Goal: Task Accomplishment & Management: Use online tool/utility

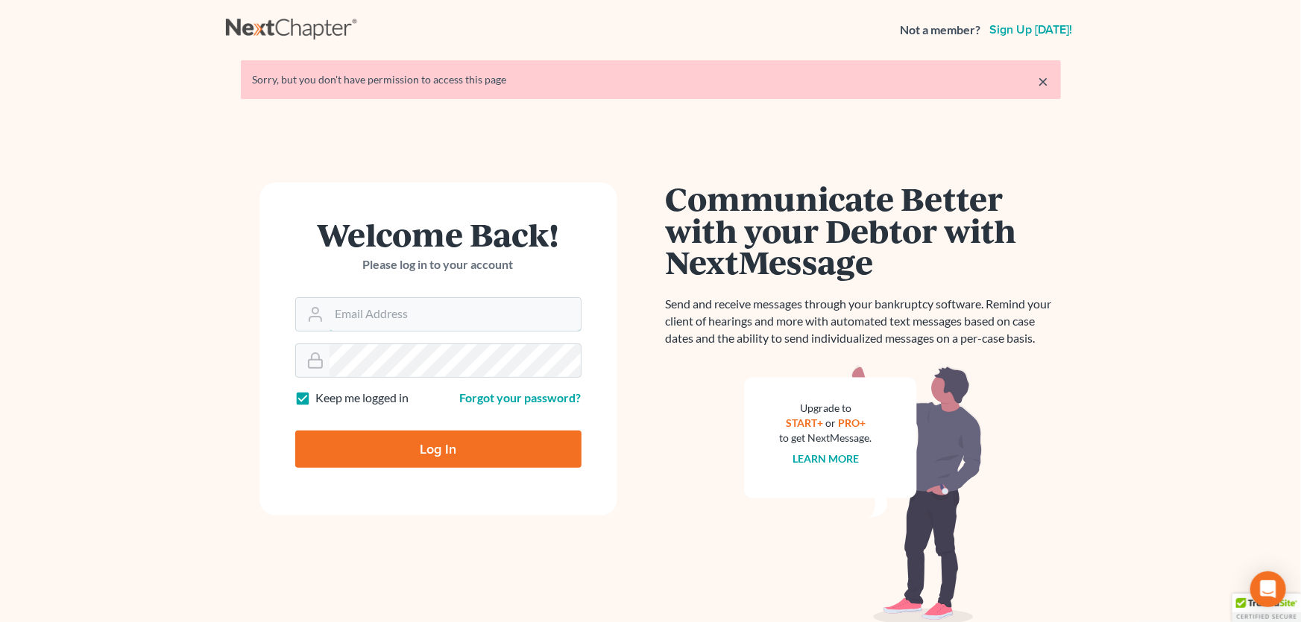
type input "amy@montejwhite.com"
click at [435, 450] on input "Log In" at bounding box center [438, 449] width 286 height 37
type input "Thinking..."
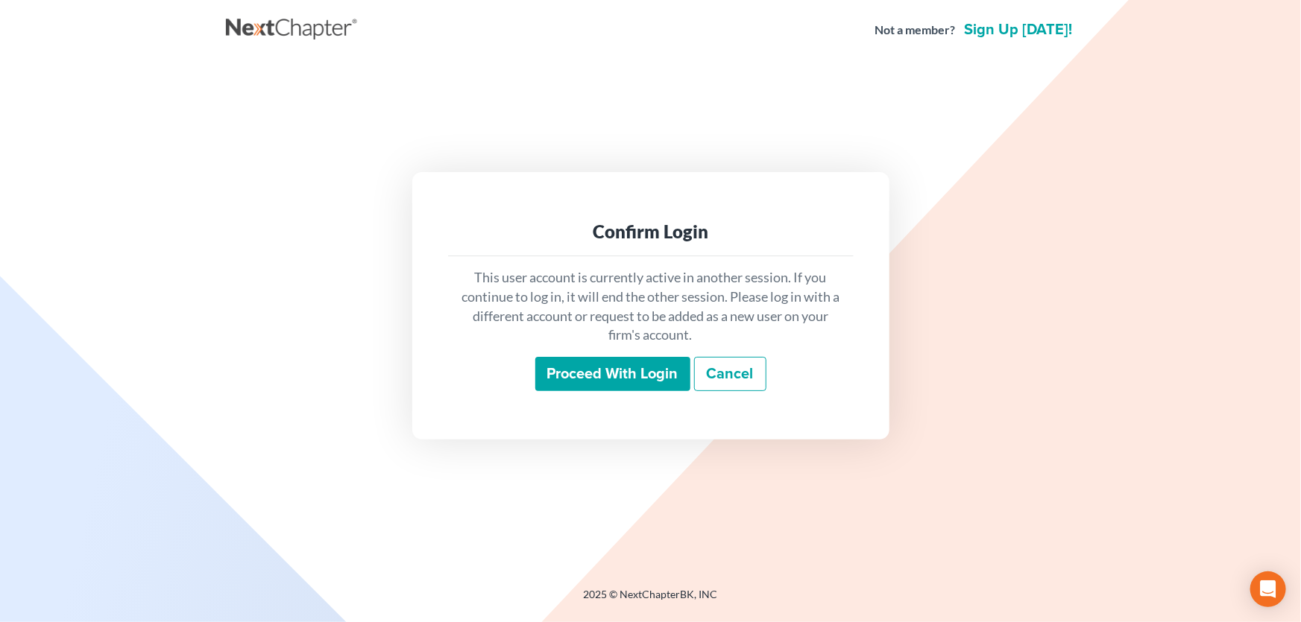
click at [575, 370] on input "Proceed with login" at bounding box center [612, 374] width 155 height 34
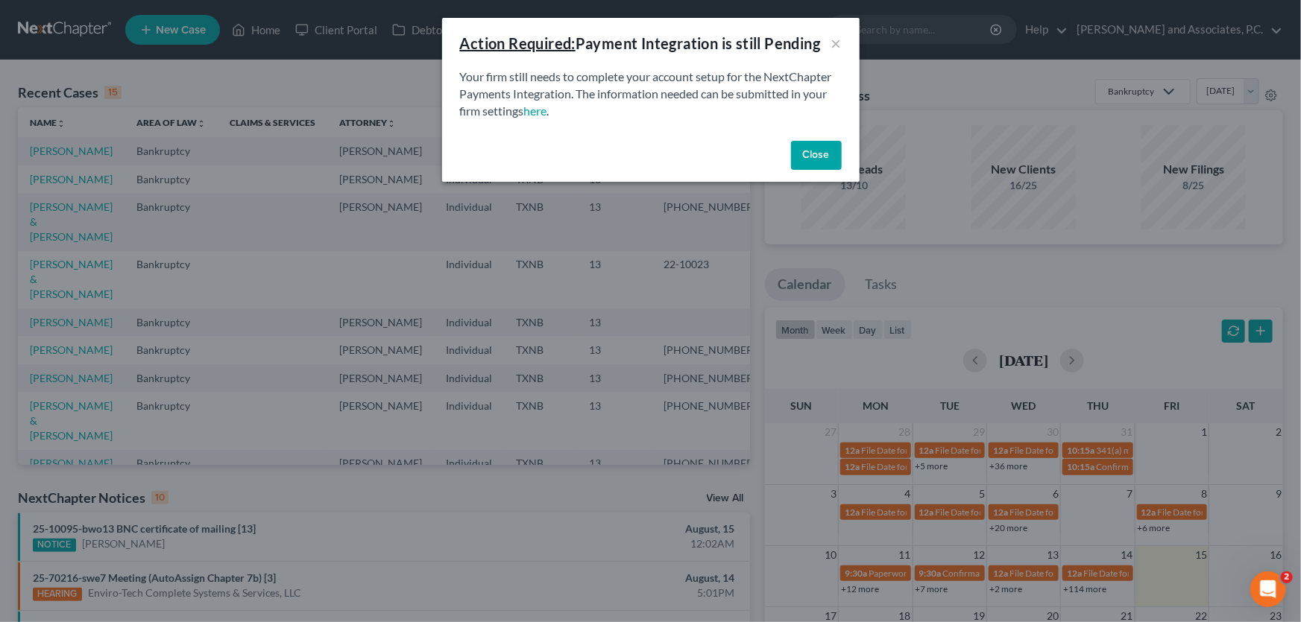
click at [824, 159] on button "Close" at bounding box center [816, 156] width 51 height 30
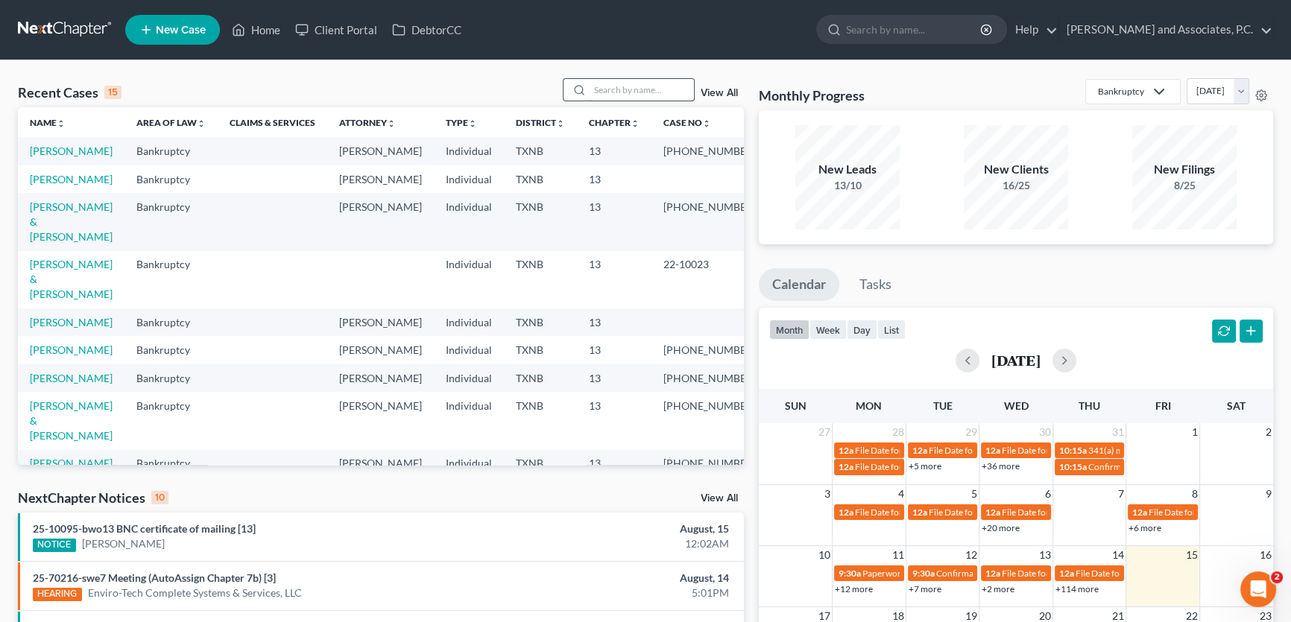
click at [642, 92] on input "search" at bounding box center [642, 90] width 104 height 22
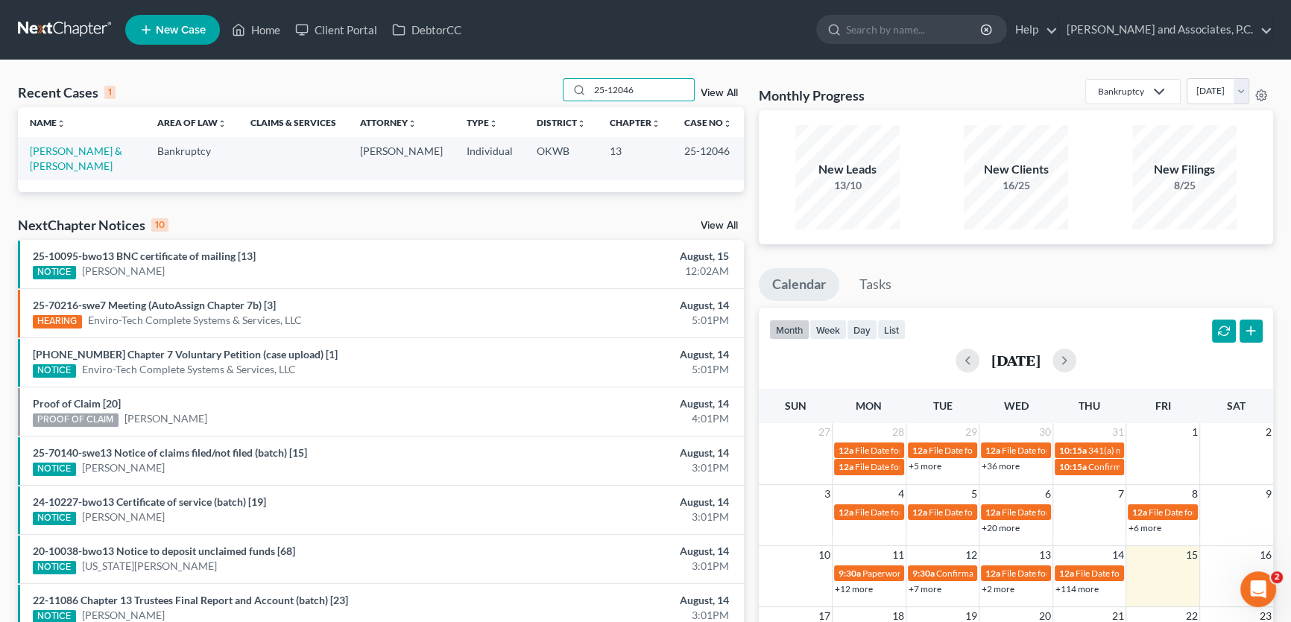
type input "25-12046"
click at [121, 151] on link "Rodriguez, David & Tonya" at bounding box center [76, 159] width 92 height 28
select select "7"
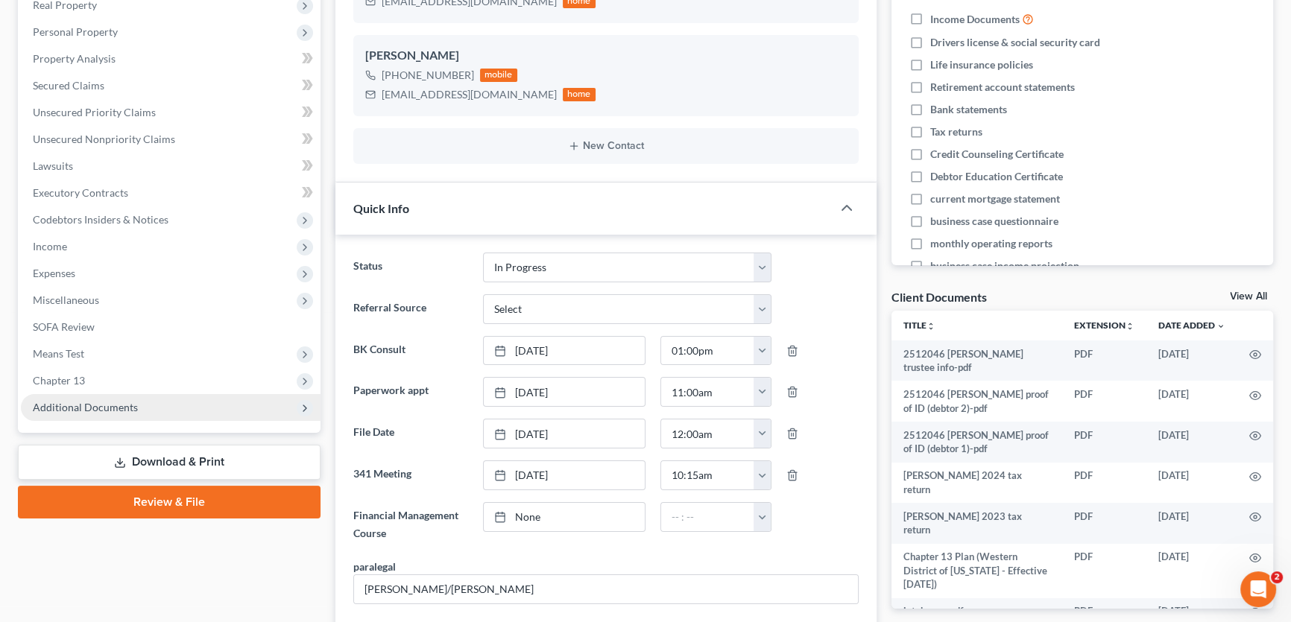
scroll to position [2781, 0]
click at [127, 409] on span "Additional Documents" at bounding box center [85, 407] width 105 height 13
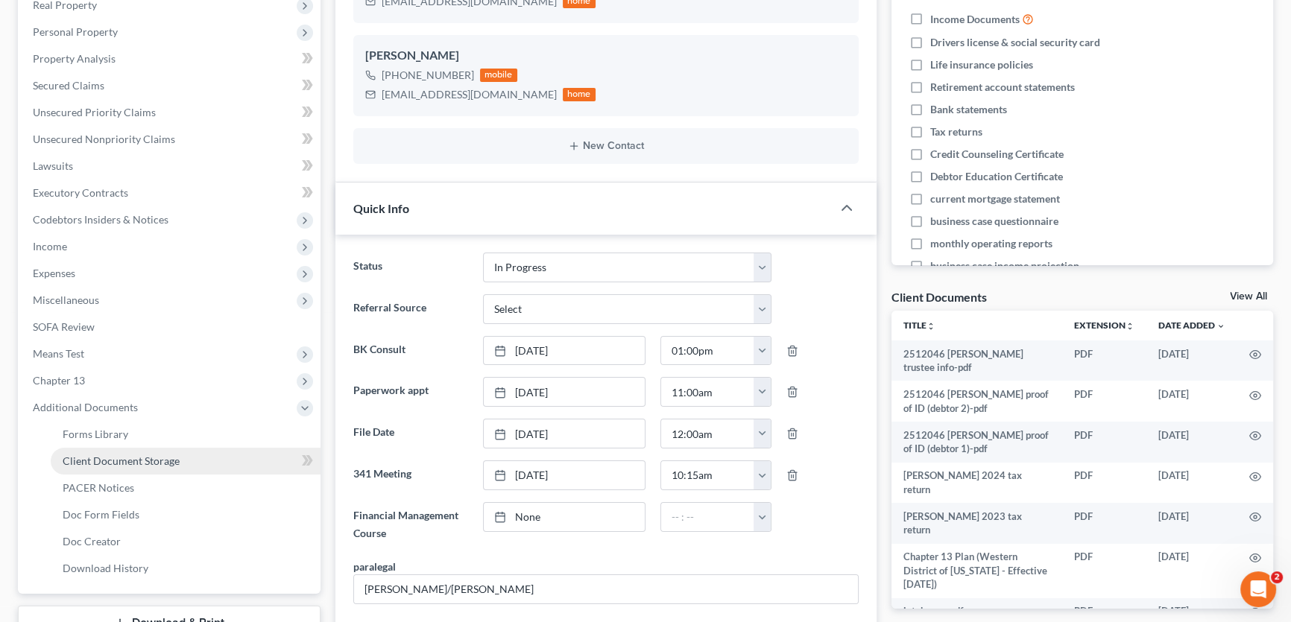
click at [127, 460] on span "Client Document Storage" at bounding box center [121, 461] width 117 height 13
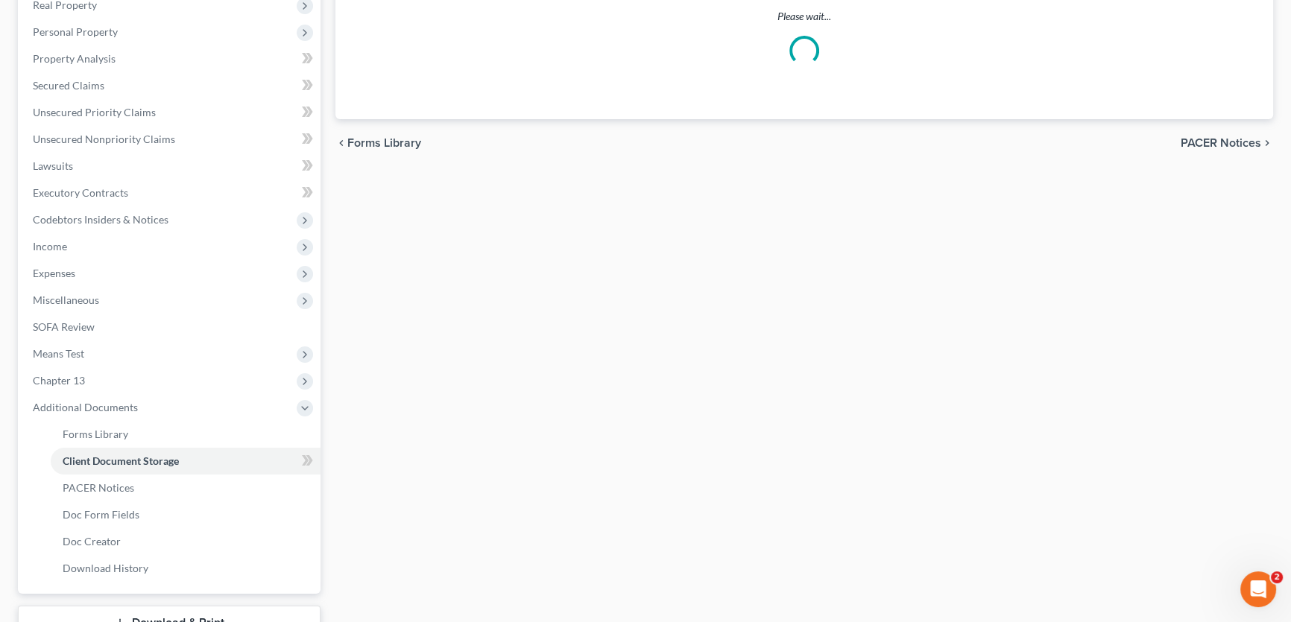
select select "0"
select select "1"
select select "3"
select select "2"
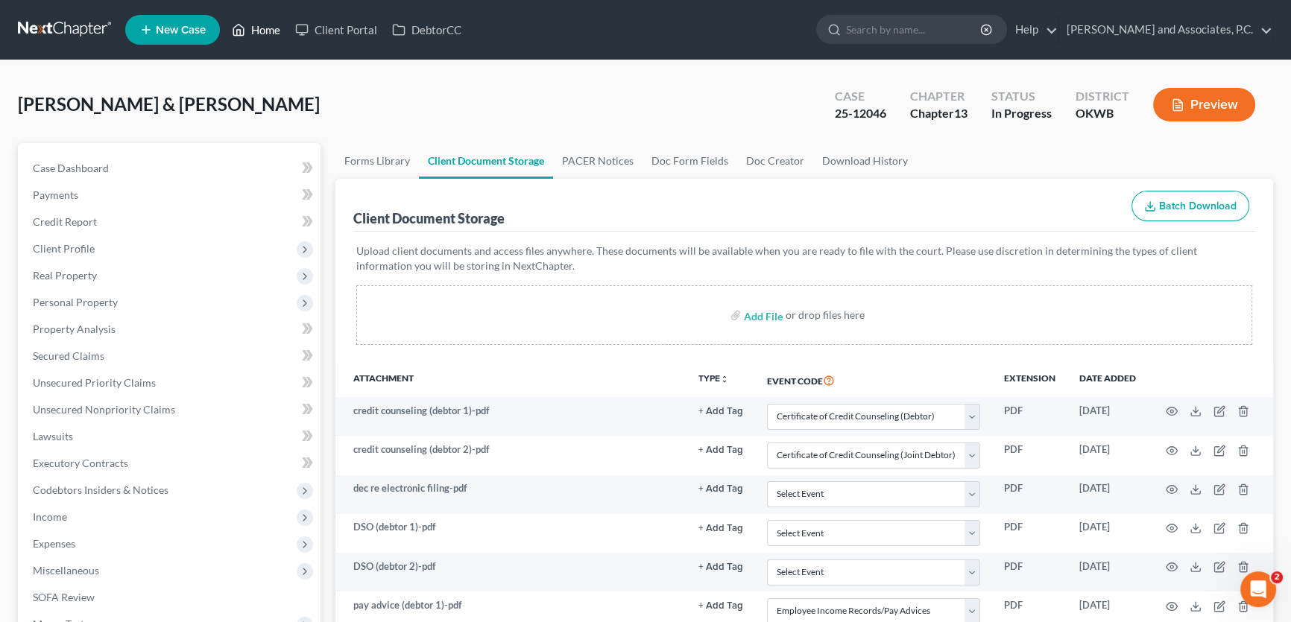
click at [268, 31] on link "Home" at bounding box center [255, 29] width 63 height 27
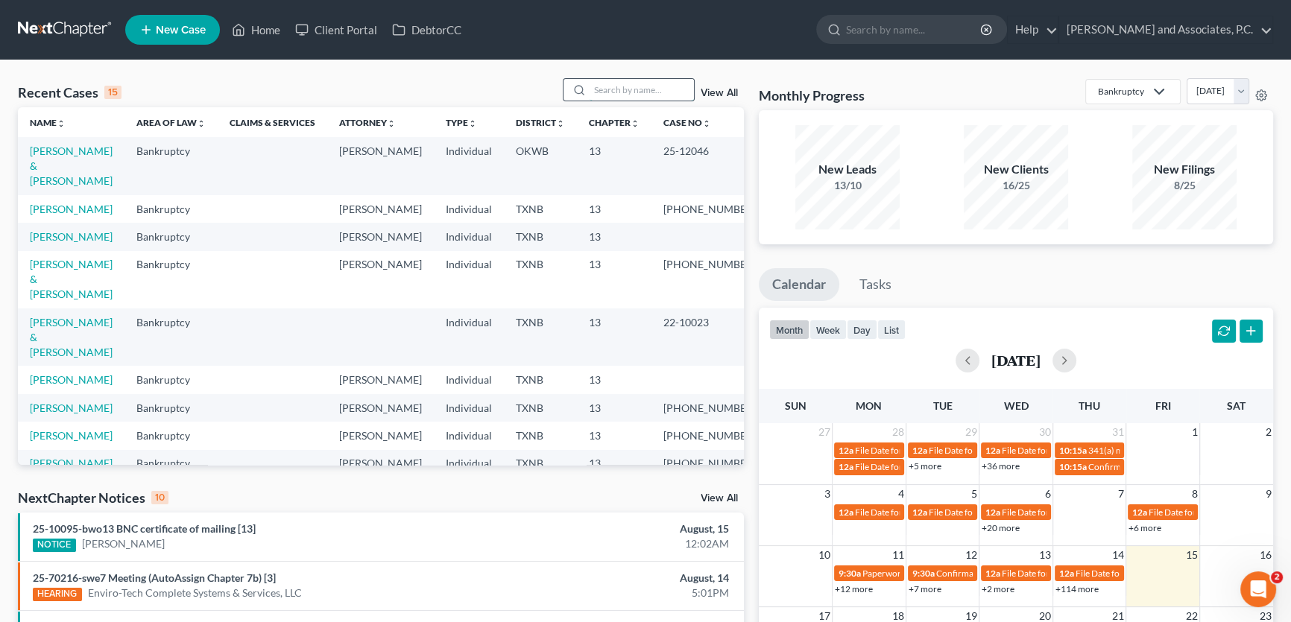
click at [599, 86] on input "search" at bounding box center [642, 90] width 104 height 22
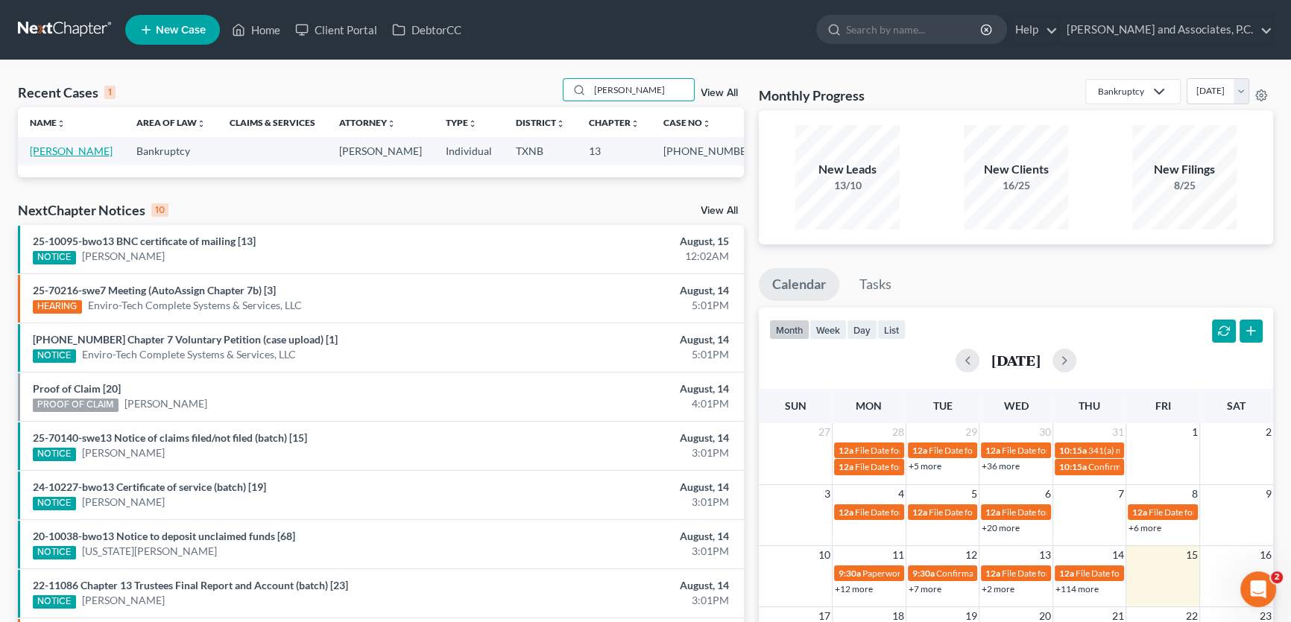
type input "grimaldo"
click at [88, 149] on link "Grimaldo, Alicia" at bounding box center [71, 151] width 83 height 13
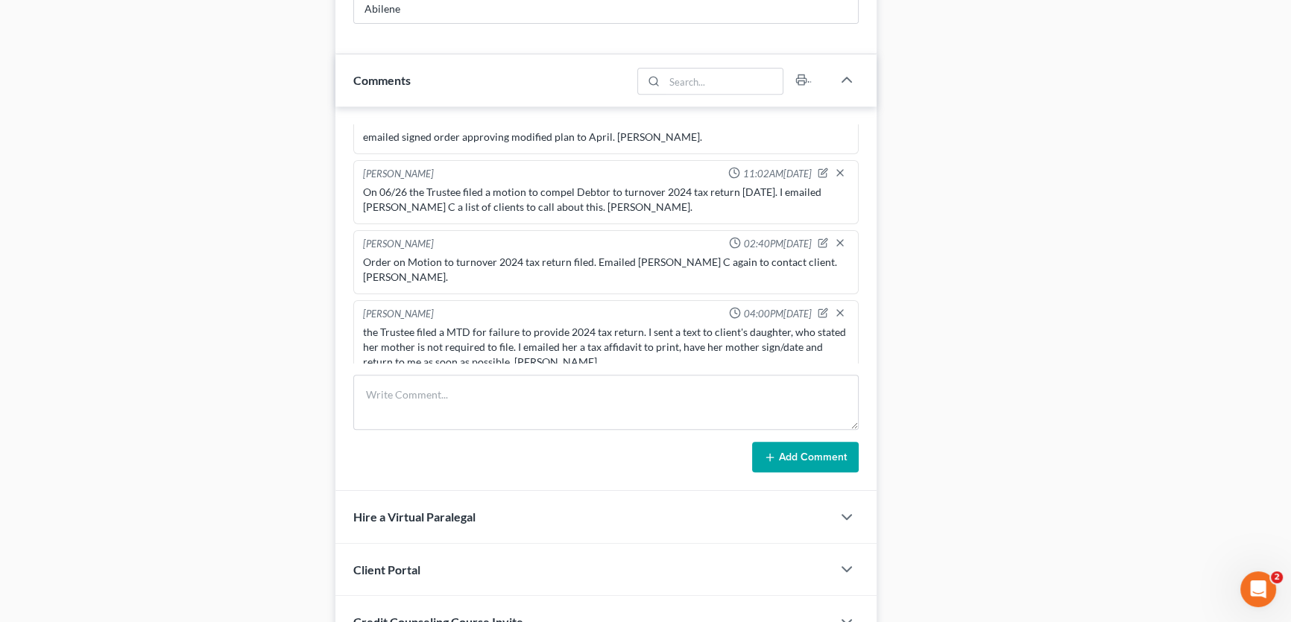
scroll to position [1181, 0]
click at [484, 395] on textarea at bounding box center [605, 402] width 505 height 55
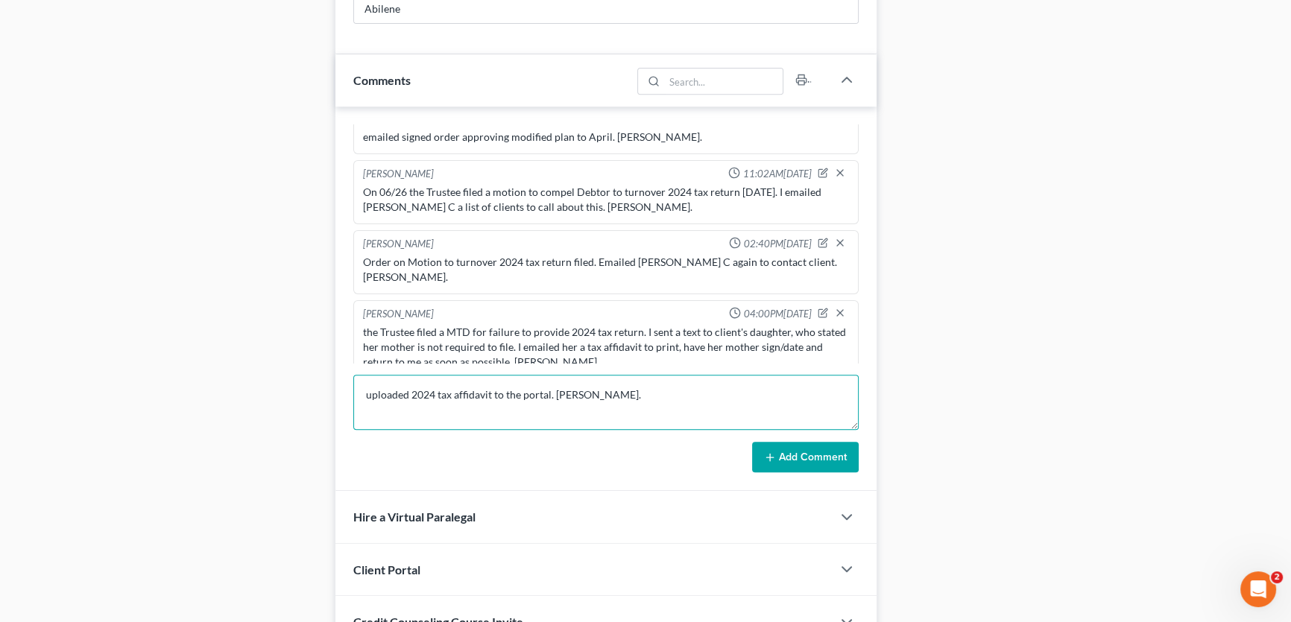
type textarea "uploaded 2024 tax affidavit to the portal. Amy."
click at [792, 453] on button "Add Comment" at bounding box center [805, 457] width 107 height 31
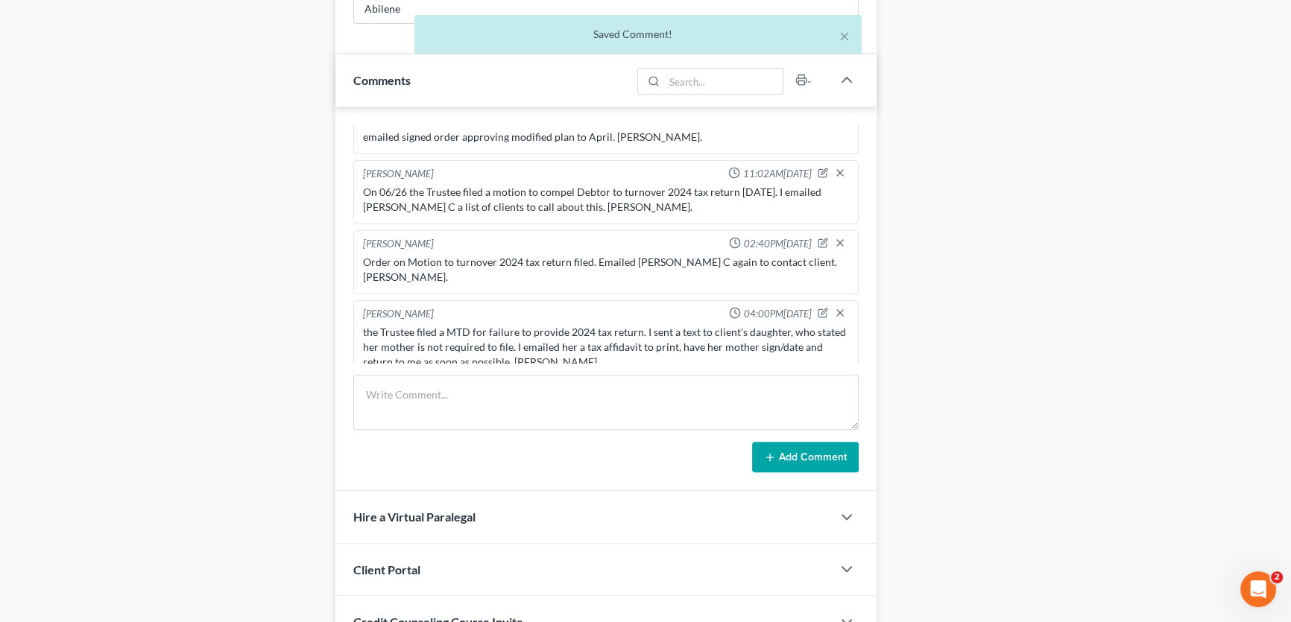
scroll to position [215, 0]
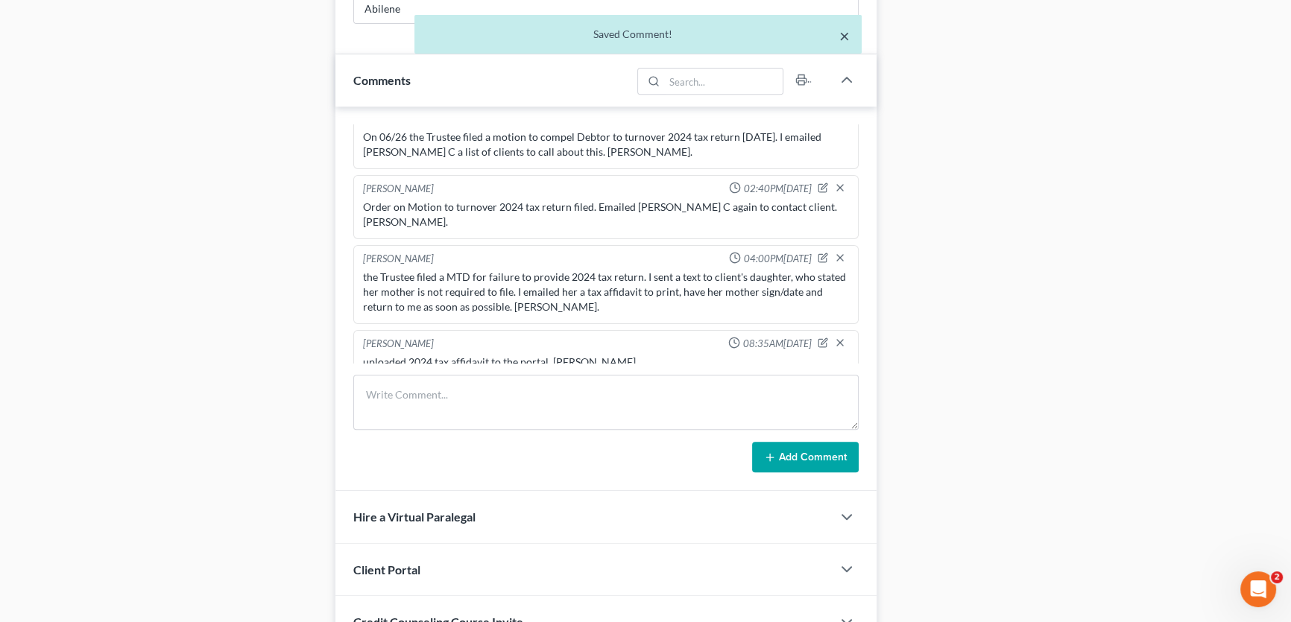
click at [847, 35] on button "×" at bounding box center [844, 36] width 10 height 18
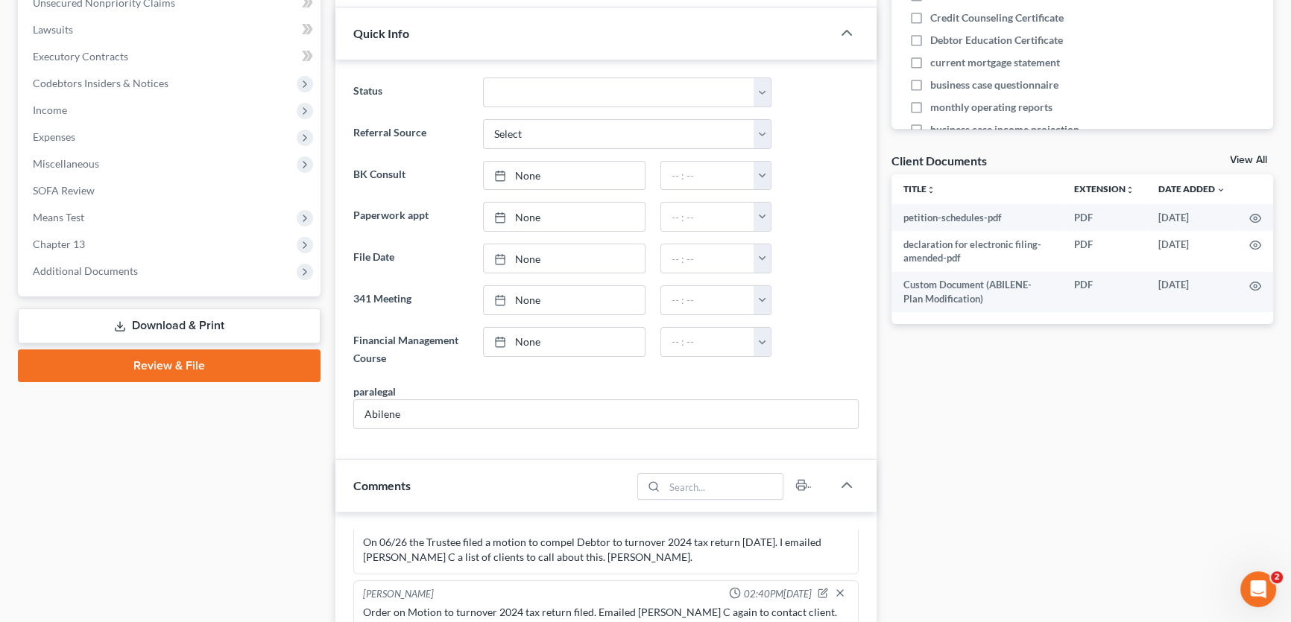
scroll to position [406, 0]
click at [1244, 159] on link "View All" at bounding box center [1248, 161] width 37 height 10
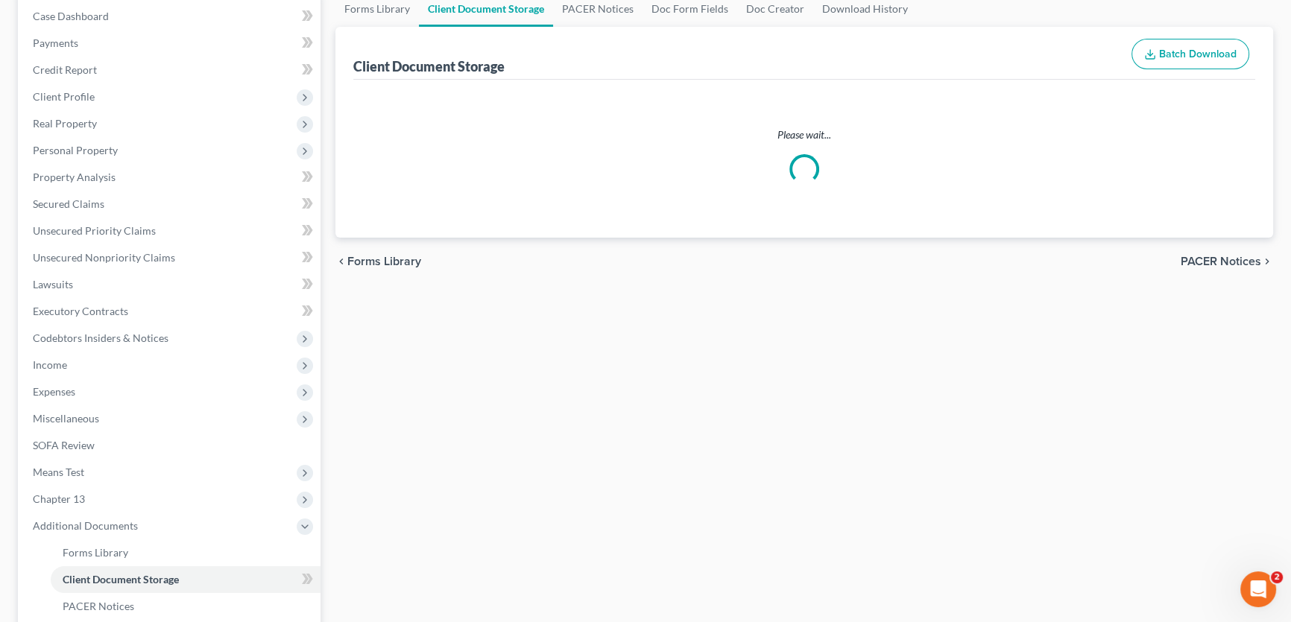
select select "18"
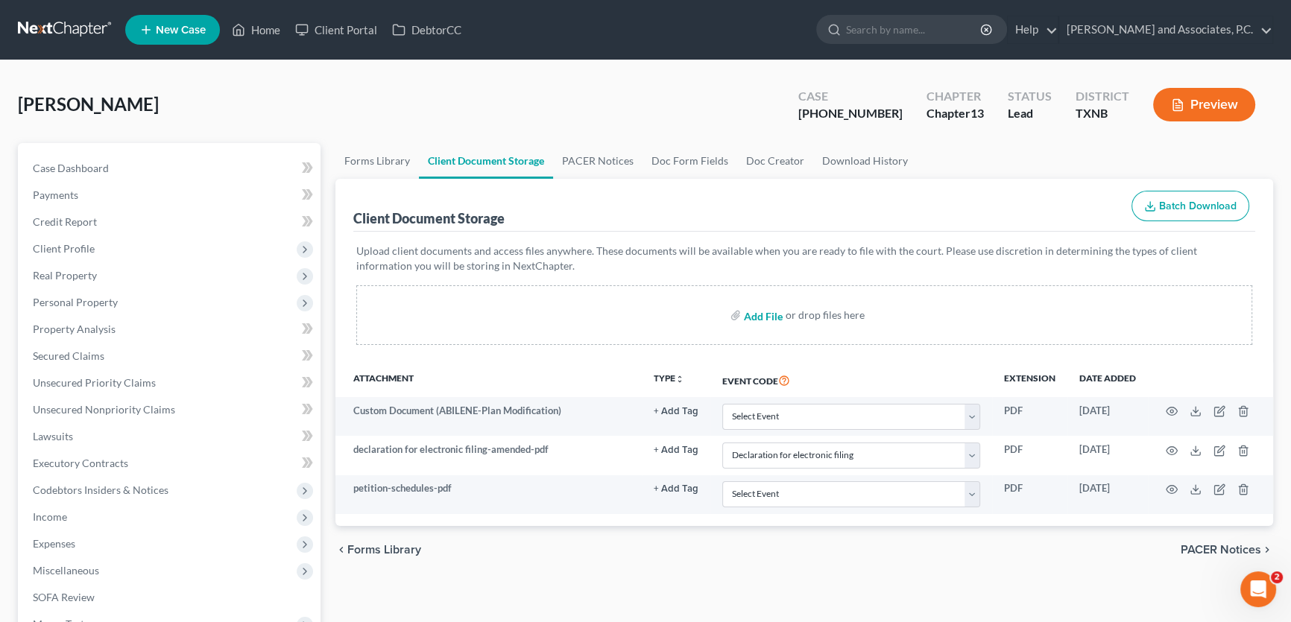
click at [765, 313] on input "file" at bounding box center [762, 315] width 36 height 27
type input "C:\fakepath\2210060 GRIMALDO 2024 tax affidavit.pdf"
select select "18"
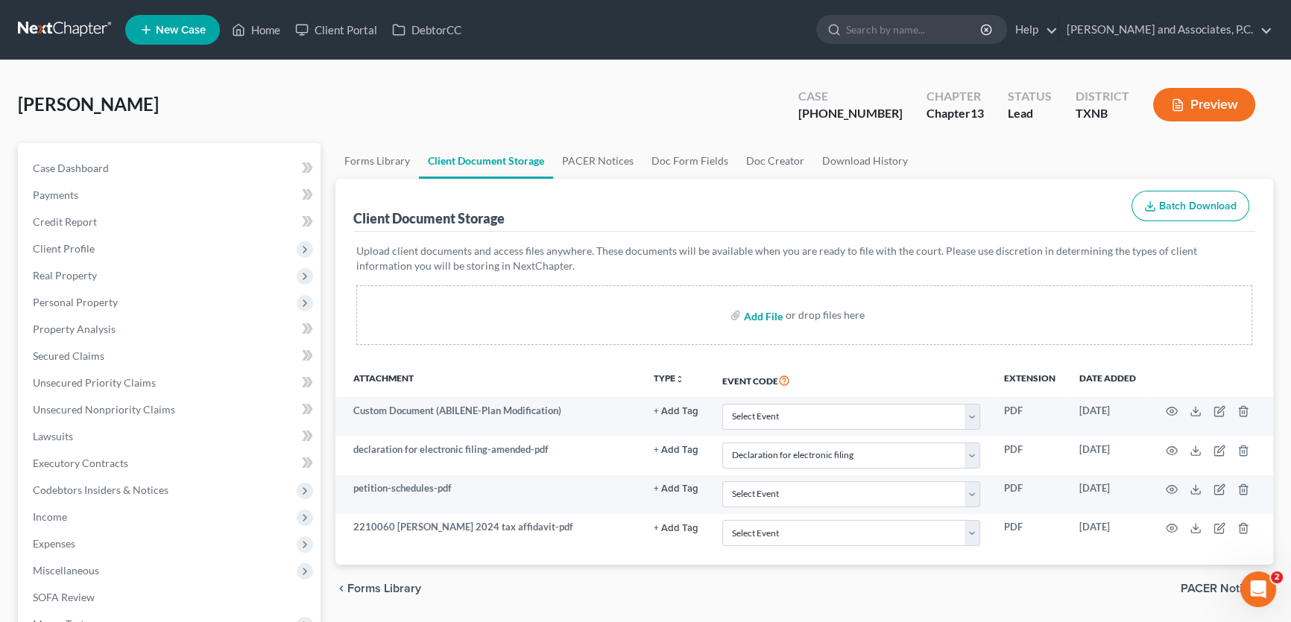
click at [768, 315] on input "file" at bounding box center [762, 315] width 36 height 27
type input "C:\fakepath\2210060 GRIMALDO 2024 tax affidavit SENT.html"
select select "18"
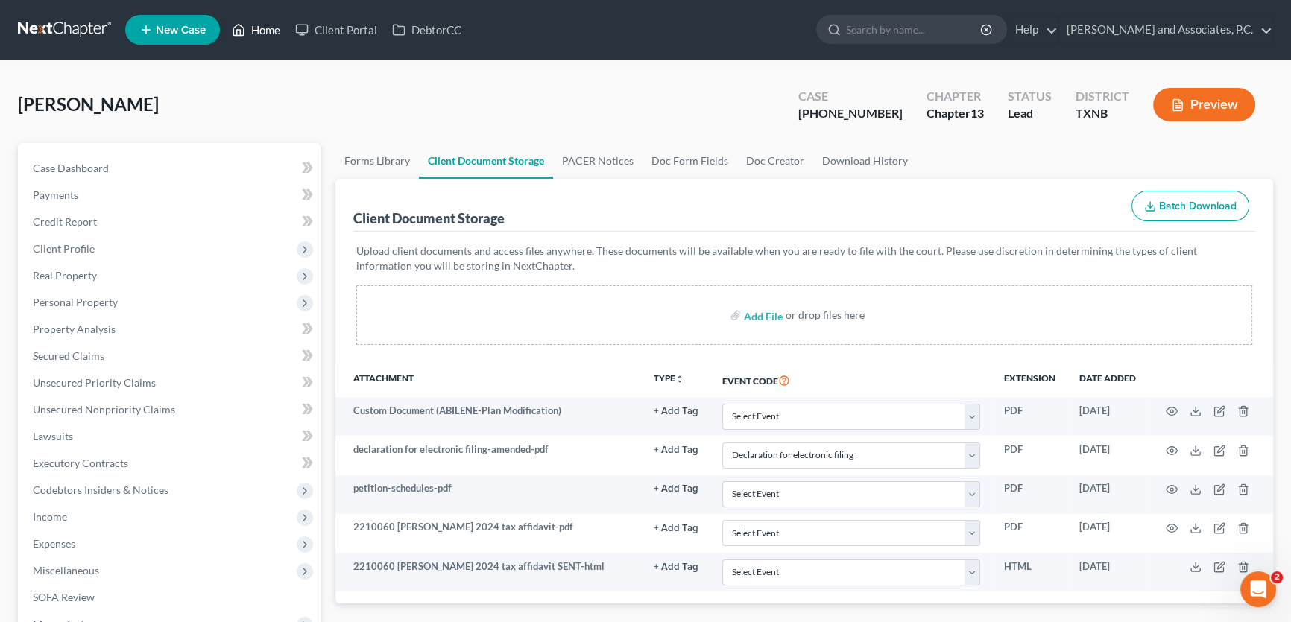
click at [262, 30] on link "Home" at bounding box center [255, 29] width 63 height 27
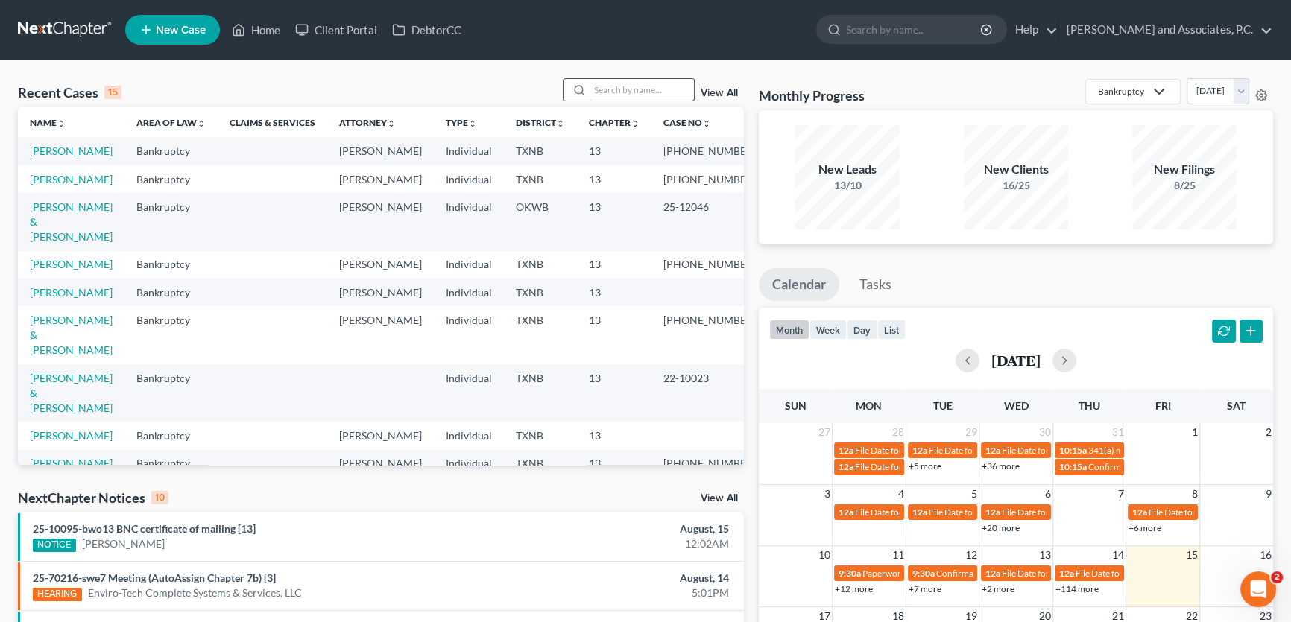
click at [607, 95] on input "search" at bounding box center [642, 90] width 104 height 22
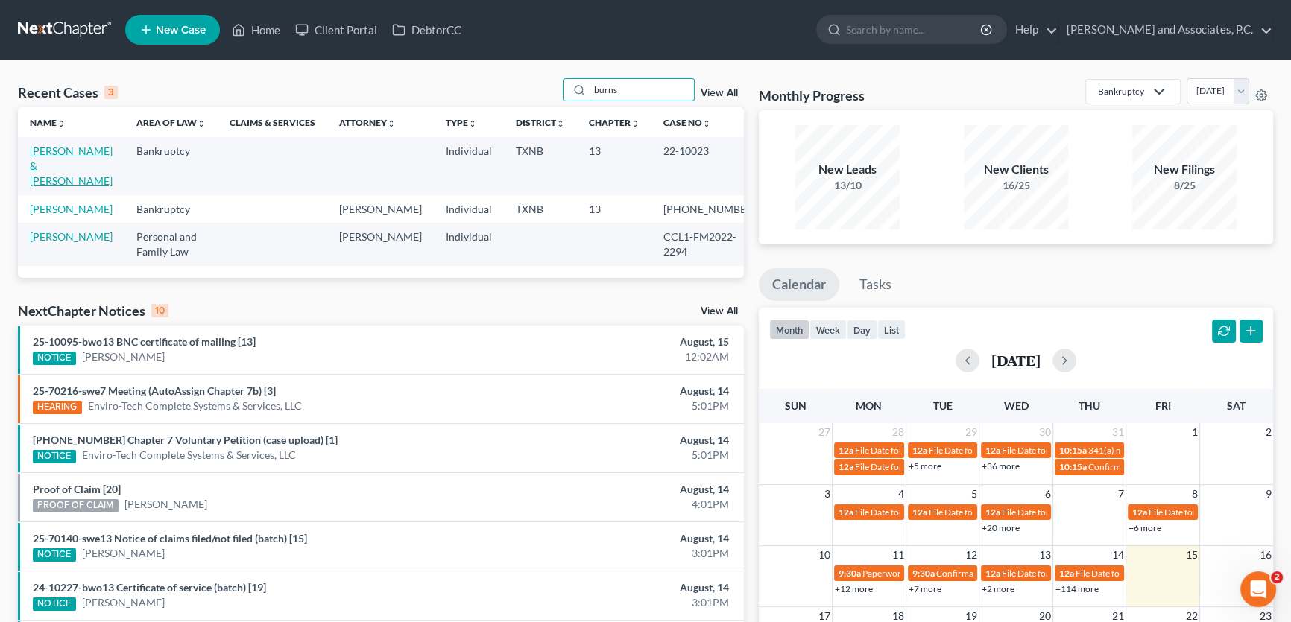
type input "burns"
click at [63, 165] on link "Burns, Michael & Michelle" at bounding box center [71, 166] width 83 height 42
select select "5"
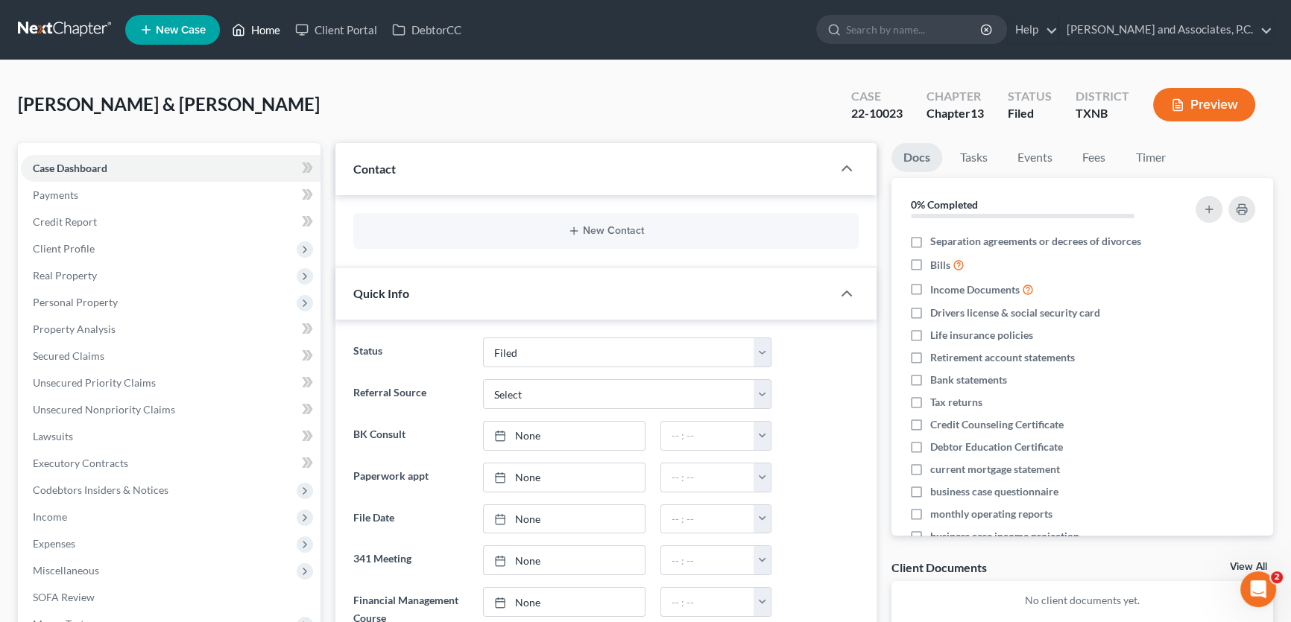
click at [266, 22] on link "Home" at bounding box center [255, 29] width 63 height 27
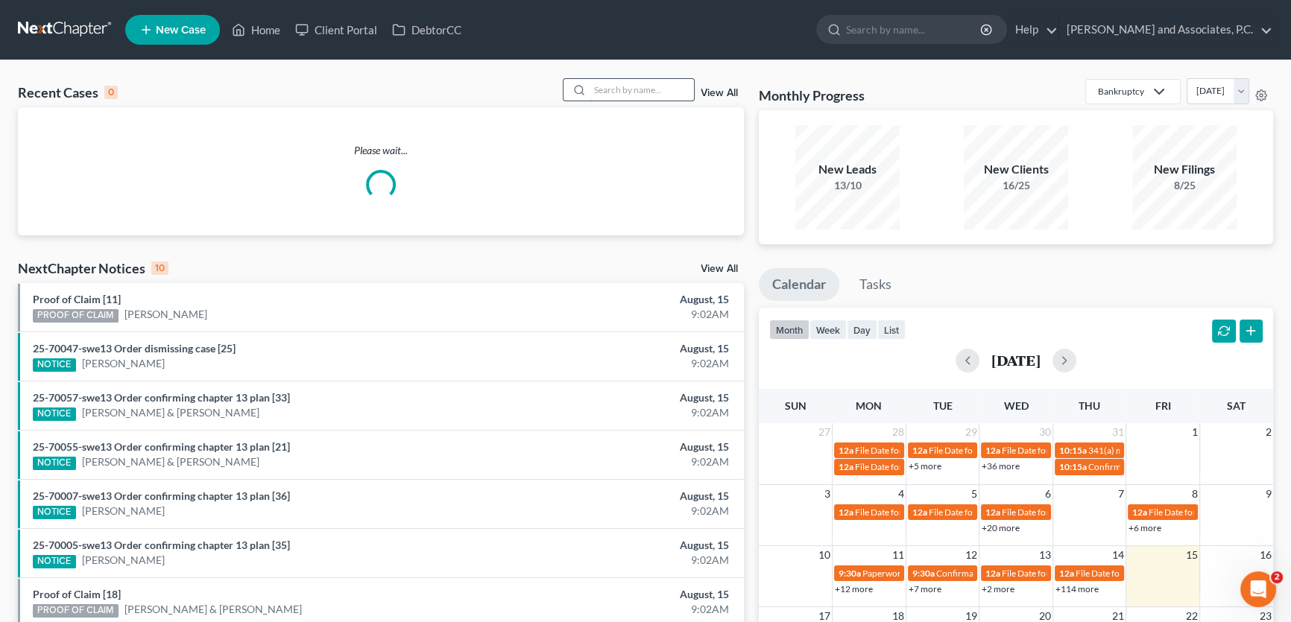
click at [619, 91] on input "search" at bounding box center [642, 90] width 104 height 22
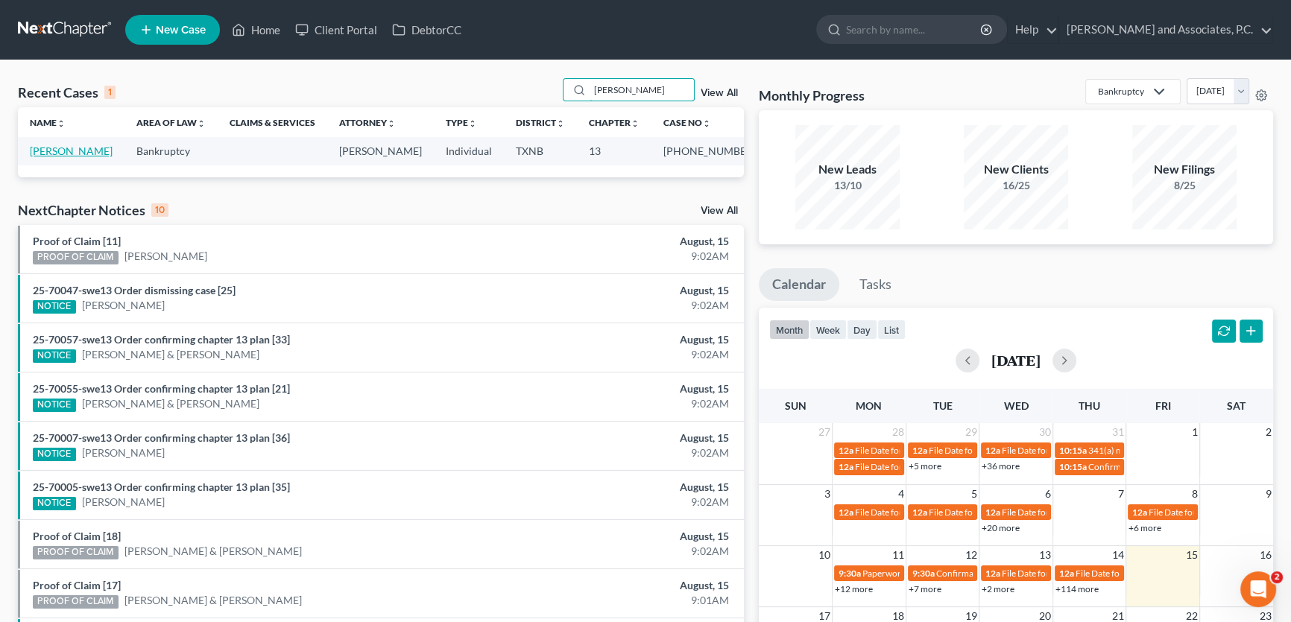
type input "grimaldo"
click at [71, 150] on link "Grimaldo, Alicia" at bounding box center [71, 151] width 83 height 13
select select "8"
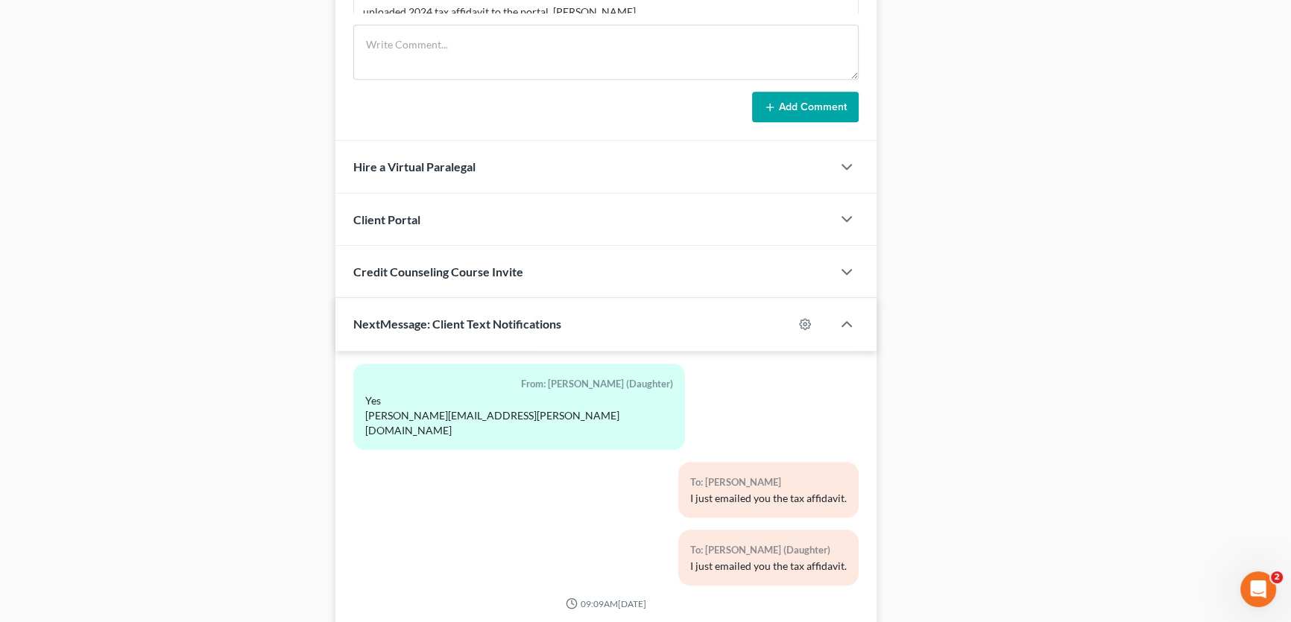
scroll to position [1278, 0]
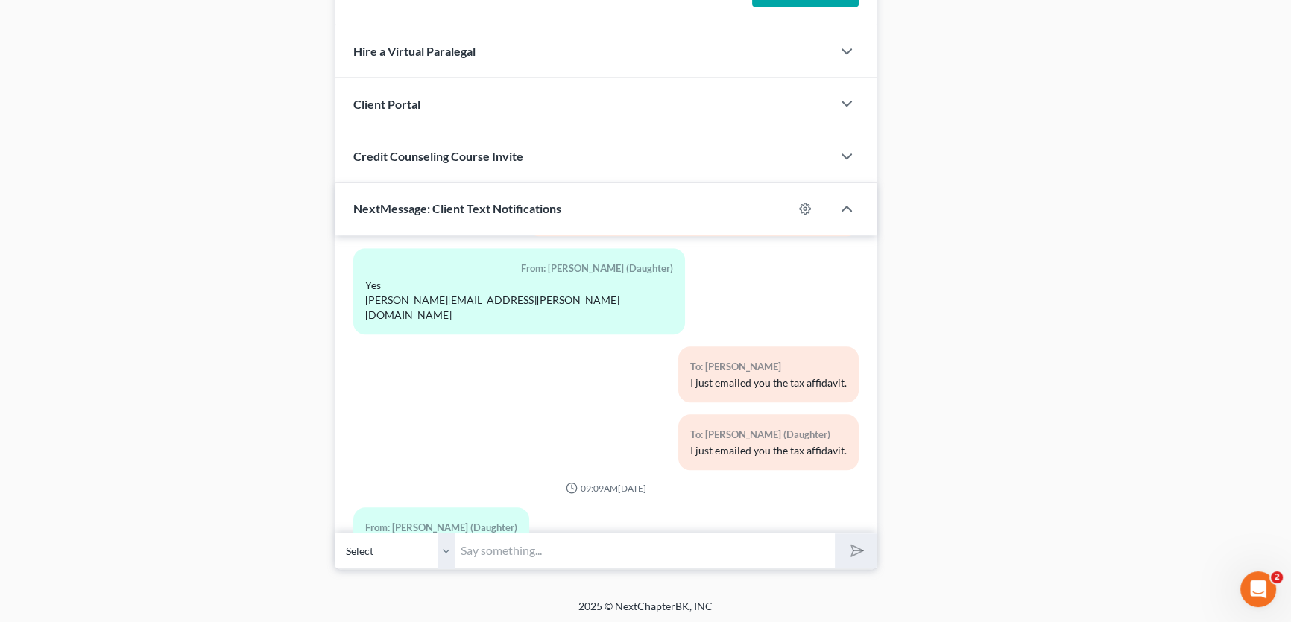
click at [508, 543] on input "text" at bounding box center [645, 551] width 380 height 37
type input "I received it and it has been uploaded to the Trustee. thank you so much!"
click at [447, 544] on select "Select +1 (325) 725-3715 - Alicia Grimaldo +1 (325) 725-1594 - Lori (Daughter)" at bounding box center [394, 551] width 119 height 37
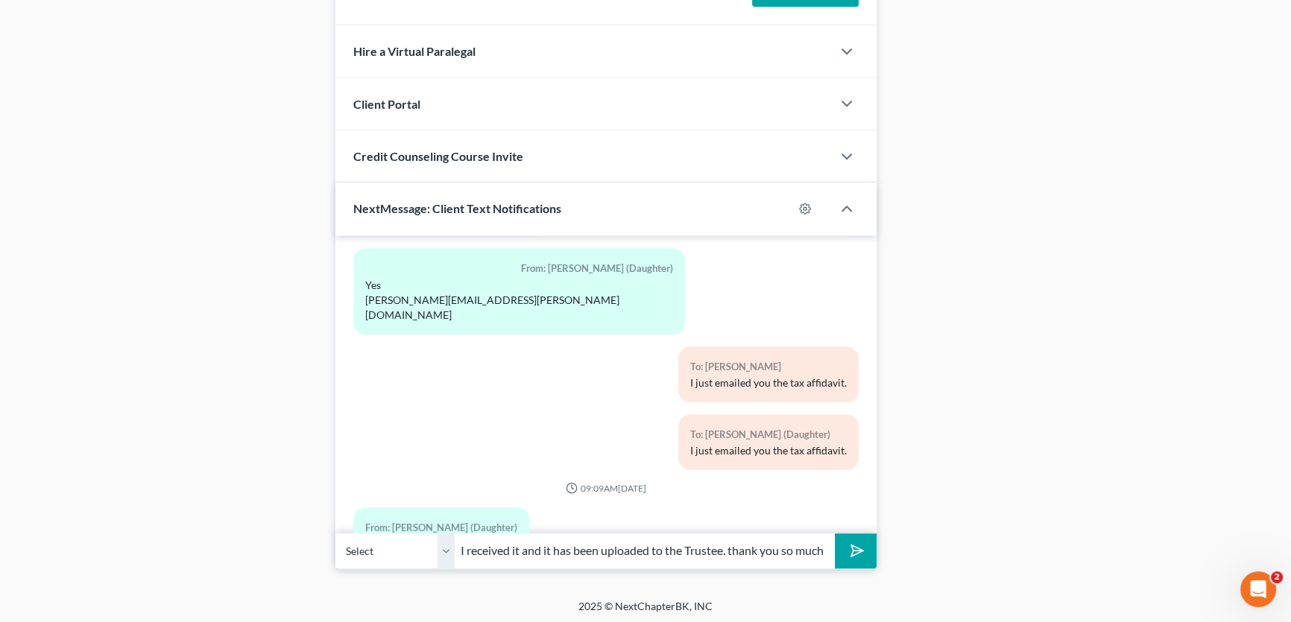
select select "1"
click at [335, 533] on select "Select +1 (325) 725-3715 - Alicia Grimaldo +1 (325) 725-1594 - Lori (Daughter)" at bounding box center [394, 551] width 119 height 37
click at [856, 544] on polygon "submit" at bounding box center [855, 552] width 18 height 18
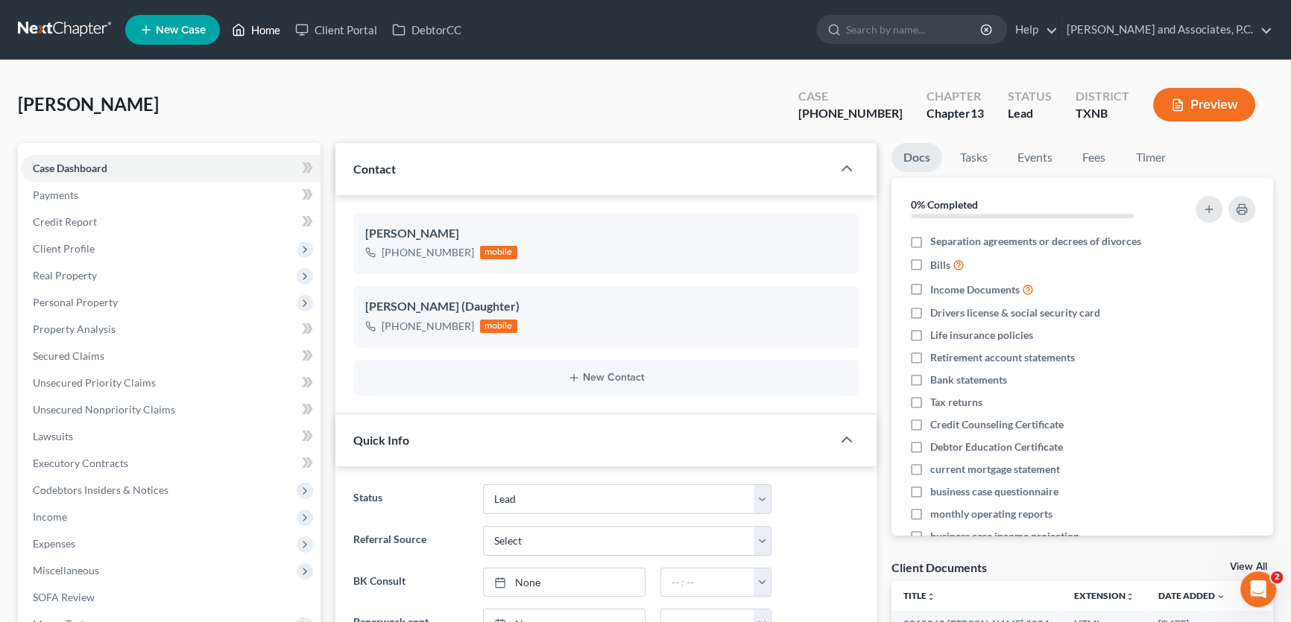
click at [258, 32] on link "Home" at bounding box center [255, 29] width 63 height 27
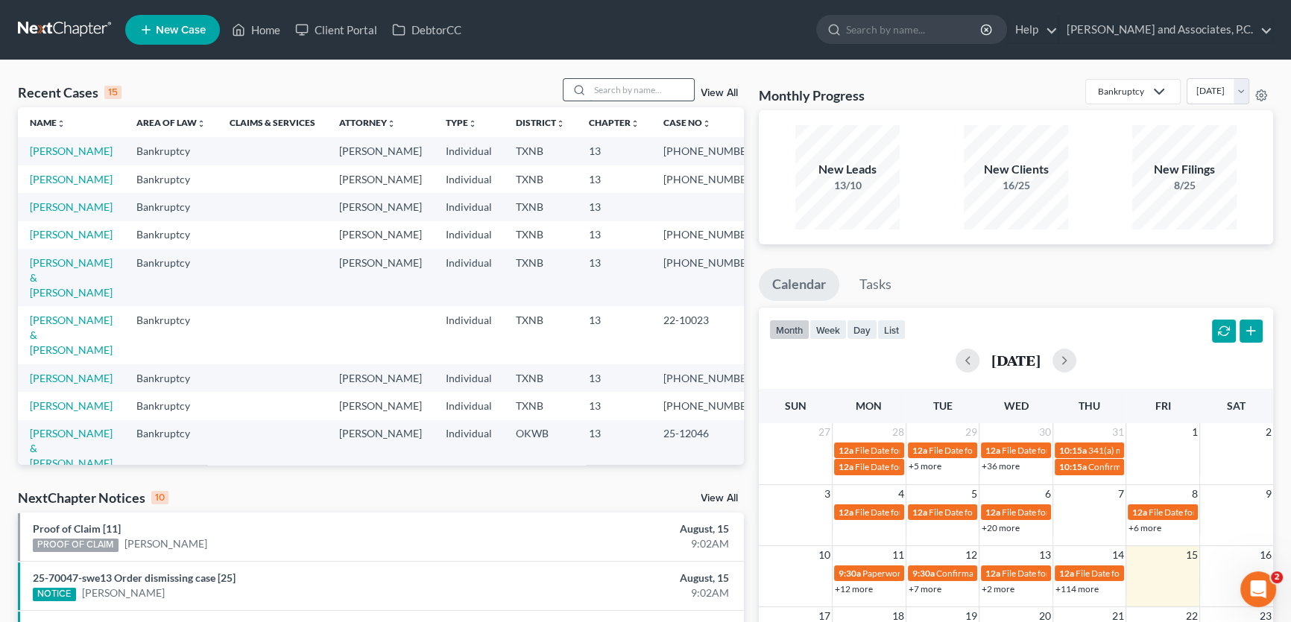
click at [590, 86] on input "search" at bounding box center [642, 90] width 104 height 22
click at [107, 412] on link "Walker, Samantha" at bounding box center [71, 406] width 83 height 13
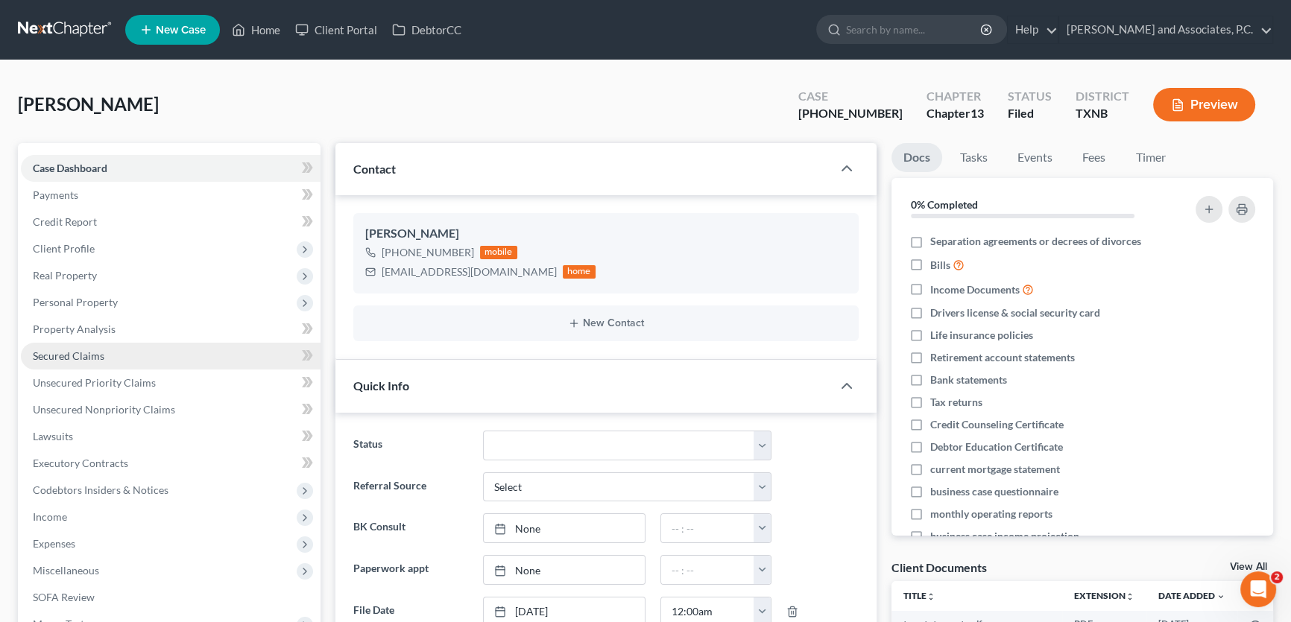
click at [91, 358] on span "Secured Claims" at bounding box center [69, 356] width 72 height 13
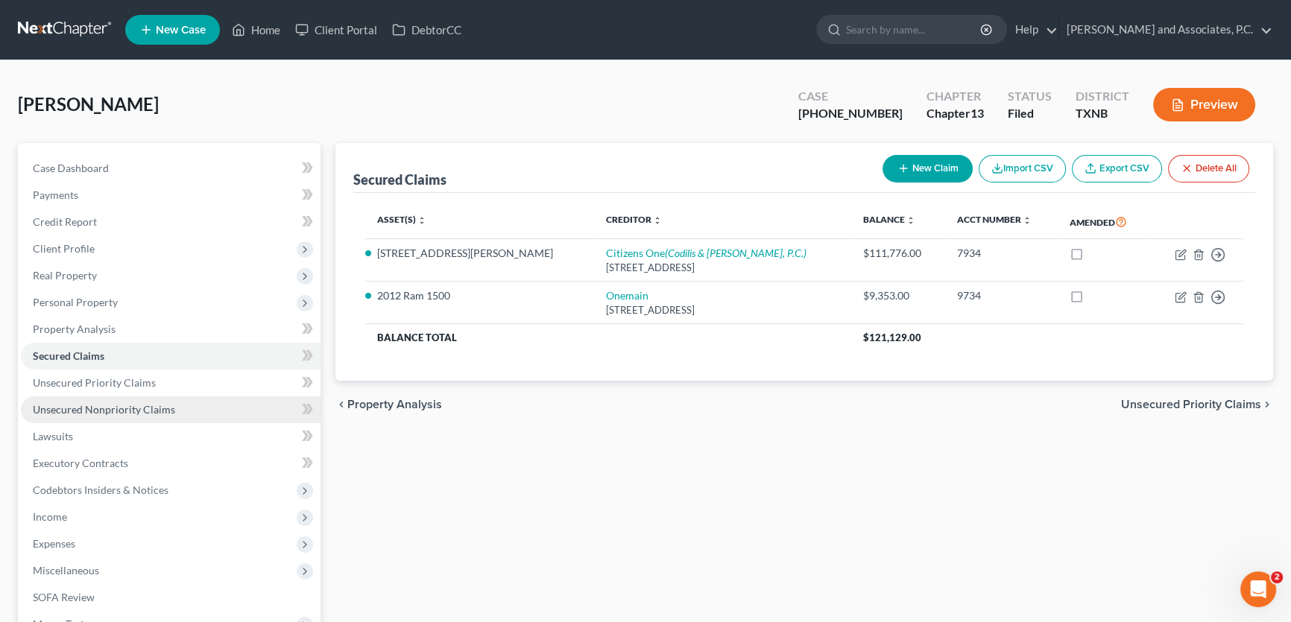
click at [95, 409] on span "Unsecured Nonpriority Claims" at bounding box center [104, 409] width 142 height 13
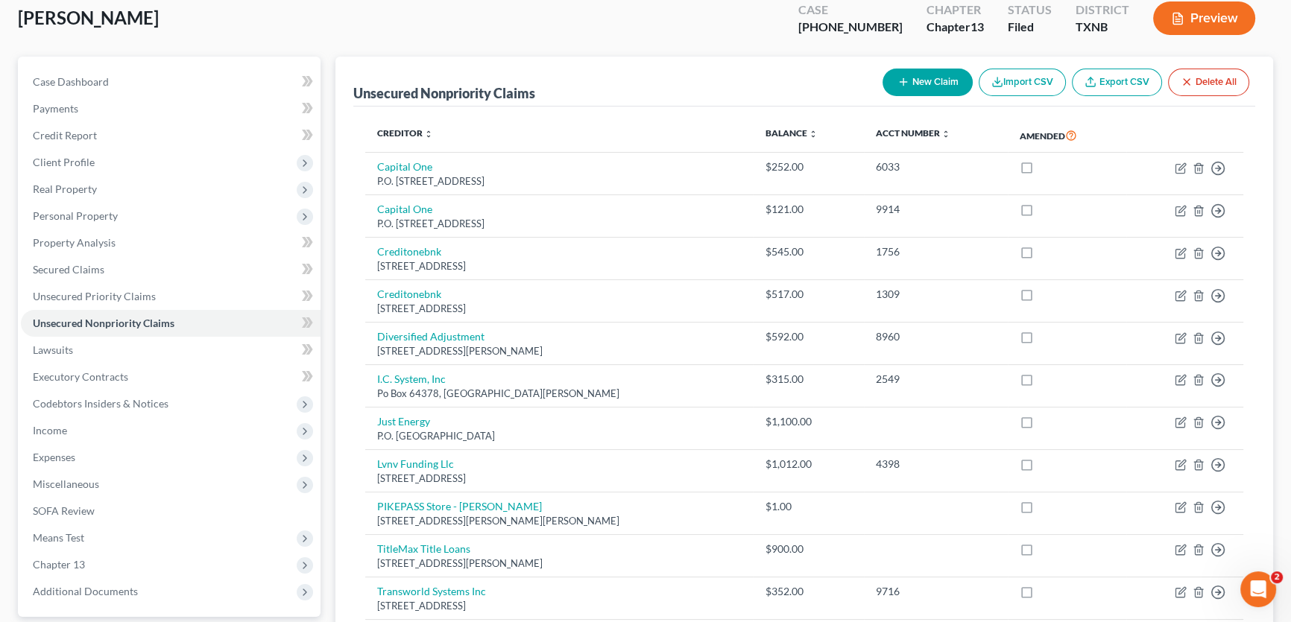
scroll to position [107, 0]
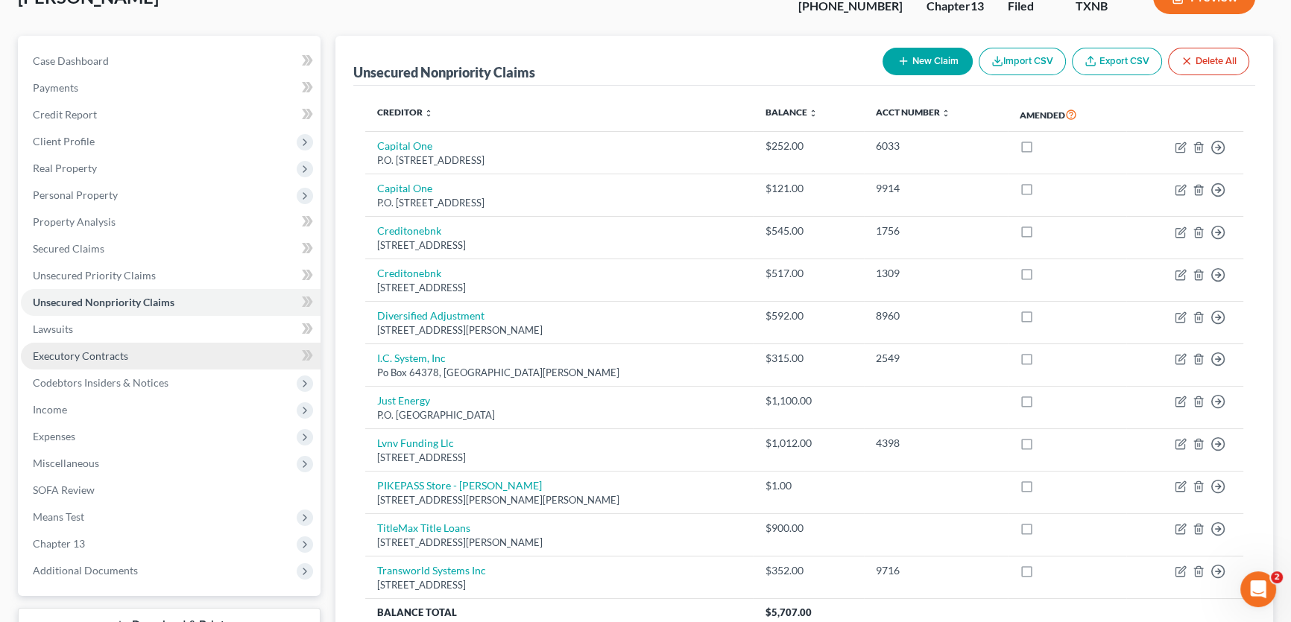
click at [101, 358] on span "Executory Contracts" at bounding box center [80, 356] width 95 height 13
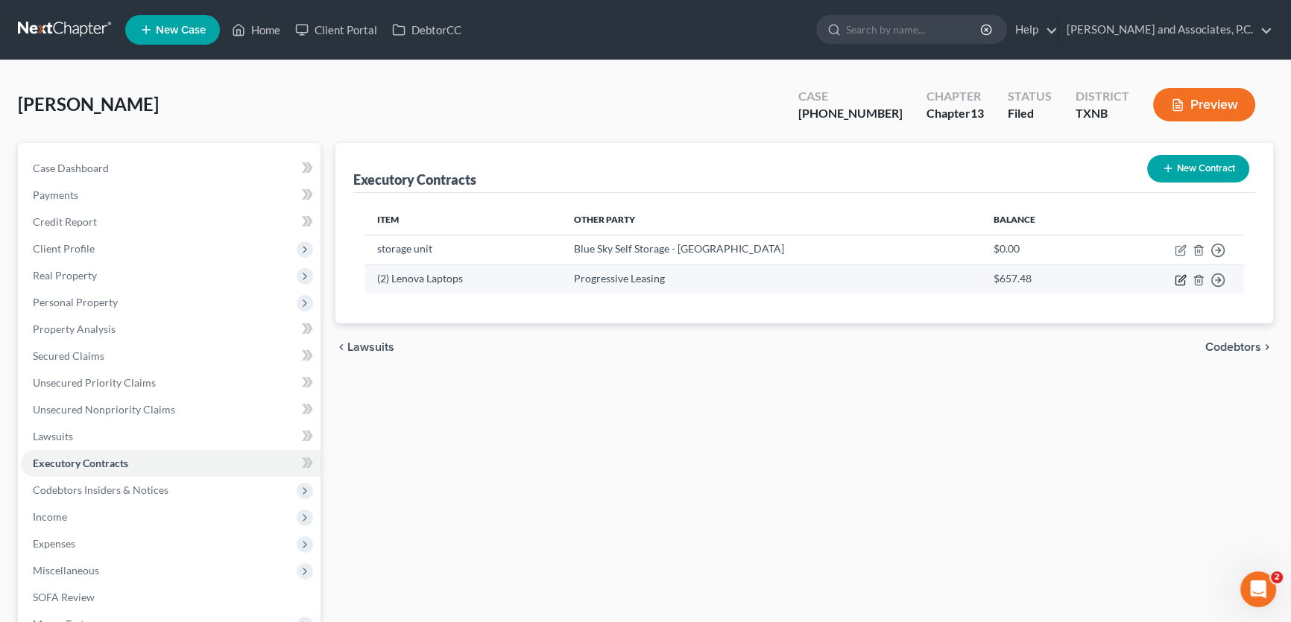
click at [1175, 277] on icon "button" at bounding box center [1179, 280] width 9 height 9
select select "46"
select select "0"
select select "2"
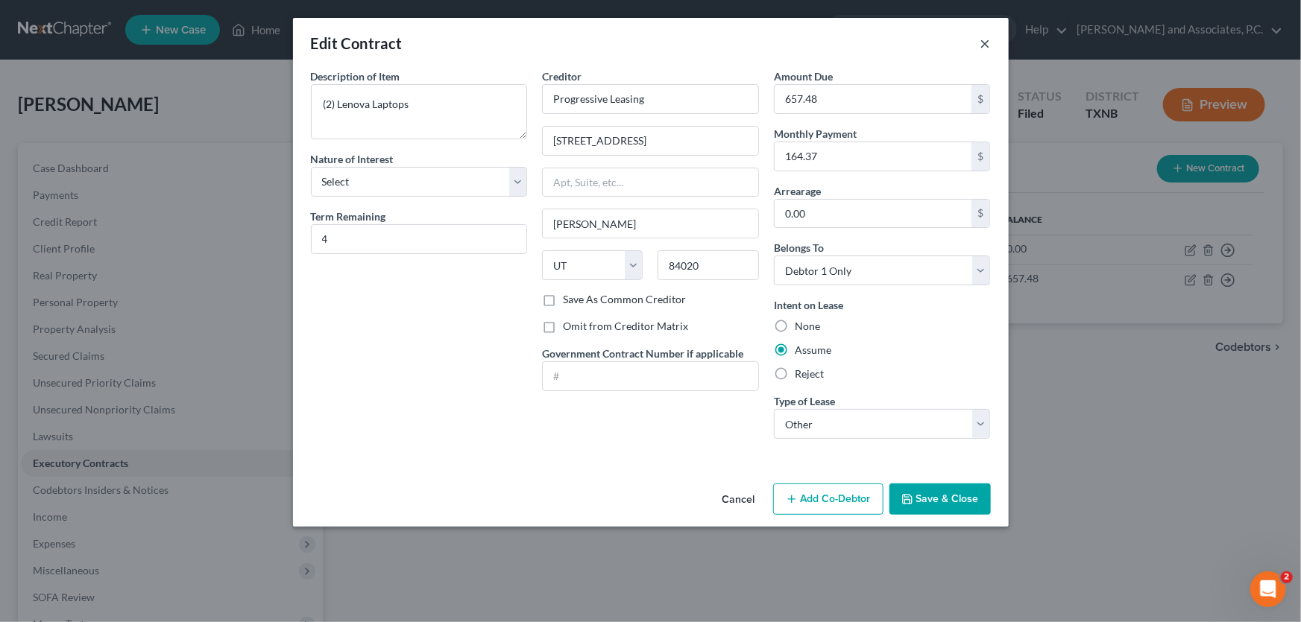
click at [984, 44] on button "×" at bounding box center [985, 43] width 10 height 18
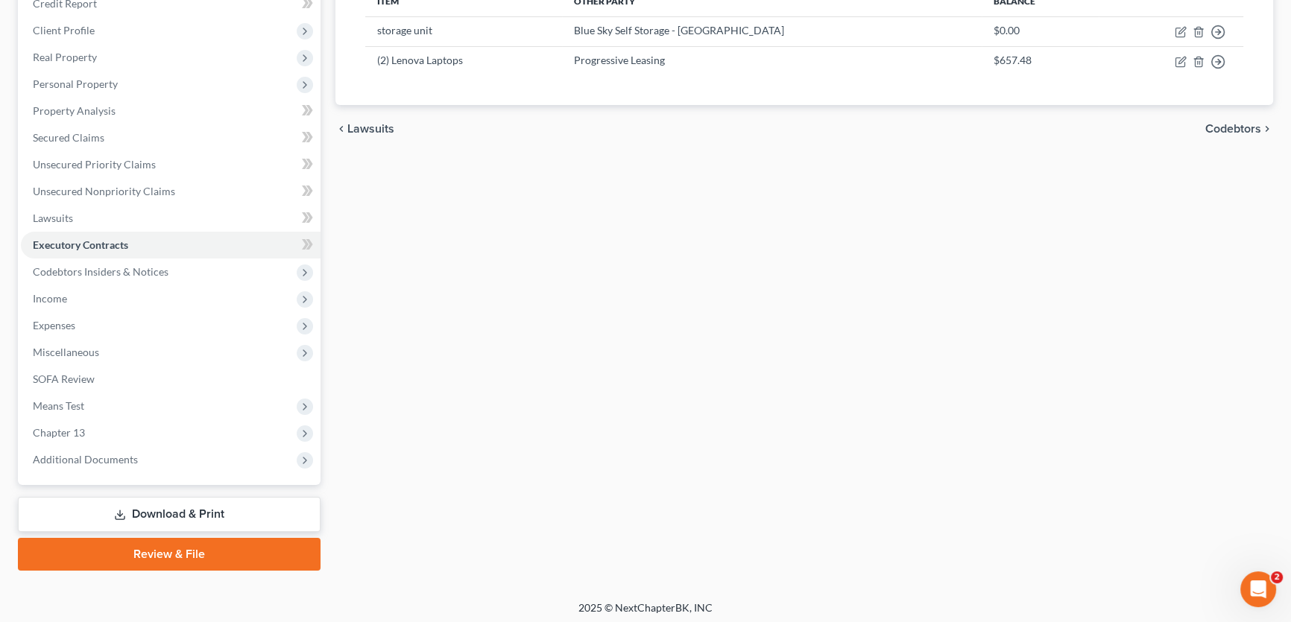
scroll to position [221, 0]
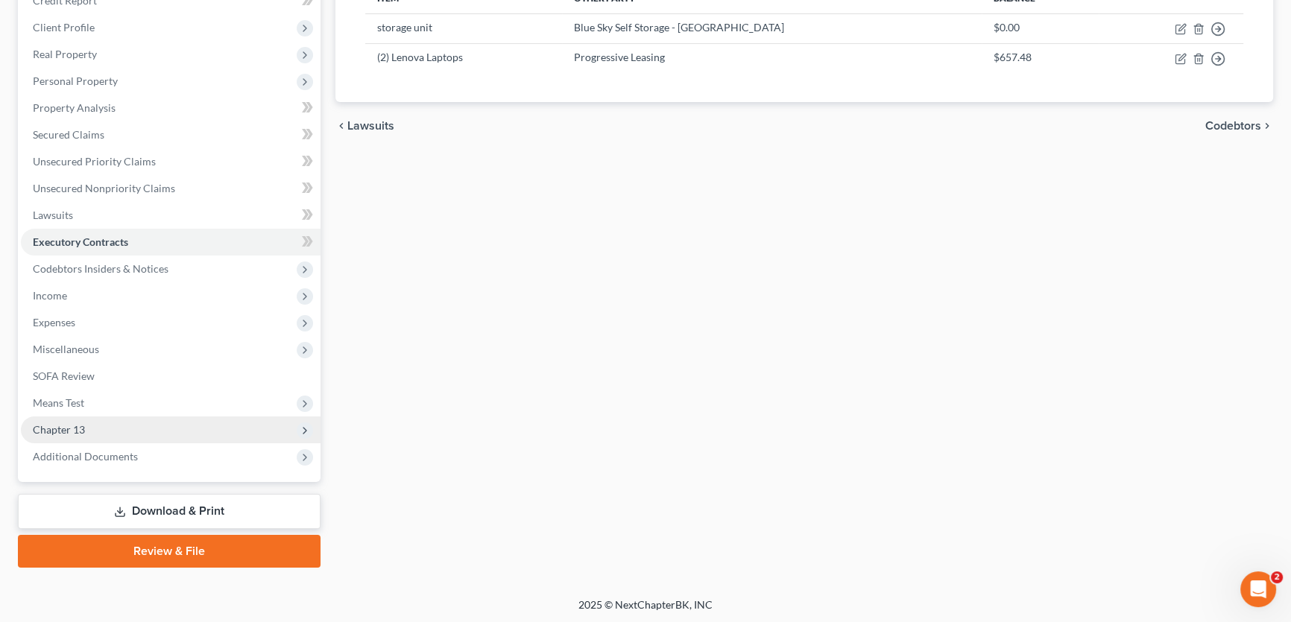
click at [70, 433] on span "Chapter 13" at bounding box center [59, 429] width 52 height 13
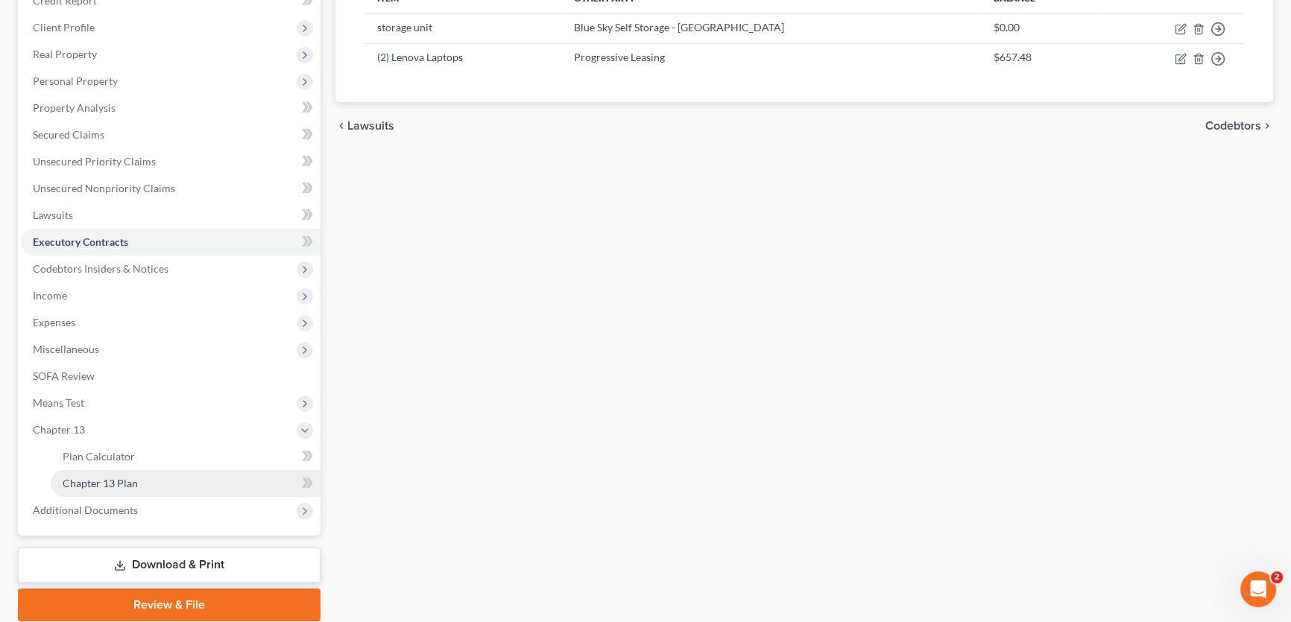
click at [87, 479] on span "Chapter 13 Plan" at bounding box center [100, 483] width 75 height 13
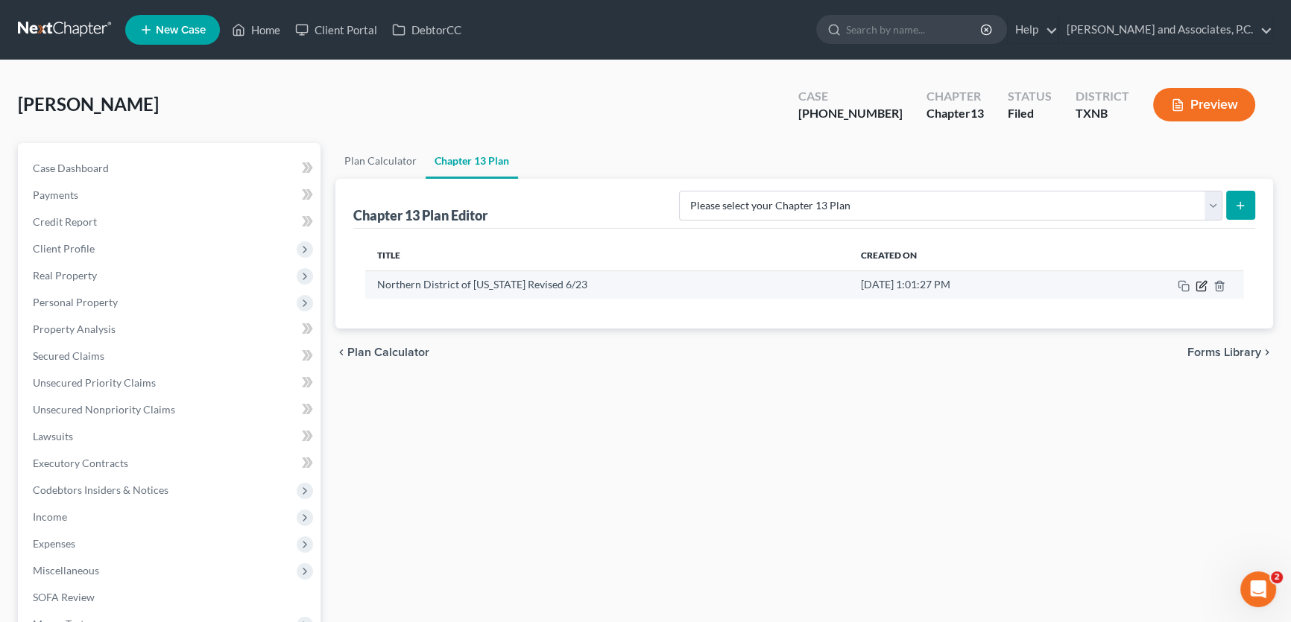
click at [1196, 282] on icon "button" at bounding box center [1200, 286] width 9 height 9
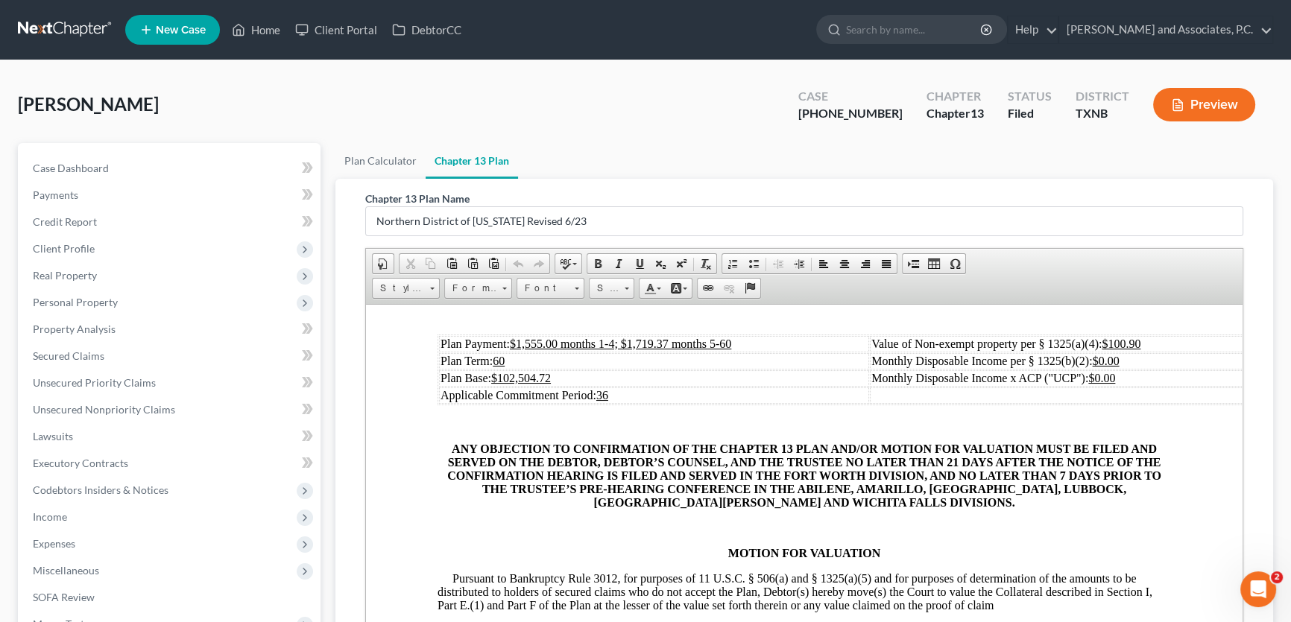
scroll to position [275, 0]
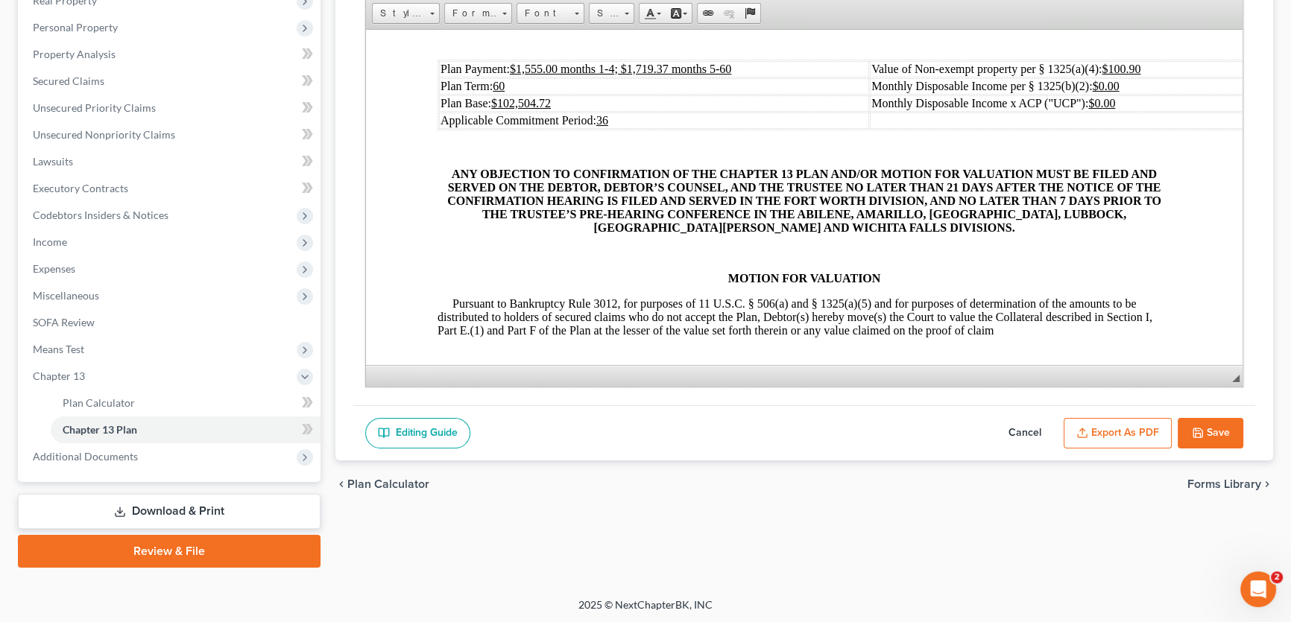
click at [1031, 433] on button "Cancel" at bounding box center [1025, 433] width 66 height 31
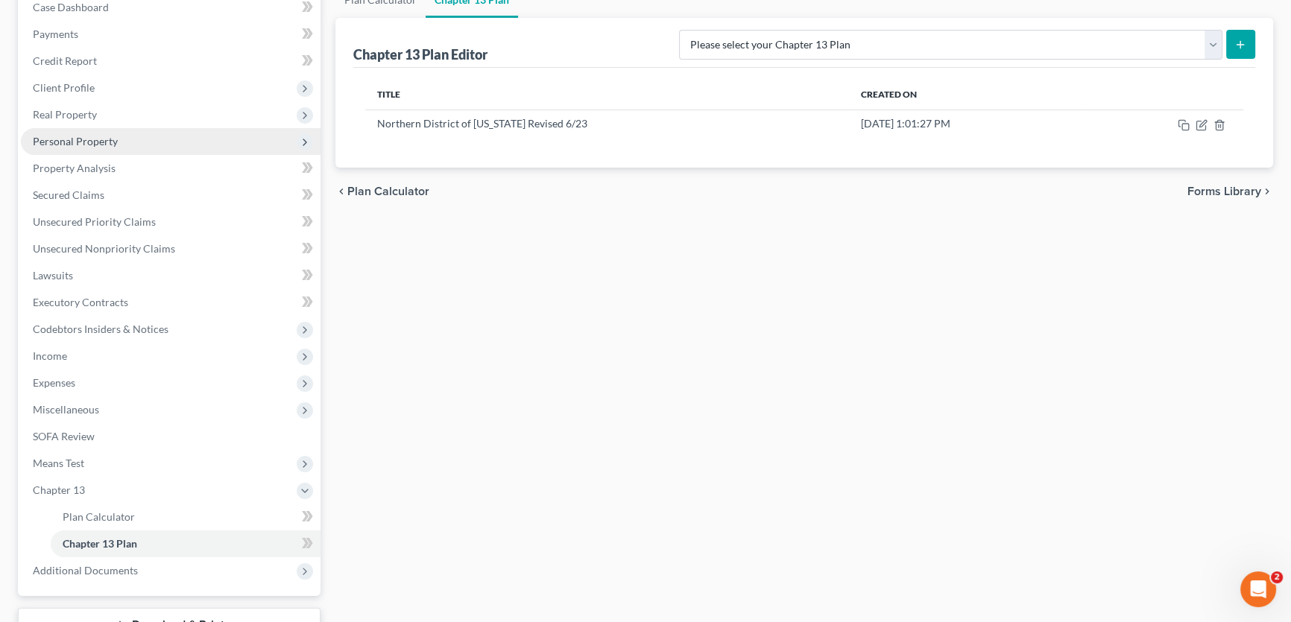
scroll to position [0, 0]
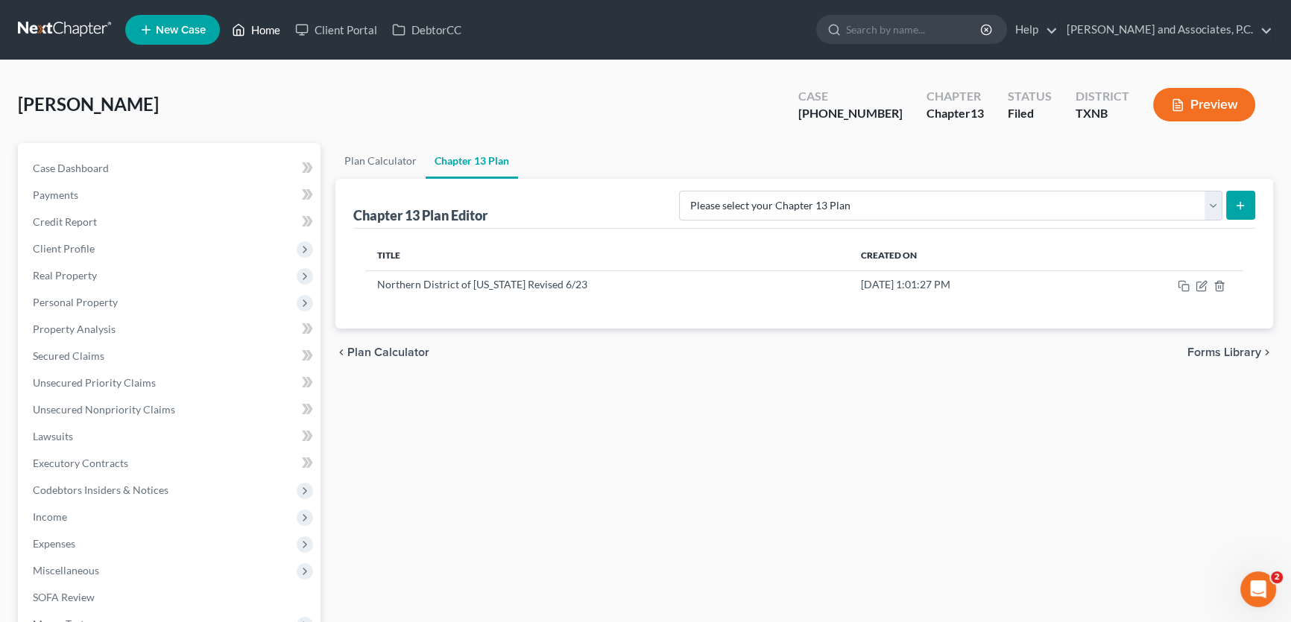
click at [261, 31] on link "Home" at bounding box center [255, 29] width 63 height 27
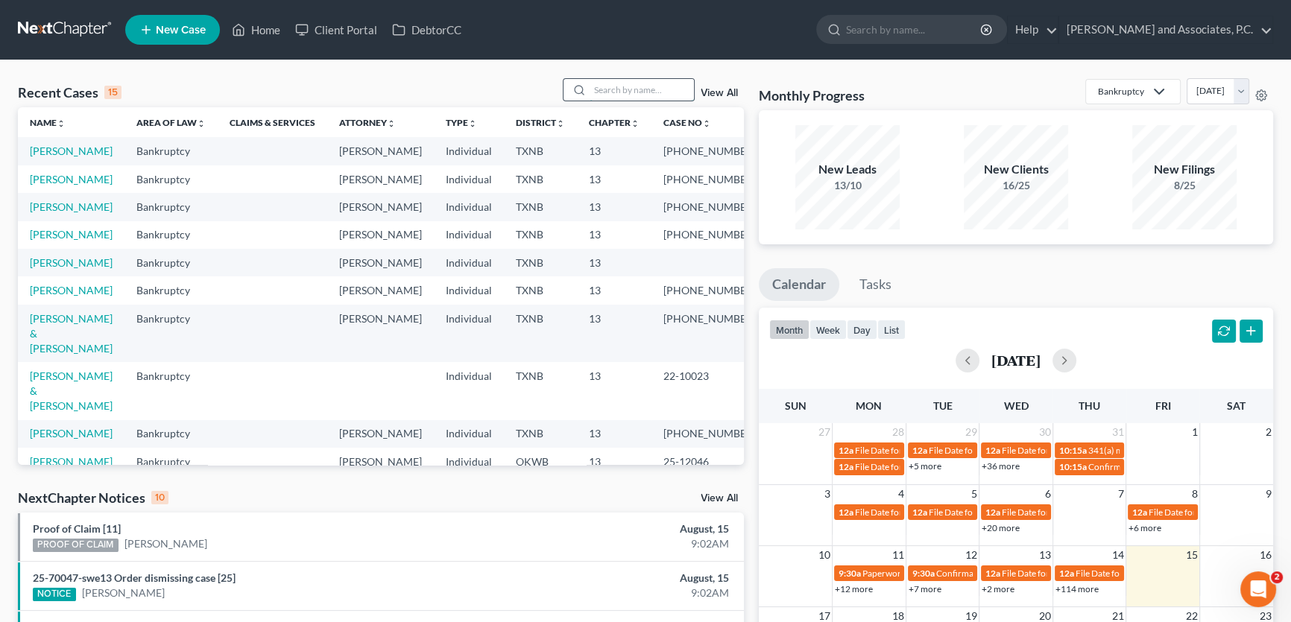
click at [615, 85] on input "search" at bounding box center [642, 90] width 104 height 22
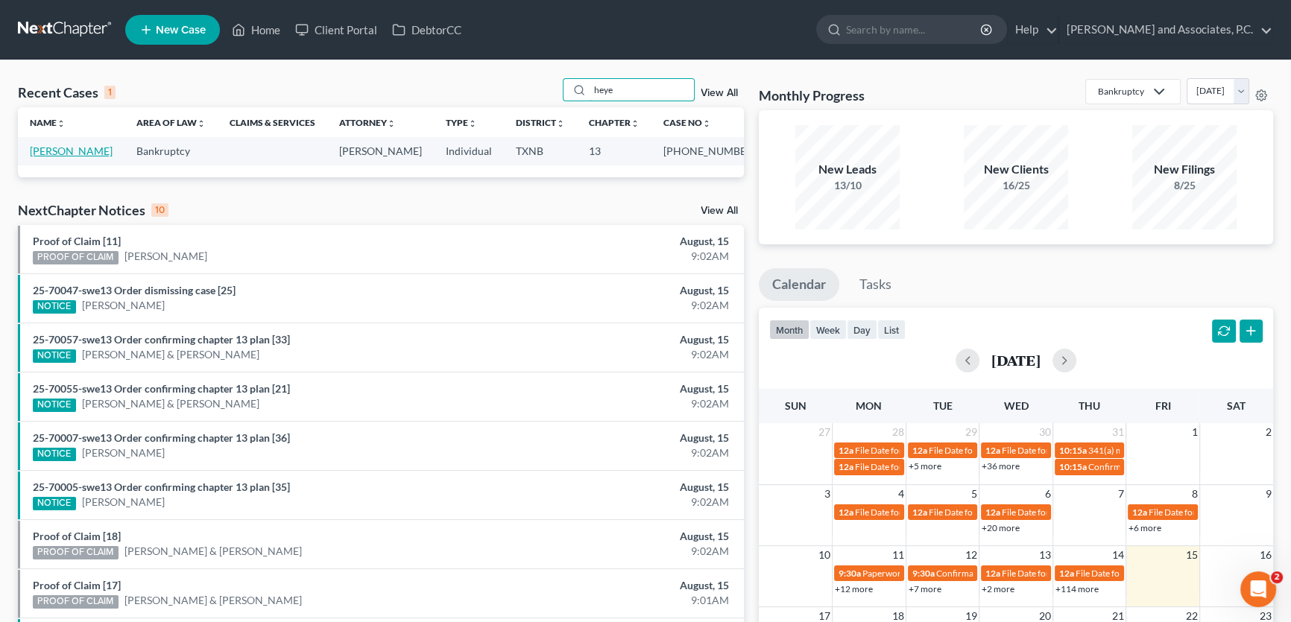
type input "heye"
click at [81, 146] on link "Heye, Kimberly" at bounding box center [71, 151] width 83 height 13
select select "8"
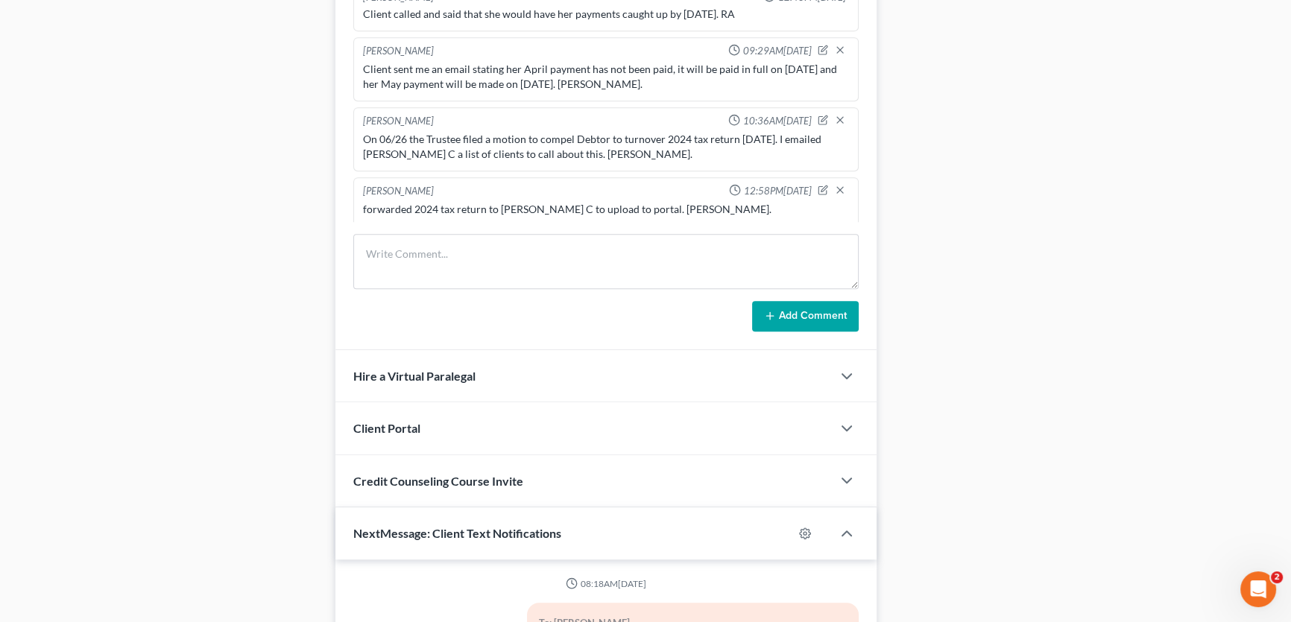
scroll to position [74, 0]
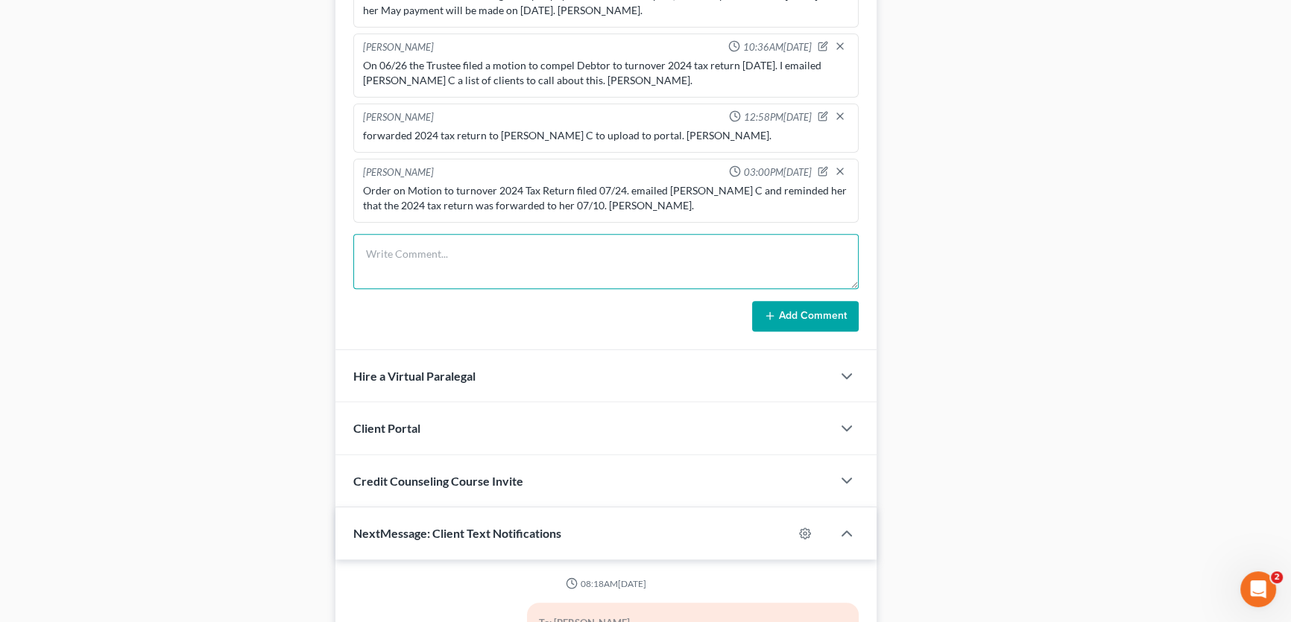
click at [478, 245] on textarea at bounding box center [605, 261] width 505 height 55
type textarea "uploaded 2024 tax return to the portal. Amy."
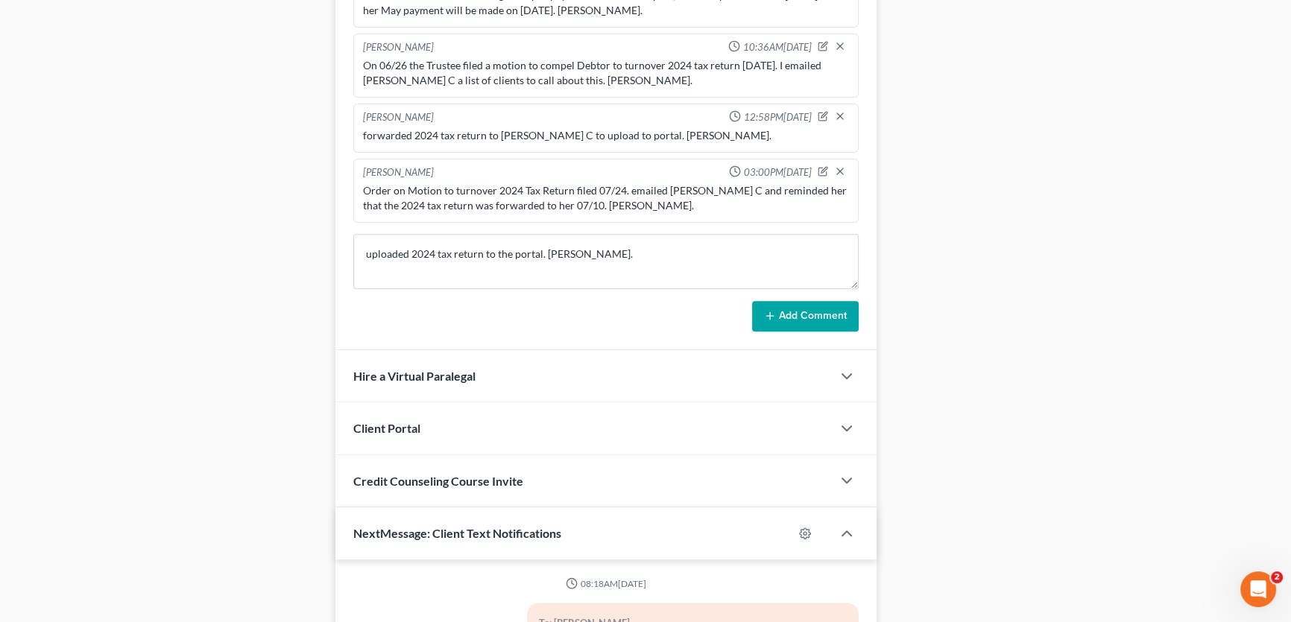
click at [787, 320] on button "Add Comment" at bounding box center [805, 316] width 107 height 31
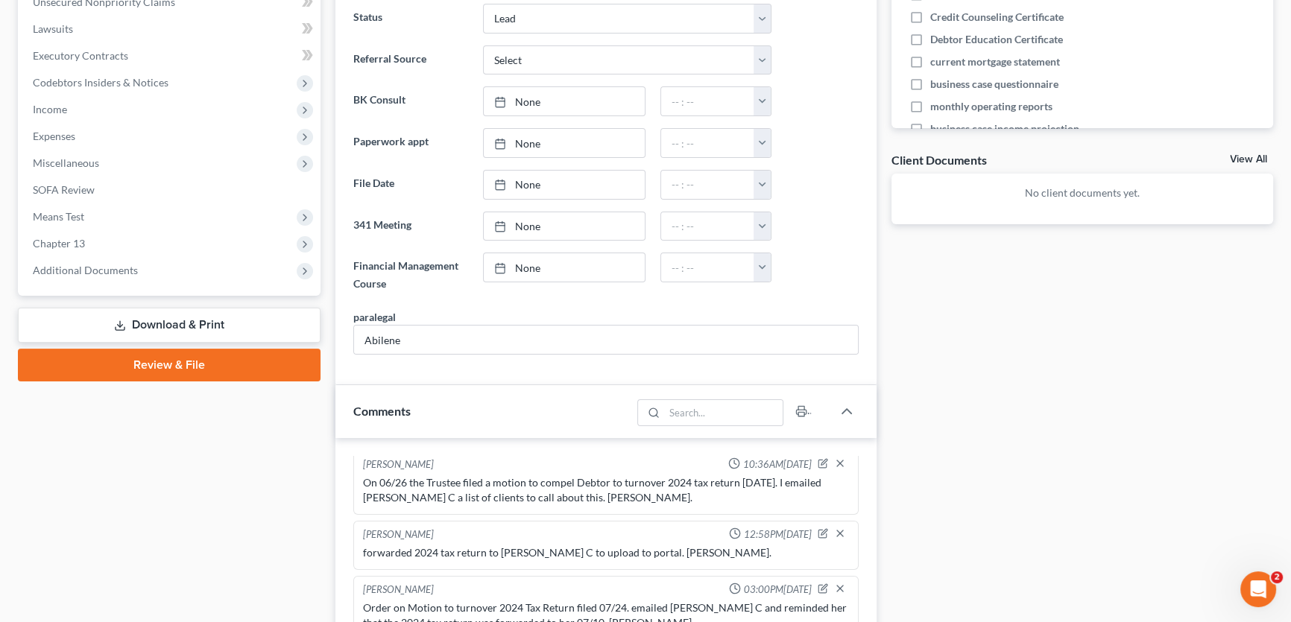
scroll to position [185, 0]
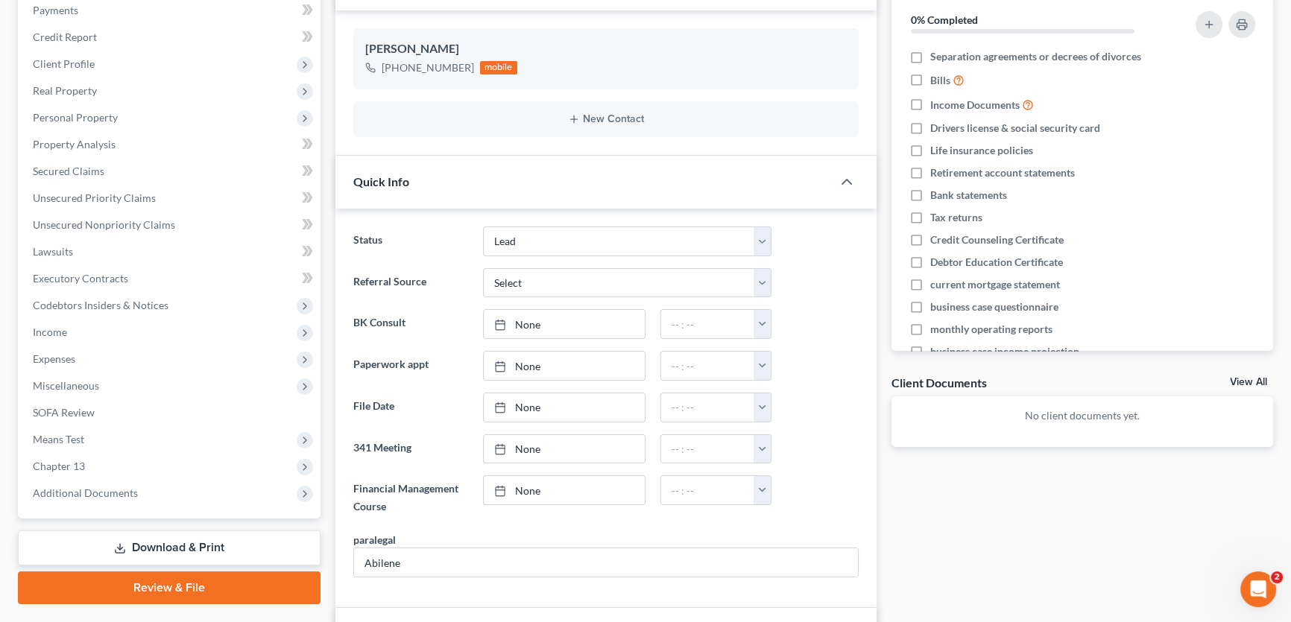
click at [1238, 378] on link "View All" at bounding box center [1248, 382] width 37 height 10
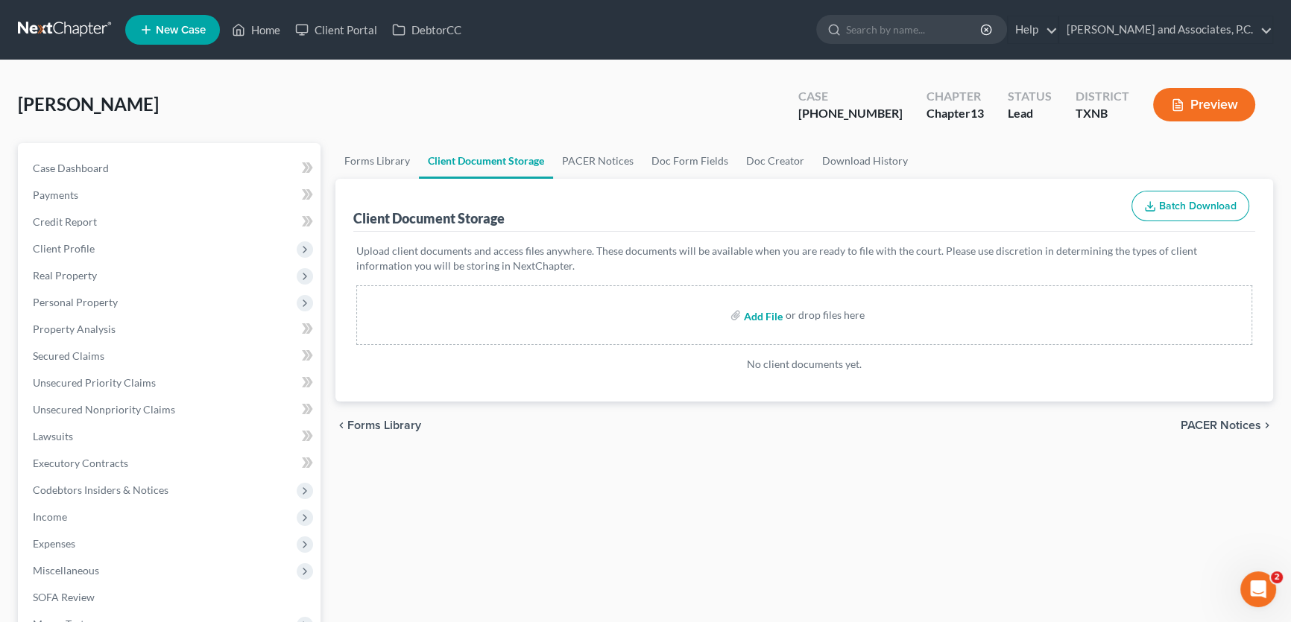
click at [756, 312] on input "file" at bounding box center [762, 315] width 36 height 27
type input "C:\fakepath\2110005 HEYE 2024 Tax Return (2).pdf"
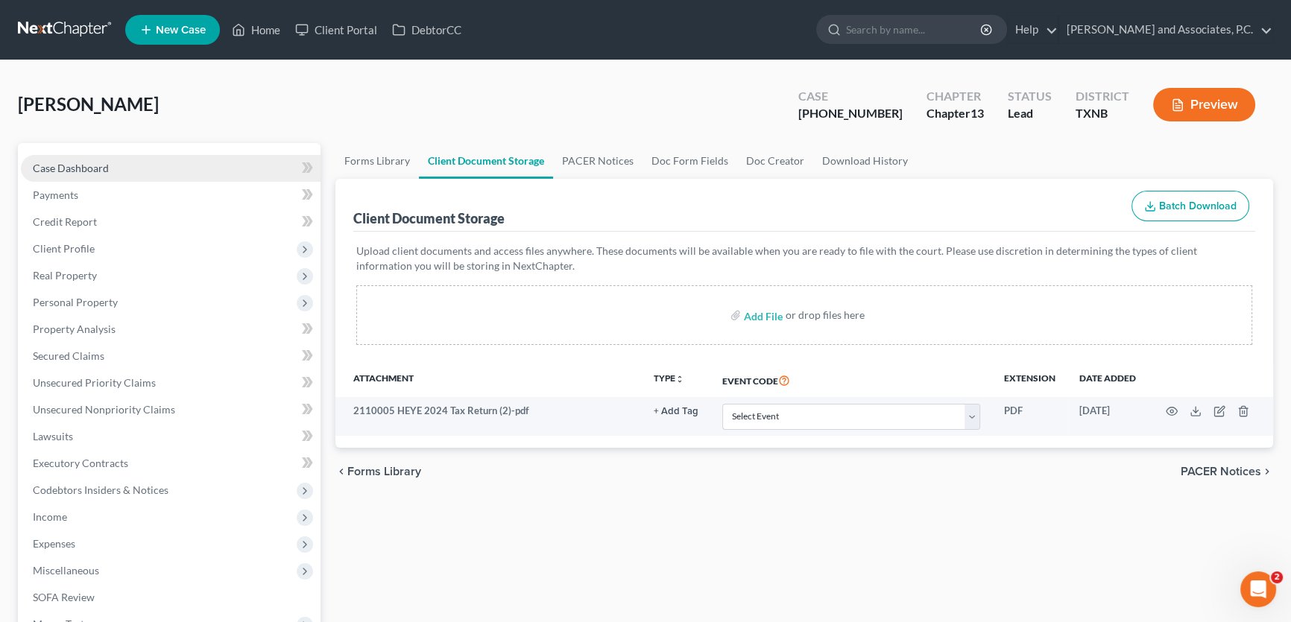
click at [196, 163] on link "Case Dashboard" at bounding box center [171, 168] width 300 height 27
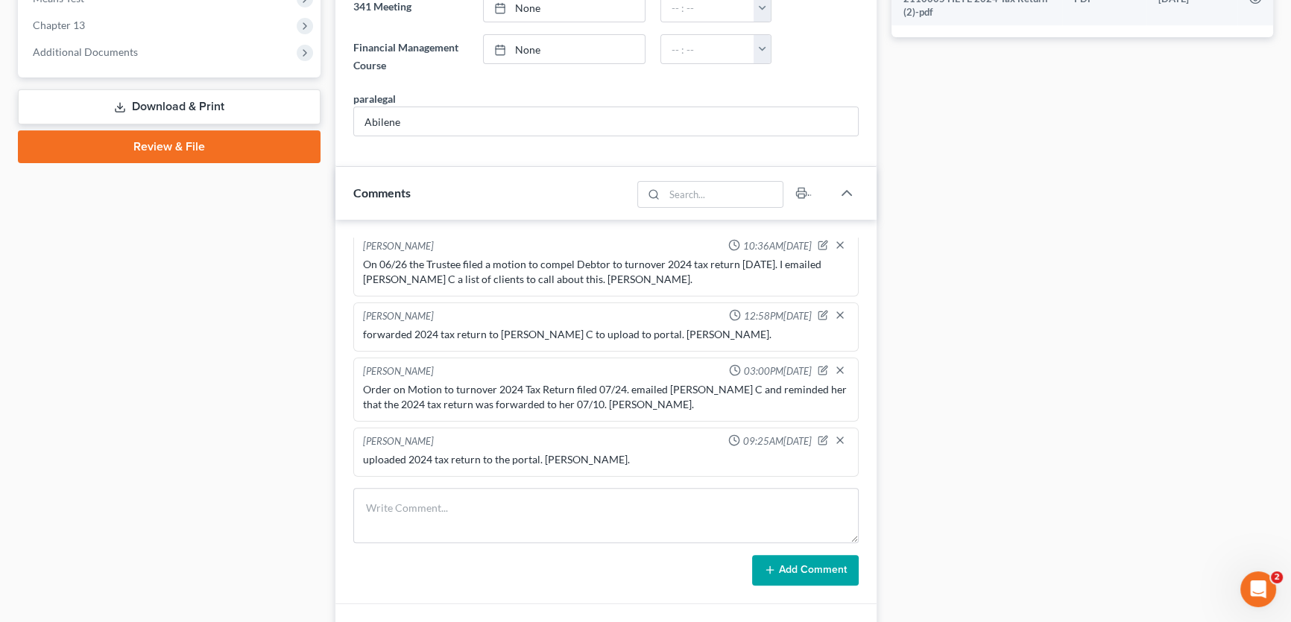
scroll to position [812, 0]
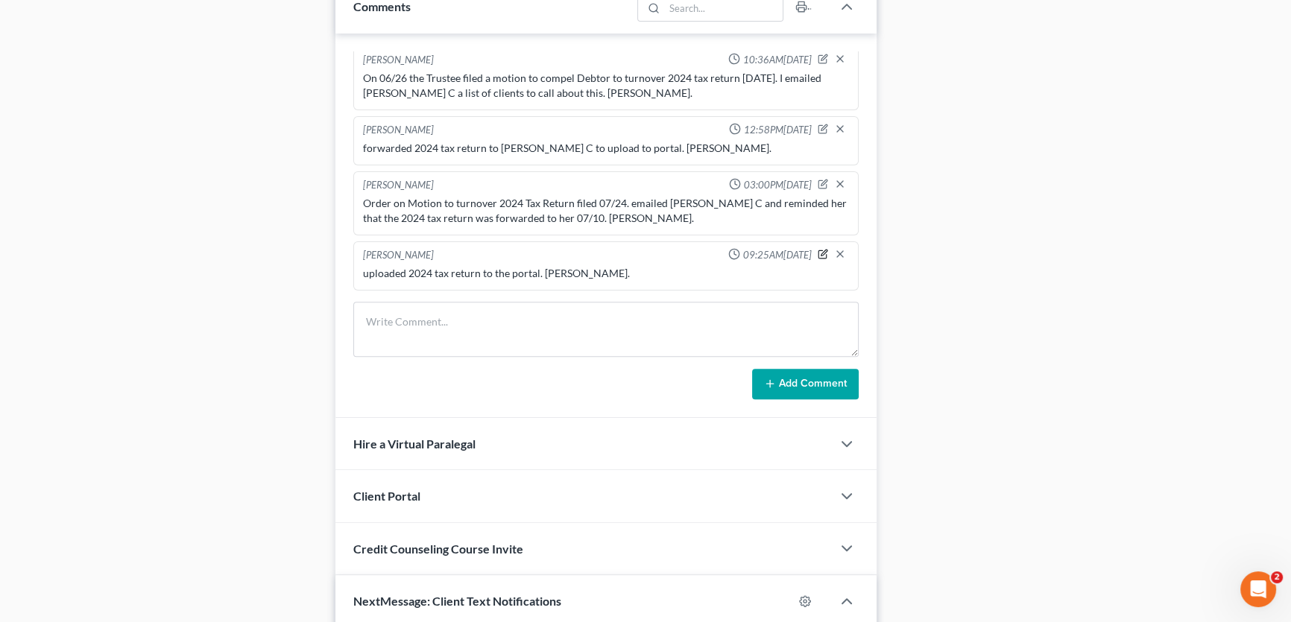
click at [818, 249] on icon "button" at bounding box center [823, 254] width 10 height 10
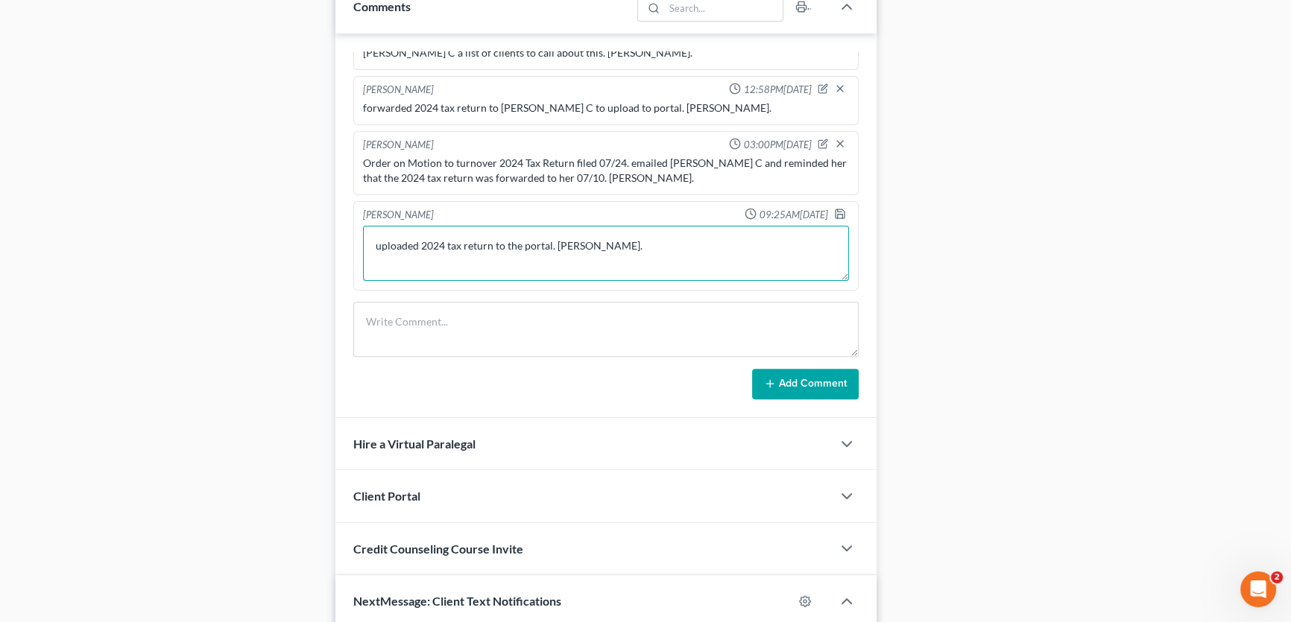
drag, startPoint x: 566, startPoint y: 282, endPoint x: 296, endPoint y: 283, distance: 270.6
click at [296, 283] on div "Petition Navigation Case Dashboard Payments Invoices Payments Payments Credit R…" at bounding box center [645, 118] width 1270 height 1575
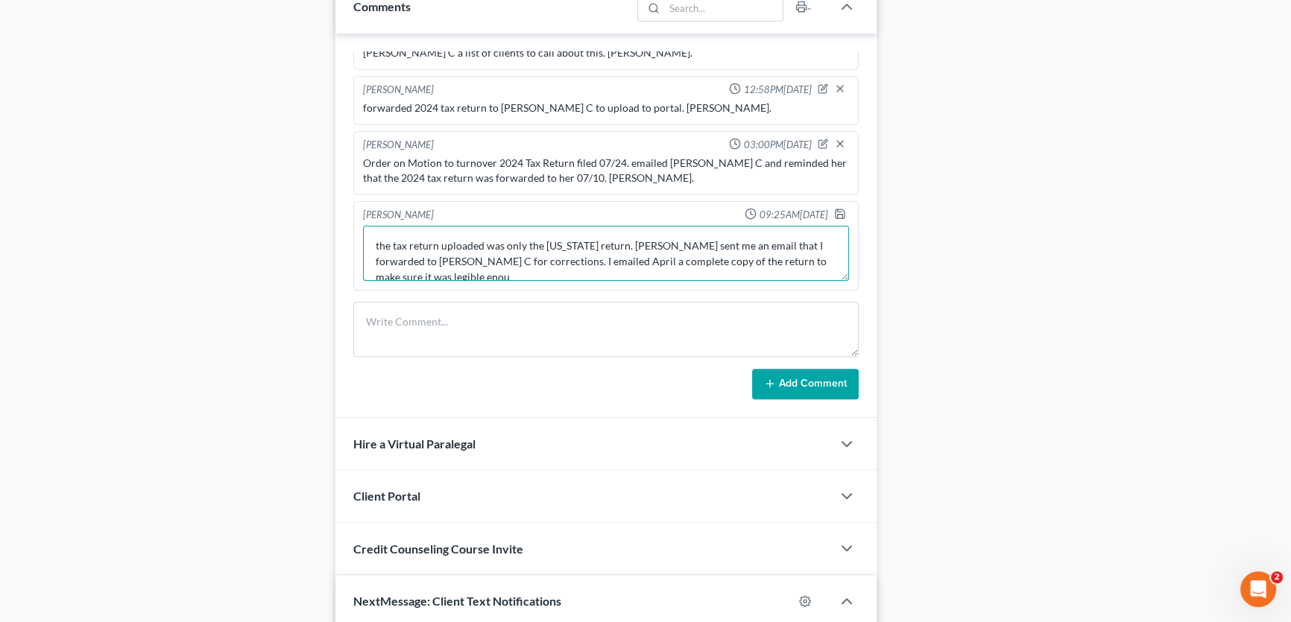
scroll to position [2, 0]
type textarea "the tax return uploaded was only the Nebraska return. April sent me an email th…"
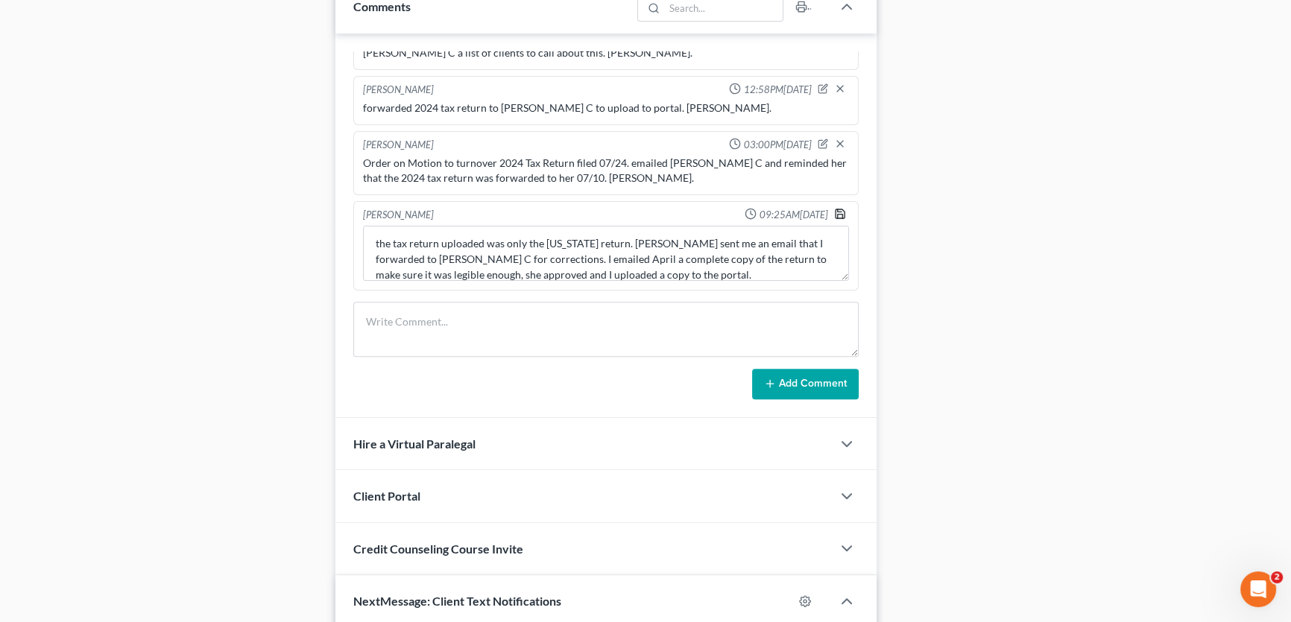
click at [837, 215] on polyline "button" at bounding box center [839, 217] width 5 height 4
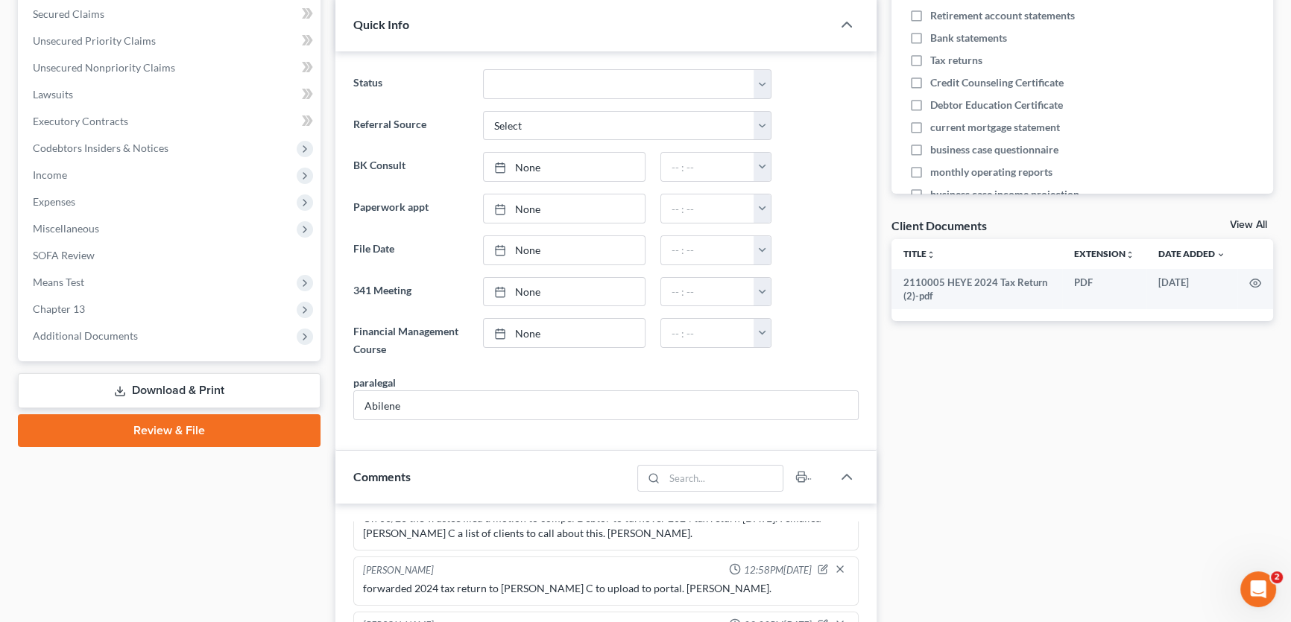
scroll to position [338, 0]
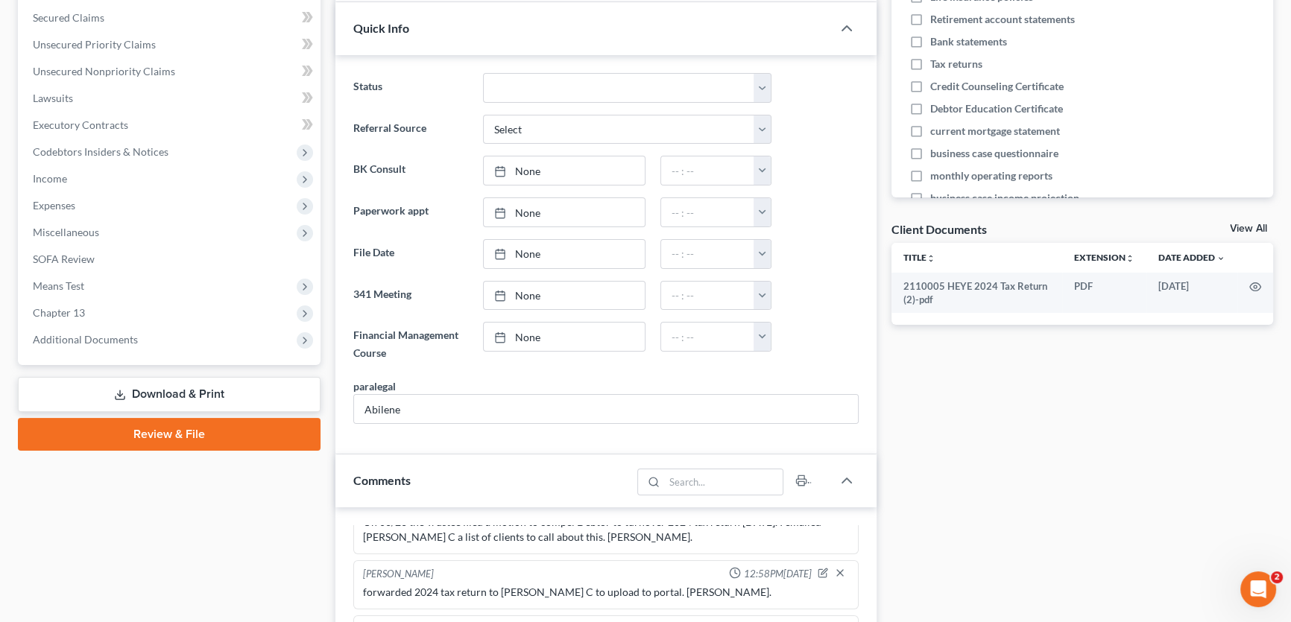
click at [1237, 224] on link "View All" at bounding box center [1248, 229] width 37 height 10
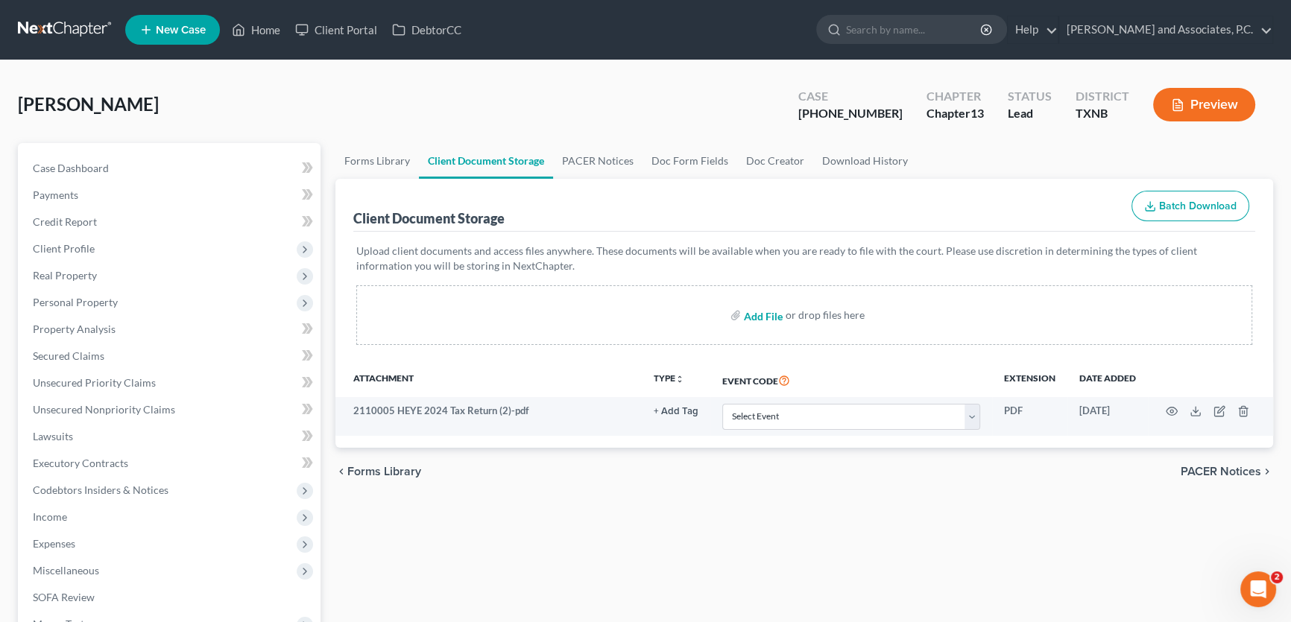
click at [761, 313] on input "file" at bounding box center [762, 315] width 36 height 27
type input "C:\fakepath\2110005 HEYE 2024 Tax Return (complete).pdf"
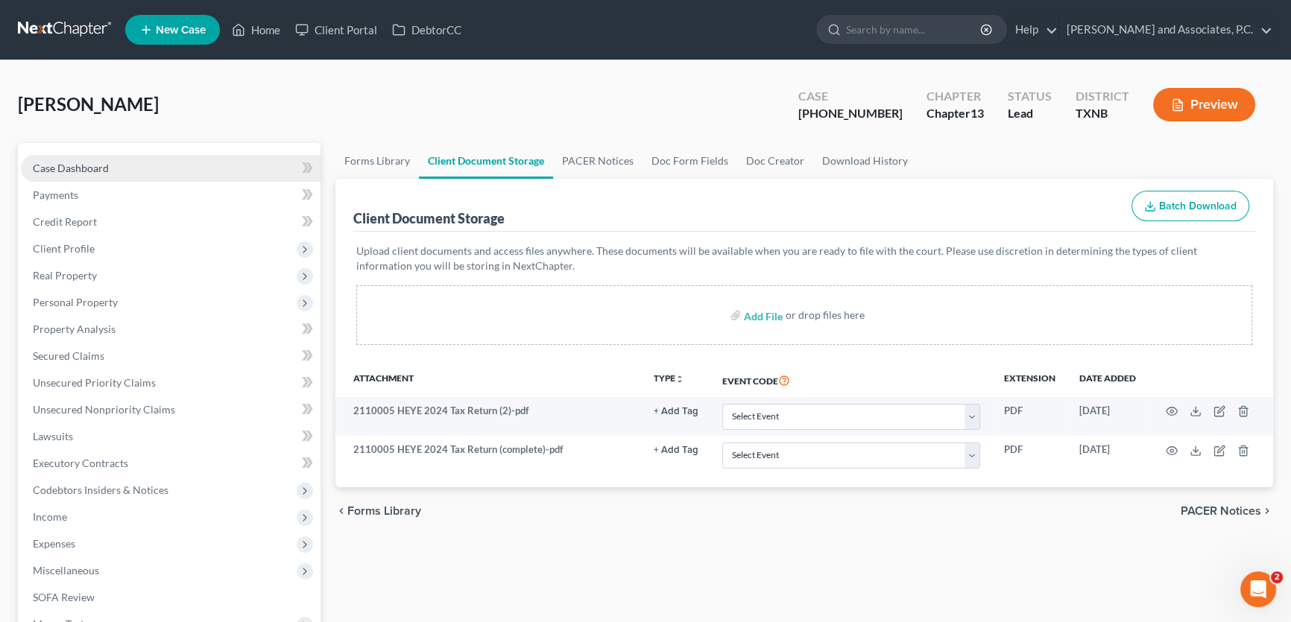
click at [121, 171] on link "Case Dashboard" at bounding box center [171, 168] width 300 height 27
select select "8"
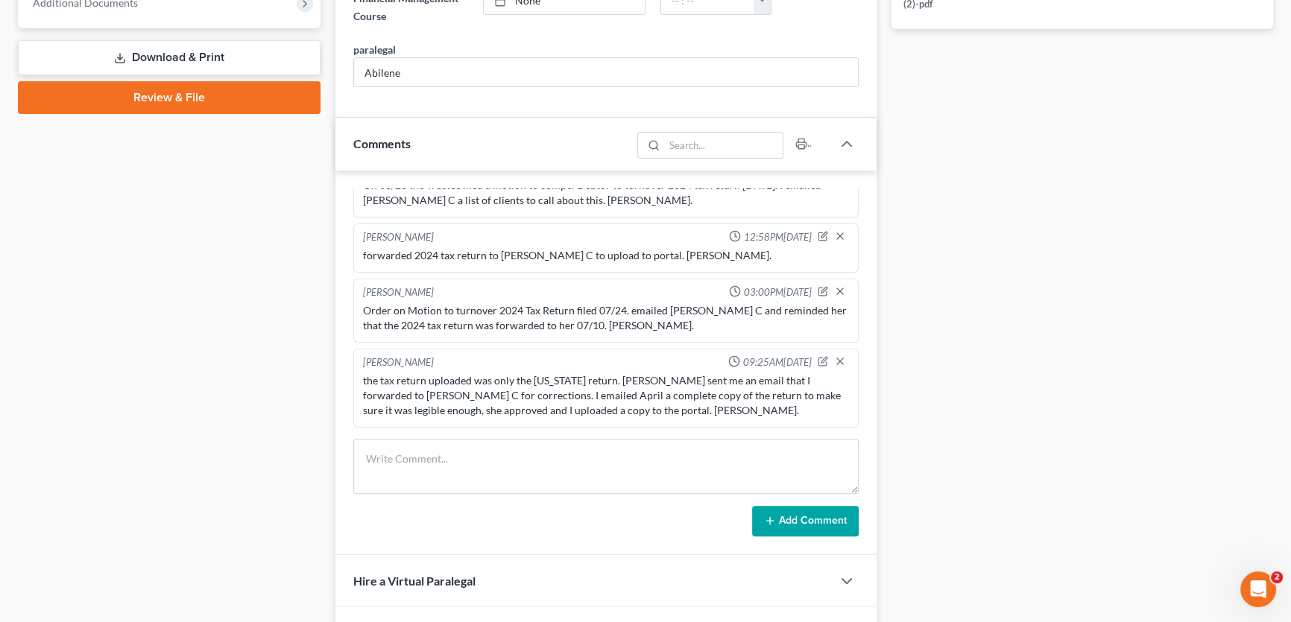
scroll to position [745, 0]
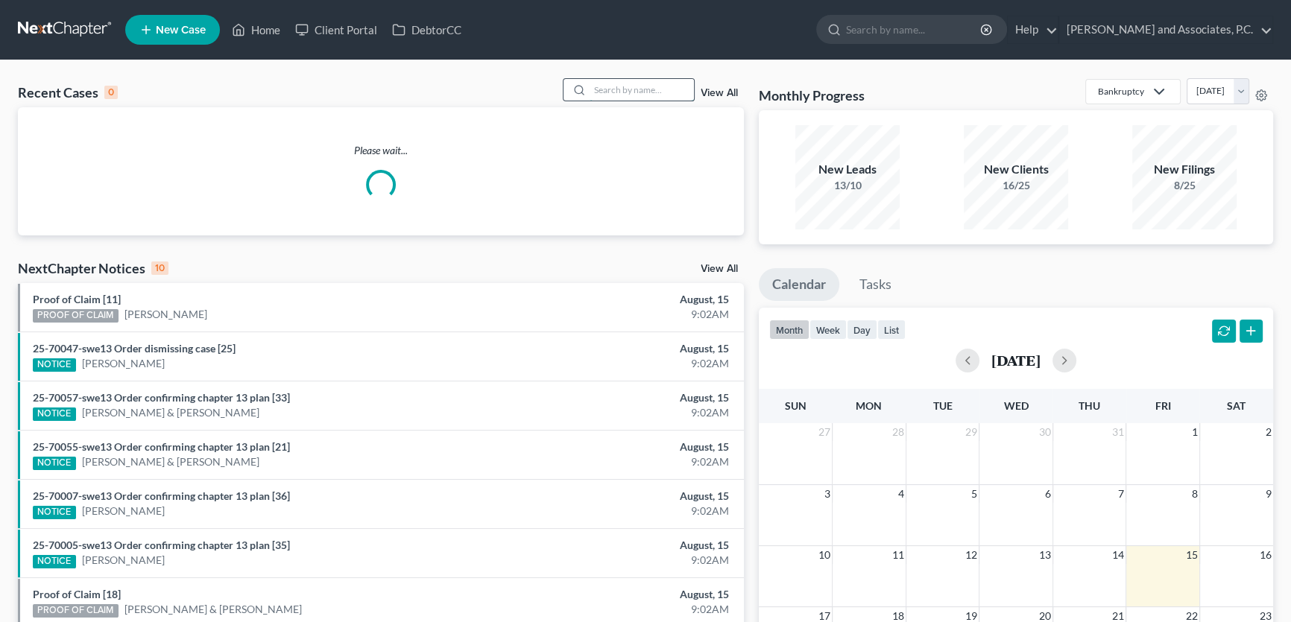
click at [653, 90] on input "search" at bounding box center [642, 90] width 104 height 22
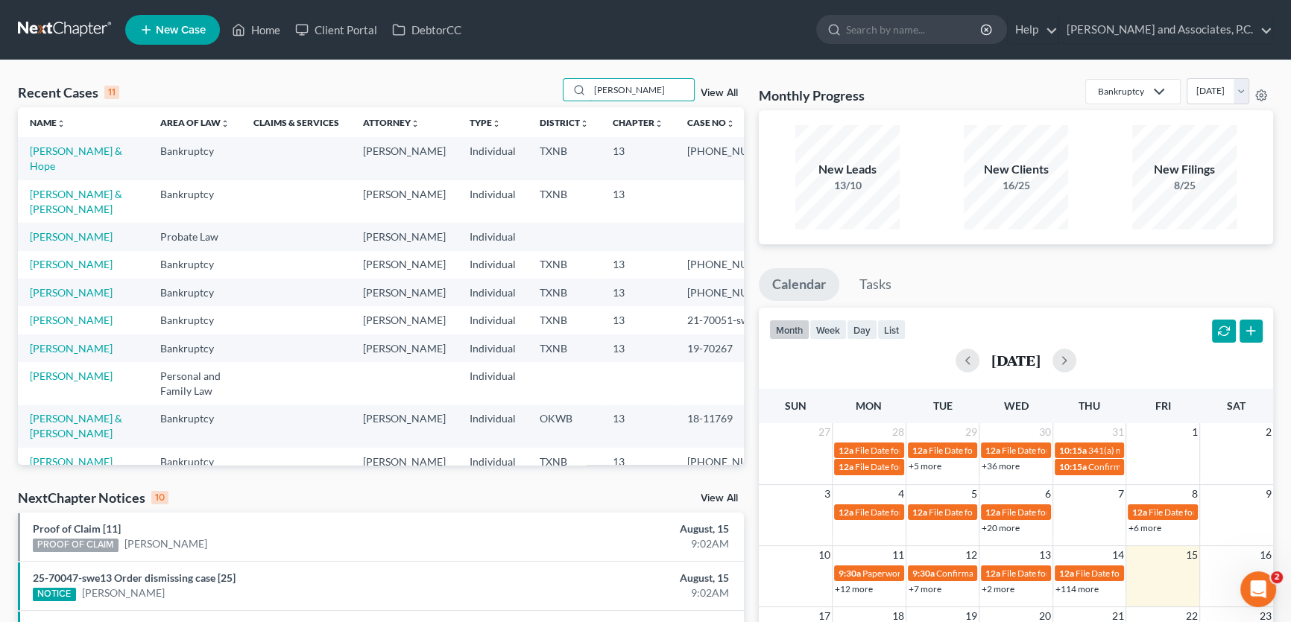
type input "davis"
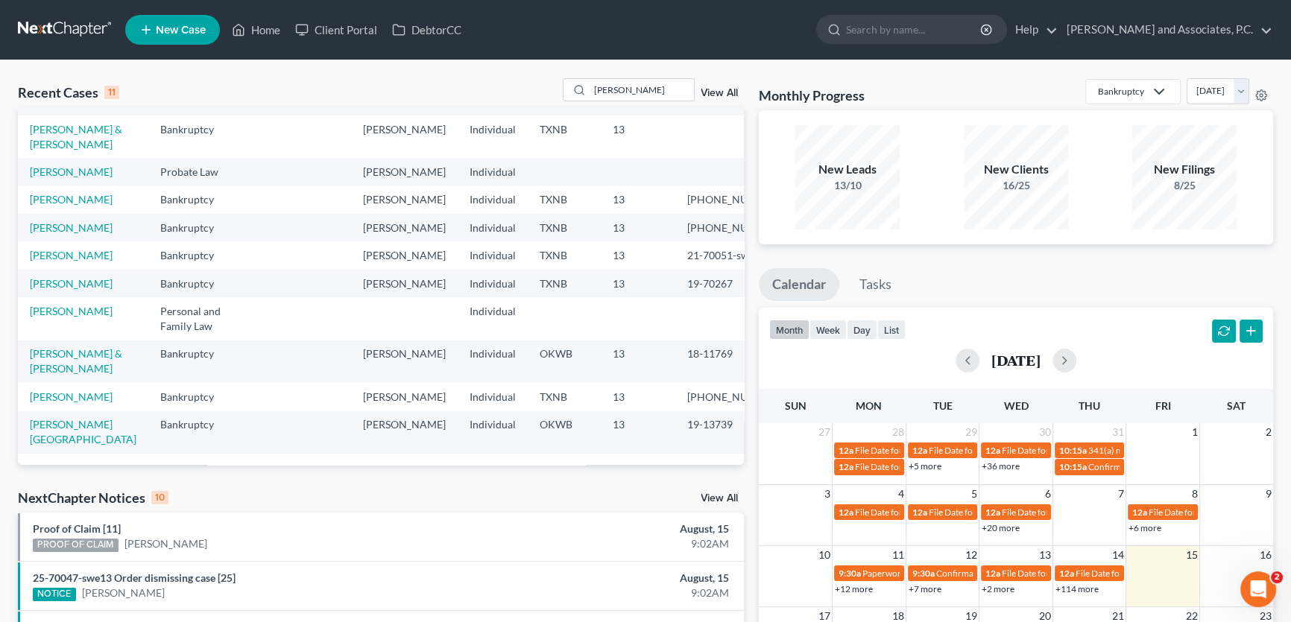
scroll to position [135, 0]
click at [80, 249] on link "[PERSON_NAME]" at bounding box center [71, 255] width 83 height 13
select select "3"
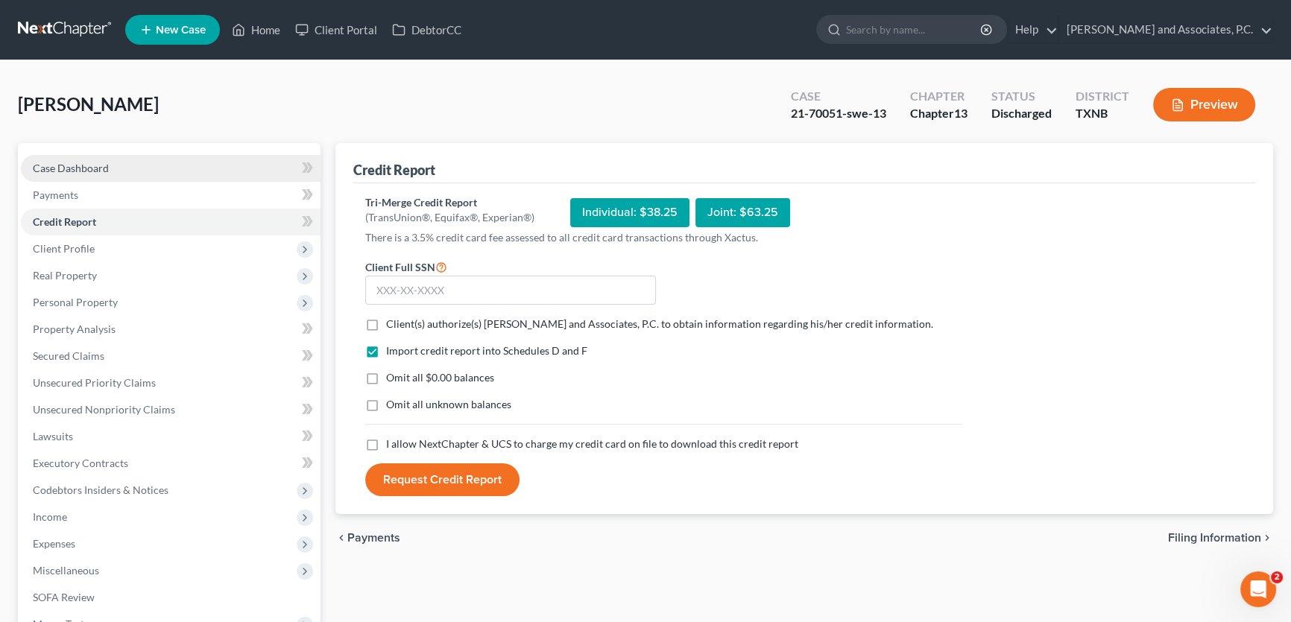
click at [110, 156] on link "Case Dashboard" at bounding box center [171, 168] width 300 height 27
select select "3"
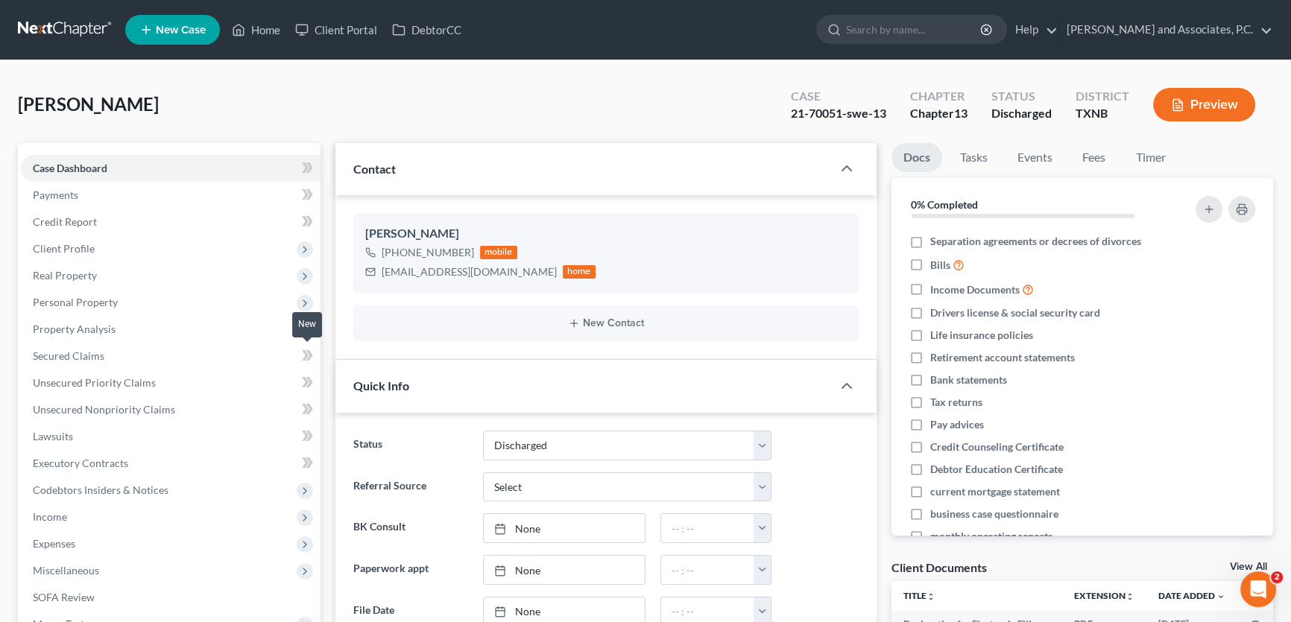
scroll to position [218, 0]
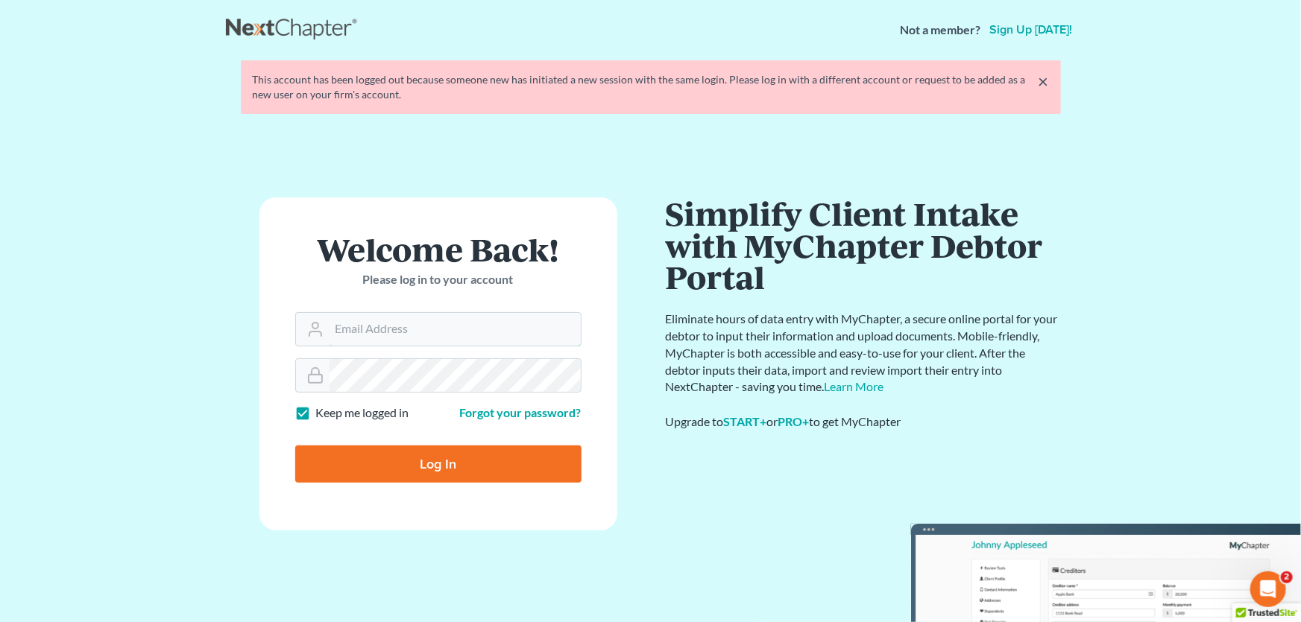
type input "[PERSON_NAME][EMAIL_ADDRESS][DOMAIN_NAME]"
click at [426, 462] on input "Log In" at bounding box center [438, 464] width 286 height 37
type input "Thinking..."
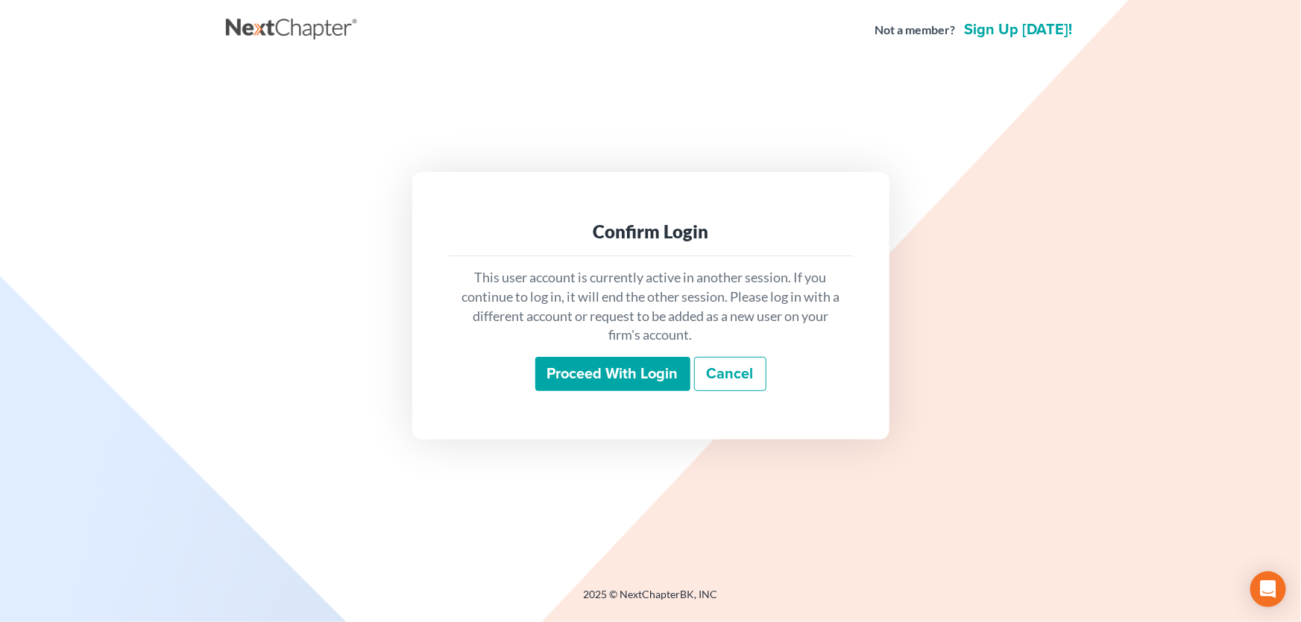
click at [572, 363] on input "Proceed with login" at bounding box center [612, 374] width 155 height 34
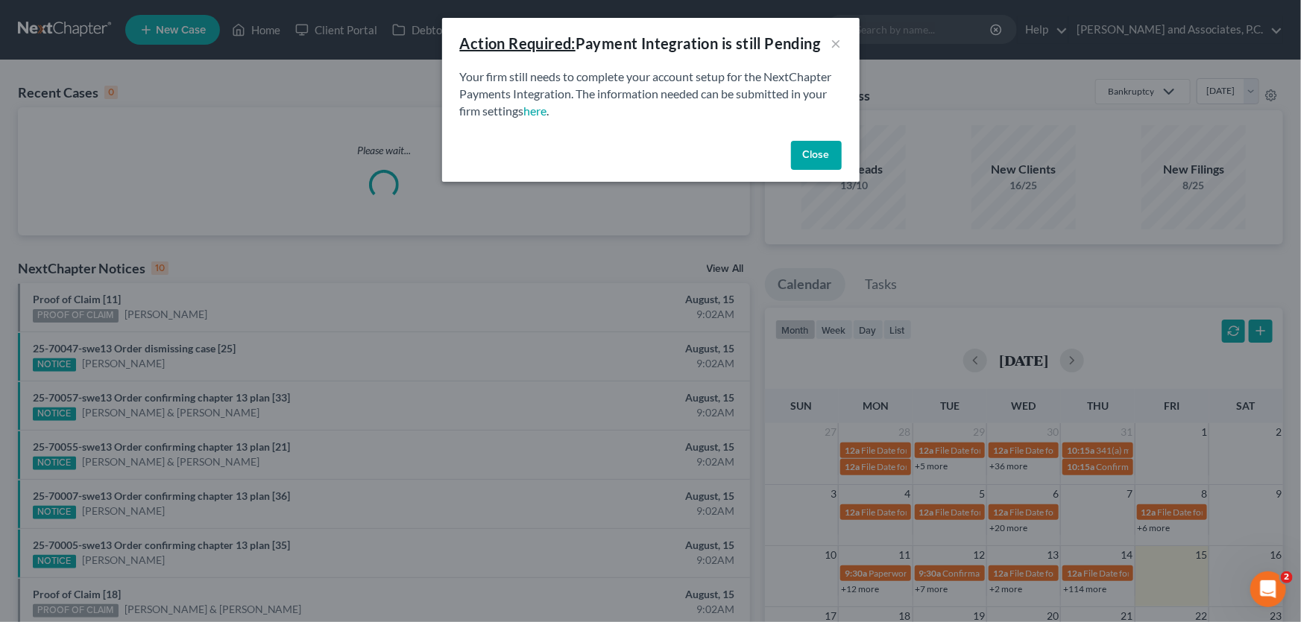
click at [819, 154] on button "Close" at bounding box center [816, 156] width 51 height 30
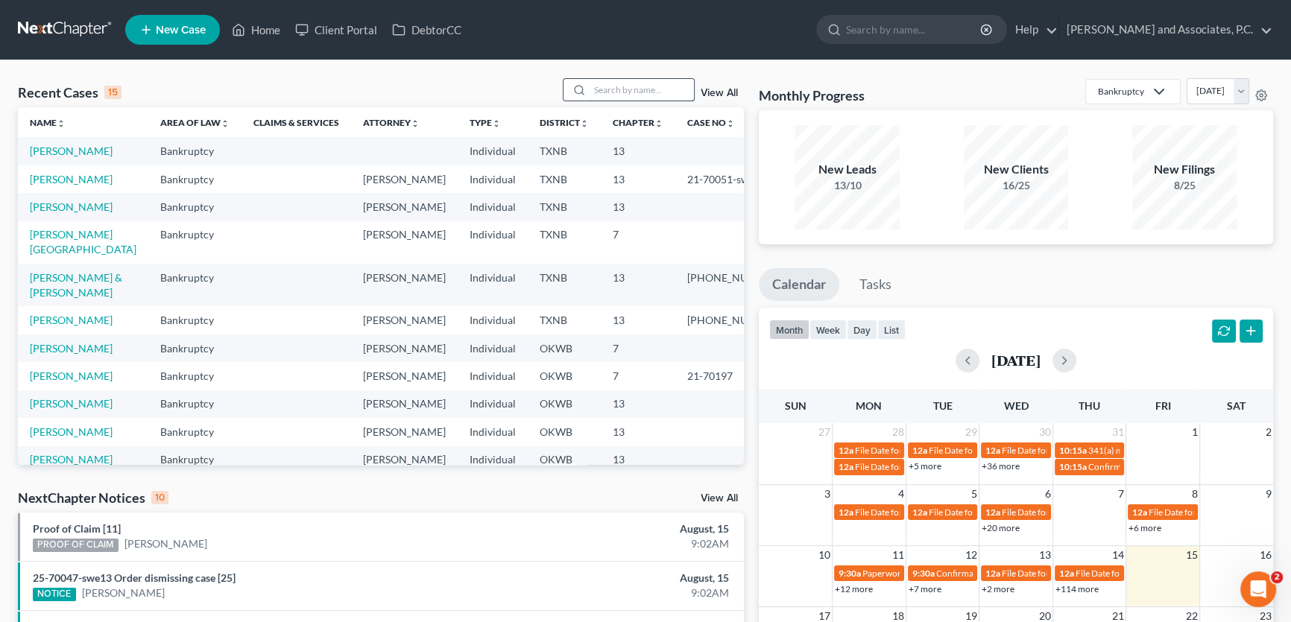
click at [657, 95] on input "search" at bounding box center [642, 90] width 104 height 22
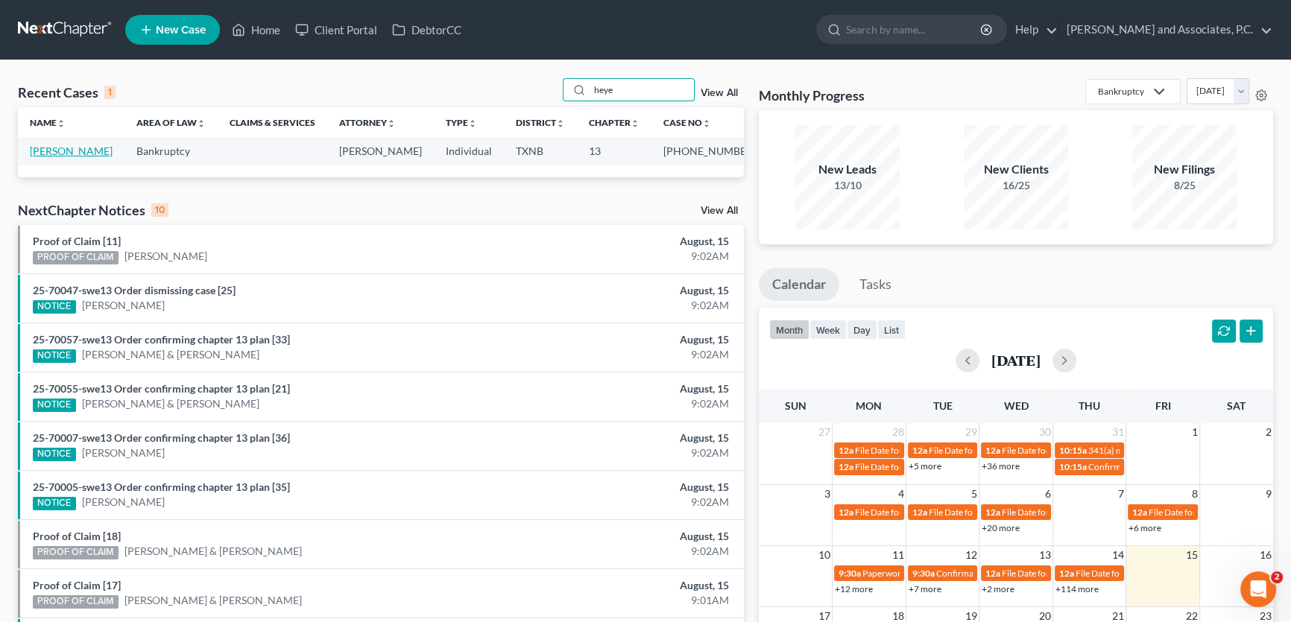
type input "heye"
click at [60, 152] on link "Heye, Kimberly" at bounding box center [71, 151] width 83 height 13
select select "8"
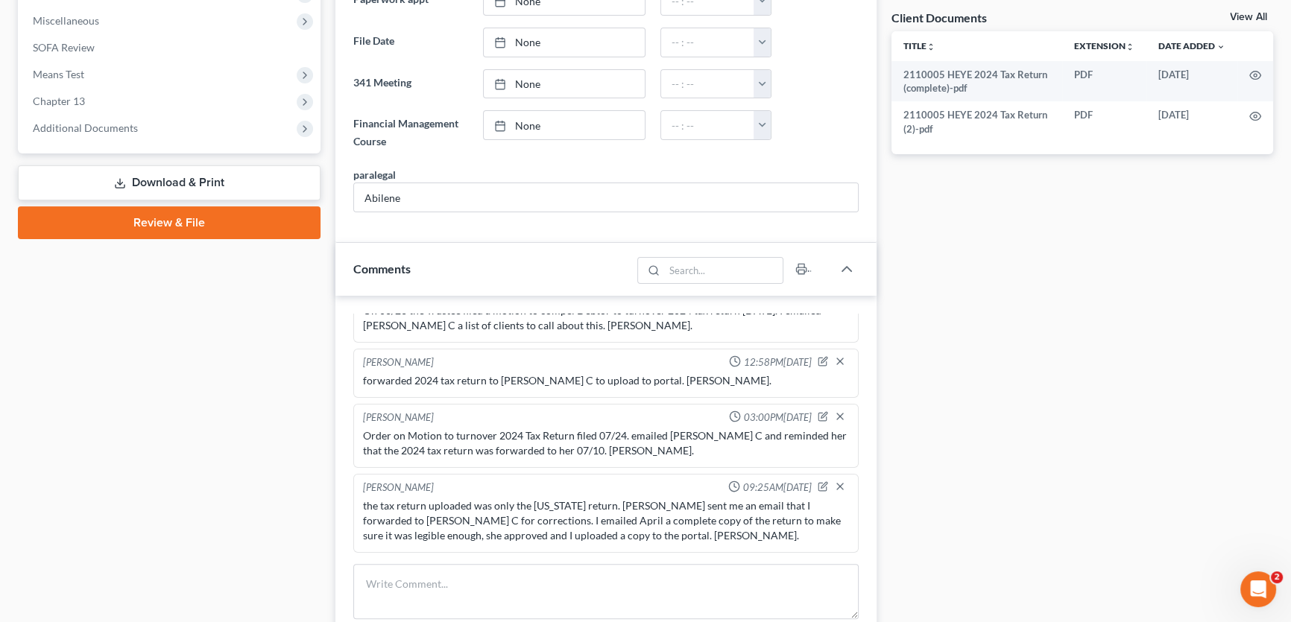
scroll to position [418, 0]
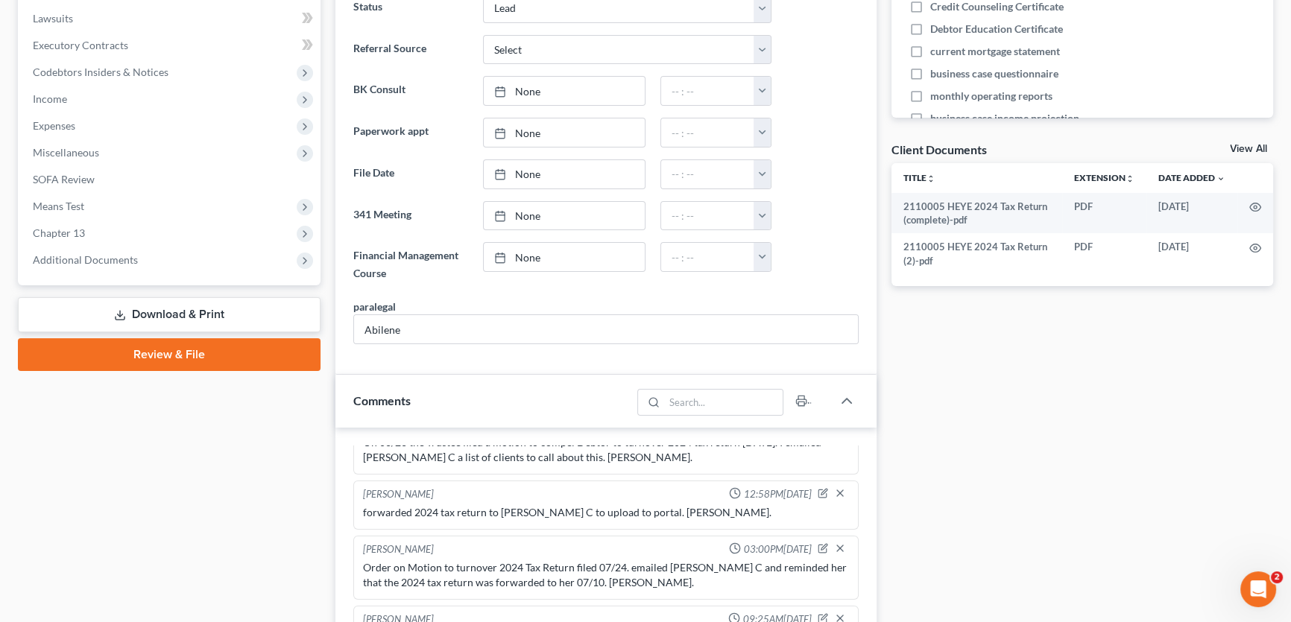
click at [1251, 145] on link "View All" at bounding box center [1248, 149] width 37 height 10
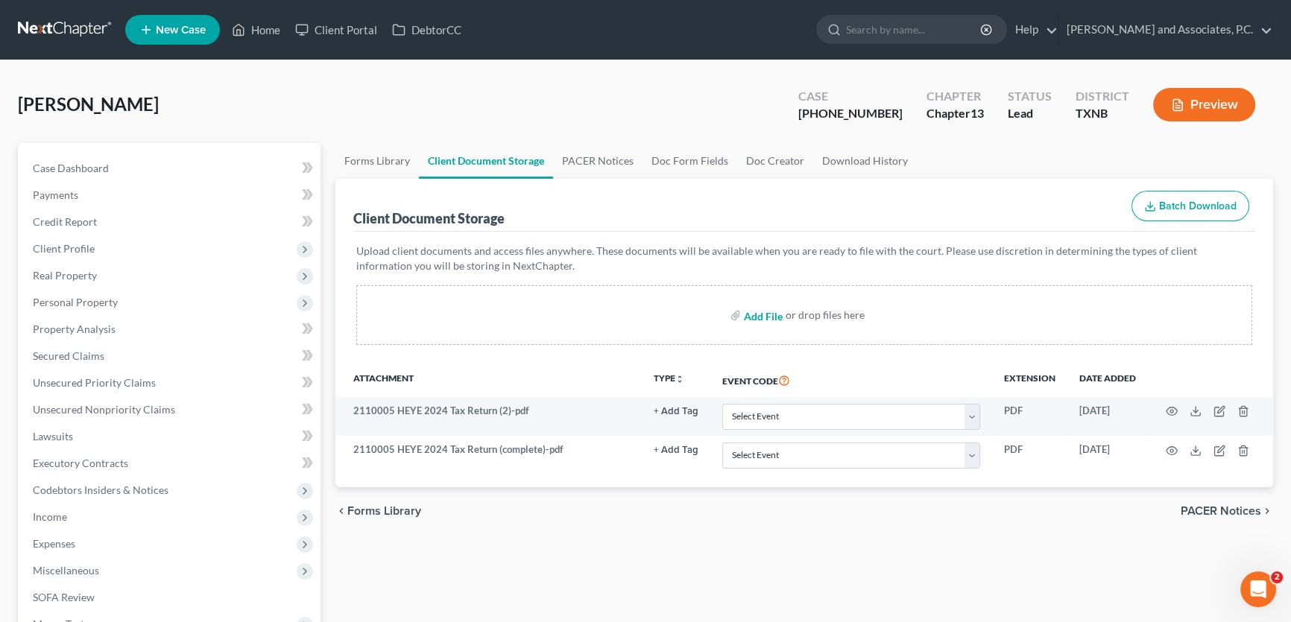
click at [756, 315] on input "file" at bounding box center [762, 315] width 36 height 27
type input "C:\fakepath\2110005 HEYE 2024 Tax Return (2) SENT-email confirmation.msg"
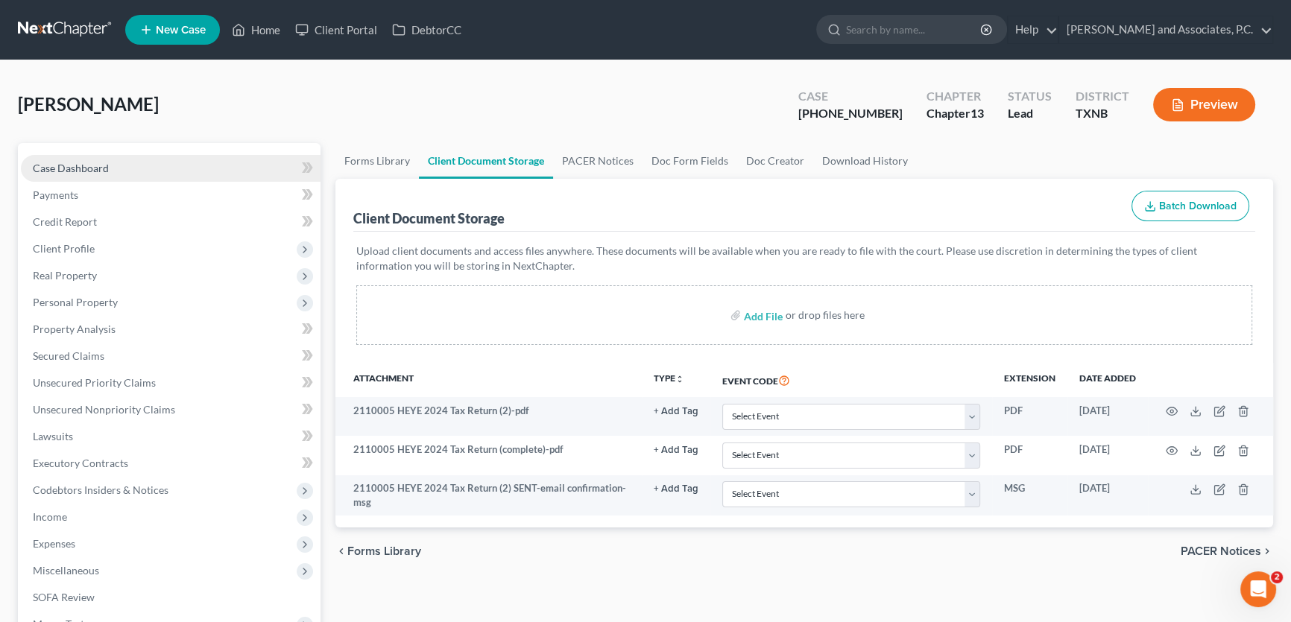
click at [187, 164] on link "Case Dashboard" at bounding box center [171, 168] width 300 height 27
select select "8"
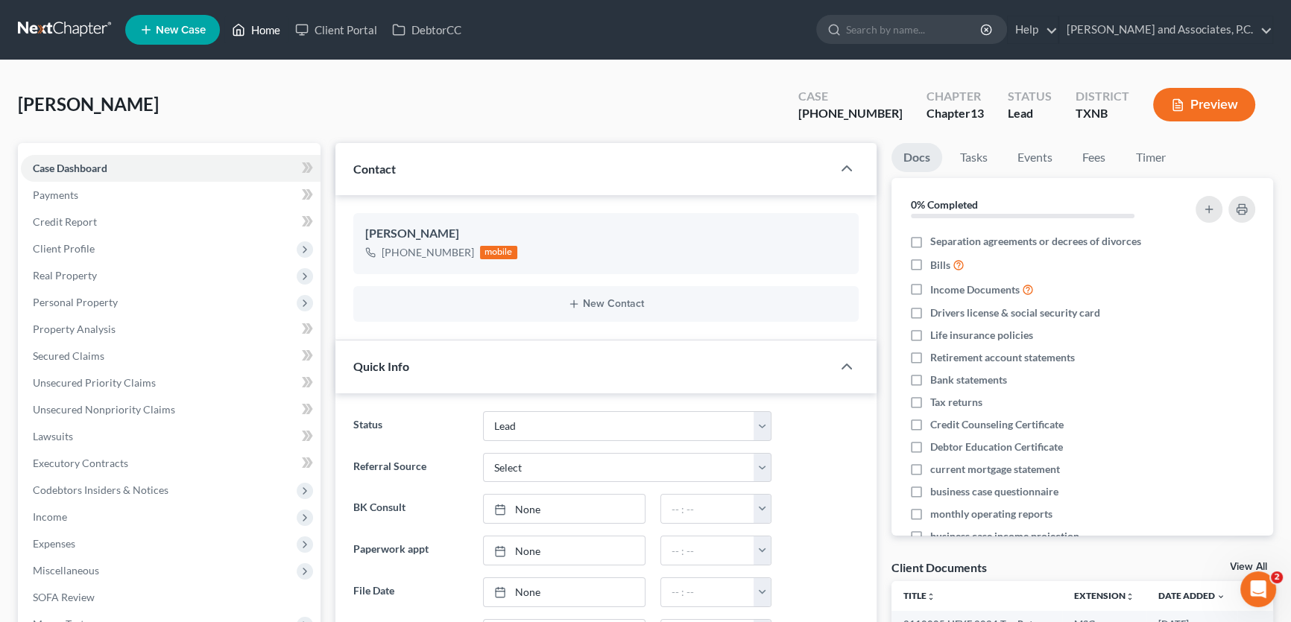
scroll to position [159, 0]
click at [270, 28] on link "Home" at bounding box center [255, 29] width 63 height 27
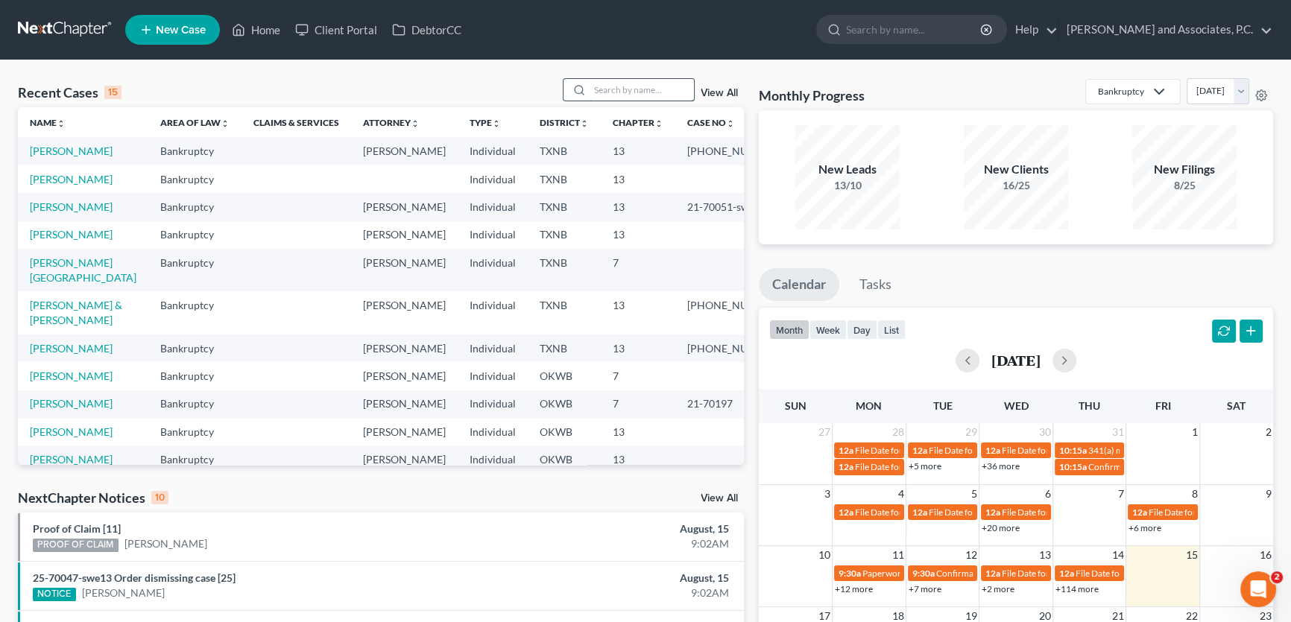
click at [636, 86] on input "search" at bounding box center [642, 90] width 104 height 22
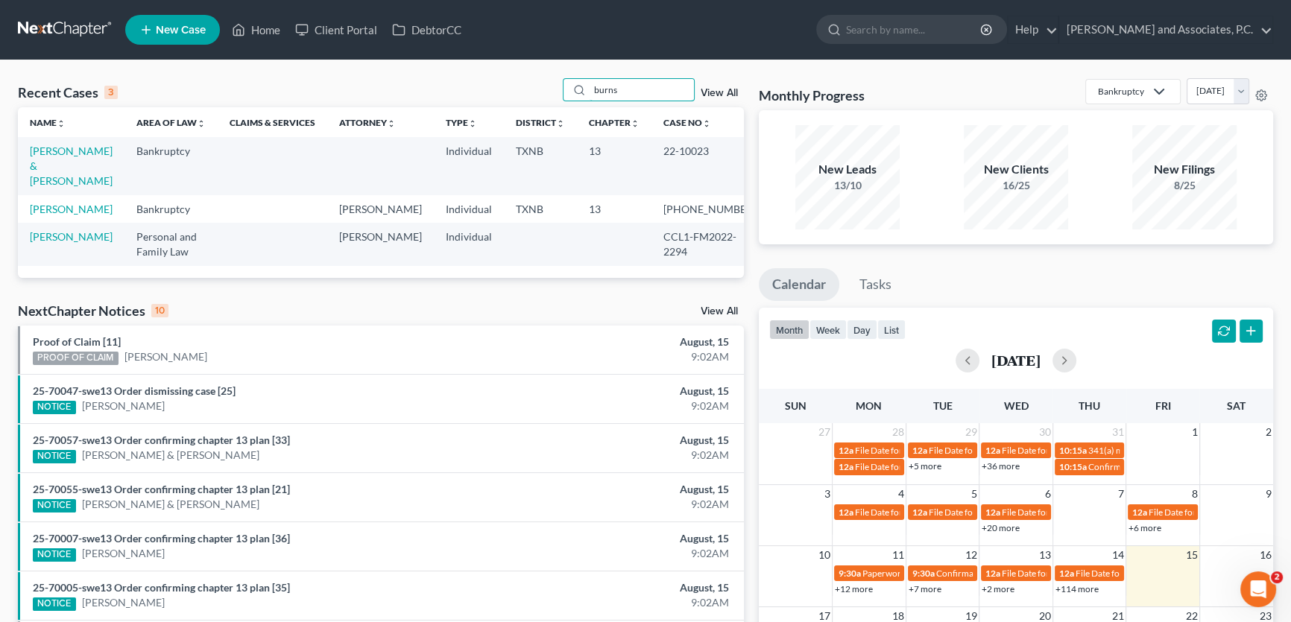
type input "burns"
click at [60, 157] on td "[PERSON_NAME] & [PERSON_NAME]" at bounding box center [71, 165] width 107 height 57
click at [63, 151] on link "[PERSON_NAME] & [PERSON_NAME]" at bounding box center [71, 166] width 83 height 42
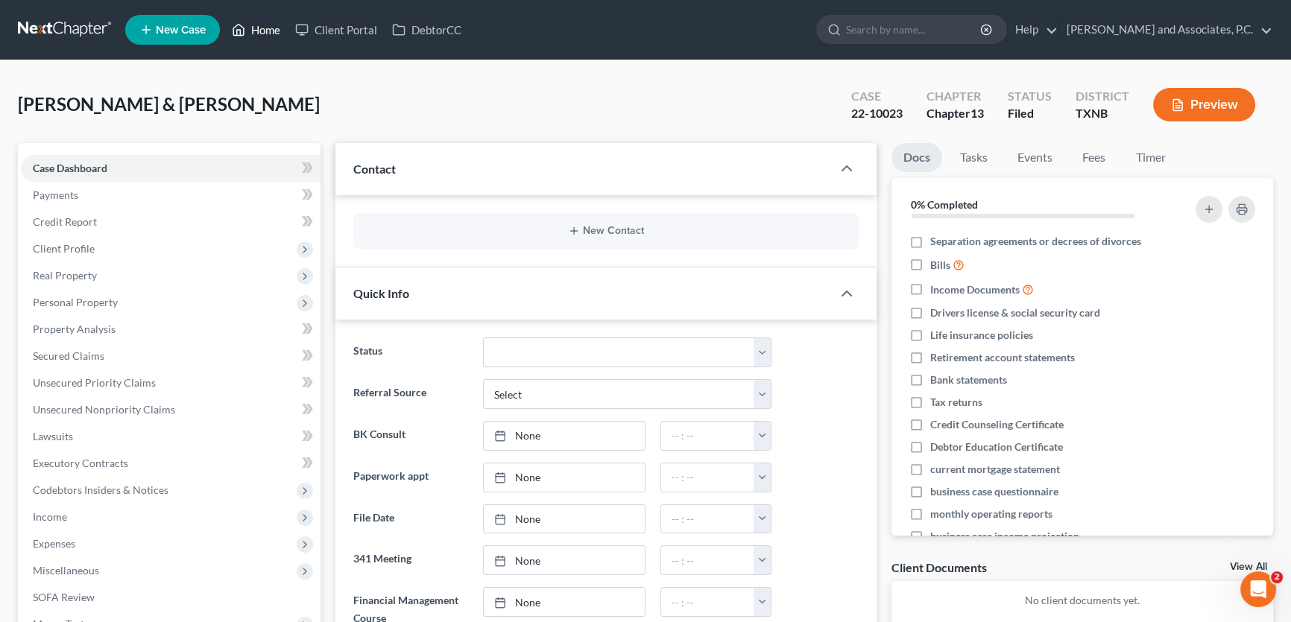
click at [271, 30] on link "Home" at bounding box center [255, 29] width 63 height 27
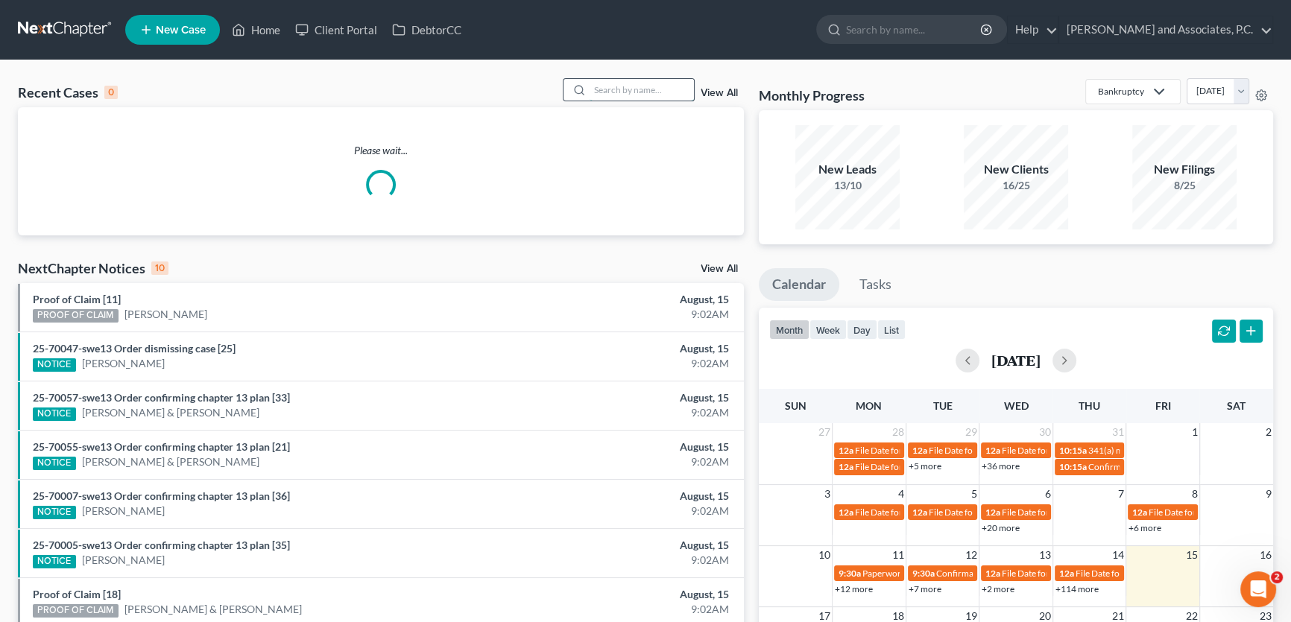
click at [602, 88] on input "search" at bounding box center [642, 90] width 104 height 22
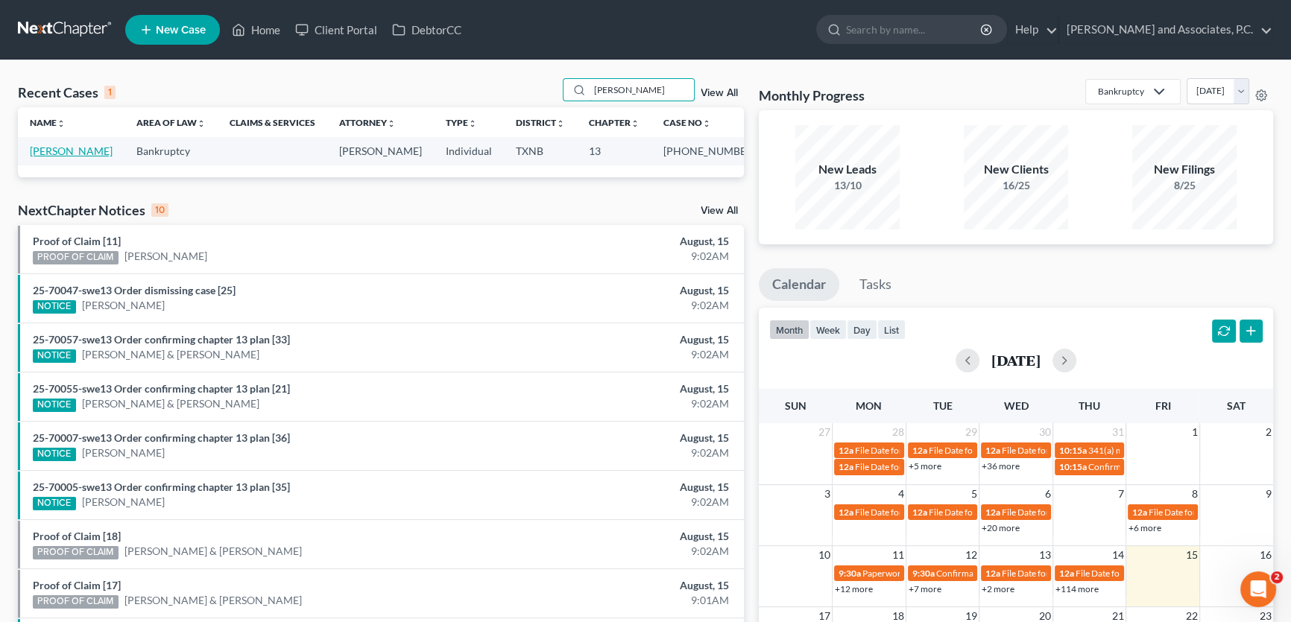
type input "diehl"
click at [71, 153] on link "Diehl, Juanita" at bounding box center [71, 151] width 83 height 13
select select "8"
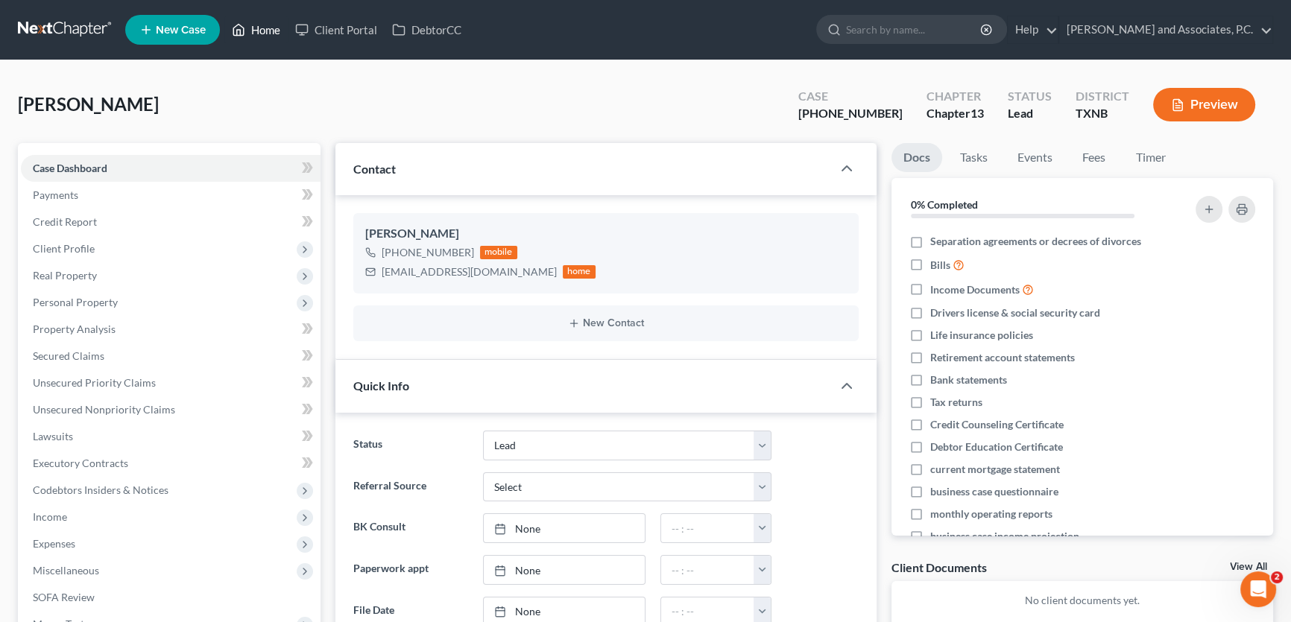
click at [275, 22] on link "Home" at bounding box center [255, 29] width 63 height 27
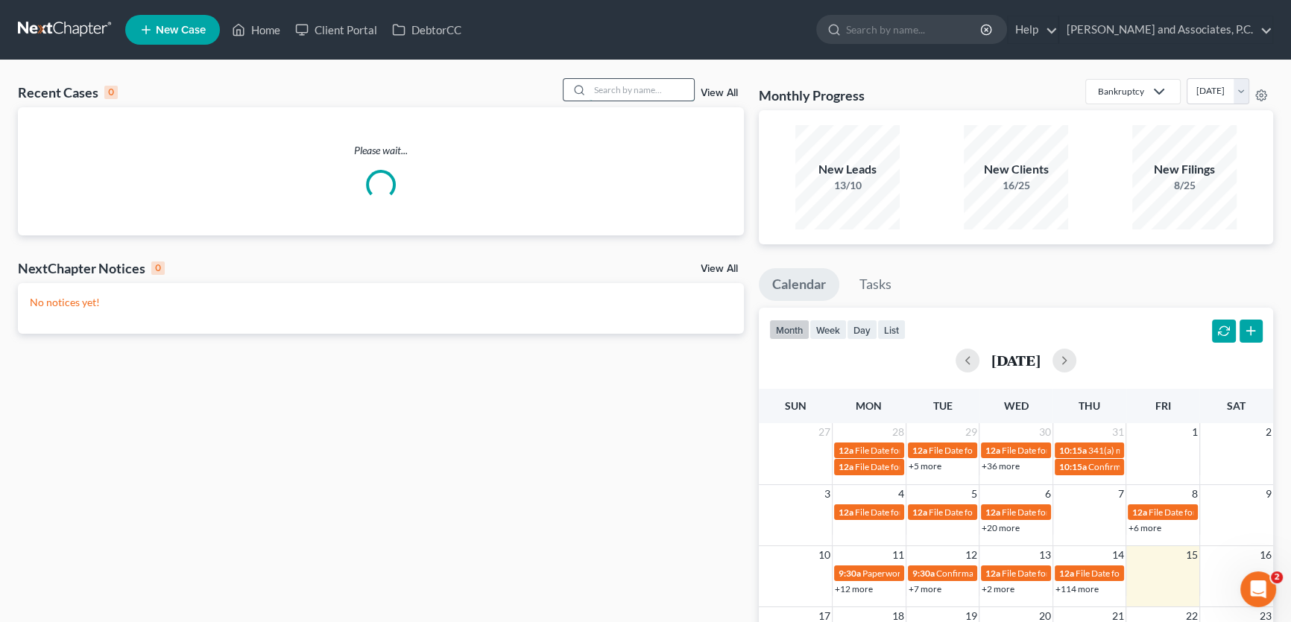
click at [639, 88] on input "search" at bounding box center [642, 90] width 104 height 22
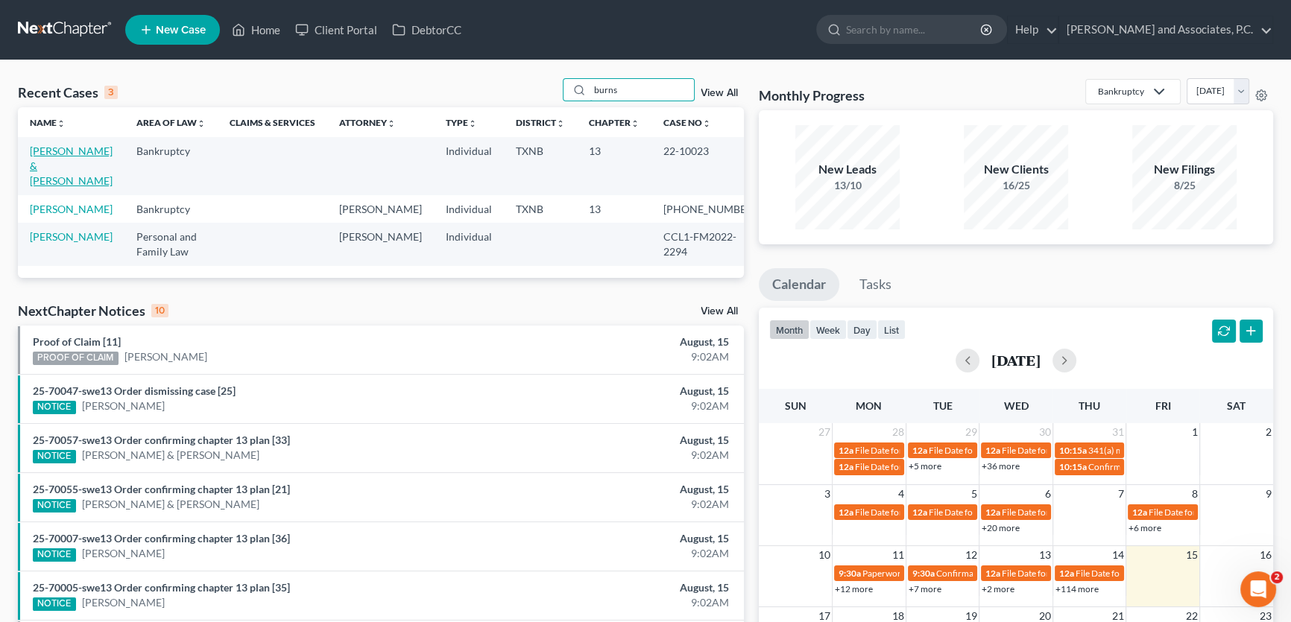
type input "burns"
click at [92, 149] on link "Burns, Michael & Michelle" at bounding box center [71, 166] width 83 height 42
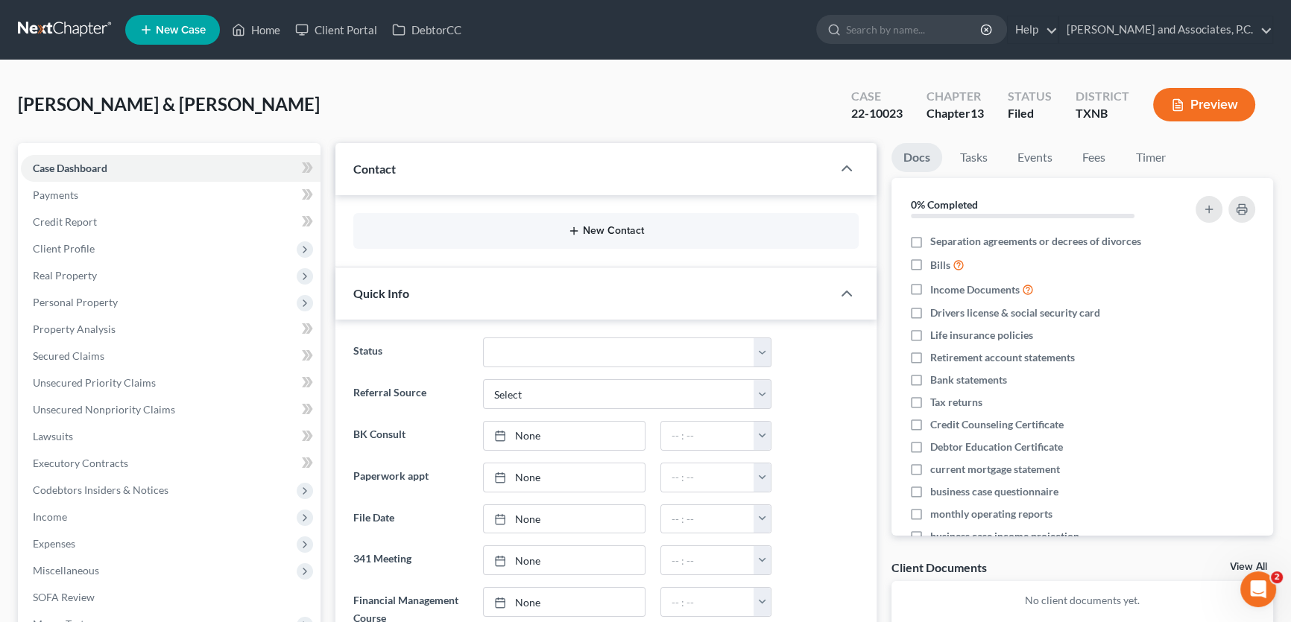
click at [631, 229] on button "New Contact" at bounding box center [605, 231] width 481 height 12
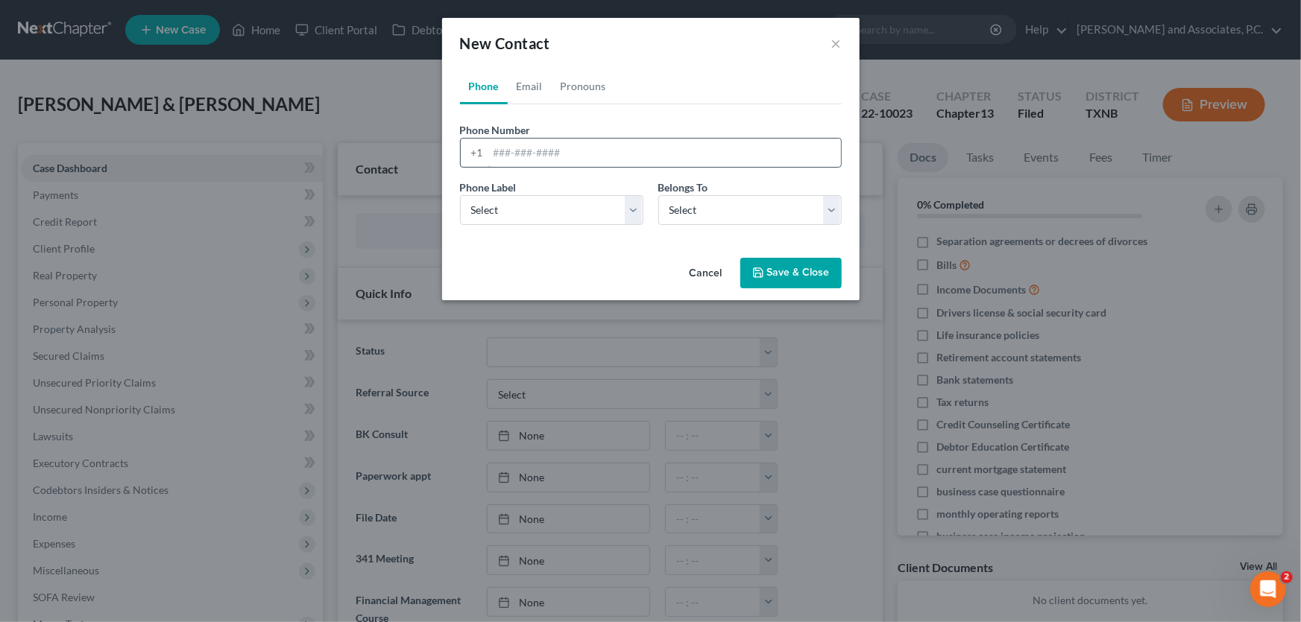
click at [593, 151] on input "tel" at bounding box center [664, 153] width 353 height 28
type input "325-794-6492"
click at [546, 206] on select "Select Mobile Home Work Other" at bounding box center [551, 210] width 183 height 30
select select "0"
click at [460, 195] on select "Select Mobile Home Work Other" at bounding box center [551, 210] width 183 height 30
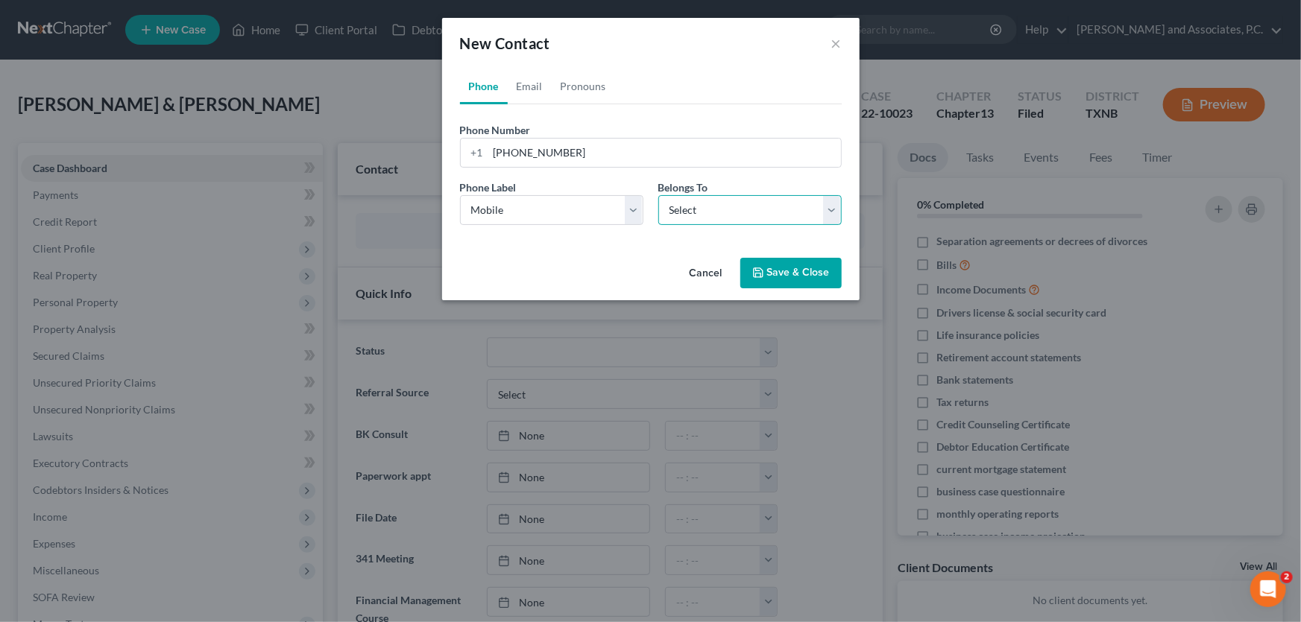
click at [670, 215] on select "Select Client Spouse Other" at bounding box center [749, 210] width 183 height 30
select select "0"
click at [658, 195] on select "Select Client Spouse Other" at bounding box center [749, 210] width 183 height 30
click at [794, 276] on button "Save & Close" at bounding box center [790, 273] width 101 height 31
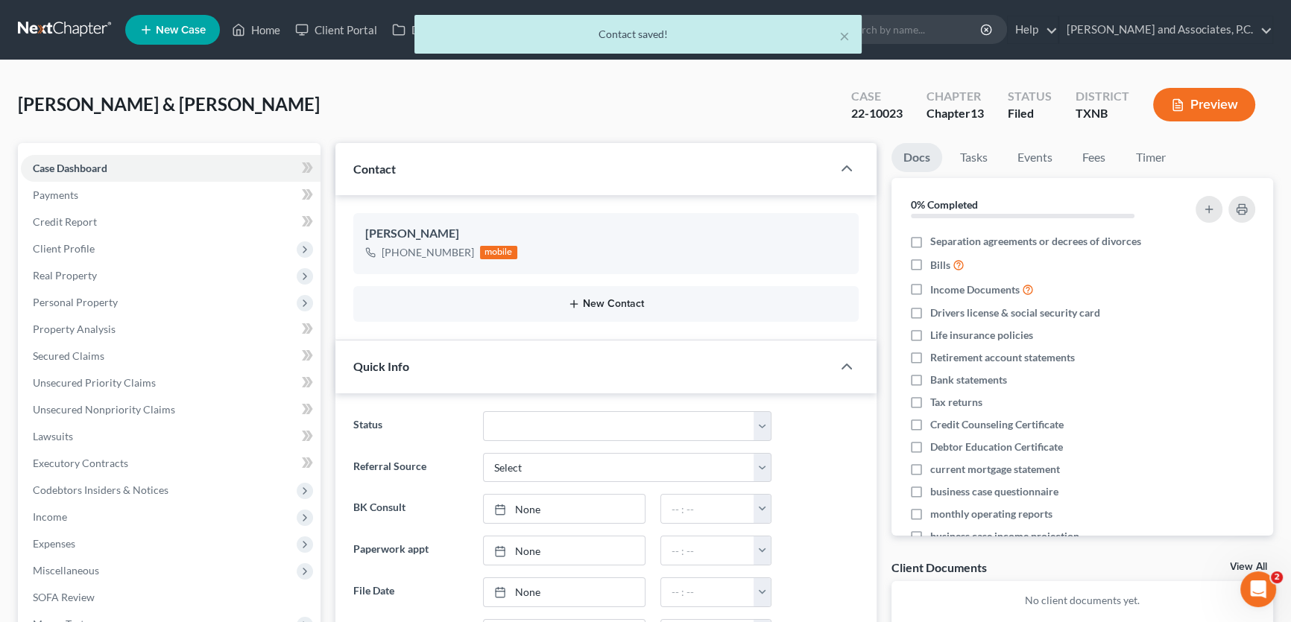
click at [618, 298] on button "New Contact" at bounding box center [605, 304] width 481 height 12
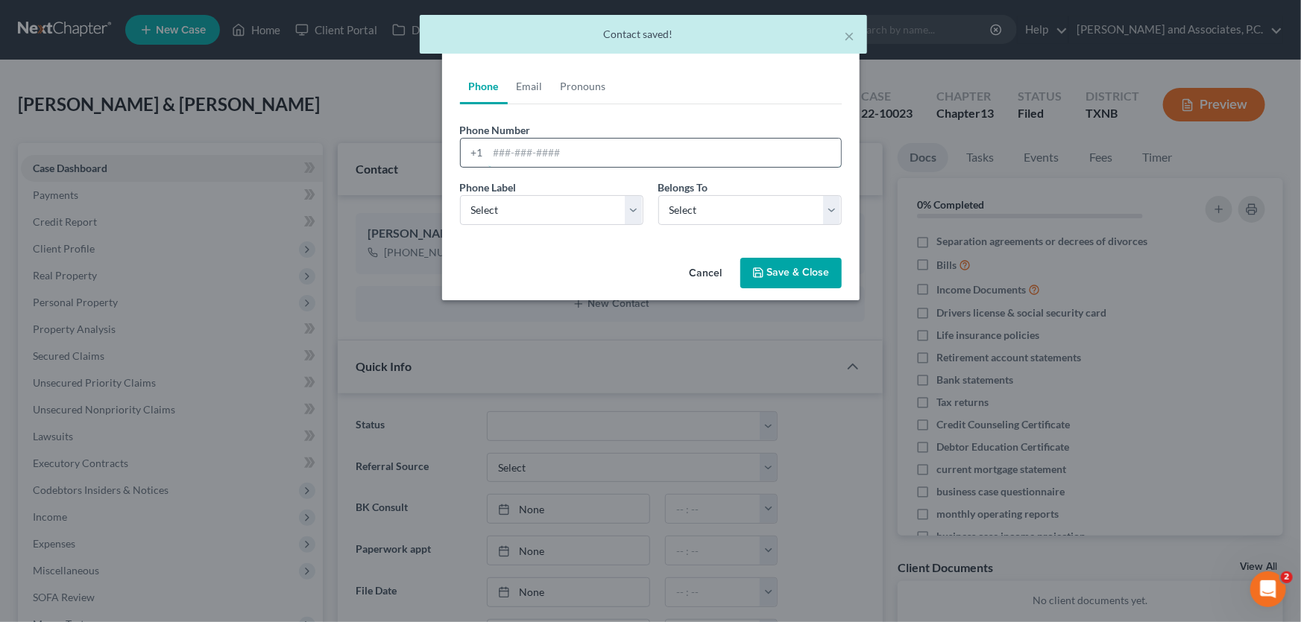
click at [498, 155] on input "tel" at bounding box center [664, 153] width 353 height 28
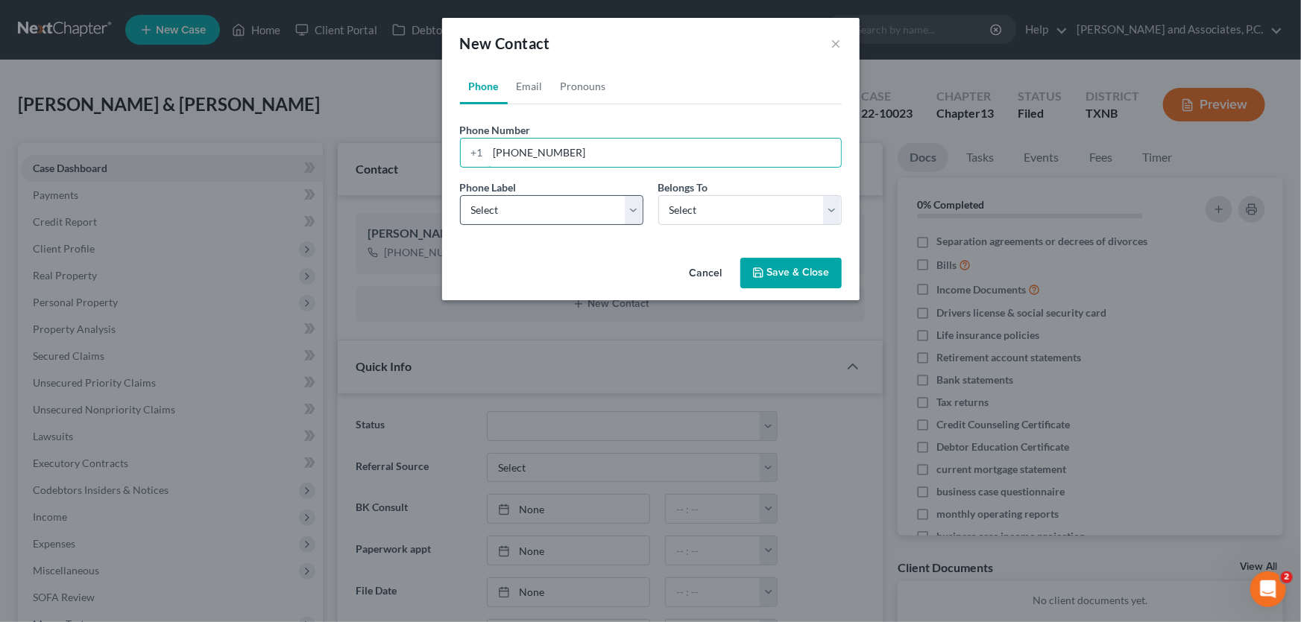
type input "760-519-9272"
click at [508, 212] on select "Select Mobile Home Work Other" at bounding box center [551, 210] width 183 height 30
select select "0"
click at [460, 195] on select "Select Mobile Home Work Other" at bounding box center [551, 210] width 183 height 30
click at [672, 210] on select "Select Client Spouse Other" at bounding box center [749, 210] width 183 height 30
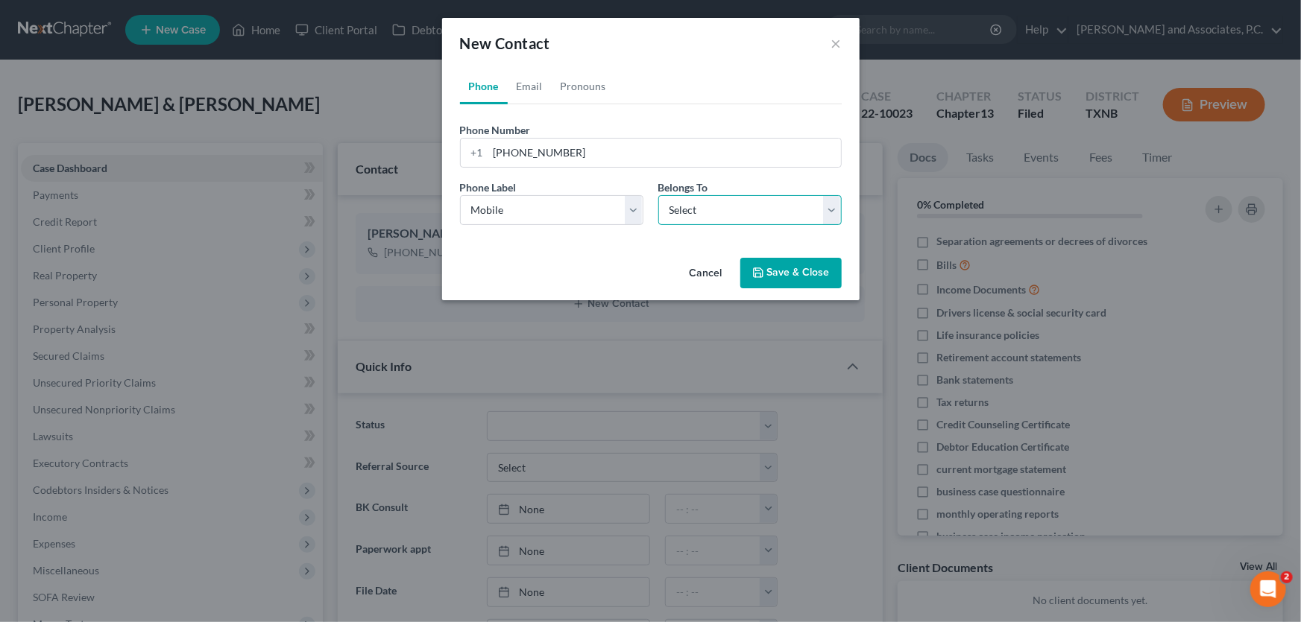
select select "1"
click at [658, 195] on select "Select Client Spouse Other" at bounding box center [749, 210] width 183 height 30
click at [534, 90] on link "Email" at bounding box center [530, 87] width 44 height 36
click at [535, 149] on input "email" at bounding box center [664, 153] width 353 height 28
type input "[EMAIL_ADDRESS][DOMAIN_NAME]"
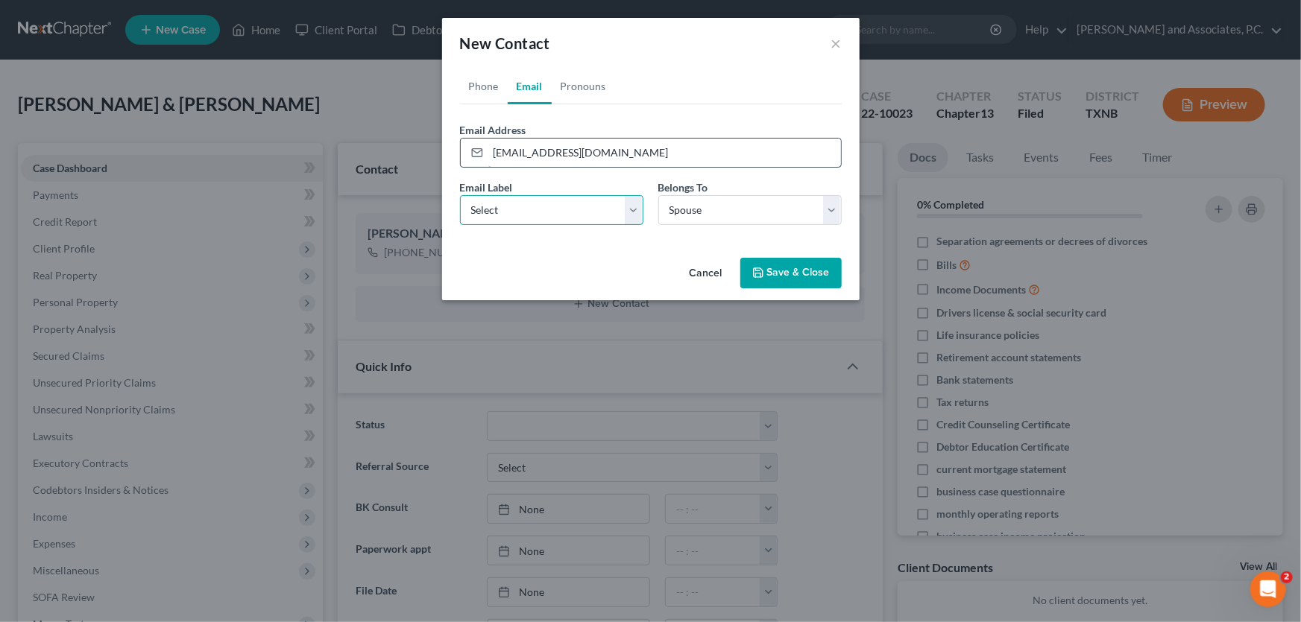
select select "0"
click at [751, 262] on button "Save & Close" at bounding box center [790, 273] width 101 height 31
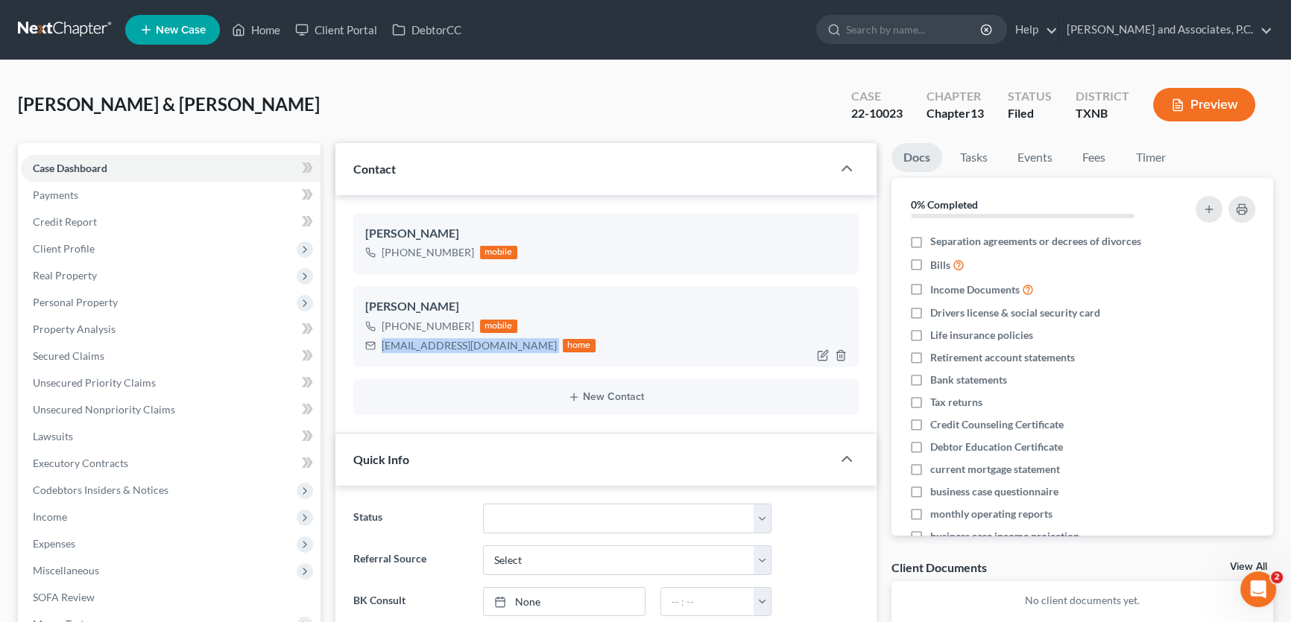
drag, startPoint x: 496, startPoint y: 343, endPoint x: 378, endPoint y: 353, distance: 118.2
click at [378, 353] on div "shellyb2466@gmail.com home" at bounding box center [480, 345] width 230 height 19
copy div "[EMAIL_ADDRESS][DOMAIN_NAME]"
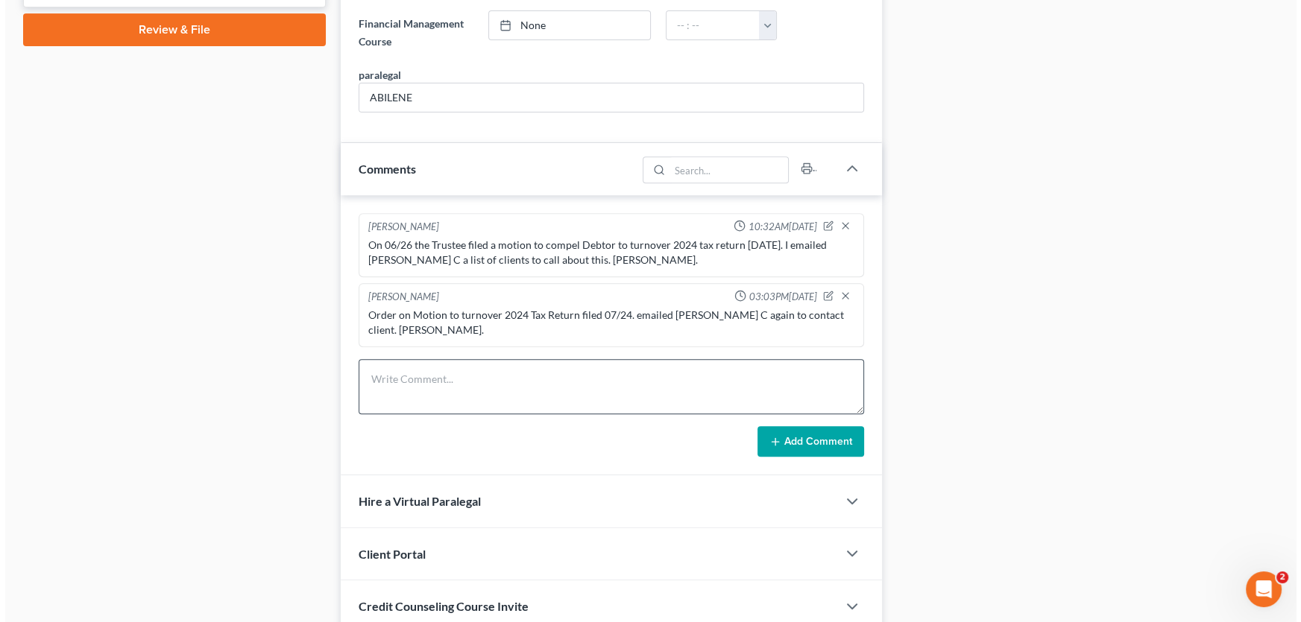
scroll to position [745, 0]
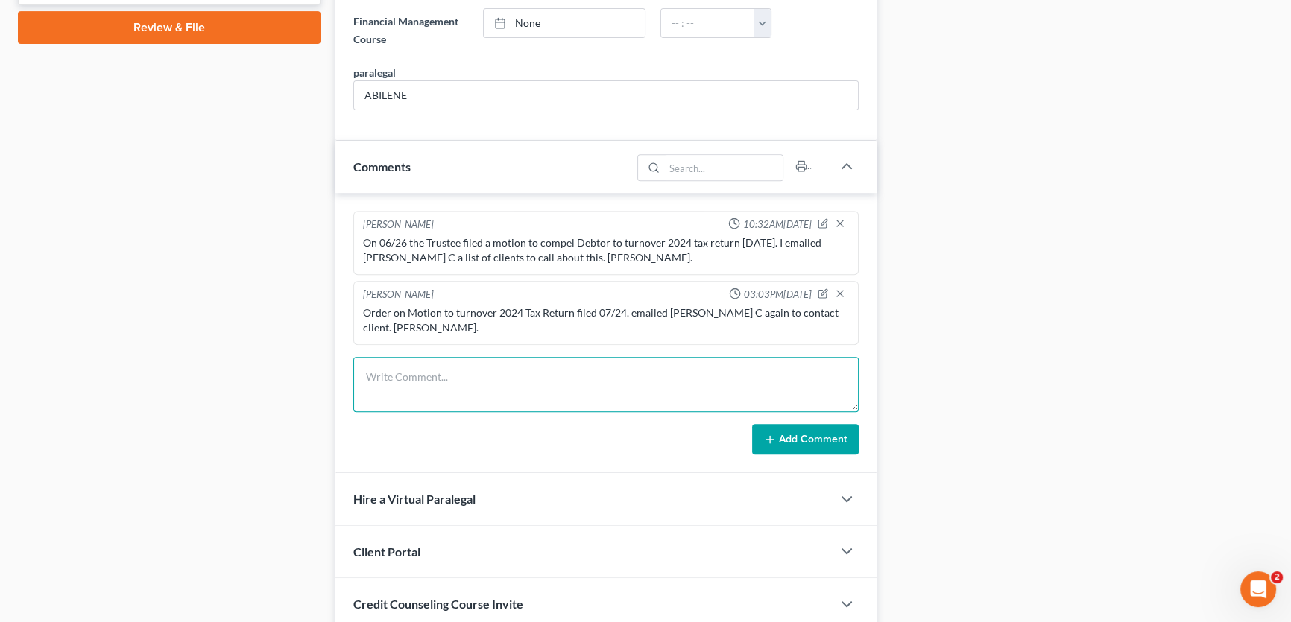
click at [402, 370] on textarea at bounding box center [605, 384] width 505 height 55
type textarea "a"
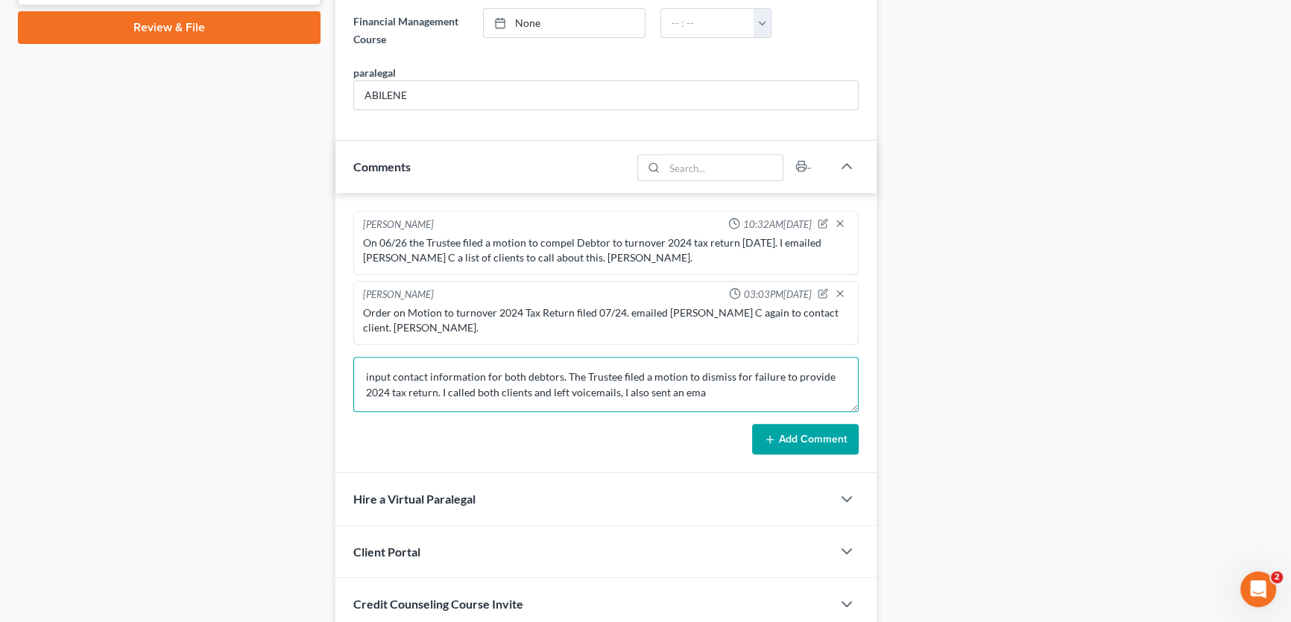
type textarea "input contact information for both debtors. The Trustee filed a motion to dismi…"
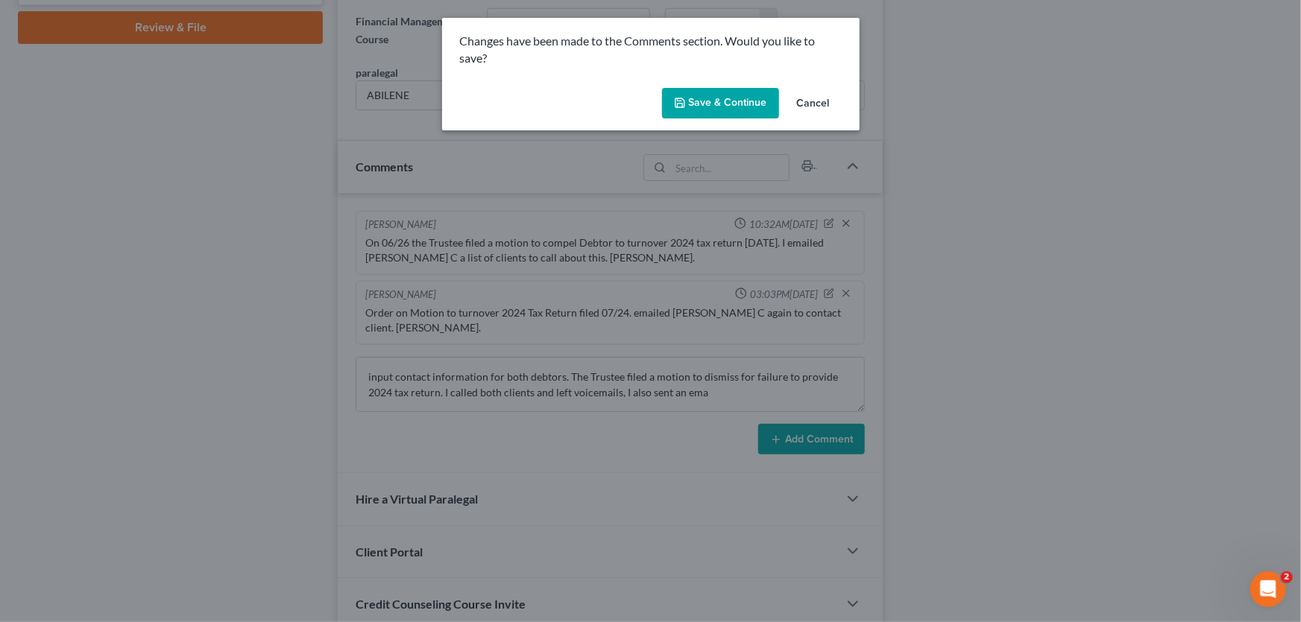
click at [742, 101] on button "Save & Continue" at bounding box center [720, 103] width 117 height 31
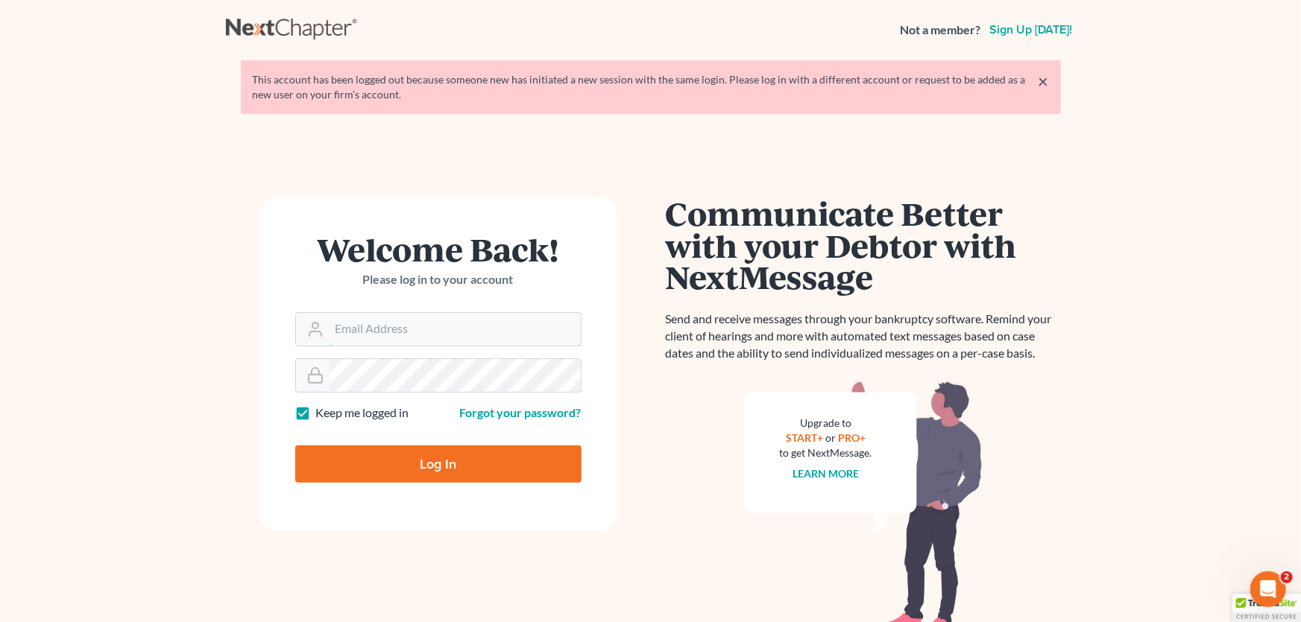
type input "[PERSON_NAME][EMAIL_ADDRESS][DOMAIN_NAME]"
click at [426, 469] on input "Log In" at bounding box center [438, 464] width 286 height 37
type input "Thinking..."
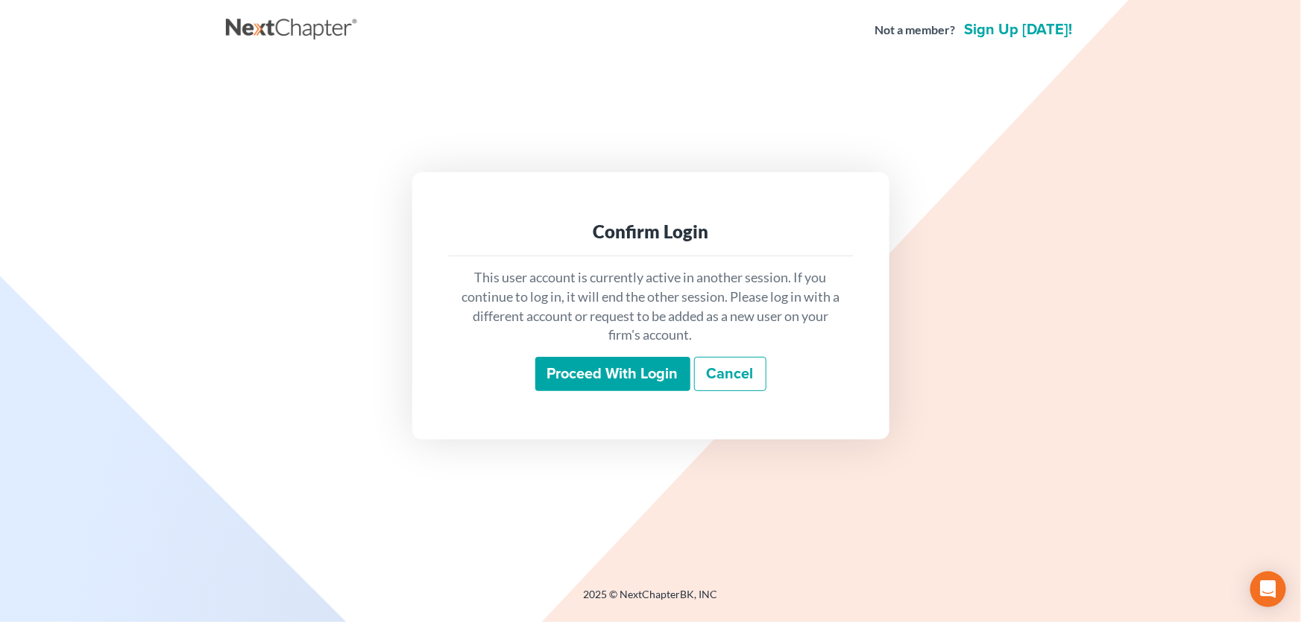
click at [585, 376] on input "Proceed with login" at bounding box center [612, 374] width 155 height 34
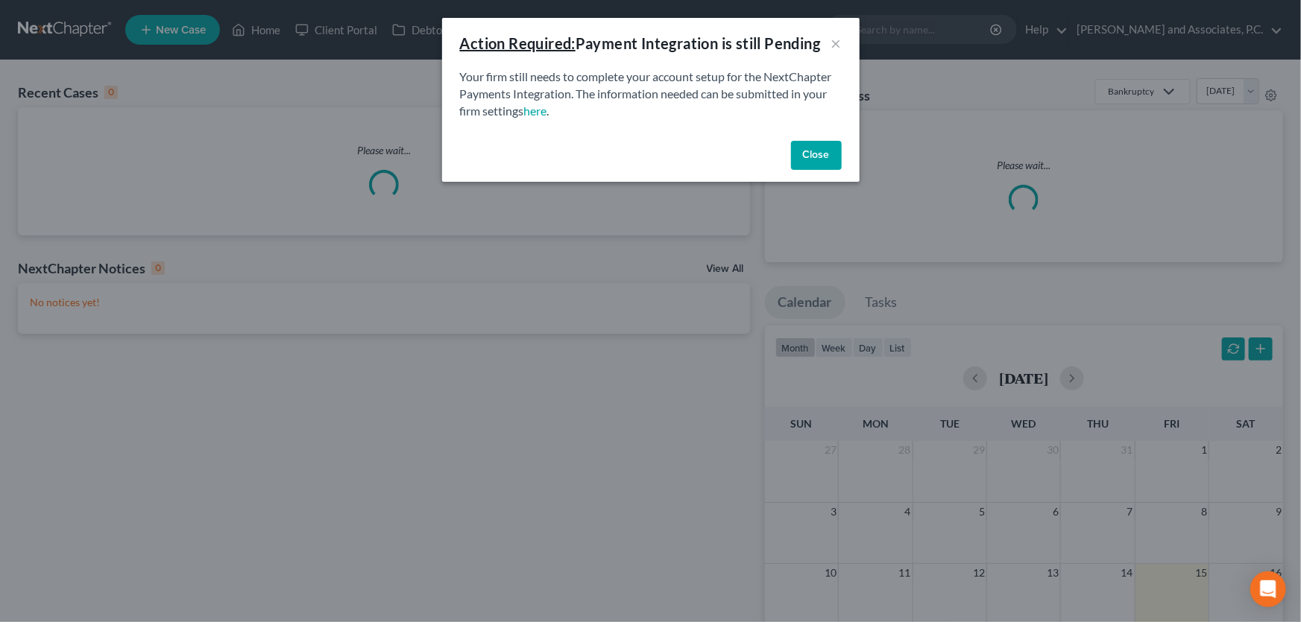
click at [813, 148] on button "Close" at bounding box center [816, 156] width 51 height 30
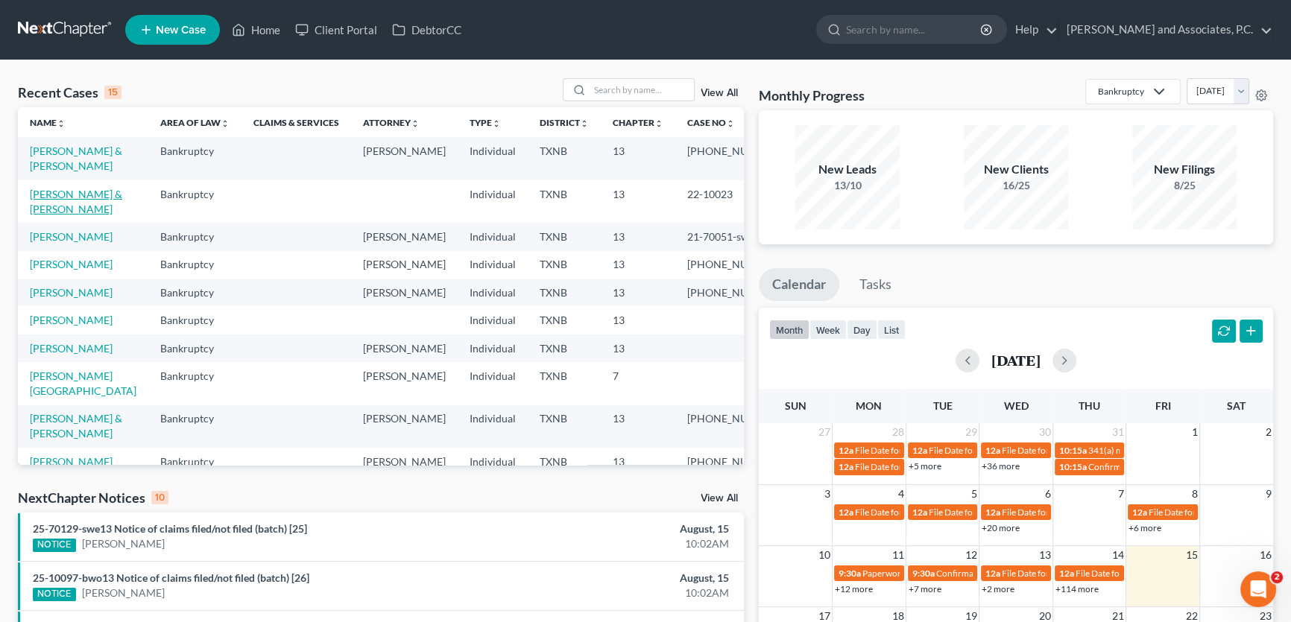
click at [69, 195] on link "[PERSON_NAME] & [PERSON_NAME]" at bounding box center [76, 202] width 92 height 28
select select "5"
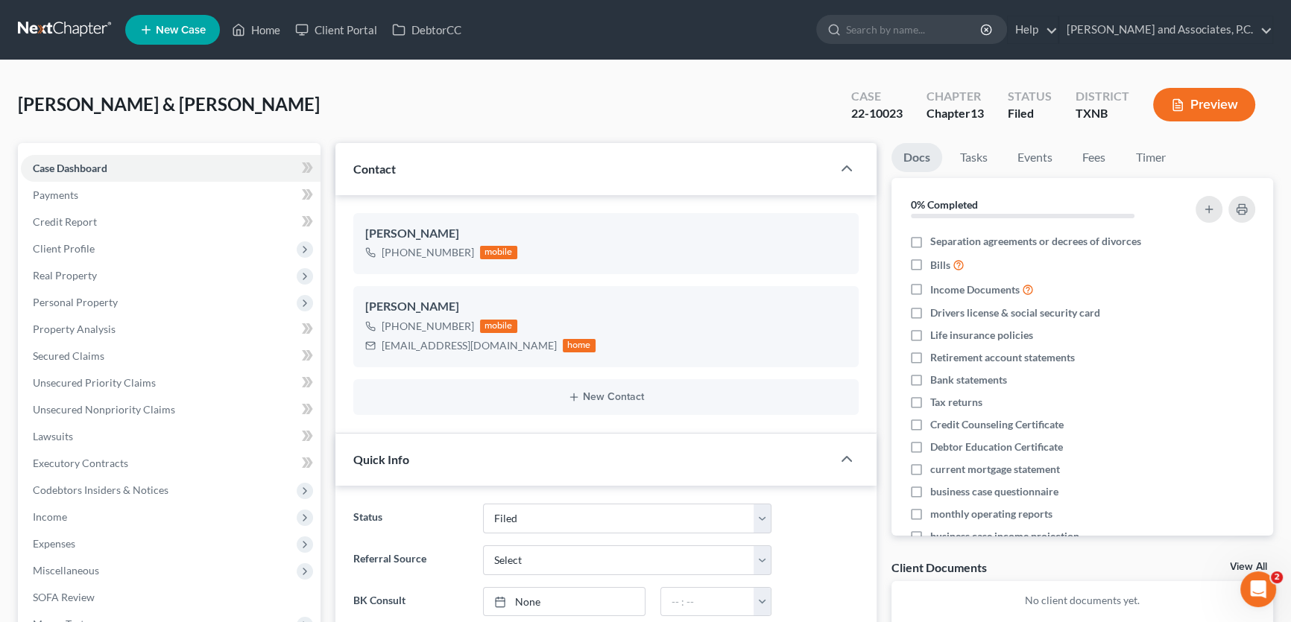
scroll to position [533, 0]
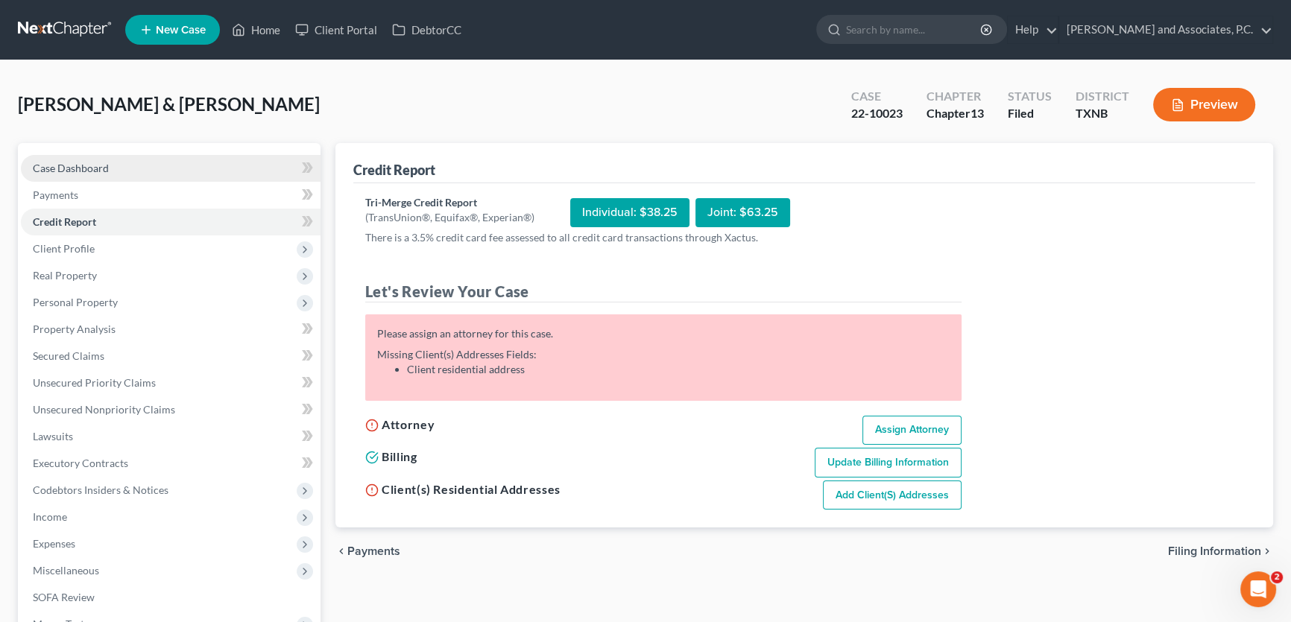
click at [128, 172] on link "Case Dashboard" at bounding box center [171, 168] width 300 height 27
select select "5"
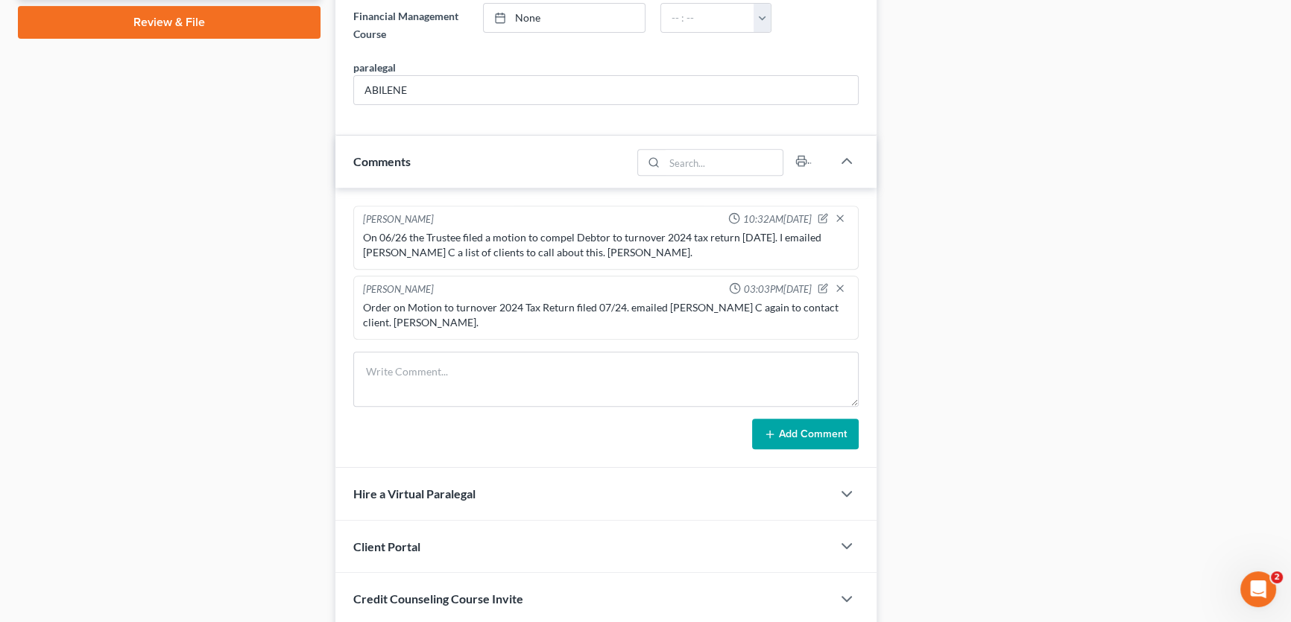
scroll to position [844, 0]
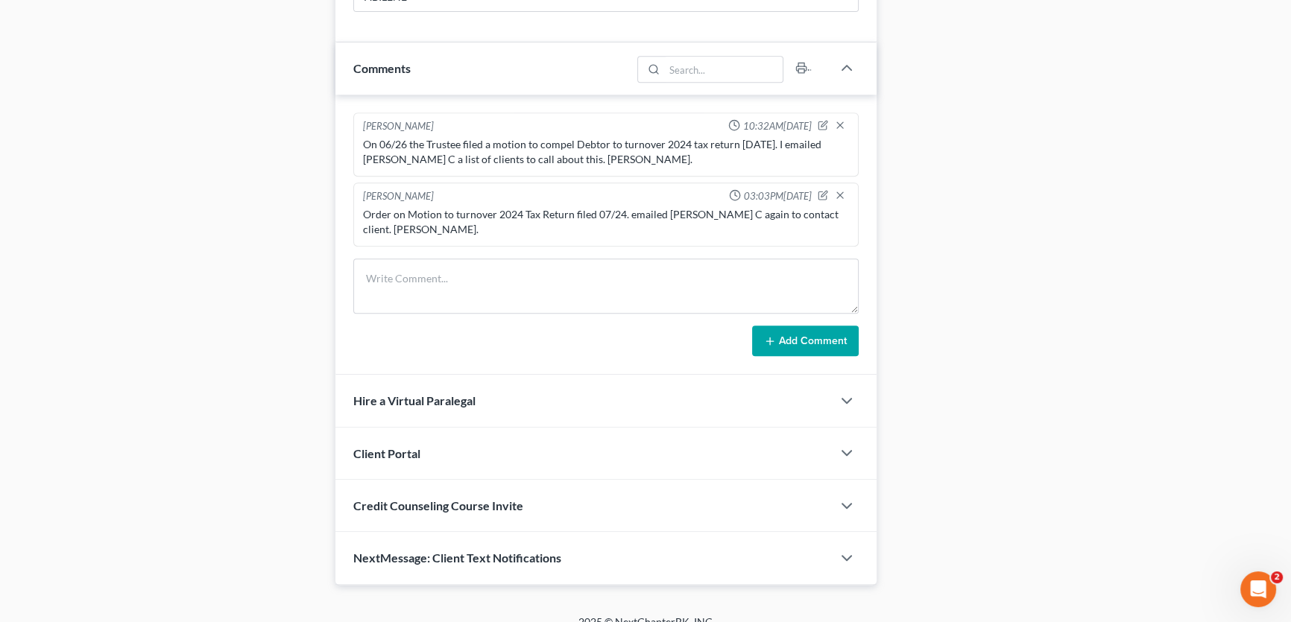
click at [462, 551] on span "NextMessage: Client Text Notifications" at bounding box center [457, 558] width 208 height 14
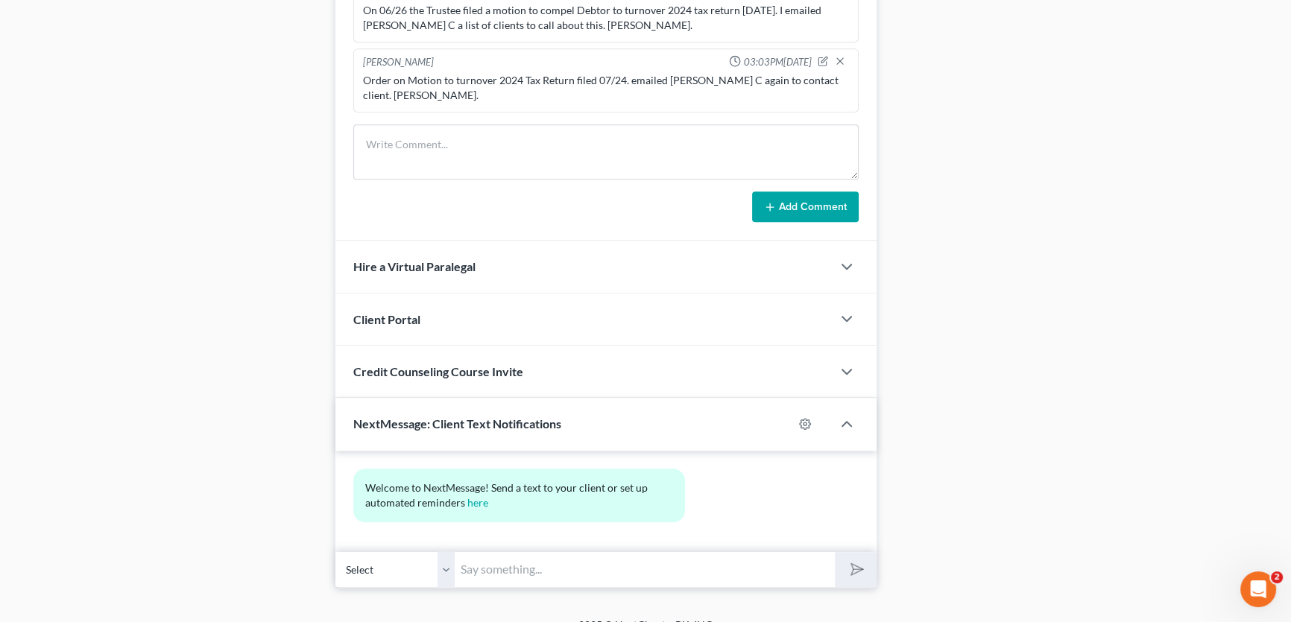
scroll to position [981, 0]
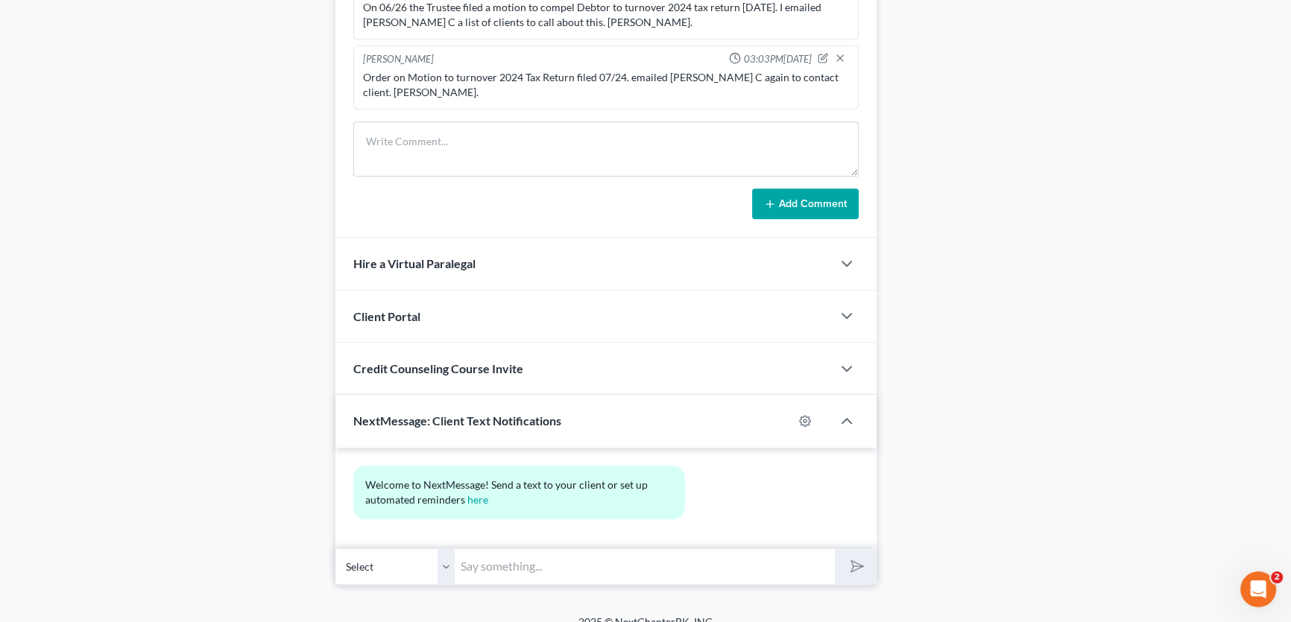
click at [449, 554] on select "Select [PHONE_NUMBER] - [PERSON_NAME] [PHONE_NUMBER] - [PERSON_NAME]" at bounding box center [394, 567] width 119 height 37
click at [335, 549] on select "Select [PHONE_NUMBER] - [PERSON_NAME] [PHONE_NUMBER] - [PERSON_NAME]" at bounding box center [394, 567] width 119 height 37
click at [471, 558] on input "text" at bounding box center [645, 567] width 380 height 37
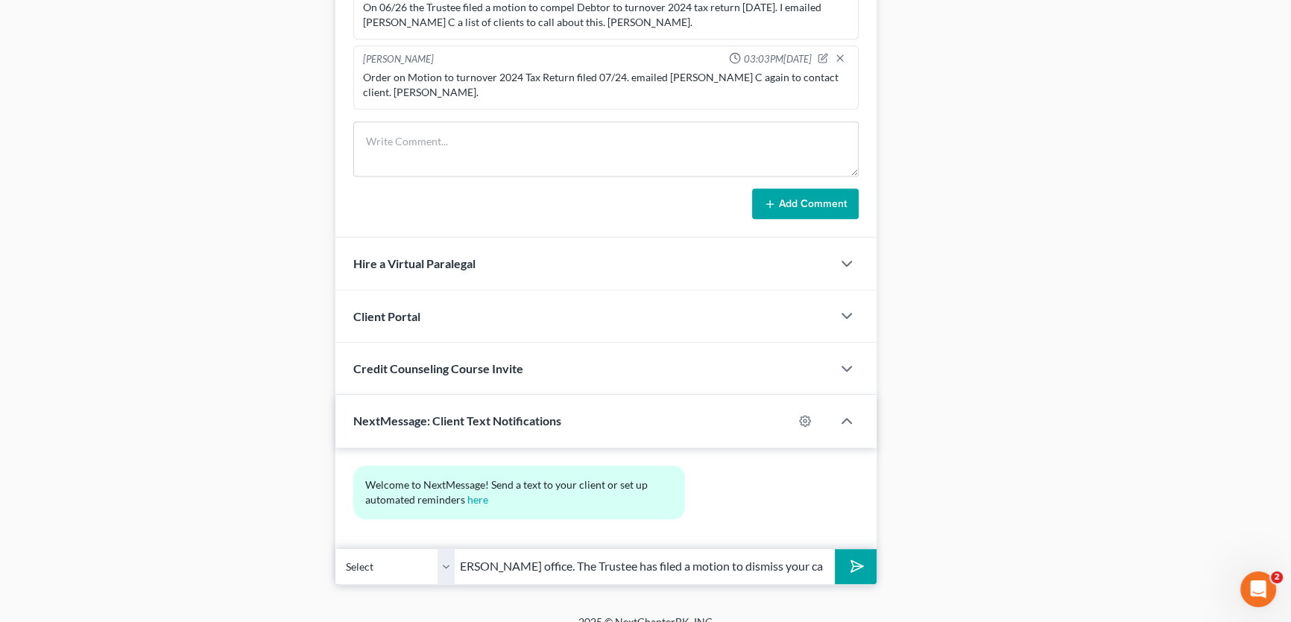
type input "[PERSON_NAME], this is [PERSON_NAME] from [PERSON_NAME] office. The Trustee has…"
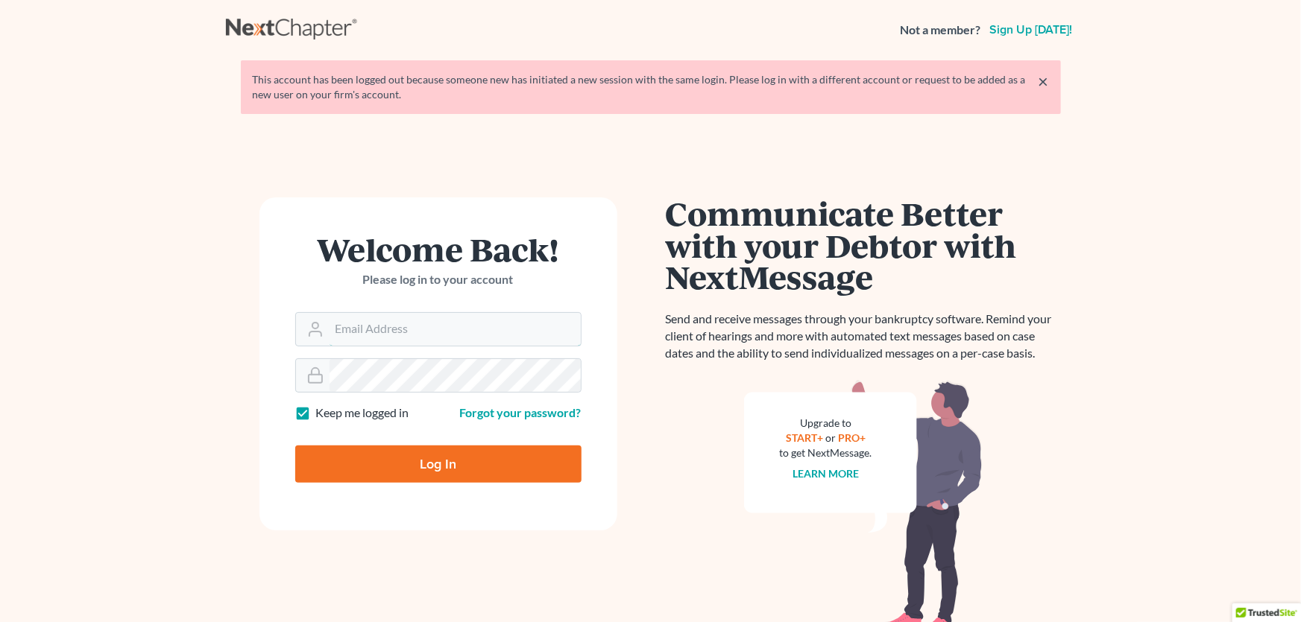
type input "[PERSON_NAME][EMAIL_ADDRESS][DOMAIN_NAME]"
click at [442, 463] on input "Log In" at bounding box center [438, 464] width 286 height 37
type input "Thinking..."
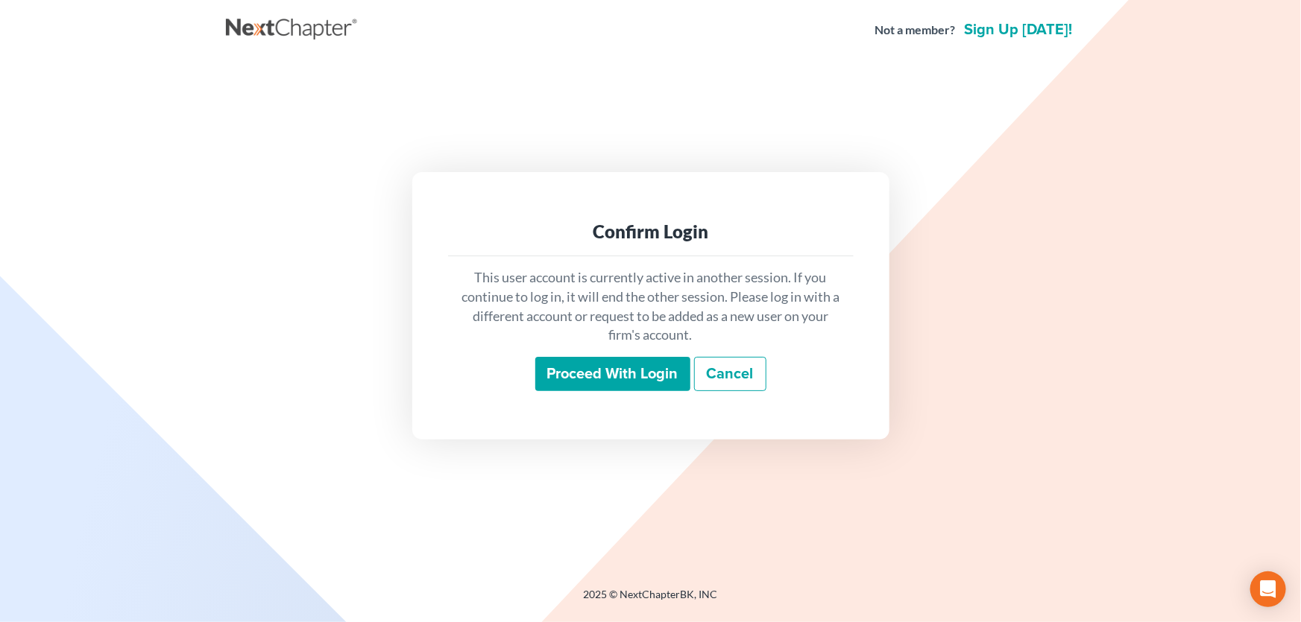
click at [604, 374] on input "Proceed with login" at bounding box center [612, 374] width 155 height 34
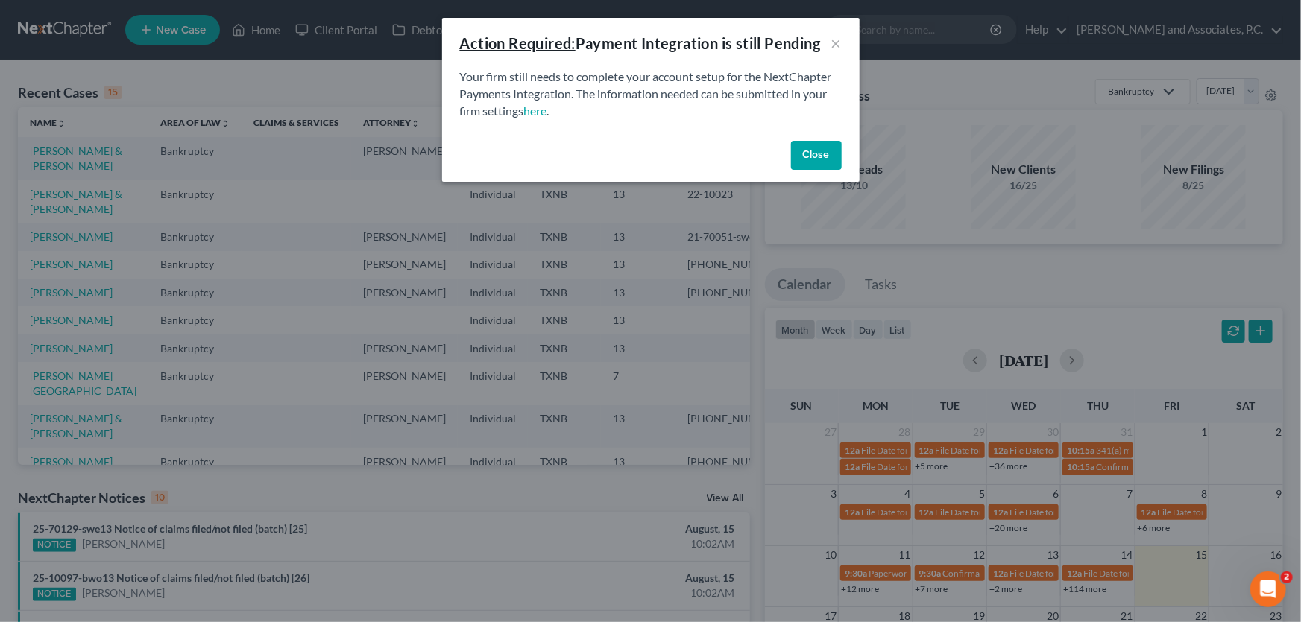
click at [821, 147] on button "Close" at bounding box center [816, 156] width 51 height 30
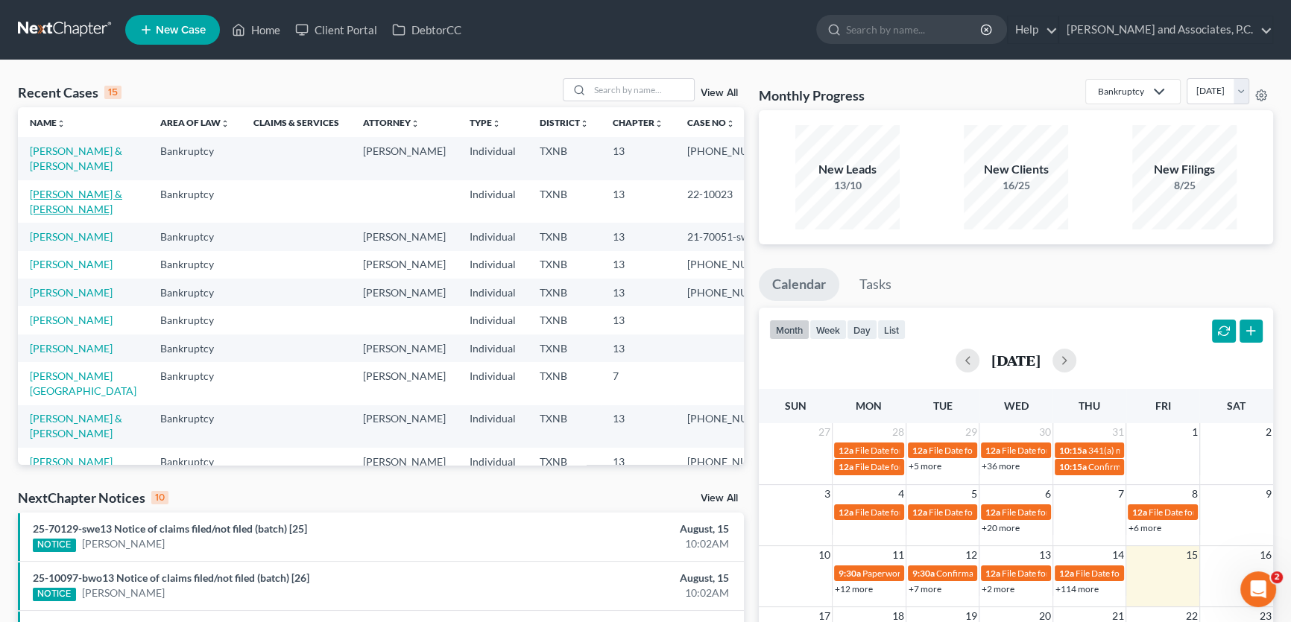
click at [94, 190] on link "[PERSON_NAME] & [PERSON_NAME]" at bounding box center [76, 202] width 92 height 28
select select "5"
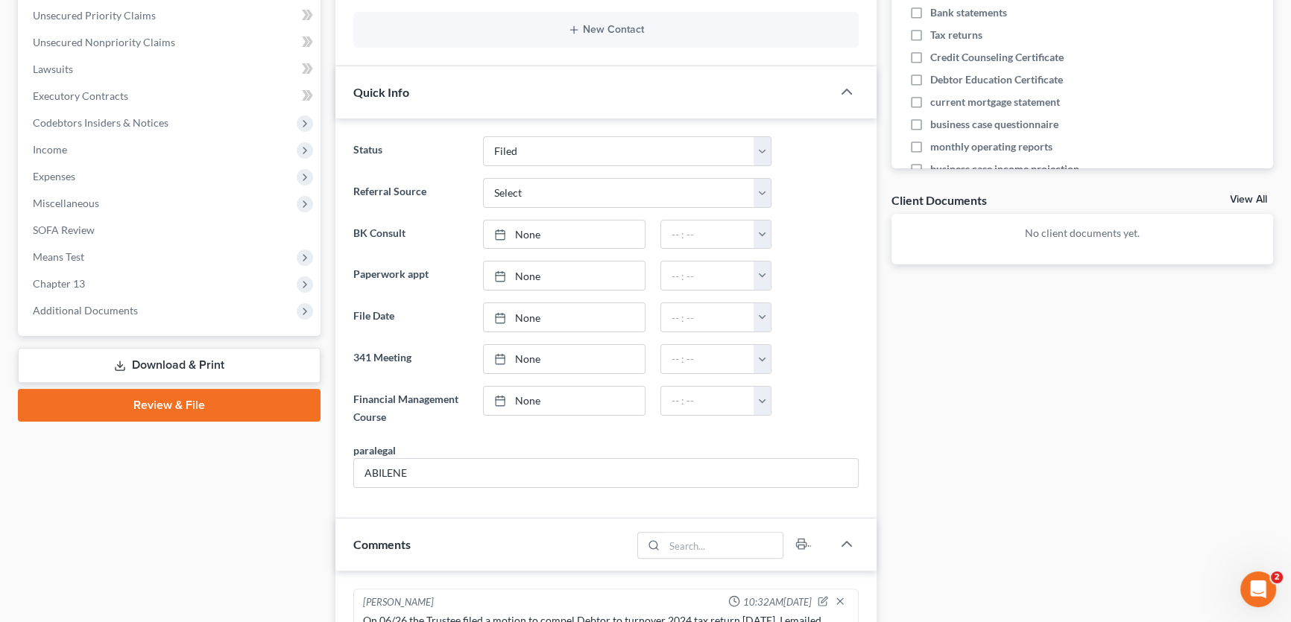
scroll to position [981, 0]
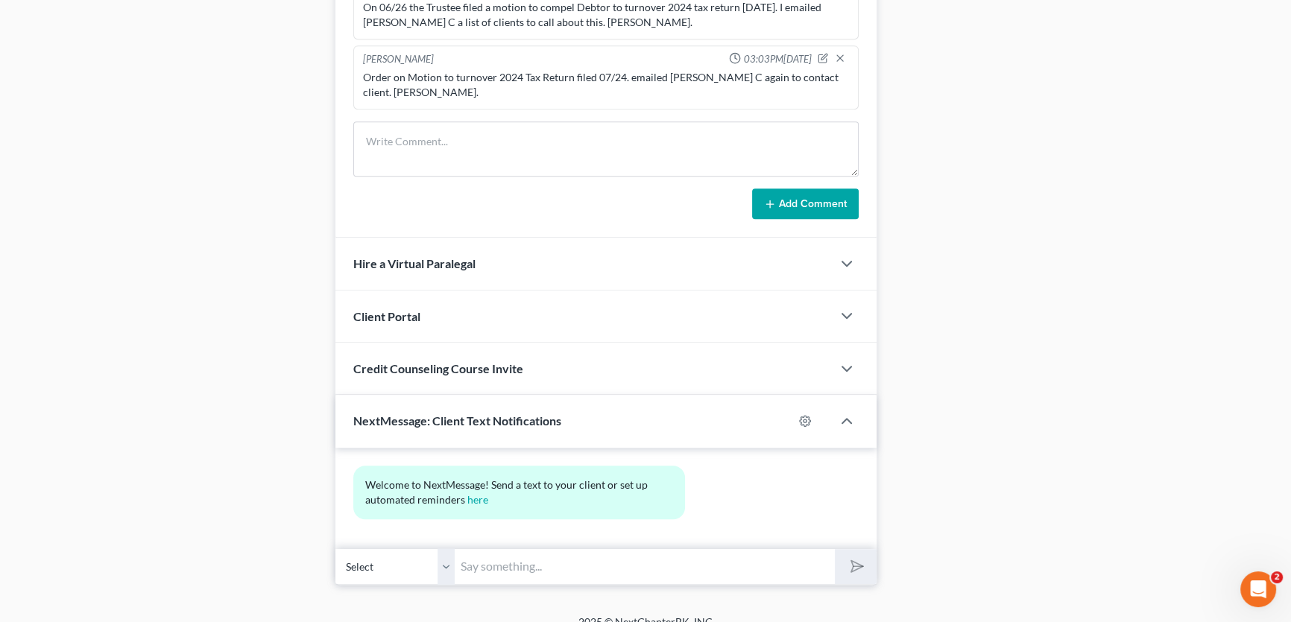
click at [446, 549] on select "Select [PHONE_NUMBER] - [PERSON_NAME] [PHONE_NUMBER] - [PERSON_NAME]" at bounding box center [394, 567] width 119 height 37
click at [475, 549] on input "text" at bounding box center [645, 567] width 380 height 37
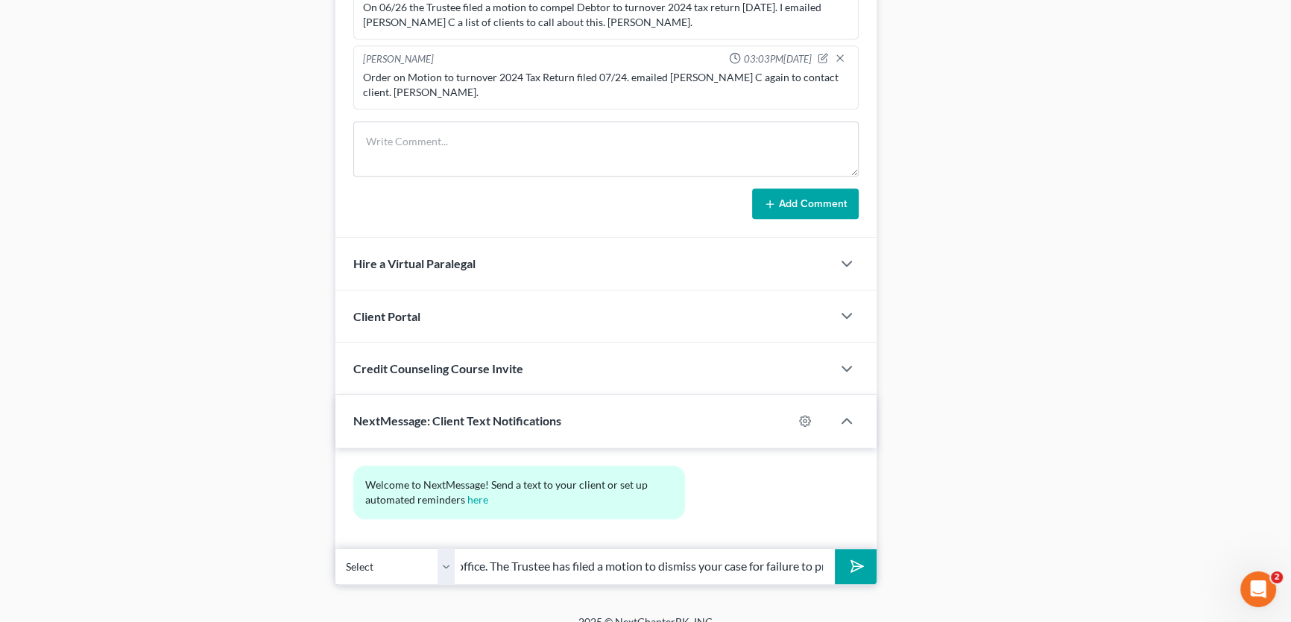
type input "[PERSON_NAME], this is [PERSON_NAME] from [PERSON_NAME] office. The Trustee has…"
click at [443, 552] on select "Select [PHONE_NUMBER] - [PERSON_NAME] [PHONE_NUMBER] - [PERSON_NAME]" at bounding box center [394, 567] width 119 height 37
click at [335, 549] on select "Select [PHONE_NUMBER] - [PERSON_NAME] [PHONE_NUMBER] - [PERSON_NAME]" at bounding box center [394, 567] width 119 height 37
click at [855, 558] on polygon "submit" at bounding box center [855, 567] width 18 height 18
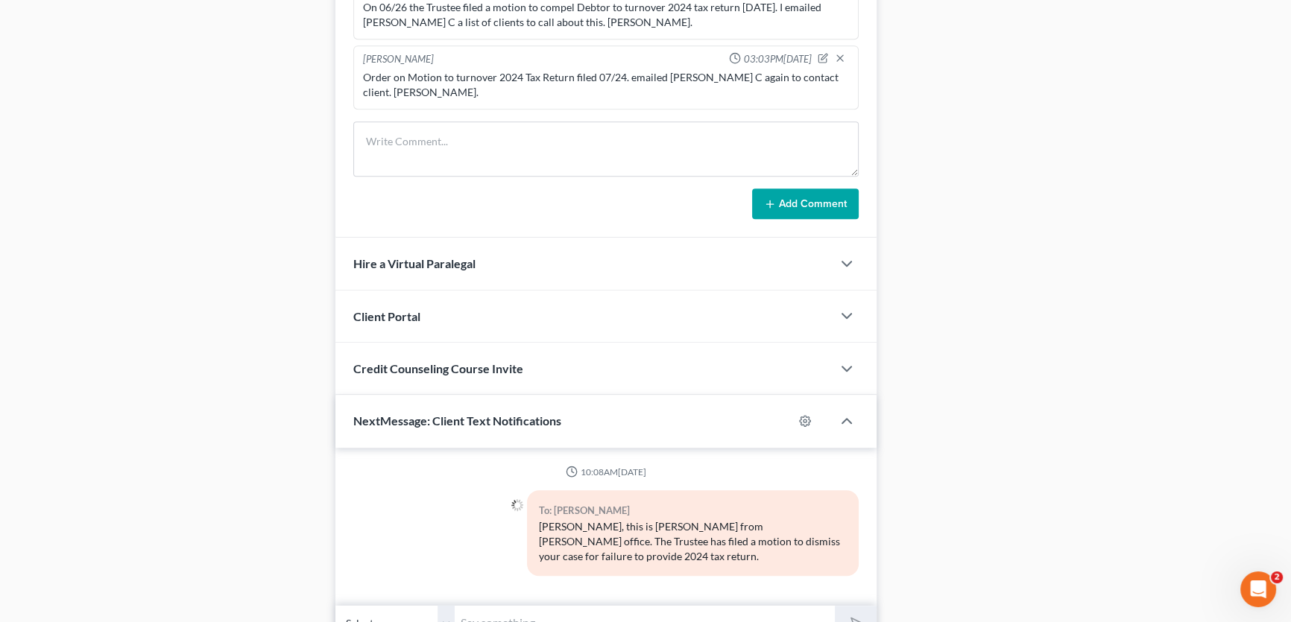
click at [689, 547] on div "To: [PERSON_NAME] [PERSON_NAME], this is [PERSON_NAME] from [PERSON_NAME] offic…" at bounding box center [693, 533] width 332 height 86
click at [614, 607] on input "text" at bounding box center [645, 623] width 380 height 37
type input "have yall filed your 2024 return yet?"
click at [449, 605] on select "Select [PHONE_NUMBER] - [PERSON_NAME] [PHONE_NUMBER] - [PERSON_NAME]" at bounding box center [394, 623] width 119 height 37
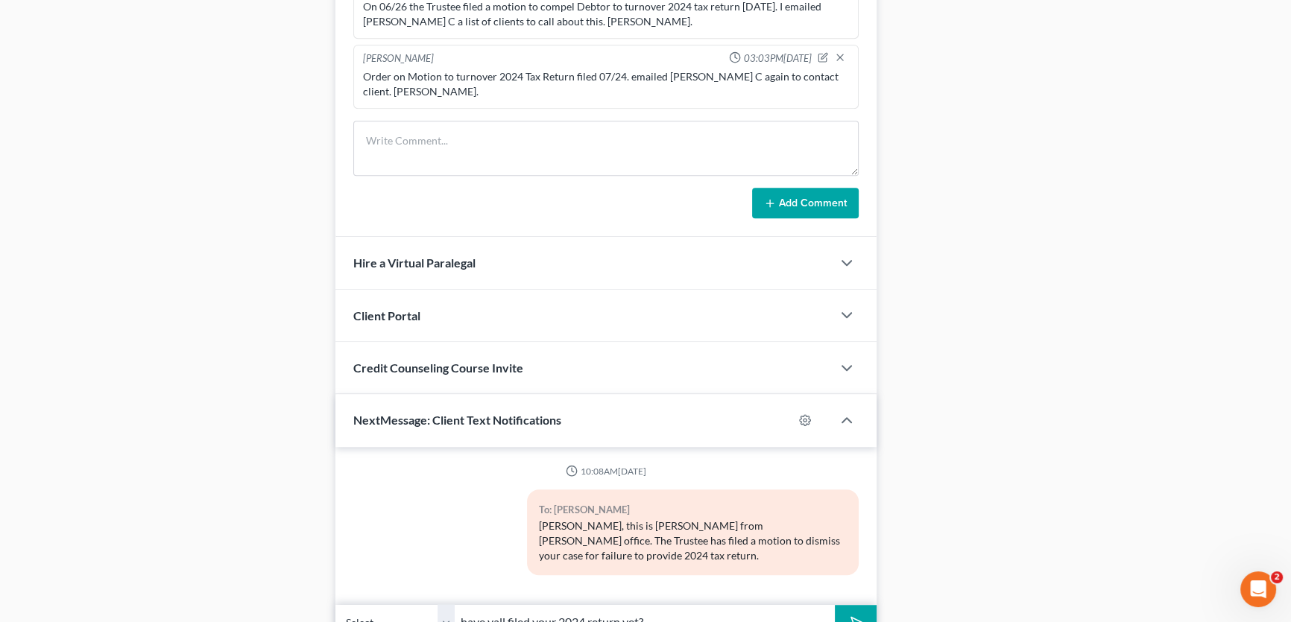
click at [449, 604] on select "Select [PHONE_NUMBER] - [PERSON_NAME] [PHONE_NUMBER] - [PERSON_NAME]" at bounding box center [394, 622] width 119 height 37
click at [860, 614] on polygon "submit" at bounding box center [855, 623] width 18 height 18
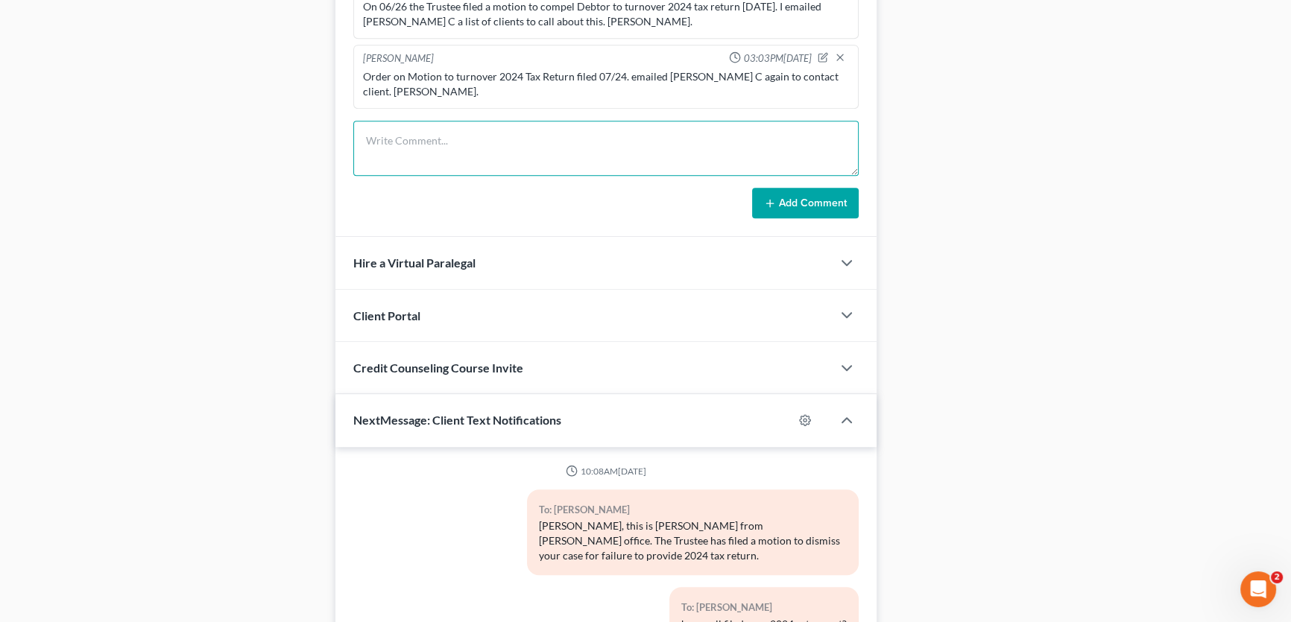
click at [408, 121] on textarea at bounding box center [605, 148] width 505 height 55
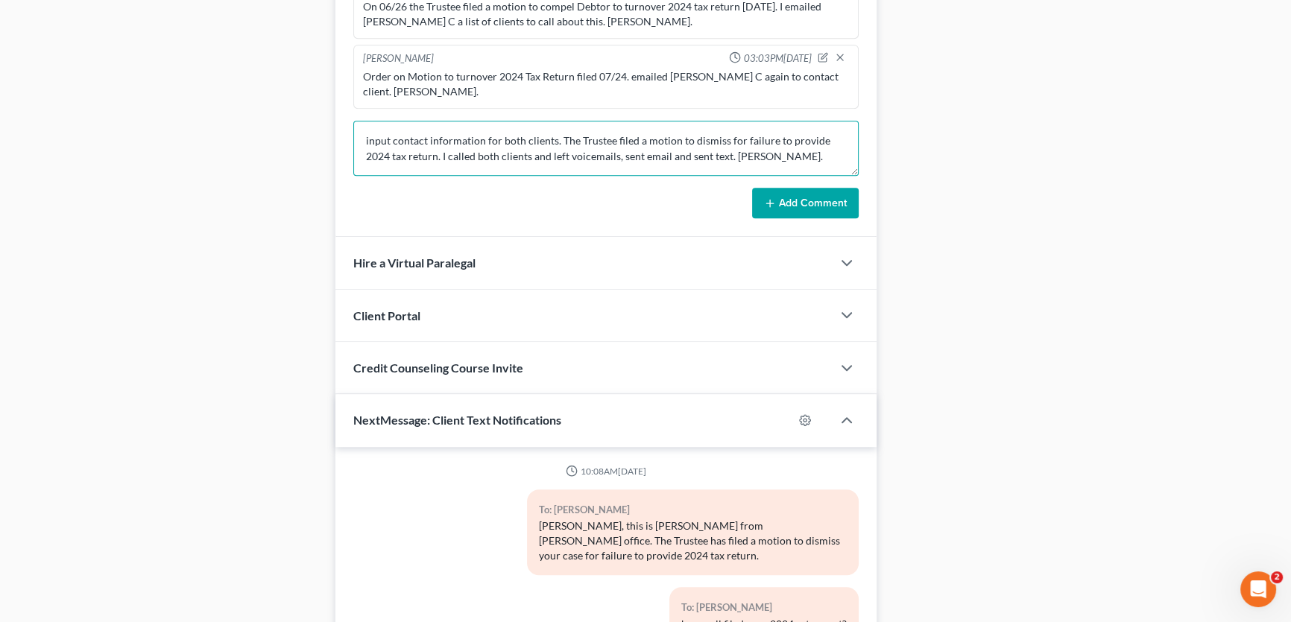
type textarea "input contact information for both clients. The Trustee filed a motion to dismi…"
click at [779, 188] on button "Add Comment" at bounding box center [805, 203] width 107 height 31
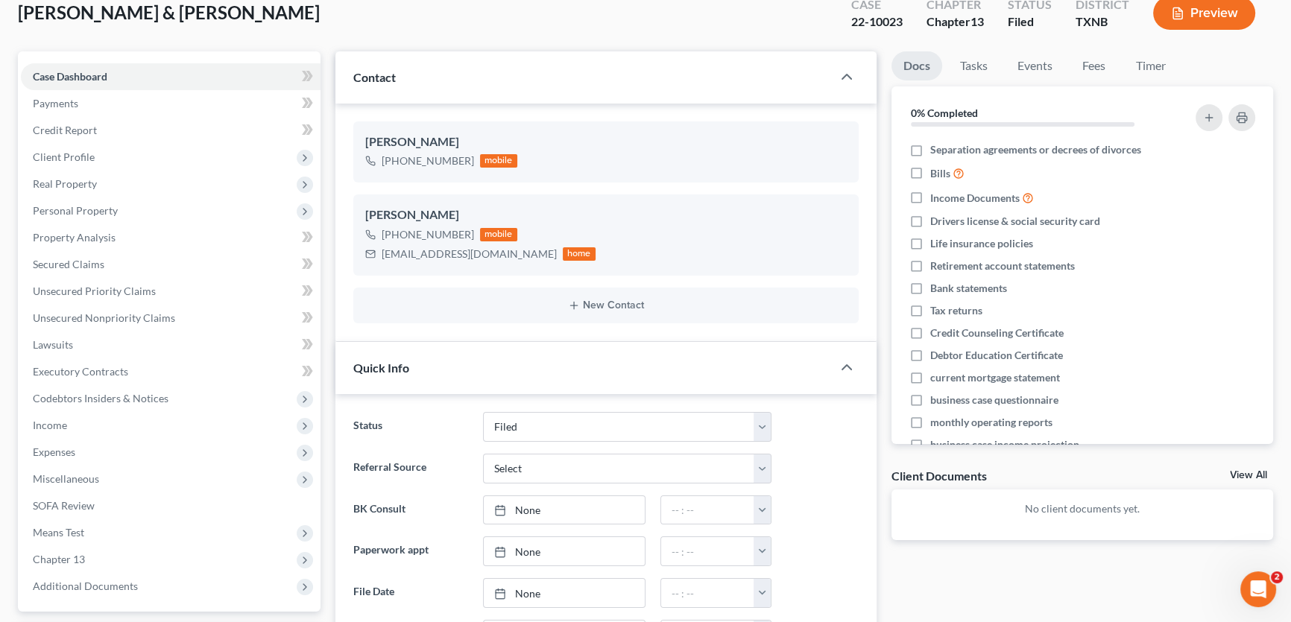
scroll to position [0, 0]
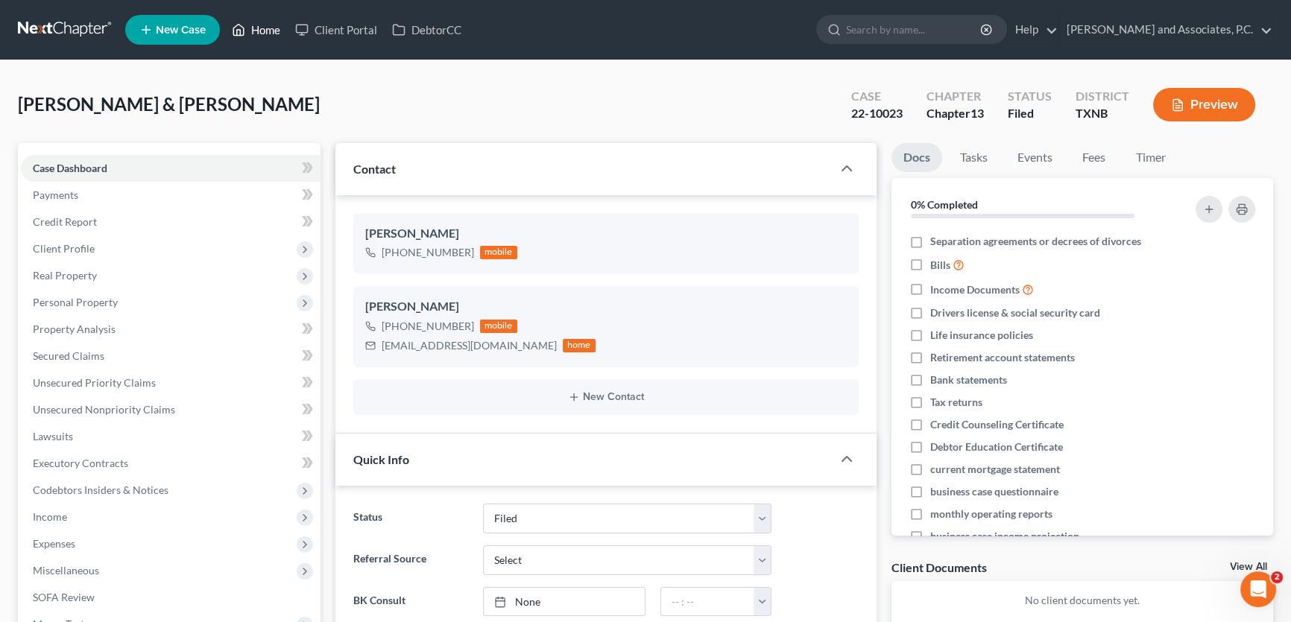
click at [259, 24] on link "Home" at bounding box center [255, 29] width 63 height 27
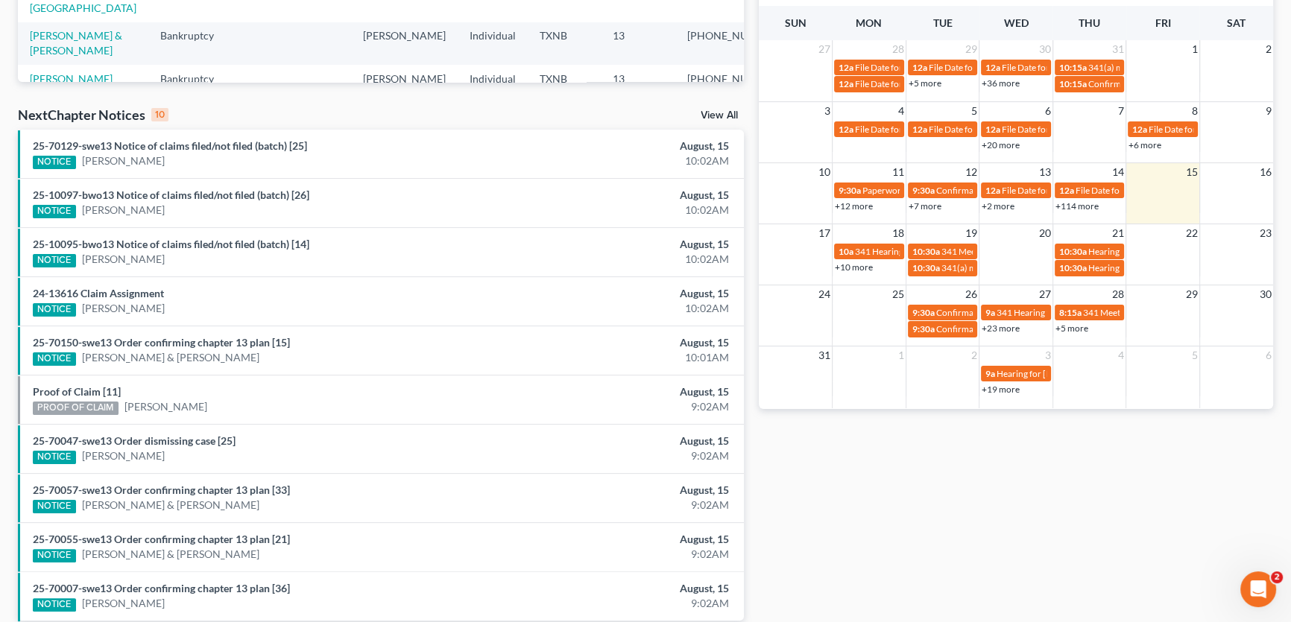
scroll to position [312, 0]
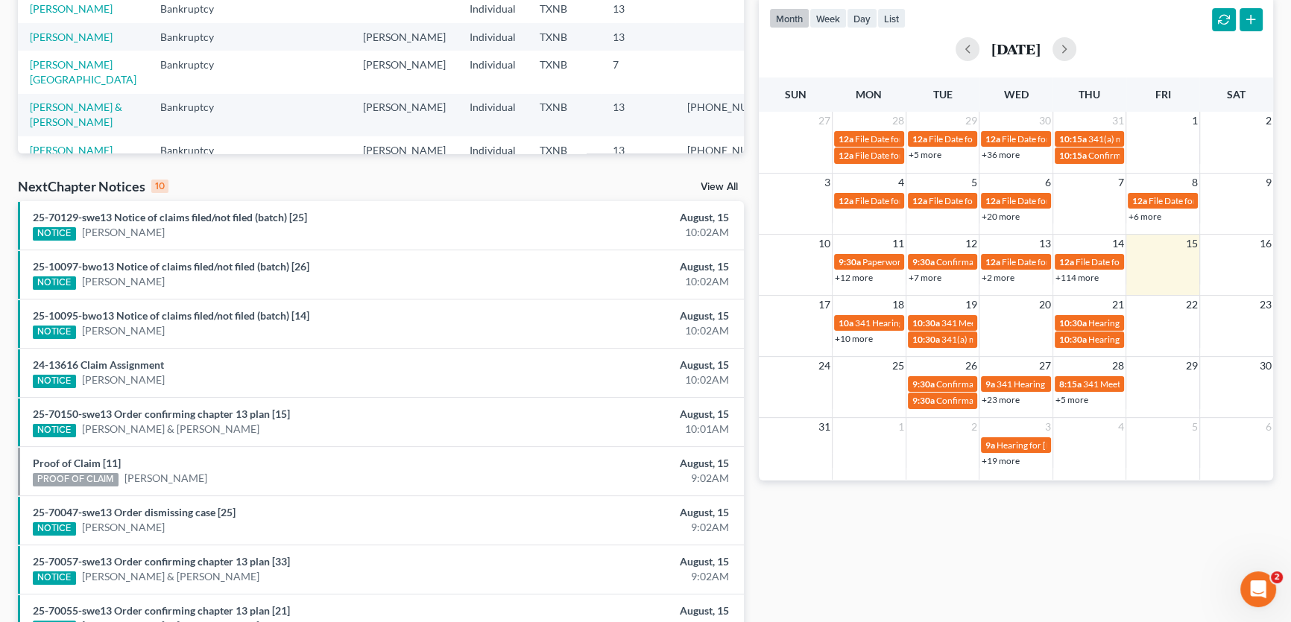
click at [720, 185] on link "View All" at bounding box center [719, 187] width 37 height 10
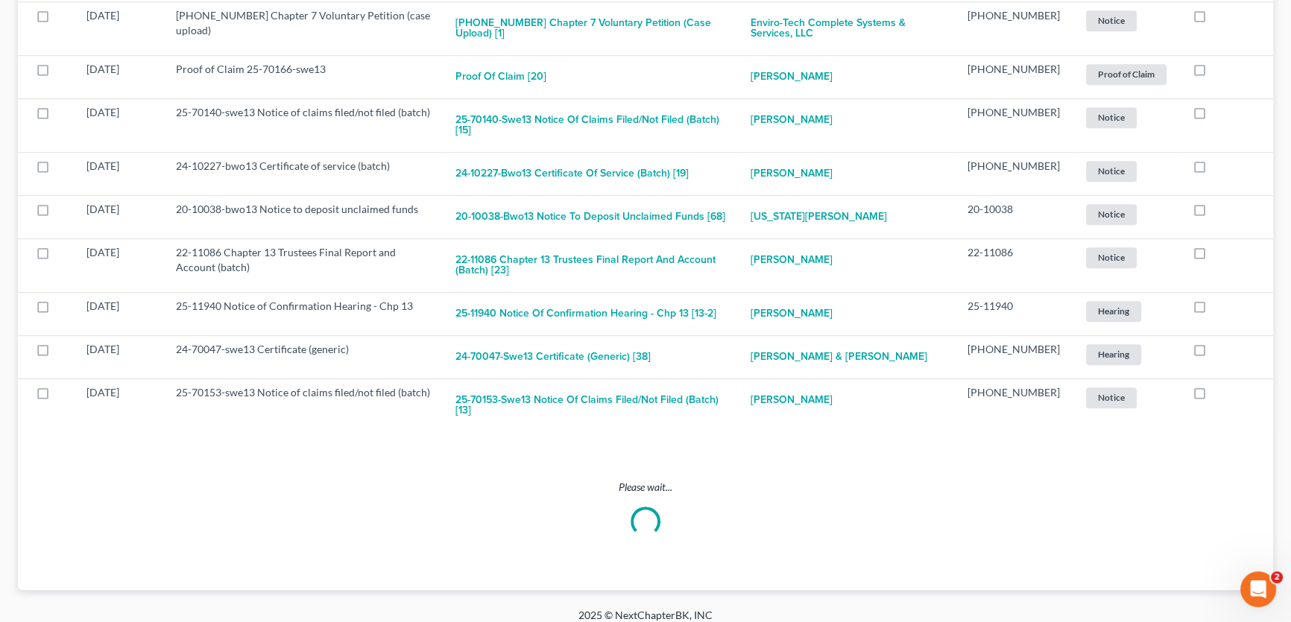
scroll to position [905, 0]
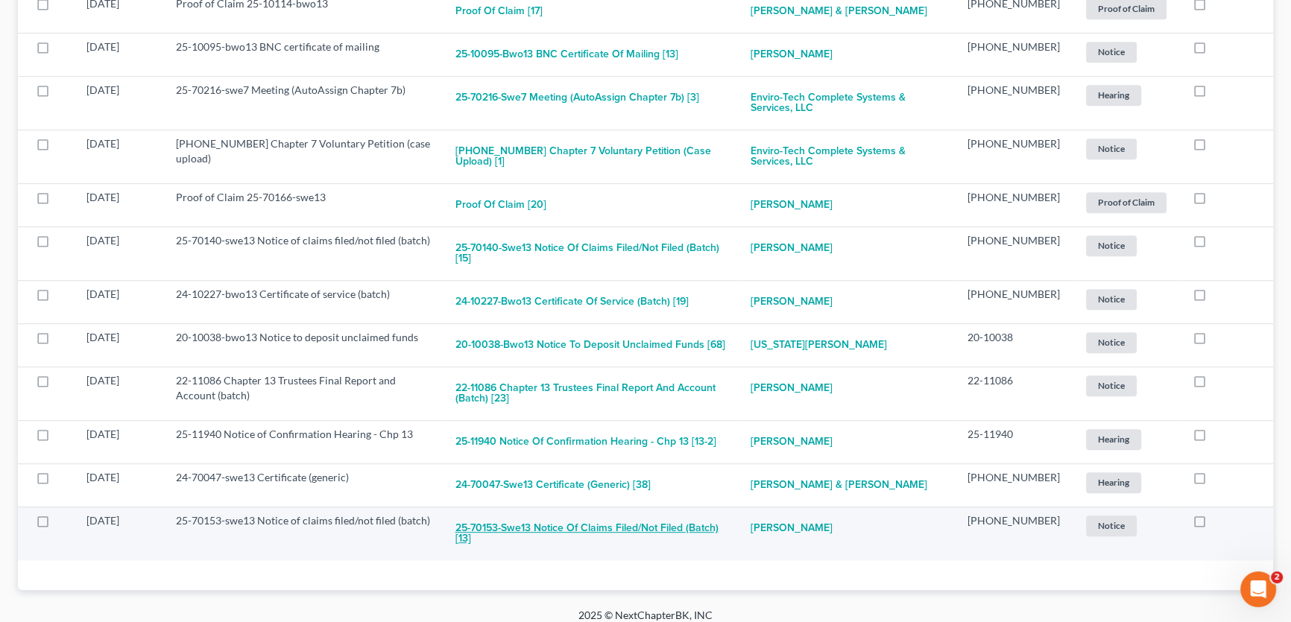
click at [688, 529] on button "25-70153-swe13 Notice of claims filed/not filed (batch) [13]" at bounding box center [591, 534] width 272 height 40
checkbox input "true"
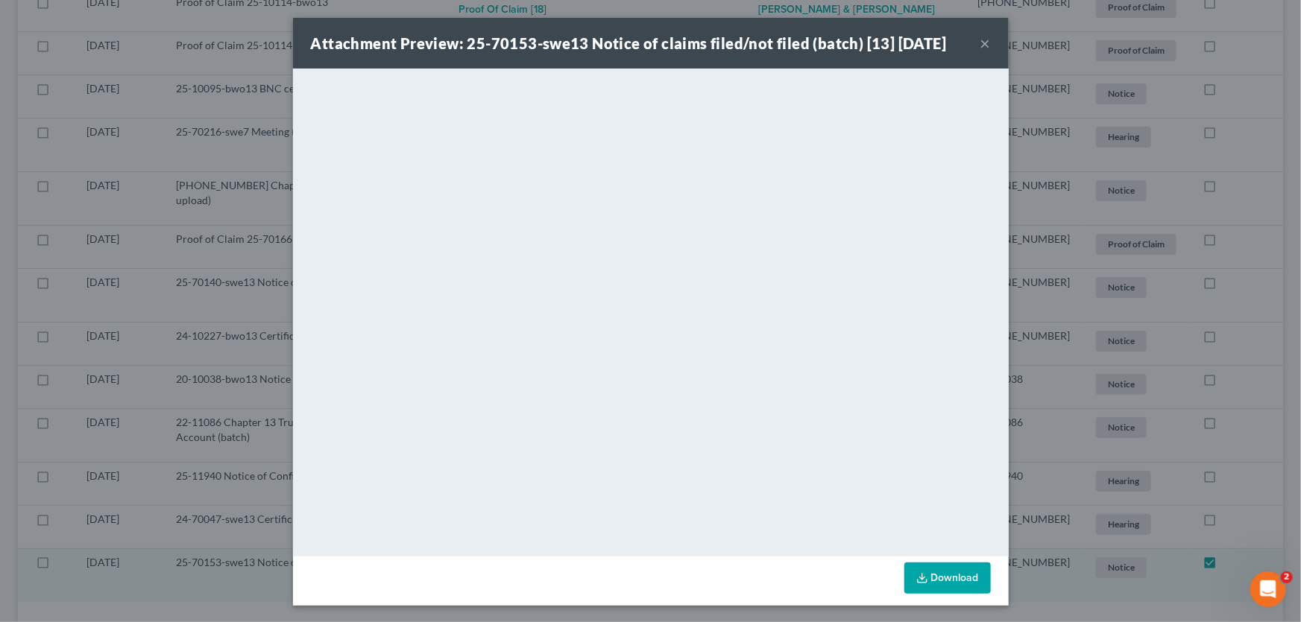
scroll to position [820, 0]
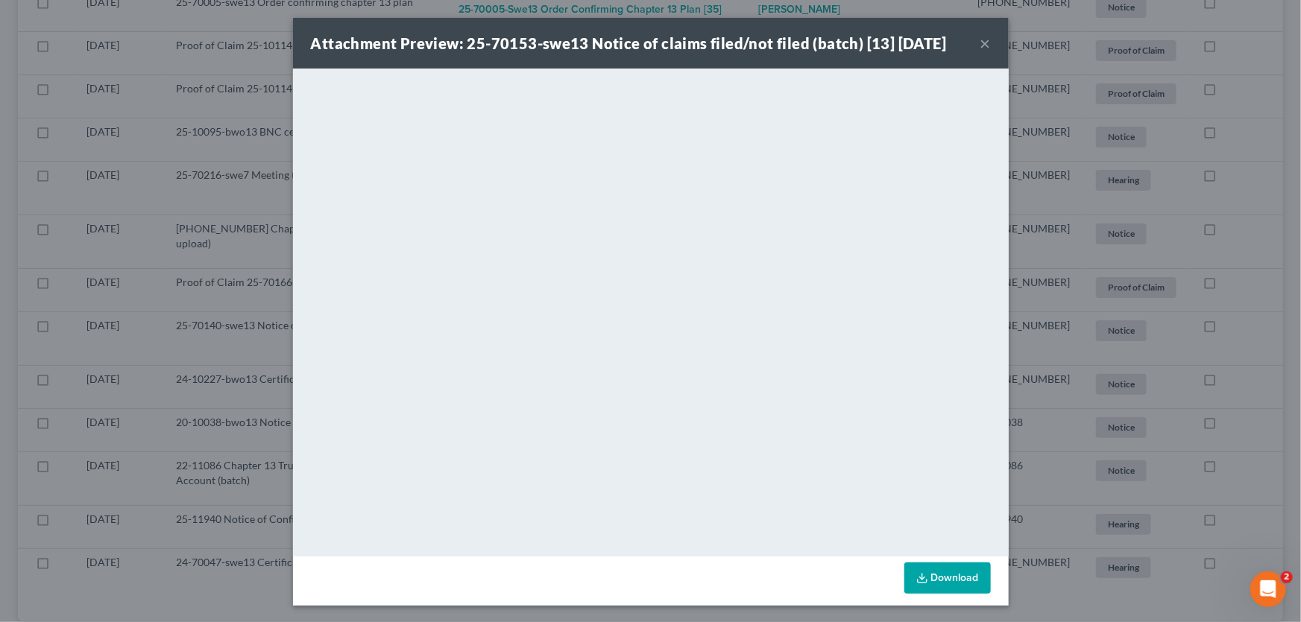
click at [980, 39] on button "×" at bounding box center [985, 43] width 10 height 18
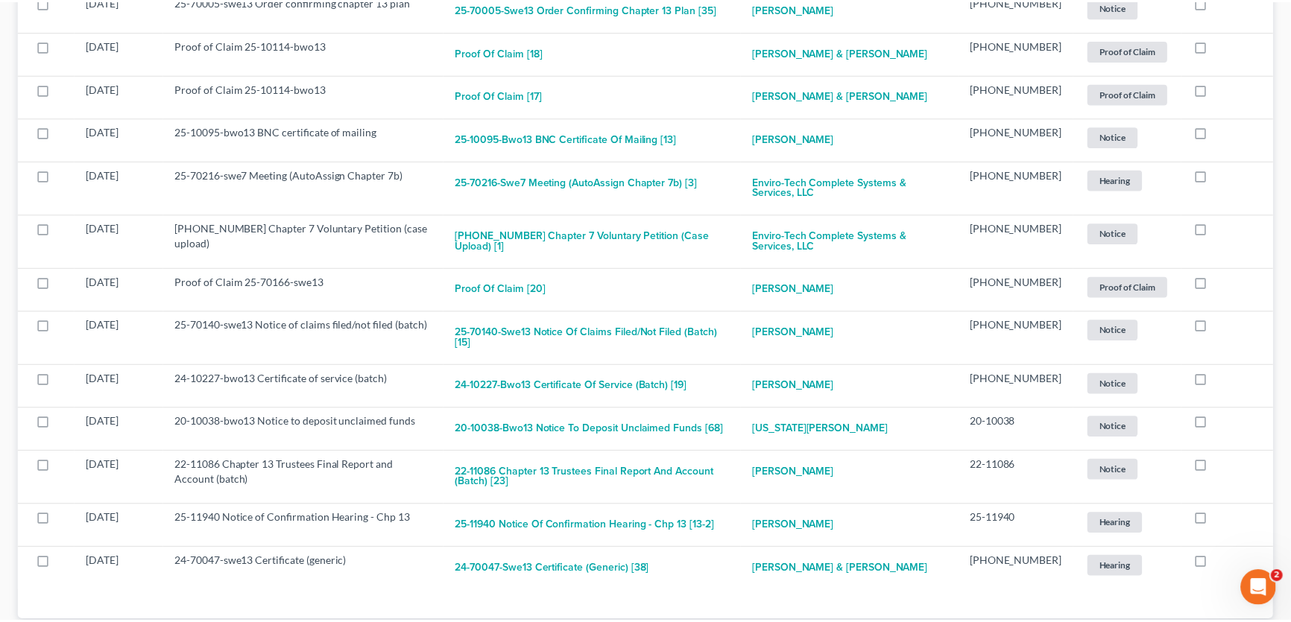
scroll to position [850, 0]
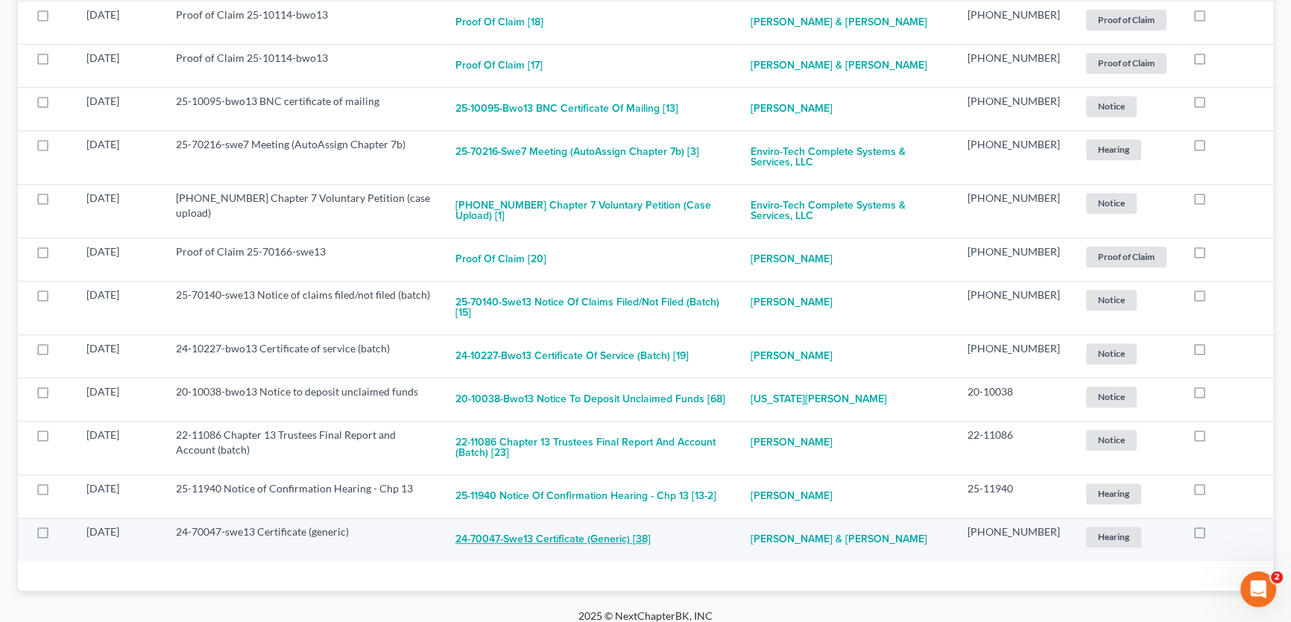
click at [615, 537] on button "24-70047-swe13 Certificate (generic) [38]" at bounding box center [552, 540] width 195 height 30
checkbox input "true"
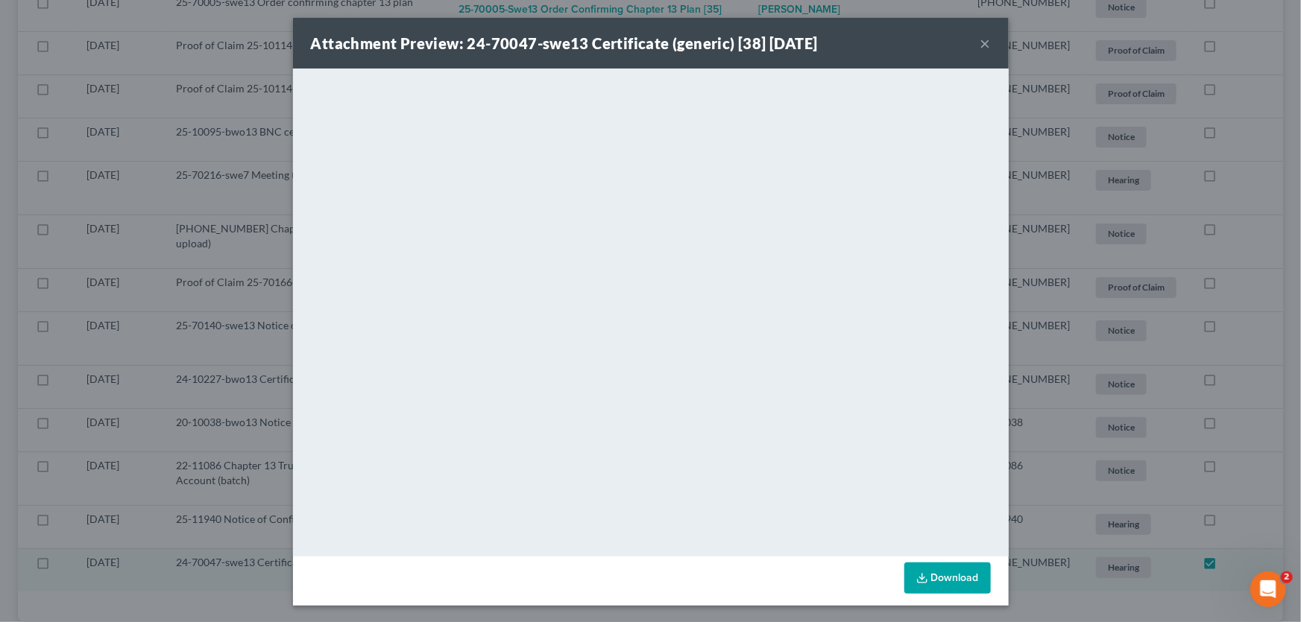
scroll to position [776, 0]
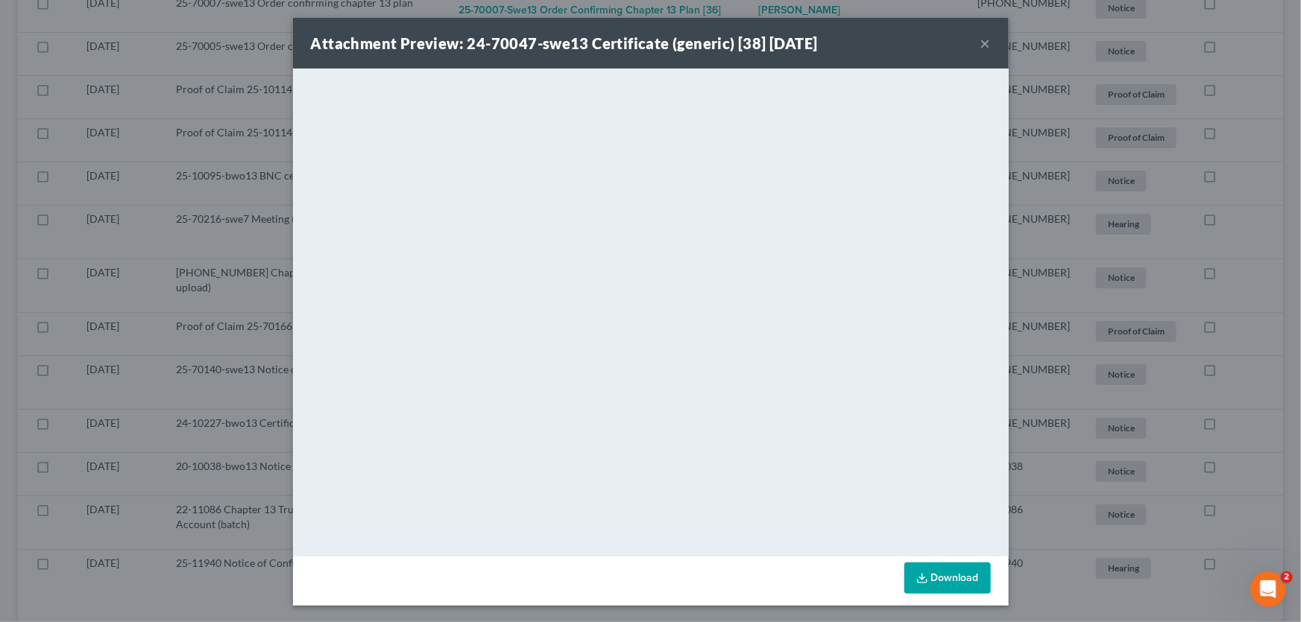
click at [980, 42] on button "×" at bounding box center [985, 43] width 10 height 18
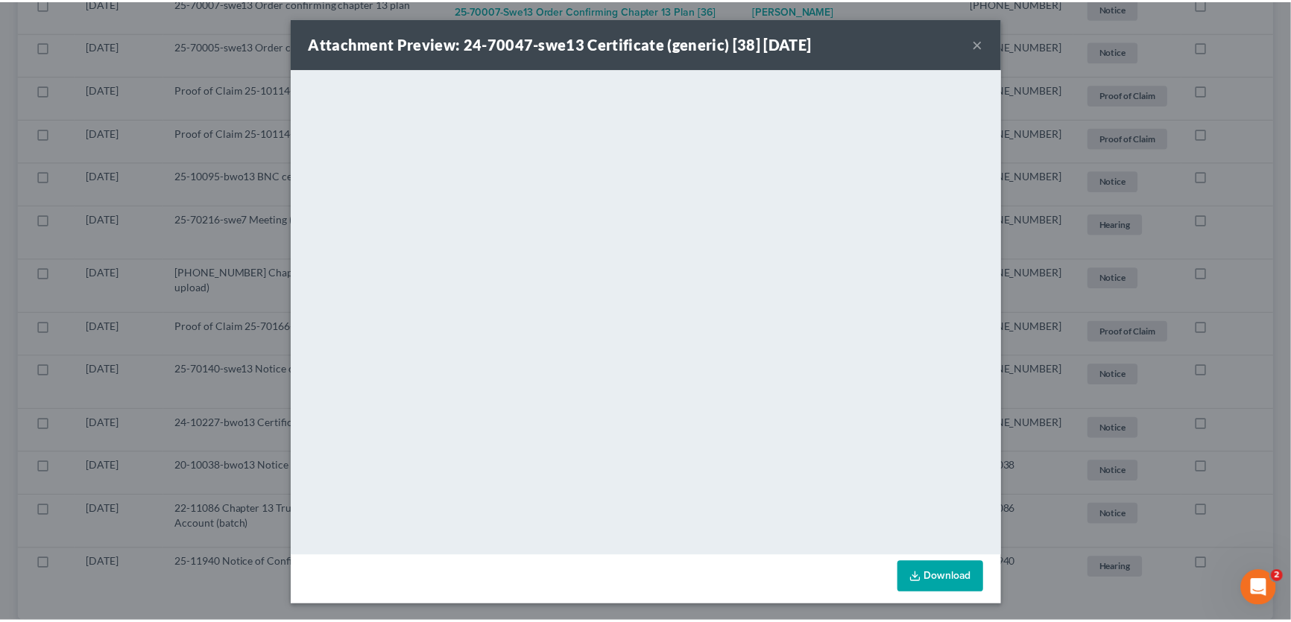
scroll to position [807, 0]
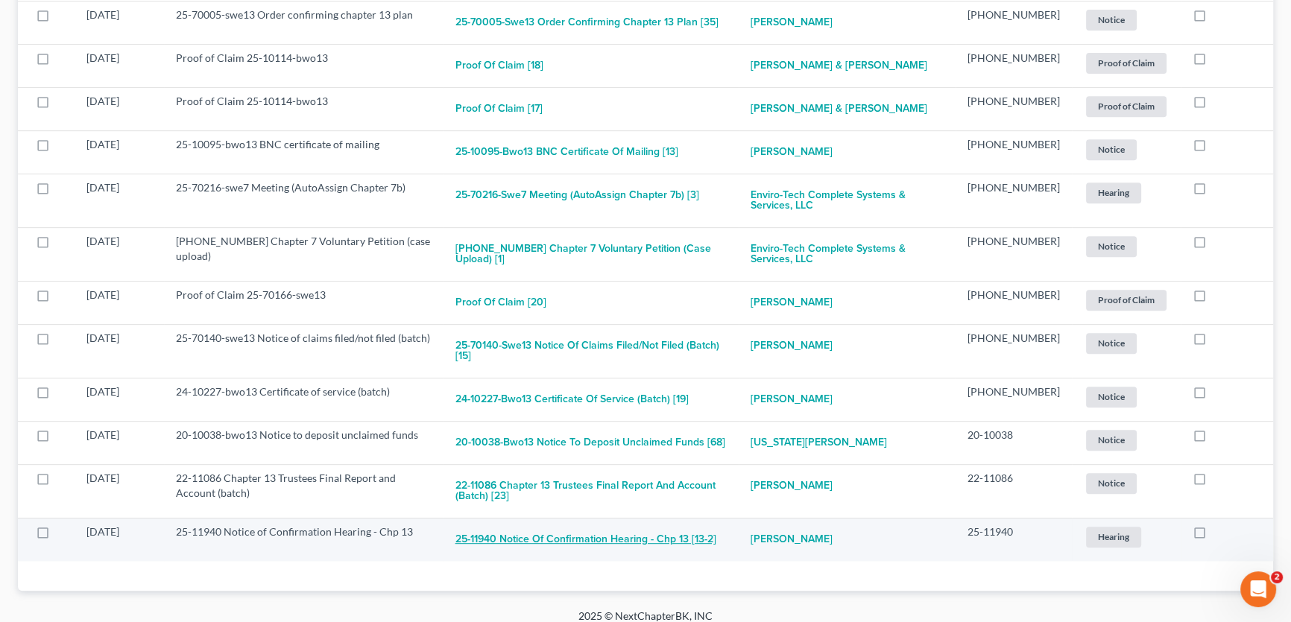
click at [611, 537] on button "25-11940 Notice of Confirmation Hearing - Chp 13 [13-2]" at bounding box center [585, 540] width 261 height 30
checkbox input "true"
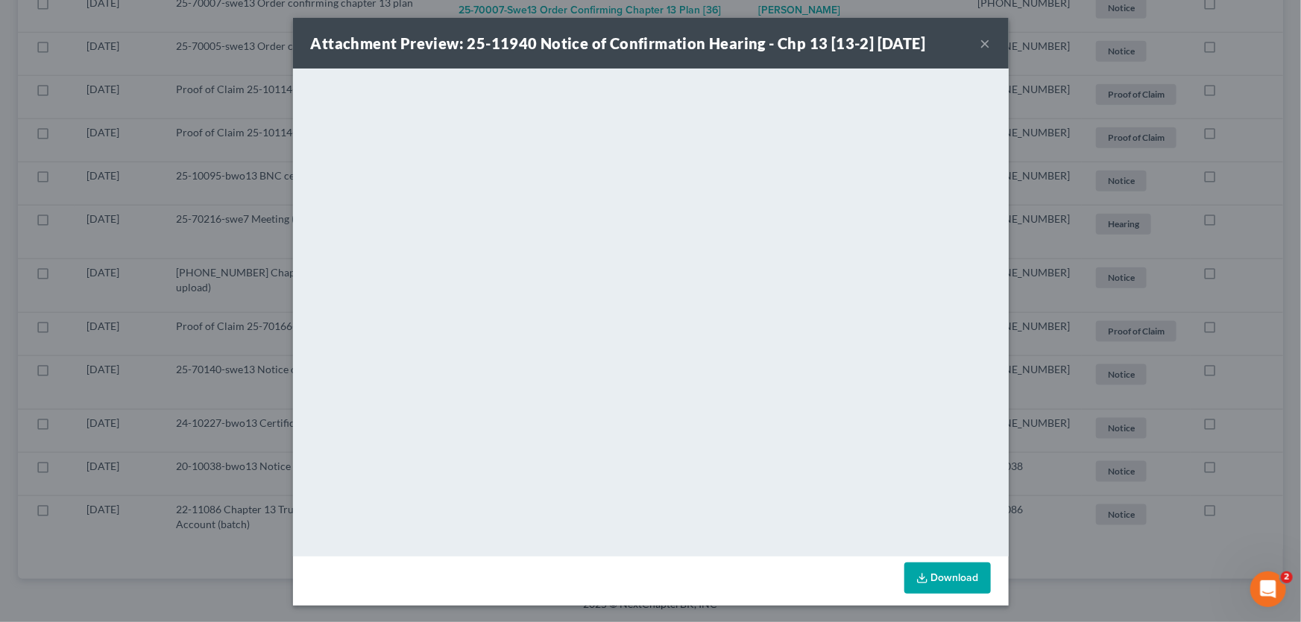
scroll to position [733, 0]
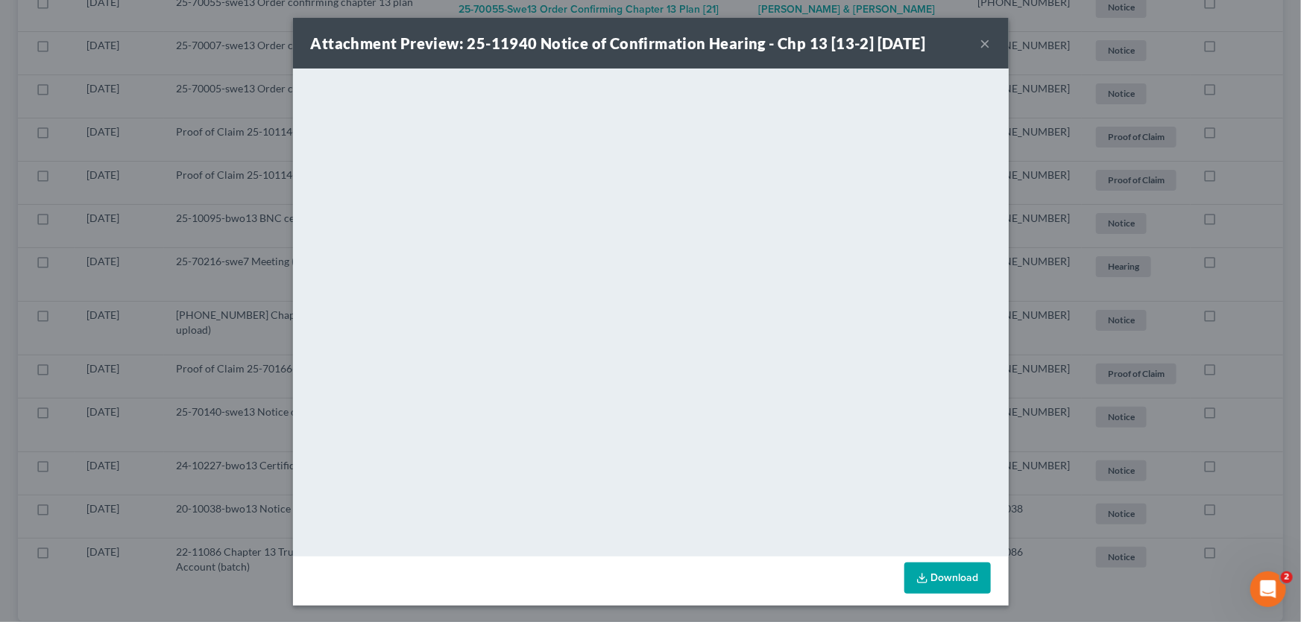
click at [981, 44] on button "×" at bounding box center [985, 43] width 10 height 18
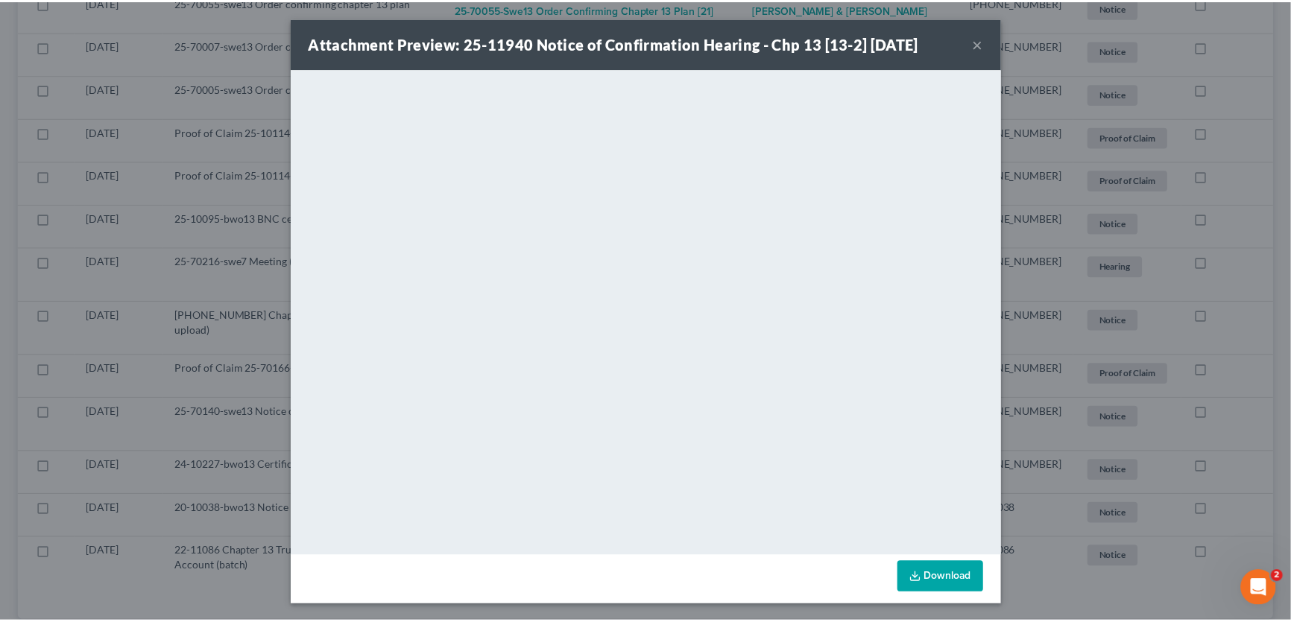
scroll to position [765, 0]
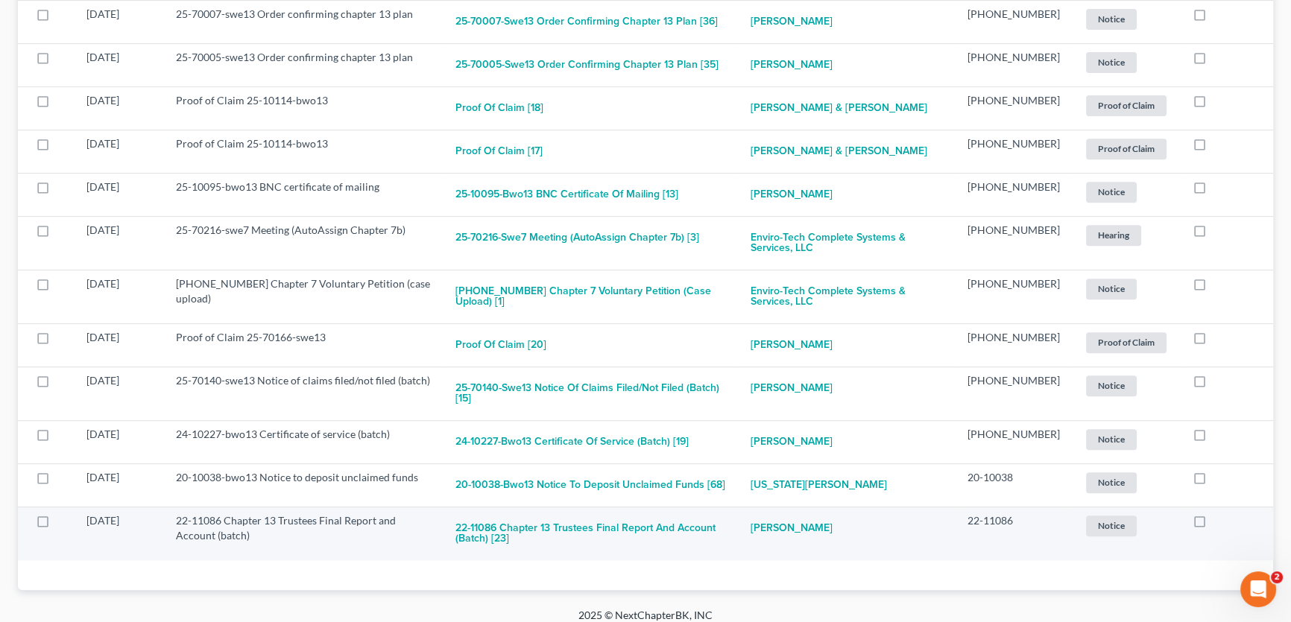
click at [1213, 525] on label at bounding box center [1213, 525] width 0 height 0
click at [1219, 514] on input "checkbox" at bounding box center [1224, 519] width 10 height 10
checkbox input "true"
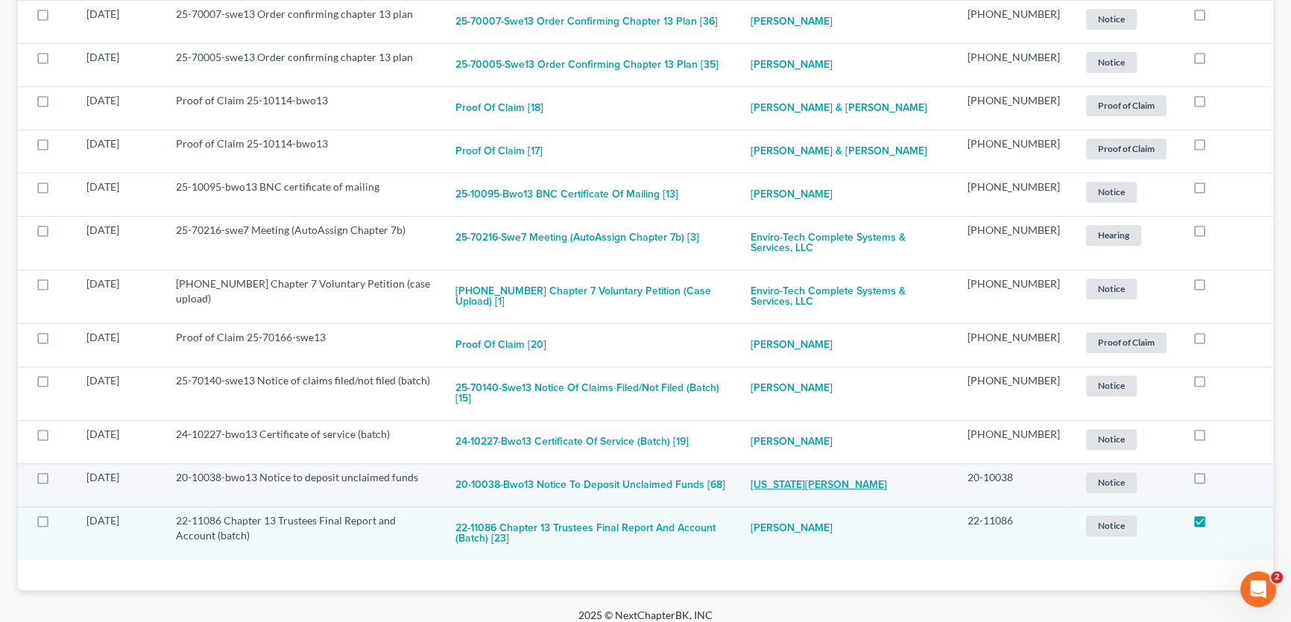
scroll to position [722, 0]
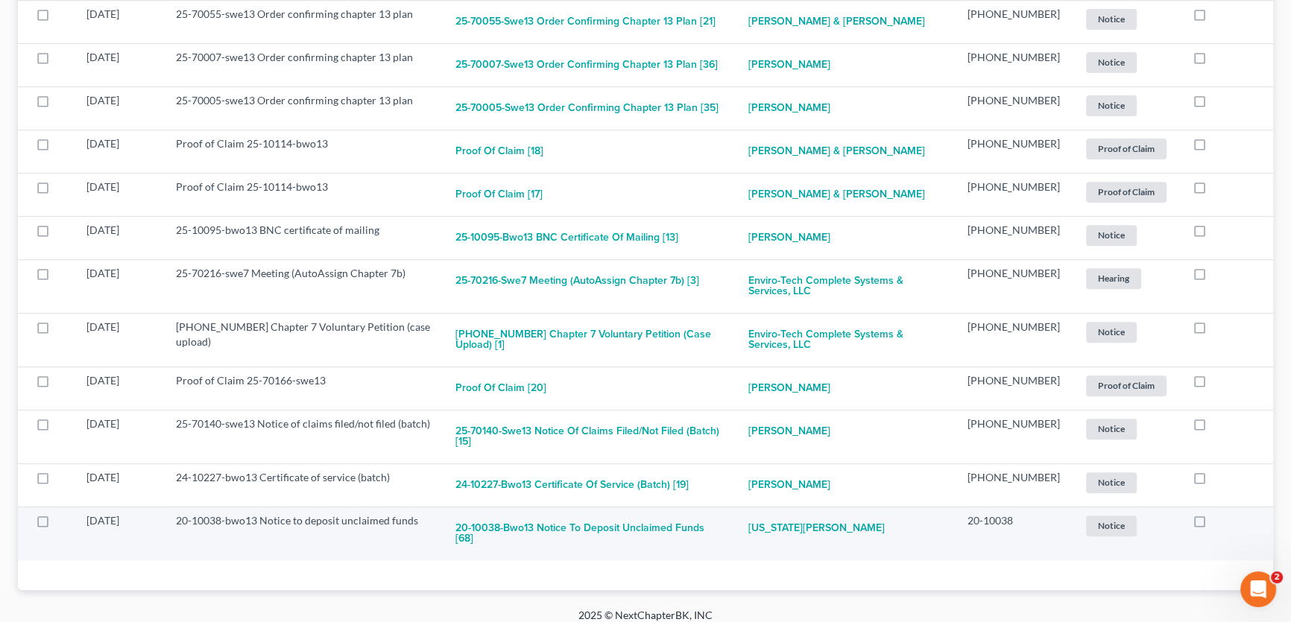
click at [1213, 525] on label at bounding box center [1213, 525] width 0 height 0
click at [1219, 520] on input "checkbox" at bounding box center [1224, 519] width 10 height 10
checkbox input "true"
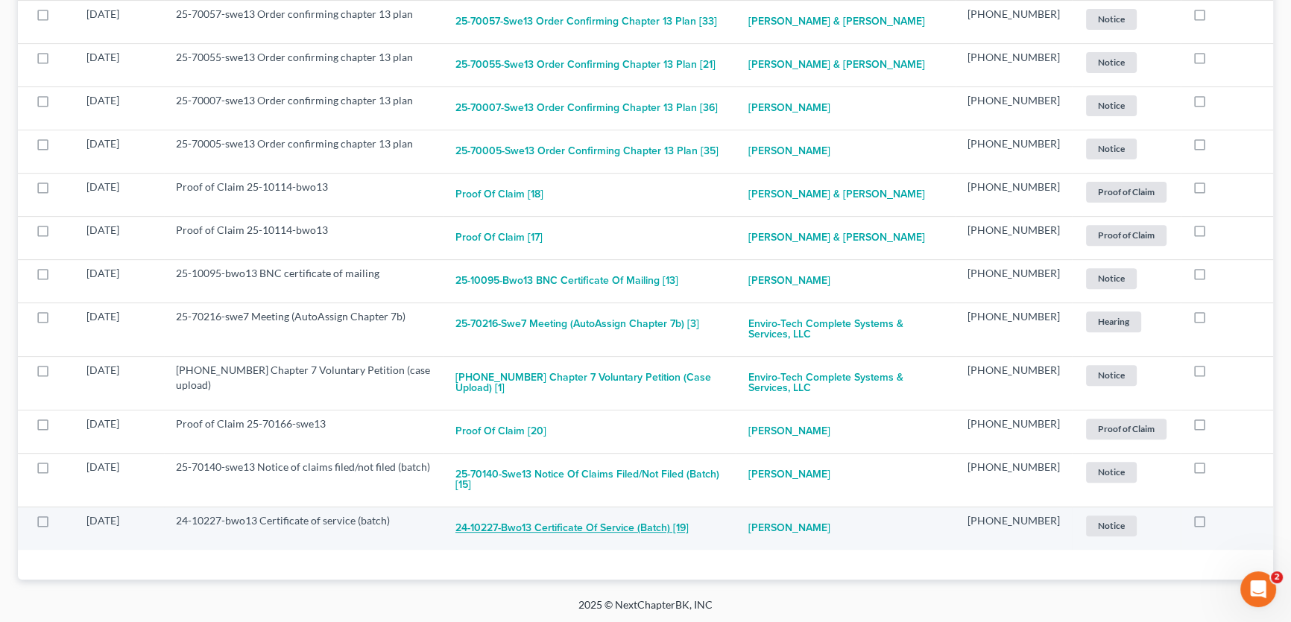
click at [622, 529] on button "24-10227-bwo13 Certificate of service (batch) [19]" at bounding box center [571, 529] width 233 height 30
checkbox input "true"
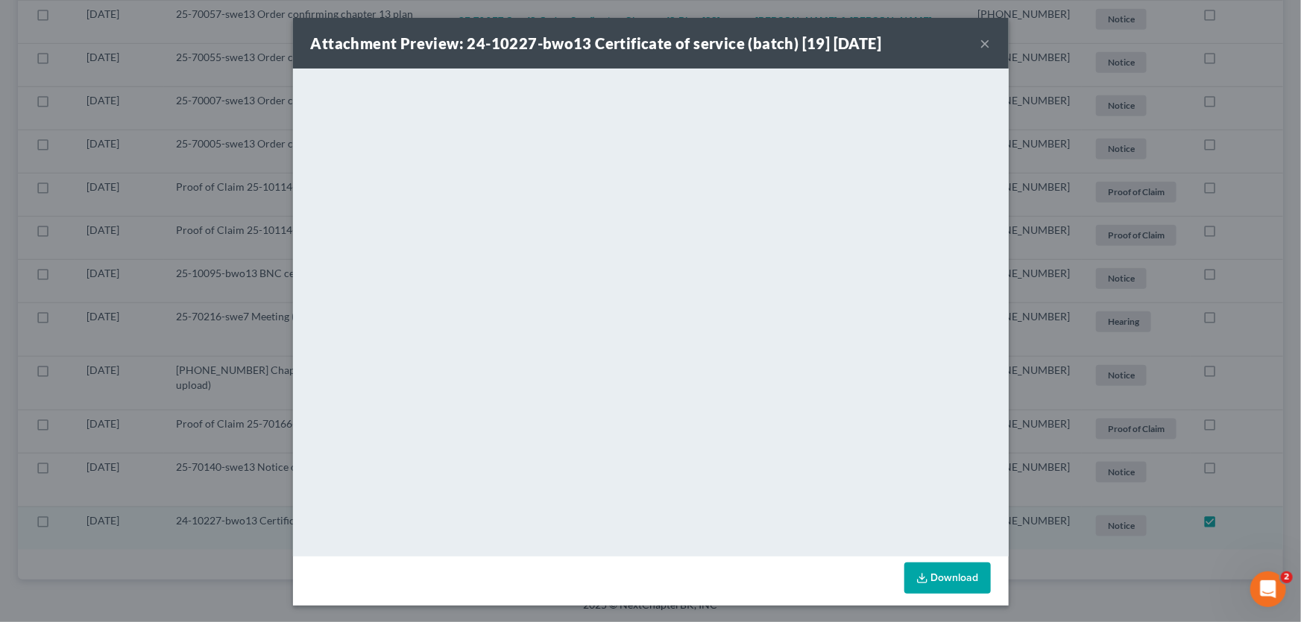
scroll to position [635, 0]
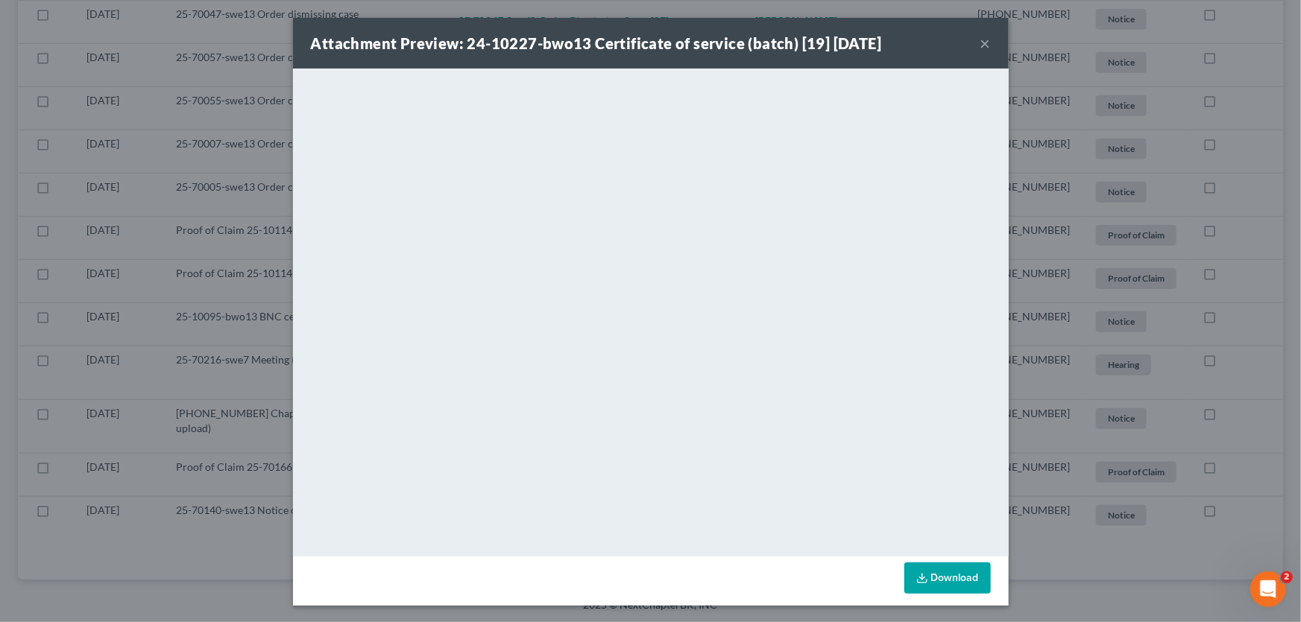
click at [980, 44] on button "×" at bounding box center [985, 43] width 10 height 18
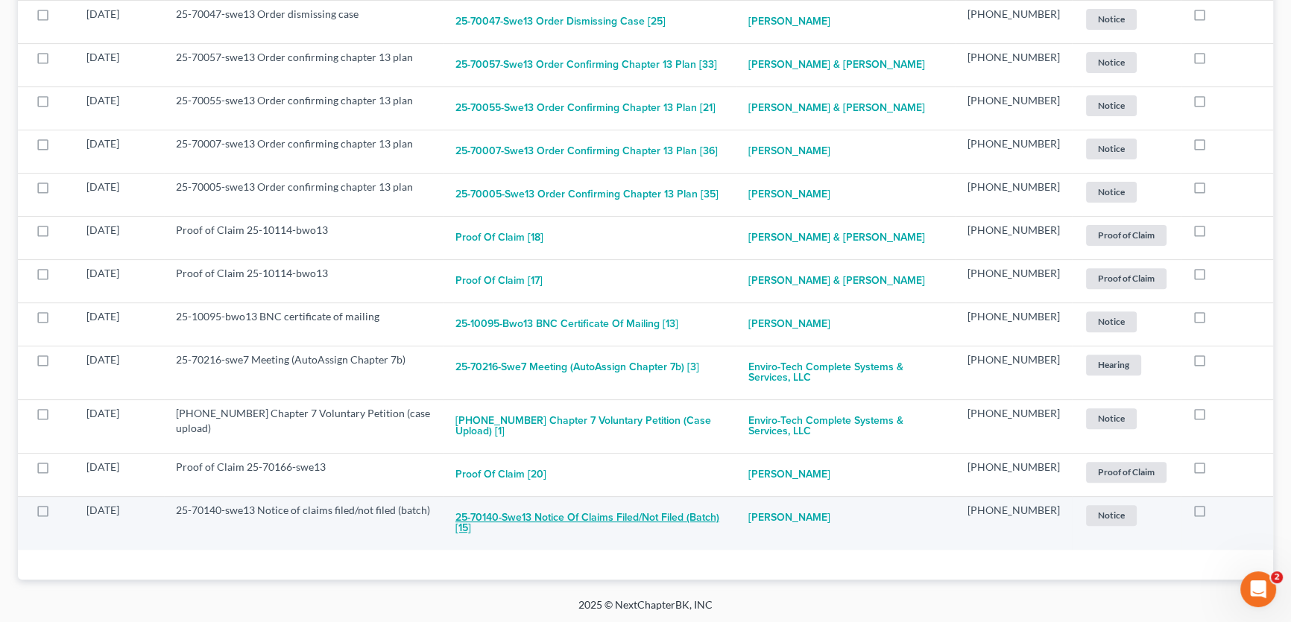
click at [566, 512] on button "25-70140-swe13 Notice of claims filed/not filed (batch) [15]" at bounding box center [589, 523] width 269 height 40
checkbox input "true"
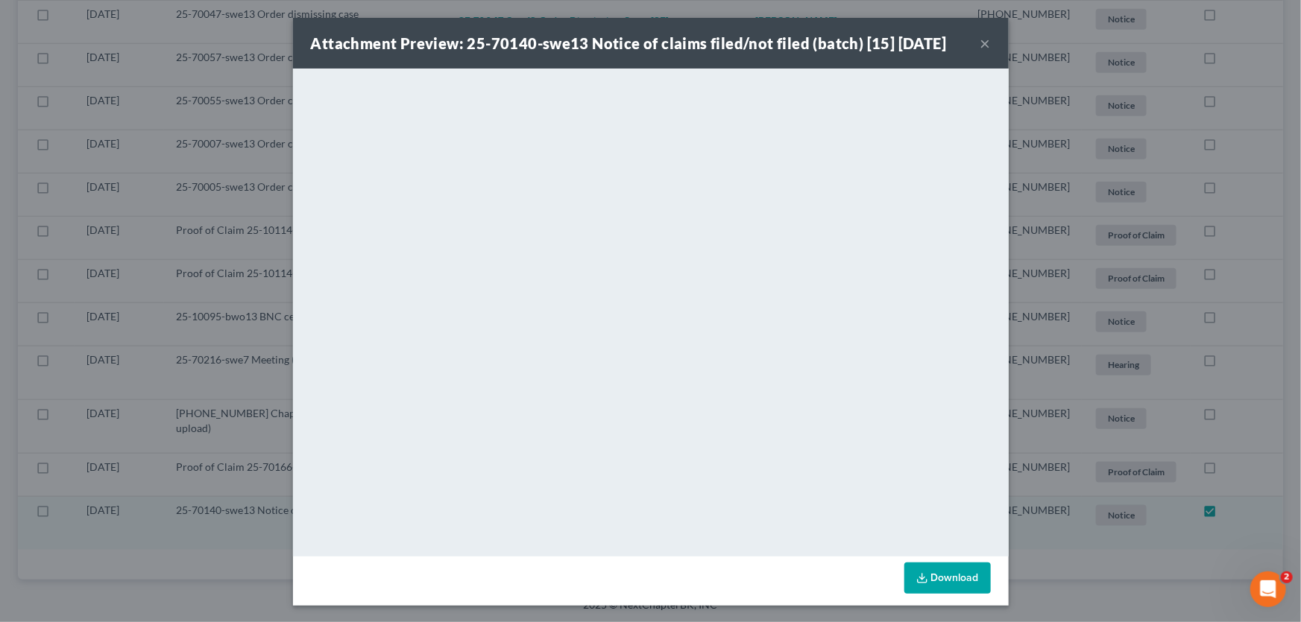
scroll to position [581, 0]
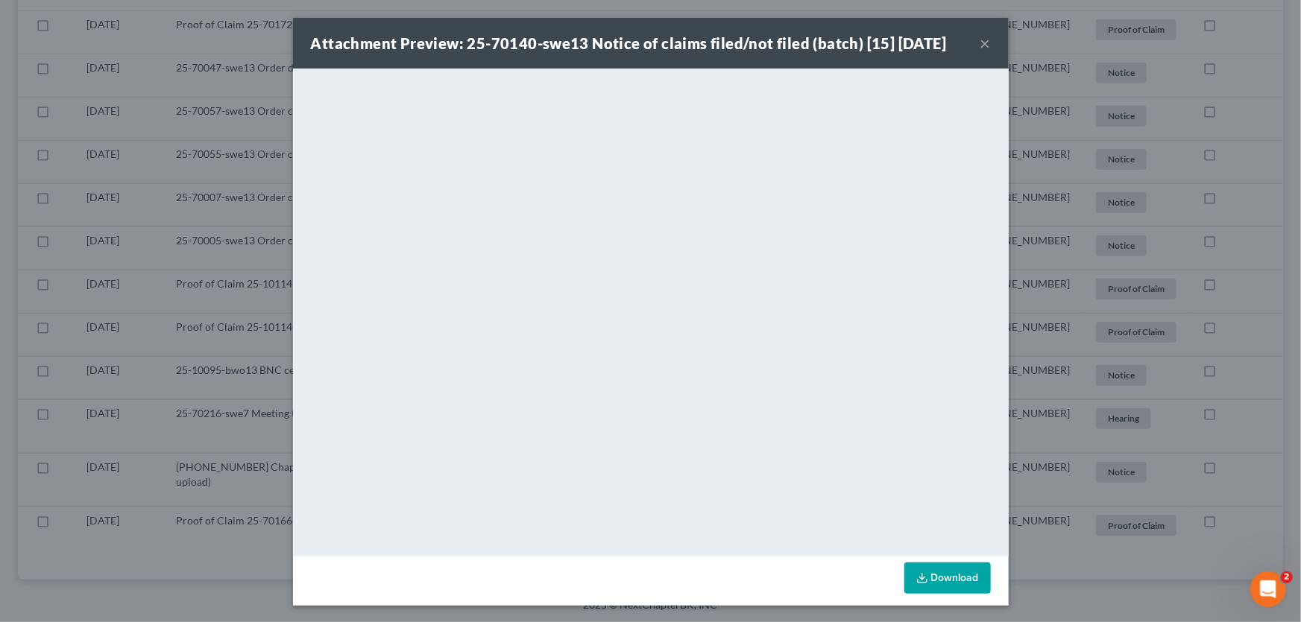
click at [982, 44] on button "×" at bounding box center [985, 43] width 10 height 18
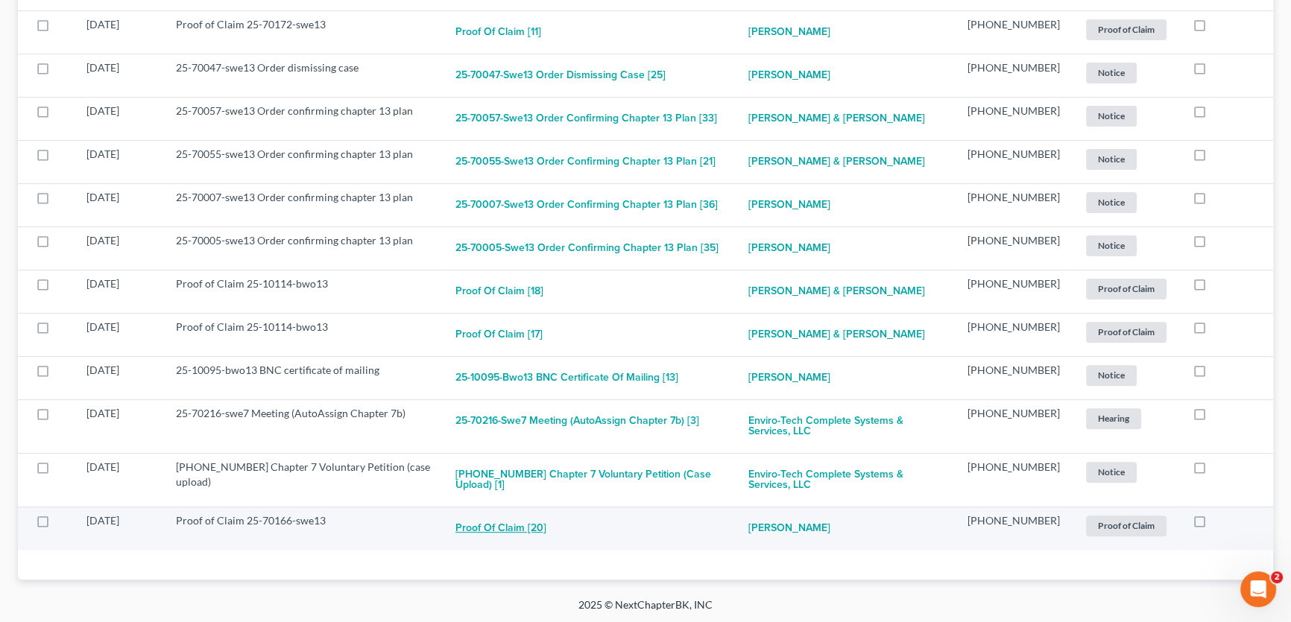
click at [492, 525] on button "Proof of Claim [20]" at bounding box center [500, 529] width 91 height 30
checkbox input "true"
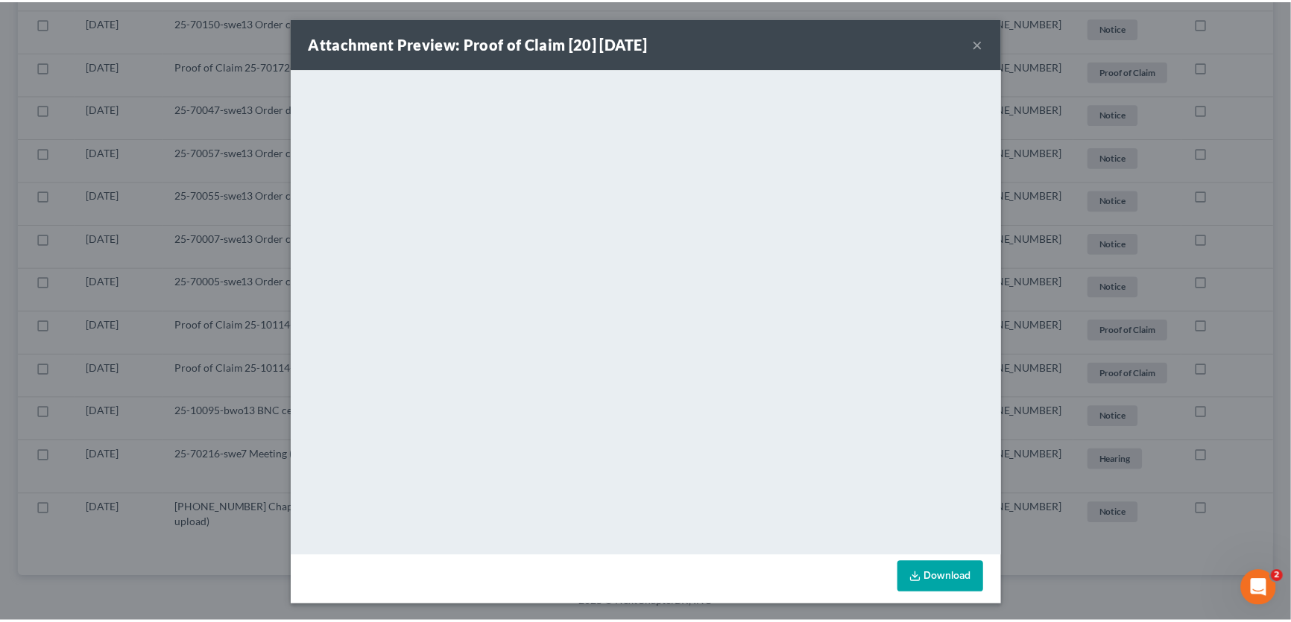
scroll to position [538, 0]
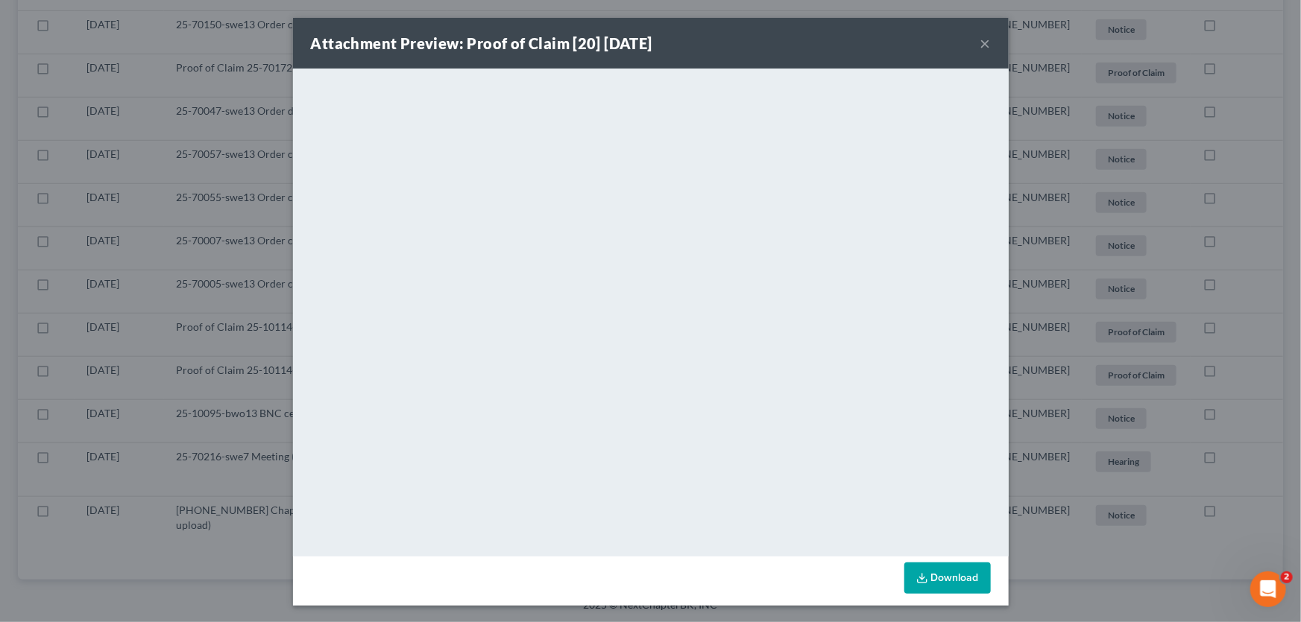
click at [980, 44] on button "×" at bounding box center [985, 43] width 10 height 18
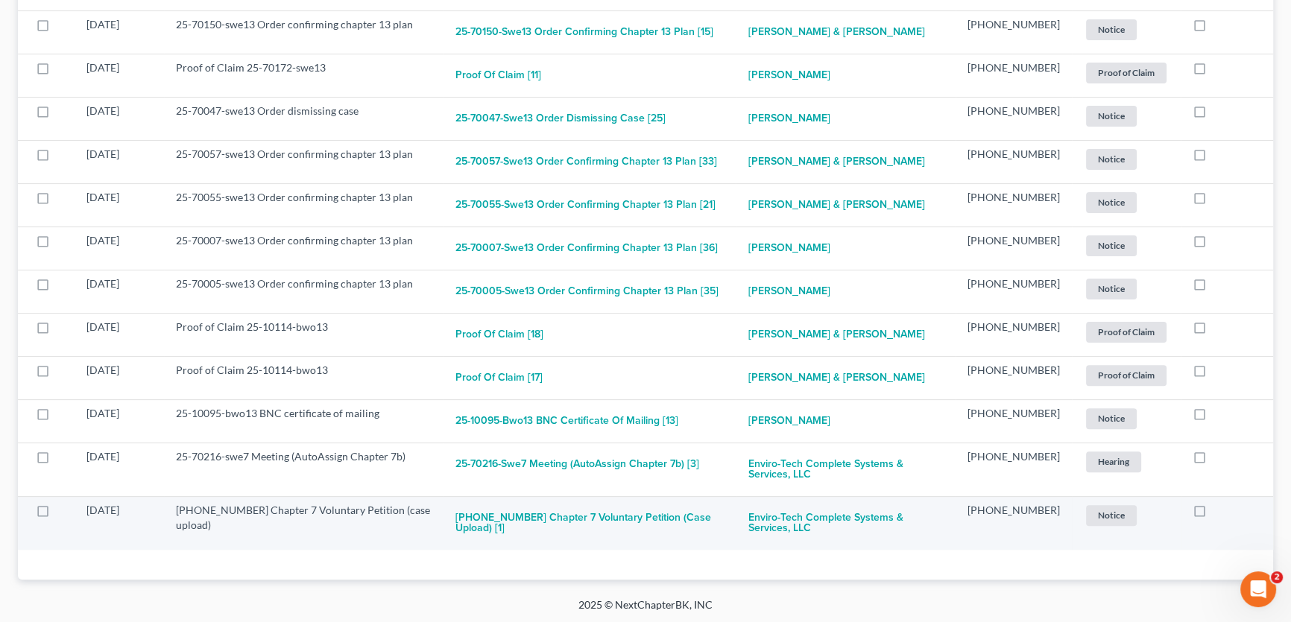
click at [1213, 514] on label at bounding box center [1213, 514] width 0 height 0
click at [1219, 512] on input "checkbox" at bounding box center [1224, 508] width 10 height 10
checkbox input "true"
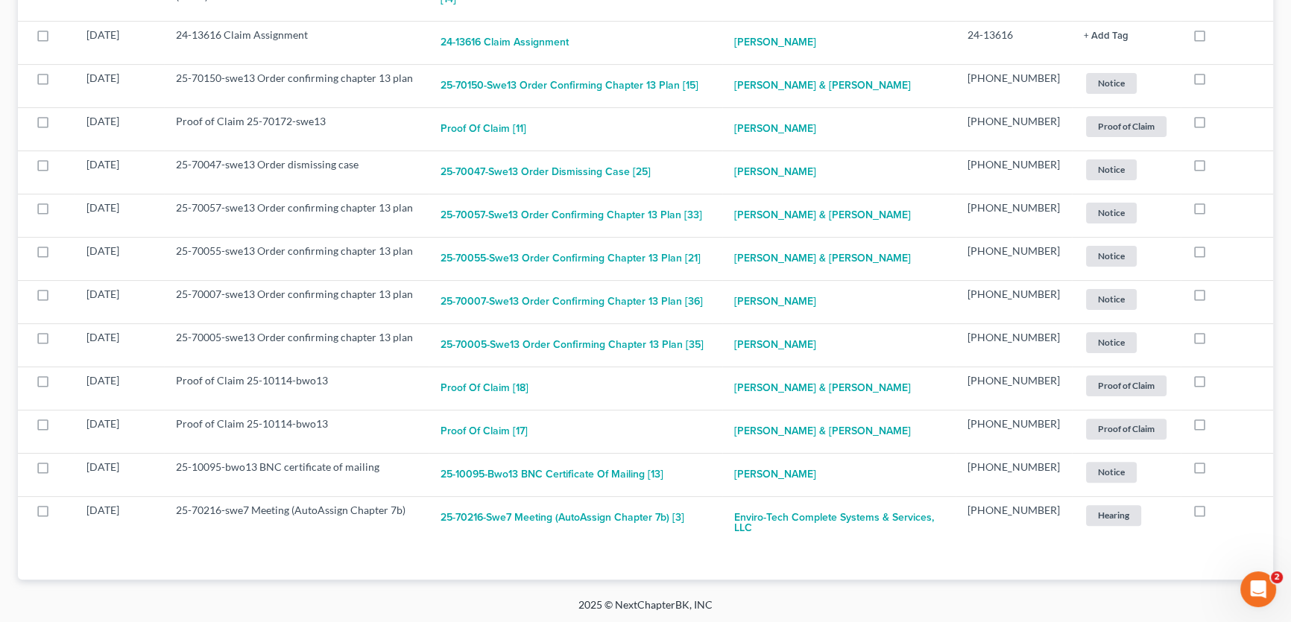
click at [1213, 514] on label at bounding box center [1213, 514] width 0 height 0
click at [1219, 512] on input "checkbox" at bounding box center [1224, 508] width 10 height 10
checkbox input "true"
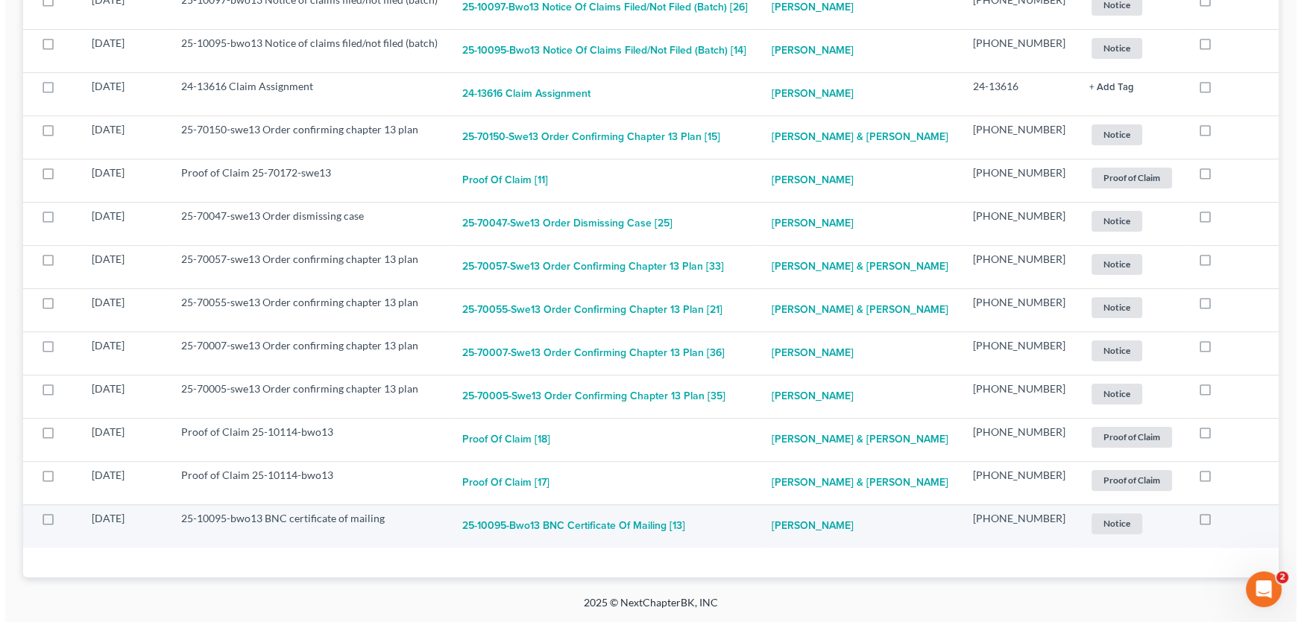
scroll to position [400, 0]
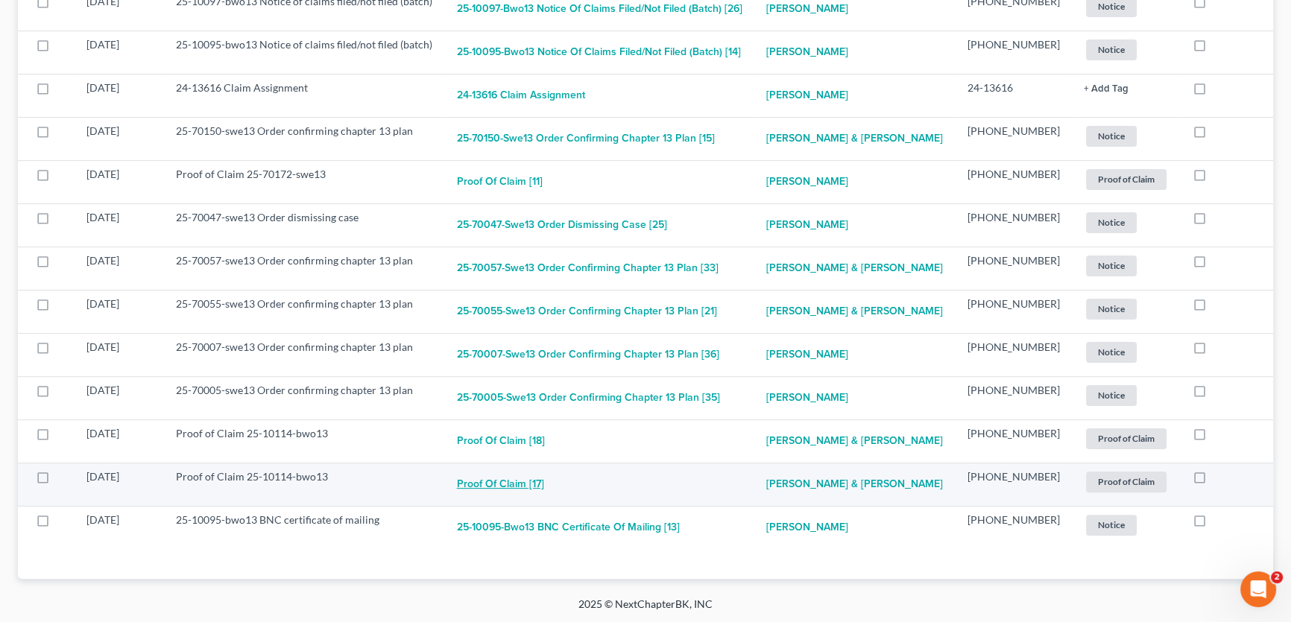
click at [514, 479] on button "Proof of Claim [17]" at bounding box center [500, 485] width 87 height 30
checkbox input "true"
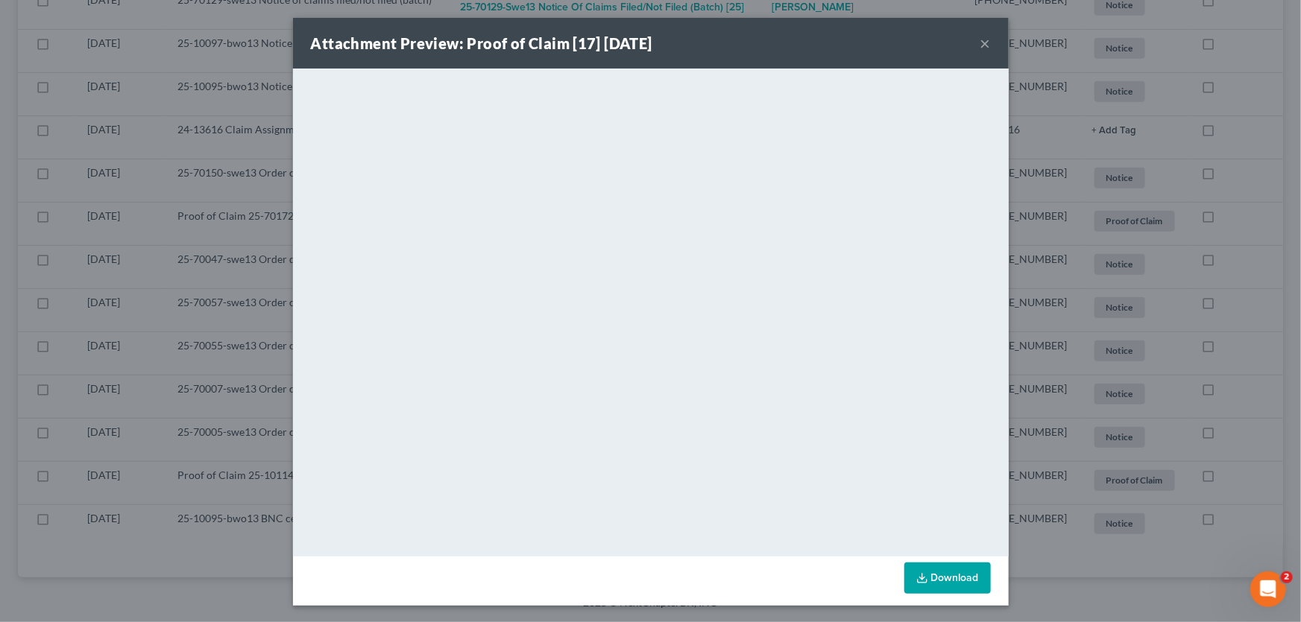
scroll to position [357, 0]
click at [981, 37] on button "×" at bounding box center [985, 43] width 10 height 18
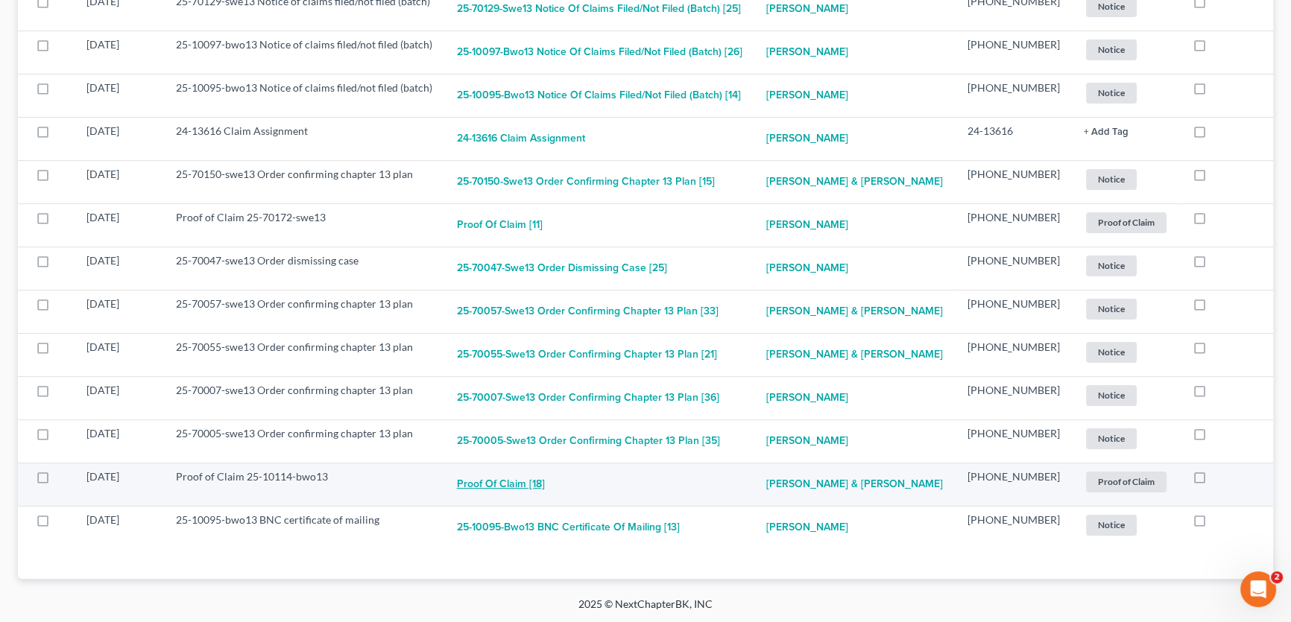
click at [534, 480] on button "Proof of Claim [18]" at bounding box center [501, 485] width 88 height 30
checkbox input "true"
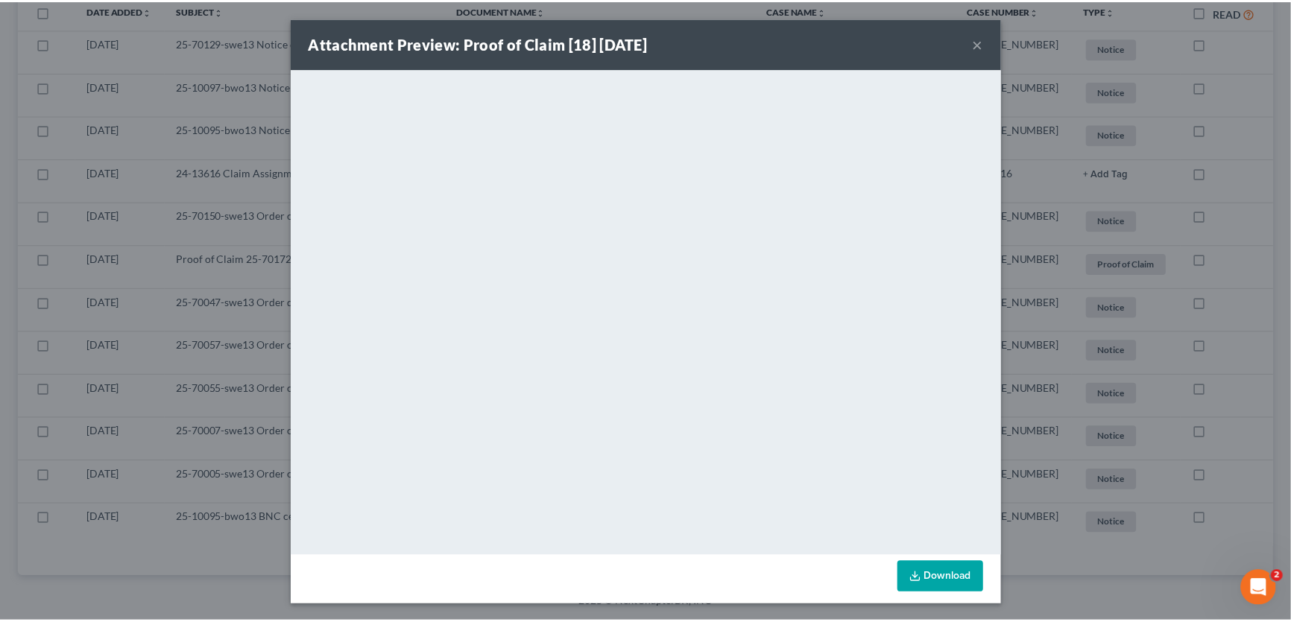
scroll to position [313, 0]
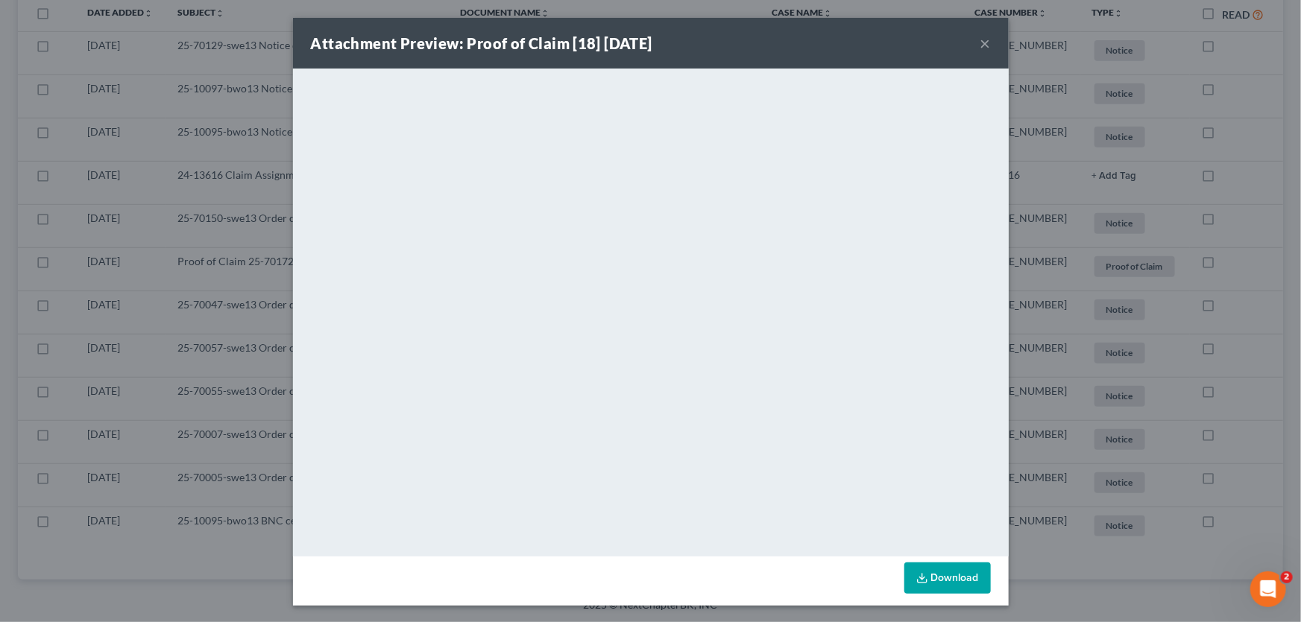
click at [981, 42] on button "×" at bounding box center [985, 43] width 10 height 18
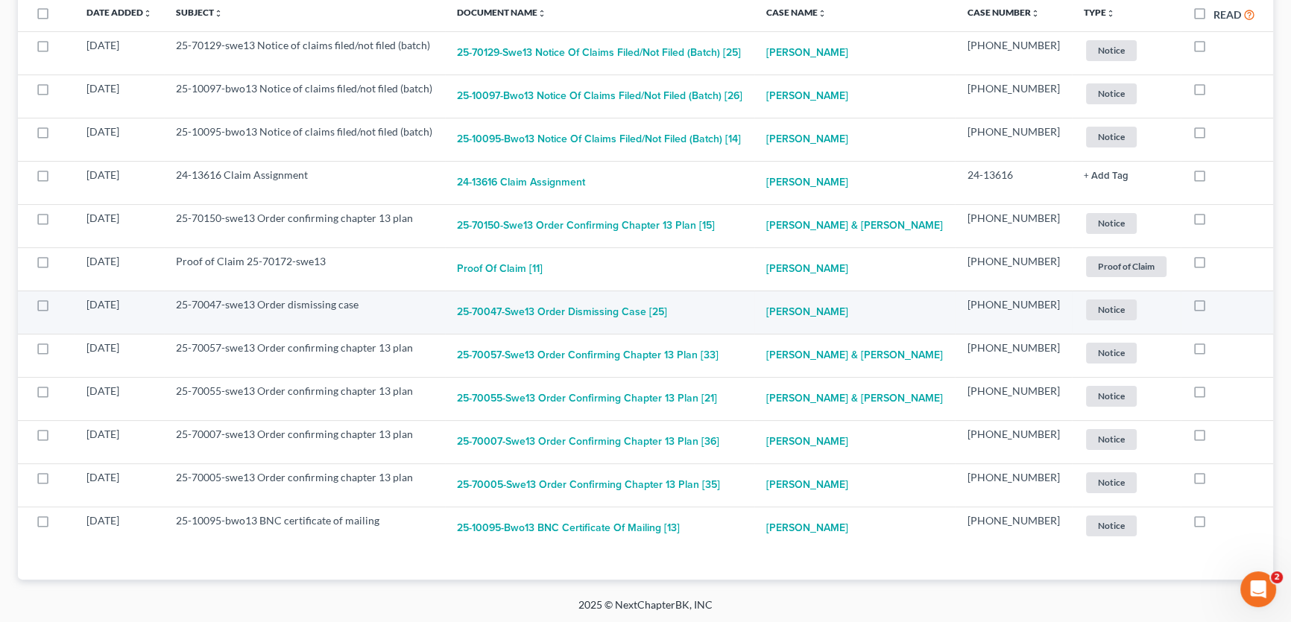
click at [1213, 309] on label at bounding box center [1213, 309] width 0 height 0
click at [1219, 306] on input "checkbox" at bounding box center [1224, 302] width 10 height 10
checkbox input "true"
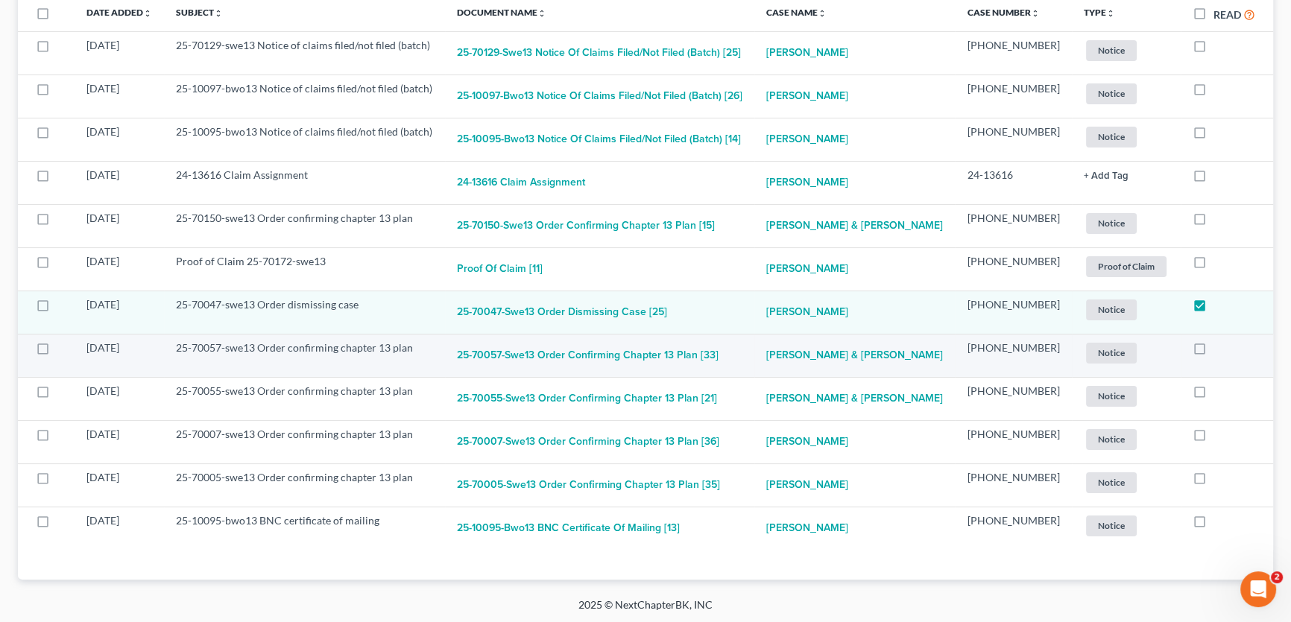
click at [1213, 352] on label at bounding box center [1213, 352] width 0 height 0
click at [1219, 350] on input "checkbox" at bounding box center [1224, 346] width 10 height 10
checkbox input "true"
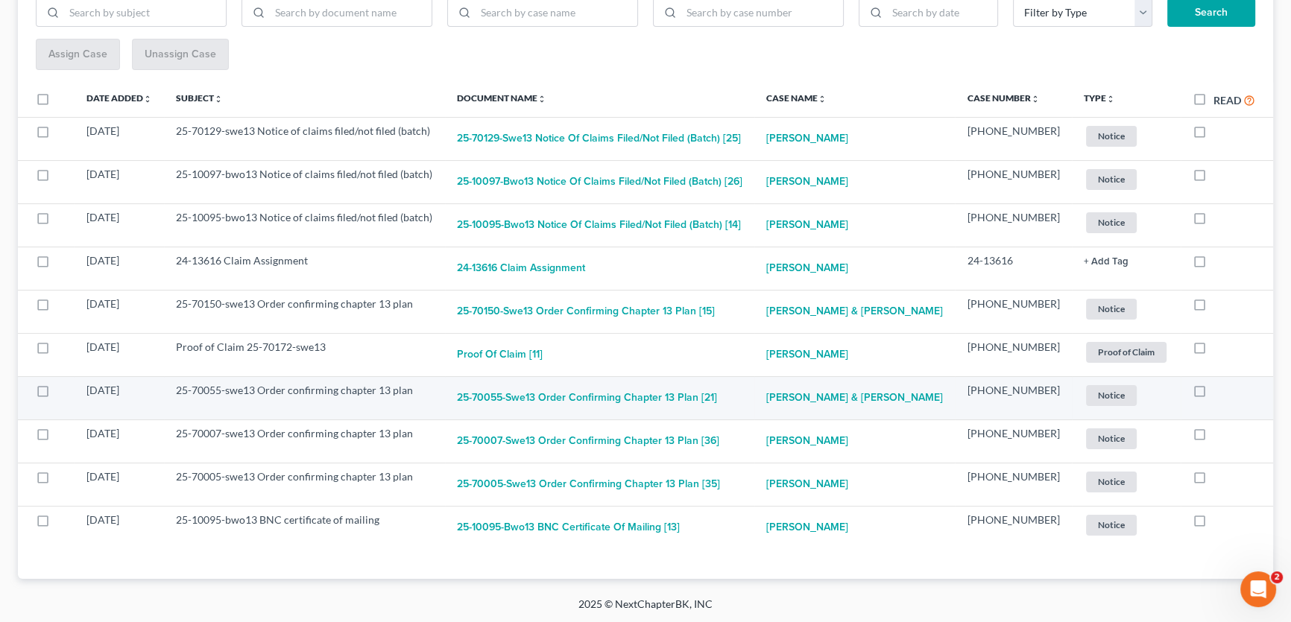
click at [1213, 394] on label at bounding box center [1213, 394] width 0 height 0
click at [1219, 393] on input "checkbox" at bounding box center [1224, 388] width 10 height 10
checkbox input "true"
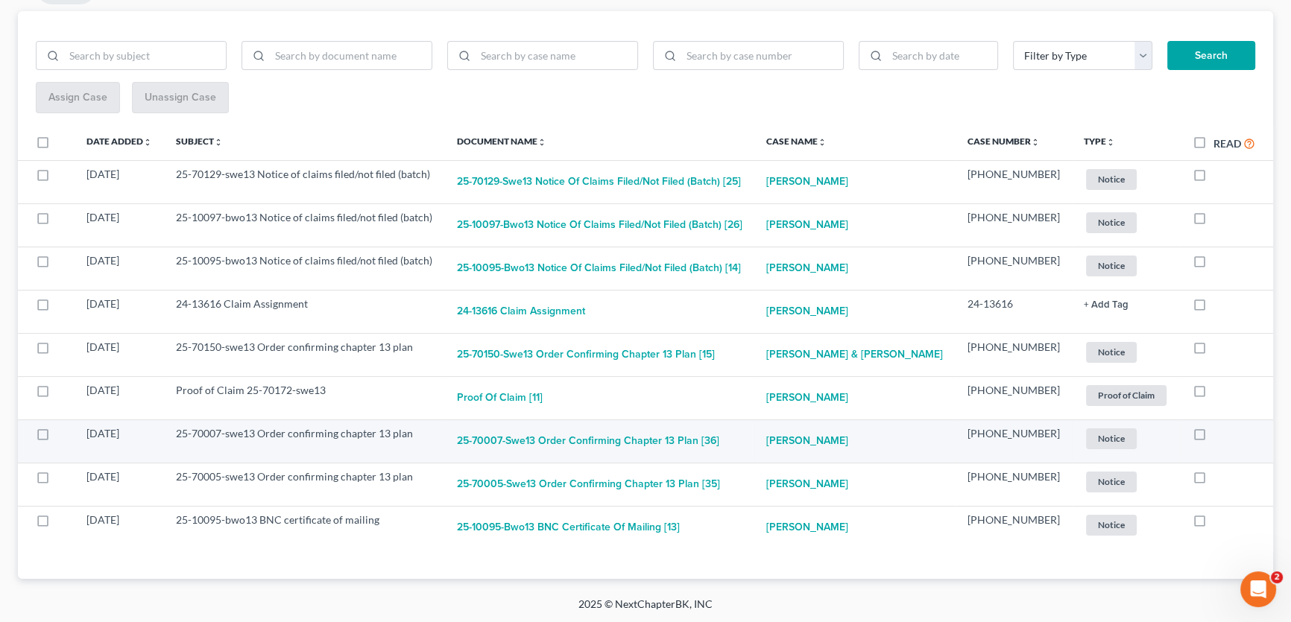
click at [1213, 438] on label at bounding box center [1213, 438] width 0 height 0
click at [1219, 432] on input "checkbox" at bounding box center [1224, 431] width 10 height 10
checkbox input "true"
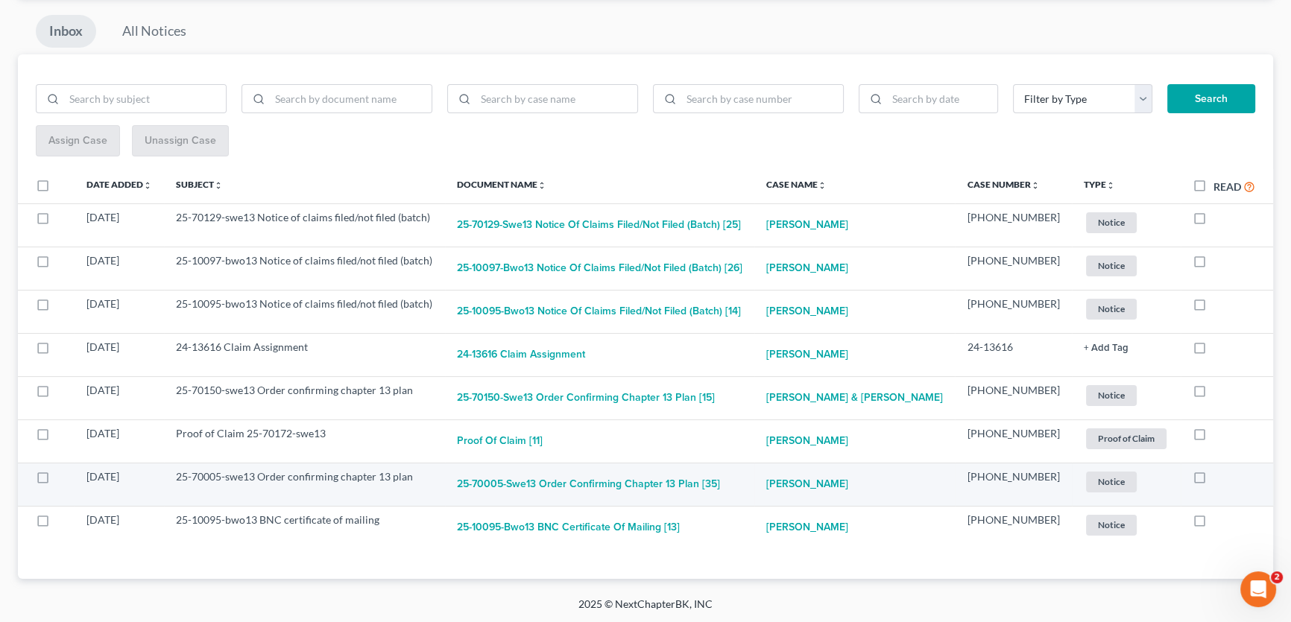
click at [1213, 481] on label at bounding box center [1213, 481] width 0 height 0
click at [1219, 476] on input "checkbox" at bounding box center [1224, 475] width 10 height 10
checkbox input "true"
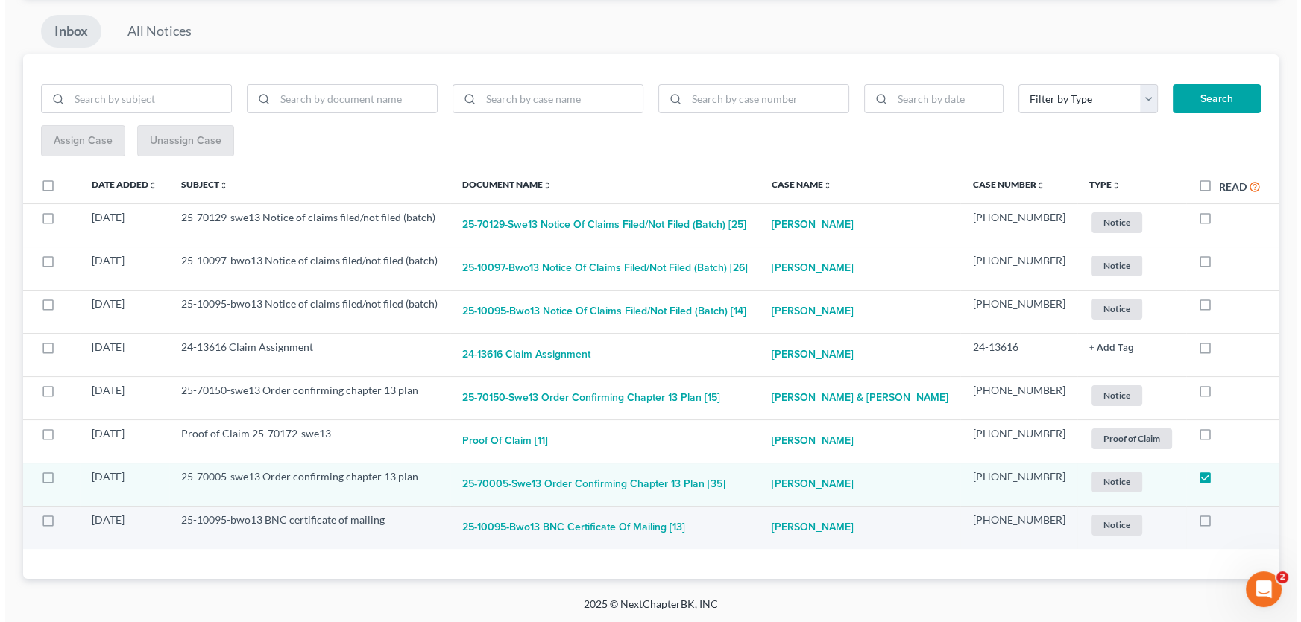
scroll to position [97, 0]
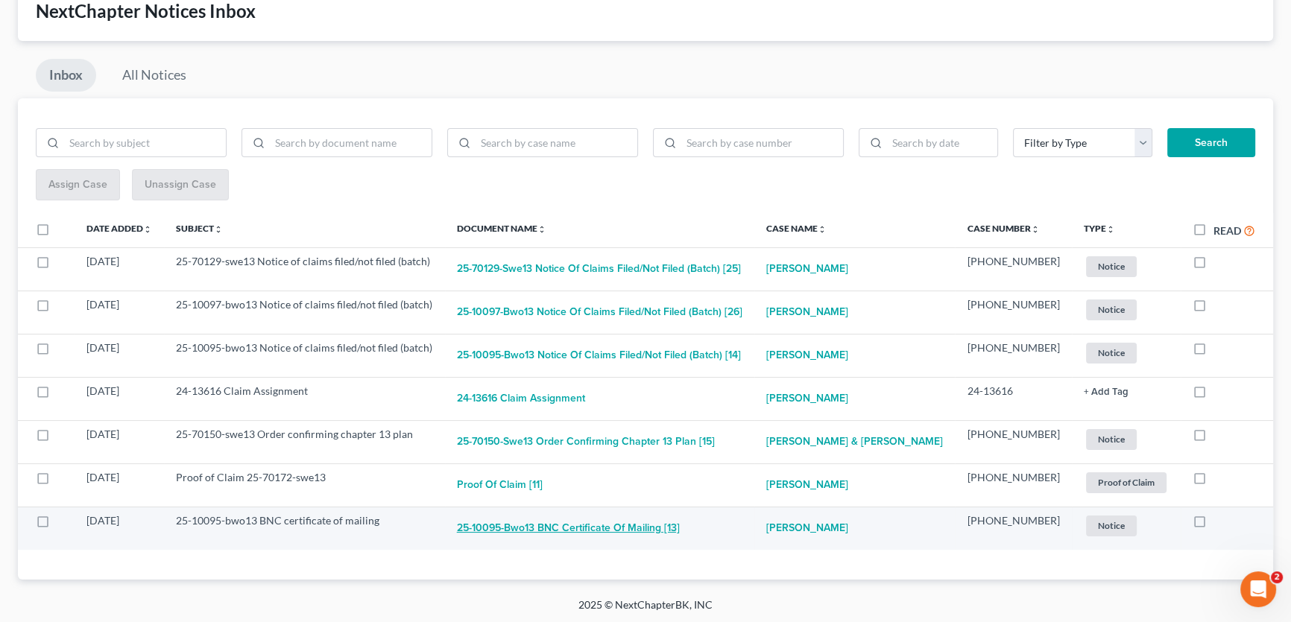
click at [677, 529] on button "25-10095-bwo13 BNC certificate of mailing [13]" at bounding box center [568, 529] width 223 height 30
checkbox input "true"
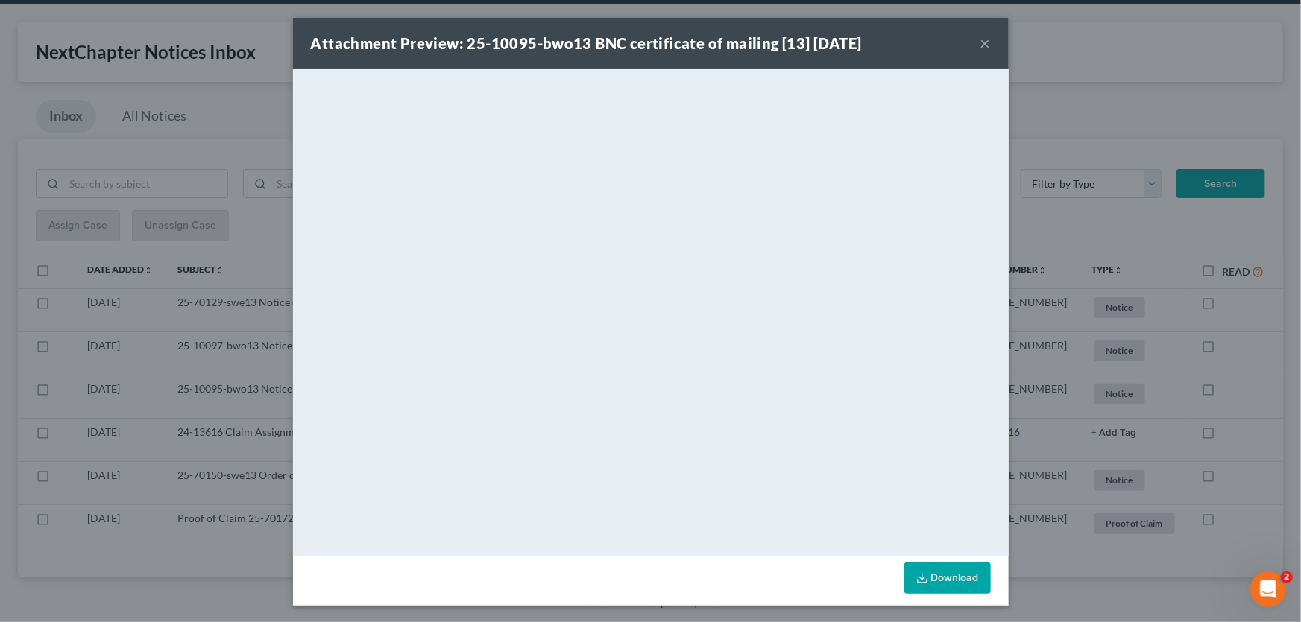
scroll to position [54, 0]
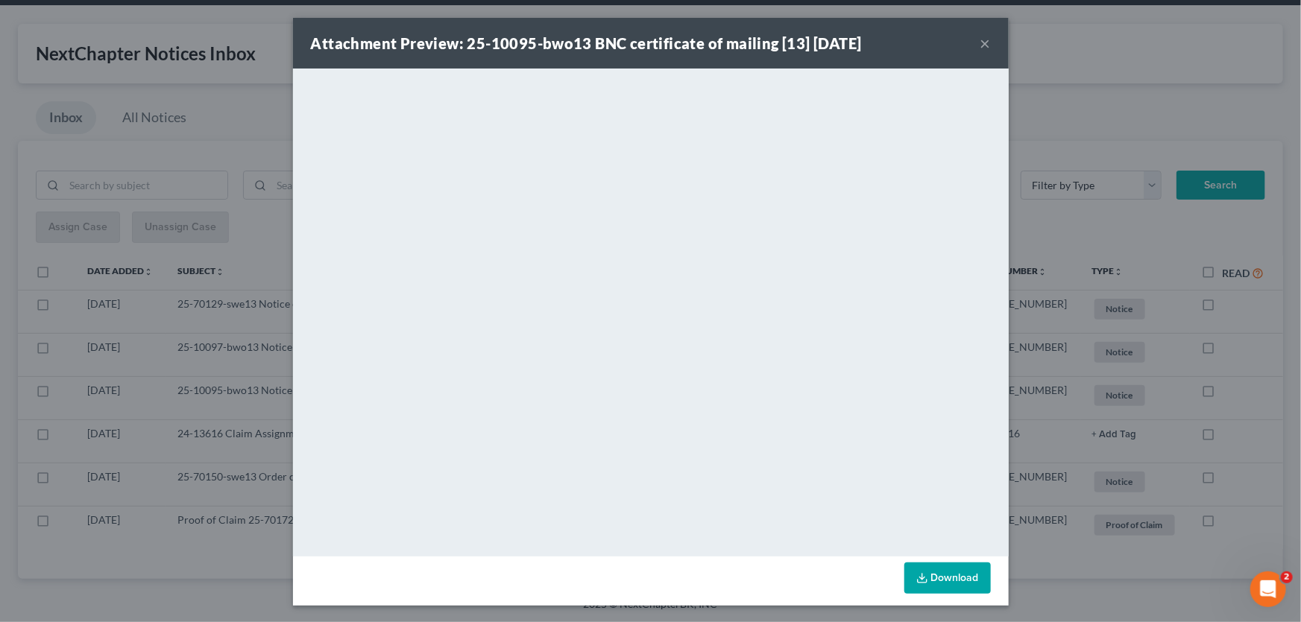
click at [980, 44] on button "×" at bounding box center [985, 43] width 10 height 18
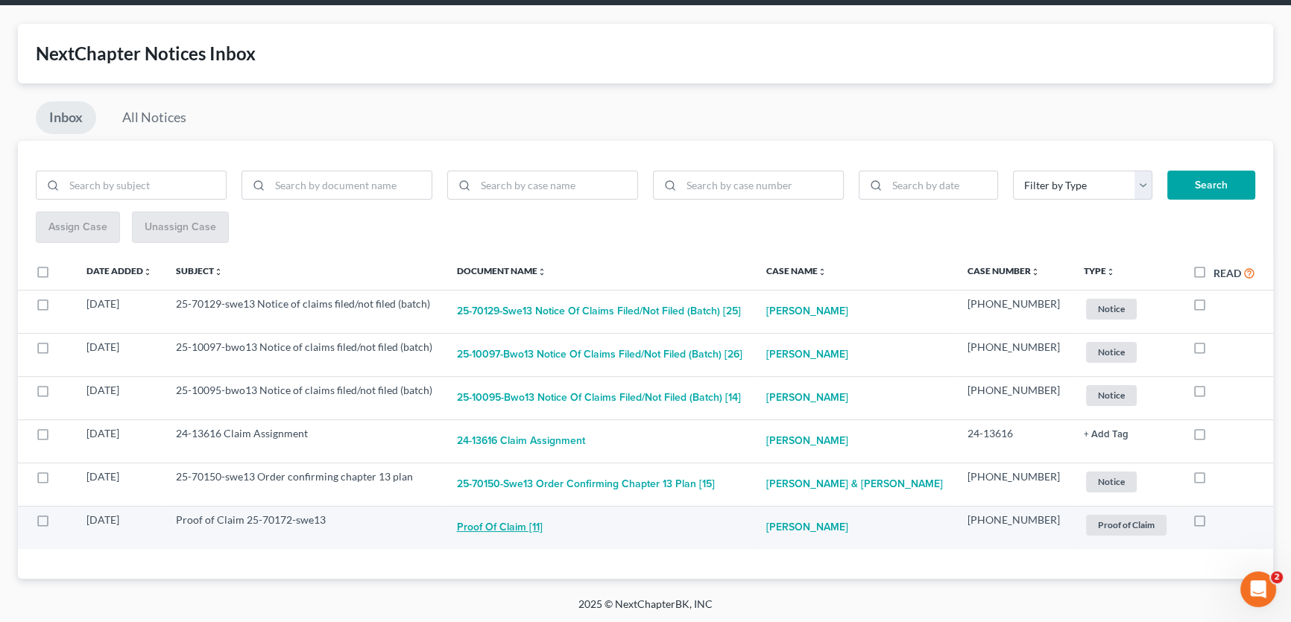
click at [539, 530] on button "Proof of Claim [11]" at bounding box center [500, 528] width 86 height 30
checkbox input "true"
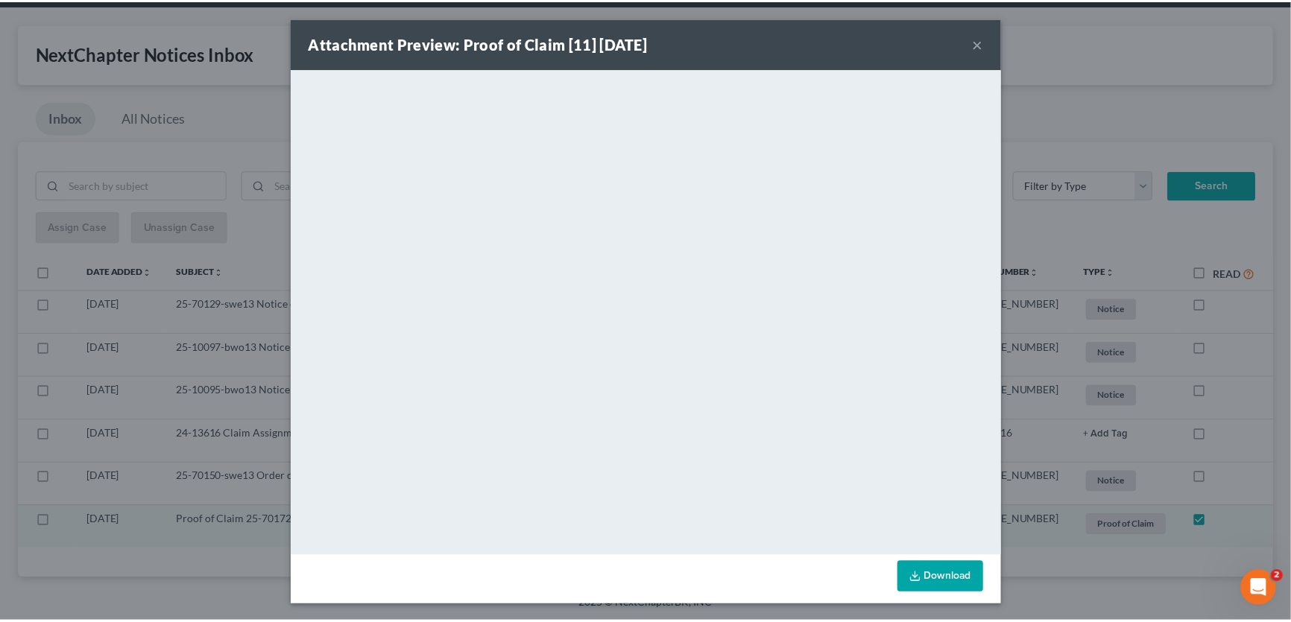
scroll to position [11, 0]
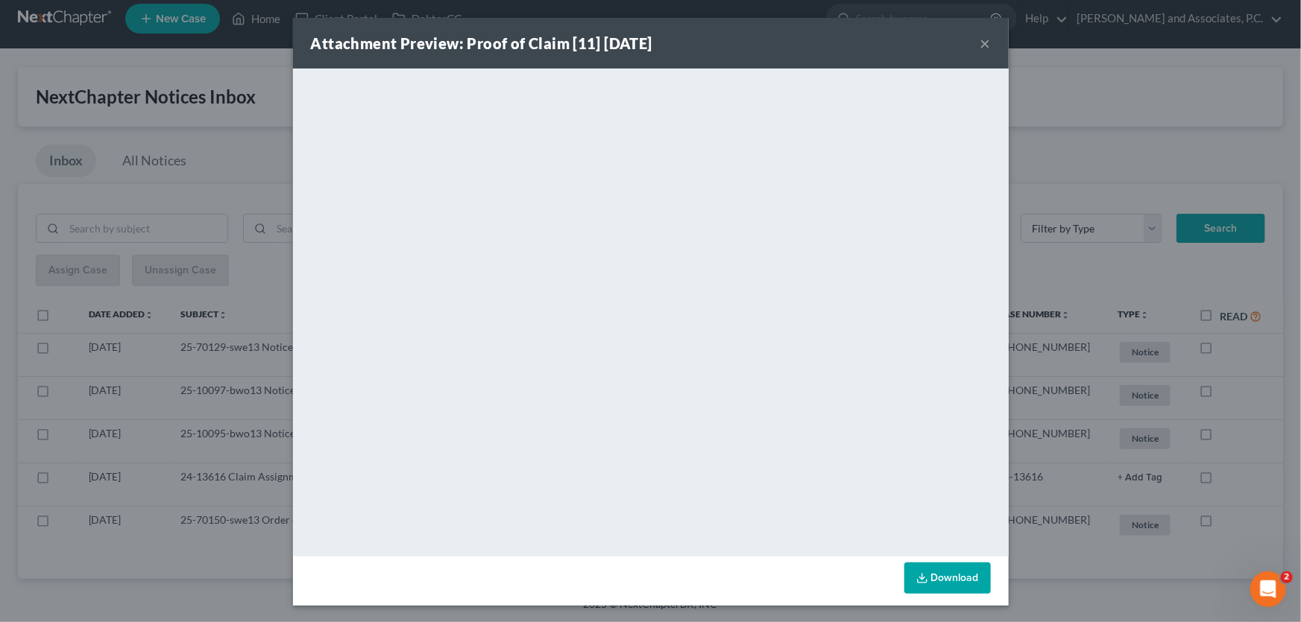
click at [980, 47] on button "×" at bounding box center [985, 43] width 10 height 18
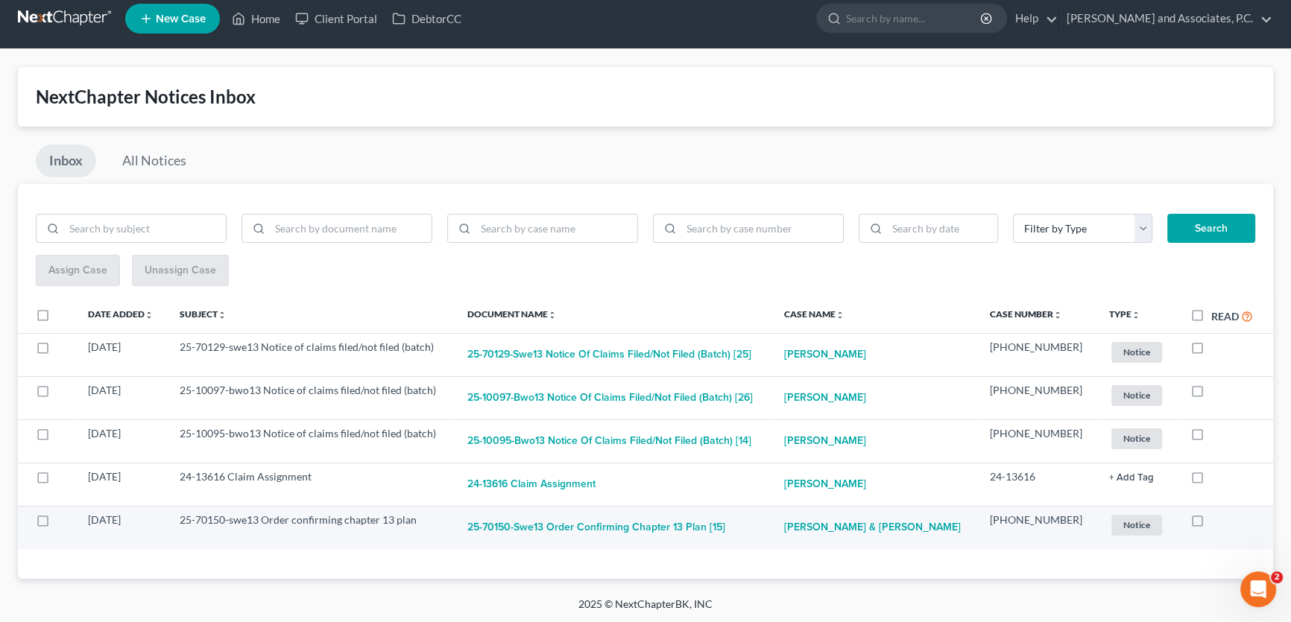
click at [1211, 524] on label at bounding box center [1211, 524] width 0 height 0
click at [1217, 522] on input "checkbox" at bounding box center [1222, 518] width 10 height 10
checkbox input "true"
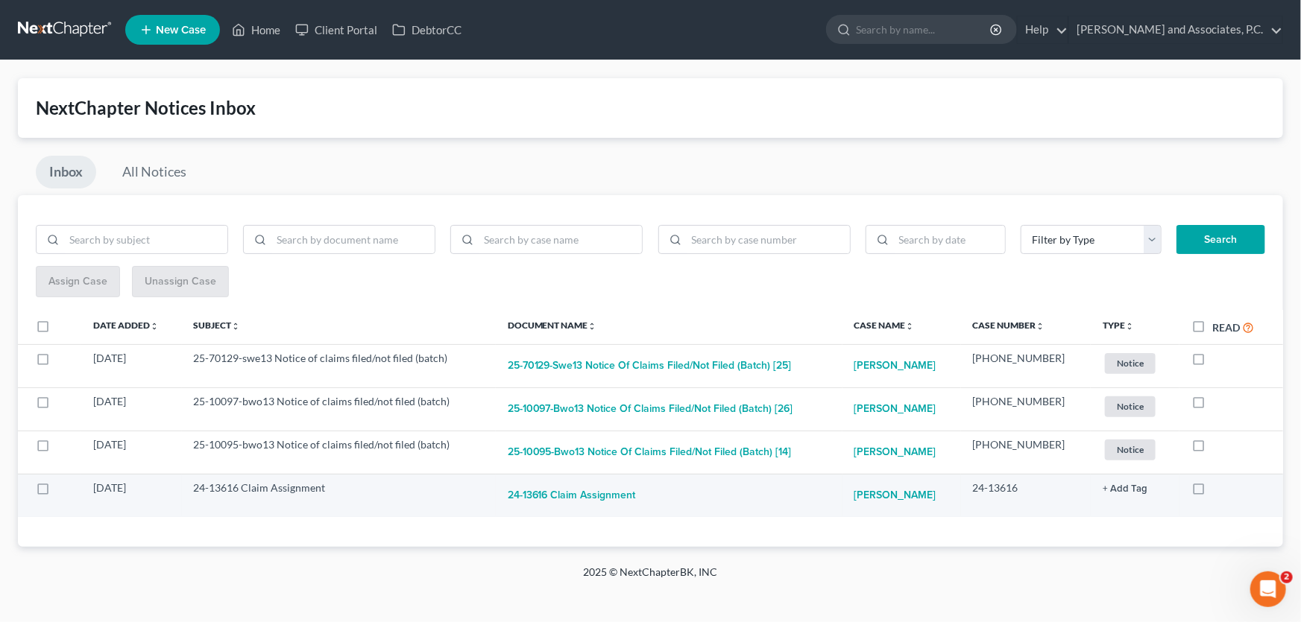
click at [1212, 492] on label at bounding box center [1212, 492] width 0 height 0
click at [1218, 489] on input "checkbox" at bounding box center [1223, 486] width 10 height 10
checkbox input "true"
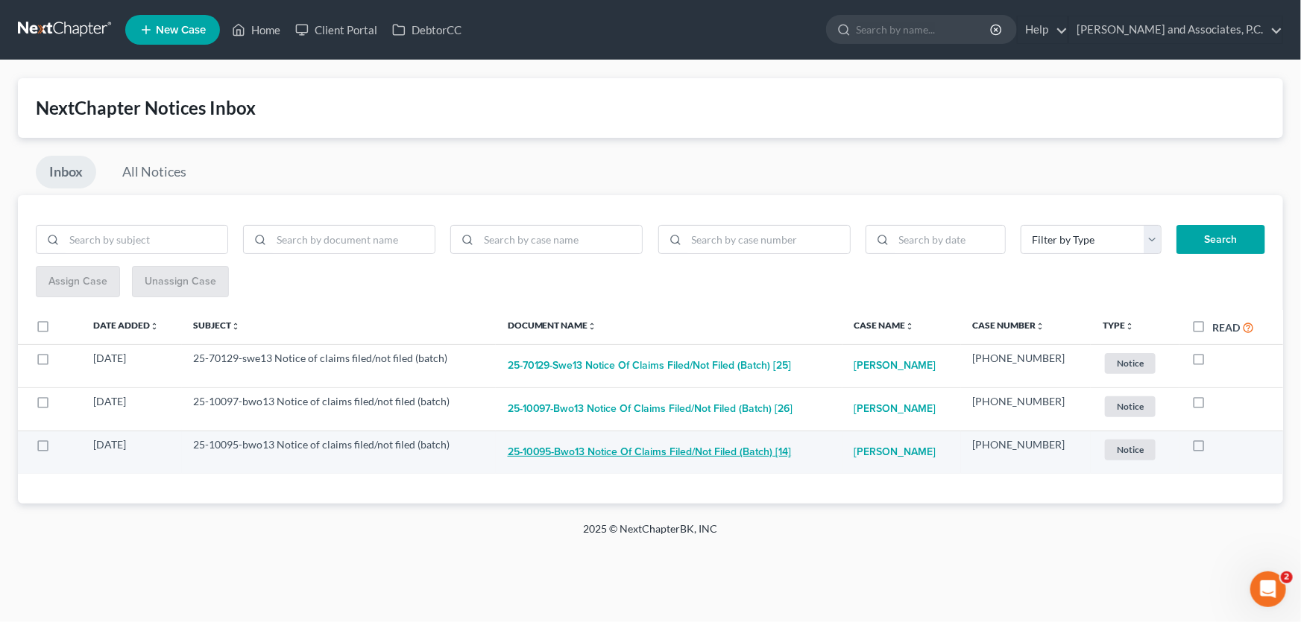
click at [617, 450] on button "25-10095-bwo13 Notice of claims filed/not filed (batch) [14]" at bounding box center [650, 453] width 284 height 30
checkbox input "true"
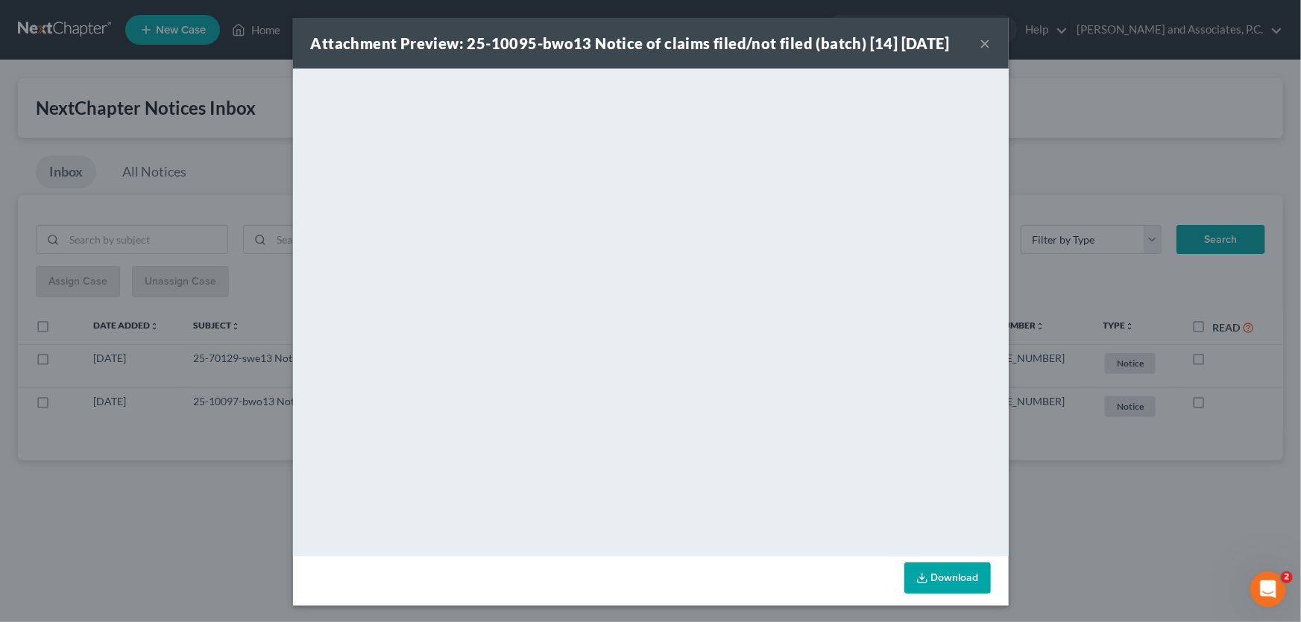
drag, startPoint x: 982, startPoint y: 45, endPoint x: 967, endPoint y: 54, distance: 18.0
click at [982, 45] on button "×" at bounding box center [985, 43] width 10 height 18
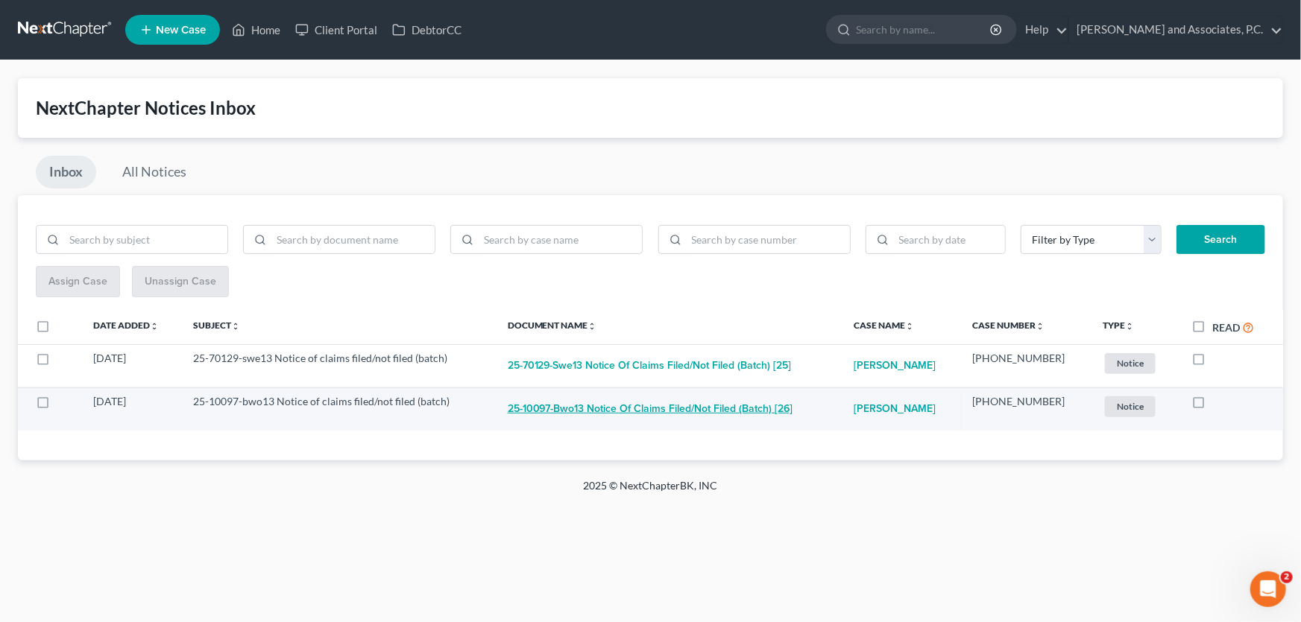
click at [760, 410] on button "25-10097-bwo13 Notice of claims filed/not filed (batch) [26]" at bounding box center [650, 409] width 285 height 30
checkbox input "true"
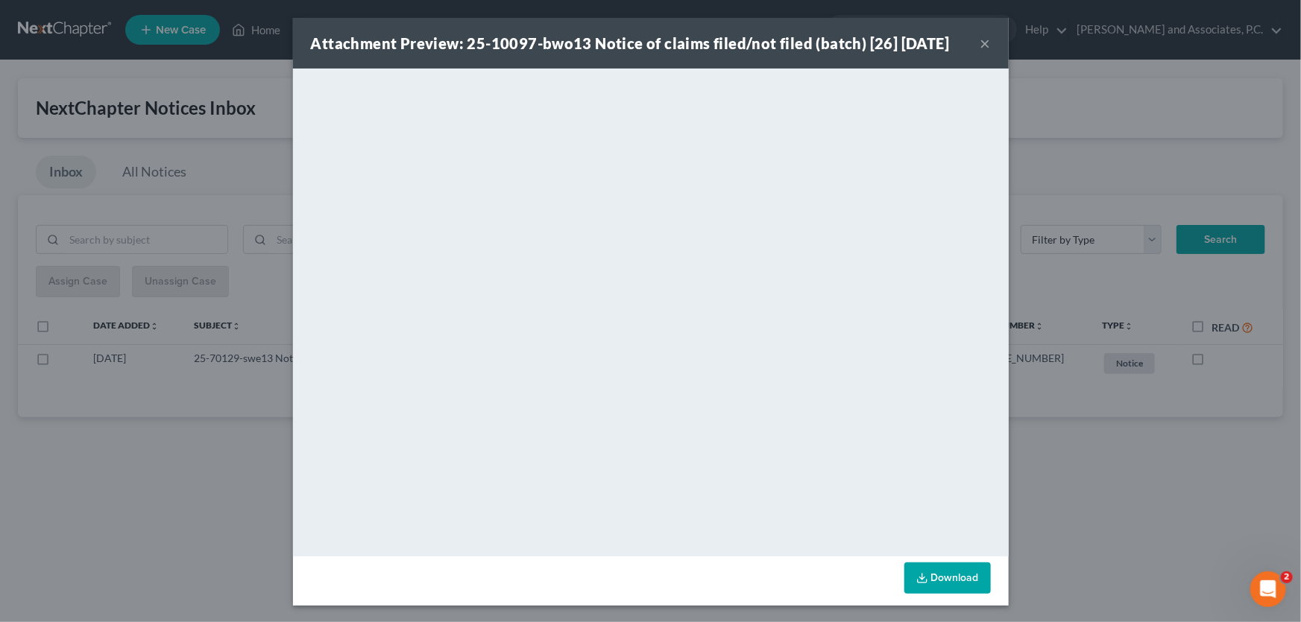
click at [981, 45] on button "×" at bounding box center [985, 43] width 10 height 18
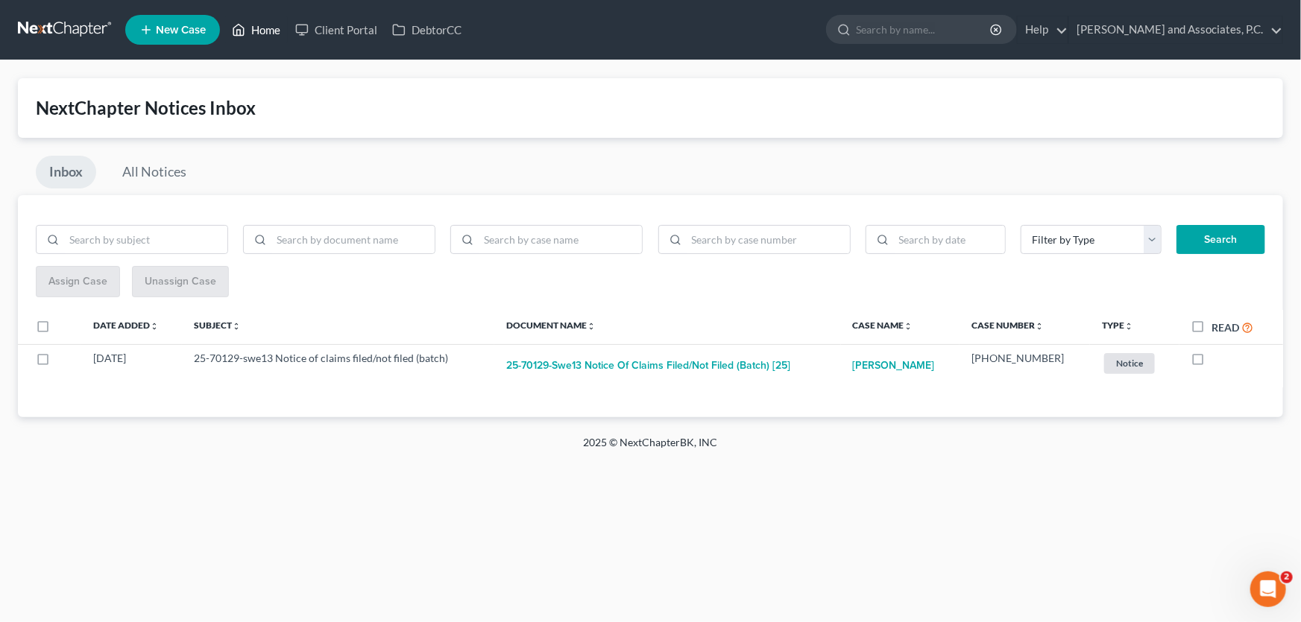
click at [265, 28] on link "Home" at bounding box center [255, 29] width 63 height 27
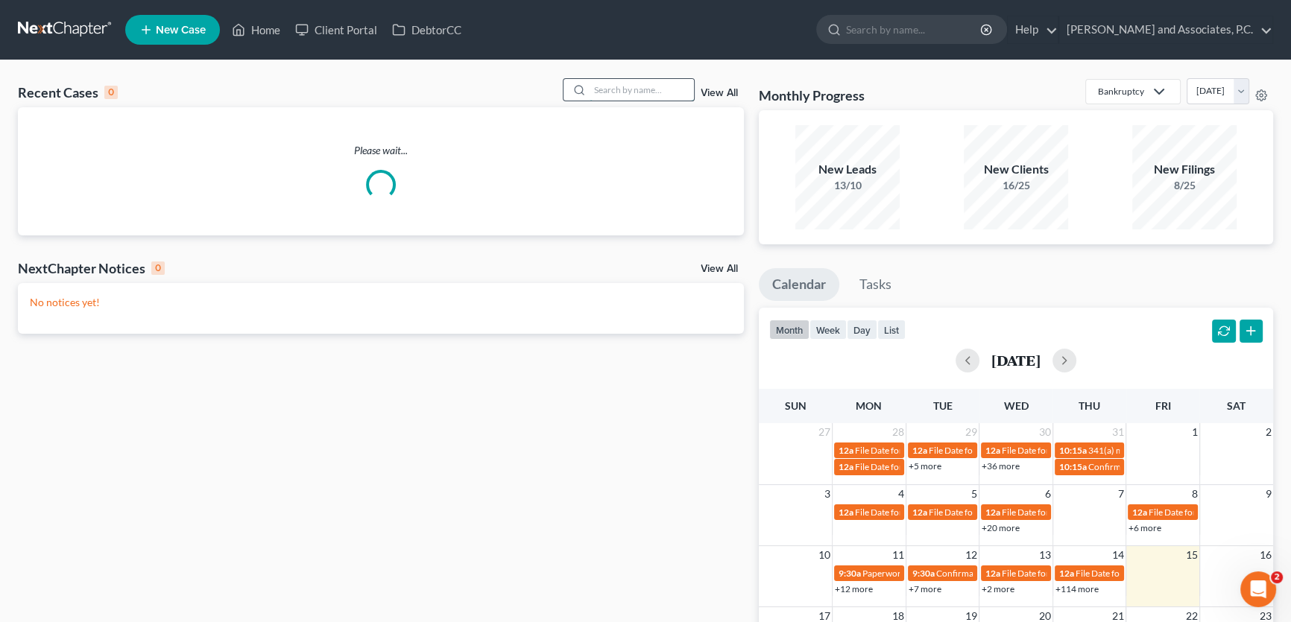
click at [637, 90] on input "search" at bounding box center [642, 90] width 104 height 22
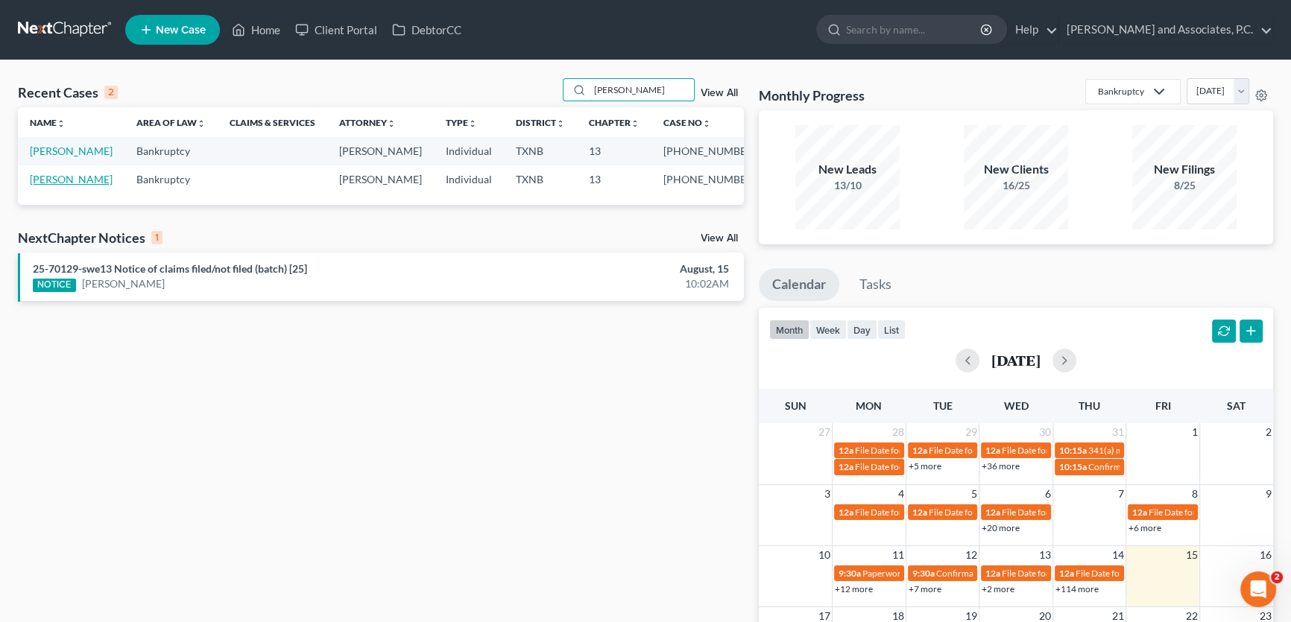
type input "barnett"
click at [76, 178] on link "Barnett, Roxie" at bounding box center [71, 179] width 83 height 13
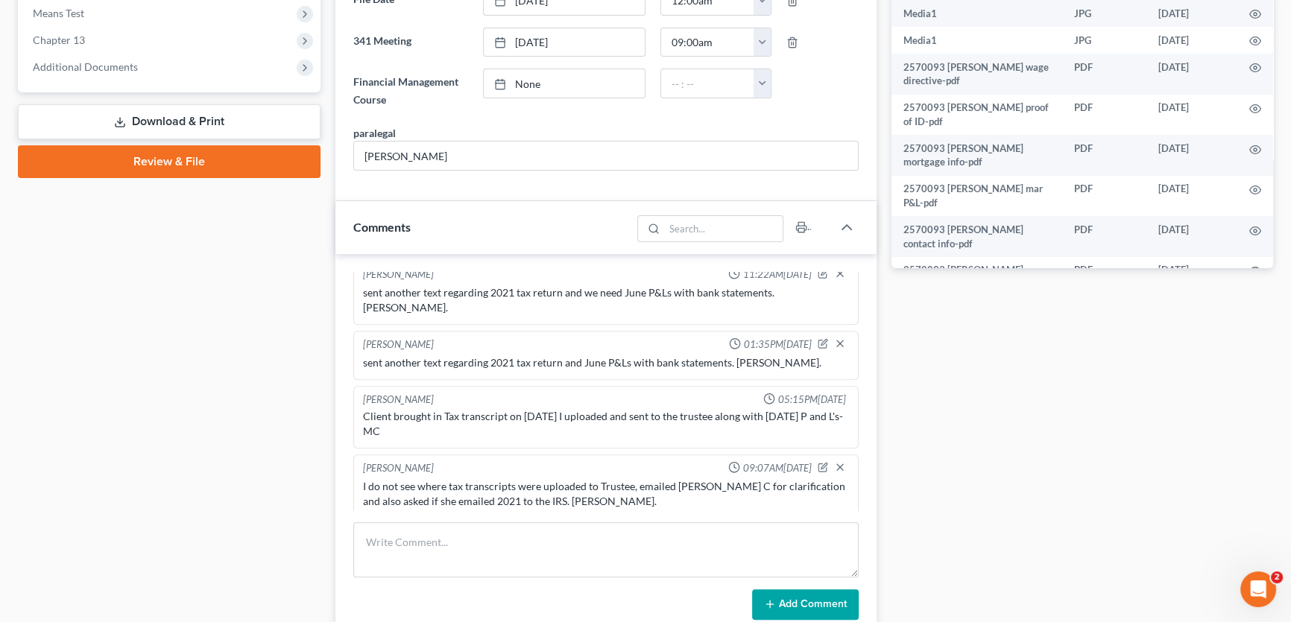
scroll to position [610, 0]
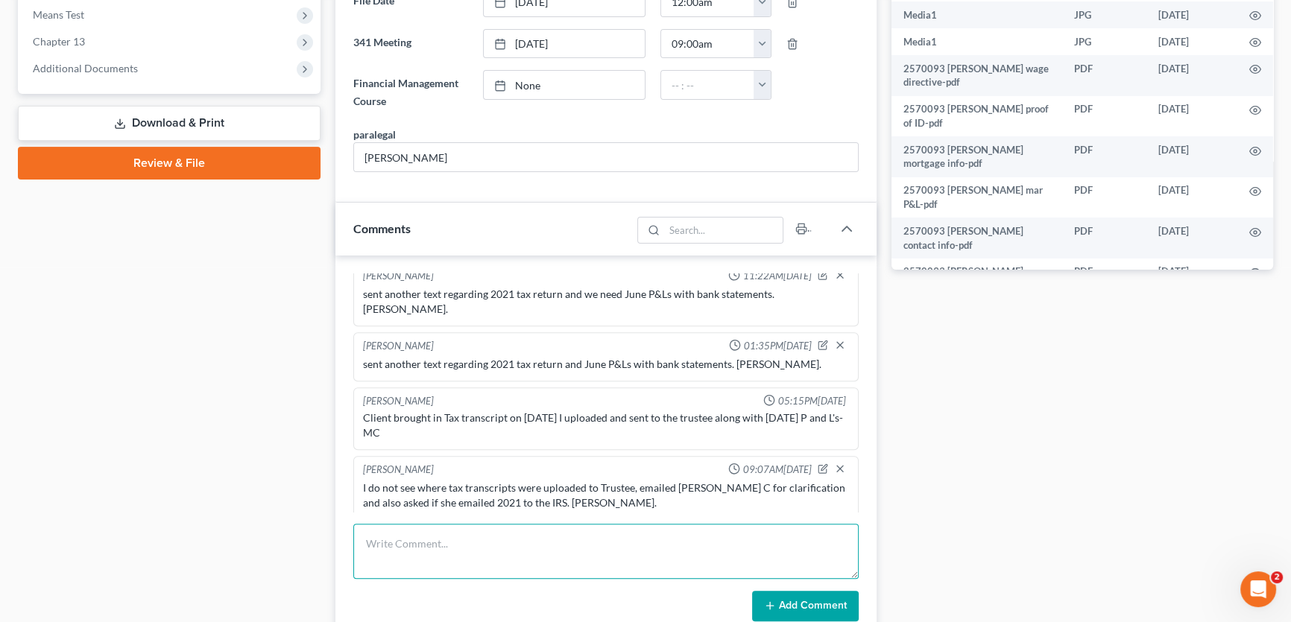
click at [414, 546] on textarea at bounding box center [605, 551] width 505 height 55
click at [737, 542] on textarea "the 2021 account transcript shows the return she received for 2020 tax year." at bounding box center [605, 551] width 505 height 55
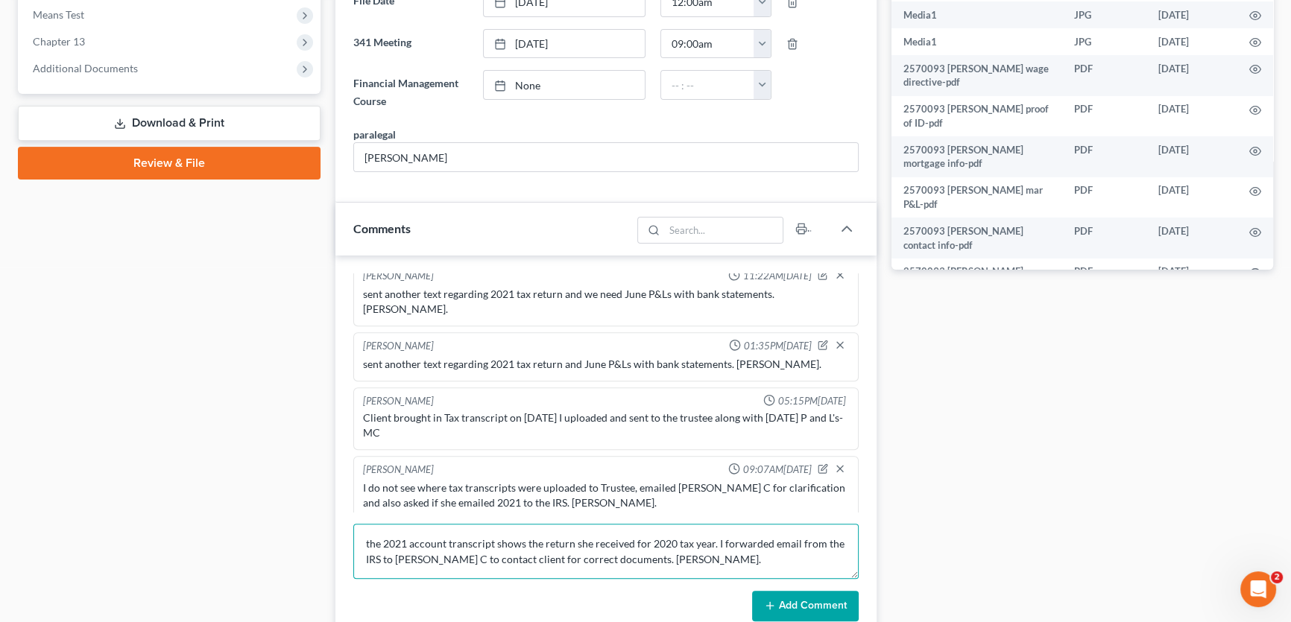
type textarea "the 2021 account transcript shows the return she received for 2020 tax year. I …"
click at [805, 603] on button "Add Comment" at bounding box center [805, 606] width 107 height 31
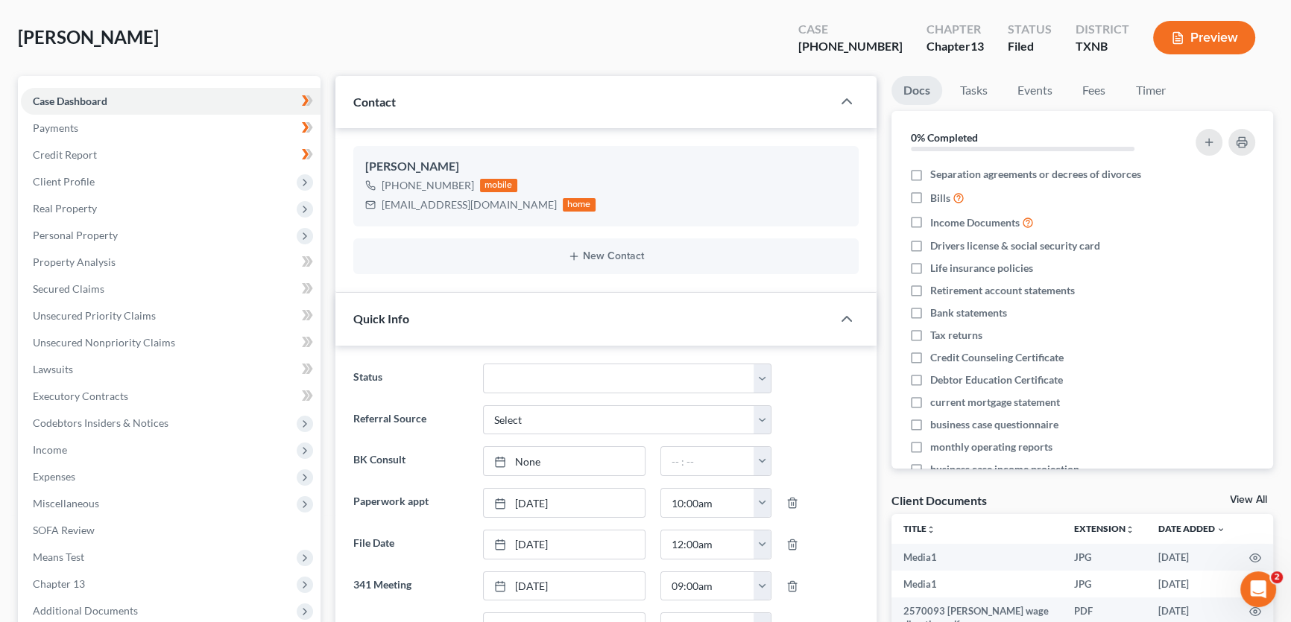
scroll to position [0, 0]
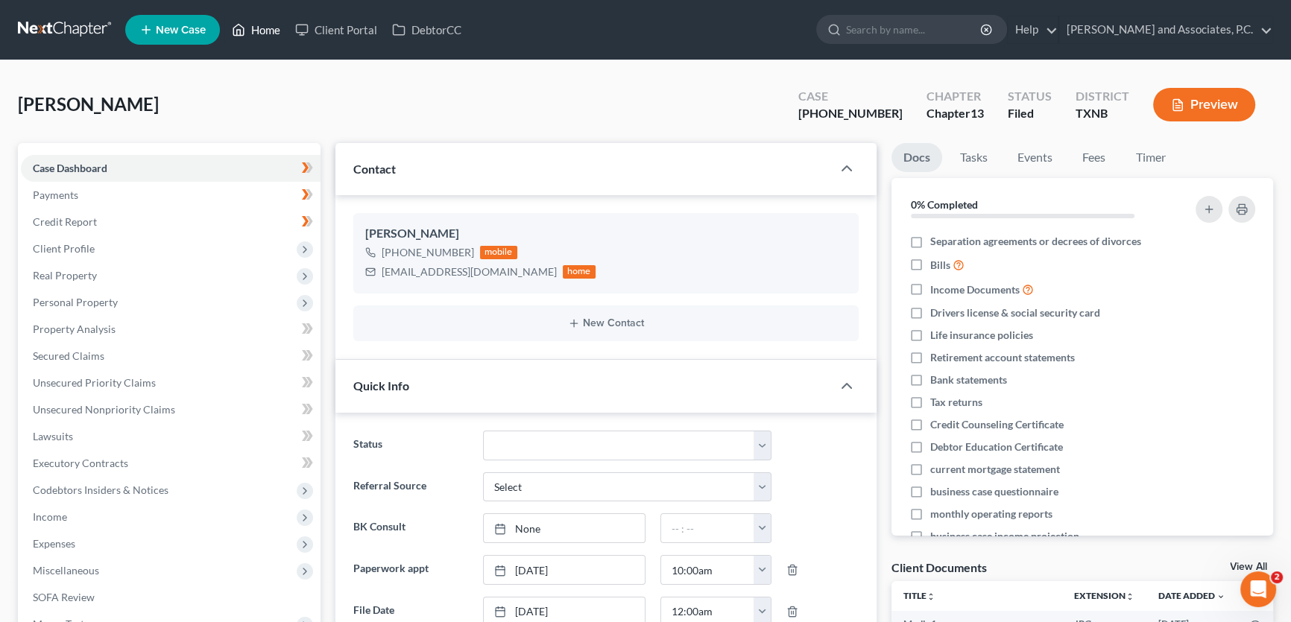
click at [268, 34] on link "Home" at bounding box center [255, 29] width 63 height 27
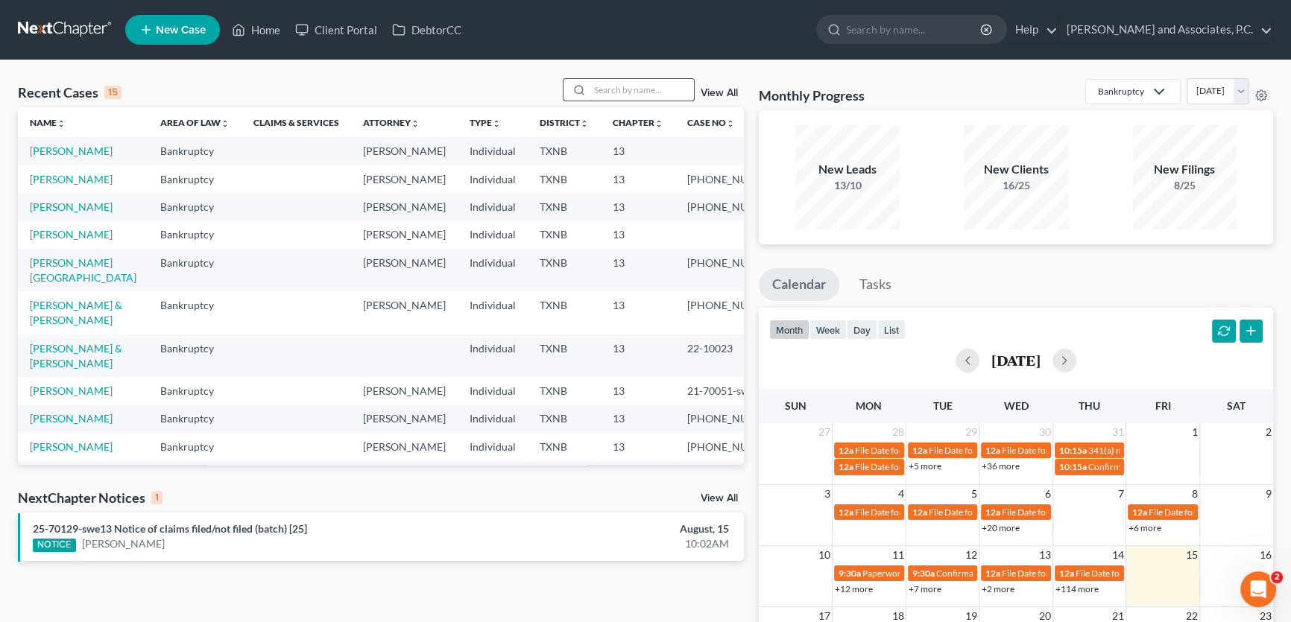
click at [605, 86] on input "search" at bounding box center [642, 90] width 104 height 22
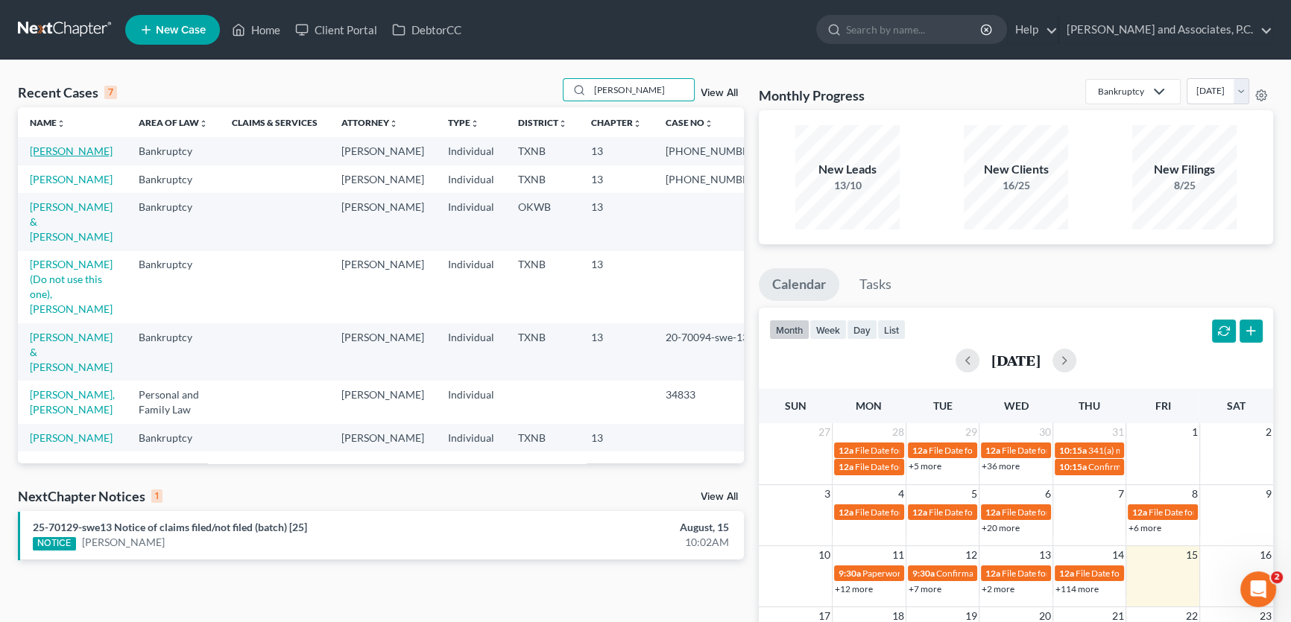
type input "Hughes"
click at [95, 151] on link "[PERSON_NAME]" at bounding box center [71, 151] width 83 height 13
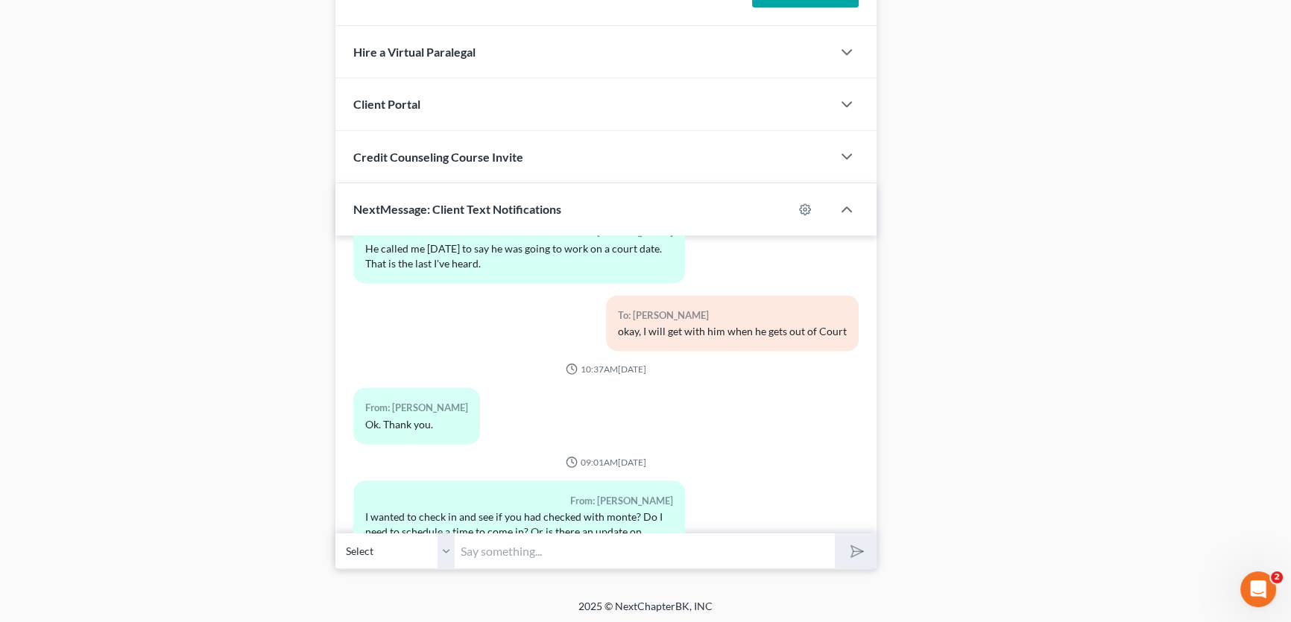
scroll to position [10056, 0]
click at [448, 548] on select "Select +1 (940) 233-0498 - Nickolas Hughes" at bounding box center [394, 551] width 119 height 37
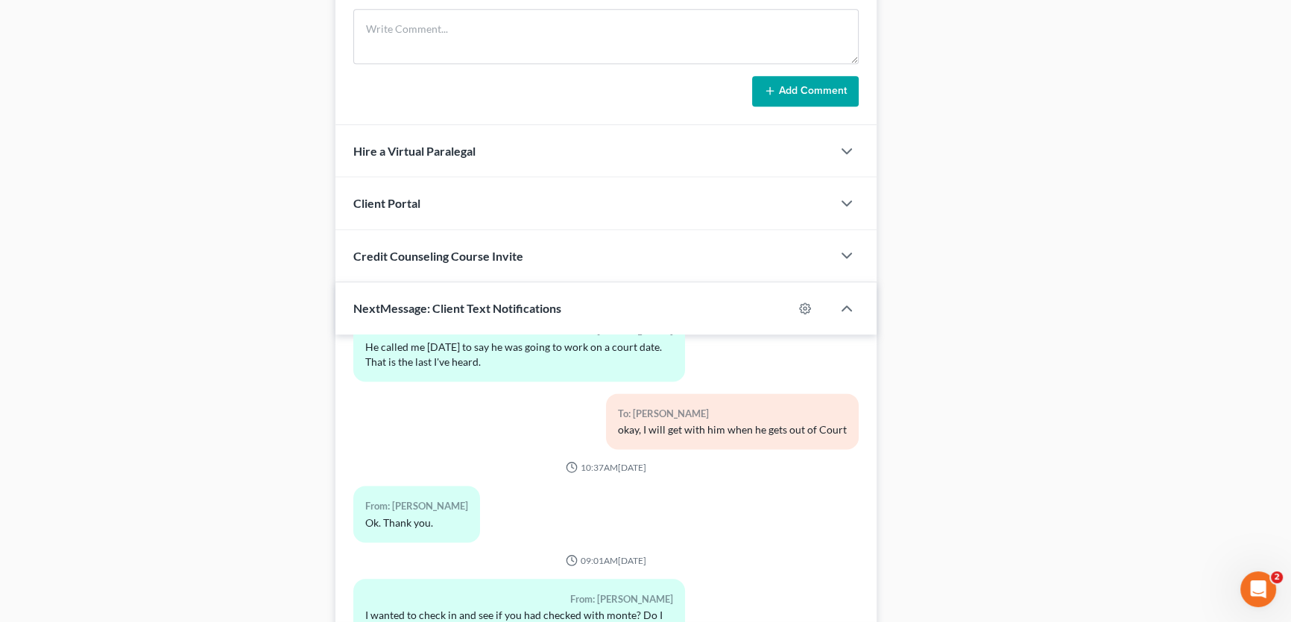
scroll to position [1224, 0]
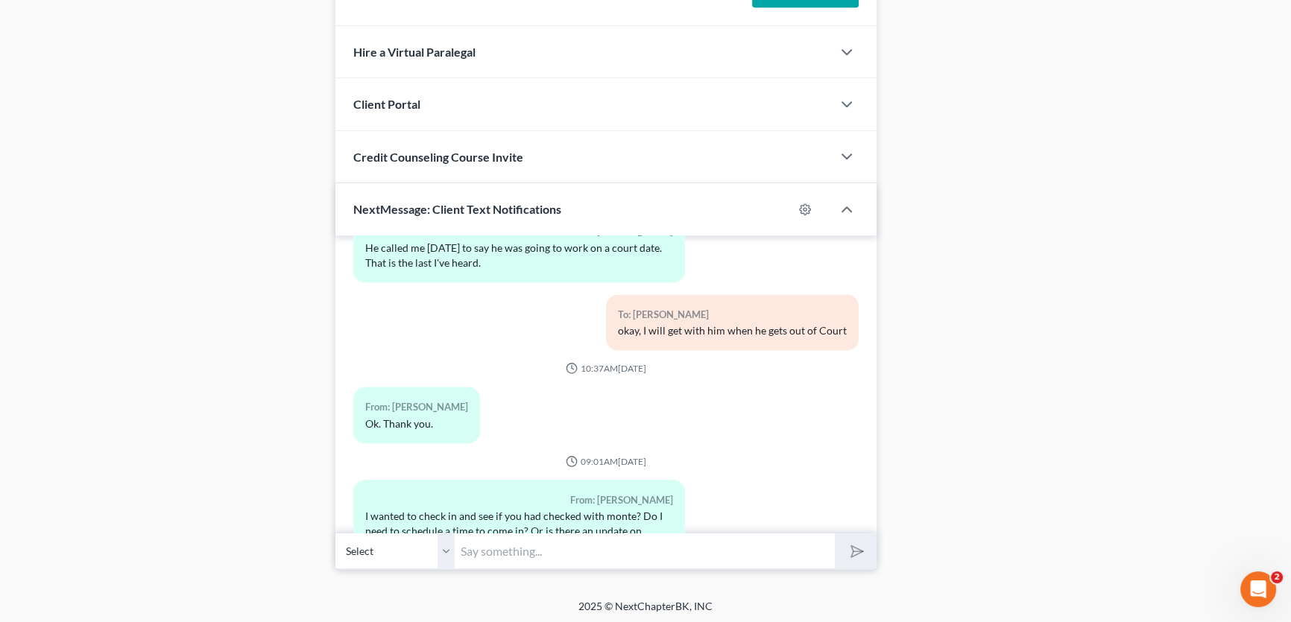
drag, startPoint x: 484, startPoint y: 544, endPoint x: 491, endPoint y: 540, distance: 8.3
click at [484, 544] on input "text" at bounding box center [645, 551] width 380 height 37
type input "I have you on my list for a motion to sell. I will get that filed with the Cour…"
click at [835, 534] on button "submit" at bounding box center [855, 551] width 41 height 35
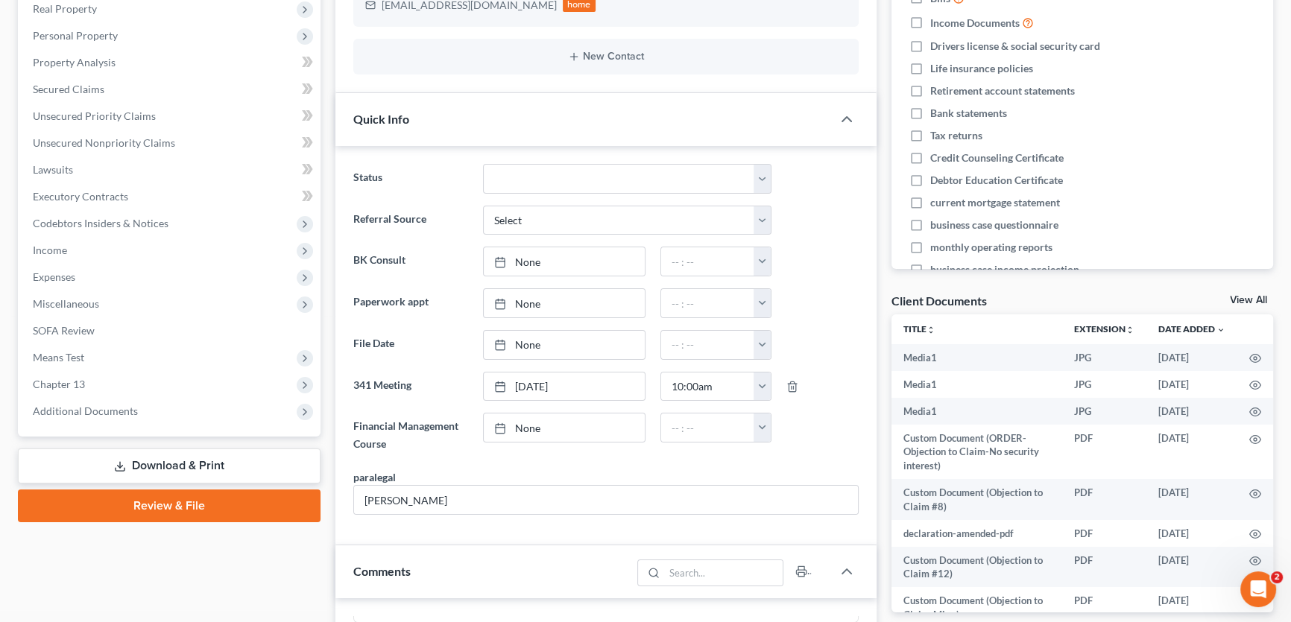
scroll to position [271, 0]
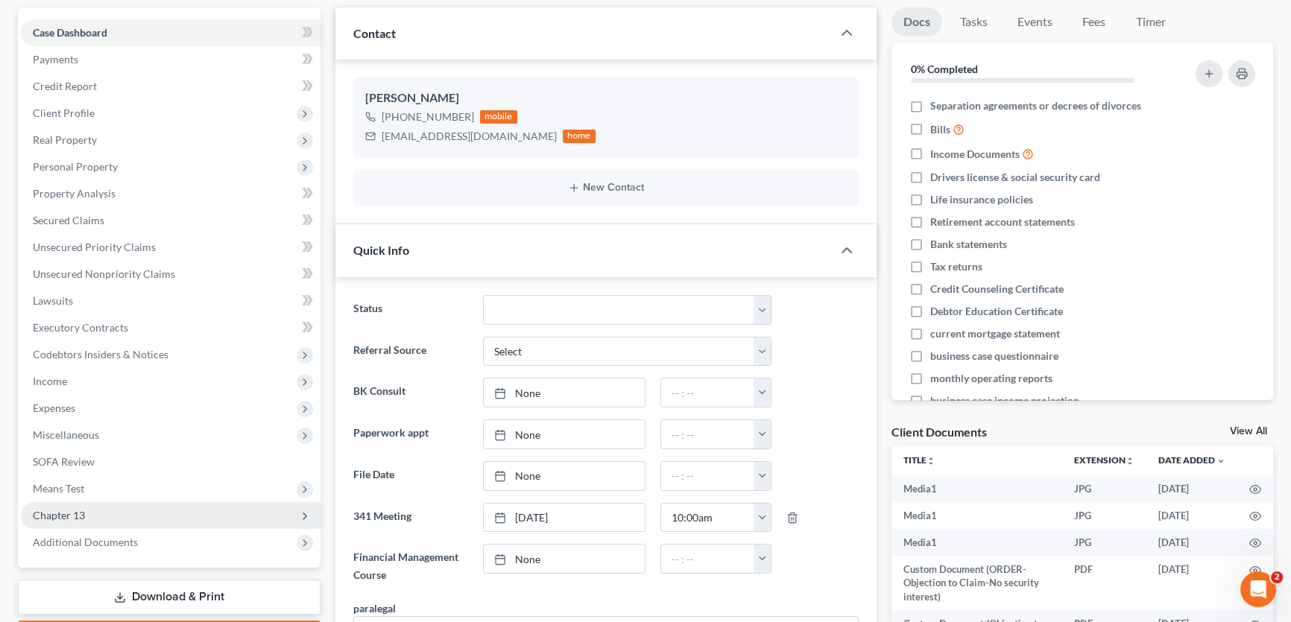
scroll to position [0, 0]
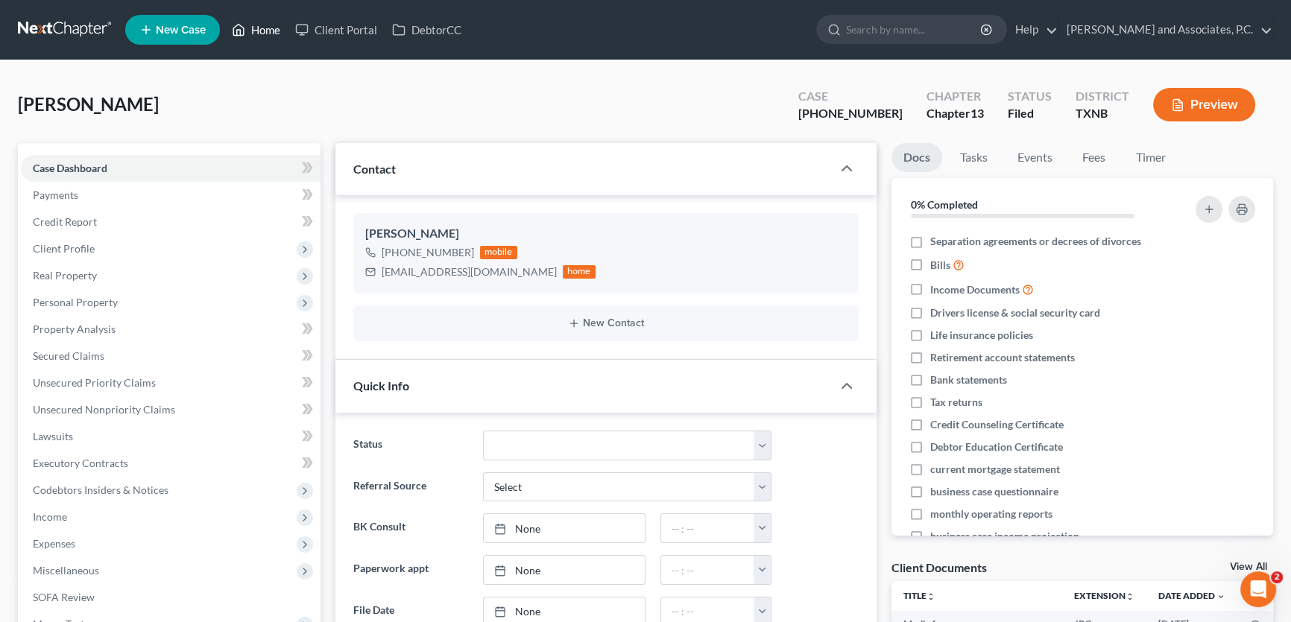
click at [256, 29] on link "Home" at bounding box center [255, 29] width 63 height 27
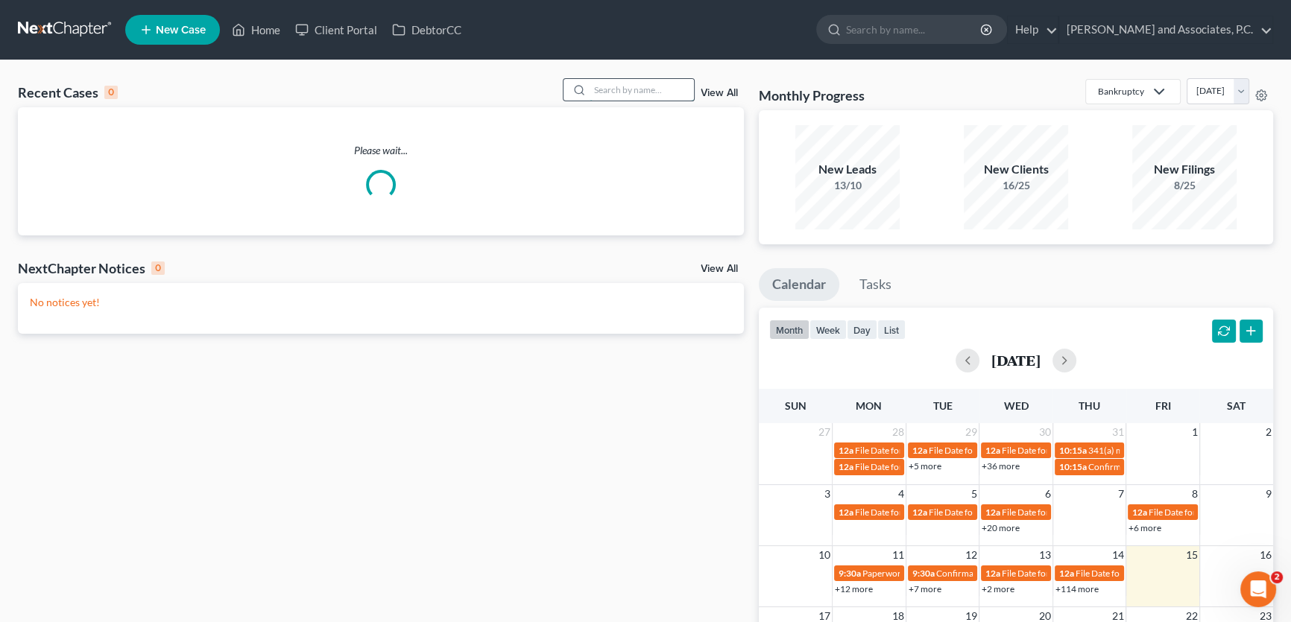
click at [660, 86] on input "search" at bounding box center [642, 90] width 104 height 22
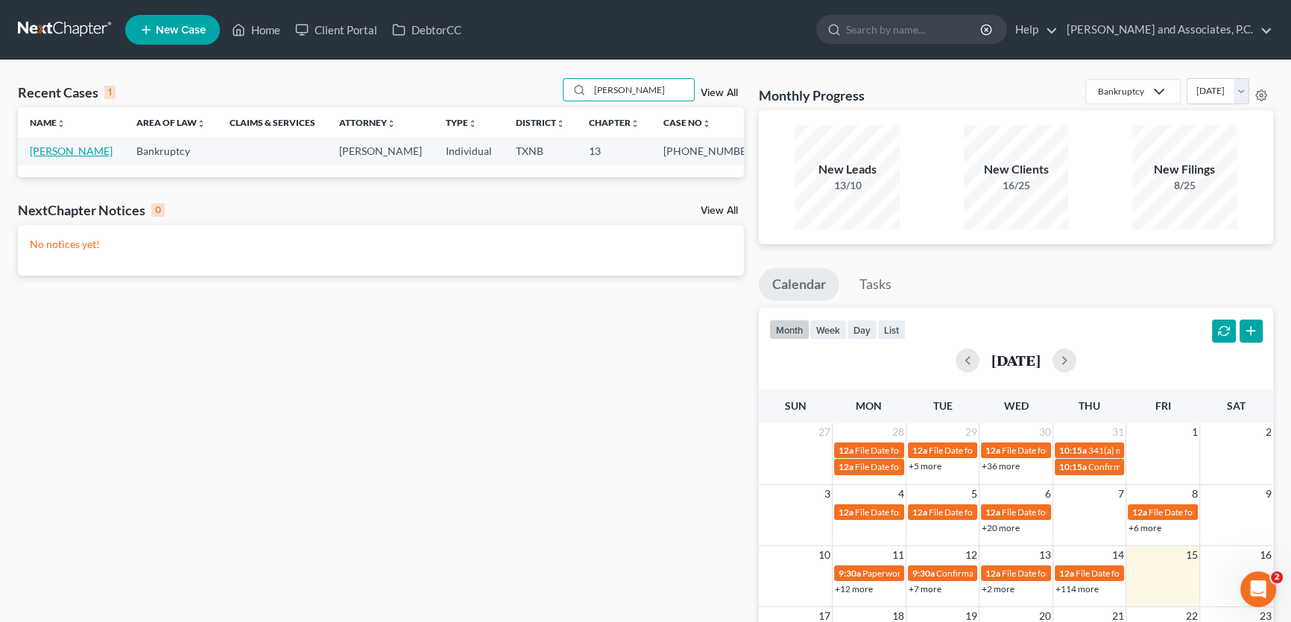
type input "mcneely"
click at [62, 152] on link "McNeely, Contina" at bounding box center [71, 151] width 83 height 13
select select "3"
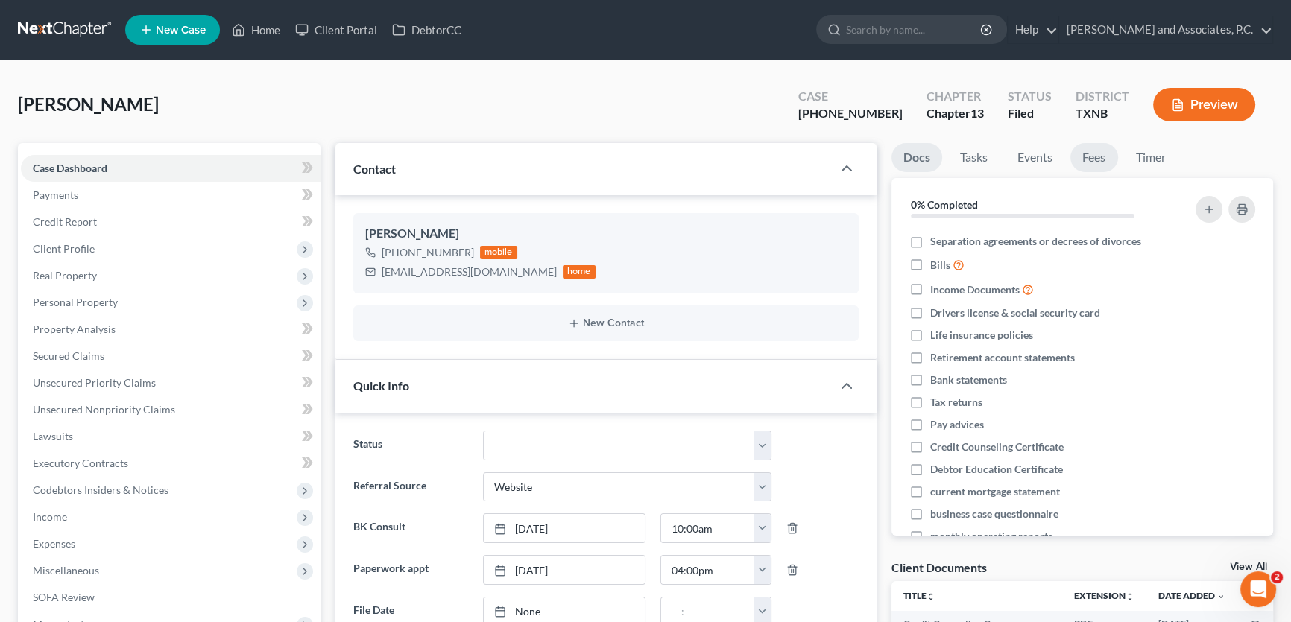
click at [1085, 159] on link "Fees" at bounding box center [1094, 157] width 48 height 29
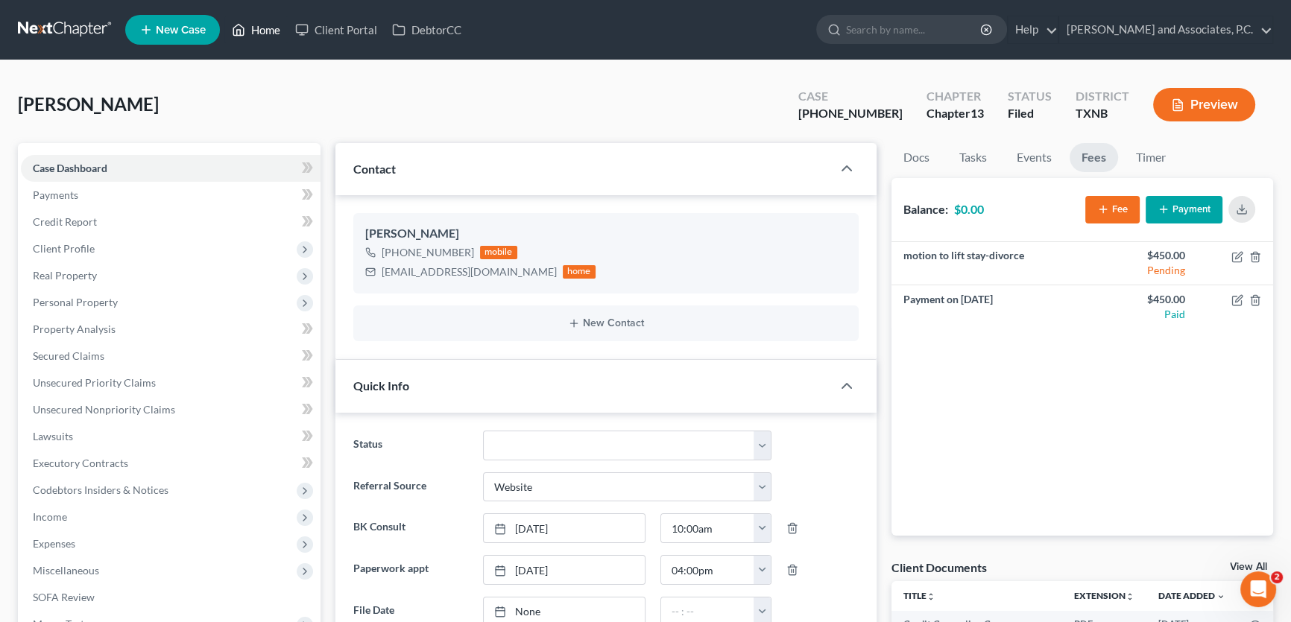
click at [270, 31] on link "Home" at bounding box center [255, 29] width 63 height 27
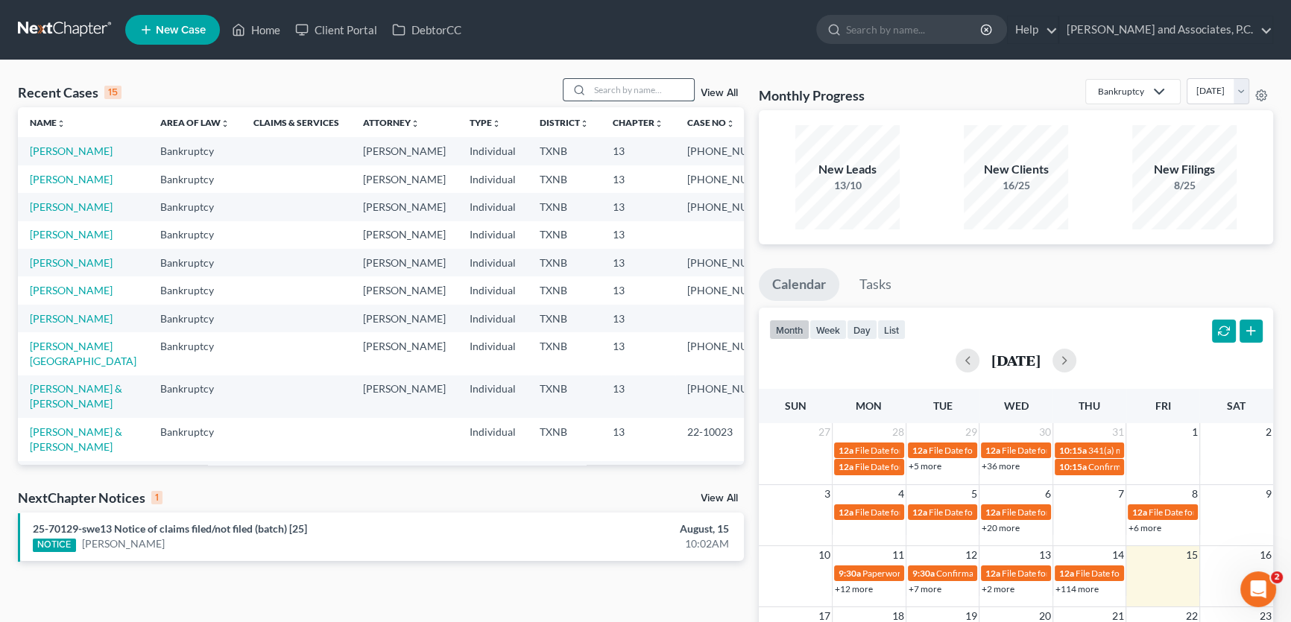
click at [616, 90] on input "search" at bounding box center [642, 90] width 104 height 22
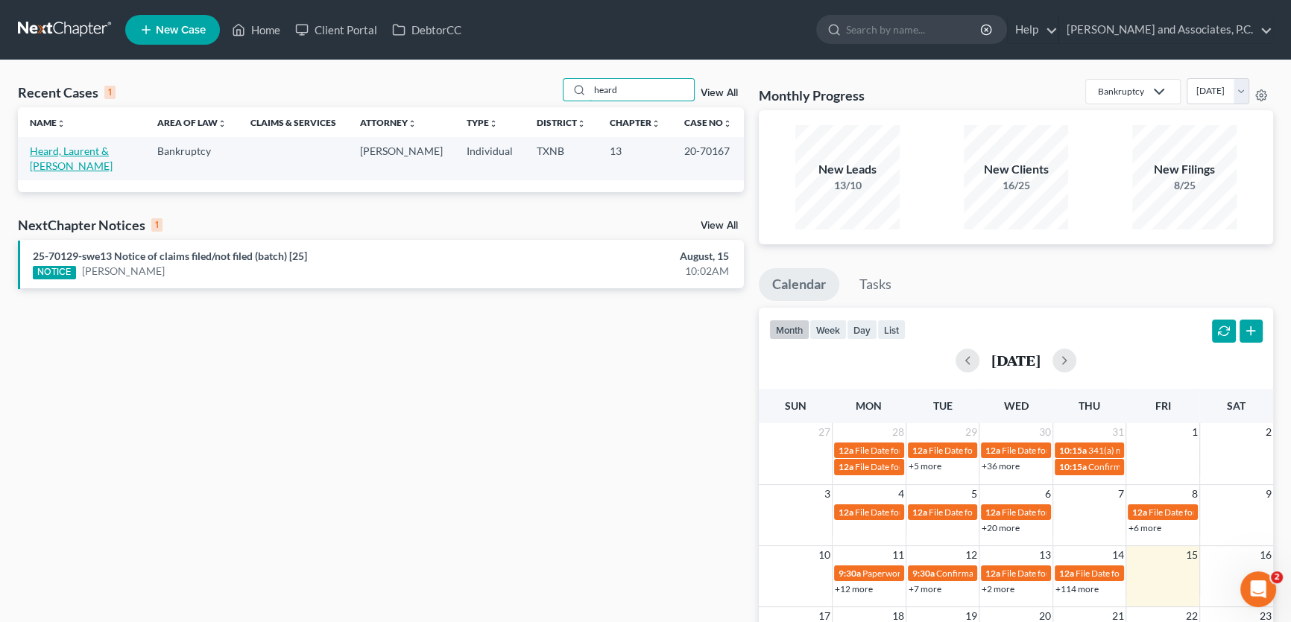
type input "heard"
click at [81, 151] on link "Heard, Laurent & Lawana" at bounding box center [71, 159] width 83 height 28
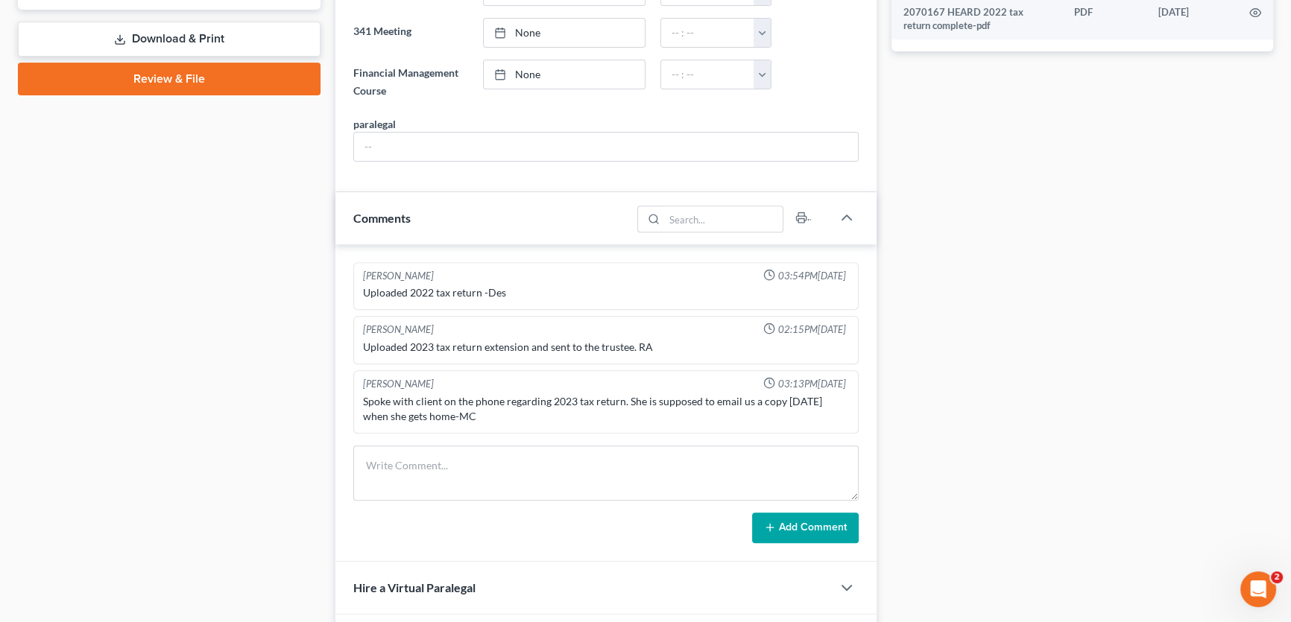
scroll to position [895, 0]
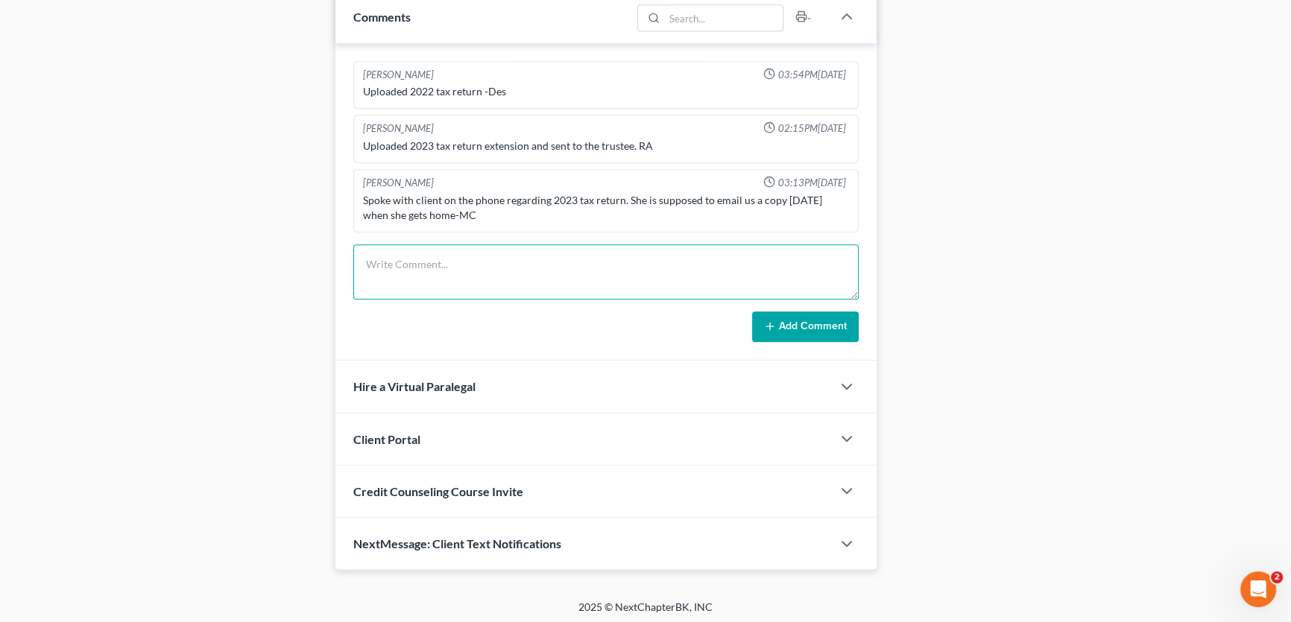
click at [437, 274] on textarea at bounding box center [605, 271] width 505 height 55
type textarea "07/31 I emailed Robin at First State Bank/Graham and requested a payment histor…"
click at [774, 321] on icon at bounding box center [770, 327] width 12 height 12
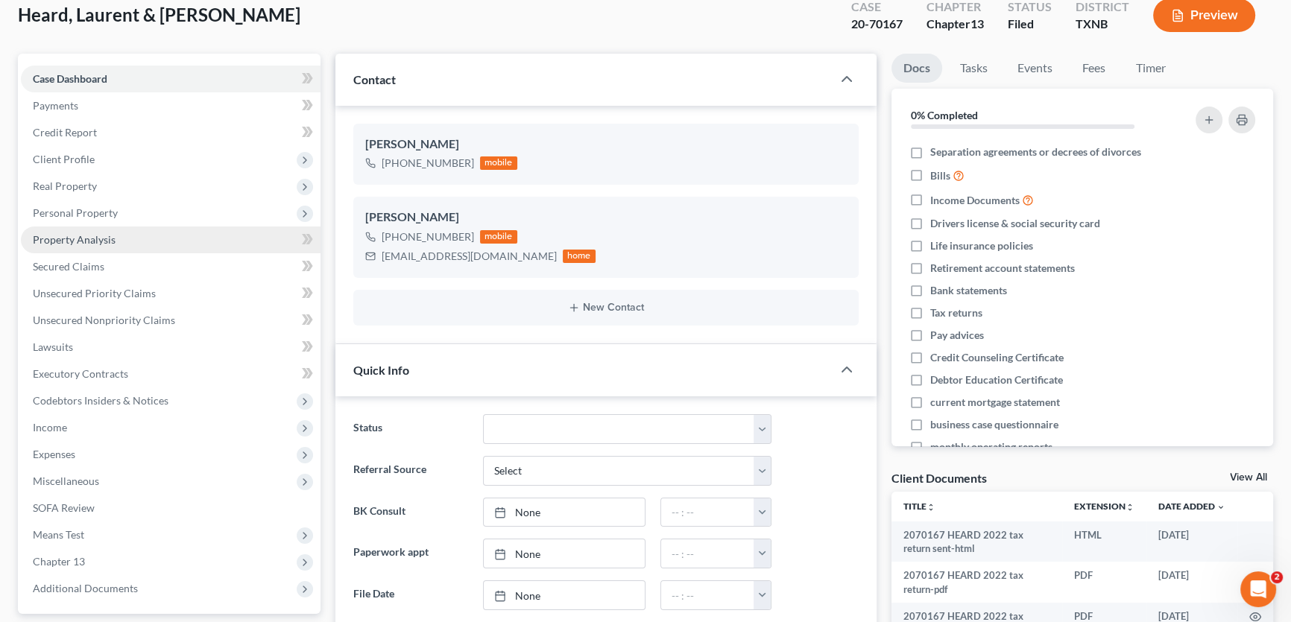
scroll to position [0, 0]
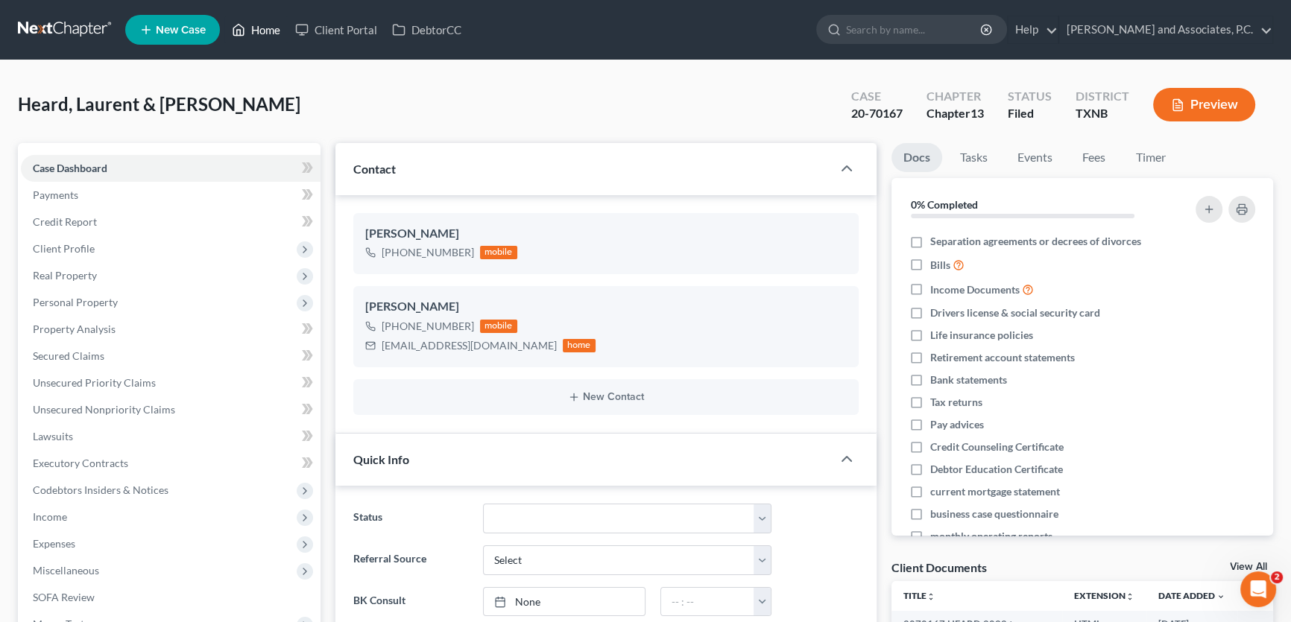
click at [278, 25] on link "Home" at bounding box center [255, 29] width 63 height 27
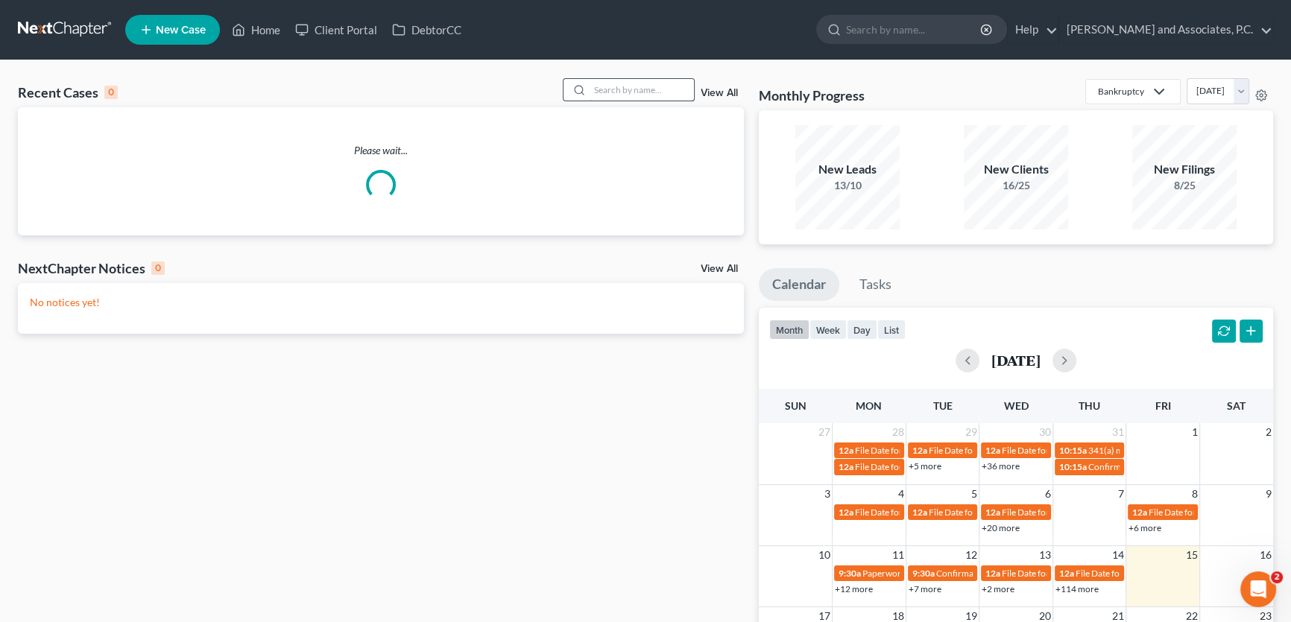
click at [666, 91] on input "search" at bounding box center [642, 90] width 104 height 22
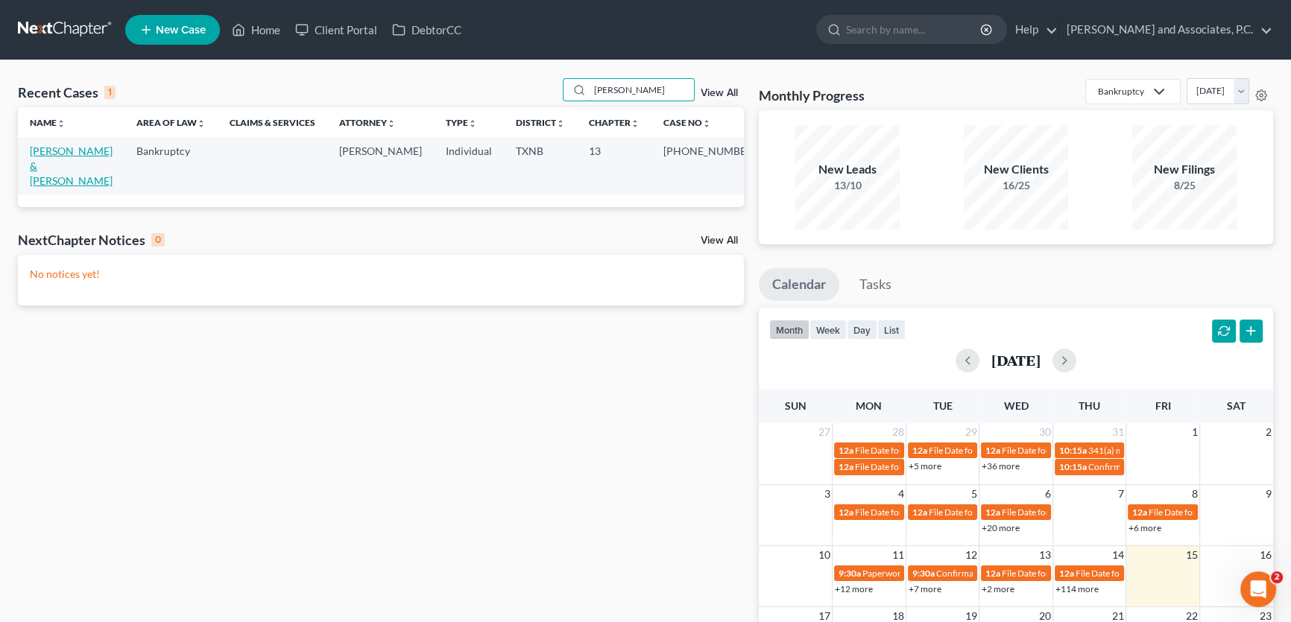
type input "welborn"
click at [71, 152] on link "Welborn, John & Megan" at bounding box center [71, 166] width 83 height 42
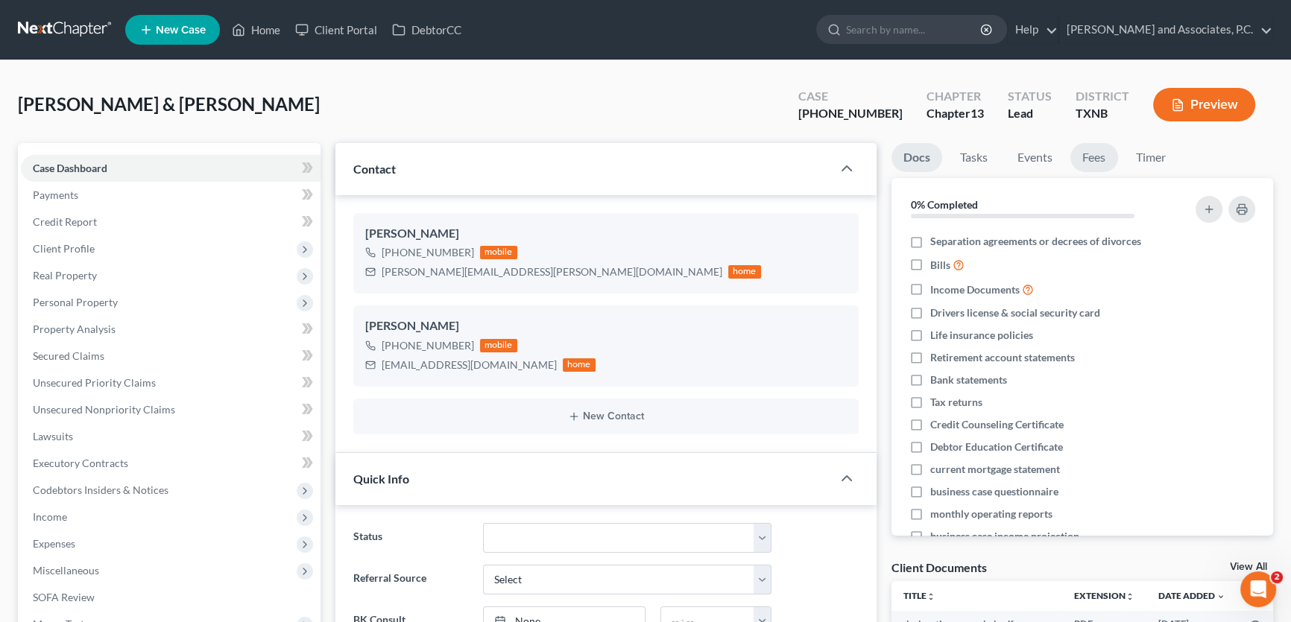
click at [1096, 152] on link "Fees" at bounding box center [1094, 157] width 48 height 29
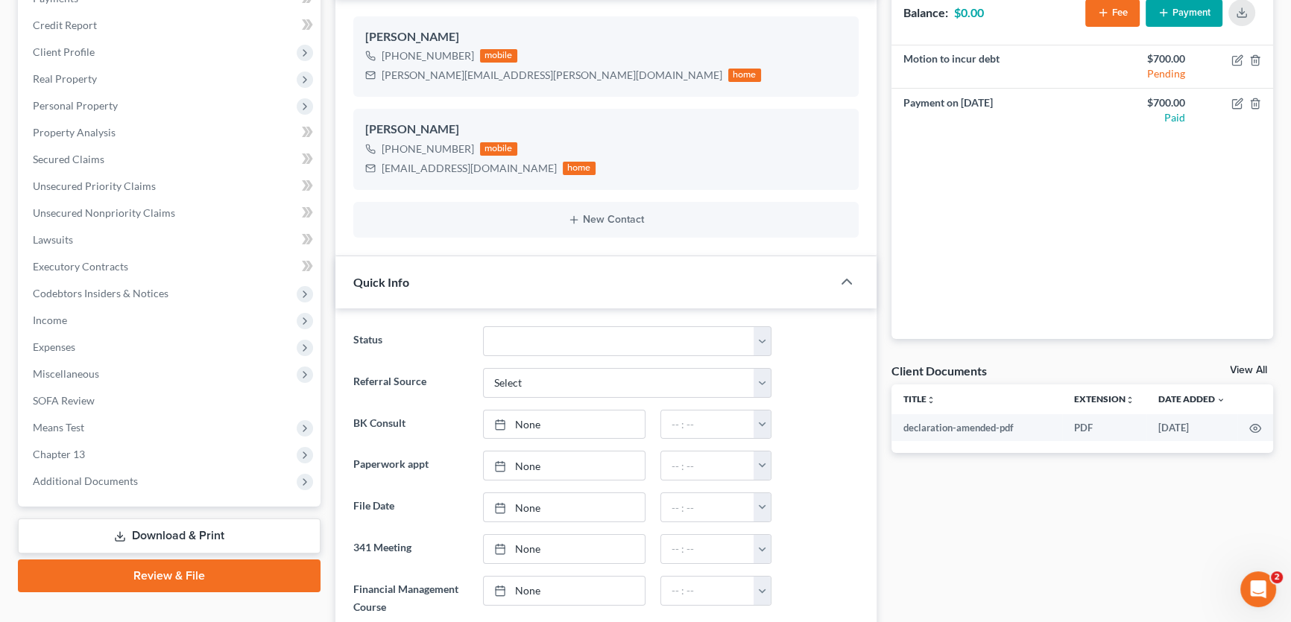
scroll to position [474, 0]
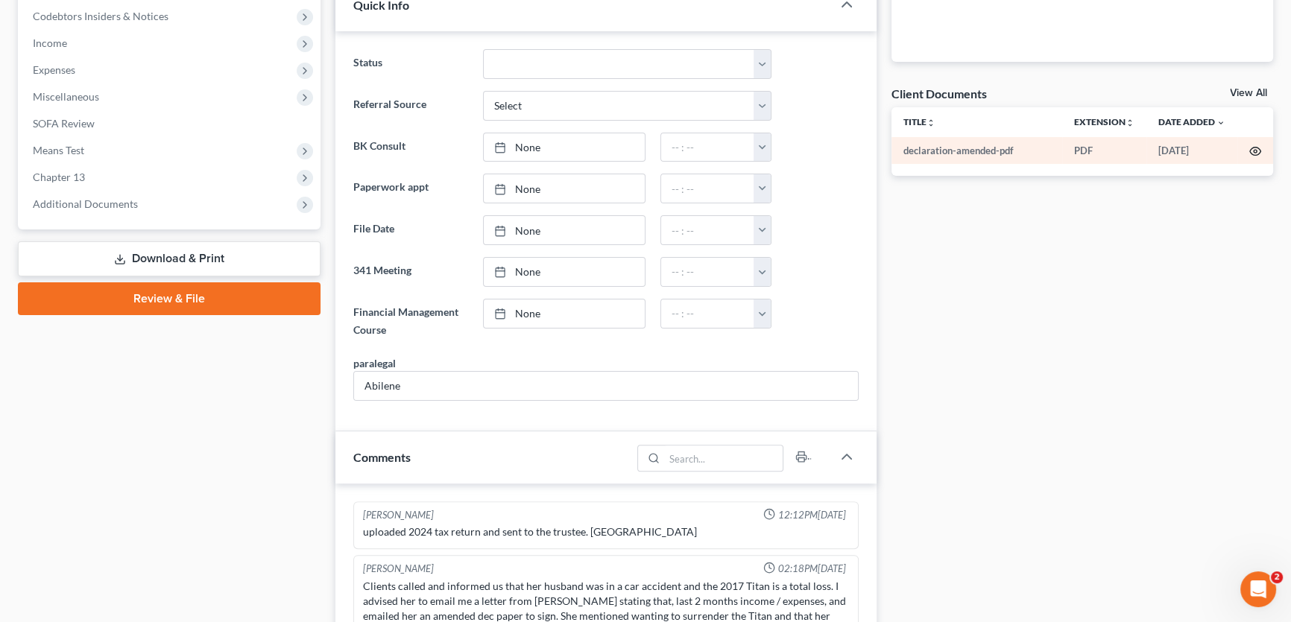
click at [1256, 148] on icon "button" at bounding box center [1255, 151] width 12 height 12
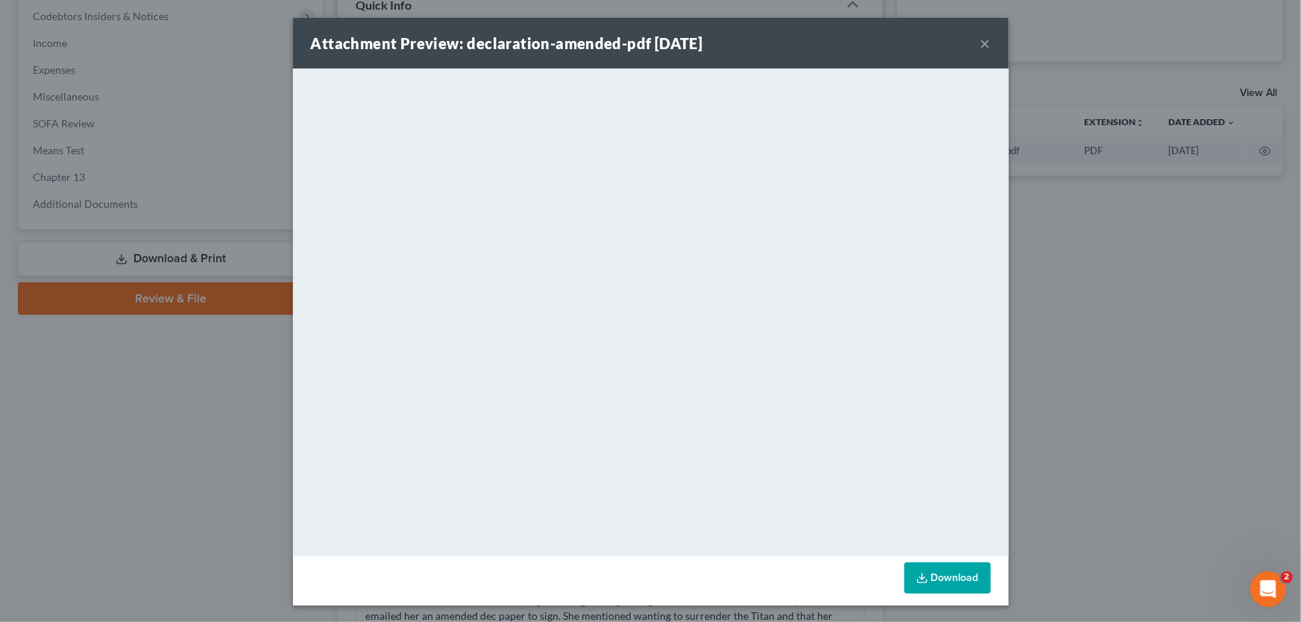
click at [980, 46] on button "×" at bounding box center [985, 43] width 10 height 18
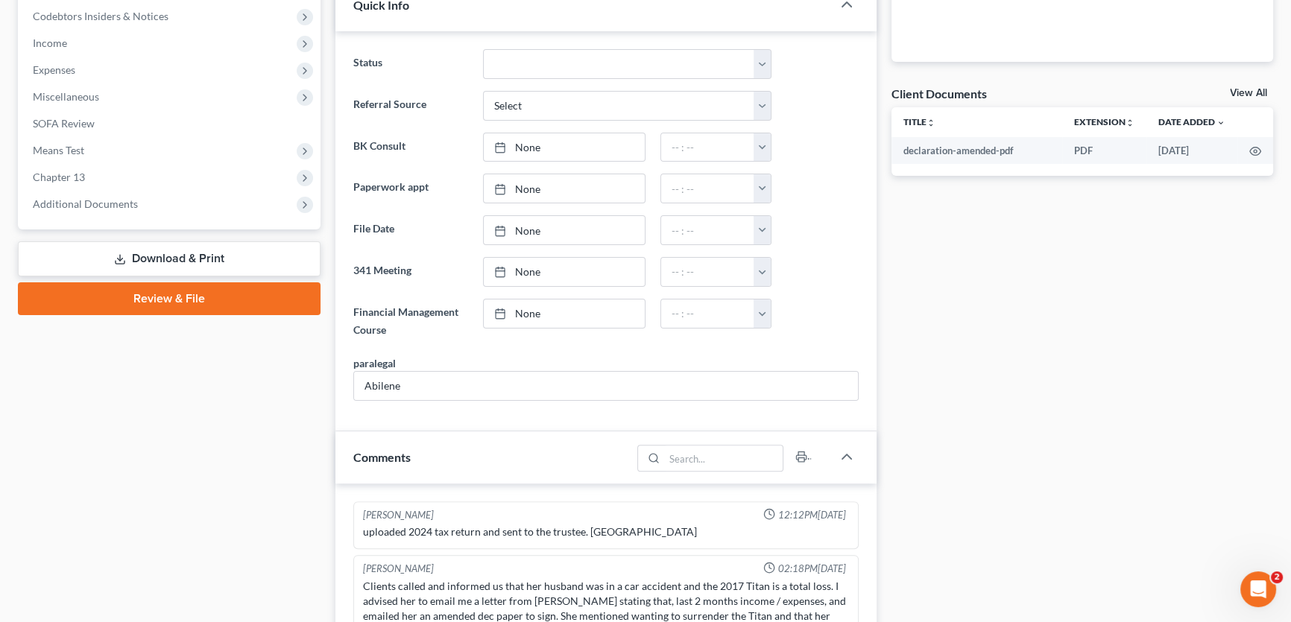
scroll to position [0, 0]
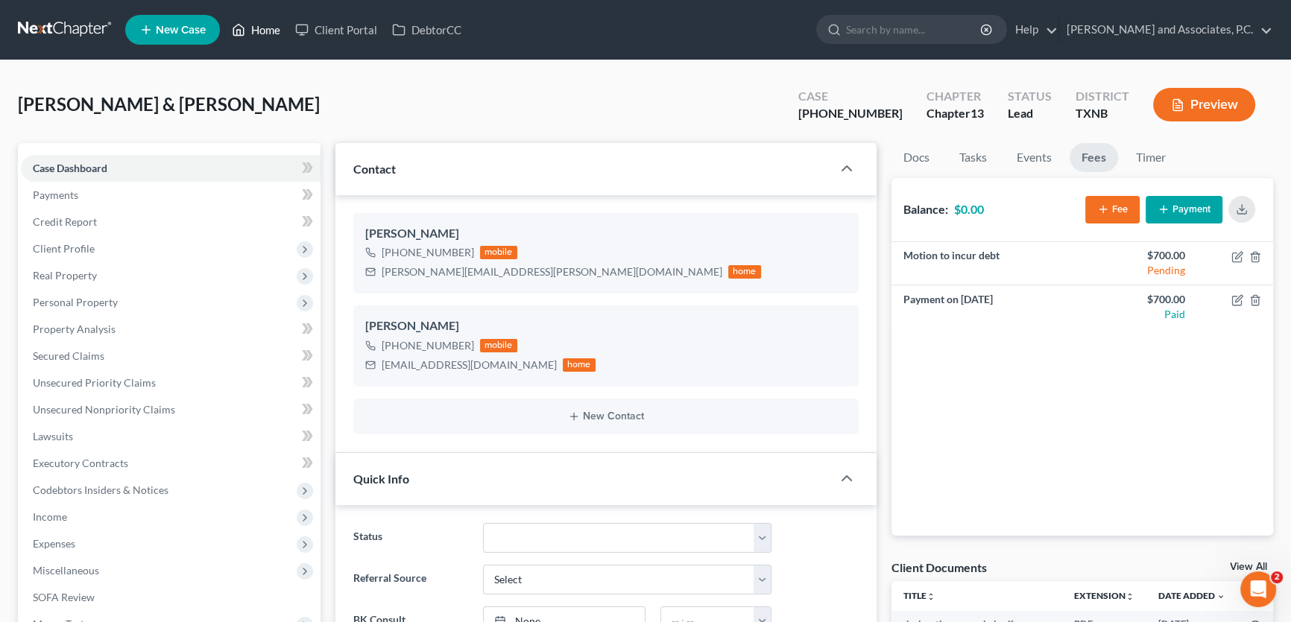
click at [271, 25] on link "Home" at bounding box center [255, 29] width 63 height 27
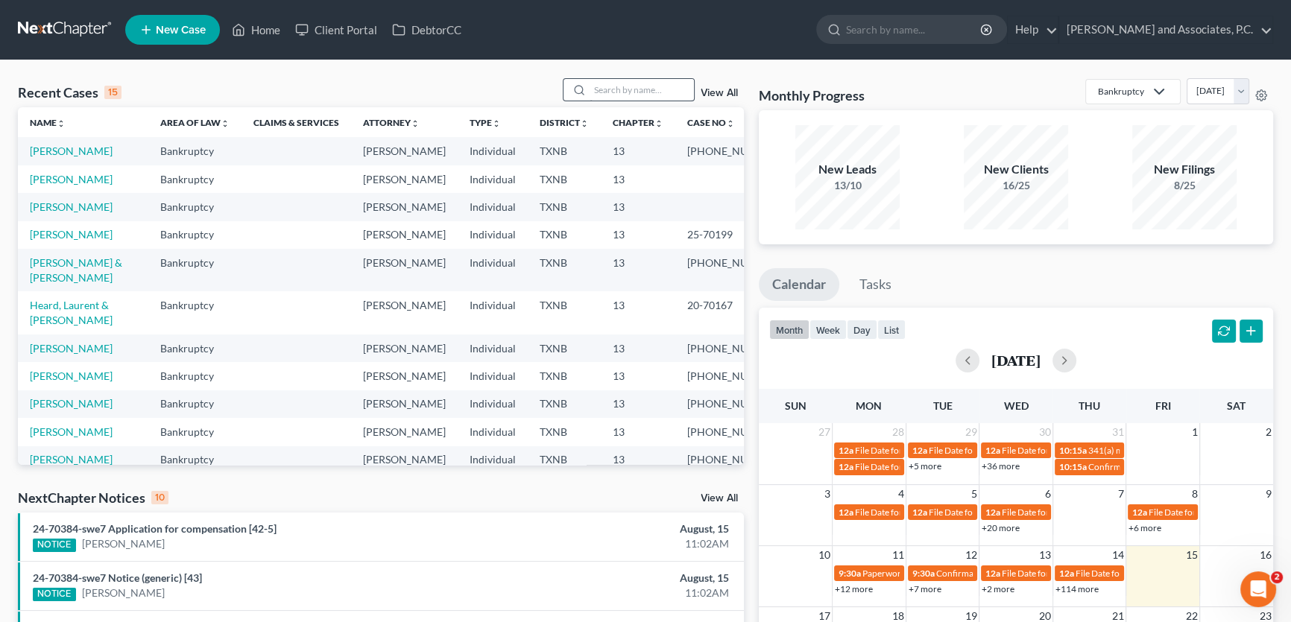
click at [693, 84] on div "View All" at bounding box center [654, 89] width 182 height 23
click at [648, 90] on input "search" at bounding box center [642, 90] width 104 height 22
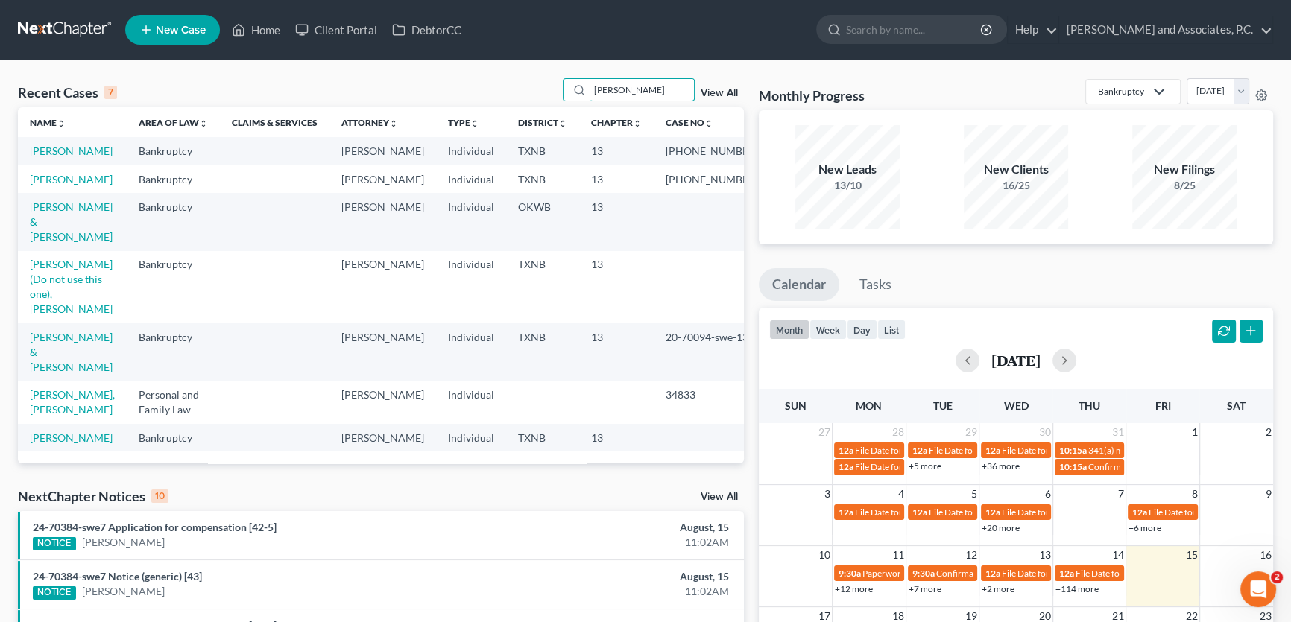
type input "Hughes"
click at [92, 152] on link "[PERSON_NAME]" at bounding box center [71, 151] width 83 height 13
select select "5"
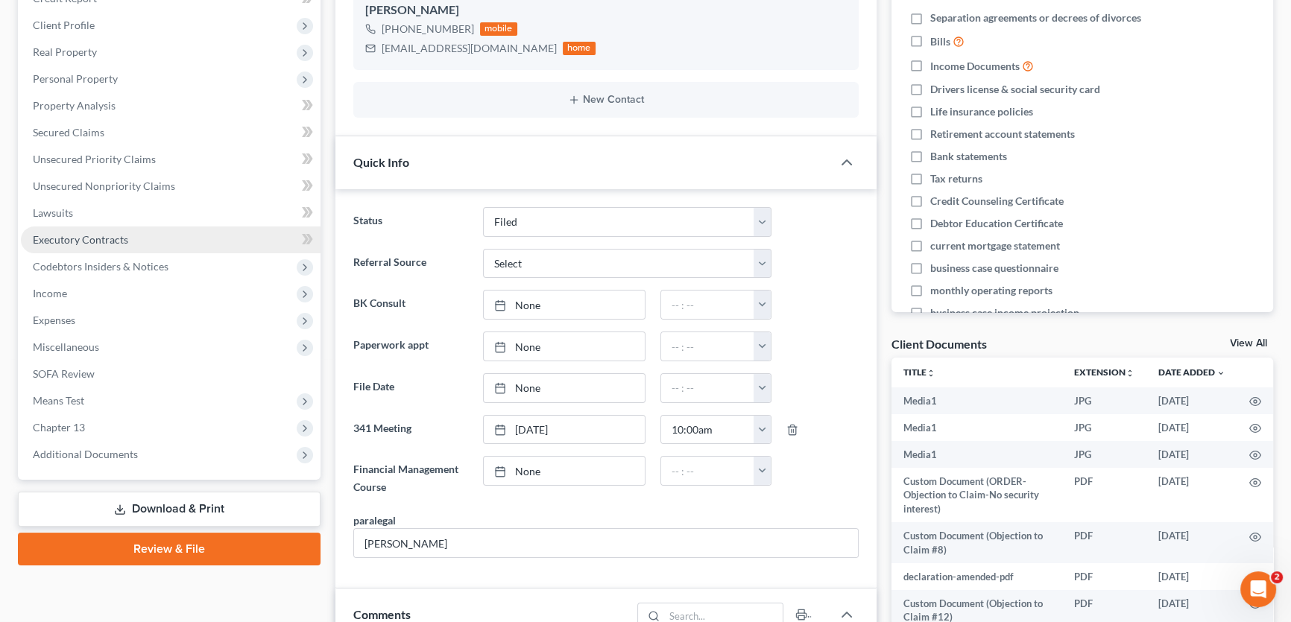
scroll to position [271, 0]
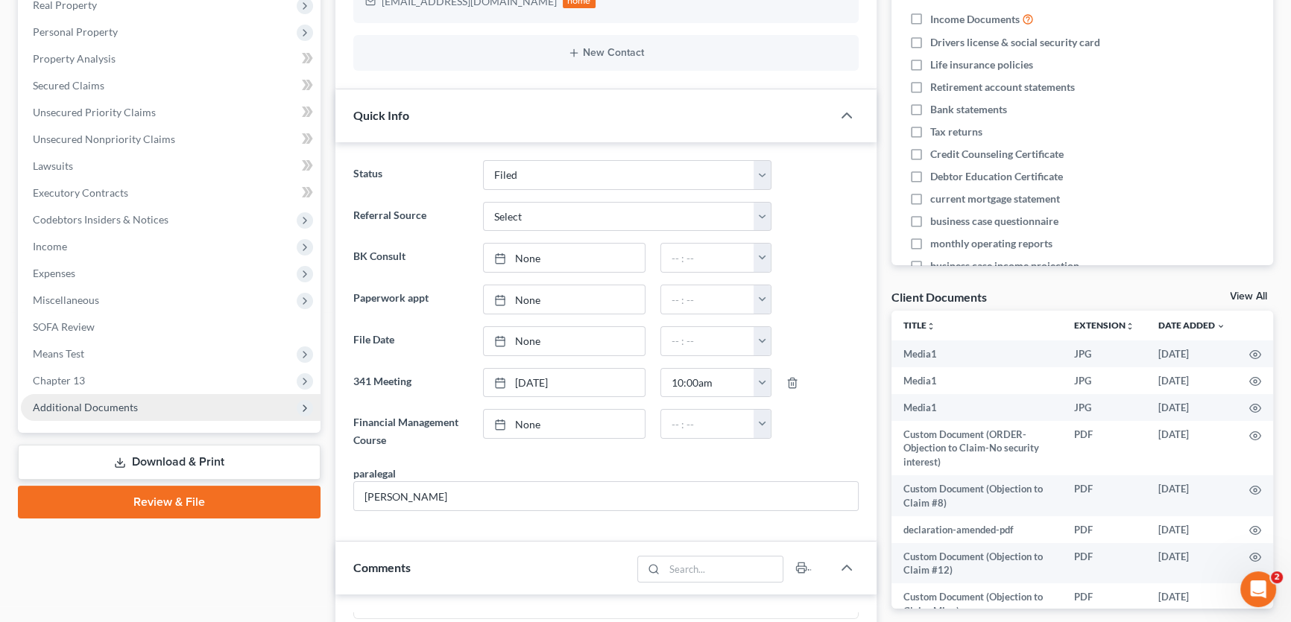
click at [136, 411] on span "Additional Documents" at bounding box center [171, 407] width 300 height 27
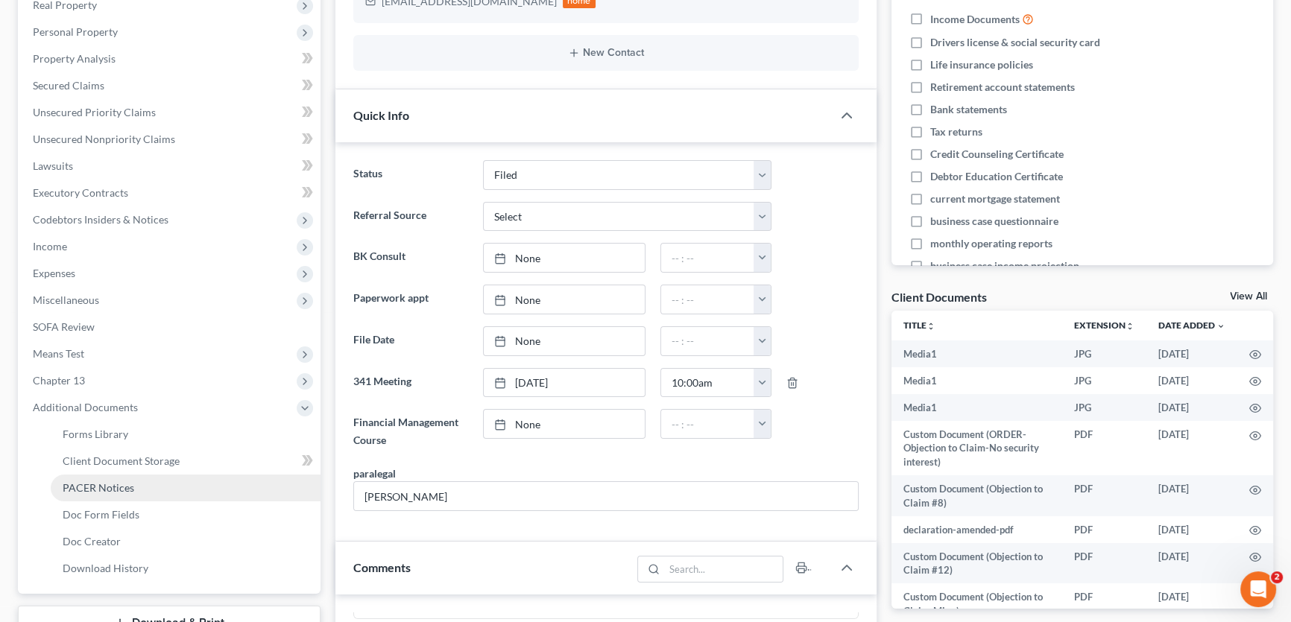
click at [120, 487] on span "PACER Notices" at bounding box center [99, 487] width 72 height 13
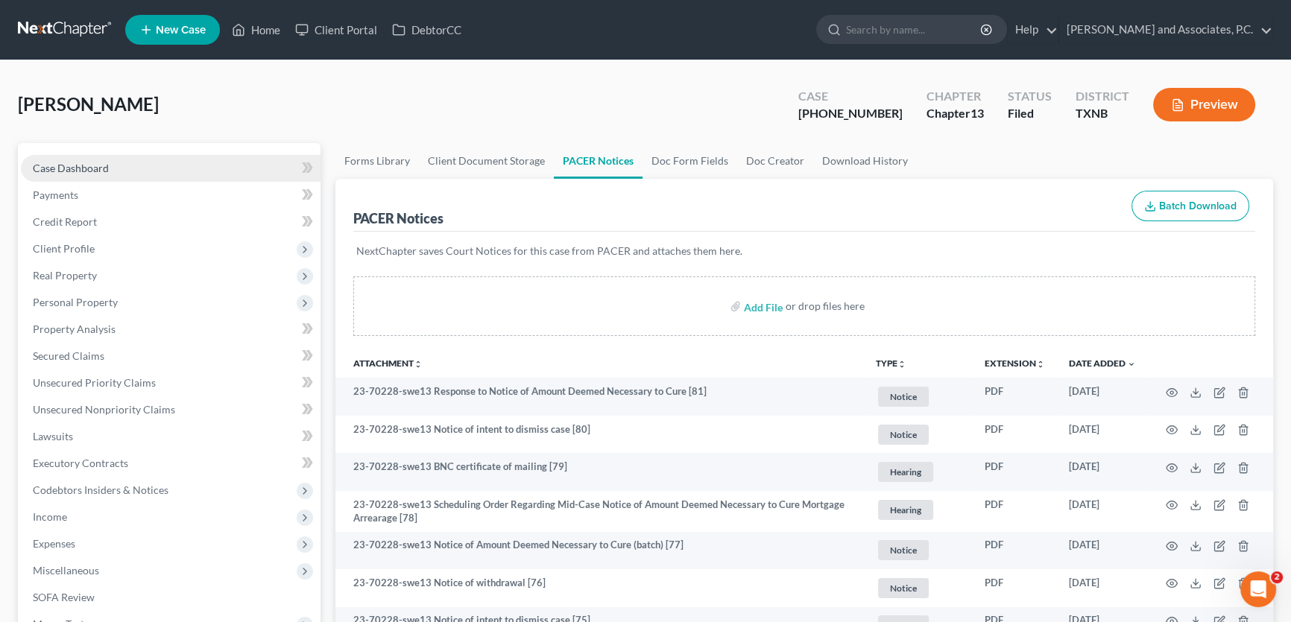
click at [127, 168] on link "Case Dashboard" at bounding box center [171, 168] width 300 height 27
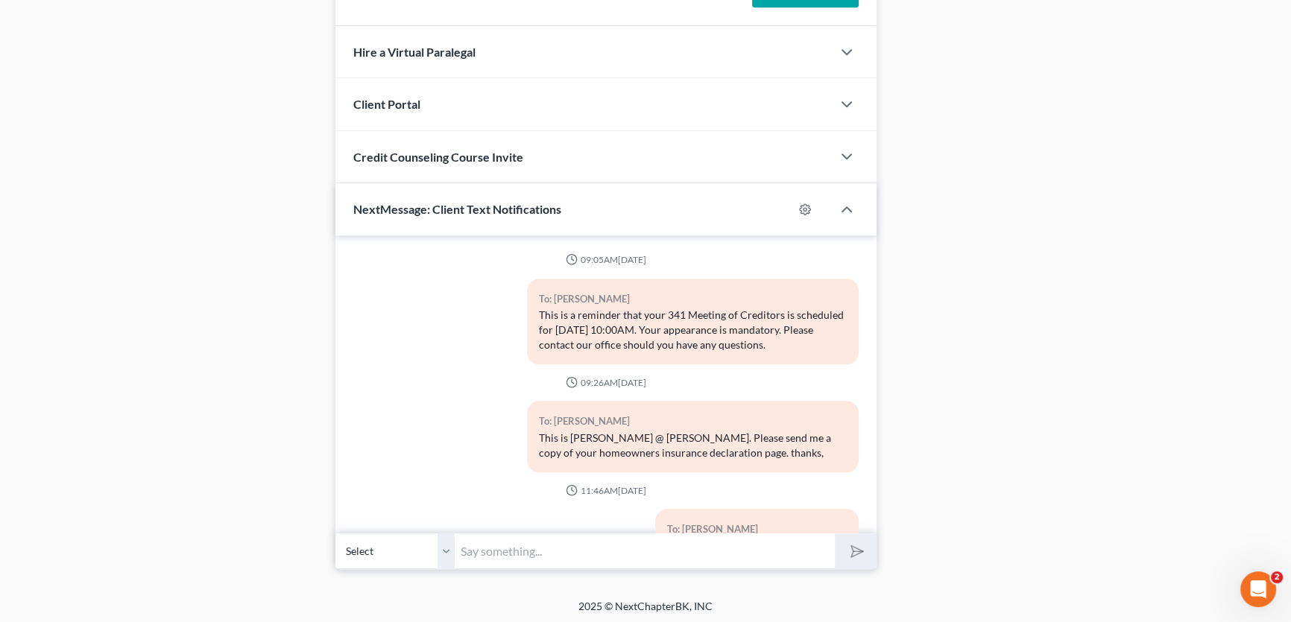
scroll to position [10165, 0]
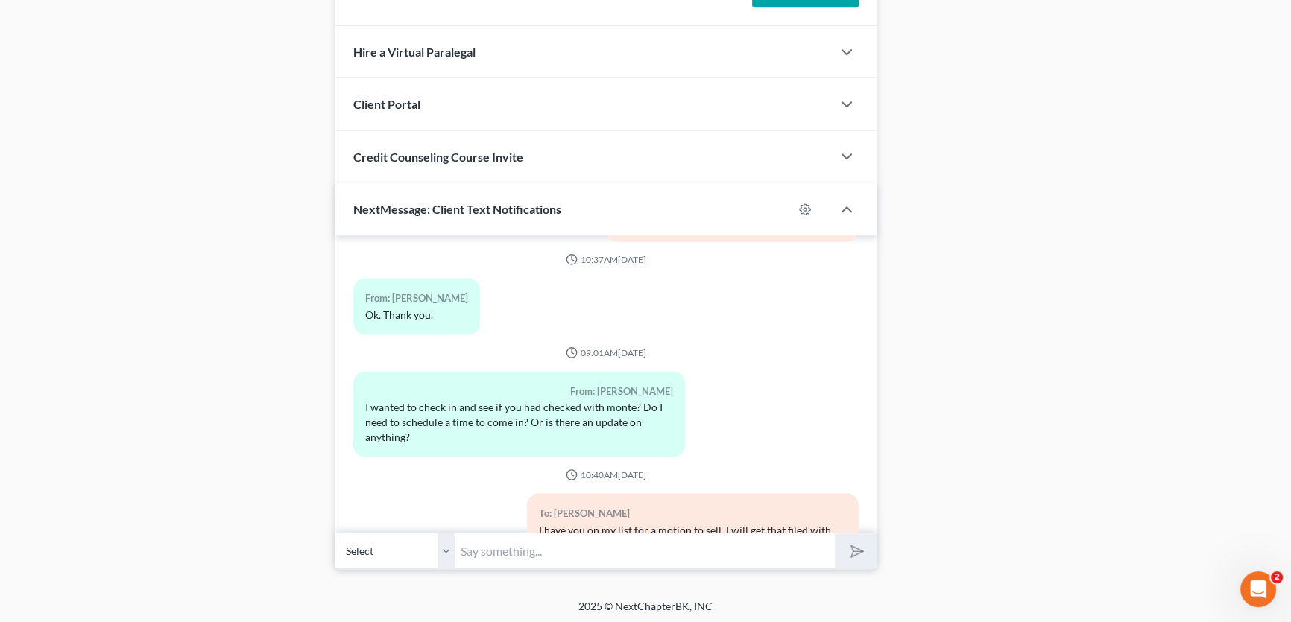
click at [544, 544] on input "text" at bounding box center [645, 551] width 380 height 37
type input "w"
type input "do you have a closing date set?"
click at [835, 534] on button "submit" at bounding box center [855, 551] width 41 height 35
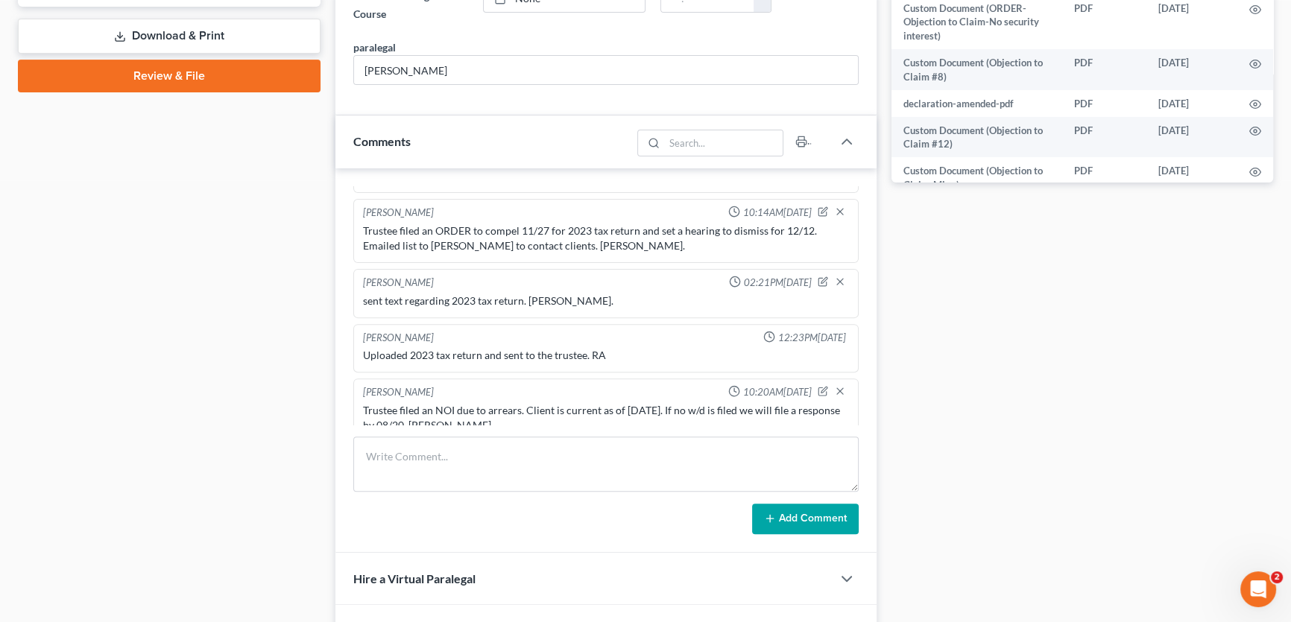
scroll to position [479, 0]
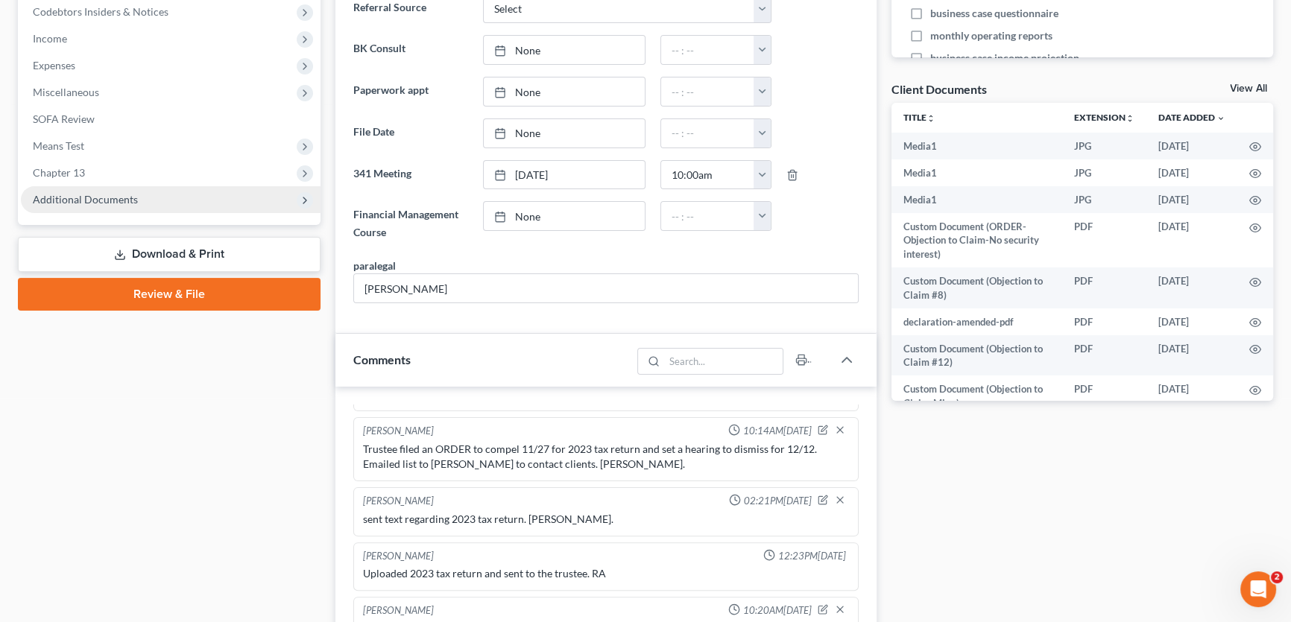
click at [96, 190] on span "Additional Documents" at bounding box center [171, 199] width 300 height 27
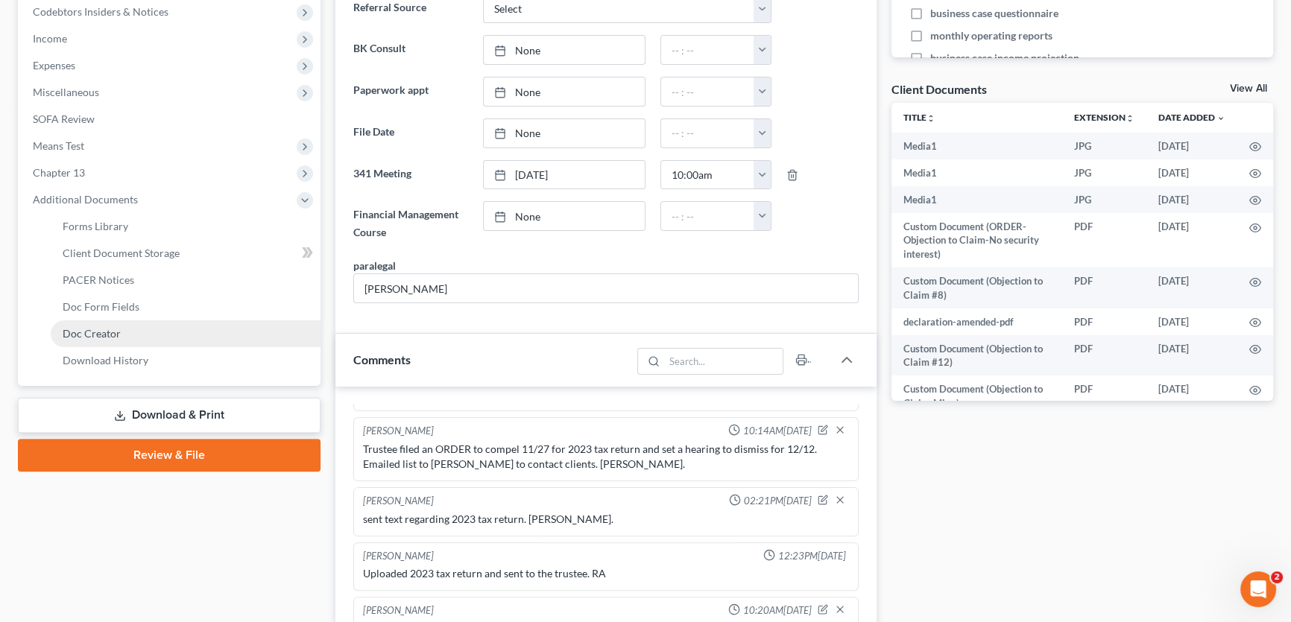
click at [97, 335] on span "Doc Creator" at bounding box center [92, 333] width 58 height 13
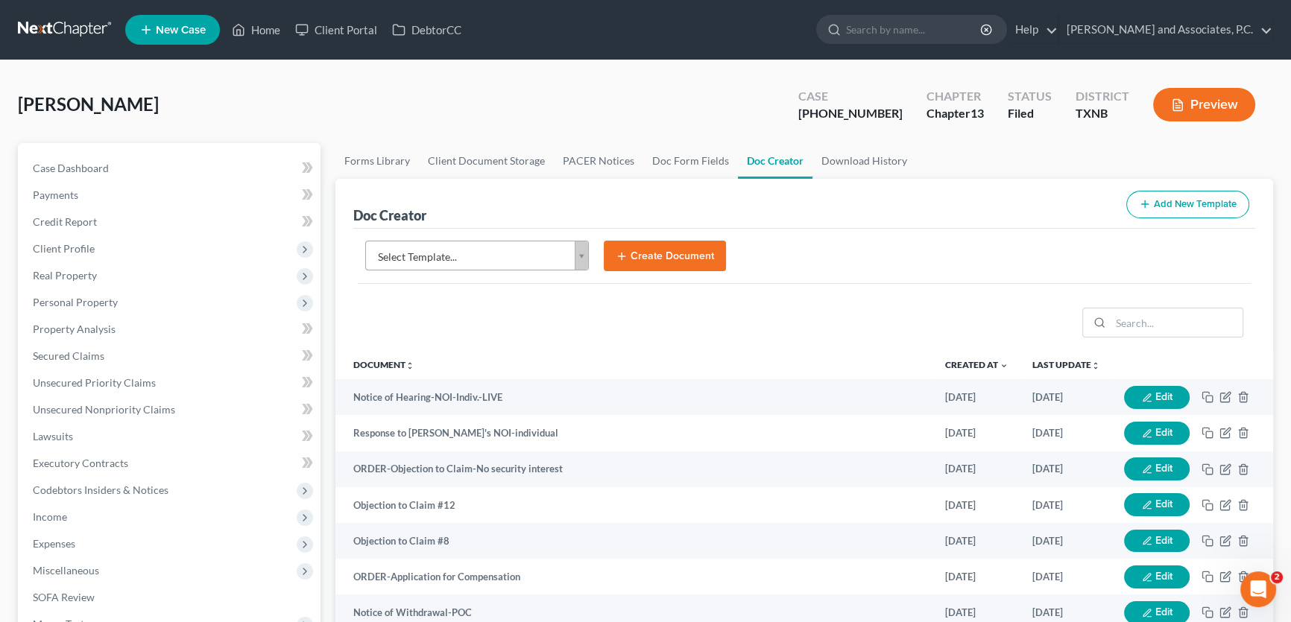
click at [477, 261] on body "Home New Case Client Portal DebtorCC Monte J. White and Associates, P.C. amy@mo…" at bounding box center [645, 553] width 1291 height 1107
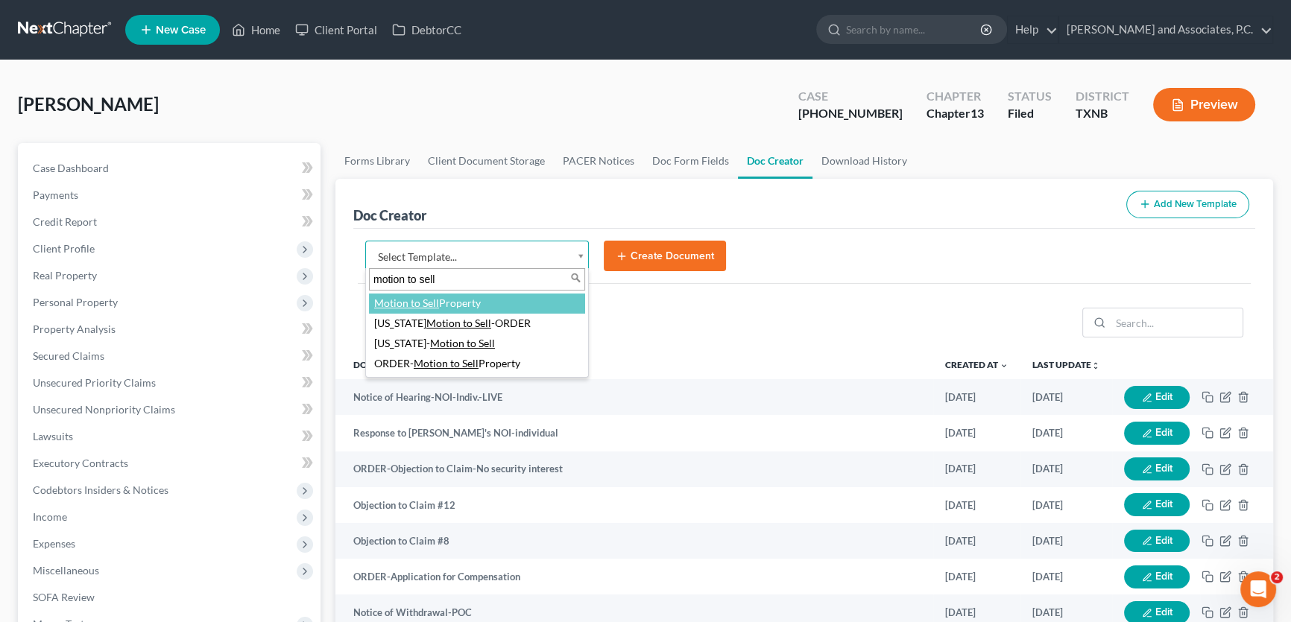
type input "motion to sell"
select select "77338"
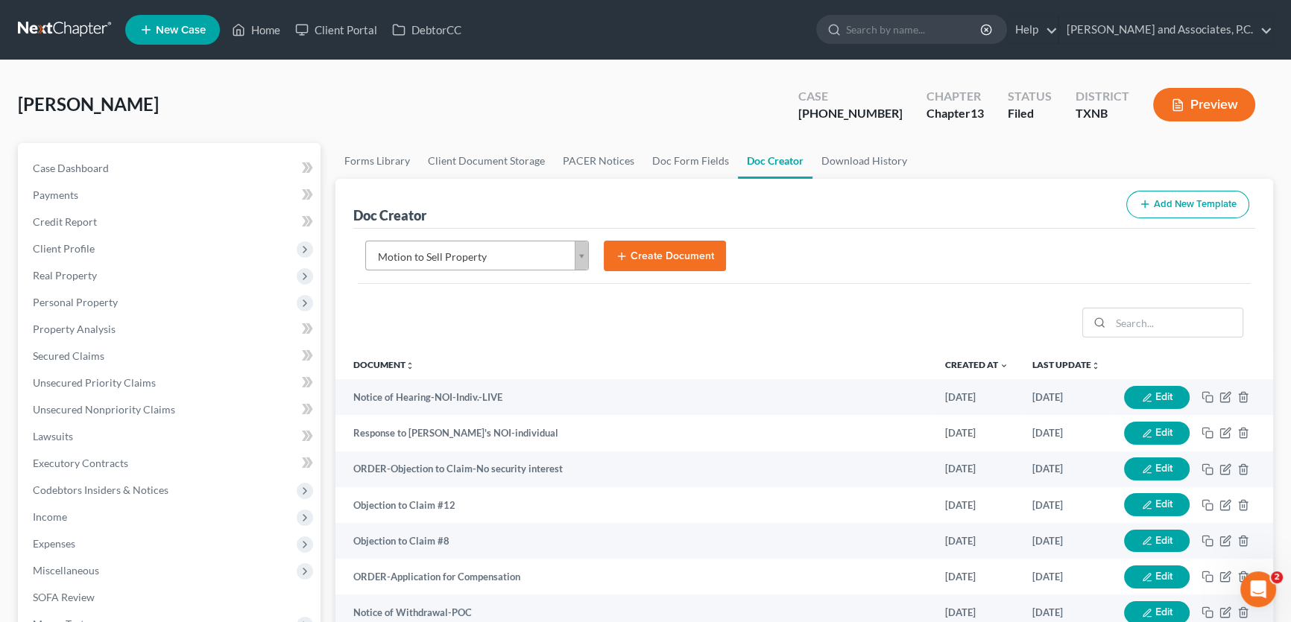
click at [668, 256] on button "Create Document" at bounding box center [665, 256] width 122 height 31
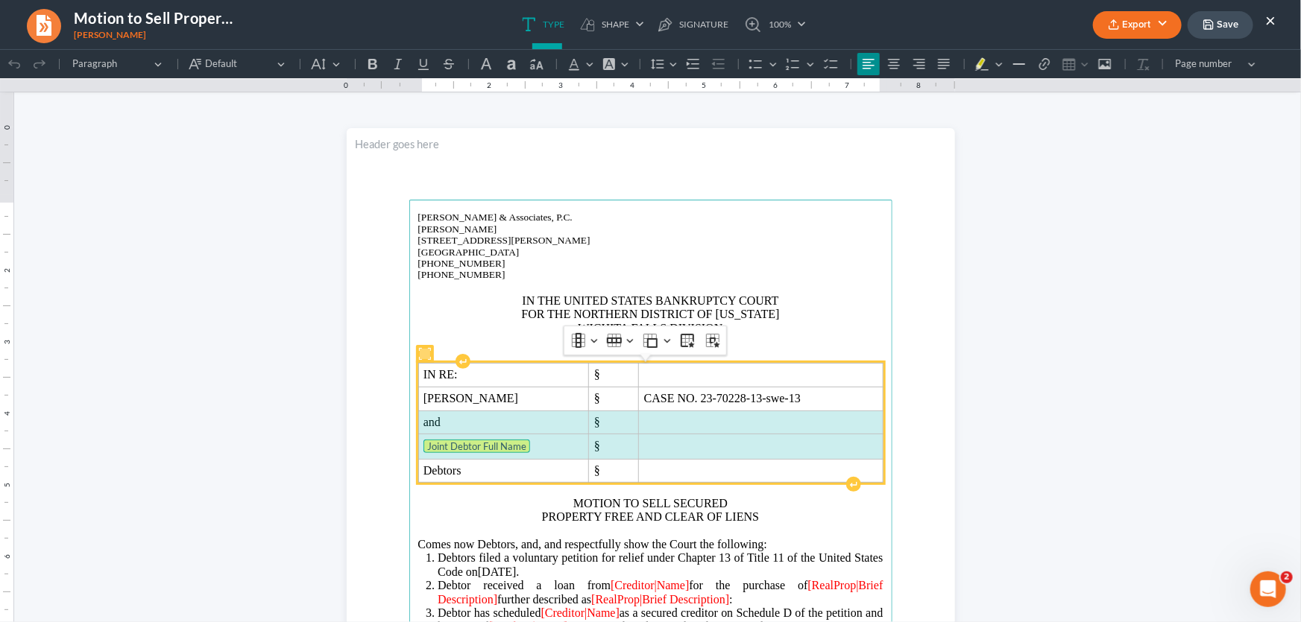
drag, startPoint x: 603, startPoint y: 441, endPoint x: 507, endPoint y: 423, distance: 97.9
click at [507, 423] on tbody "IN RE: § Nickolas Heath Hughes § CASE NO. 23-70228-13-swe-13 and § Joint Debtor…" at bounding box center [650, 421] width 464 height 119
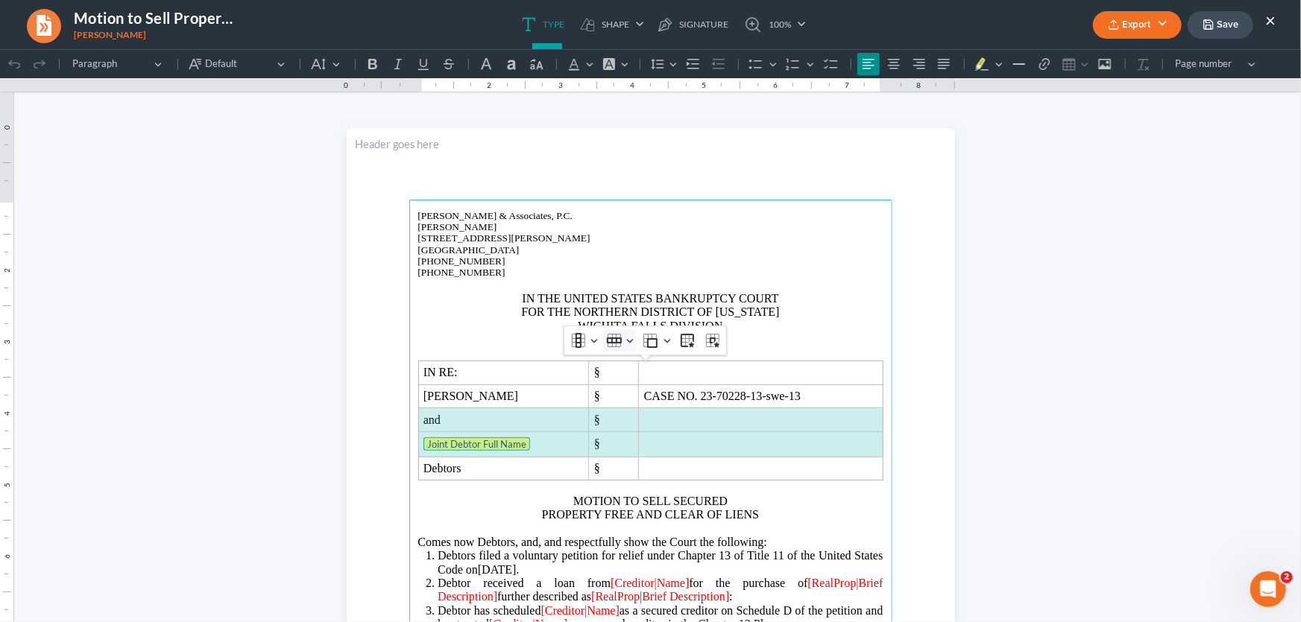
click at [622, 338] on button "Row Row" at bounding box center [619, 340] width 33 height 22
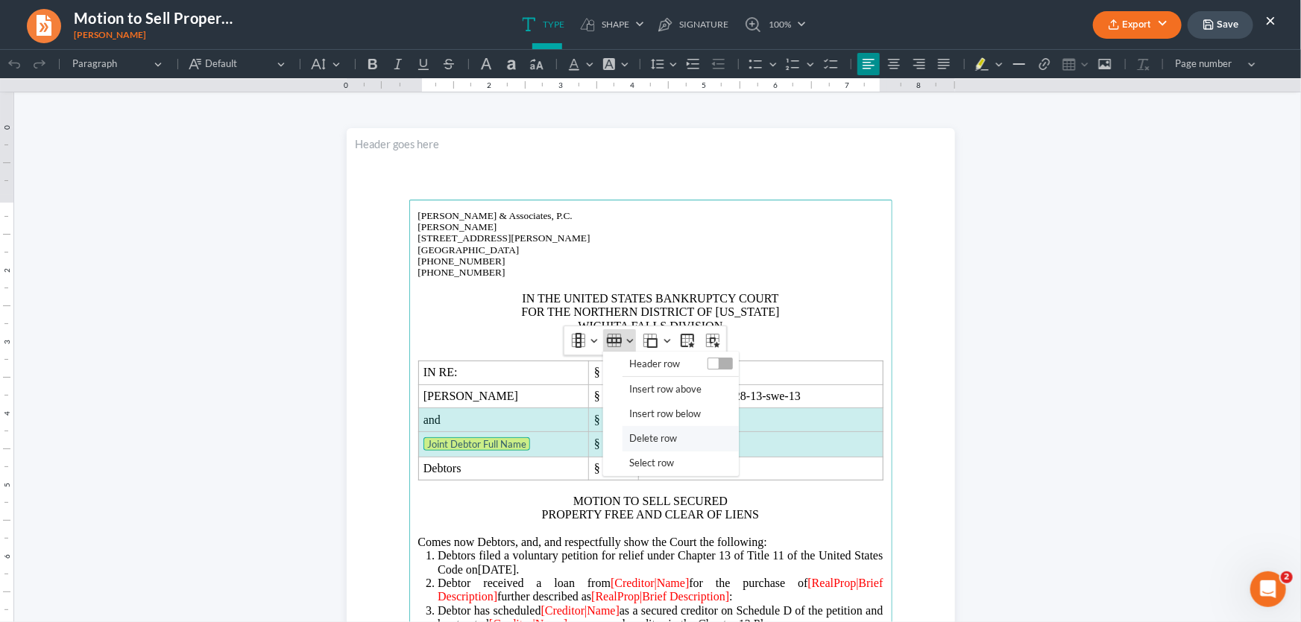
click at [631, 441] on span "Delete row" at bounding box center [653, 437] width 48 height 17
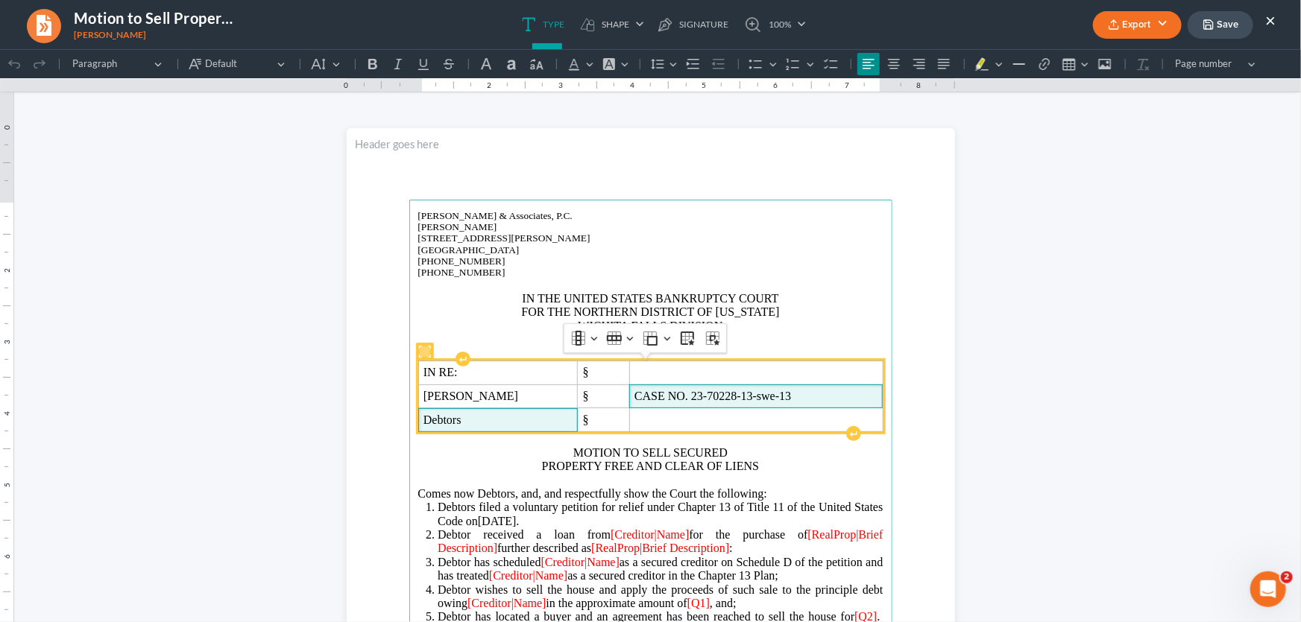
click at [757, 402] on span "CASE NO. 23-70228-13-swe-13" at bounding box center [755, 395] width 243 height 13
click at [762, 397] on span "CASE NO. 23-70228-13-swe-13" at bounding box center [755, 395] width 243 height 13
click at [481, 426] on span "Debtors" at bounding box center [502, 419] width 158 height 13
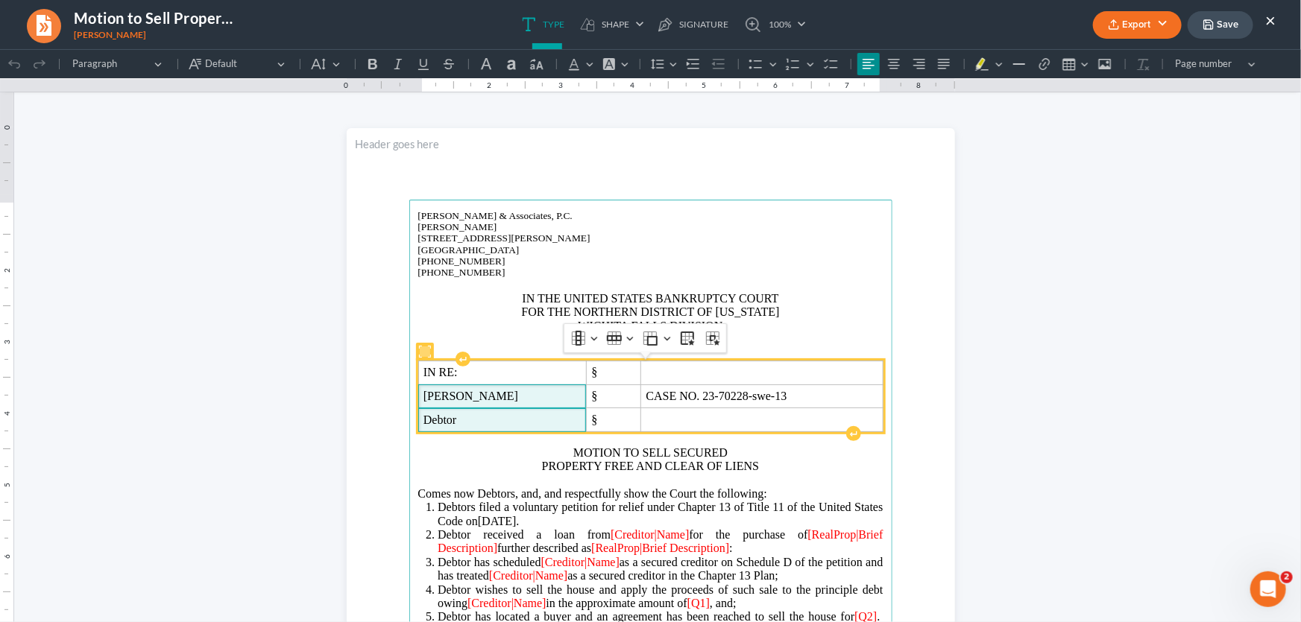
click at [552, 402] on span "Nickolas Heath Hughes" at bounding box center [502, 395] width 158 height 13
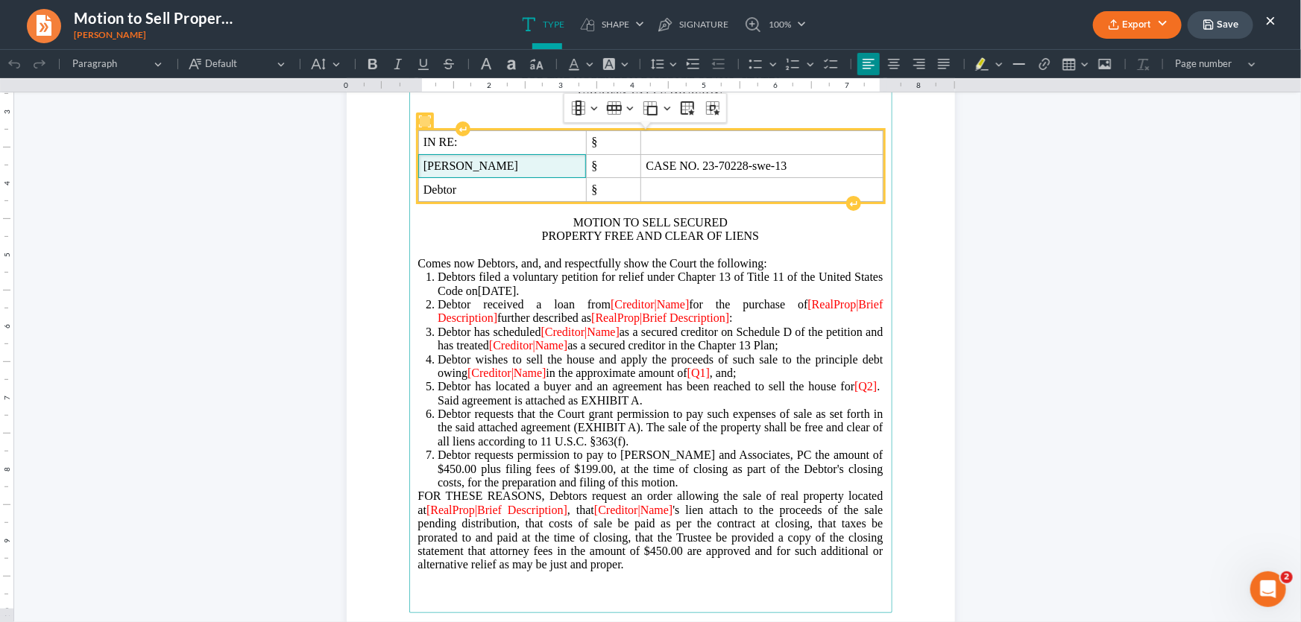
scroll to position [271, 0]
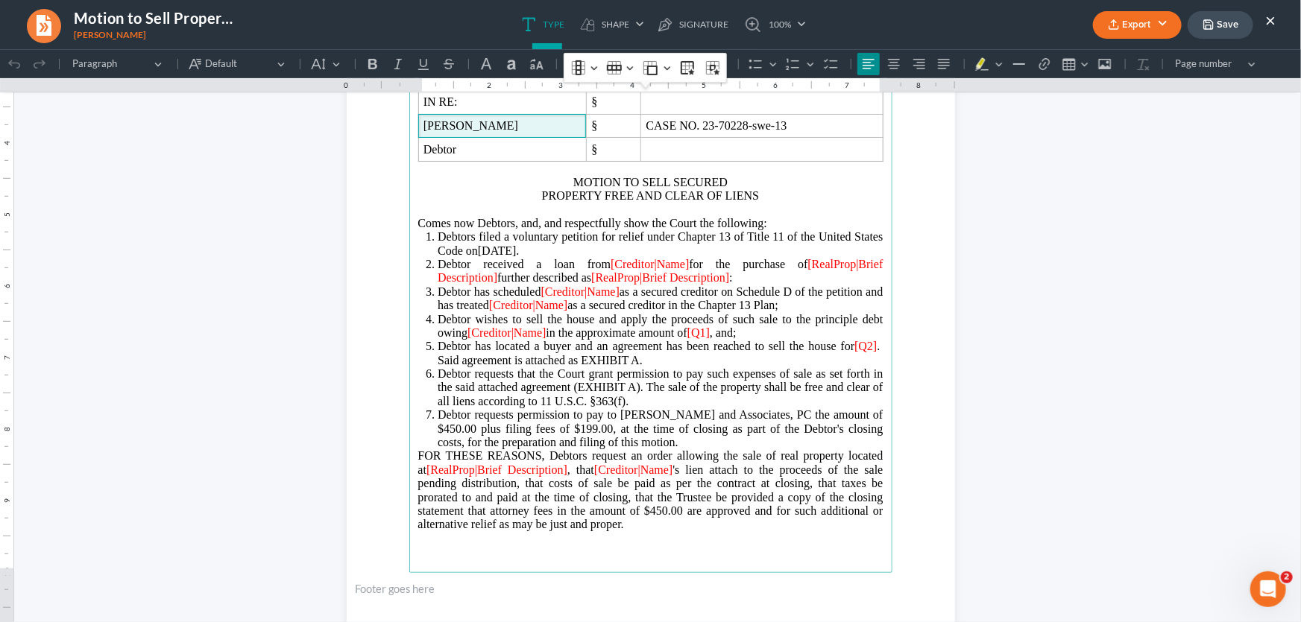
click at [519, 223] on span "Comes now Debtors," at bounding box center [468, 222] width 101 height 13
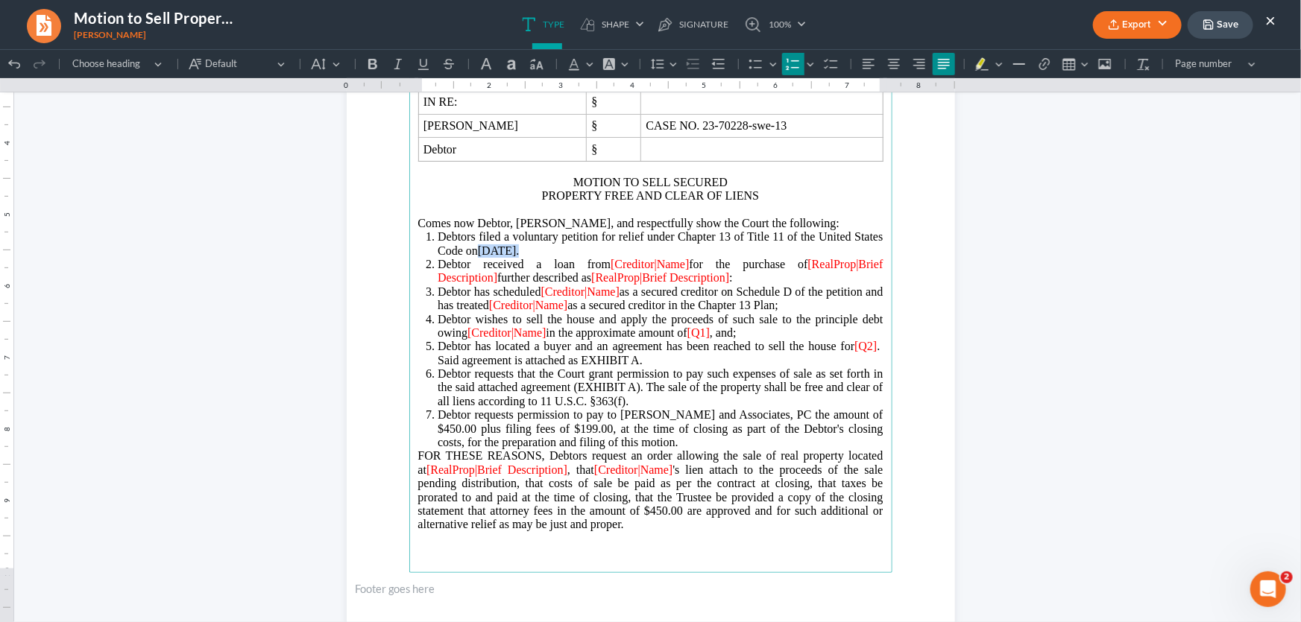
drag, startPoint x: 508, startPoint y: 266, endPoint x: 478, endPoint y: 268, distance: 30.6
click at [478, 257] on li "Debtors filed a voluntary petition for relief under Chapter 13 of Title 11 of t…" at bounding box center [660, 244] width 445 height 28
click at [467, 250] on span "Debtors filed a voluntary petition for relief under Chapter 13 of Title 11 of t…" at bounding box center [660, 243] width 445 height 26
drag, startPoint x: 687, startPoint y: 278, endPoint x: 597, endPoint y: 279, distance: 90.2
click at [597, 279] on li "Debtor received a loan from [Creditor|Name] for the purchase of [RealProp|Brief…" at bounding box center [660, 271] width 445 height 28
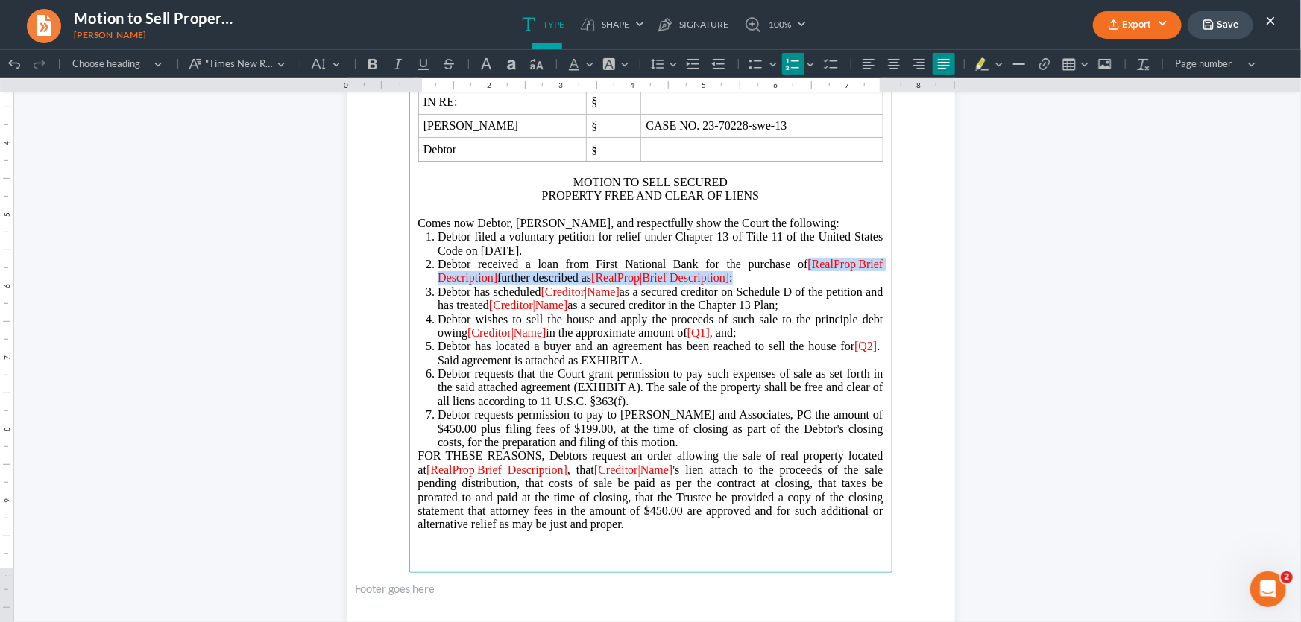
drag, startPoint x: 803, startPoint y: 280, endPoint x: 745, endPoint y: 291, distance: 59.2
click at [745, 285] on li "Debtor received a loan from First National Bank for the purchase of [RealProp|B…" at bounding box center [660, 271] width 445 height 28
drag, startPoint x: 669, startPoint y: 275, endPoint x: 574, endPoint y: 278, distance: 94.7
click at [574, 278] on span "Debtor received a loan from First National Bank for the purchase of property lo…" at bounding box center [660, 270] width 445 height 26
copy span "First National Bank"
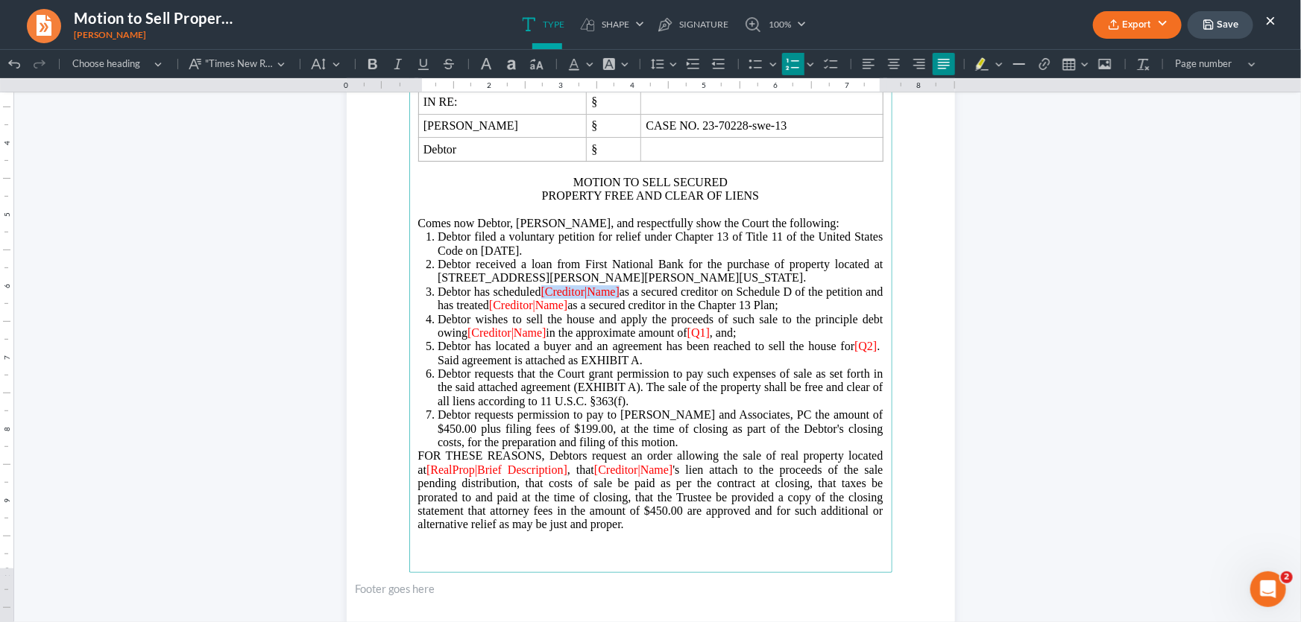
drag, startPoint x: 621, startPoint y: 307, endPoint x: 544, endPoint y: 312, distance: 76.9
click at [544, 312] on li "Debtor has scheduled [Creditor|Name] as a secured creditor on Schedule D of the…" at bounding box center [660, 299] width 445 height 28
drag, startPoint x: 587, startPoint y: 320, endPoint x: 511, endPoint y: 323, distance: 76.1
click at [511, 312] on li "Debtor has scheduled First National Bank as a secured creditor on Schedule D of…" at bounding box center [660, 299] width 445 height 28
click at [502, 311] on span "Debtor has scheduled First National Bank as a secured creditor on Schedule D of…" at bounding box center [660, 298] width 445 height 26
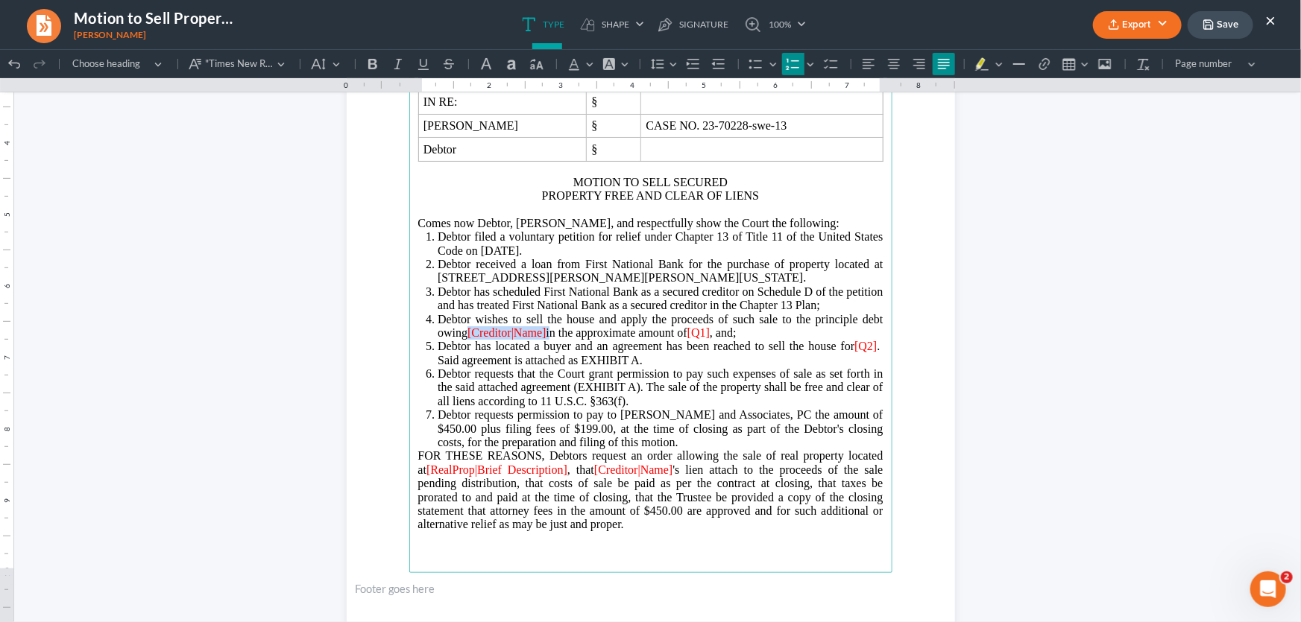
drag, startPoint x: 546, startPoint y: 348, endPoint x: 465, endPoint y: 348, distance: 81.2
click at [465, 340] on li "Debtor wishes to sell the house and apply the proceeds of such sale to the prin…" at bounding box center [660, 326] width 445 height 28
click at [462, 338] on span "Debtor wishes to sell the house and apply the proceeds of such sale to the prin…" at bounding box center [660, 325] width 445 height 26
click at [724, 338] on span "[Q1]" at bounding box center [720, 332] width 22 height 13
click at [870, 352] on span "[Q2]" at bounding box center [865, 345] width 22 height 13
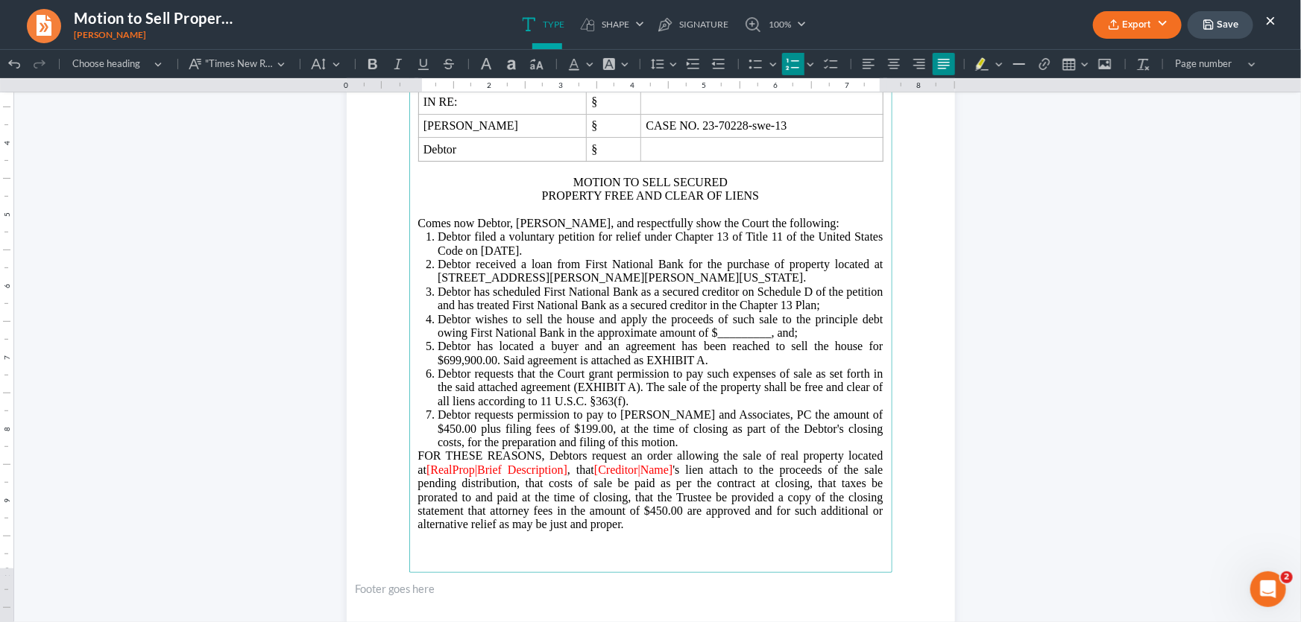
click at [711, 367] on li "Debtor has located a buyer and an agreement has been reached to sell the house …" at bounding box center [660, 353] width 445 height 28
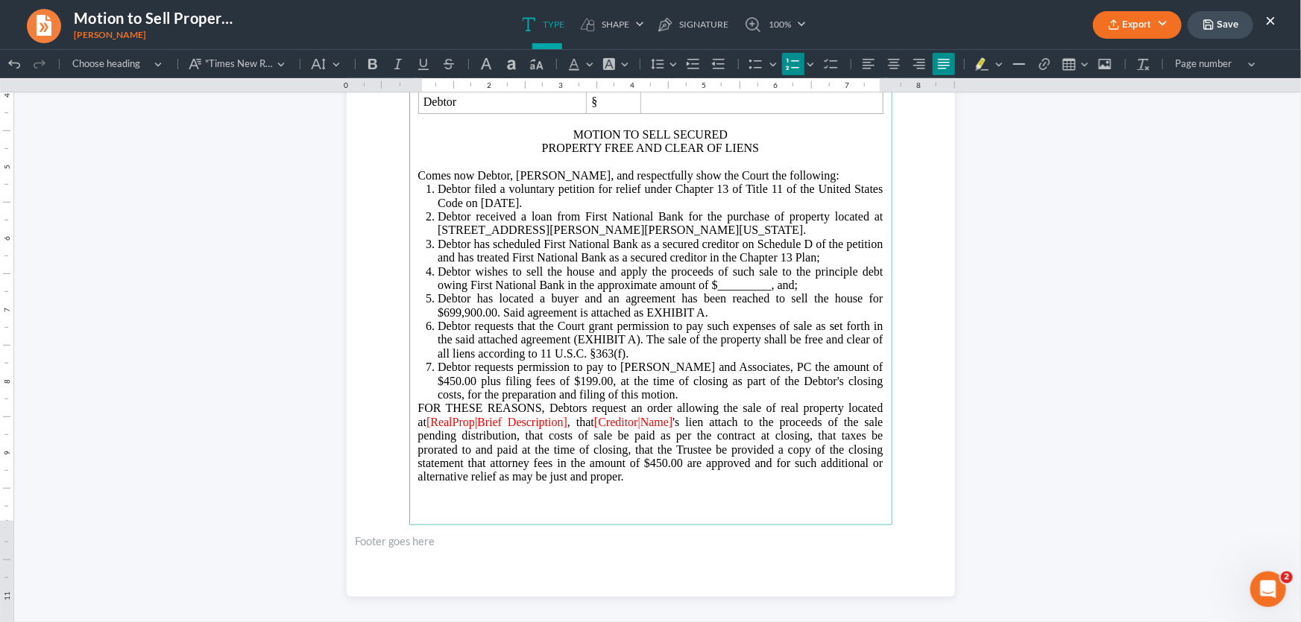
scroll to position [338, 0]
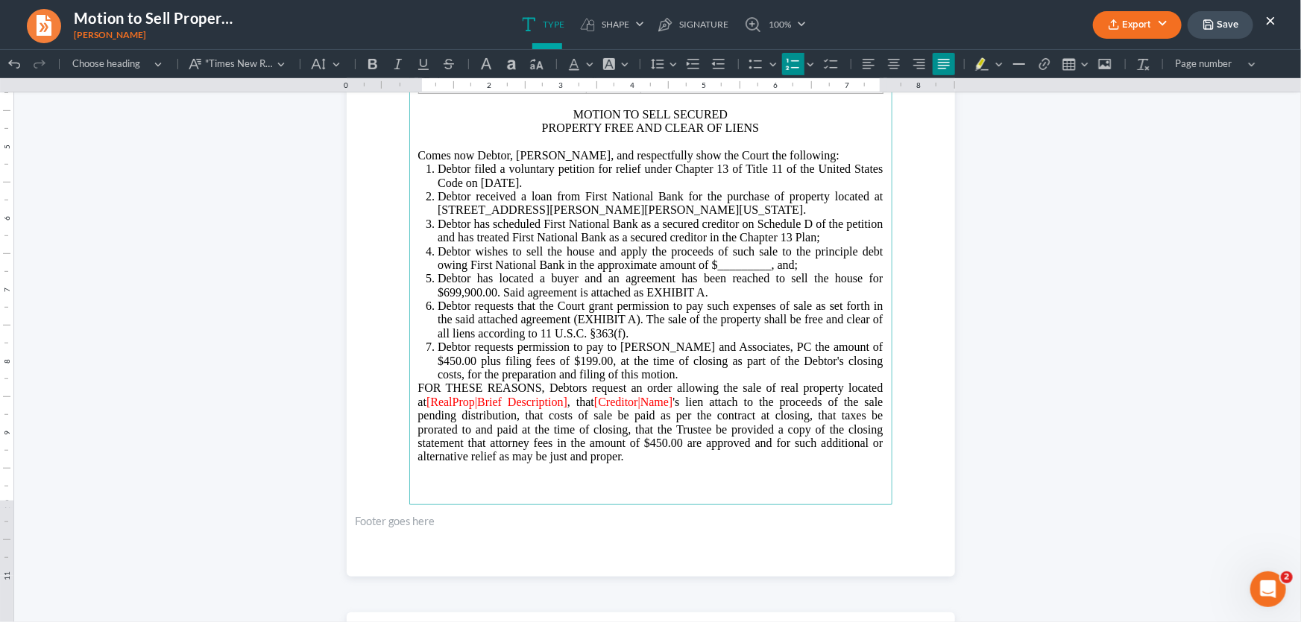
click at [449, 376] on span "Debtor requests permission to pay to Monte J. White and Associates, PC the amou…" at bounding box center [660, 360] width 445 height 40
click at [696, 381] on li "Debtor requests permission to pay to Monte J. White and Associates, PC the amou…" at bounding box center [660, 360] width 445 height 41
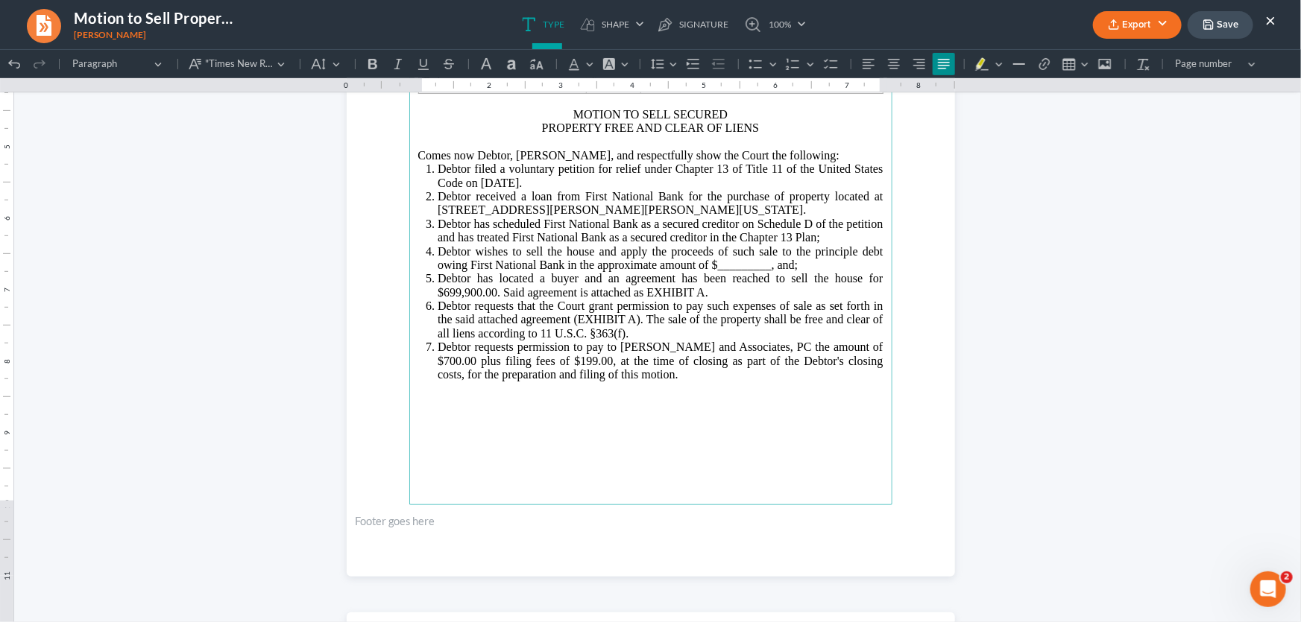
click at [494, 162] on p "Comes now Debtor, Nickolas Heath Hughes, and respectfully show the Court the fo…" at bounding box center [650, 154] width 465 height 13
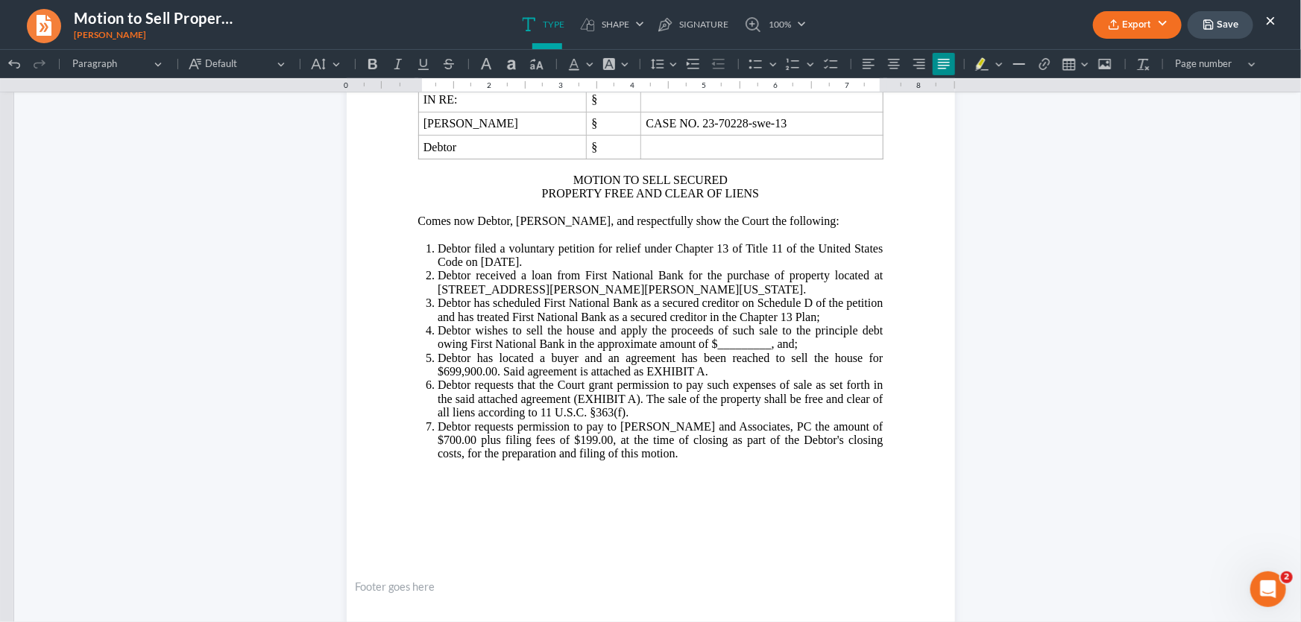
scroll to position [271, 0]
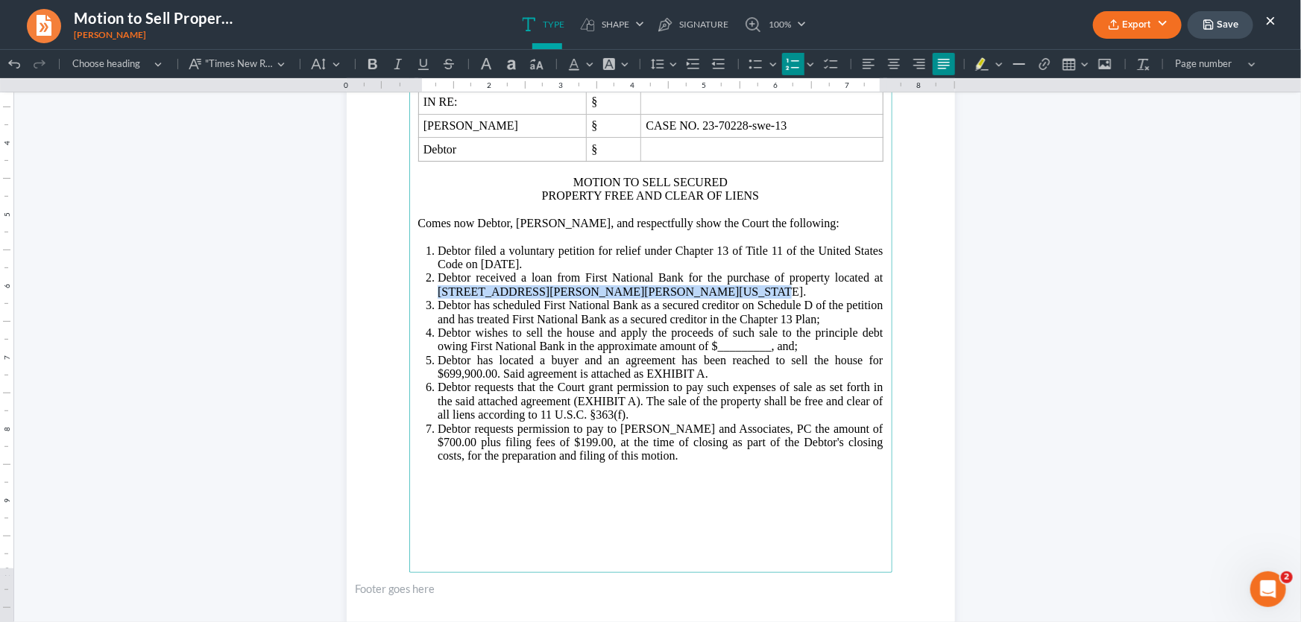
drag, startPoint x: 728, startPoint y: 303, endPoint x: 863, endPoint y: 297, distance: 135.0
click at [863, 297] on li "Debtor received a loan from First National Bank for the purchase of property lo…" at bounding box center [660, 285] width 445 height 28
copy span "119 Harrigal Road, Holliday, Archer County, Texas."
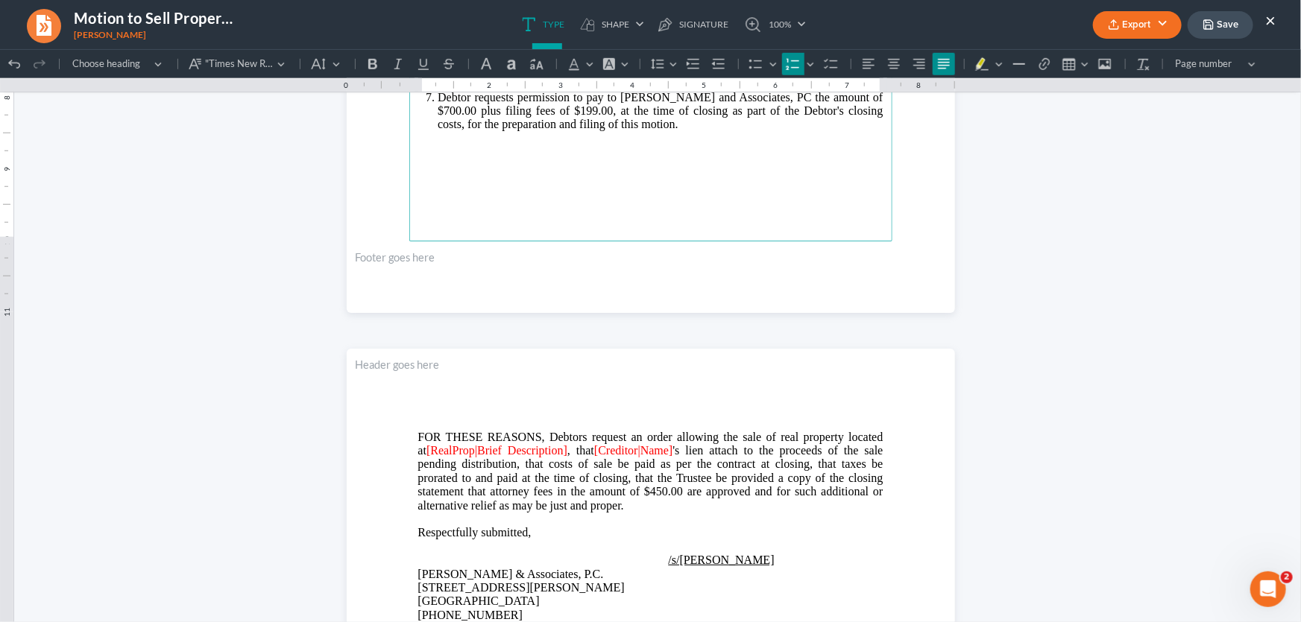
scroll to position [678, 0]
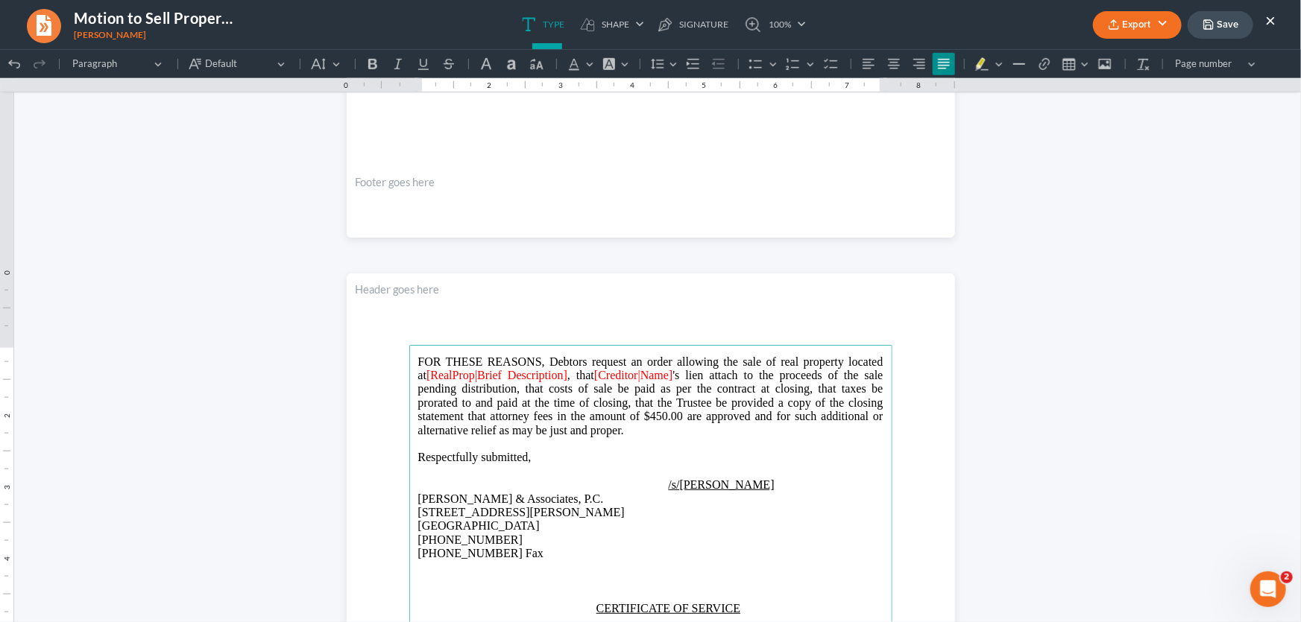
click at [627, 359] on span "FOR THESE REASONS, Debtors request an order allowing the sale of real property …" at bounding box center [650, 368] width 465 height 26
click at [664, 358] on span "FOR THESE REASONS, Debtor request an order allowing the sale of real property l…" at bounding box center [650, 368] width 465 height 26
drag, startPoint x: 599, startPoint y: 374, endPoint x: 467, endPoint y: 379, distance: 132.8
click at [467, 379] on span "[RealProp|Brief Description]" at bounding box center [496, 374] width 141 height 13
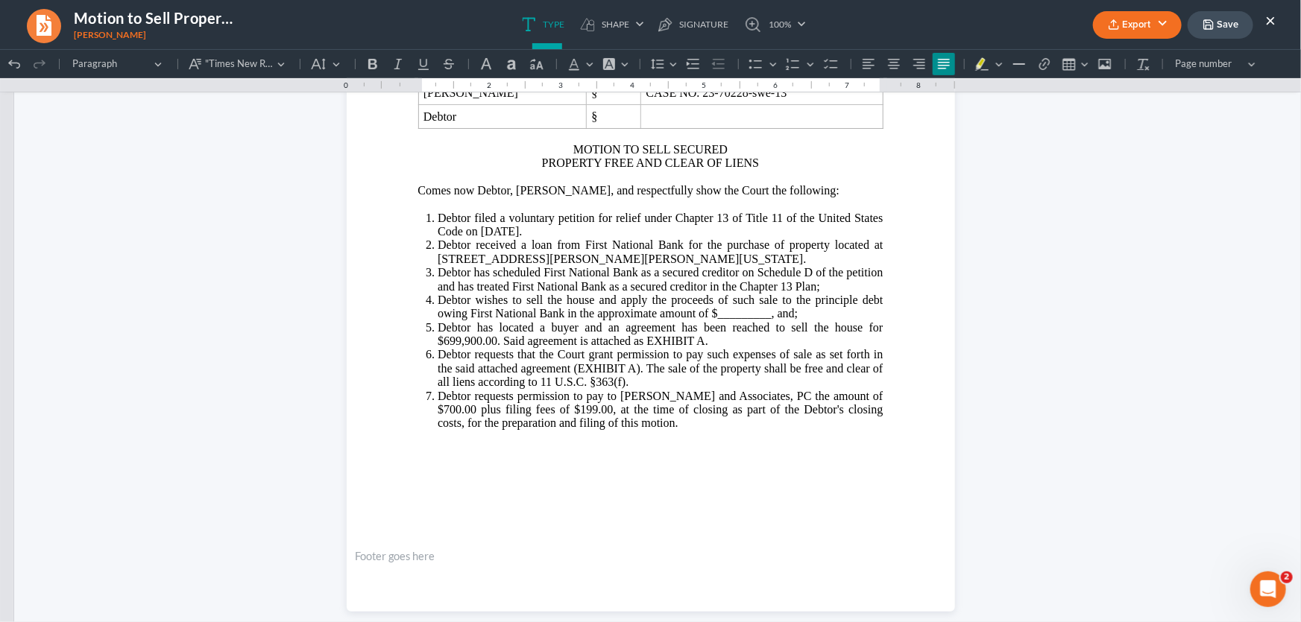
scroll to position [271, 0]
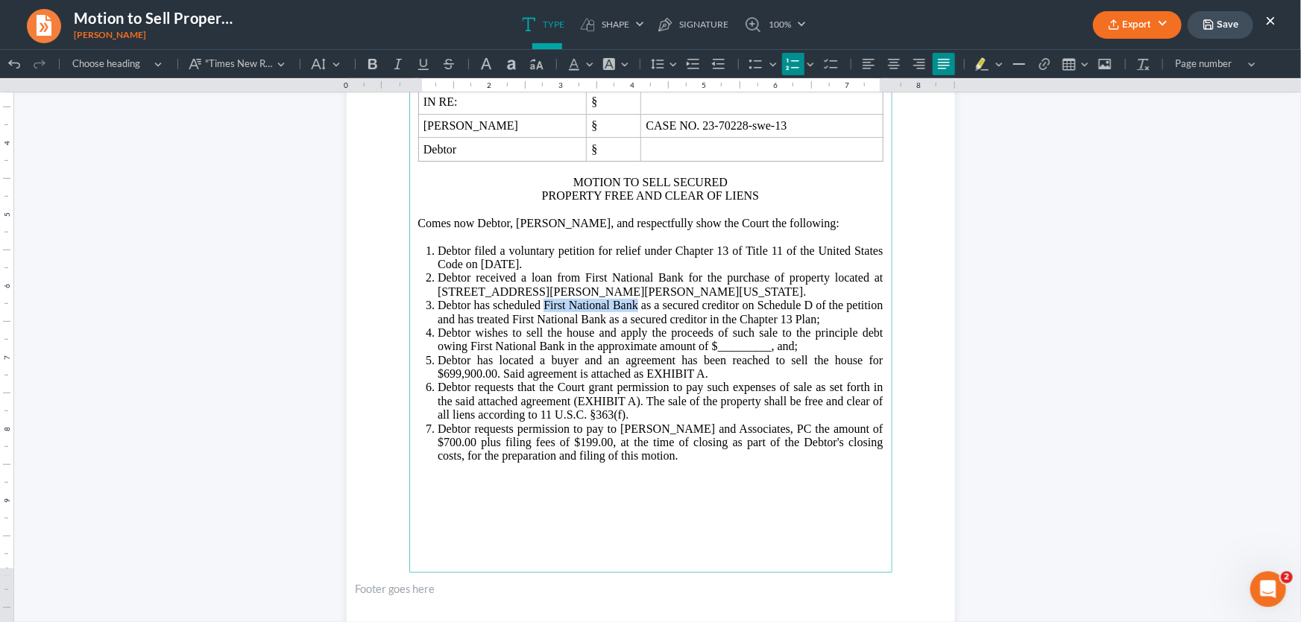
drag, startPoint x: 632, startPoint y: 320, endPoint x: 541, endPoint y: 324, distance: 91.0
click at [541, 324] on span "Debtor has scheduled First National Bank as a secured creditor on Schedule D of…" at bounding box center [660, 311] width 445 height 26
copy span "First National Bank"
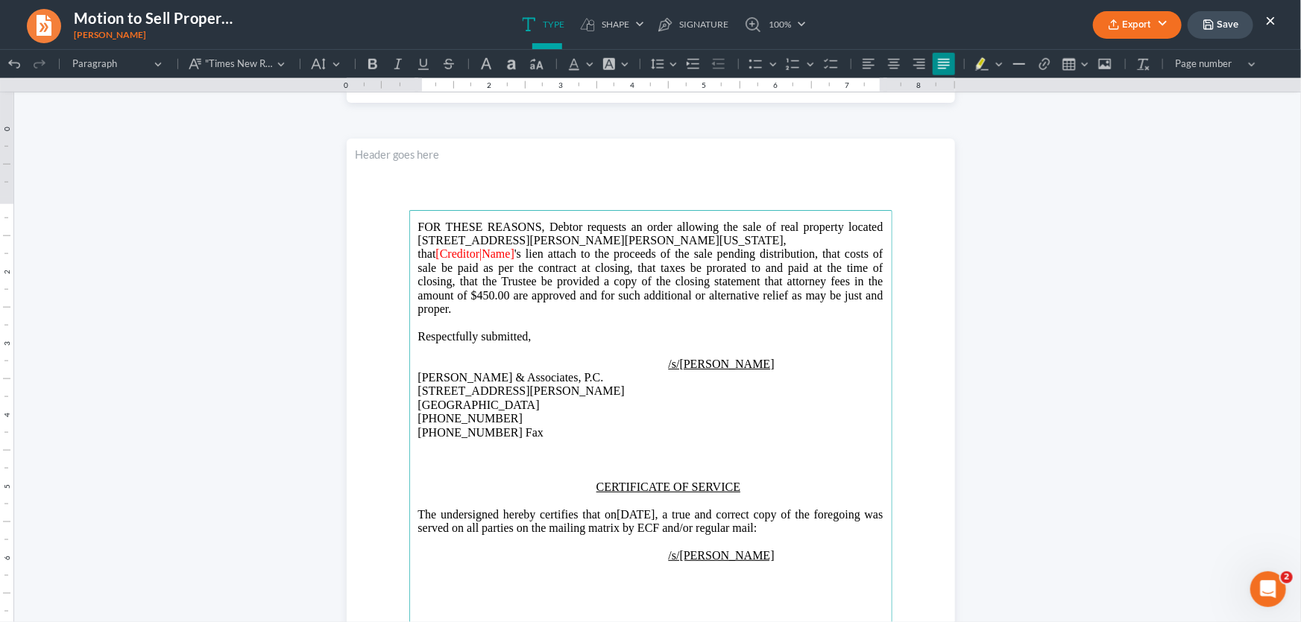
scroll to position [812, 0]
drag, startPoint x: 815, startPoint y: 238, endPoint x: 741, endPoint y: 244, distance: 74.0
click at [741, 244] on p "FOR THESE REASONS, Debtor requests an order allowing the sale of real property …" at bounding box center [650, 268] width 465 height 96
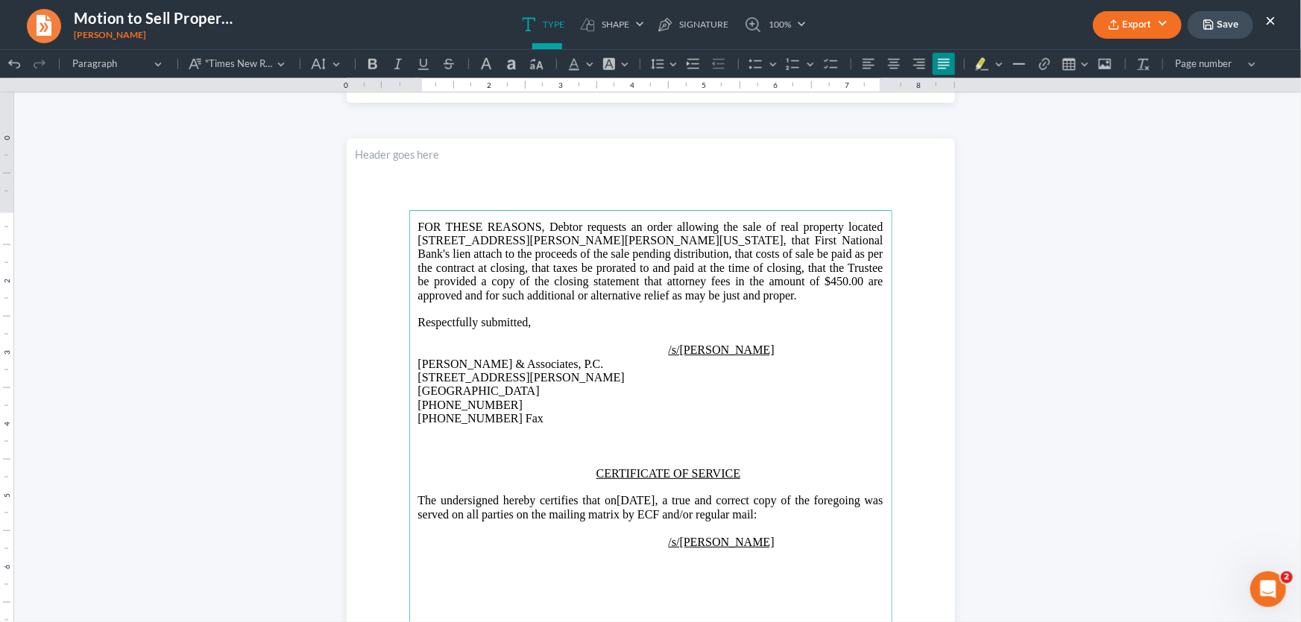
click at [462, 241] on span "FOR THESE REASONS, Debtor requests an order allowing the sale of real property …" at bounding box center [650, 260] width 465 height 81
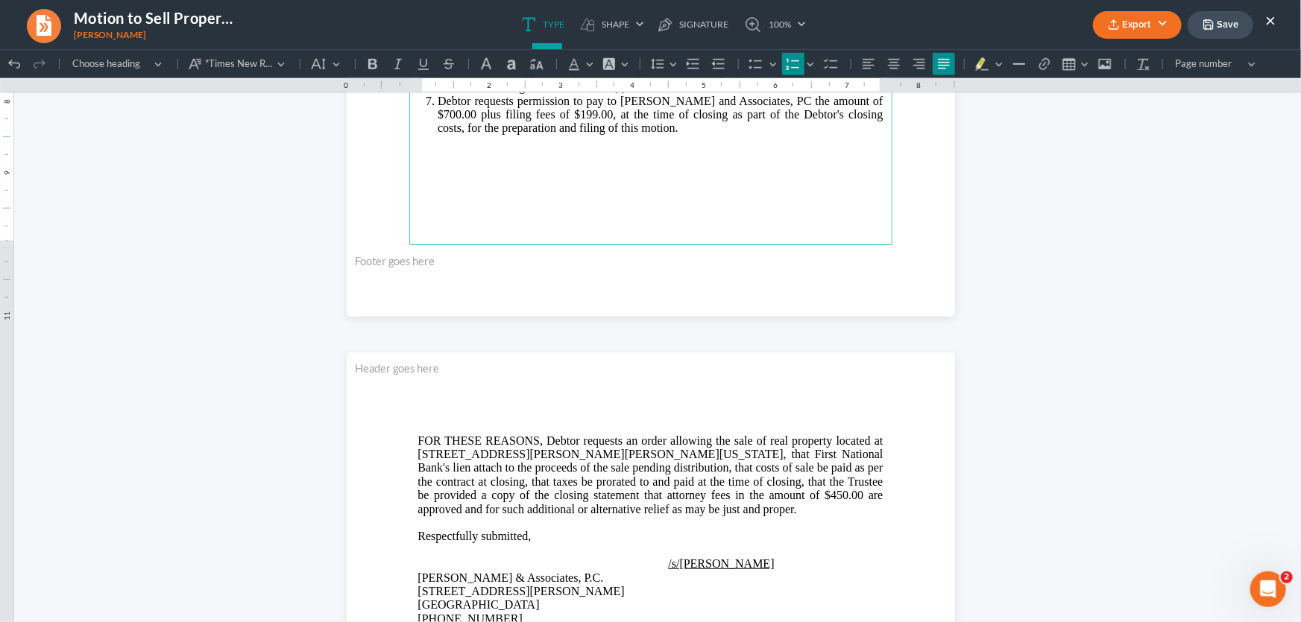
scroll to position [678, 0]
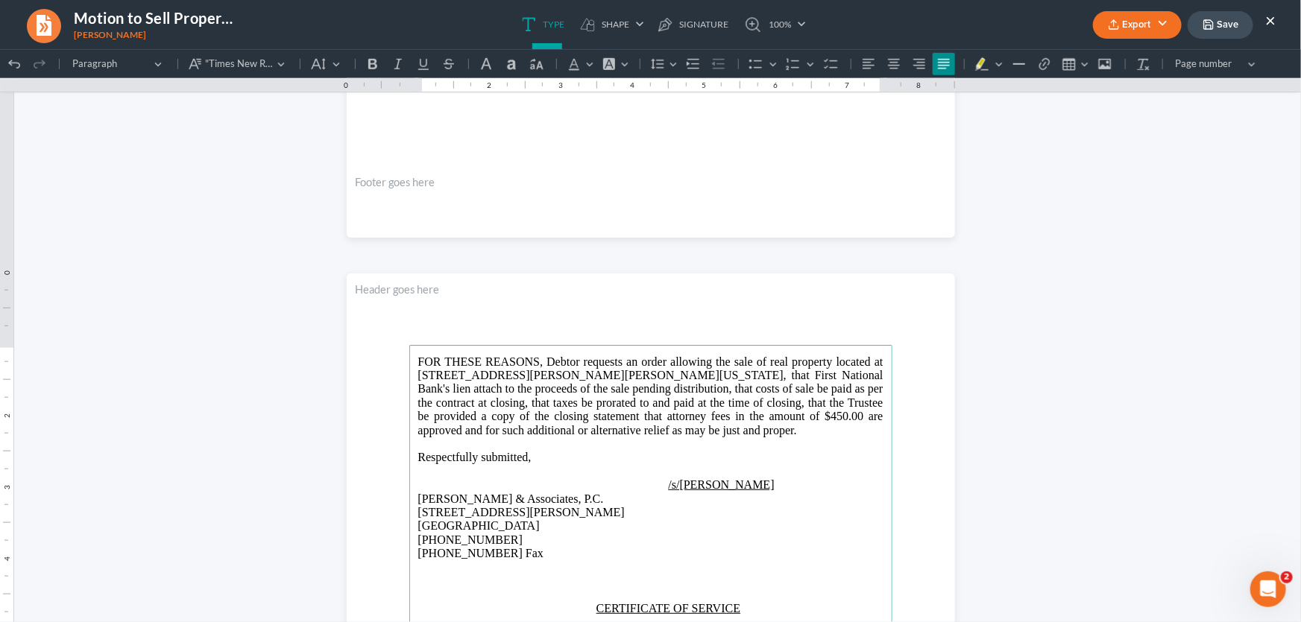
click at [836, 416] on span "FOR THESE REASONS, Debtor requests an order allowing the sale of real property …" at bounding box center [650, 395] width 465 height 81
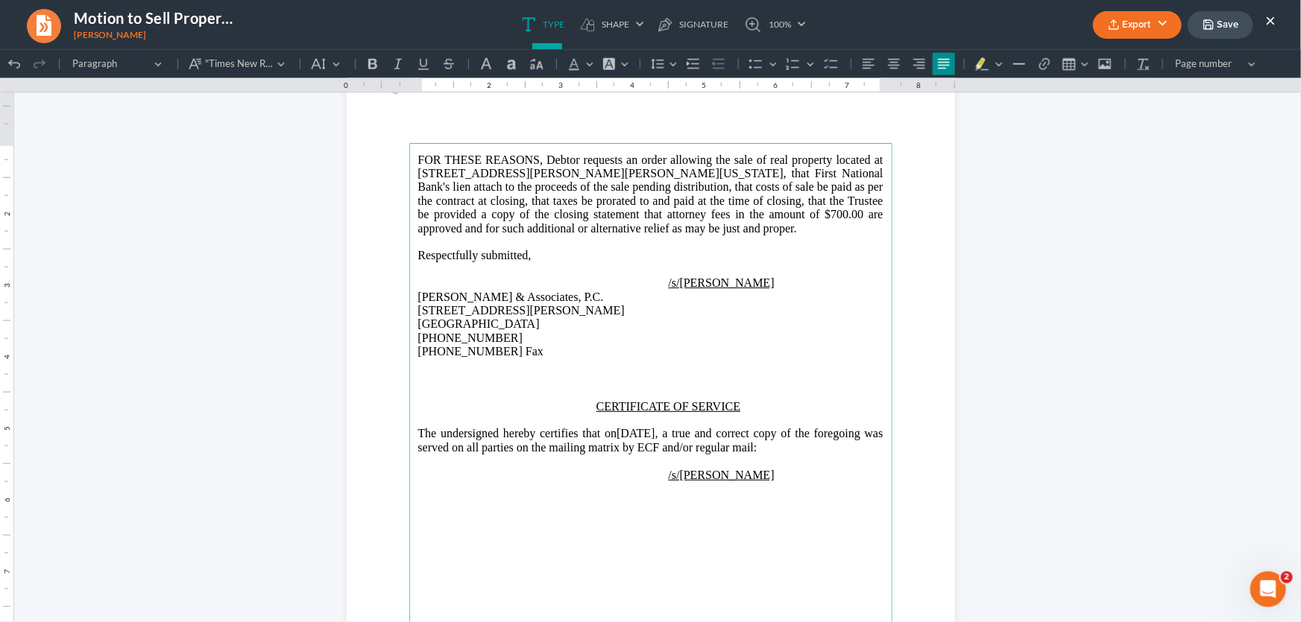
scroll to position [880, 0]
drag, startPoint x: 721, startPoint y: 427, endPoint x: 672, endPoint y: 432, distance: 48.7
click at [672, 432] on p "The undersigned hereby certifies that on 08/15/2025 , a true and correct copy o…" at bounding box center [650, 440] width 465 height 28
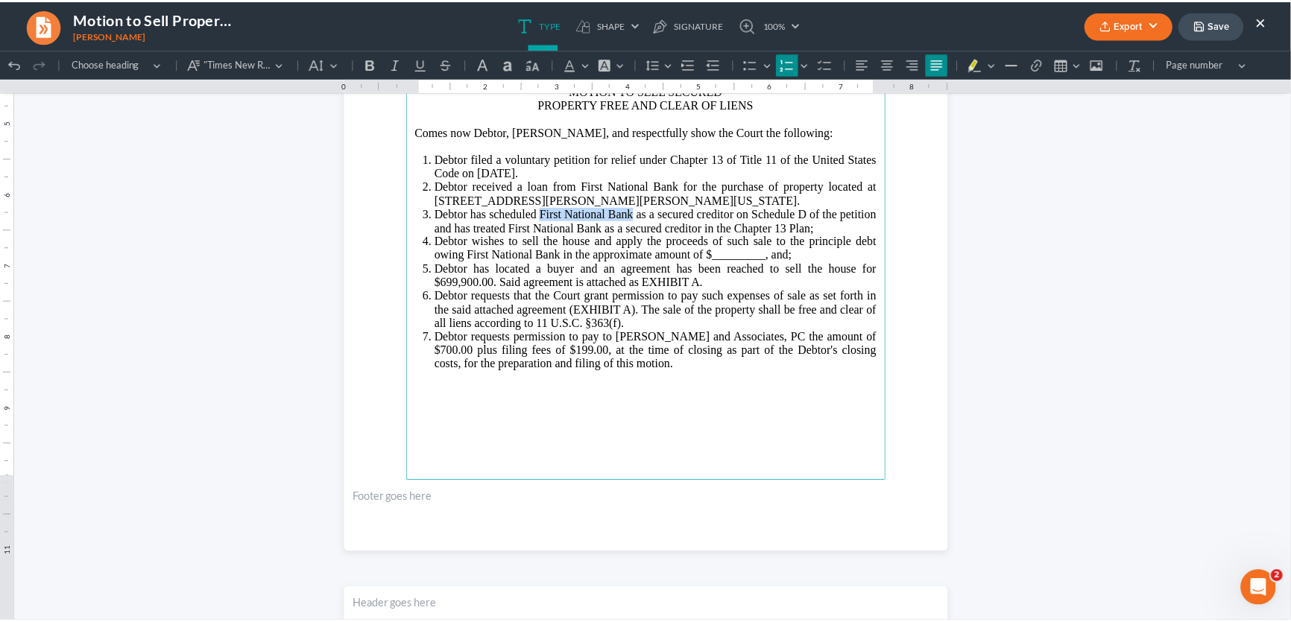
scroll to position [338, 0]
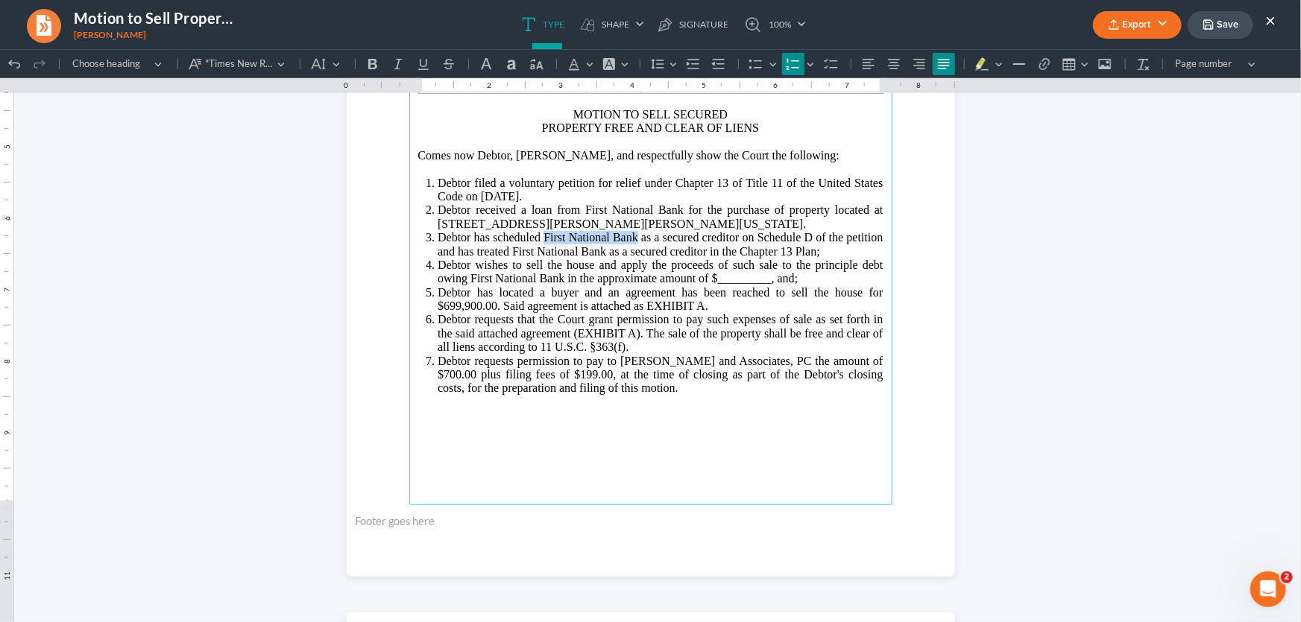
click at [755, 350] on span "Debtor requests that the Court grant permission to pay such expenses of sale as…" at bounding box center [660, 332] width 445 height 40
click at [1224, 28] on button "Save" at bounding box center [1220, 25] width 66 height 28
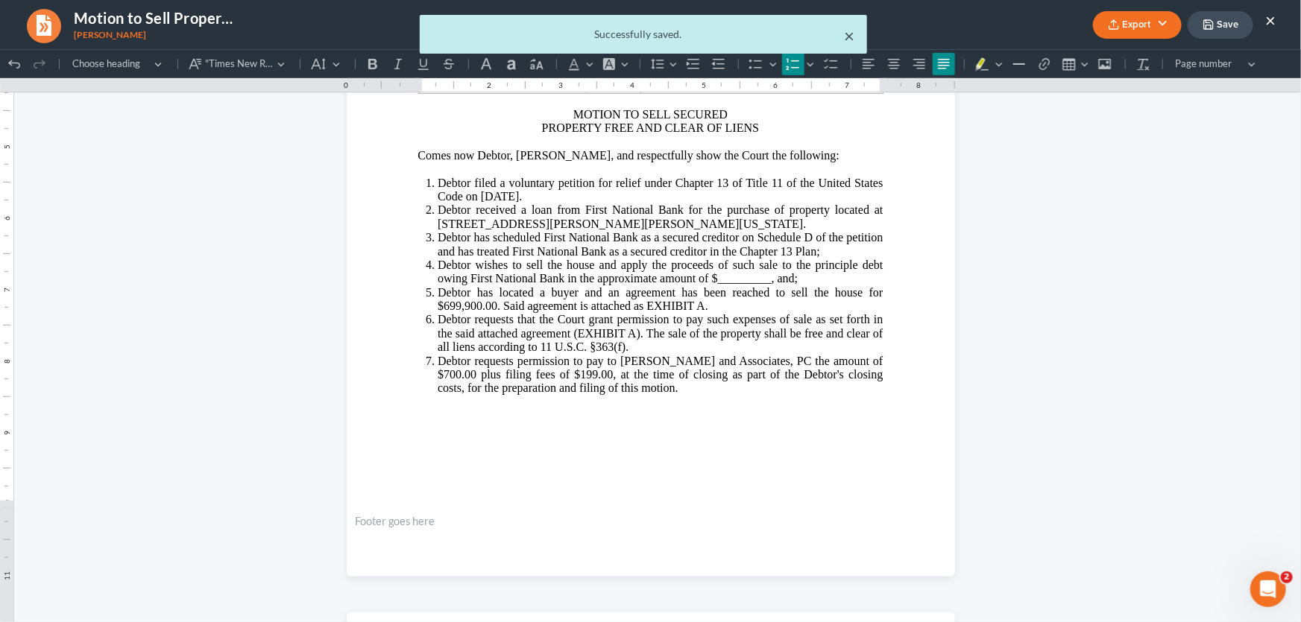
click at [850, 40] on button "×" at bounding box center [849, 36] width 10 height 18
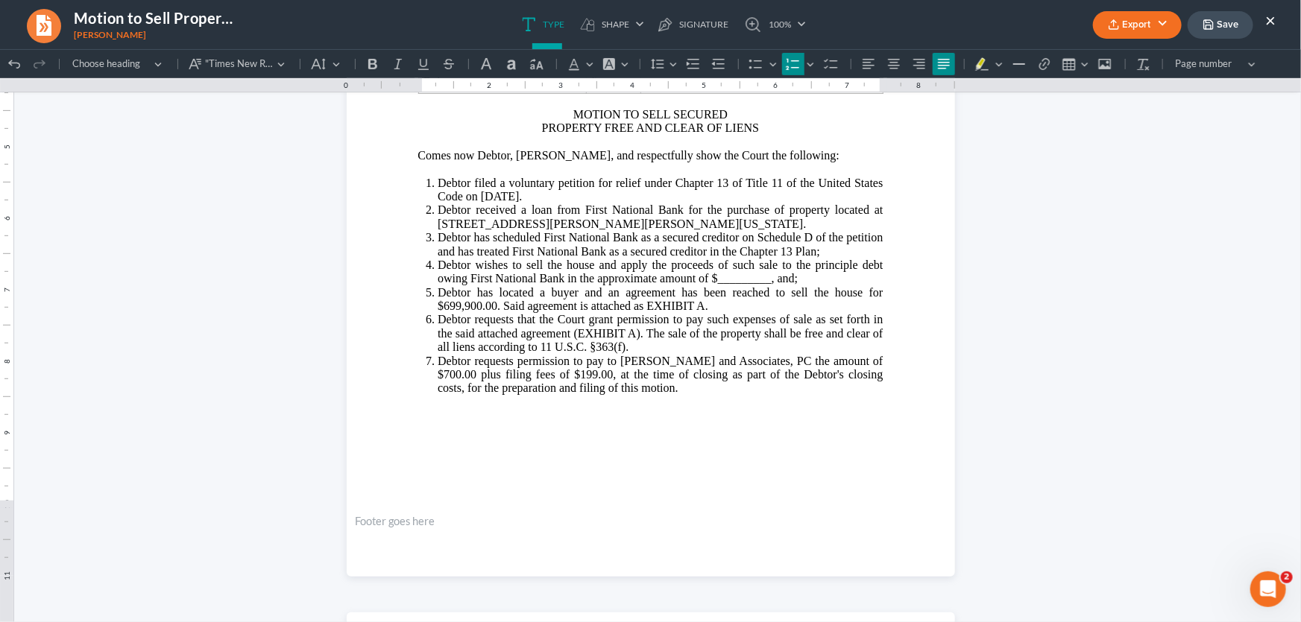
click at [1275, 22] on button "×" at bounding box center [1270, 20] width 10 height 18
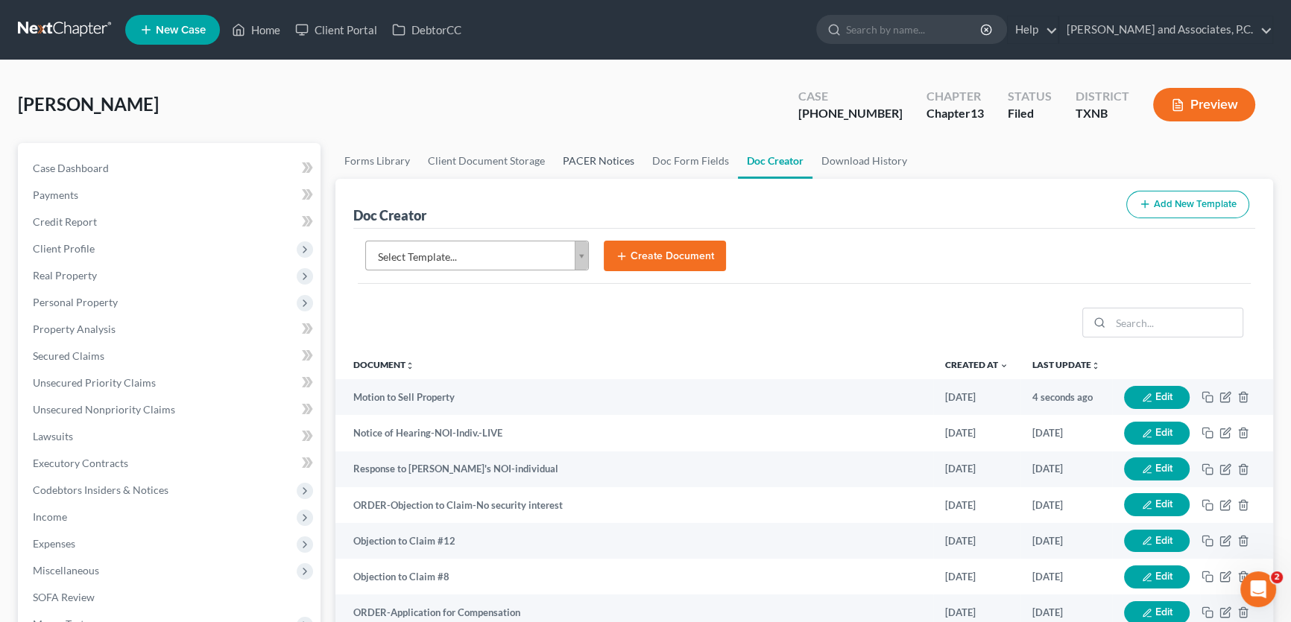
click at [617, 163] on link "PACER Notices" at bounding box center [598, 161] width 89 height 36
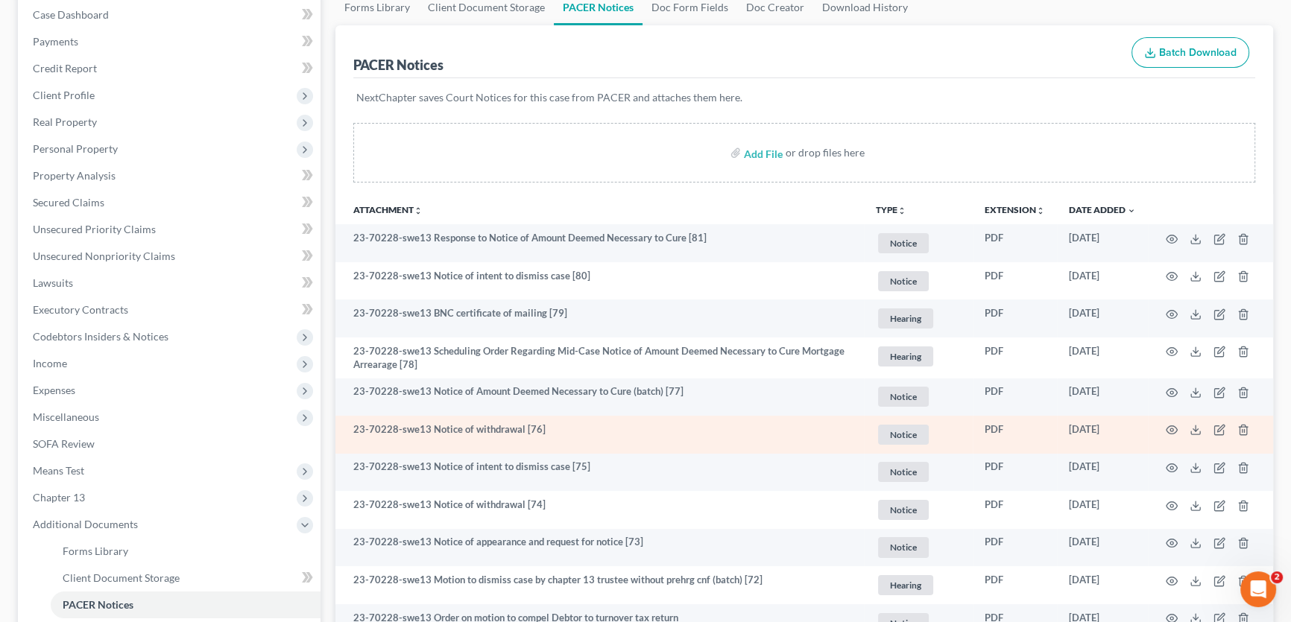
scroll to position [135, 0]
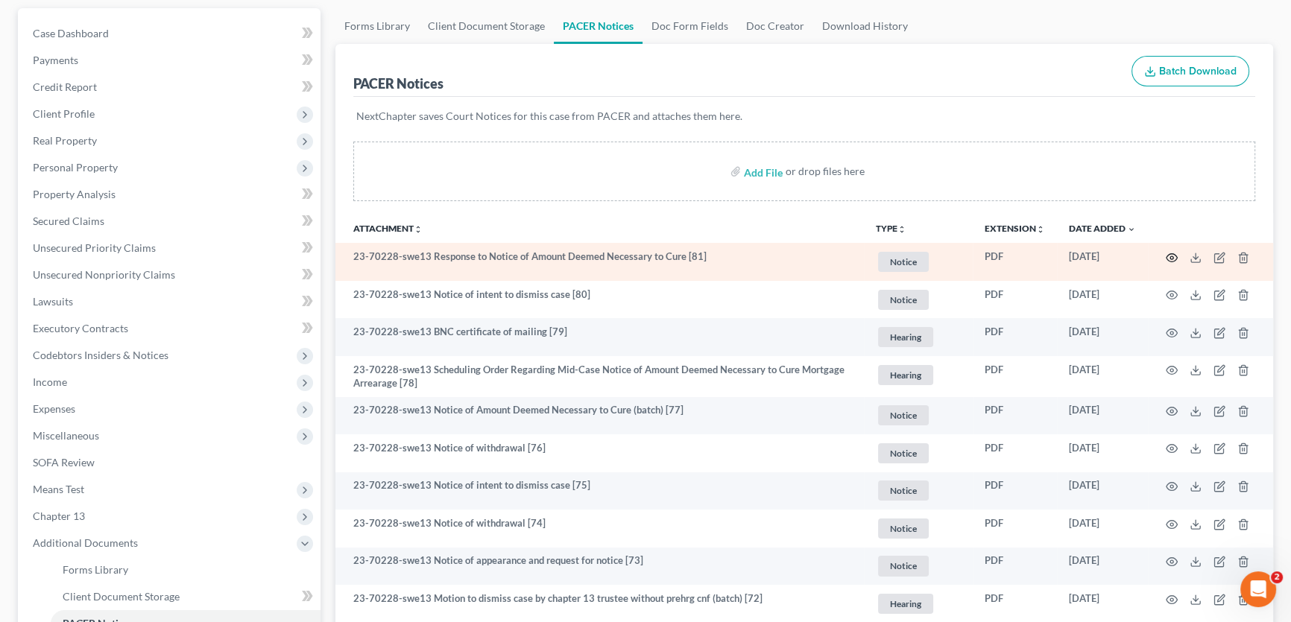
click at [1170, 253] on icon "button" at bounding box center [1172, 258] width 12 height 12
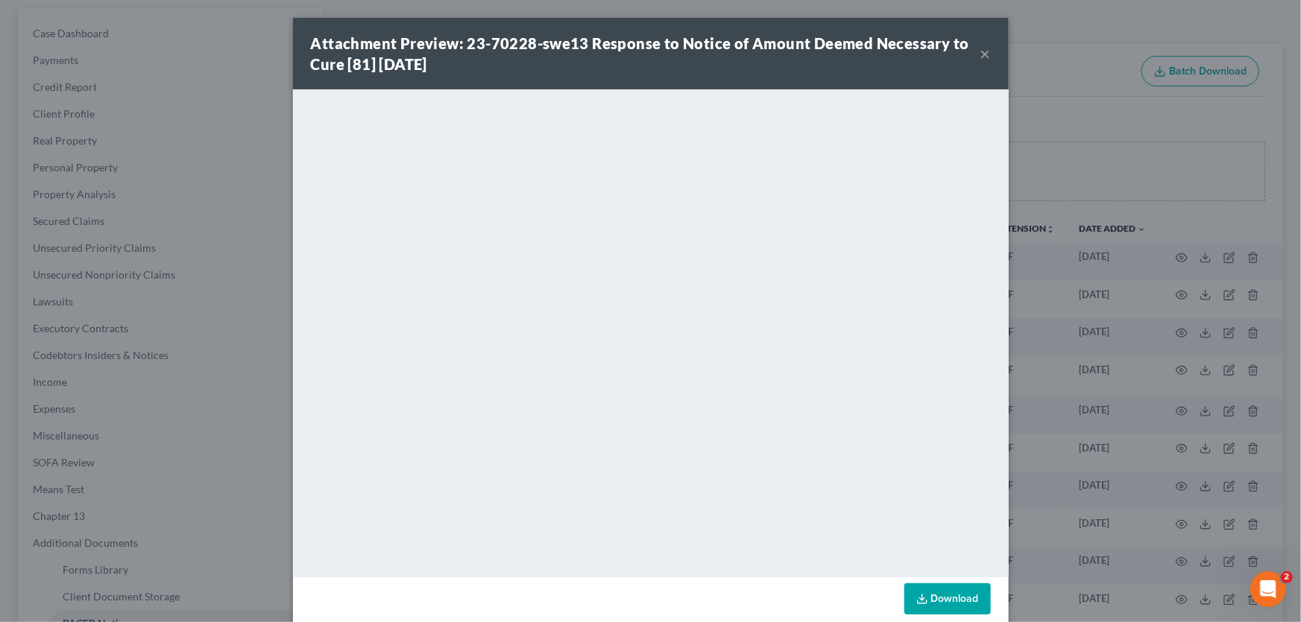
click at [982, 54] on button "×" at bounding box center [985, 54] width 10 height 18
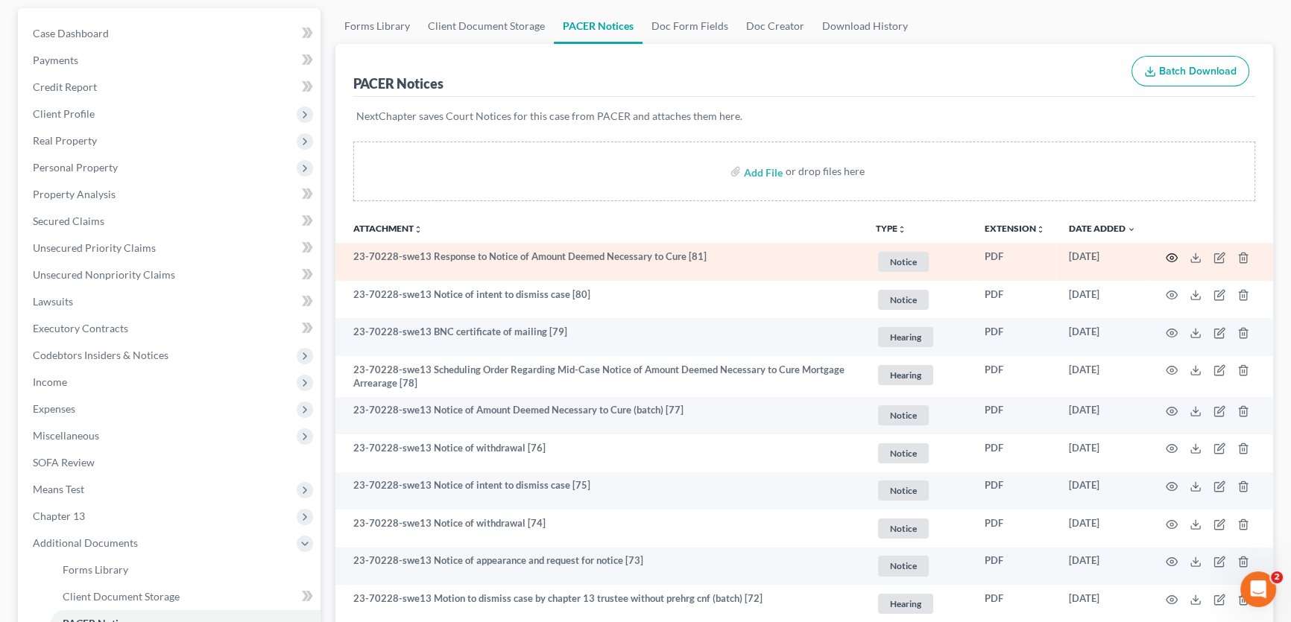
click at [1169, 253] on icon "button" at bounding box center [1172, 258] width 12 height 12
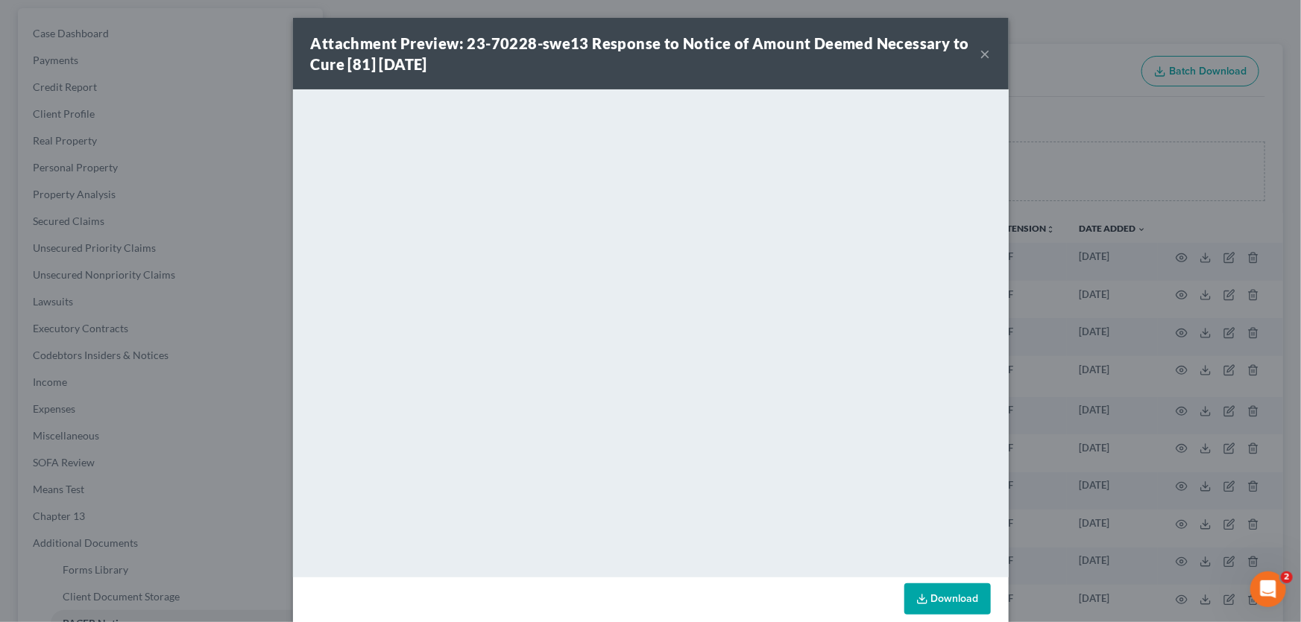
drag, startPoint x: 979, startPoint y: 51, endPoint x: 832, endPoint y: 94, distance: 152.9
click at [980, 51] on button "×" at bounding box center [985, 54] width 10 height 18
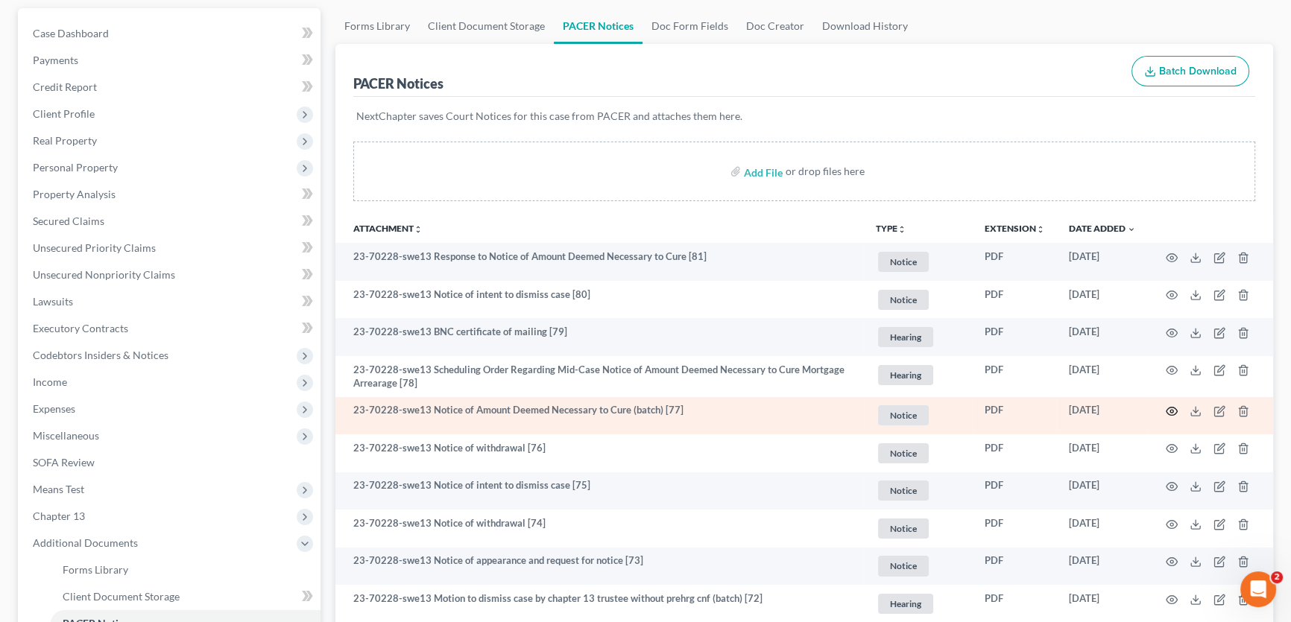
click at [1175, 411] on icon "button" at bounding box center [1171, 412] width 11 height 8
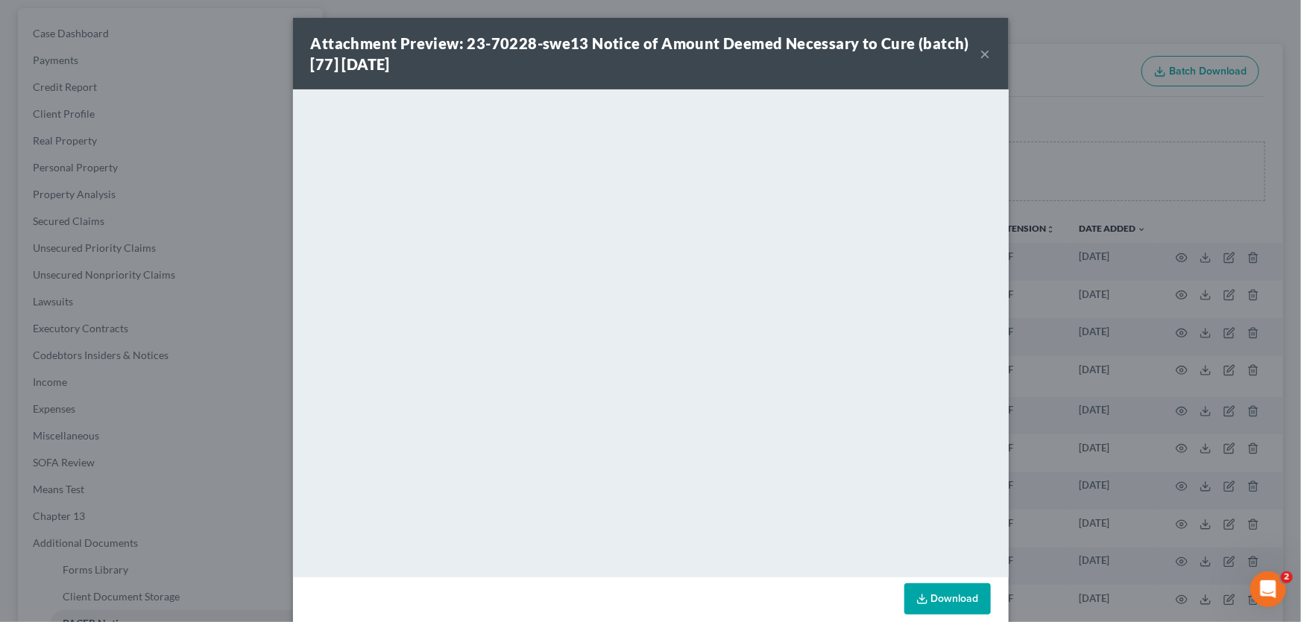
click at [980, 56] on button "×" at bounding box center [985, 54] width 10 height 18
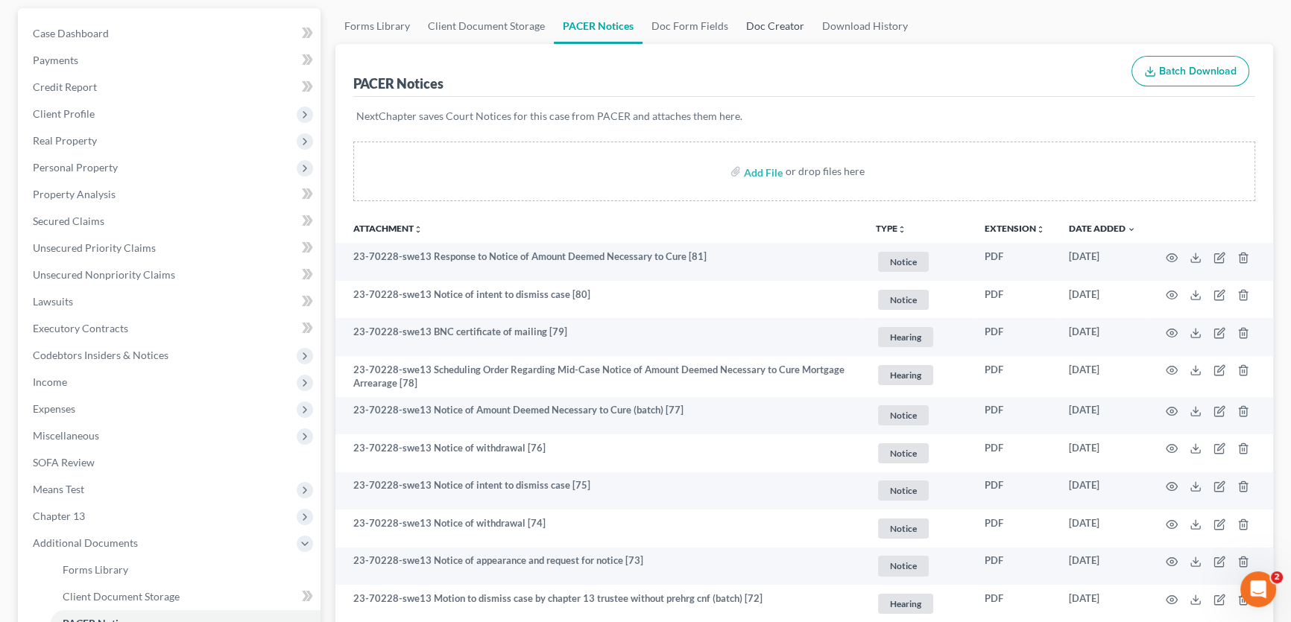
click at [766, 25] on link "Doc Creator" at bounding box center [775, 26] width 76 height 36
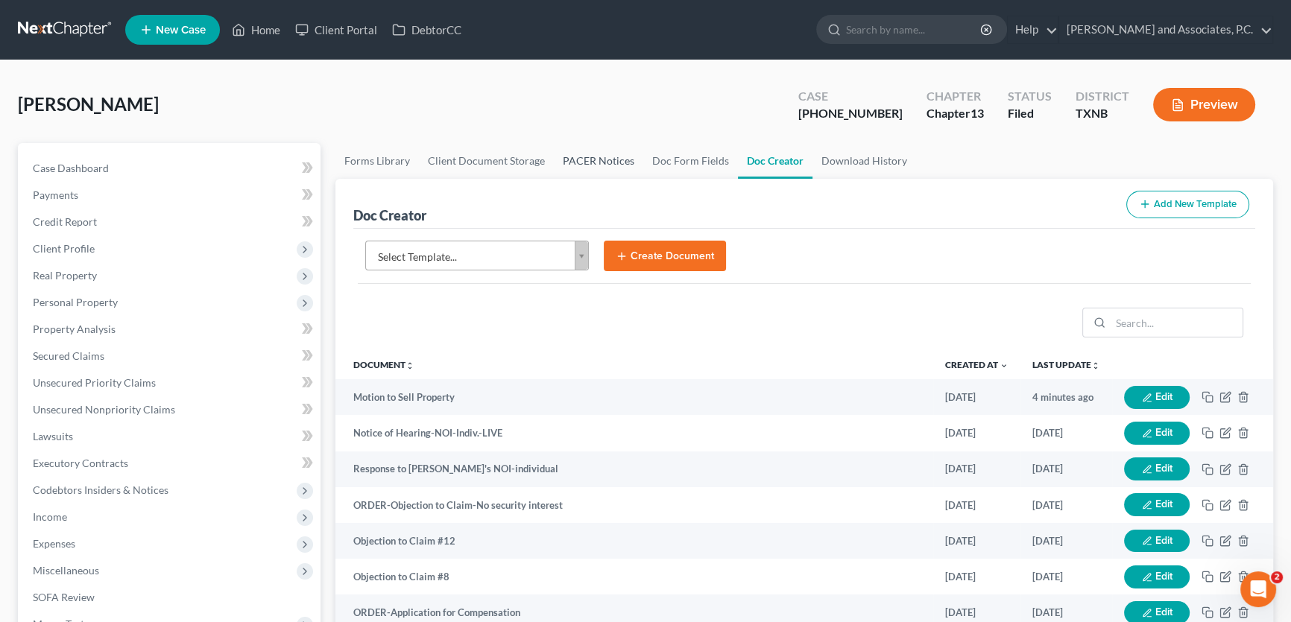
click at [584, 163] on link "PACER Notices" at bounding box center [598, 161] width 89 height 36
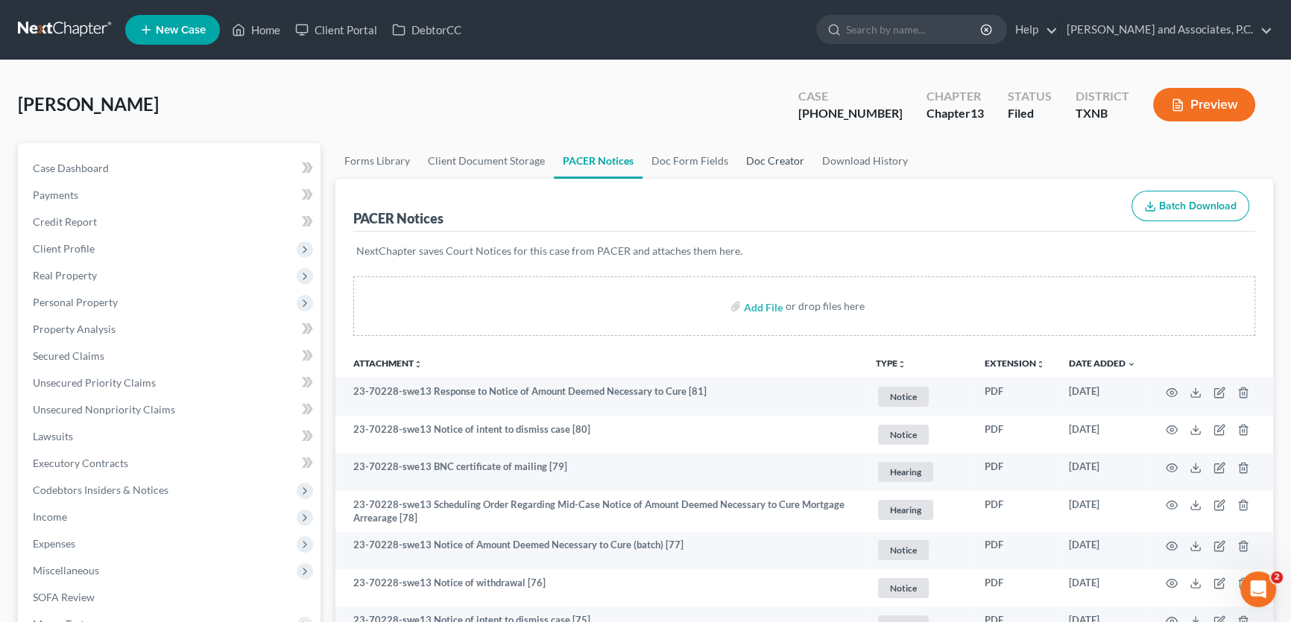
click at [755, 157] on link "Doc Creator" at bounding box center [775, 161] width 76 height 36
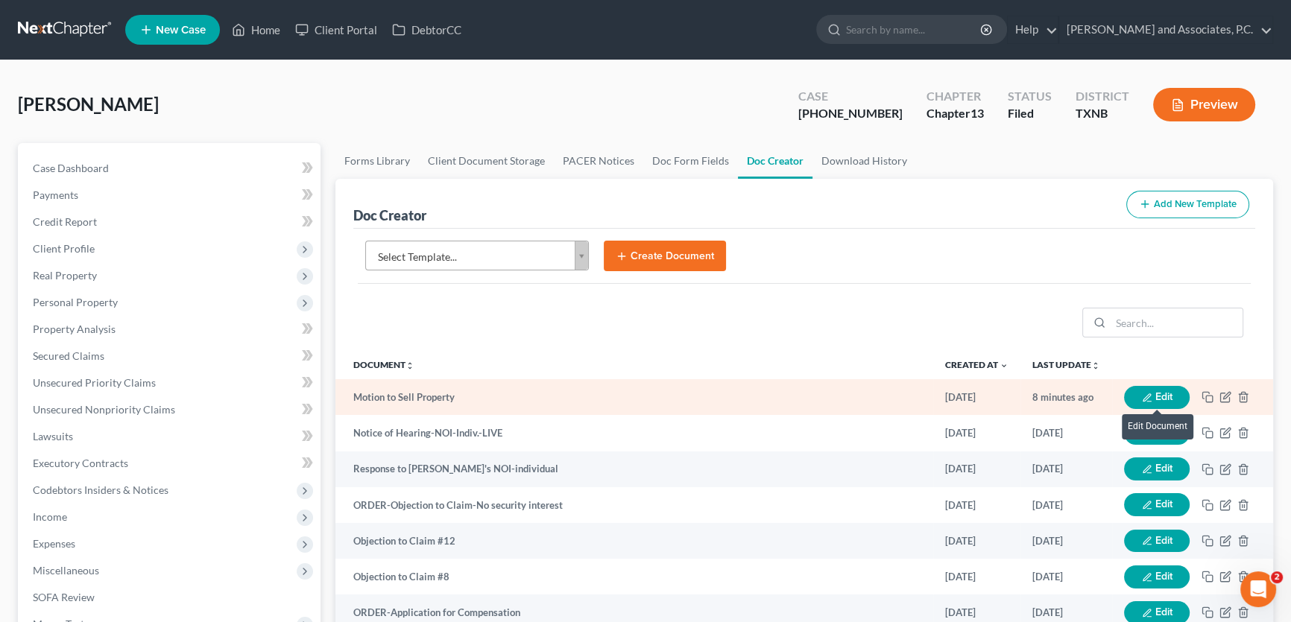
click at [1163, 395] on button "Edit" at bounding box center [1157, 397] width 66 height 23
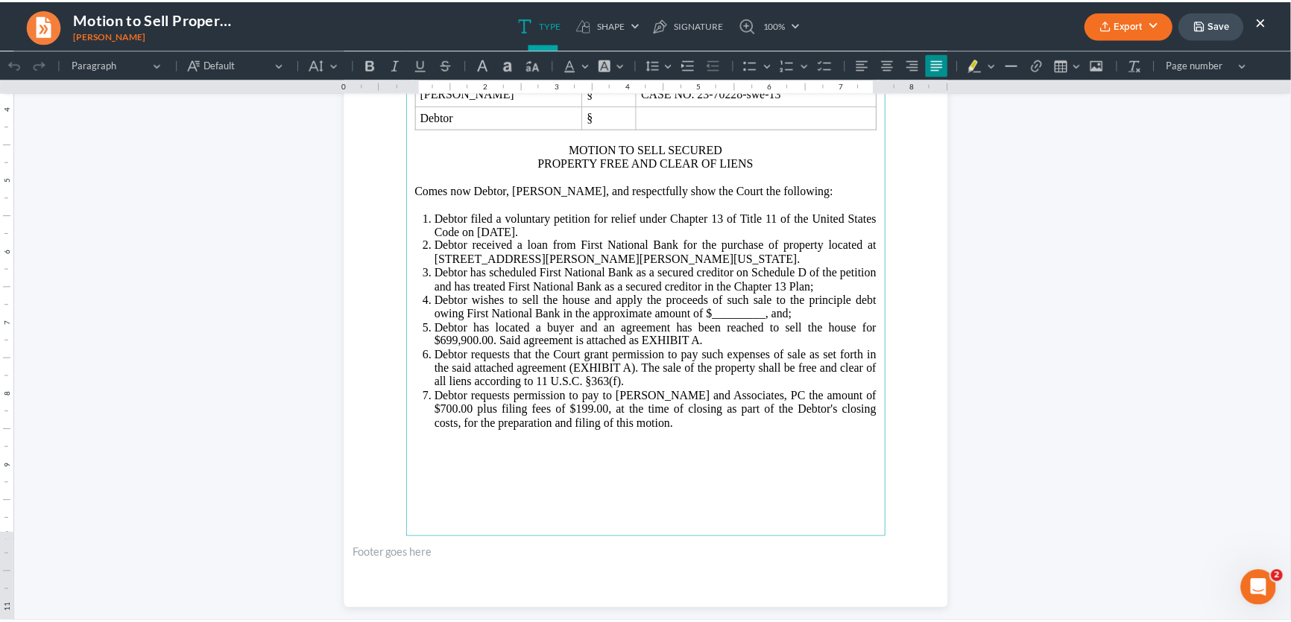
scroll to position [338, 0]
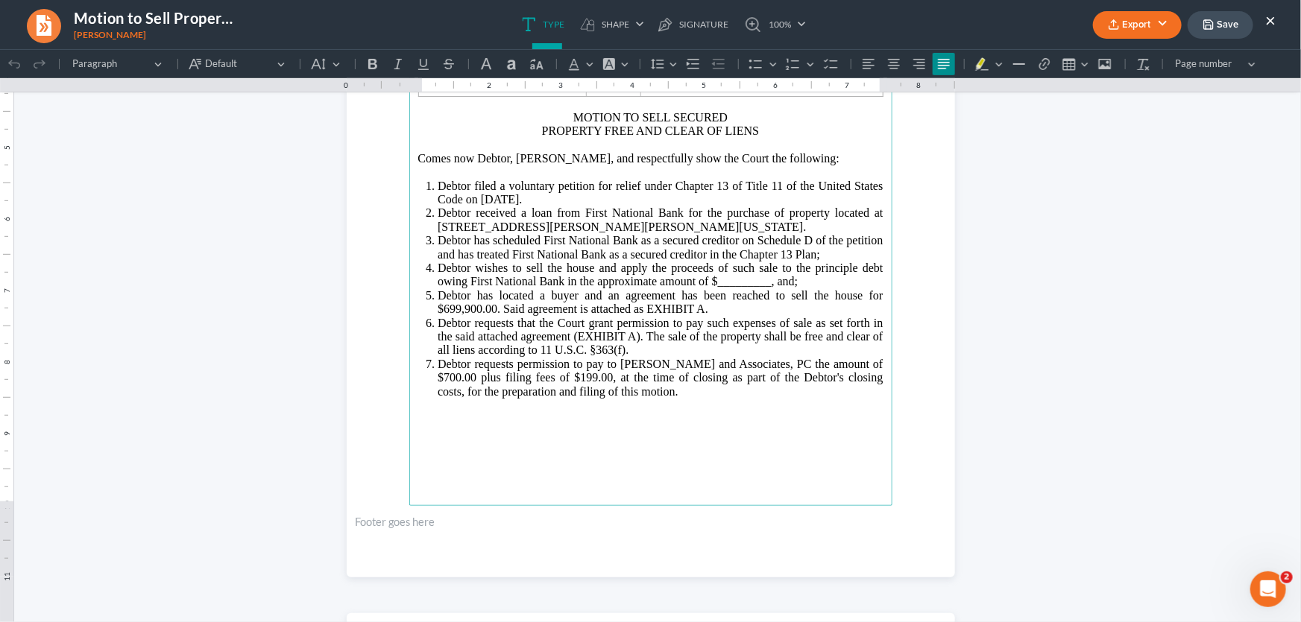
click at [1247, 22] on button "Save" at bounding box center [1220, 25] width 66 height 28
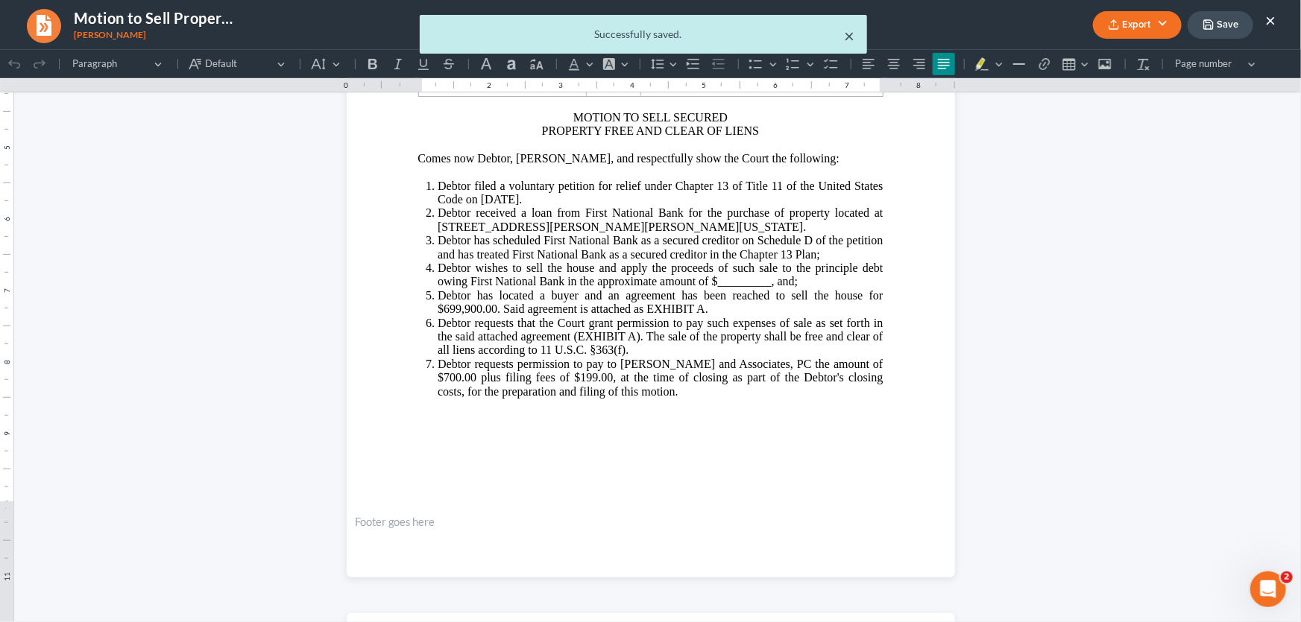
click at [850, 31] on button "×" at bounding box center [849, 36] width 10 height 18
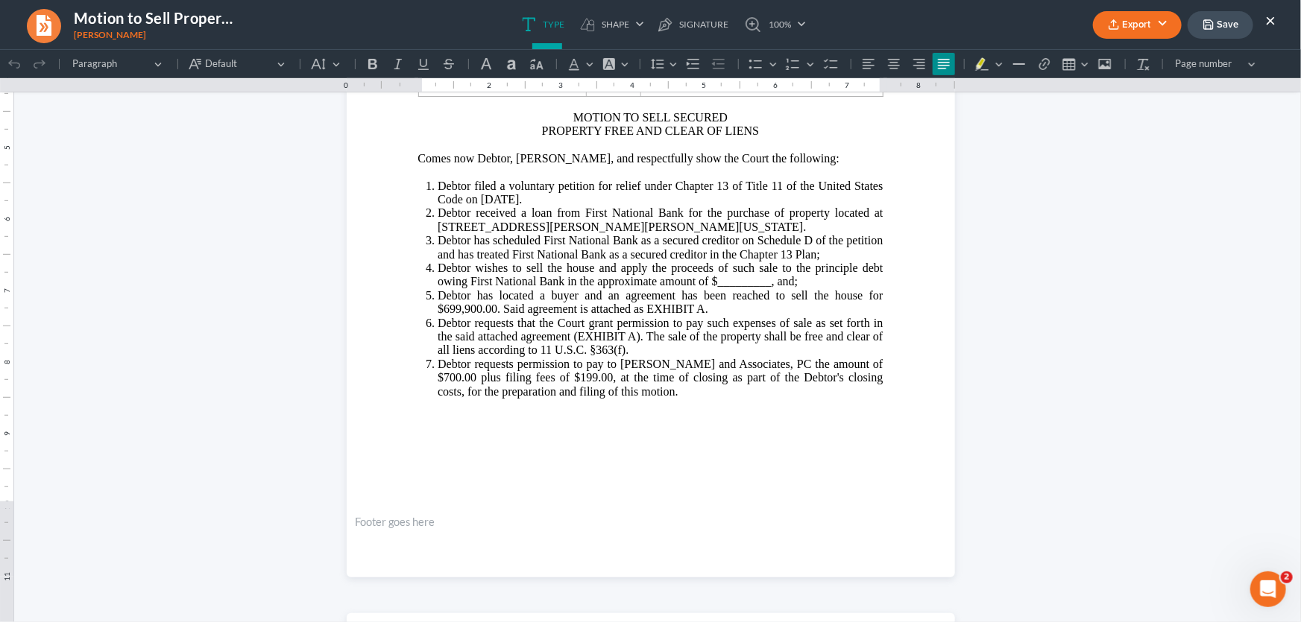
click at [1267, 15] on button "×" at bounding box center [1270, 20] width 10 height 18
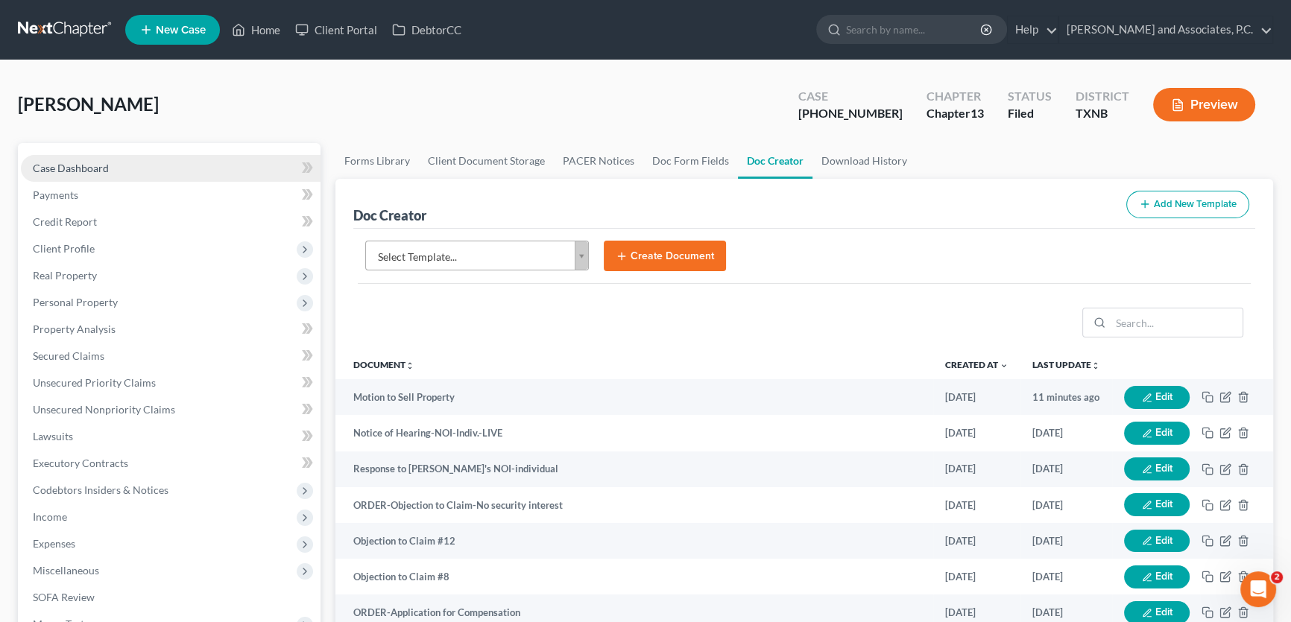
click at [101, 163] on span "Case Dashboard" at bounding box center [71, 168] width 76 height 13
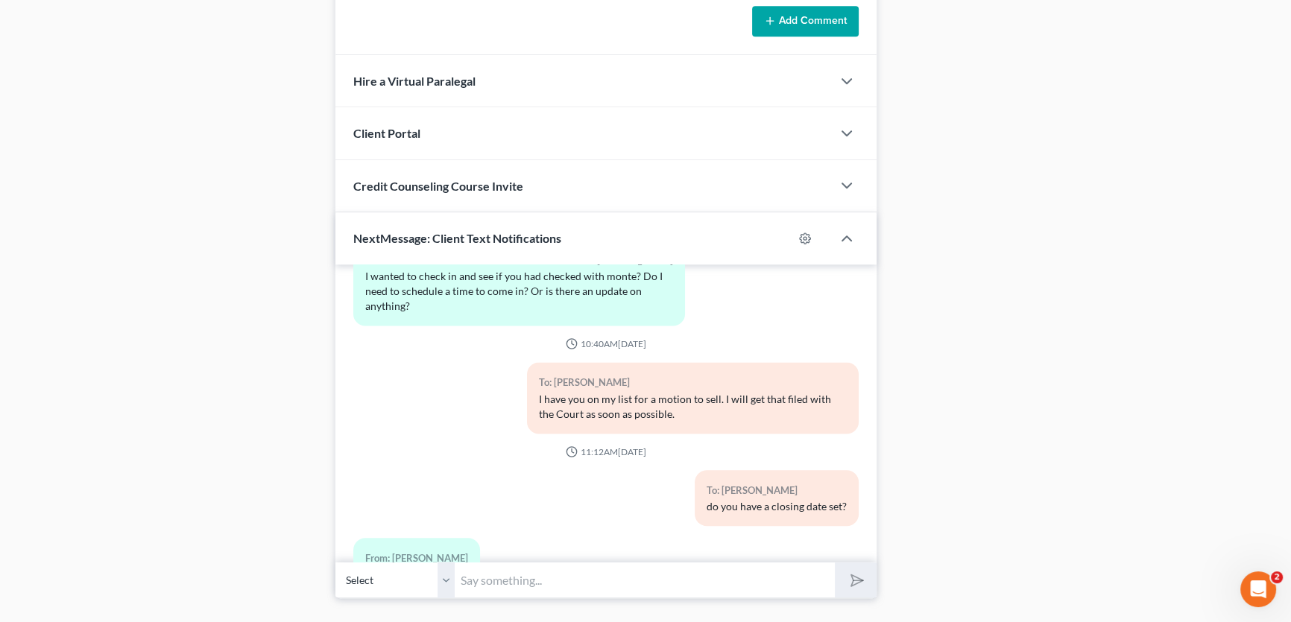
scroll to position [1224, 0]
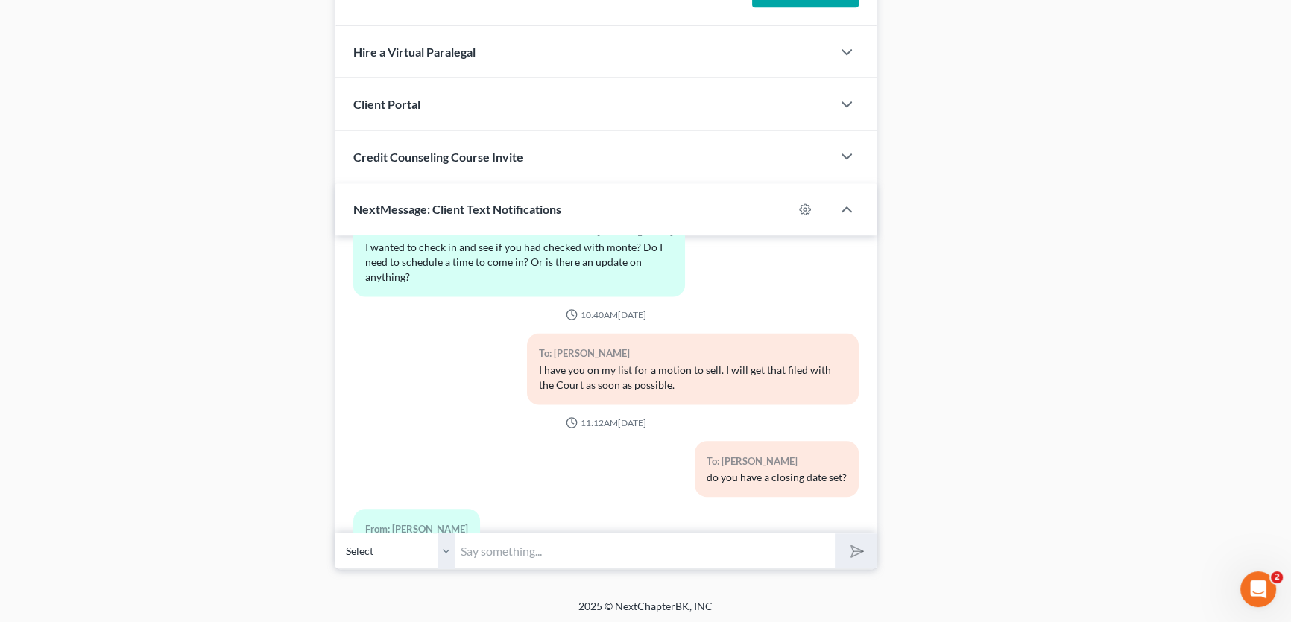
drag, startPoint x: 485, startPoint y: 547, endPoint x: 499, endPoint y: 525, distance: 25.4
click at [485, 547] on input "text" at bounding box center [645, 551] width 380 height 37
type input "do you know how much is still owed on the property?"
click at [835, 534] on button "submit" at bounding box center [855, 551] width 41 height 35
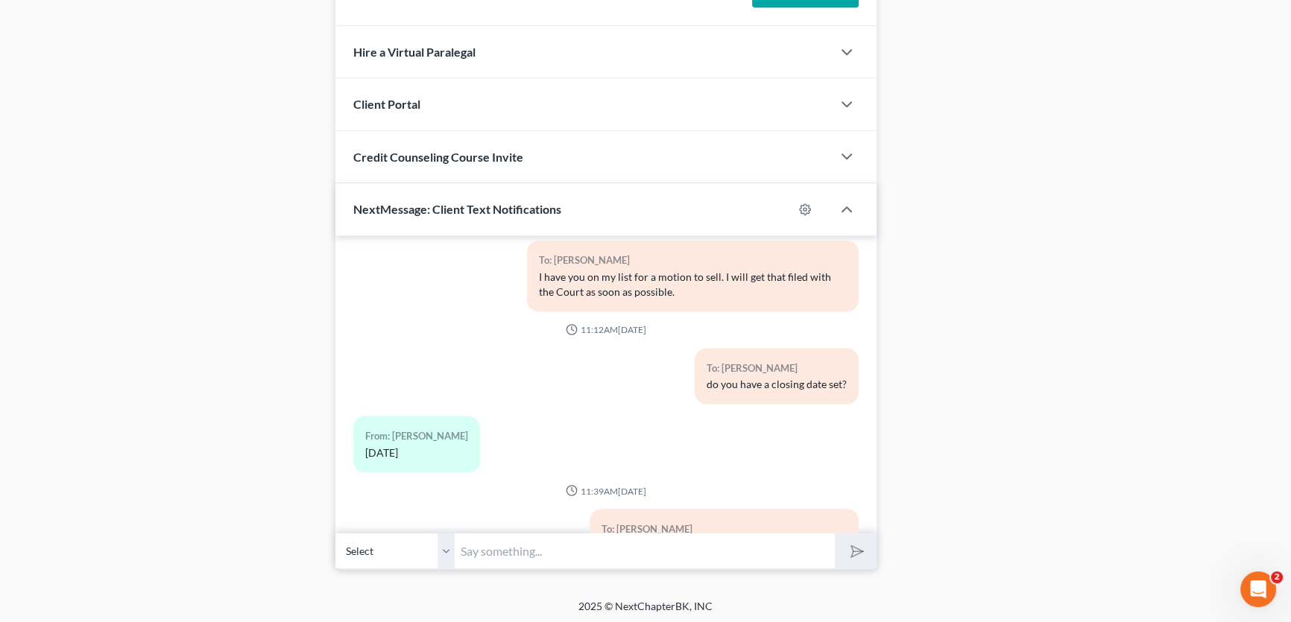
click at [492, 550] on input "text" at bounding box center [645, 551] width 380 height 37
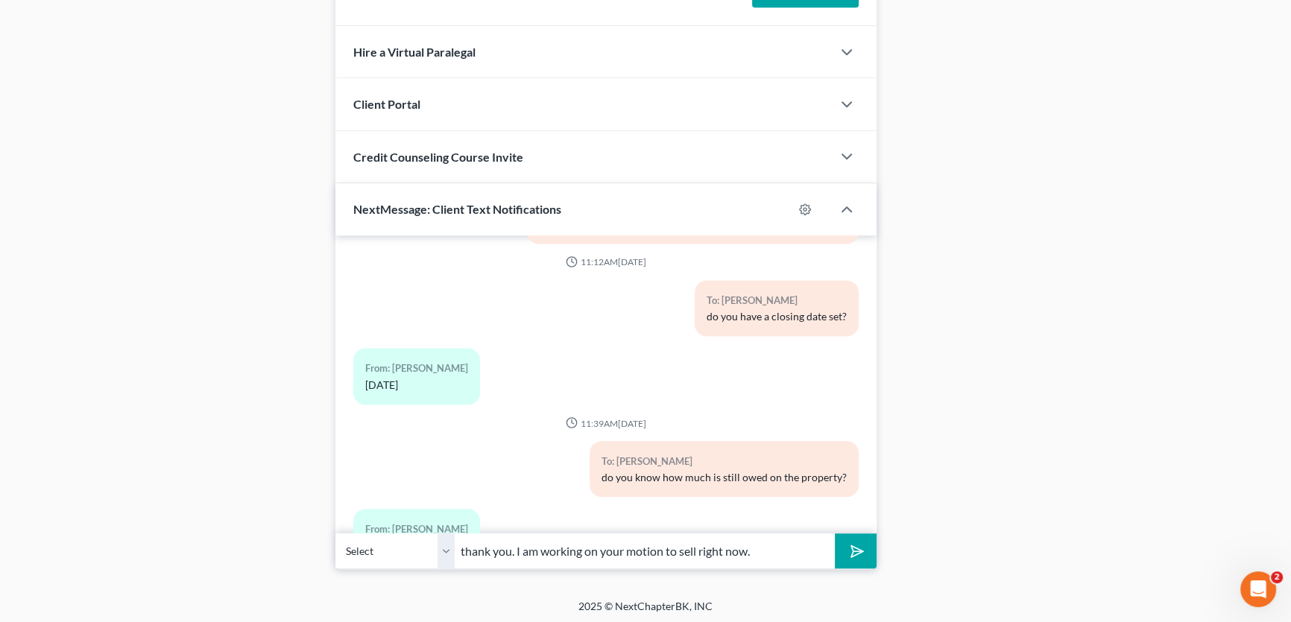
type input "thank you. I am working on your motion to sell right now."
click at [835, 534] on button "submit" at bounding box center [855, 551] width 41 height 35
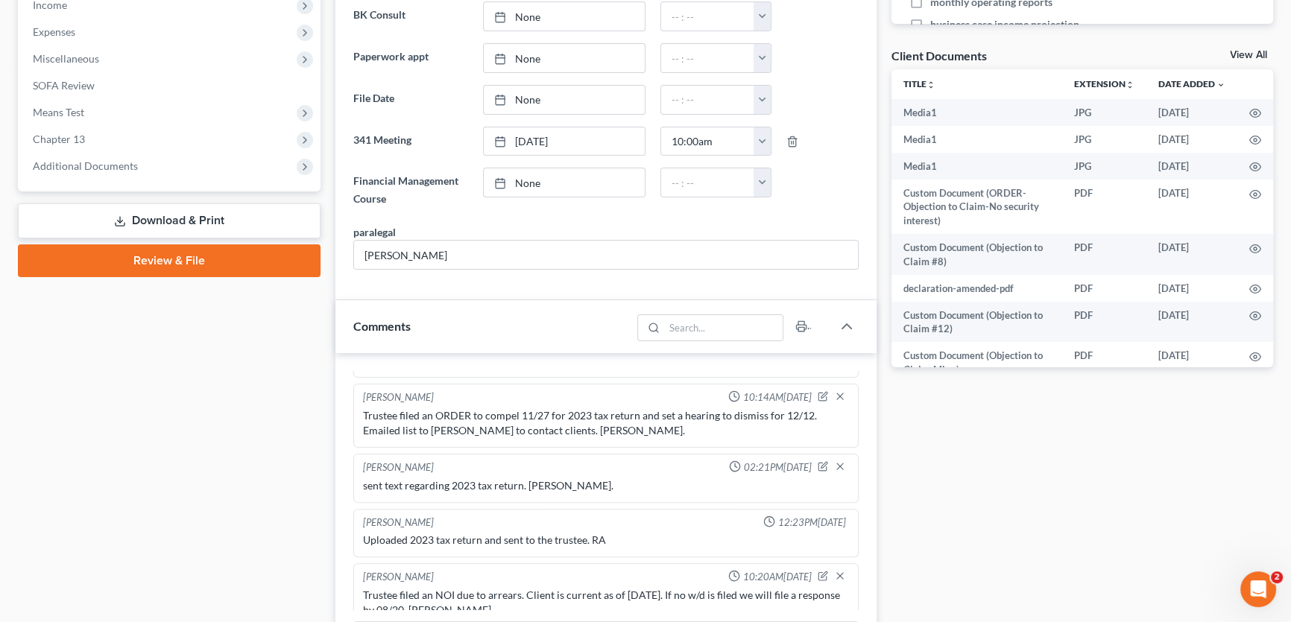
scroll to position [276, 0]
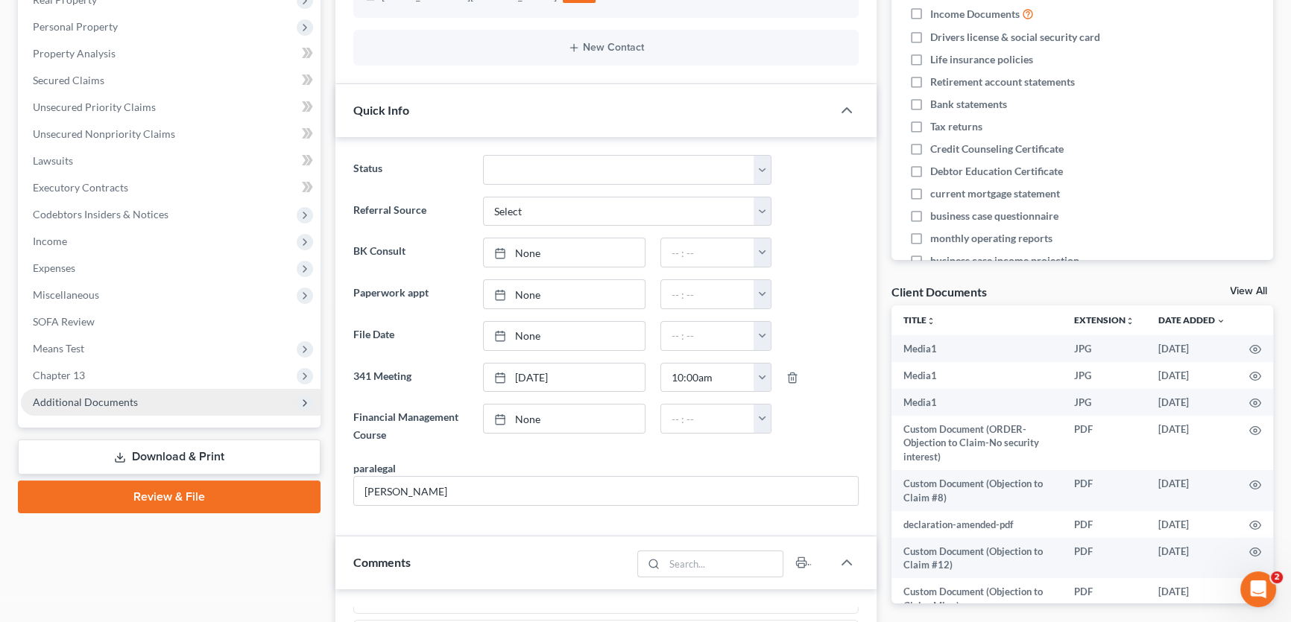
click at [102, 403] on span "Additional Documents" at bounding box center [85, 402] width 105 height 13
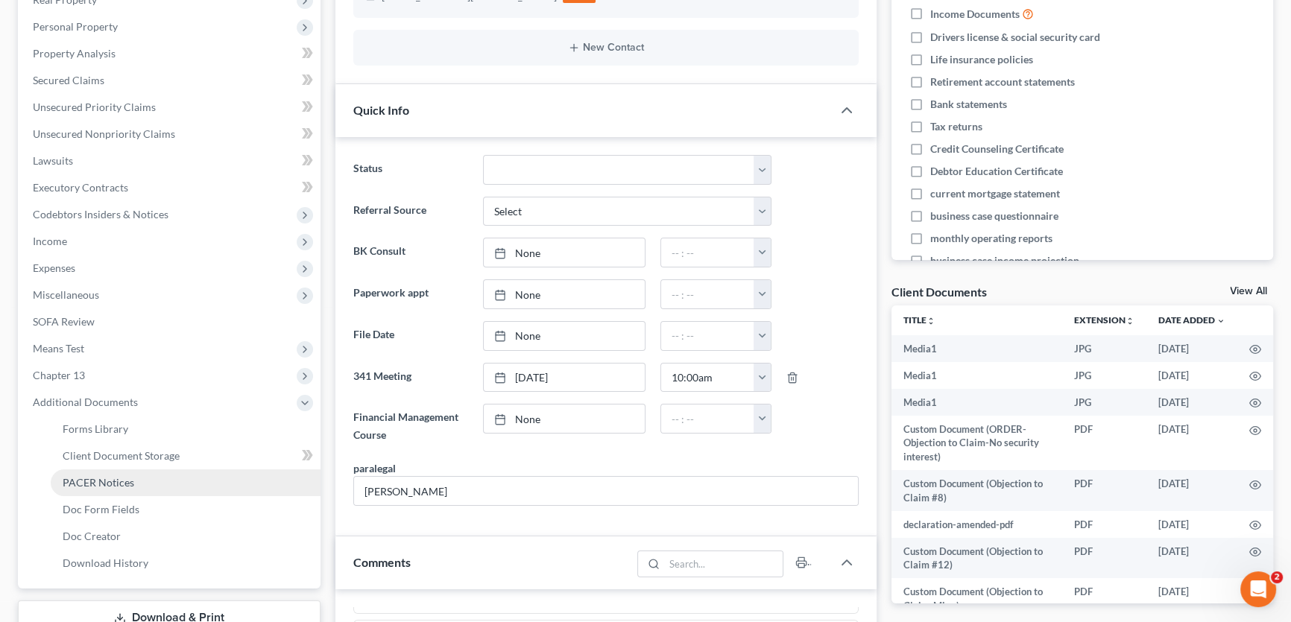
click at [92, 487] on link "PACER Notices" at bounding box center [186, 483] width 270 height 27
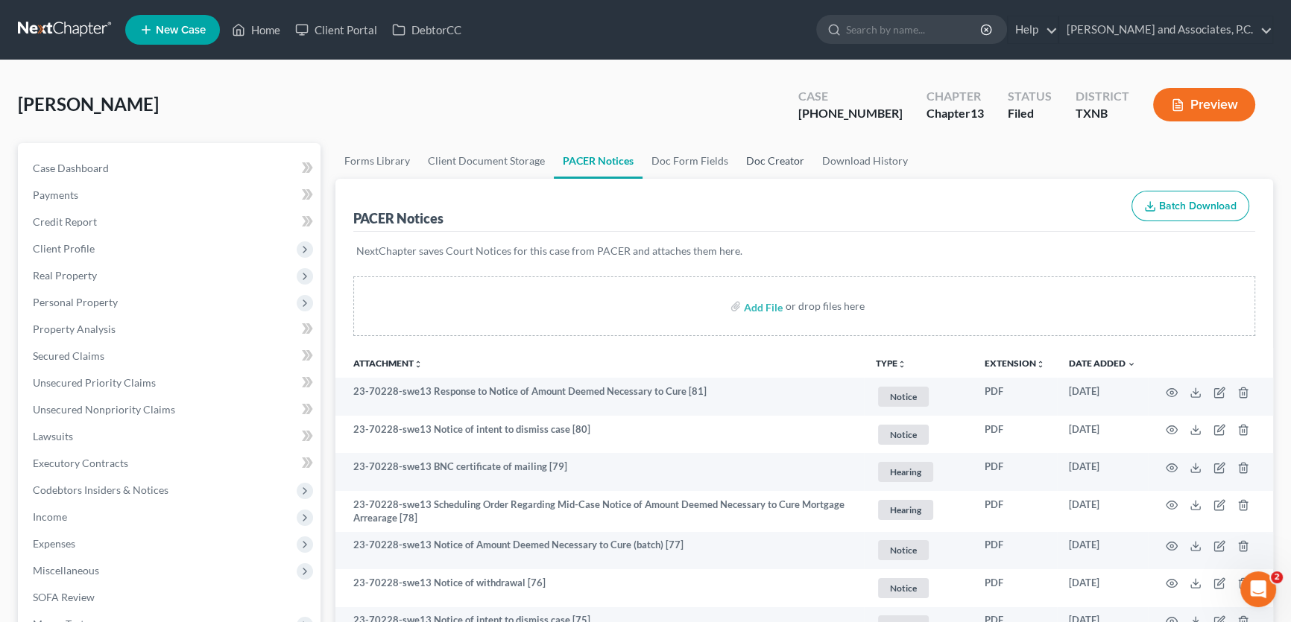
click at [764, 158] on link "Doc Creator" at bounding box center [775, 161] width 76 height 36
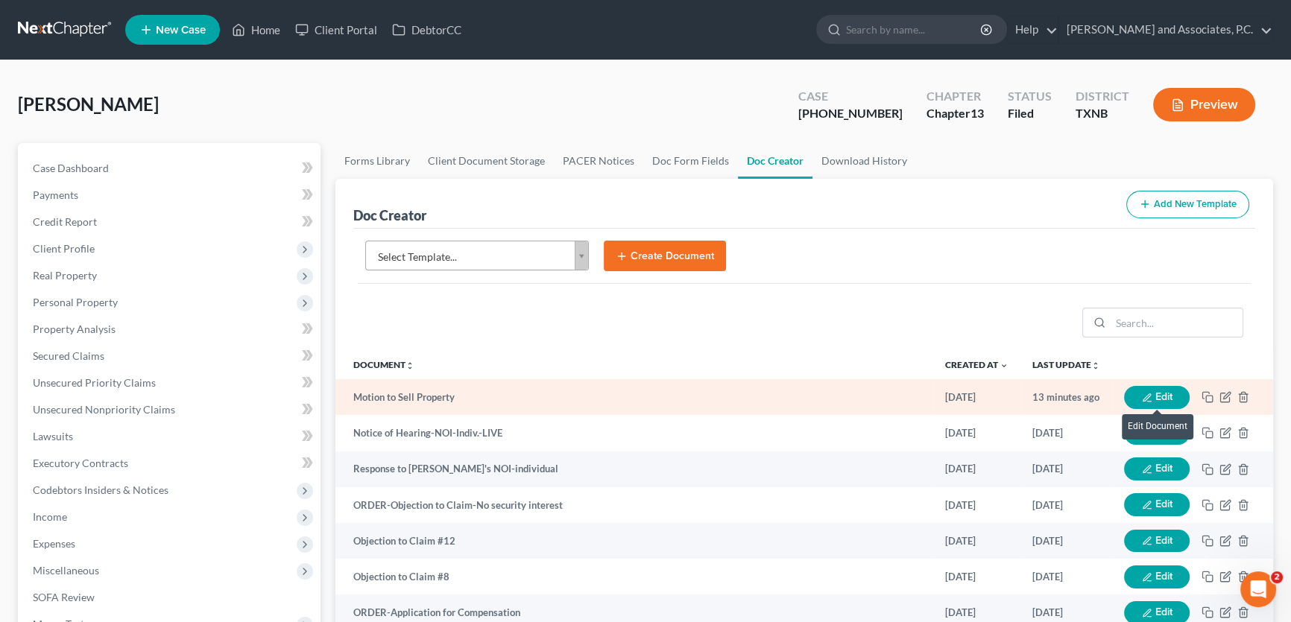
click at [1163, 394] on button "Edit" at bounding box center [1157, 397] width 66 height 23
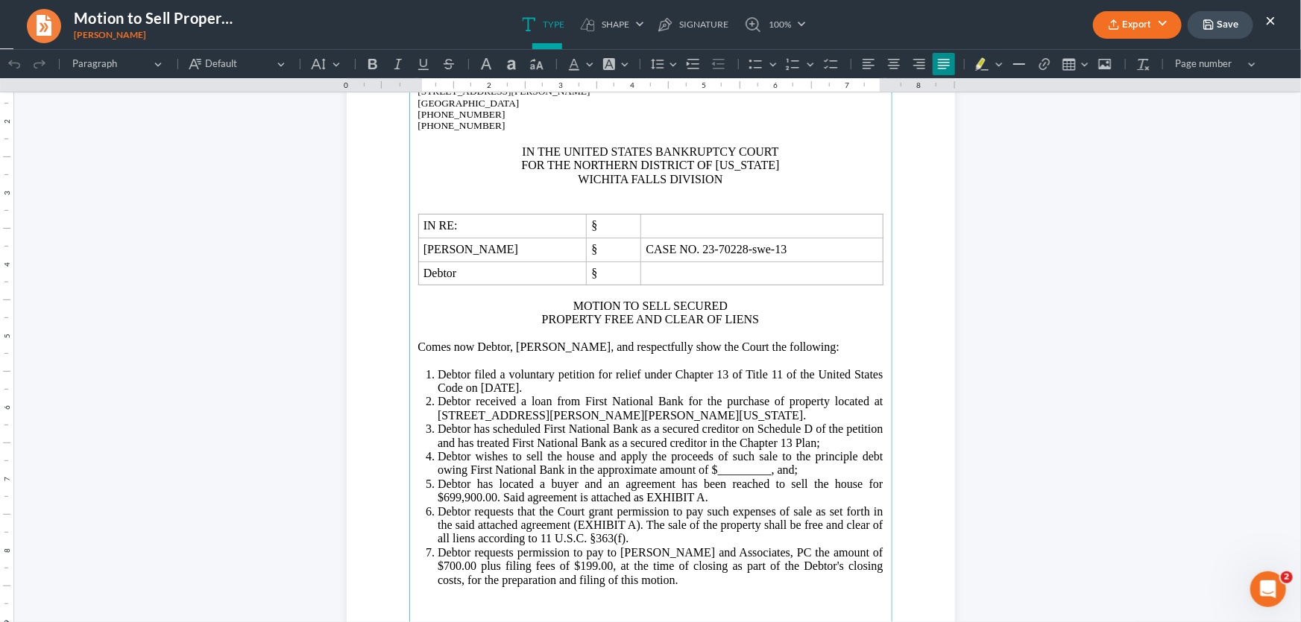
scroll to position [338, 0]
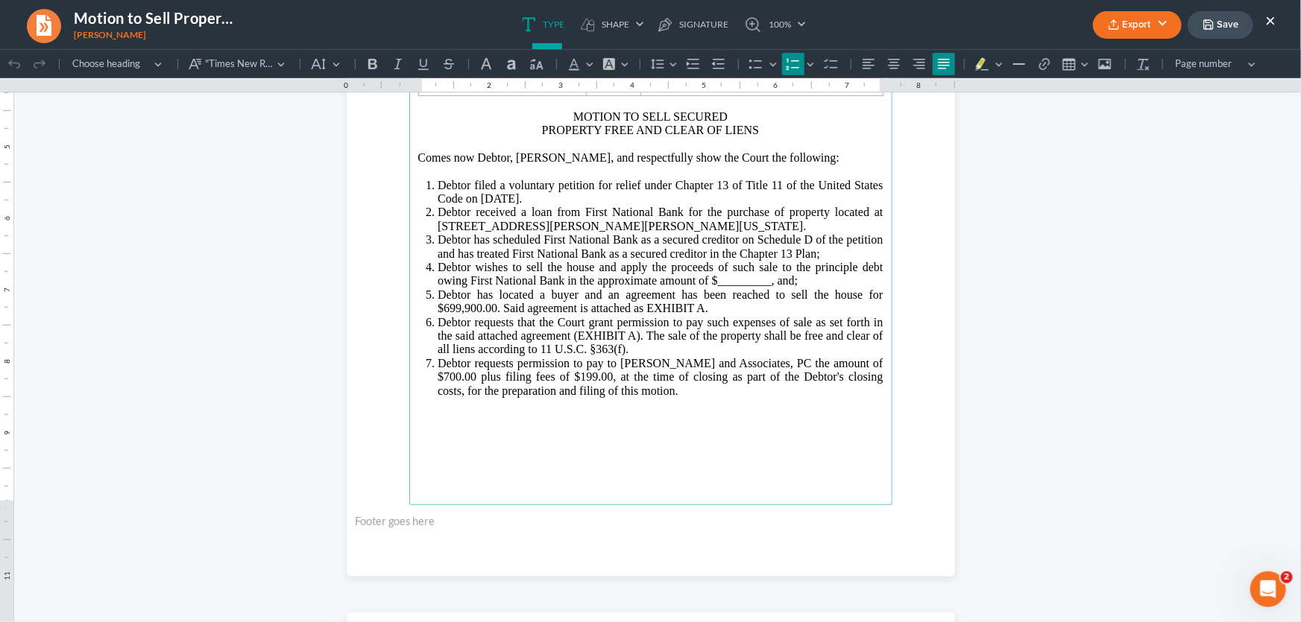
click at [758, 286] on span "Debtor wishes to sell the house and apply the proceeds of such sale to the prin…" at bounding box center [660, 273] width 445 height 26
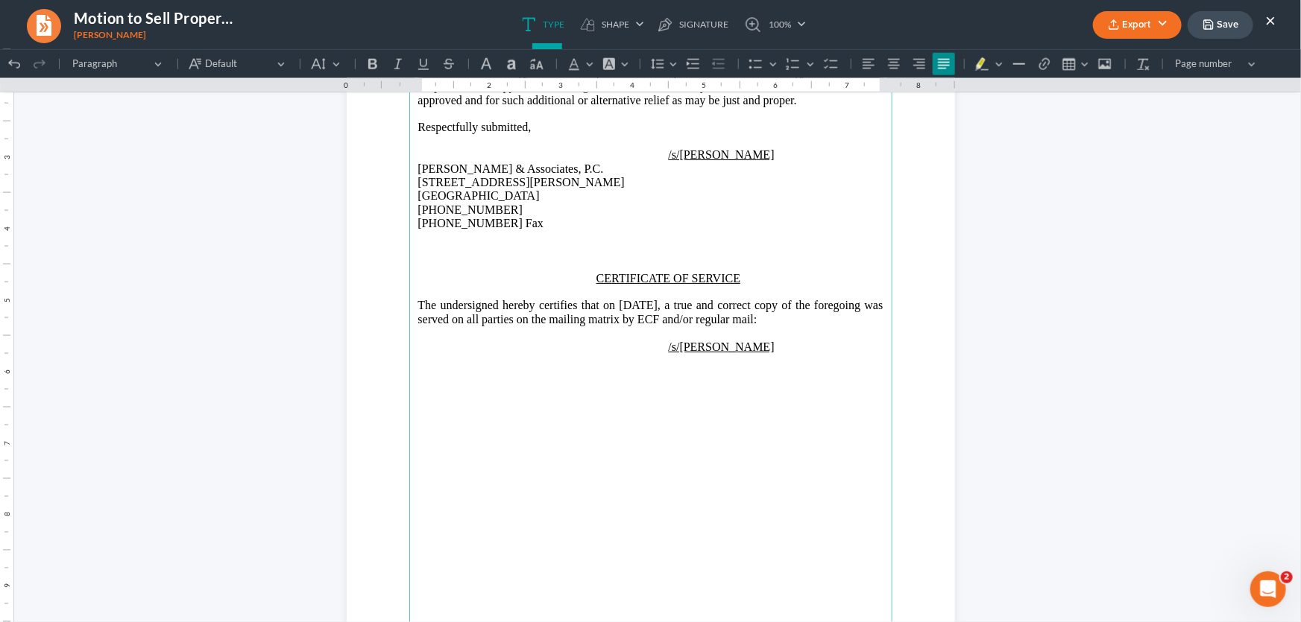
scroll to position [1014, 0]
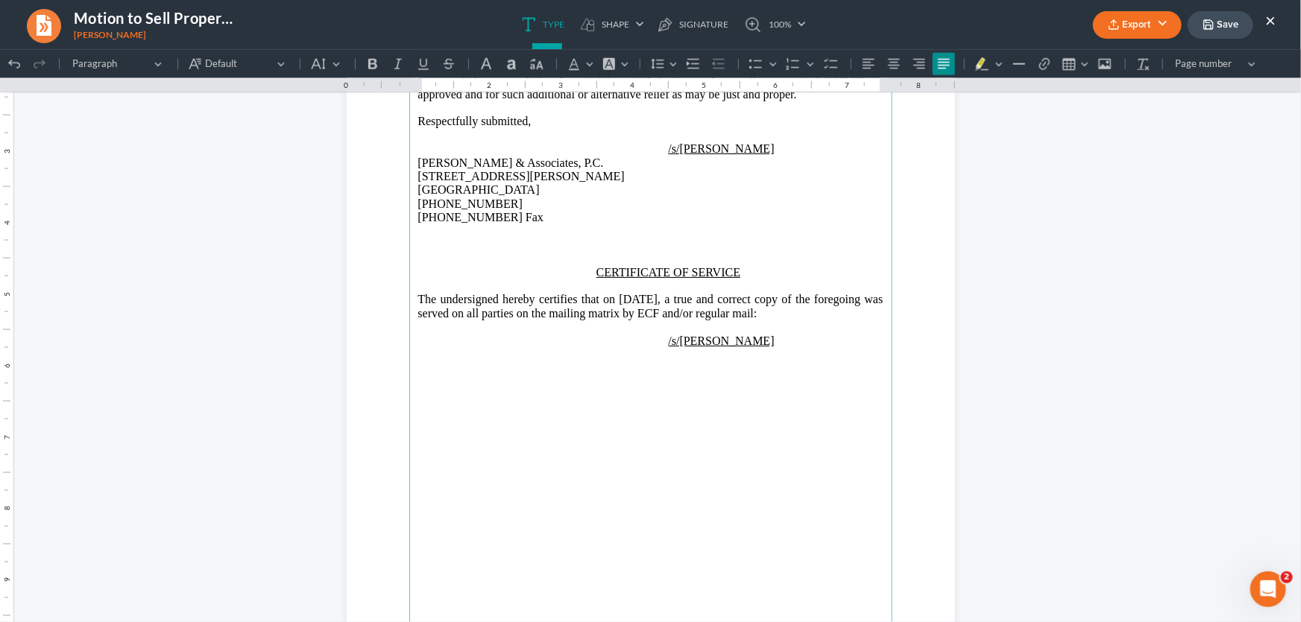
click at [1149, 25] on button "Export" at bounding box center [1137, 25] width 89 height 28
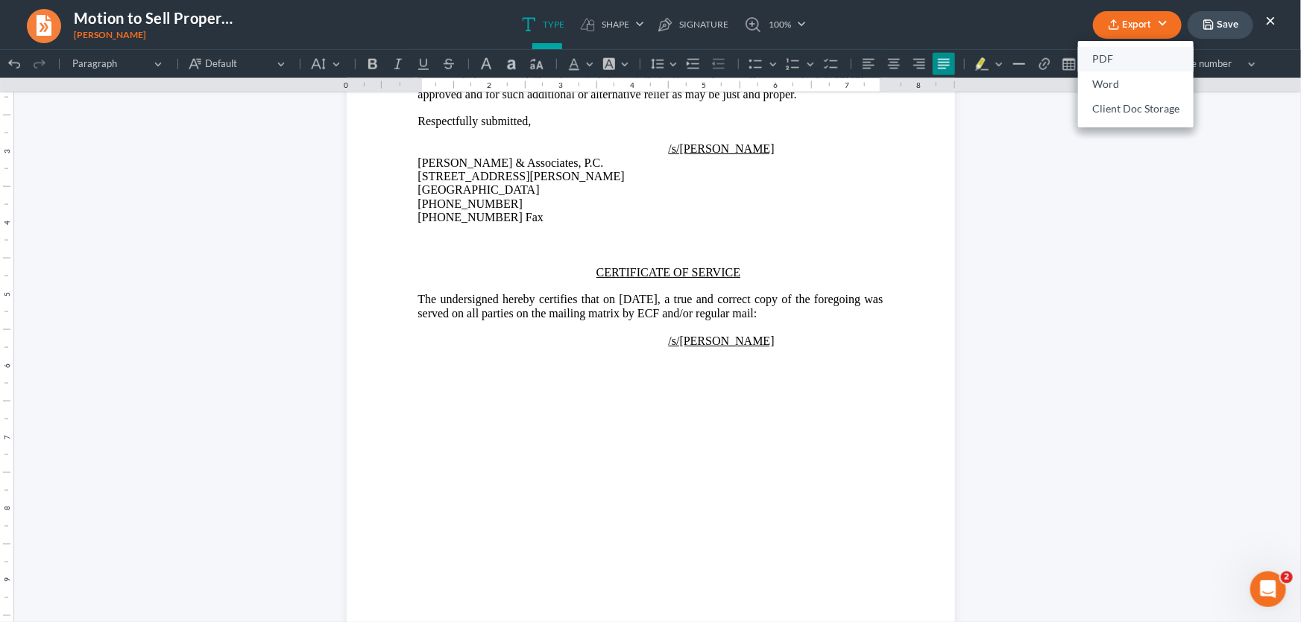
click at [1121, 60] on link "PDF" at bounding box center [1136, 59] width 116 height 25
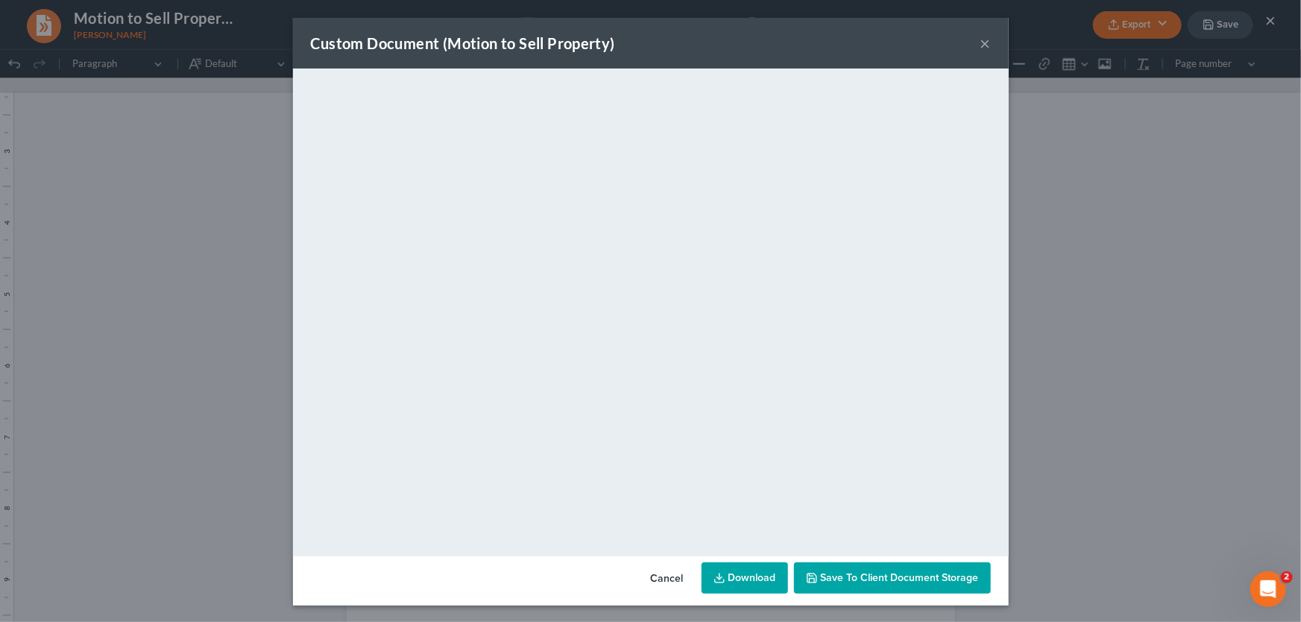
drag, startPoint x: 979, startPoint y: 42, endPoint x: 1084, endPoint y: 40, distance: 105.1
click at [980, 42] on button "×" at bounding box center [985, 43] width 10 height 18
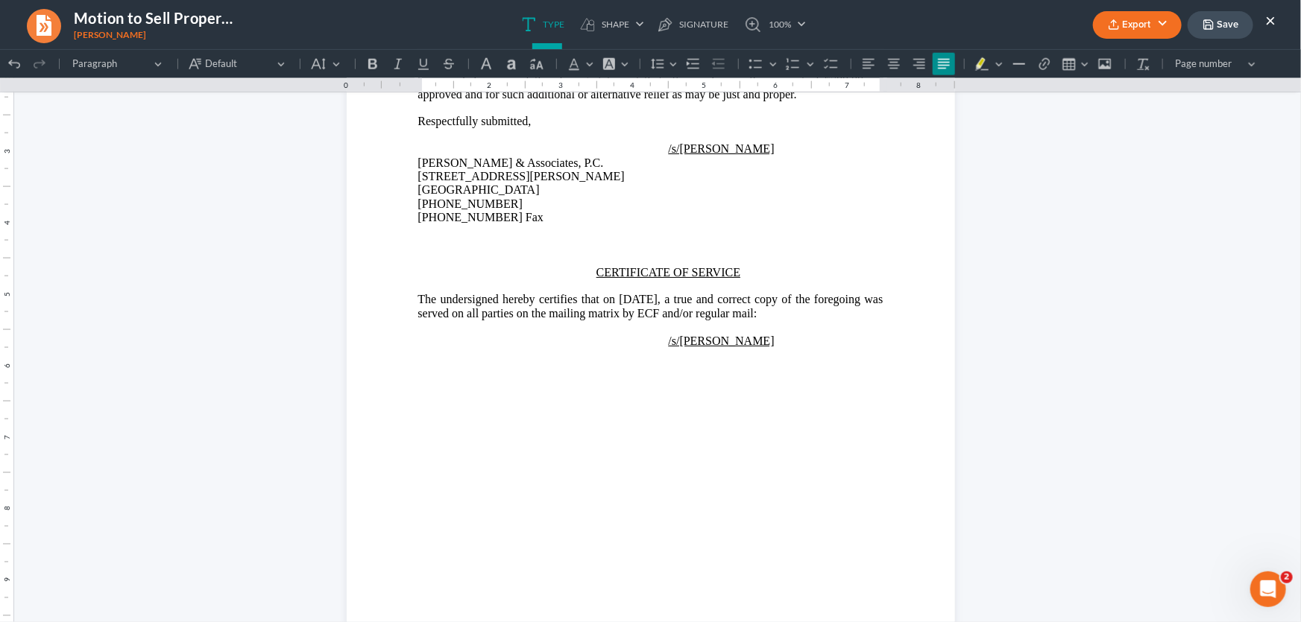
click at [1234, 27] on button "Save" at bounding box center [1220, 25] width 66 height 28
click at [1266, 18] on button "×" at bounding box center [1270, 20] width 10 height 18
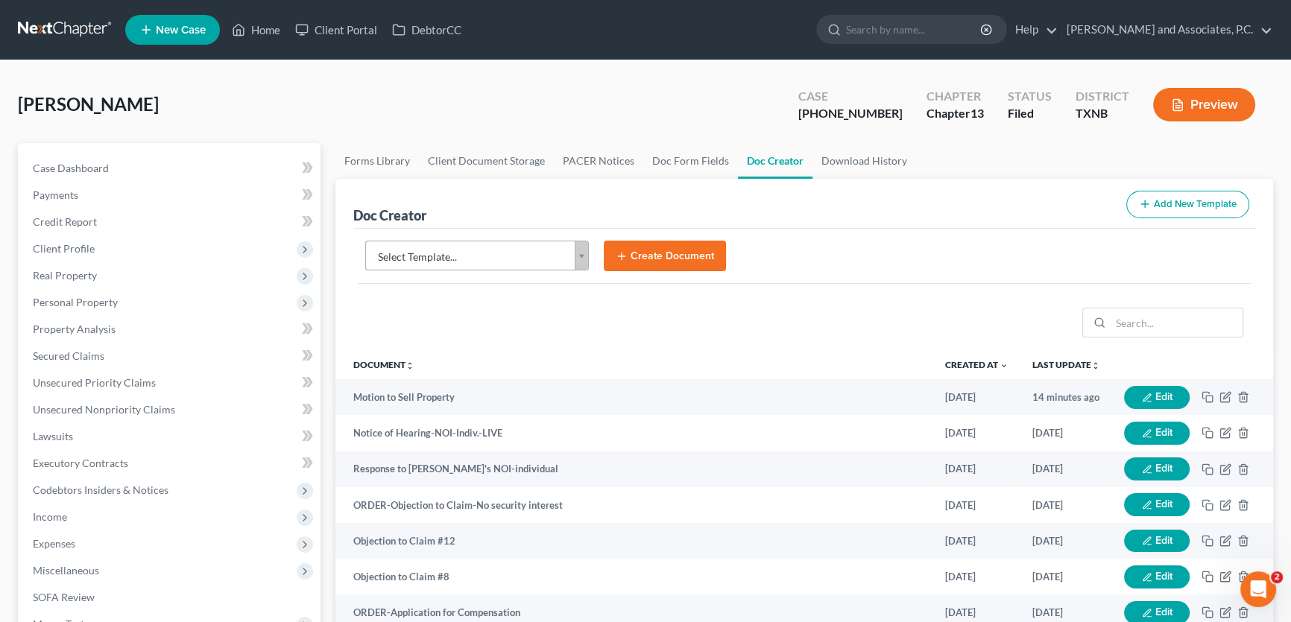
click at [565, 250] on body "Home New Case Client Portal DebtorCC Monte J. White and Associates, P.C. amy@mo…" at bounding box center [645, 571] width 1291 height 1143
type input "m"
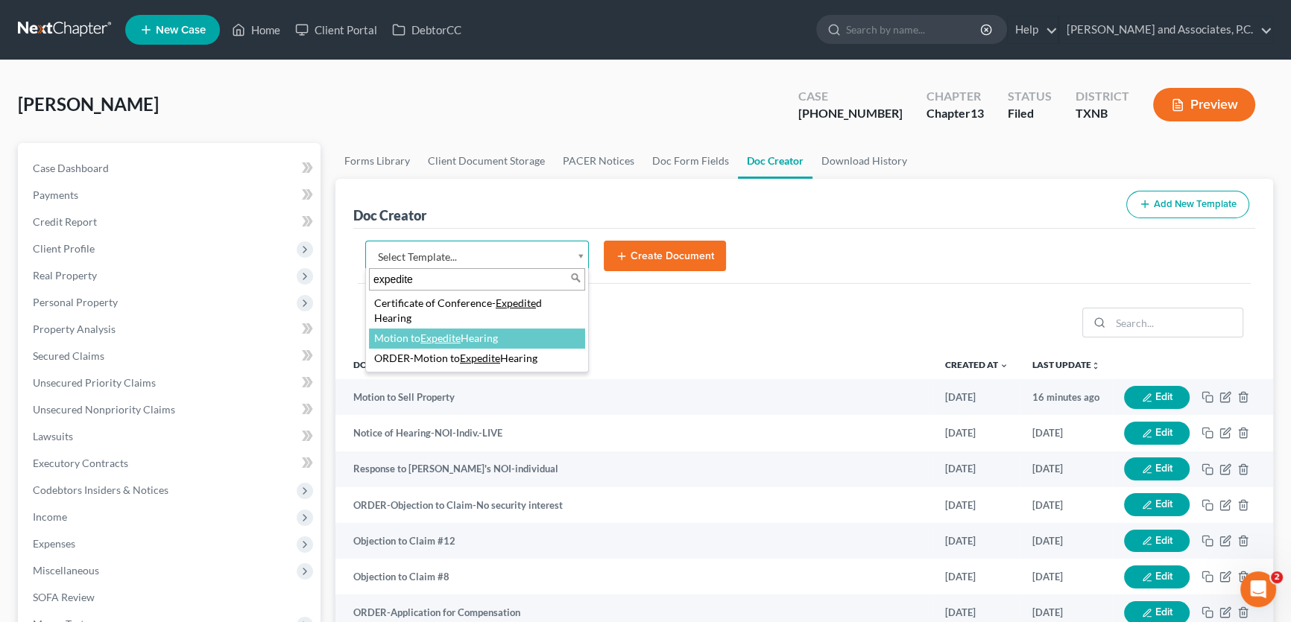
type input "expedite"
select select "76764"
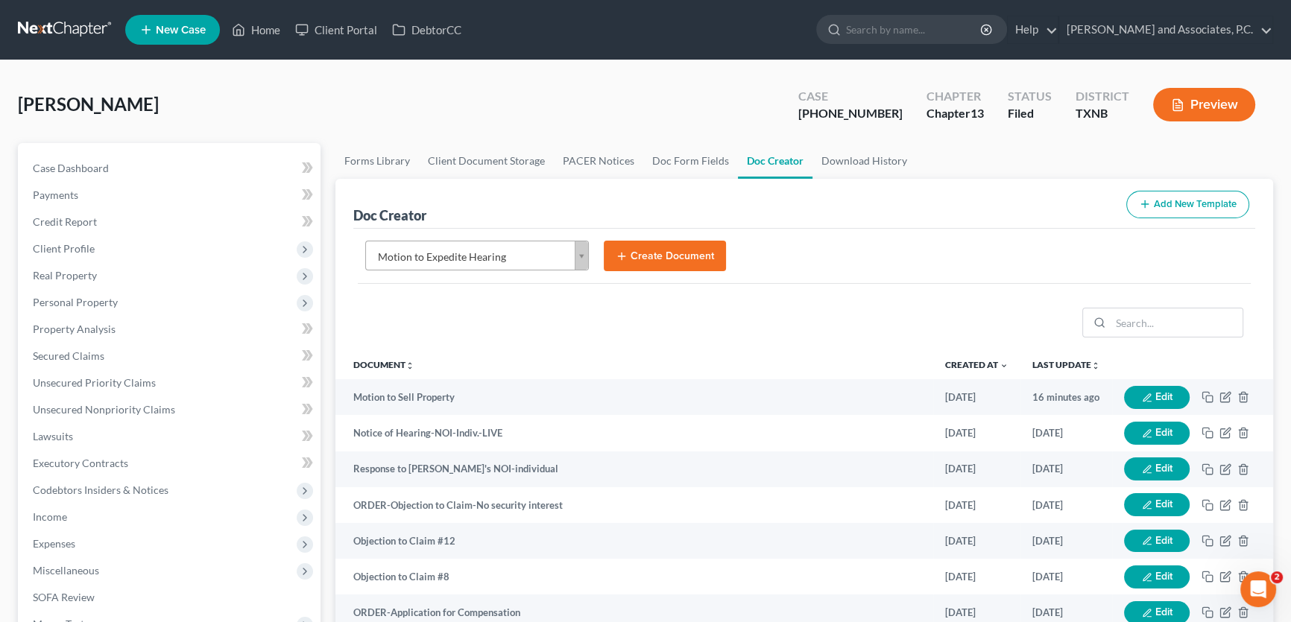
click at [628, 256] on button "Create Document" at bounding box center [665, 256] width 122 height 31
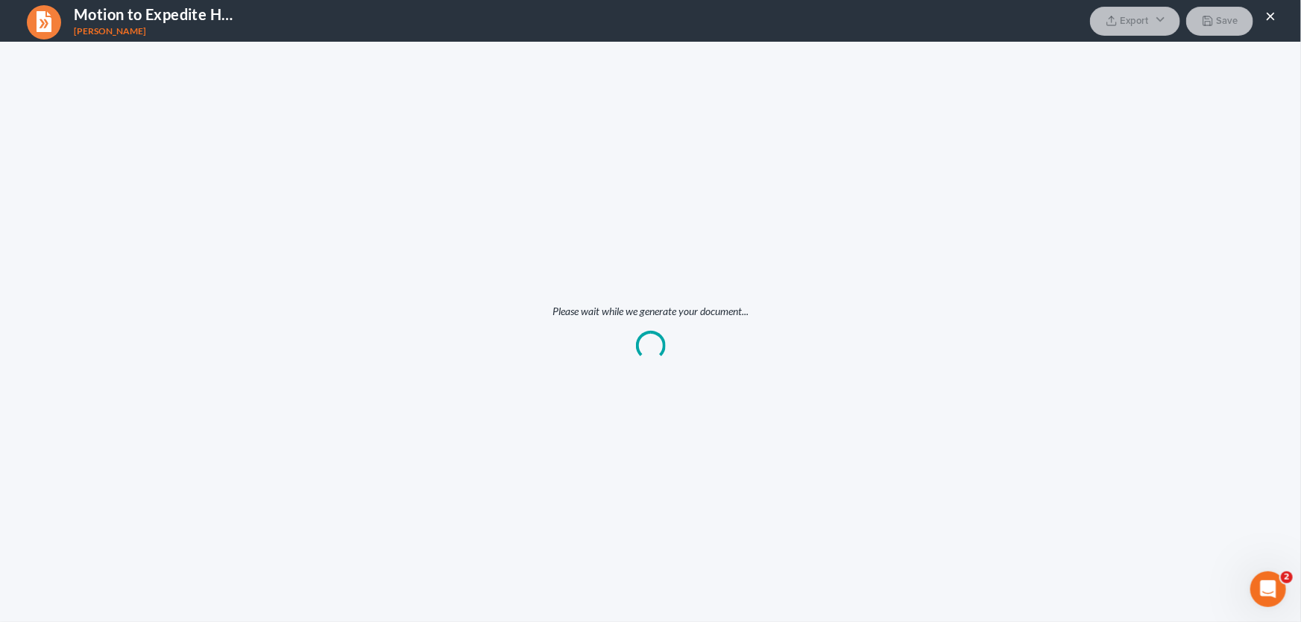
scroll to position [0, 0]
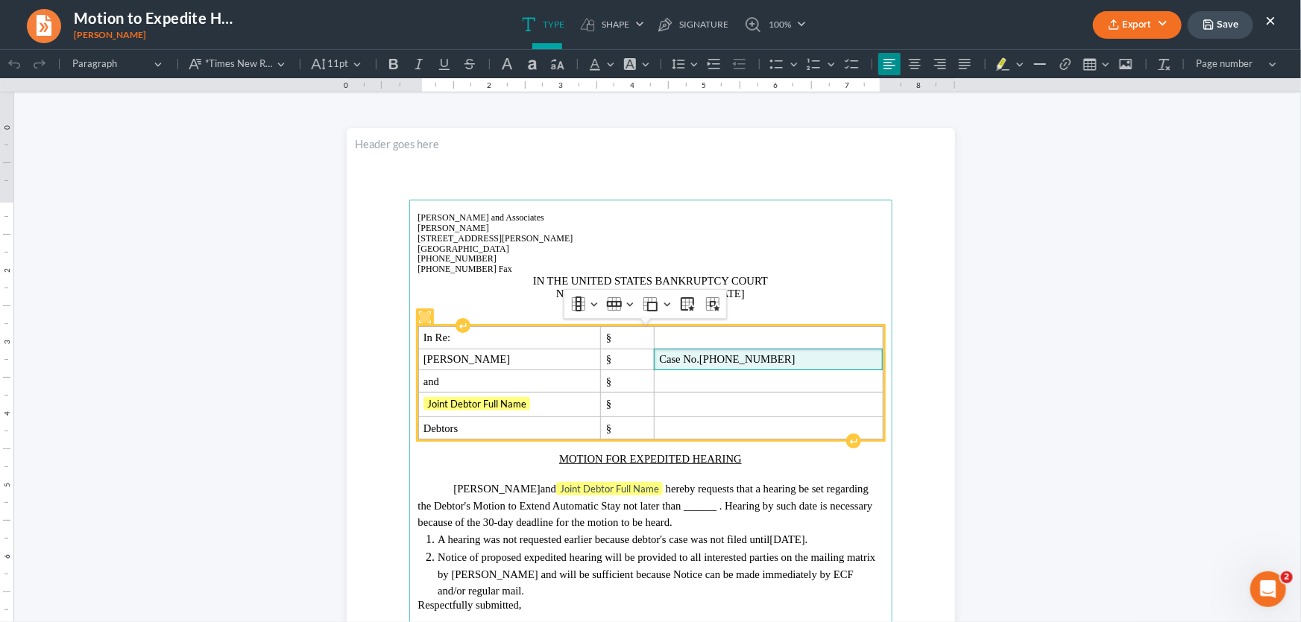
click at [775, 361] on span "[PHONE_NUMBER]" at bounding box center [747, 359] width 96 height 12
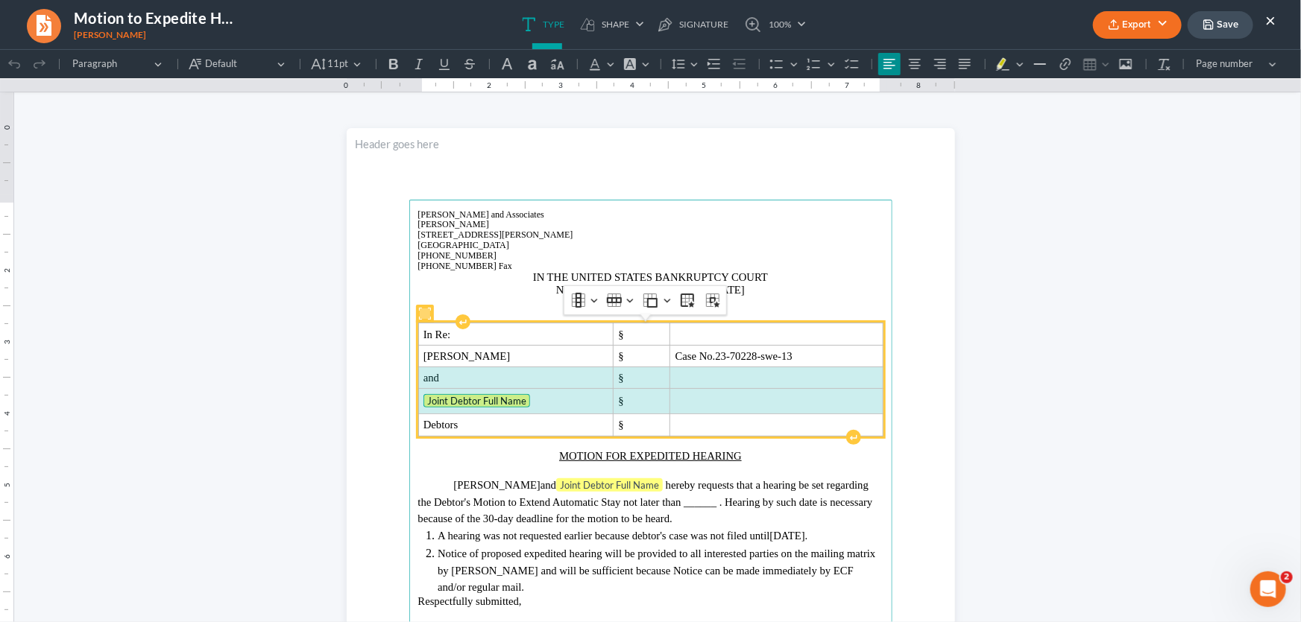
drag, startPoint x: 722, startPoint y: 394, endPoint x: 587, endPoint y: 376, distance: 136.8
click at [587, 376] on tbody "In Re: § Nickolas Heath Hughes § Case No. 23-70228-swe-13 and § Joint Debtor Fu…" at bounding box center [650, 379] width 464 height 113
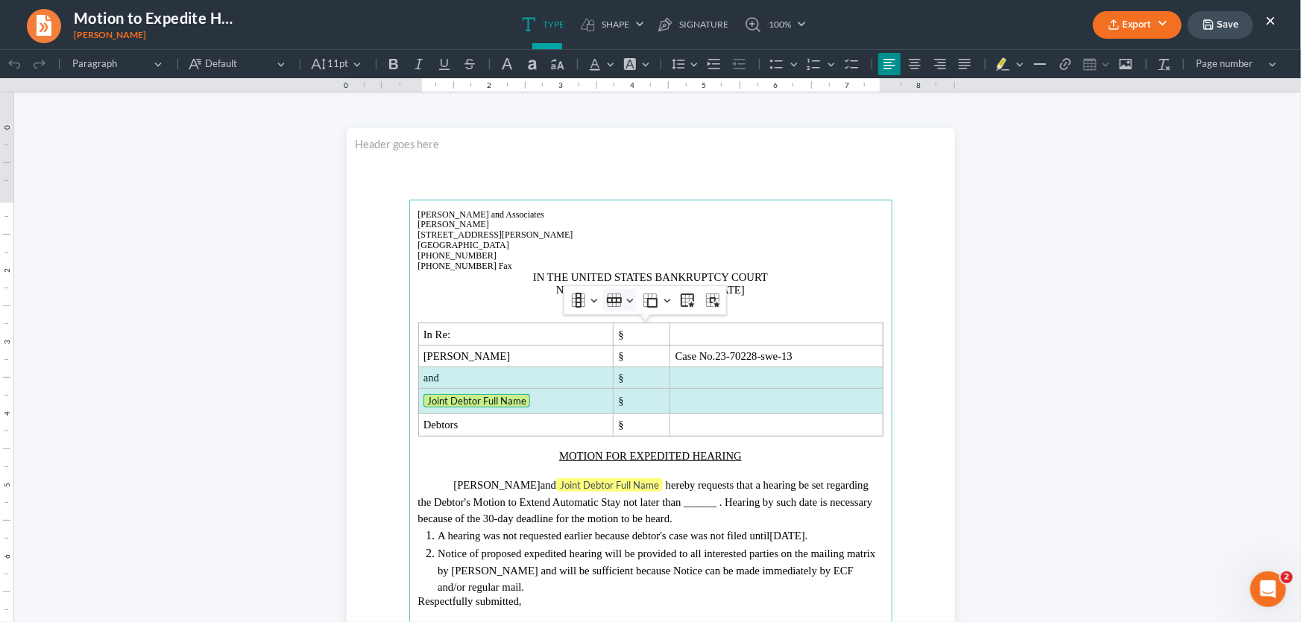
click at [627, 299] on button "Row Row" at bounding box center [619, 299] width 33 height 22
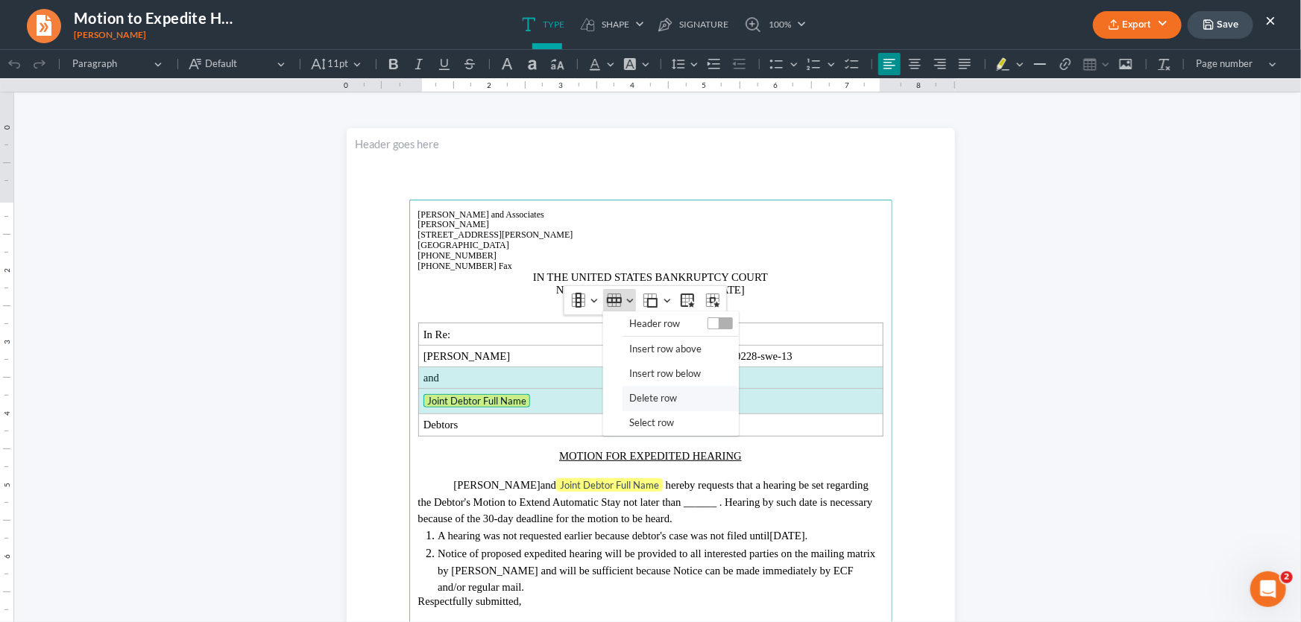
click at [651, 403] on span "Delete row" at bounding box center [653, 397] width 48 height 17
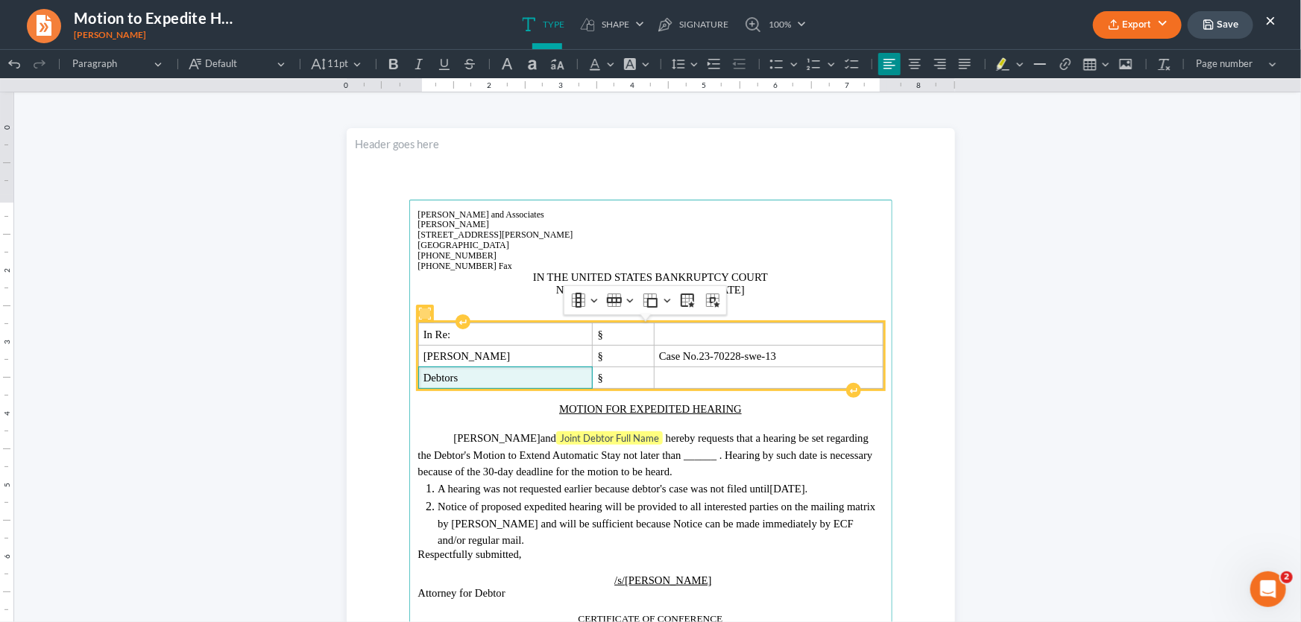
click at [517, 378] on p "Debtors" at bounding box center [505, 377] width 164 height 11
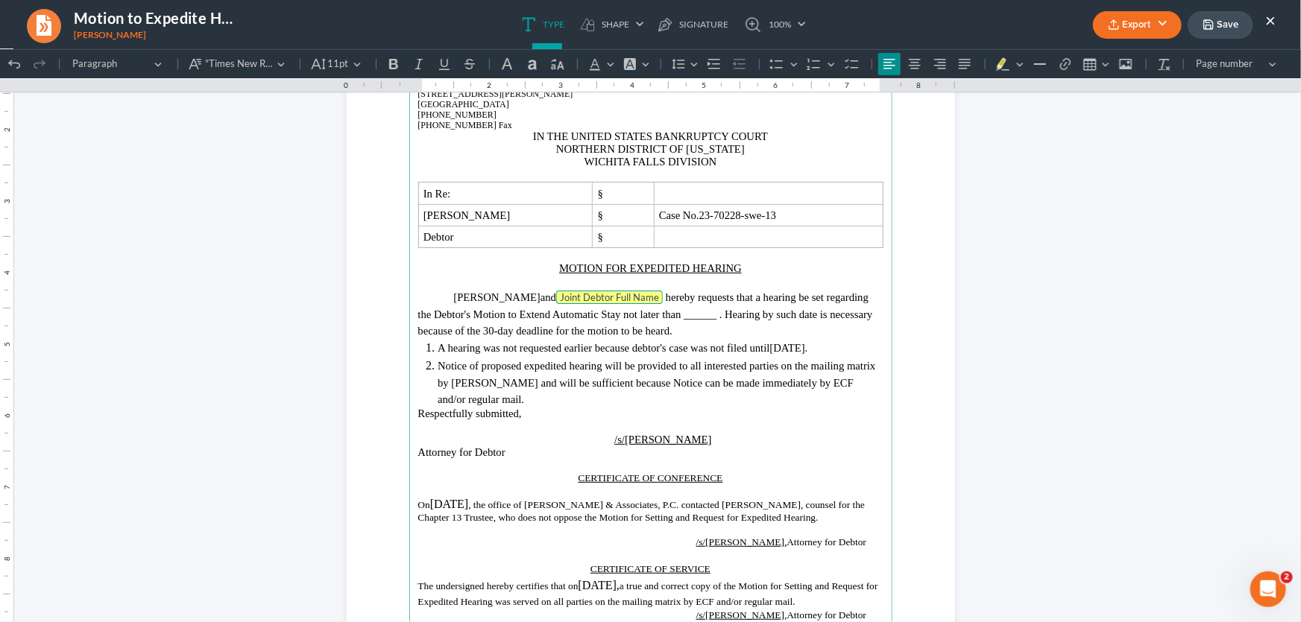
scroll to position [124, 0]
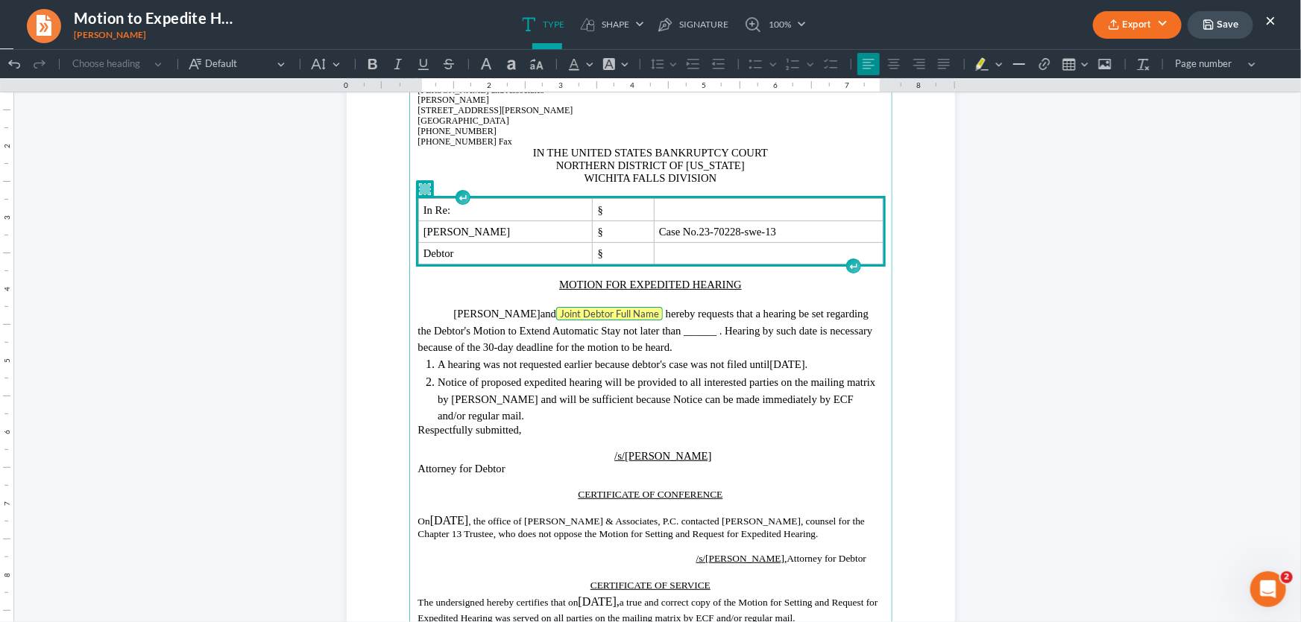
drag, startPoint x: 854, startPoint y: 441, endPoint x: 414, endPoint y: 206, distance: 498.2
click at [414, 206] on main "Monte J. White and Associates Monte J. White 1106 Brook Ave, Hamilton Place Wic…" at bounding box center [650, 397] width 483 height 644
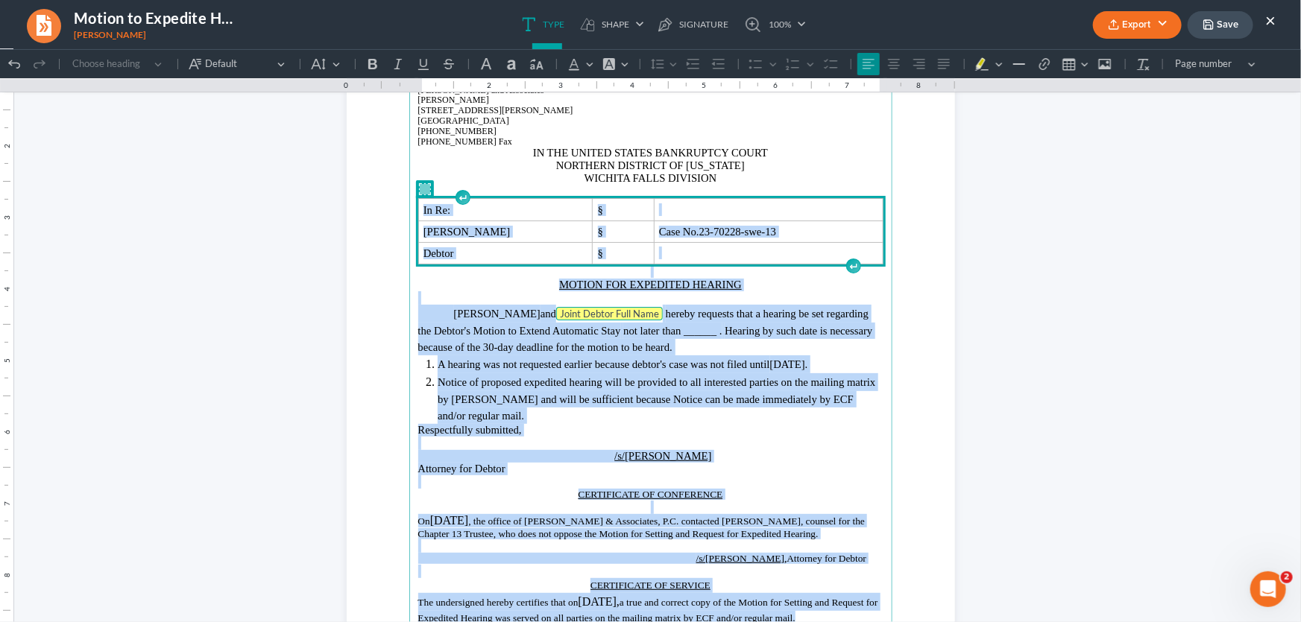
click at [418, 206] on td "In Re:" at bounding box center [505, 209] width 174 height 22
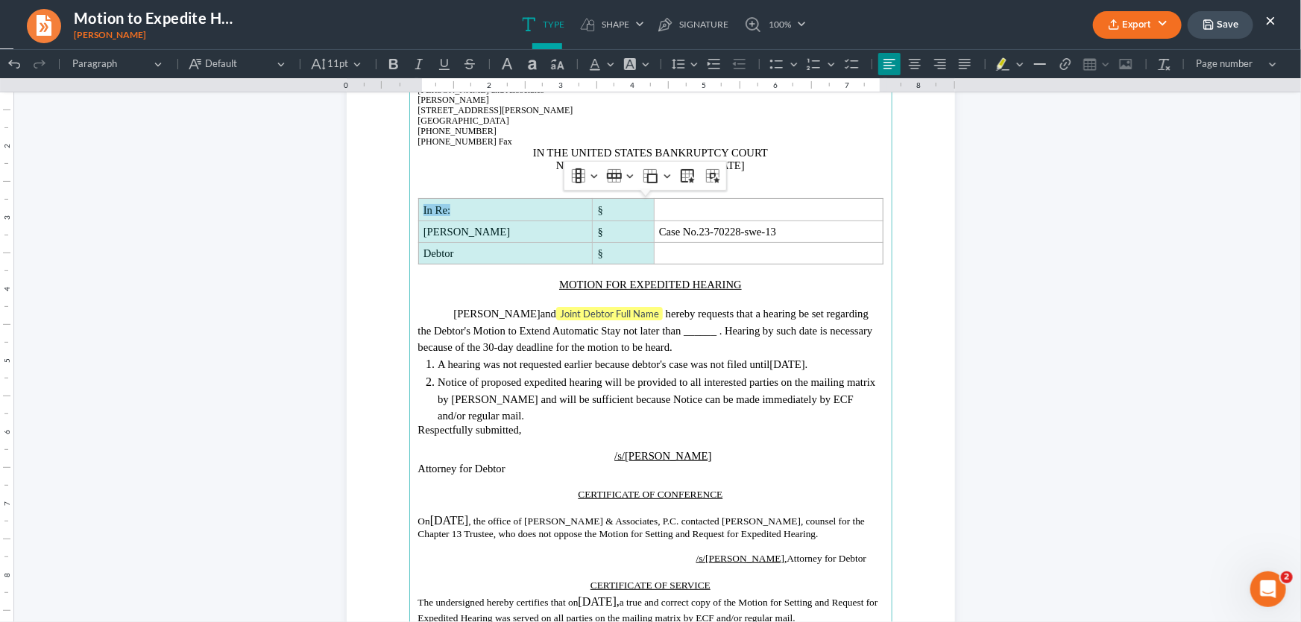
drag, startPoint x: 415, startPoint y: 206, endPoint x: 741, endPoint y: 387, distance: 372.3
click at [741, 387] on main "Monte J. White and Associates Monte J. White 1106 Brook Ave, Hamilton Place Wic…" at bounding box center [650, 397] width 483 height 644
click at [741, 387] on span "Notice of proposed expedited hearing will be provided to all interested parties…" at bounding box center [657, 398] width 438 height 45
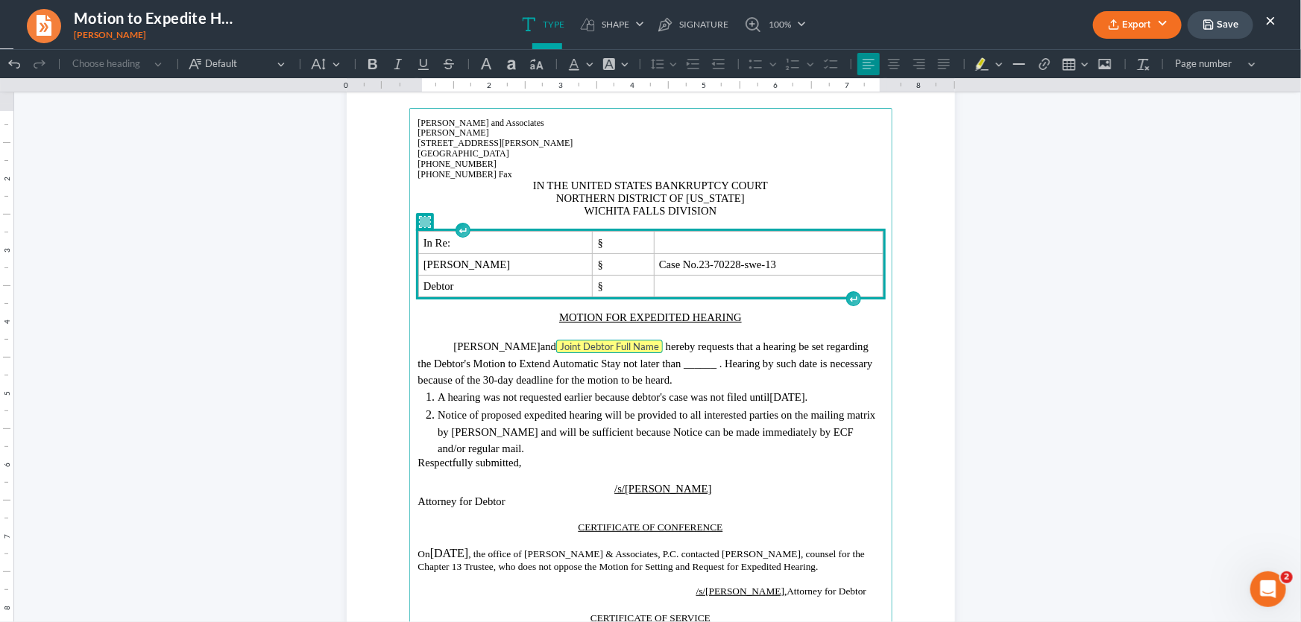
scroll to position [57, 0]
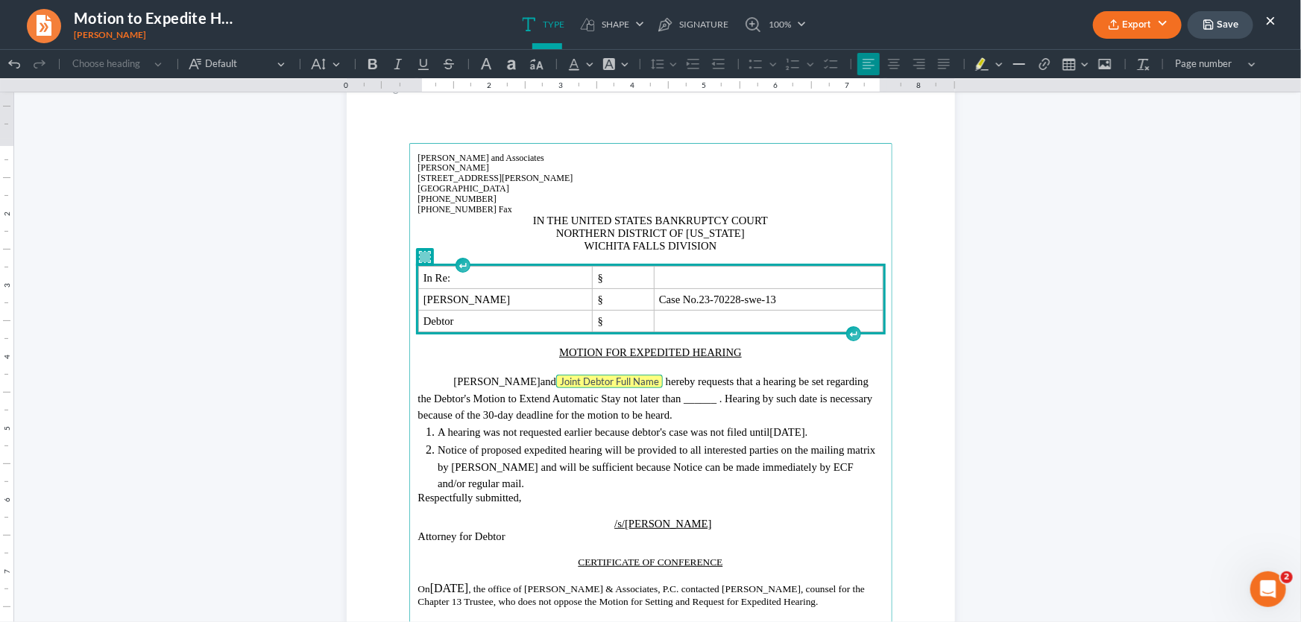
drag, startPoint x: 853, startPoint y: 445, endPoint x: 414, endPoint y: 275, distance: 470.1
click at [414, 275] on main "Monte J. White and Associates Monte J. White 1106 Brook Ave, Hamilton Place Wic…" at bounding box center [650, 464] width 483 height 644
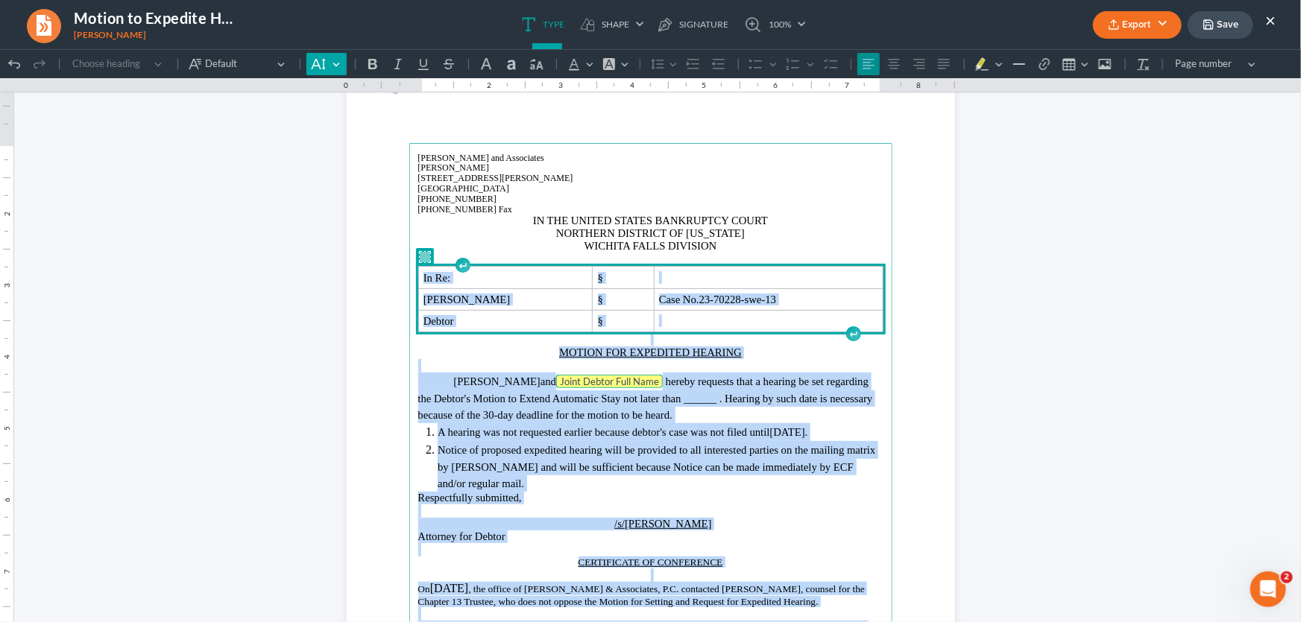
click at [322, 65] on icon "Editor toolbar" at bounding box center [318, 63] width 14 height 11
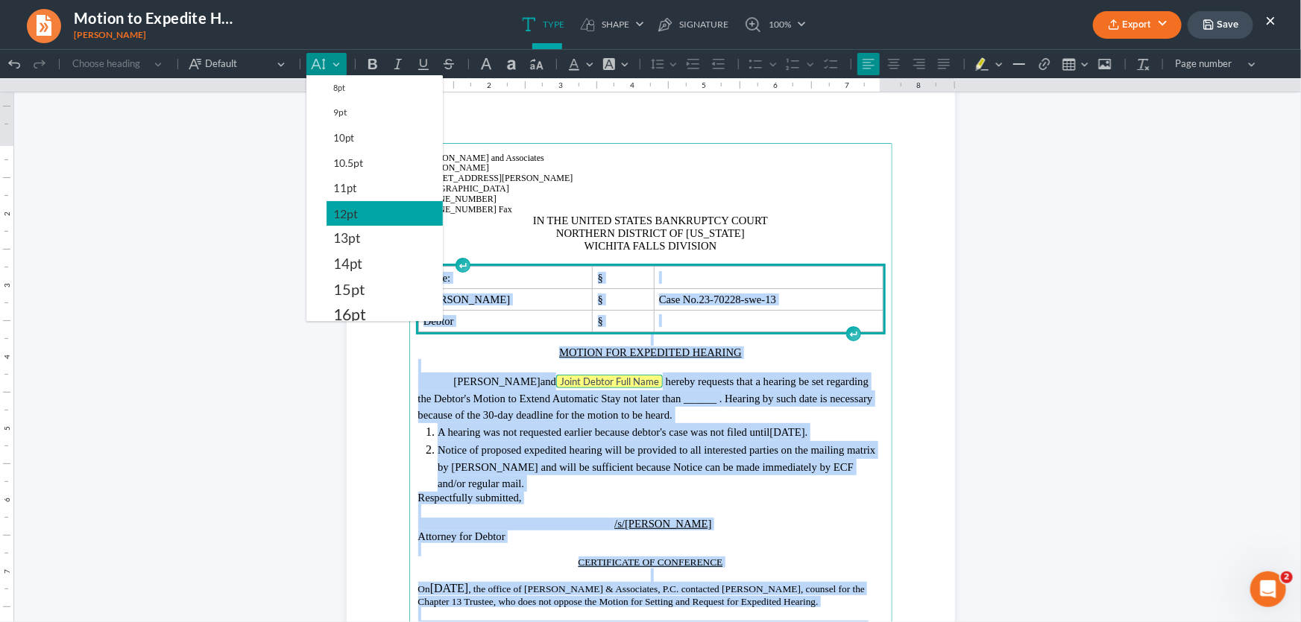
click at [342, 215] on span "12pt" at bounding box center [345, 213] width 25 height 18
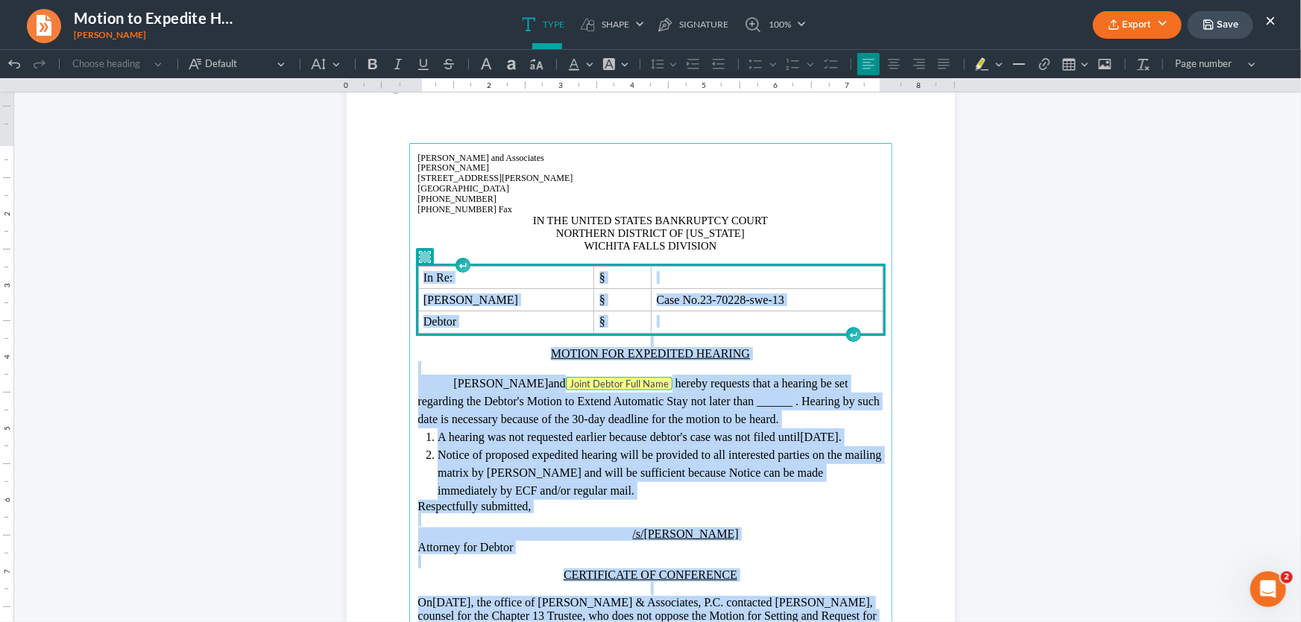
click at [700, 424] on p "Nickolas Heath Hughes and Joint Debtor Full Name hereby requests that a hearing…" at bounding box center [650, 401] width 465 height 54
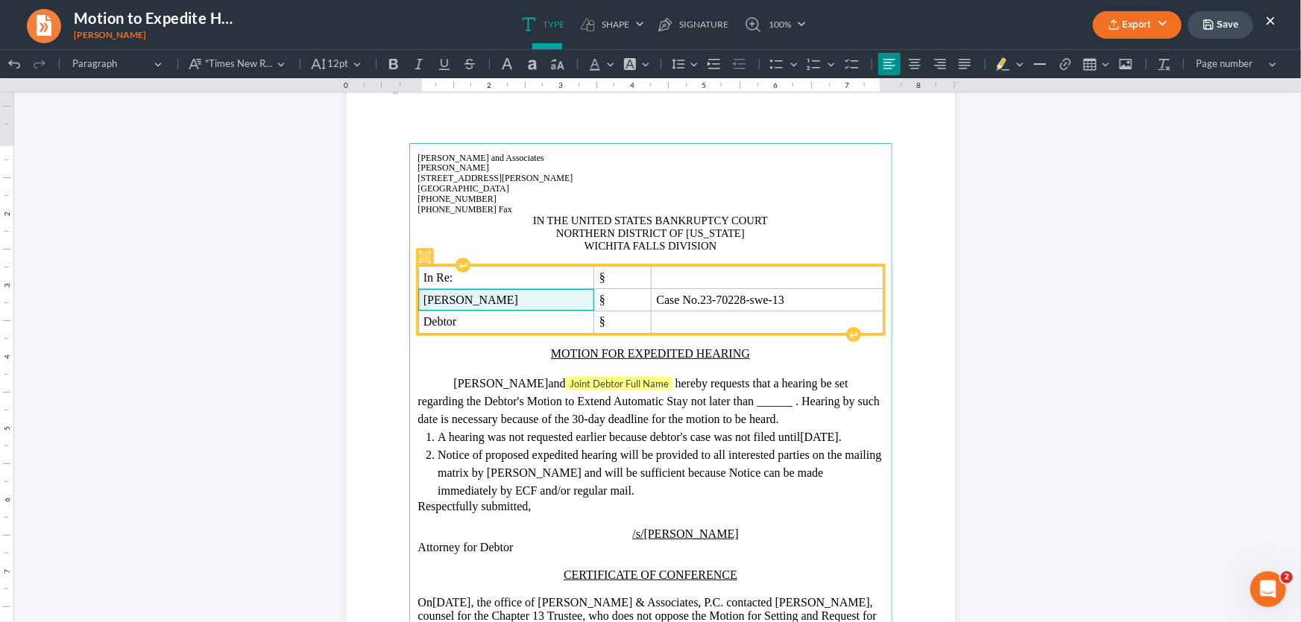
click at [589, 298] on p "Nickolas Heath Hughes" at bounding box center [505, 300] width 165 height 12
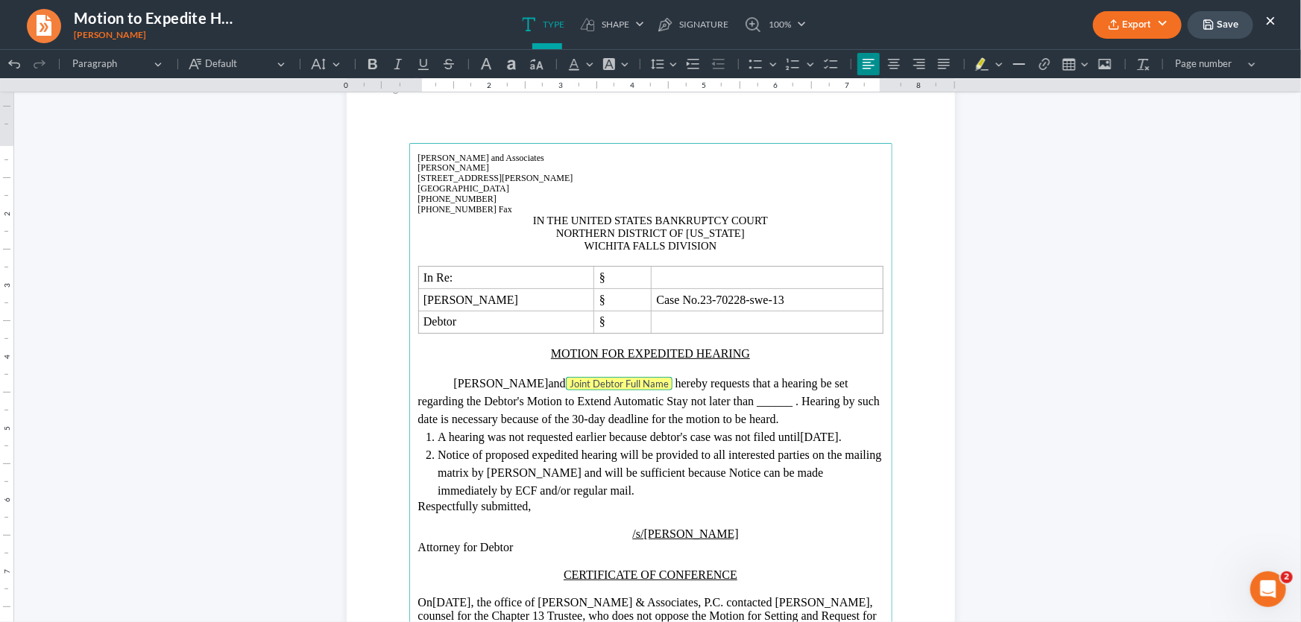
click at [596, 379] on span "Joint Debtor Full Name" at bounding box center [618, 383] width 99 height 12
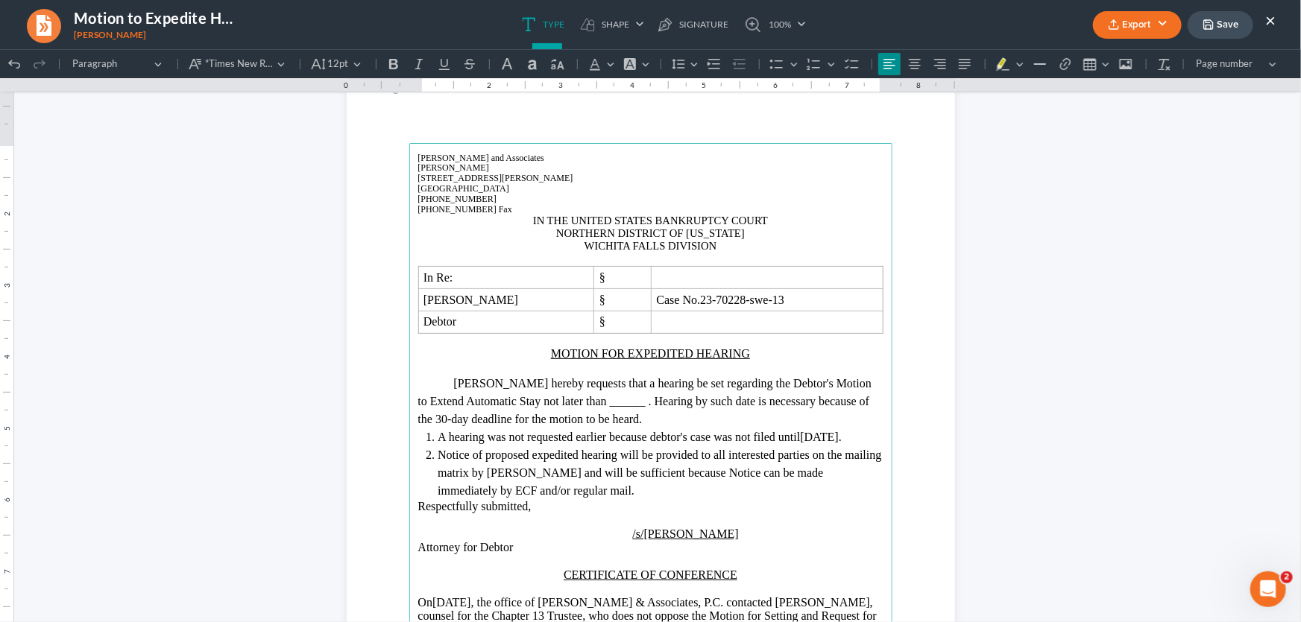
click at [651, 401] on span "not later than ______ ." at bounding box center [596, 400] width 107 height 13
click at [651, 403] on span "not later than ______ ." at bounding box center [596, 400] width 107 height 13
drag, startPoint x: 672, startPoint y: 404, endPoint x: 752, endPoint y: 416, distance: 80.6
click at [651, 403] on span "not later than ______ ." at bounding box center [596, 400] width 107 height 13
drag, startPoint x: 573, startPoint y: 399, endPoint x: 465, endPoint y: 402, distance: 108.1
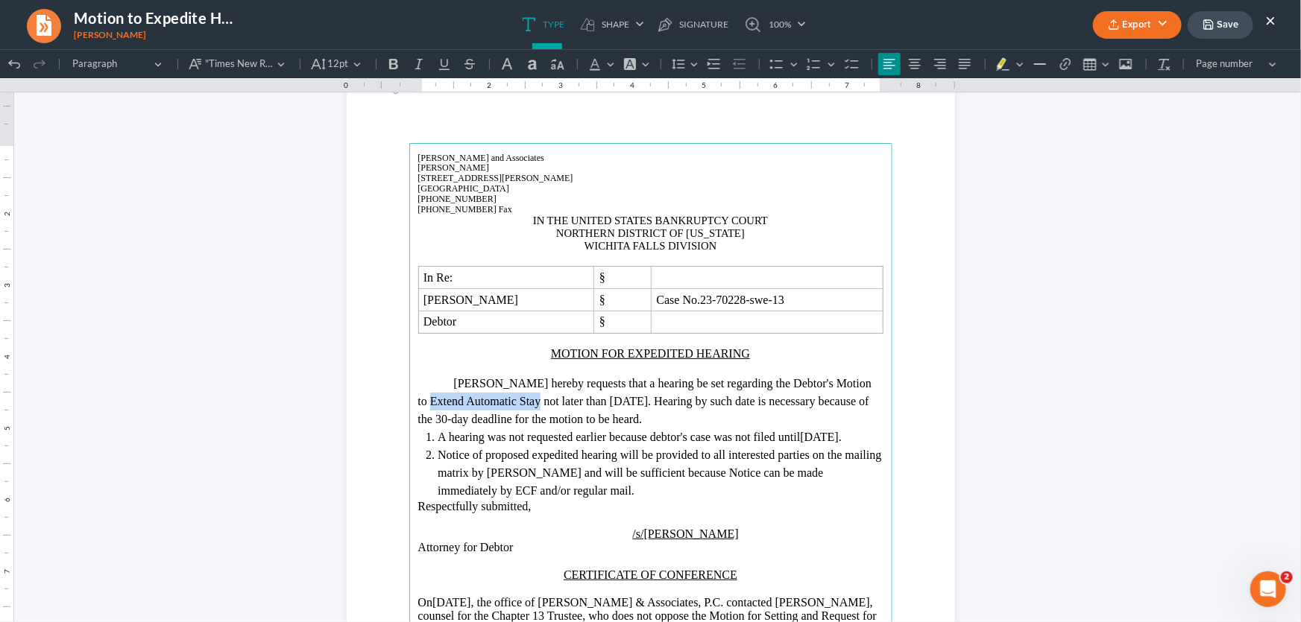
click at [465, 402] on p "Nickolas Heath Hughes hereby requests that a hearing be set regarding the Debto…" at bounding box center [650, 401] width 465 height 54
click at [823, 397] on p "Nickolas Heath Hughes hereby requests that a hearing be set regarding the Debto…" at bounding box center [650, 401] width 465 height 54
drag, startPoint x: 648, startPoint y: 418, endPoint x: 662, endPoint y: 430, distance: 18.5
click at [662, 428] on p "Nickolas Heath Hughes hereby requests that a hearing be set regarding the Debto…" at bounding box center [650, 401] width 465 height 54
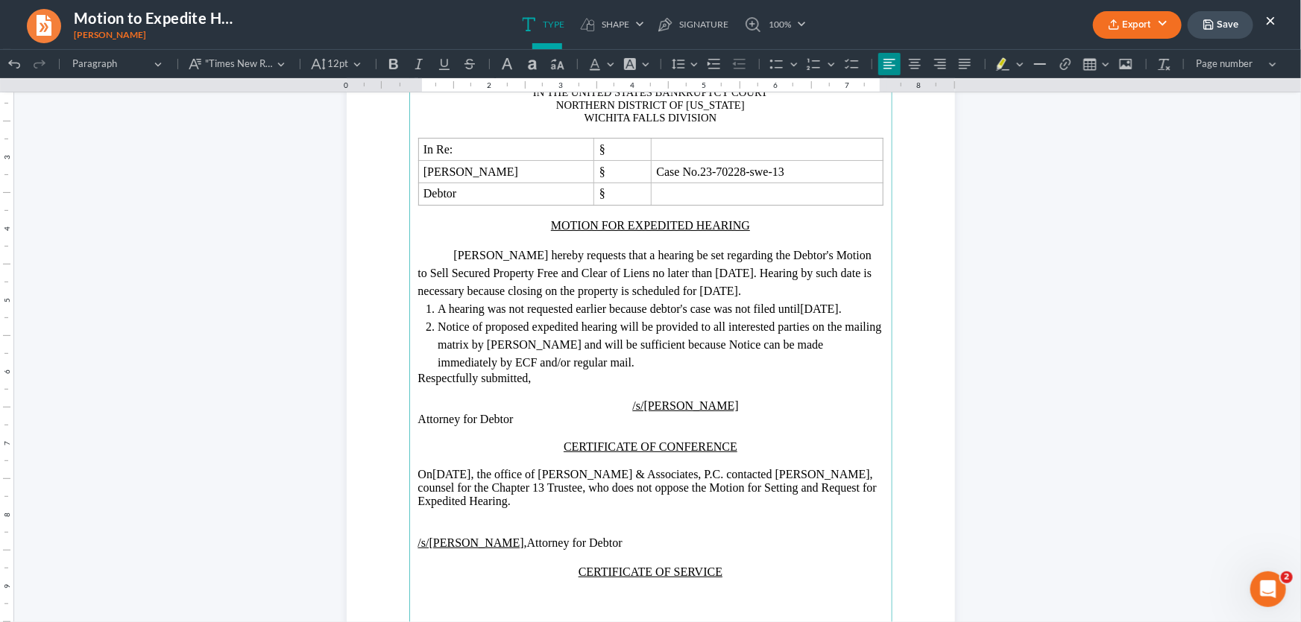
scroll to position [192, 0]
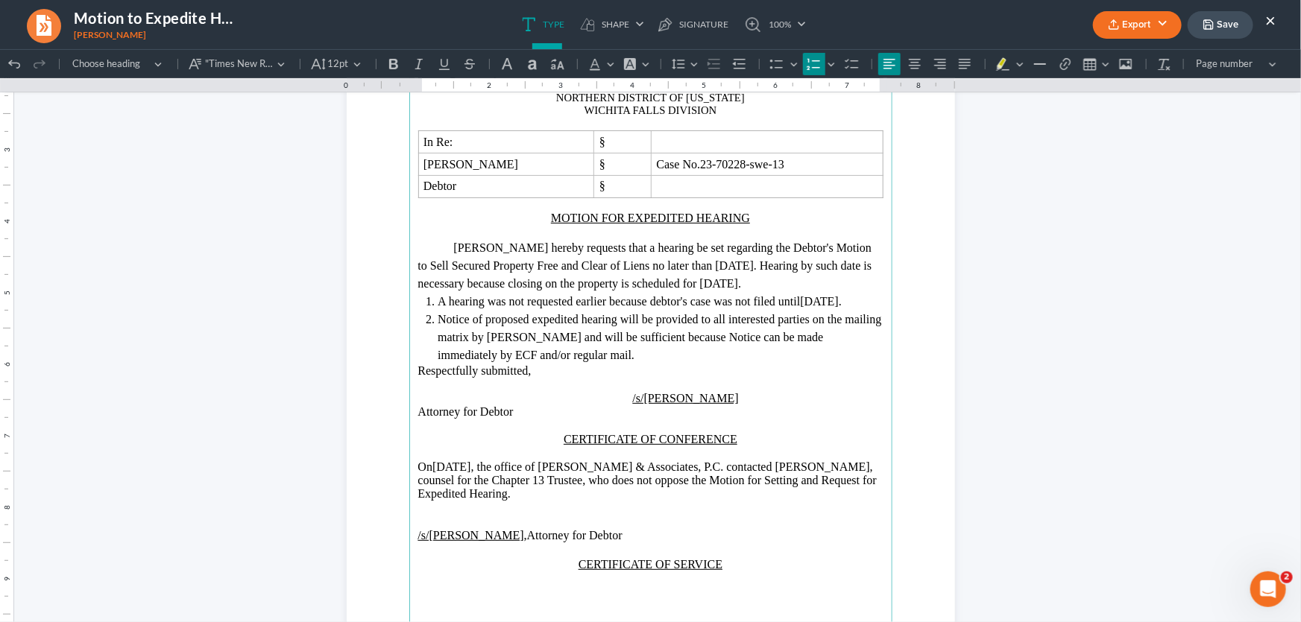
drag, startPoint x: 856, startPoint y: 315, endPoint x: 675, endPoint y: 321, distance: 181.2
click at [675, 310] on li "A hearing was not requested earlier because debtor's case was not filed until 1…" at bounding box center [660, 301] width 445 height 18
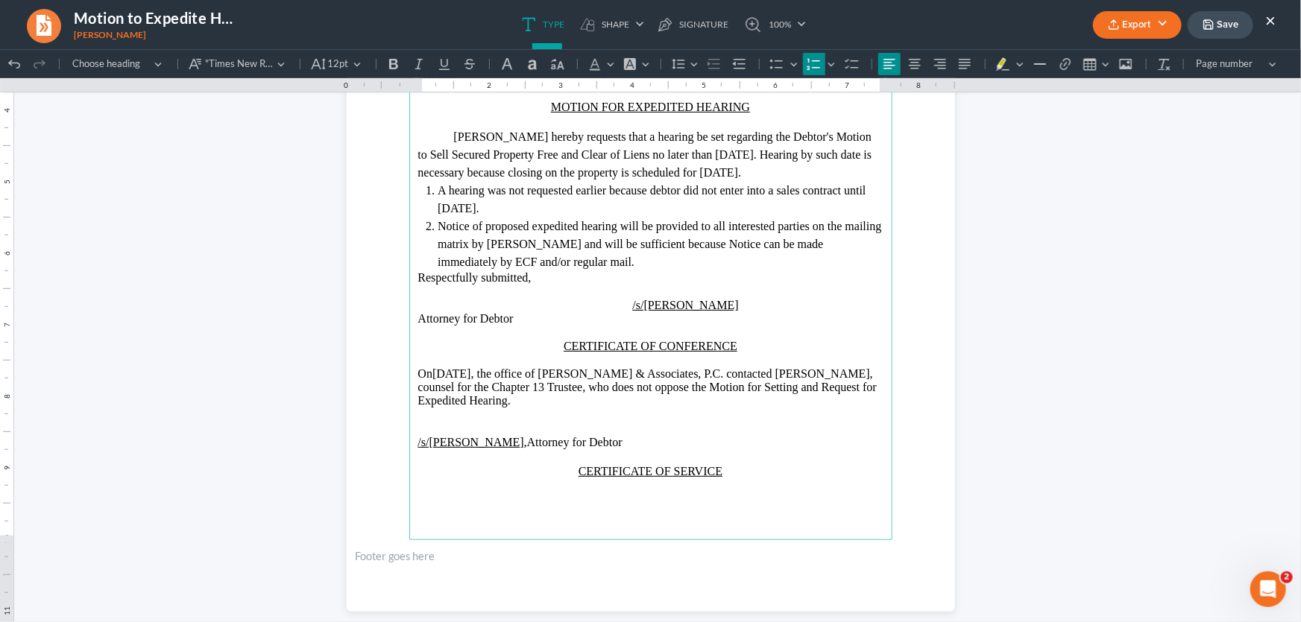
scroll to position [328, 0]
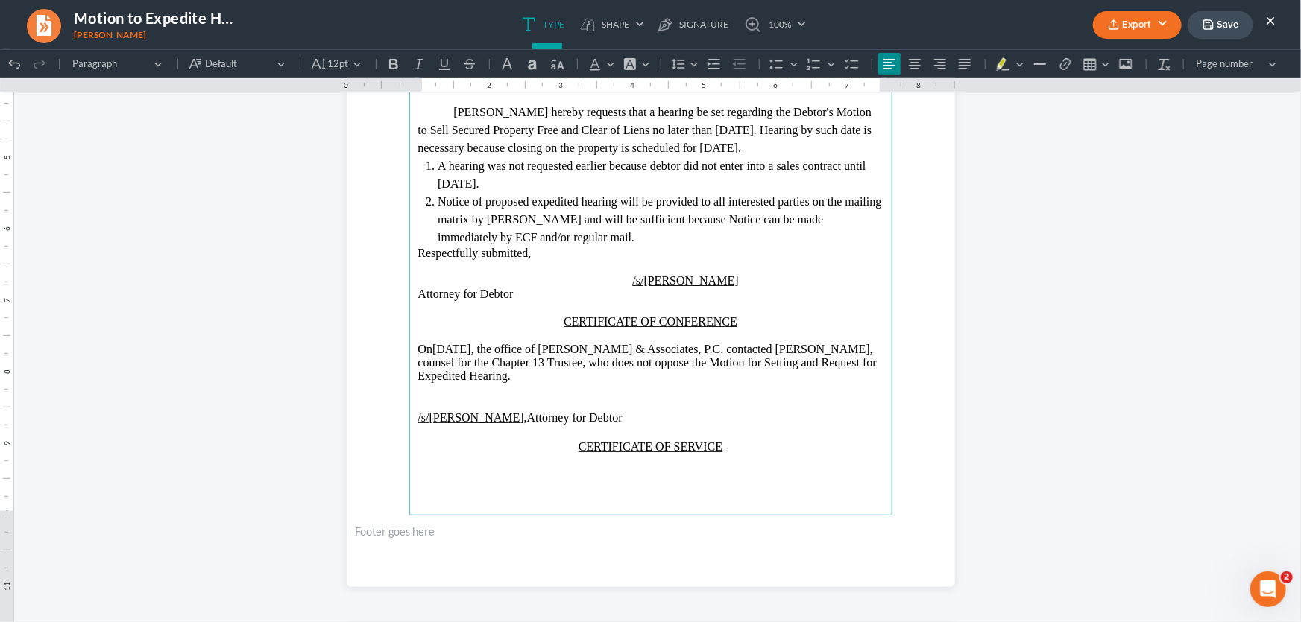
drag, startPoint x: 533, startPoint y: 367, endPoint x: 485, endPoint y: 371, distance: 47.8
click at [485, 371] on p "On 08/15/2025 , the office of Monte J. White & Associates, P.C. contacted Marc …" at bounding box center [650, 362] width 465 height 41
click at [410, 435] on main "Monte J. White and Associates Monte J. White 1106 Brook Ave, Hamilton Place Wic…" at bounding box center [650, 193] width 483 height 644
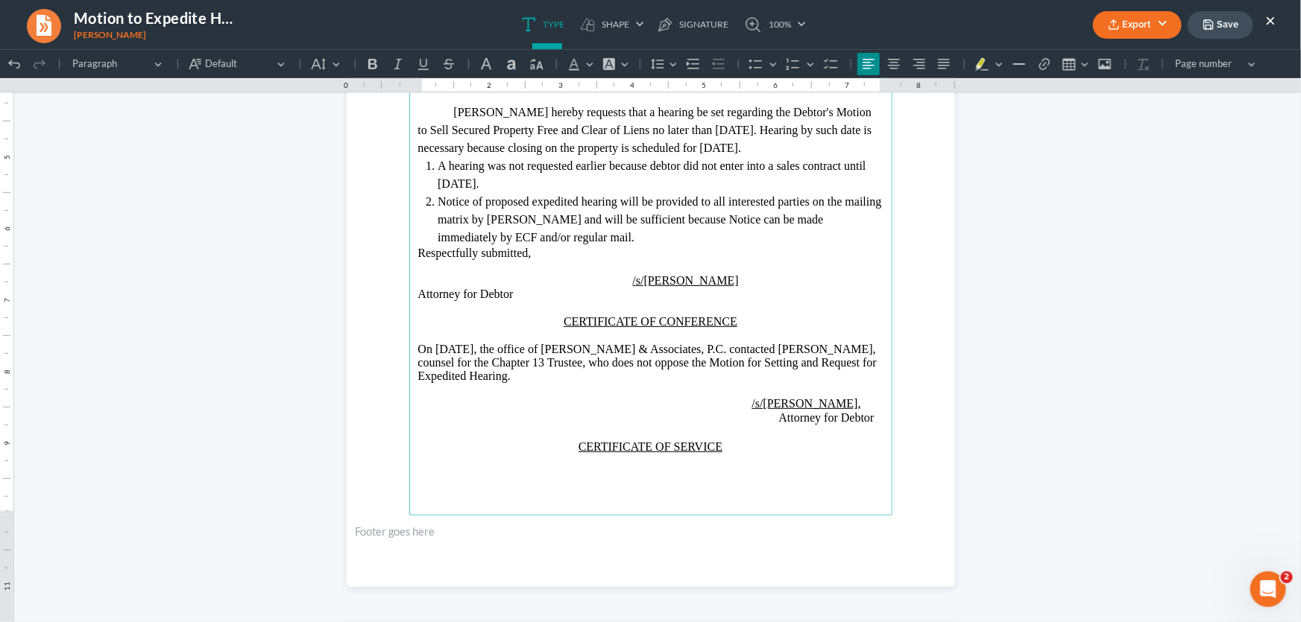
click at [834, 409] on span "/s/Monte J. White," at bounding box center [641, 403] width 446 height 13
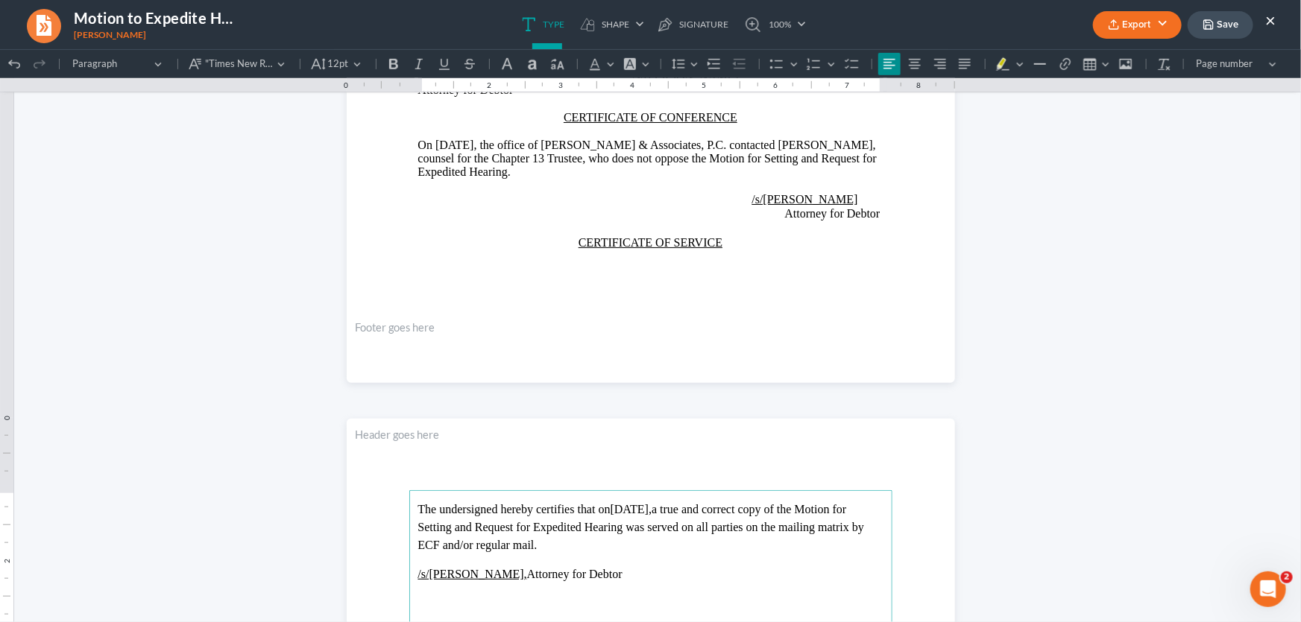
scroll to position [531, 0]
click at [640, 235] on p "Rich Text Editor, page-0-main" at bounding box center [650, 227] width 465 height 13
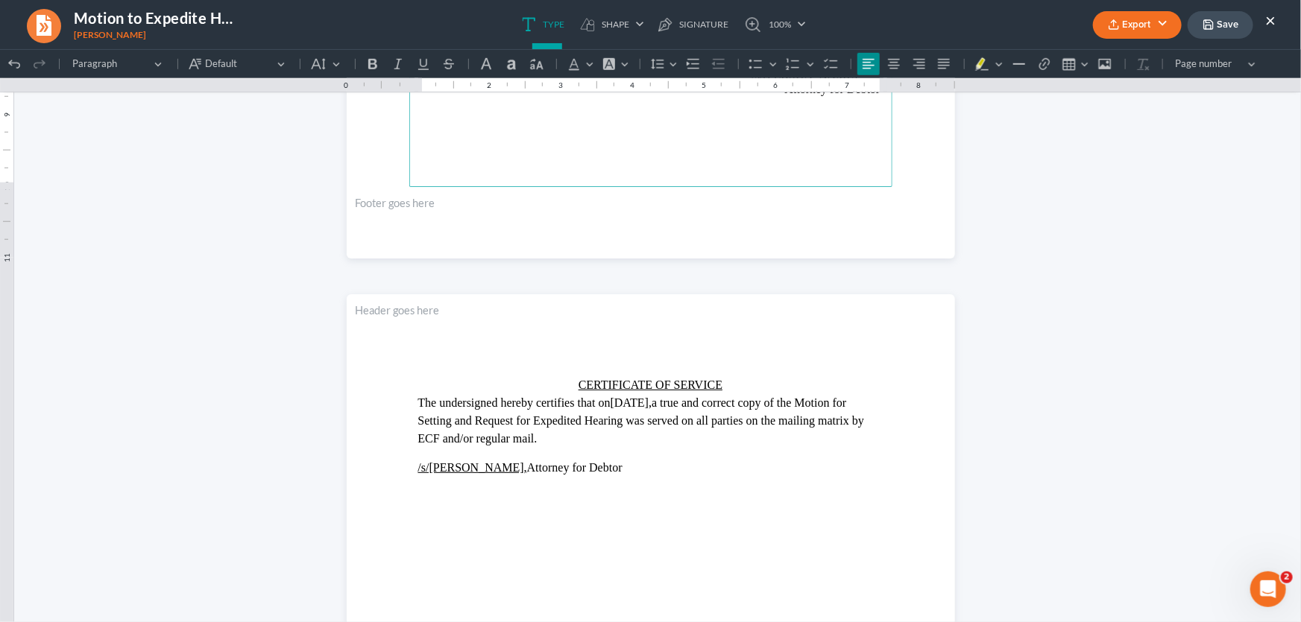
scroll to position [666, 0]
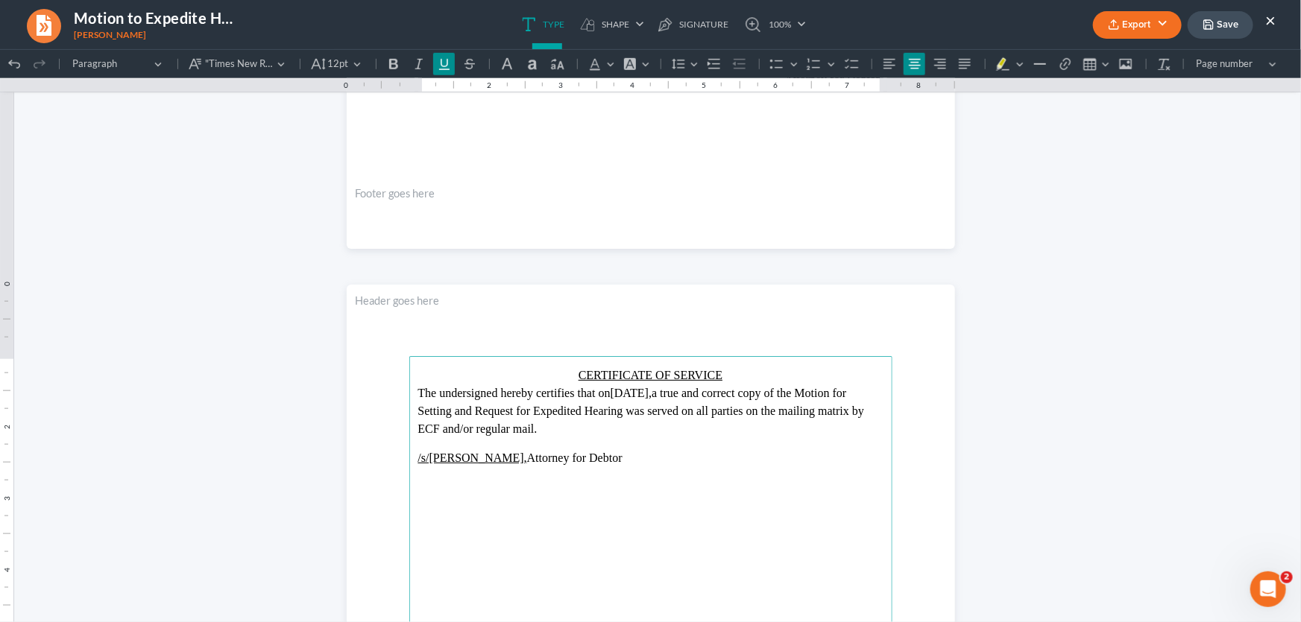
click at [728, 376] on p "CERTIFICATE OF SERVICE" at bounding box center [650, 375] width 465 height 18
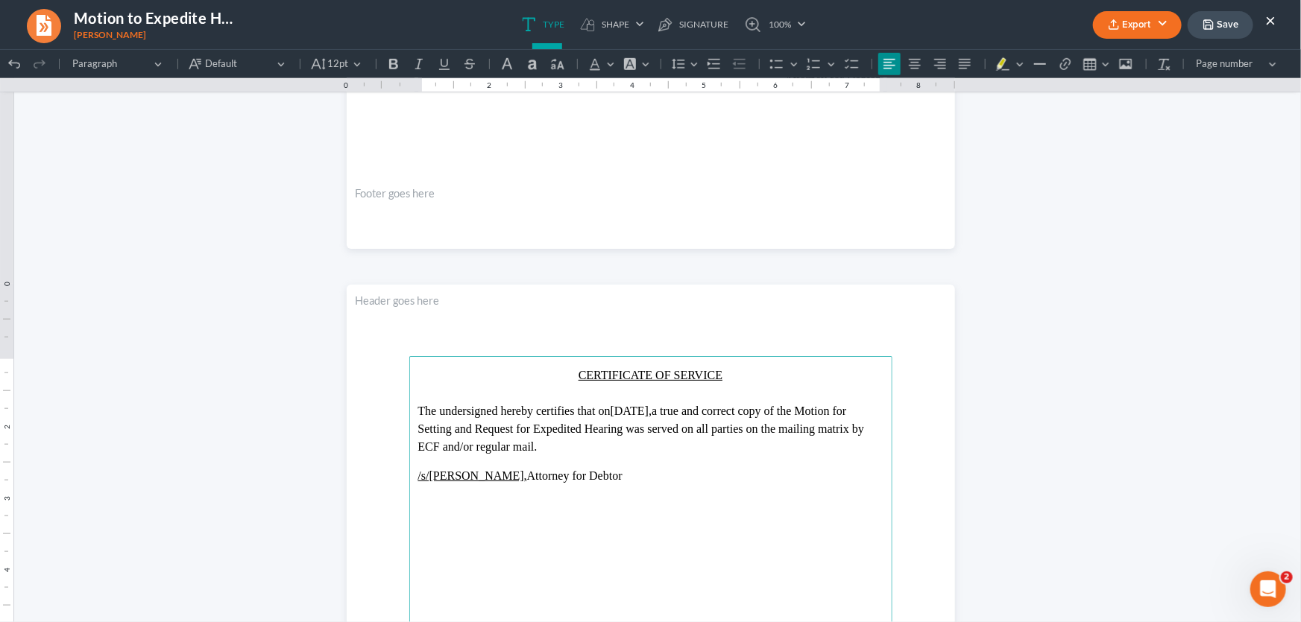
drag, startPoint x: 708, startPoint y: 407, endPoint x: 661, endPoint y: 411, distance: 47.1
click at [652, 411] on span "08/15/2025," at bounding box center [631, 410] width 42 height 13
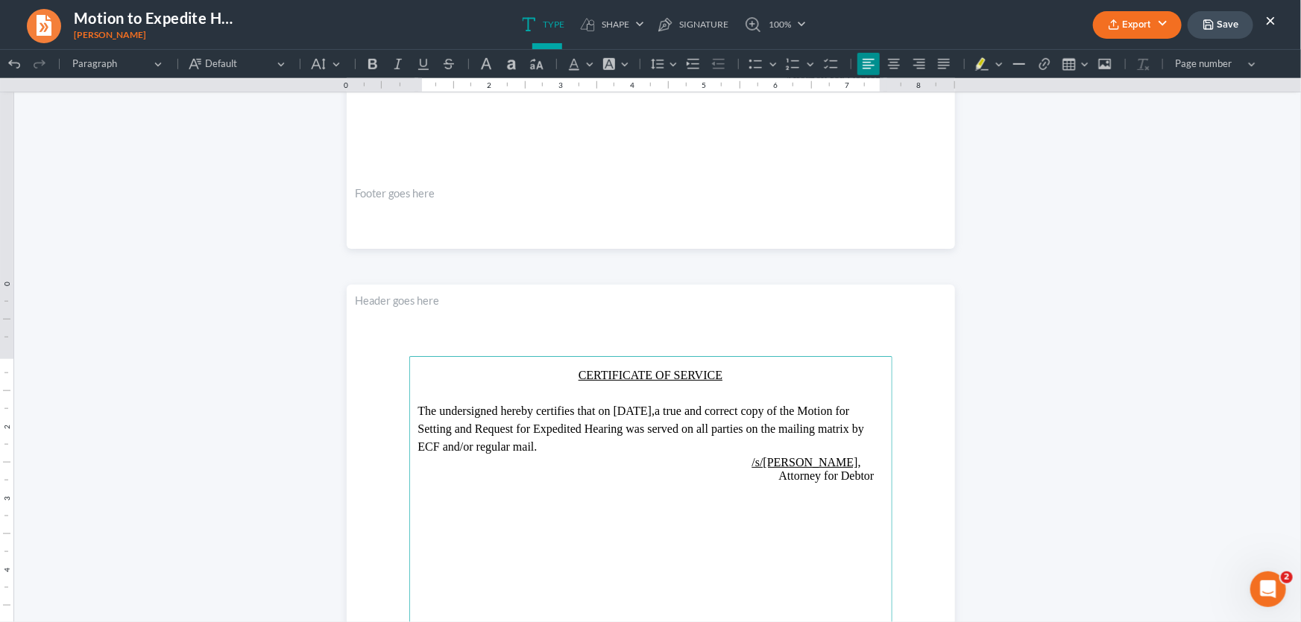
click at [454, 481] on span "Rich Text Editor, page-1-main" at bounding box center [436, 475] width 36 height 13
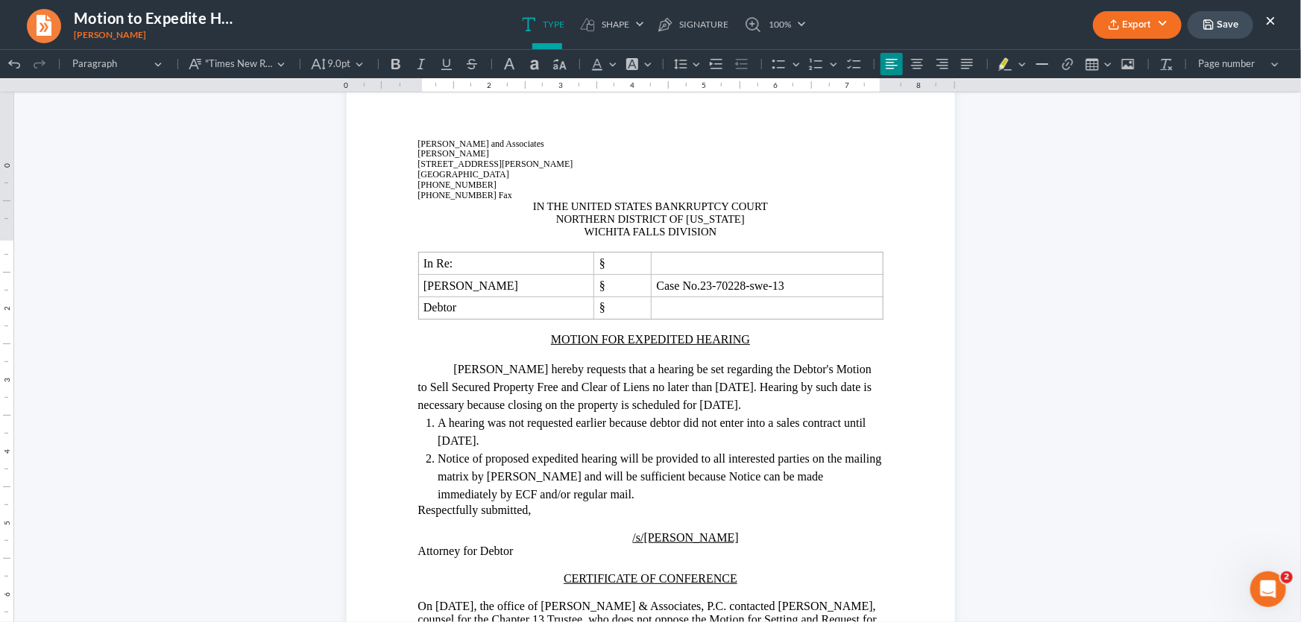
scroll to position [0, 0]
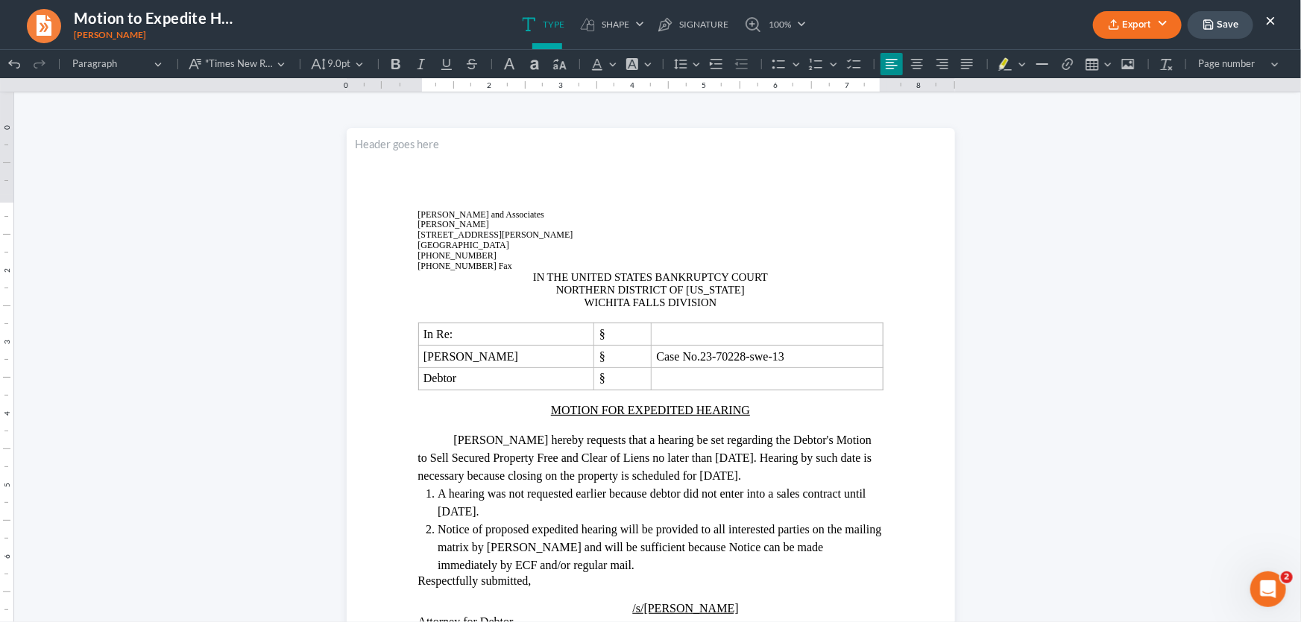
drag, startPoint x: 1231, startPoint y: 25, endPoint x: 1209, endPoint y: 43, distance: 29.1
click at [1231, 25] on button "Save" at bounding box center [1220, 25] width 66 height 28
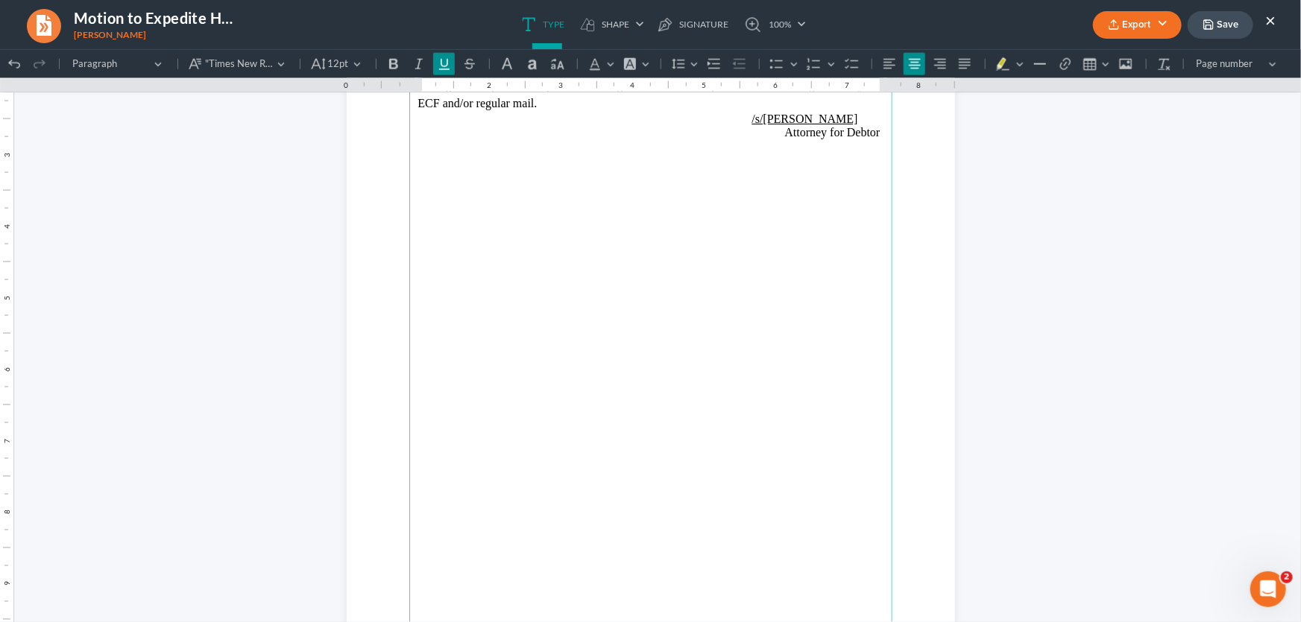
scroll to position [1151, 0]
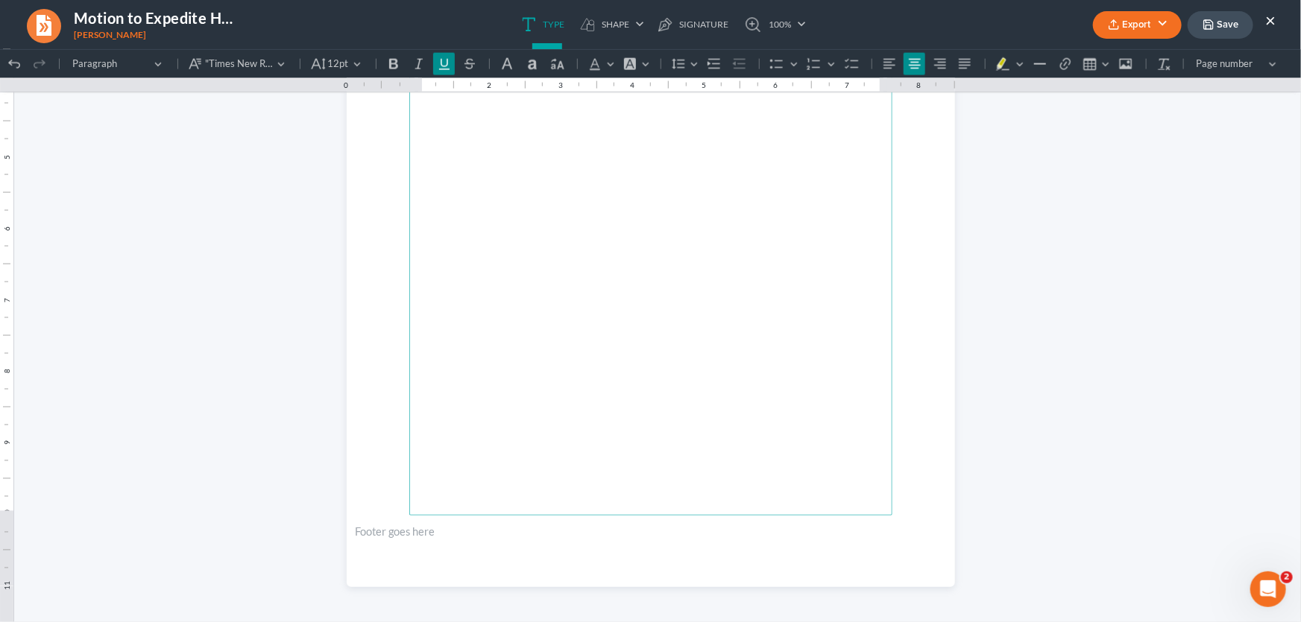
click at [1241, 29] on button "Save" at bounding box center [1220, 25] width 66 height 28
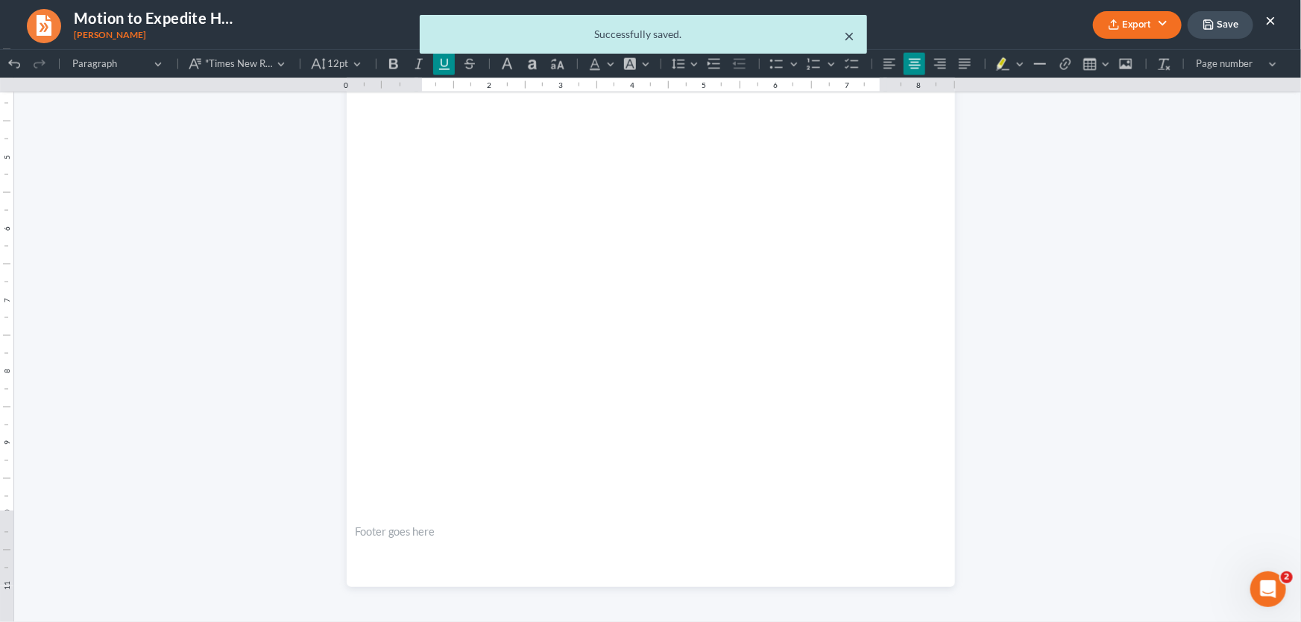
click at [852, 36] on button "×" at bounding box center [849, 36] width 10 height 18
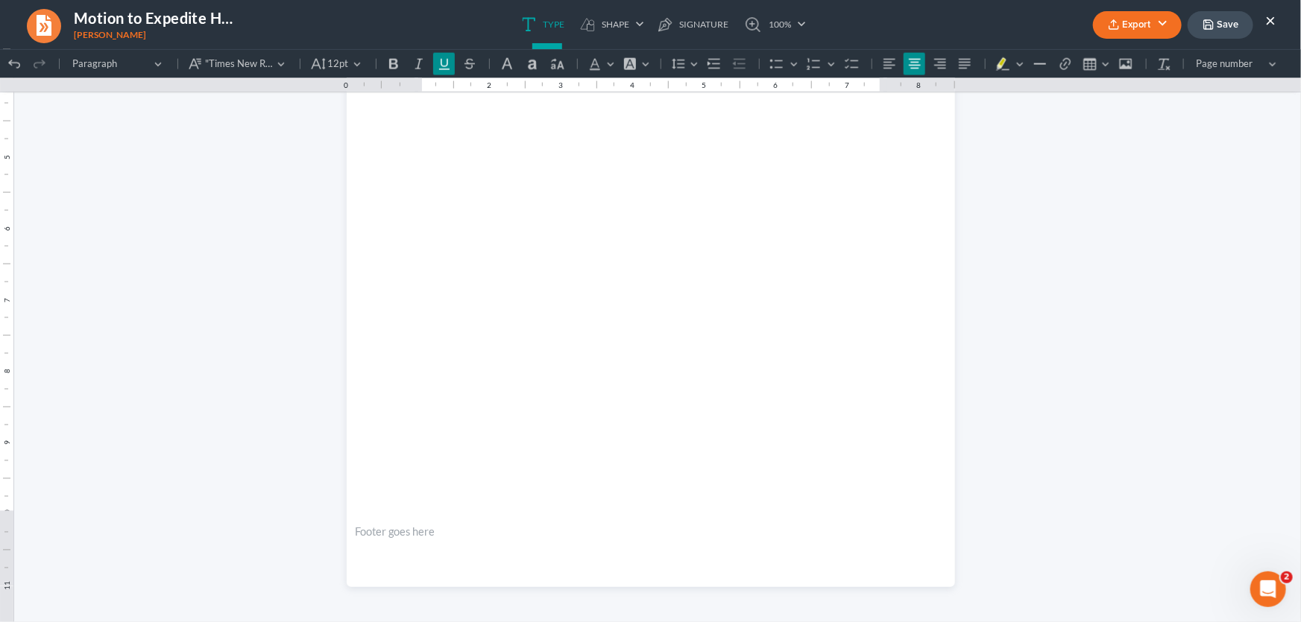
drag, startPoint x: 1267, startPoint y: 21, endPoint x: 800, endPoint y: 155, distance: 486.2
click at [1267, 21] on button "×" at bounding box center [1270, 20] width 10 height 18
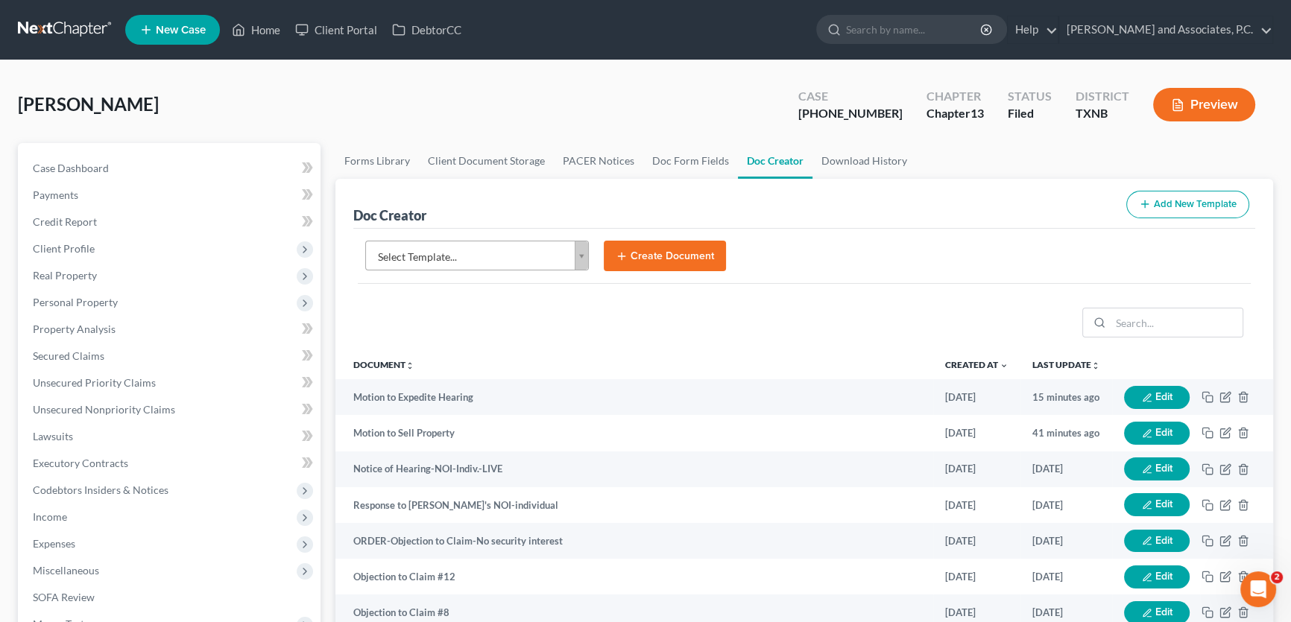
click at [523, 259] on body "Home New Case Client Portal DebtorCC Monte J. White and Associates, P.C. amy@mo…" at bounding box center [645, 589] width 1291 height 1178
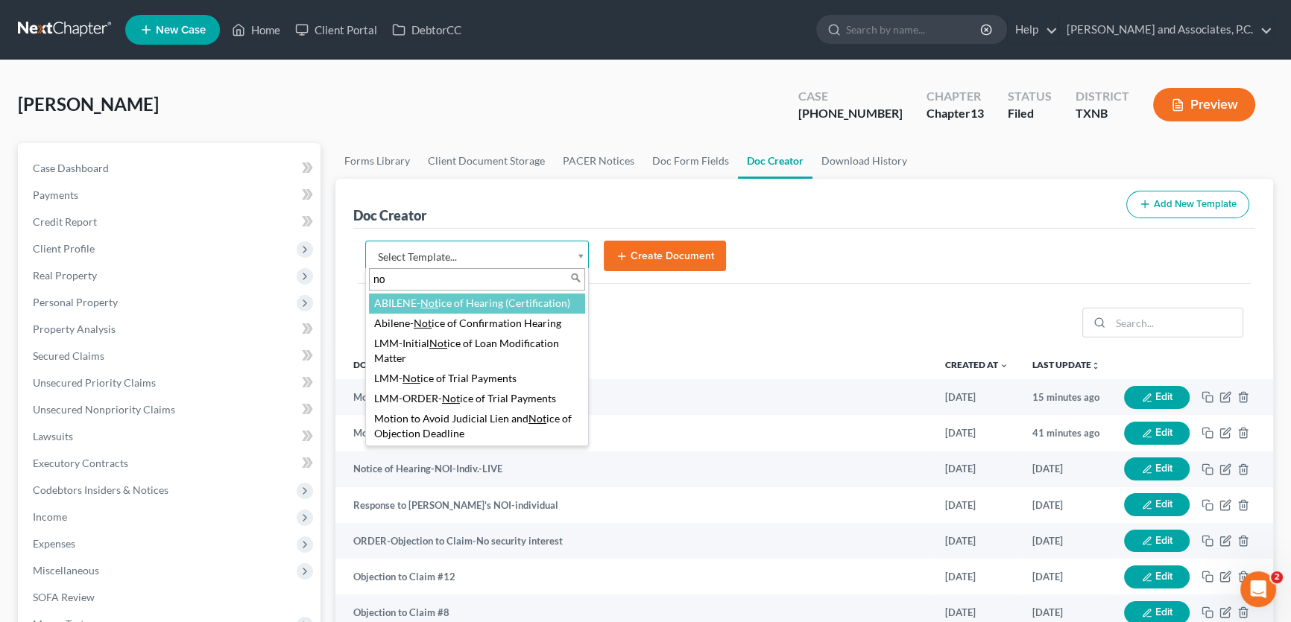
type input "n"
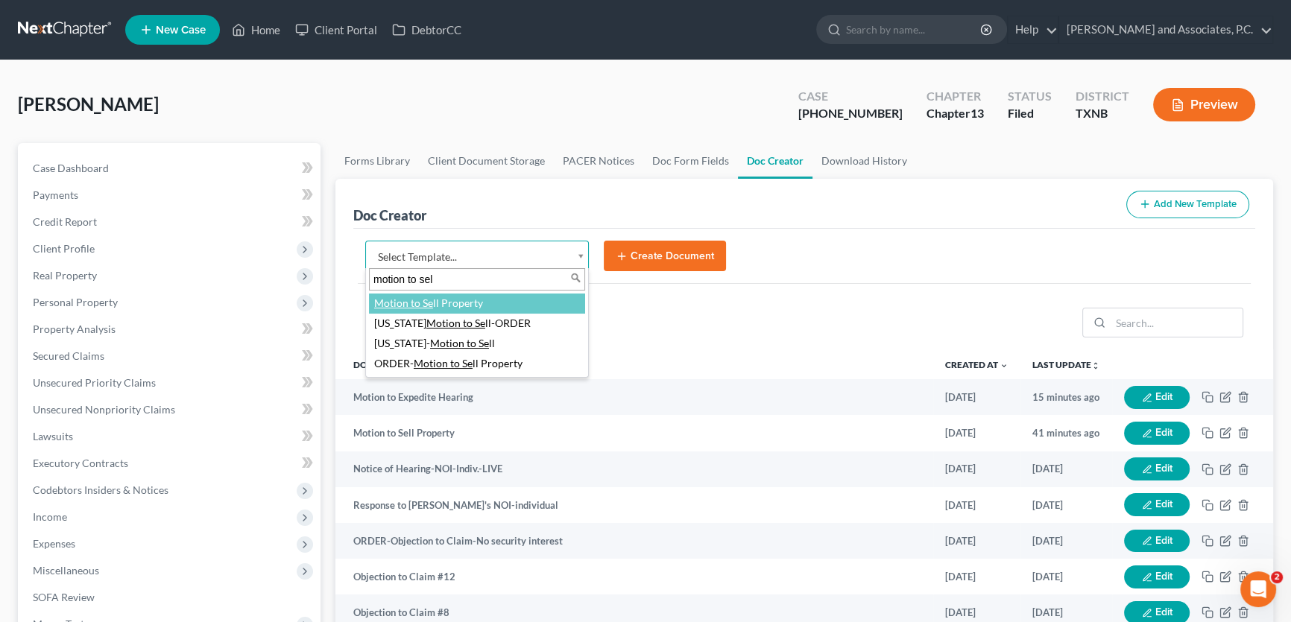
type input "motion to sell"
drag, startPoint x: 436, startPoint y: 282, endPoint x: 313, endPoint y: 282, distance: 123.0
click at [313, 282] on body "Home New Case Client Portal DebtorCC Monte J. White and Associates, P.C. amy@mo…" at bounding box center [645, 589] width 1291 height 1178
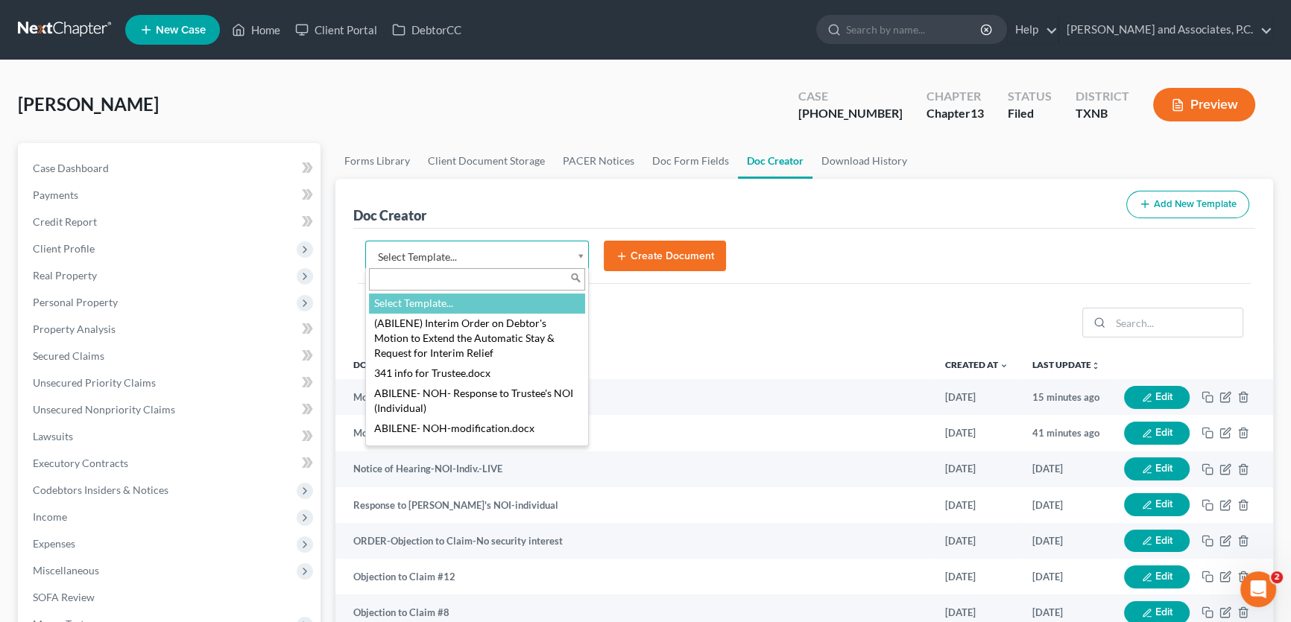
click at [455, 277] on input "text" at bounding box center [477, 279] width 216 height 22
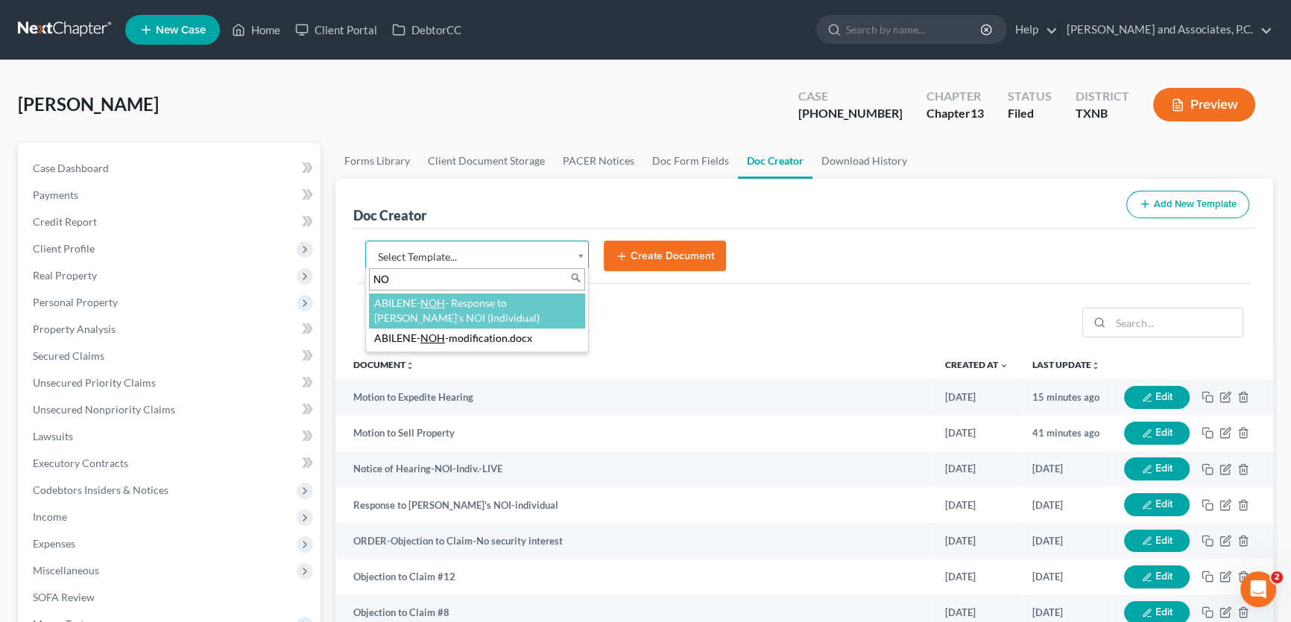
type input "N"
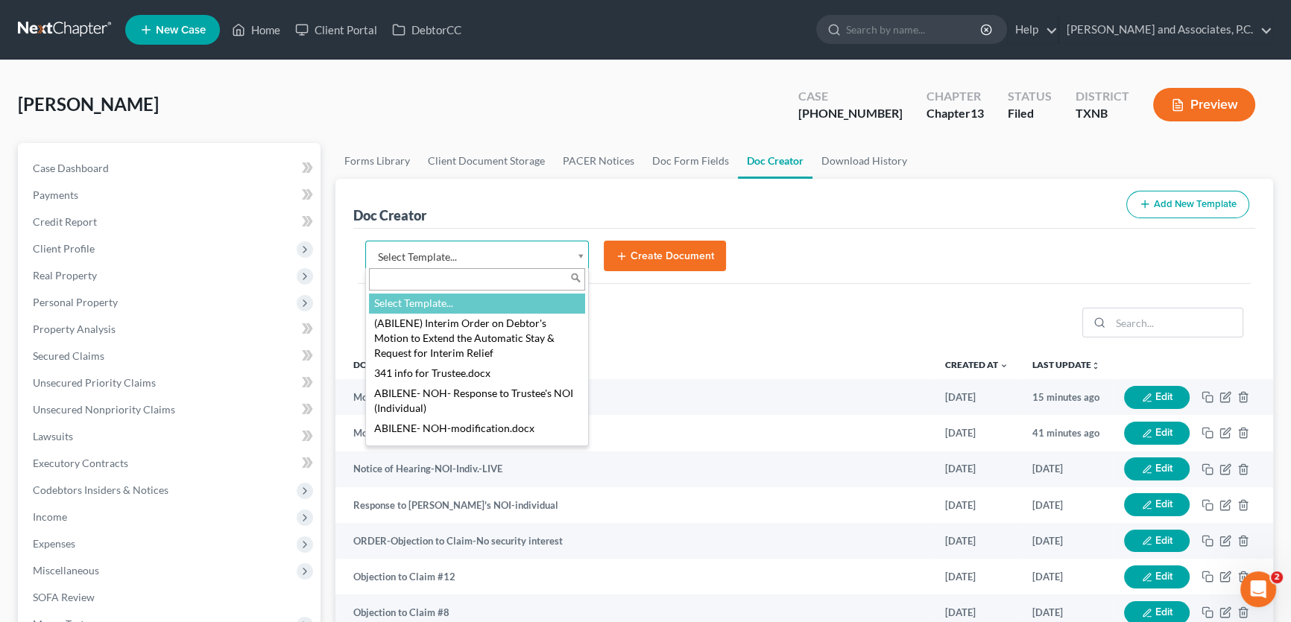
click at [425, 274] on input "text" at bounding box center [477, 279] width 216 height 22
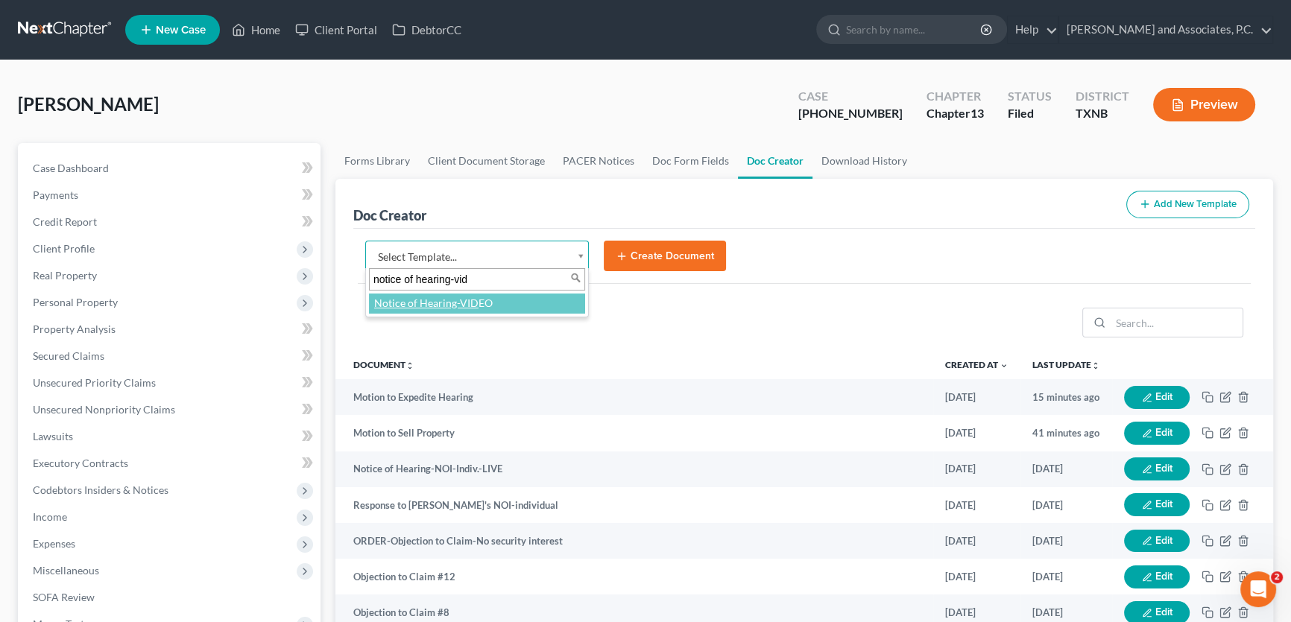
click at [495, 270] on input "notice of hearing-vid" at bounding box center [477, 279] width 216 height 22
drag, startPoint x: 493, startPoint y: 272, endPoint x: 285, endPoint y: 279, distance: 208.1
click at [285, 279] on body "Home New Case Client Portal DebtorCC Monte J. White and Associates, P.C. amy@mo…" at bounding box center [645, 589] width 1291 height 1178
type input "order-motion to expe"
select select "77087"
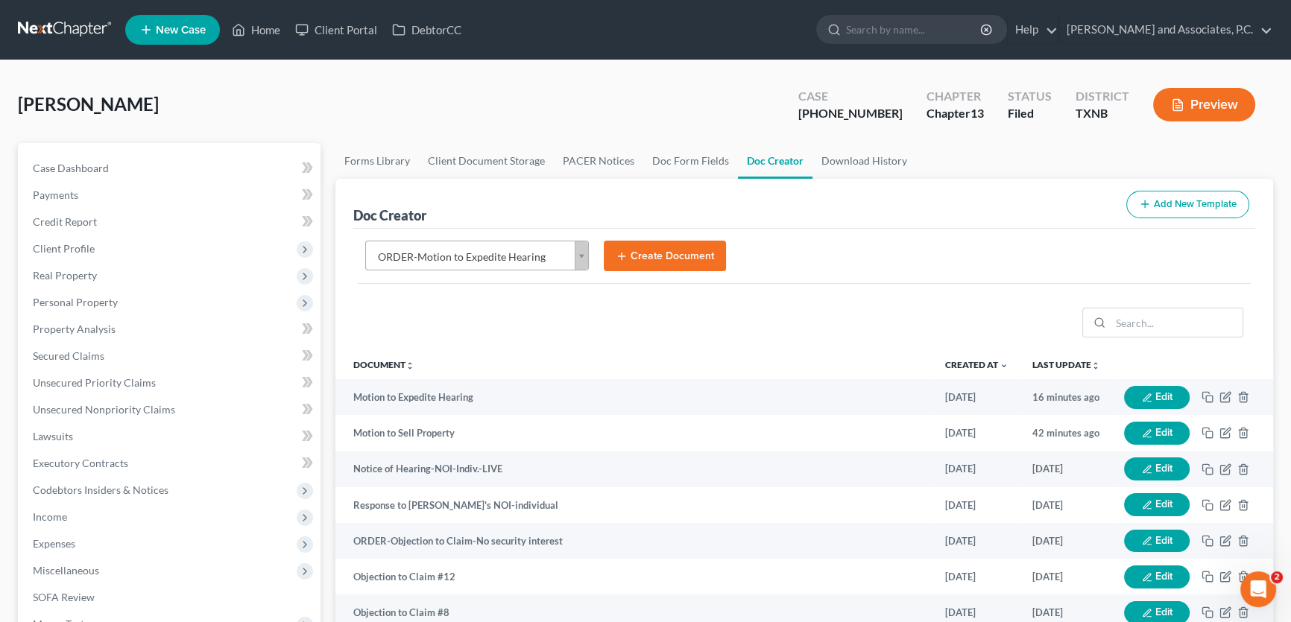
click at [654, 258] on button "Create Document" at bounding box center [665, 256] width 122 height 31
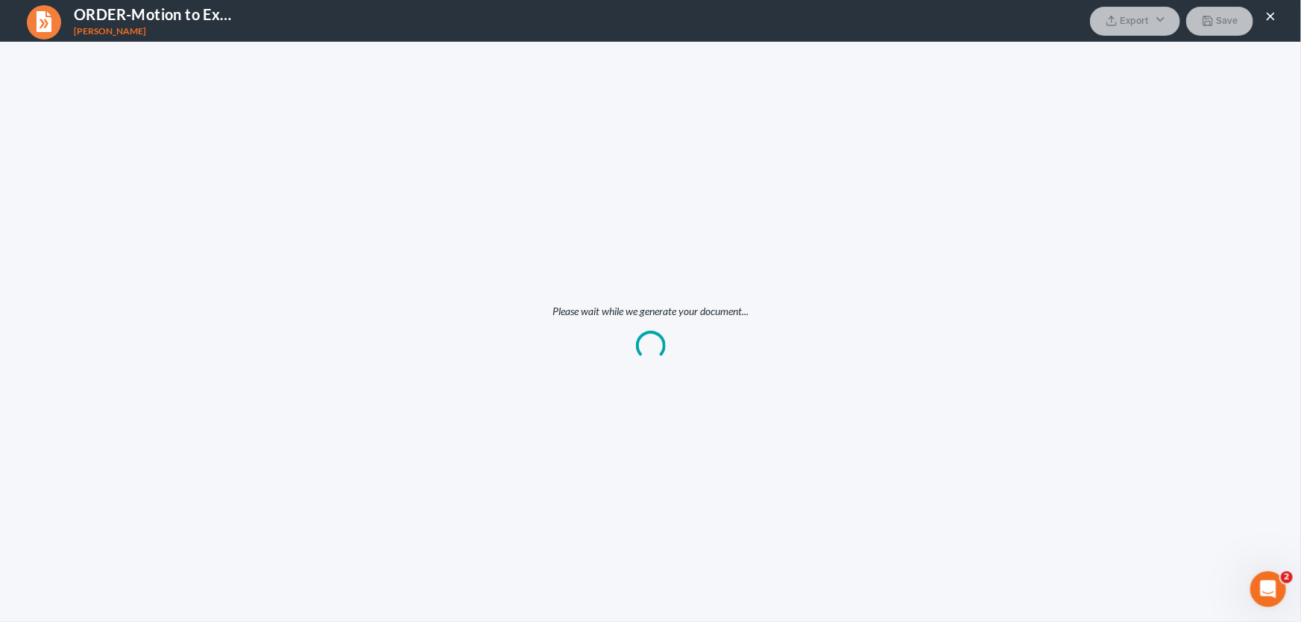
scroll to position [0, 0]
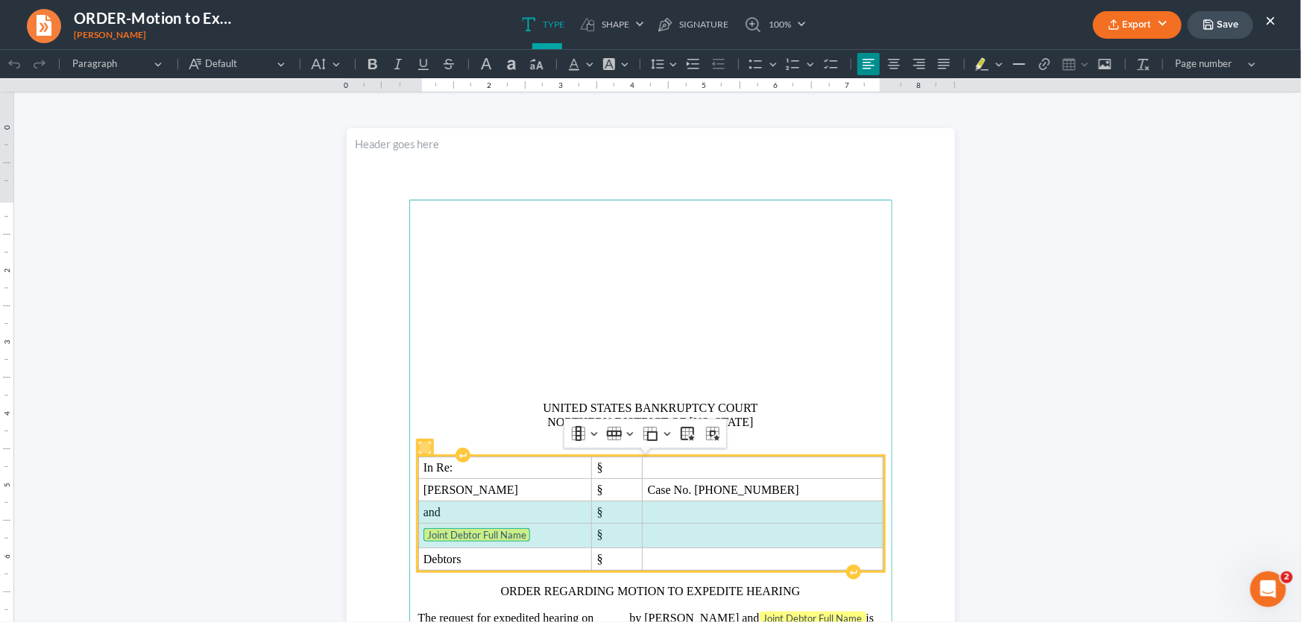
drag, startPoint x: 722, startPoint y: 530, endPoint x: 564, endPoint y: 507, distance: 159.0
click at [564, 507] on tbody "In Re: § Nickolas Heath Hughes § Case No. 23-70228-13 and § Joint Debtor Full N…" at bounding box center [650, 512] width 464 height 113
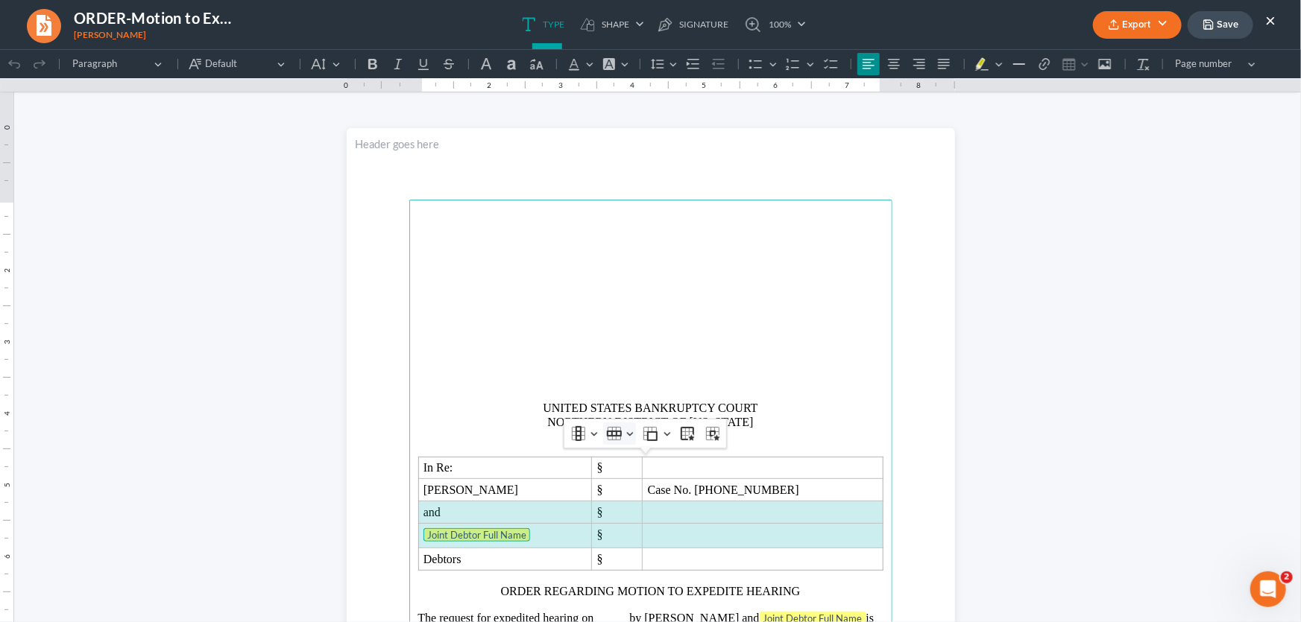
click at [618, 427] on icon "Table toolbar" at bounding box center [614, 433] width 15 height 15
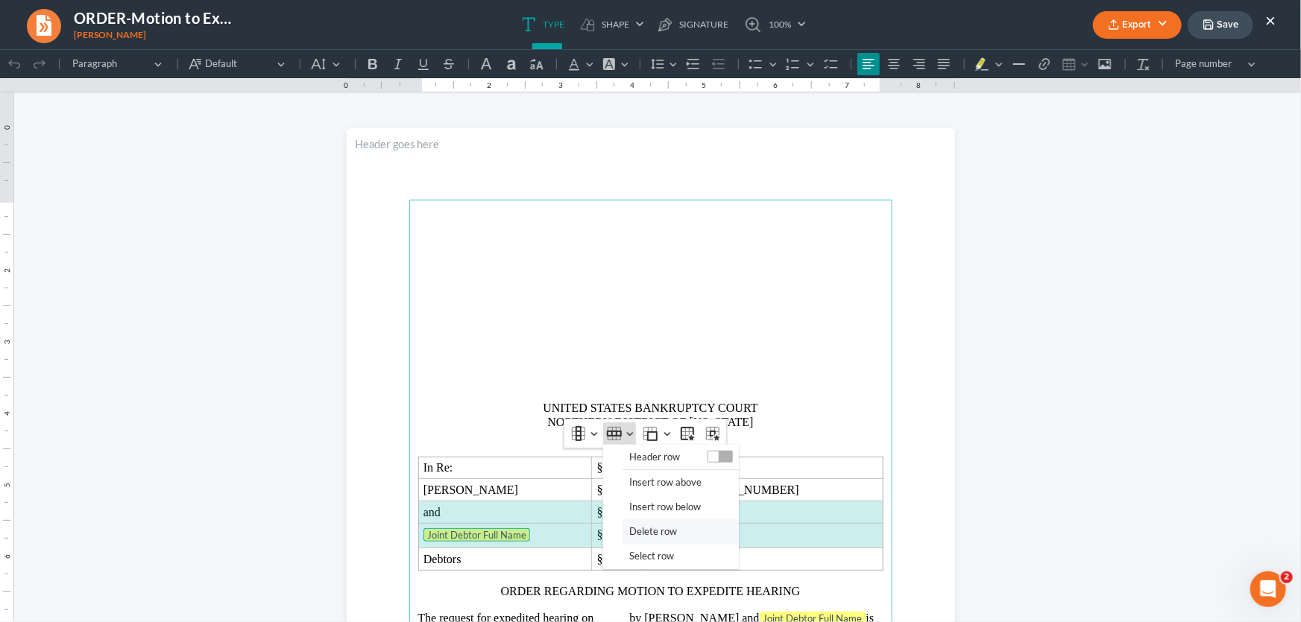
click at [640, 527] on span "Delete row" at bounding box center [653, 530] width 48 height 17
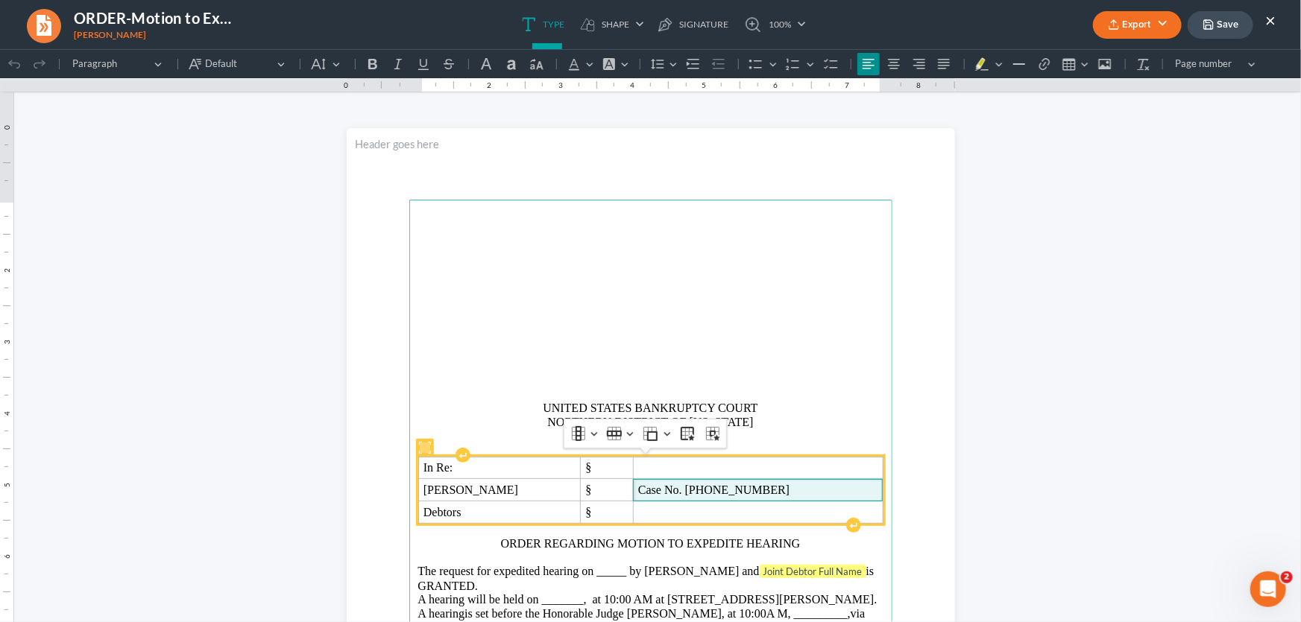
click at [780, 486] on p "Case No. 23-70228-13" at bounding box center [757, 490] width 239 height 12
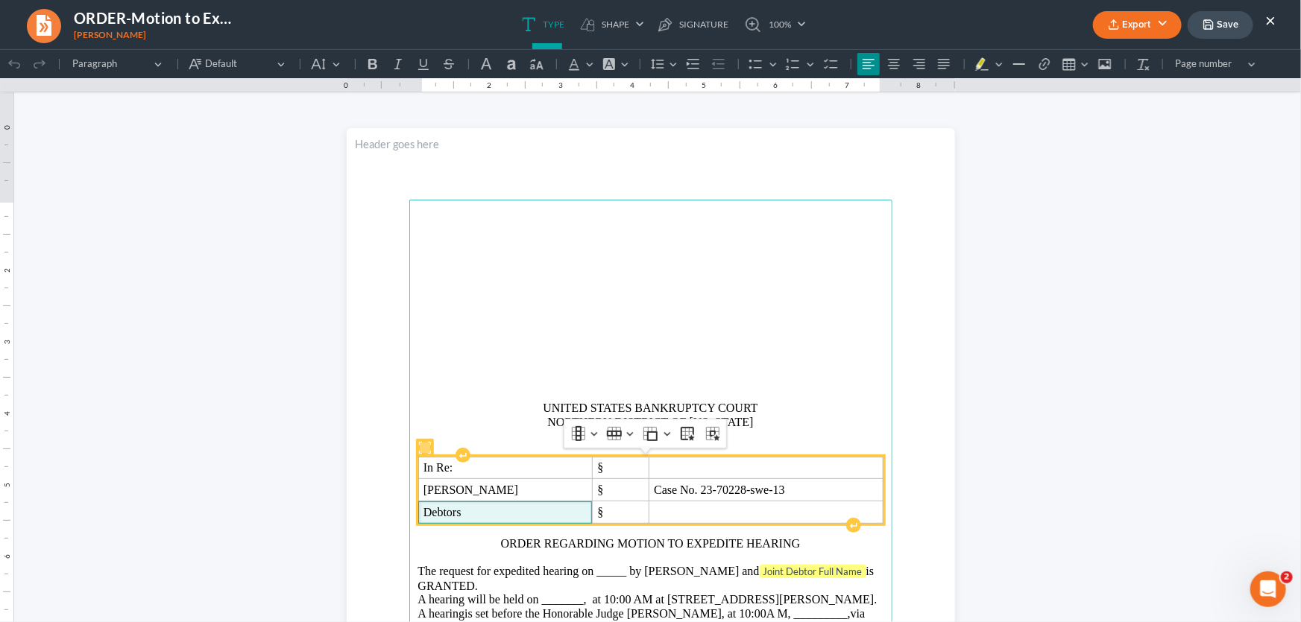
click at [566, 504] on td "Debtors" at bounding box center [505, 512] width 174 height 22
click at [581, 490] on p "Nickolas Heath Hughes" at bounding box center [505, 490] width 164 height 12
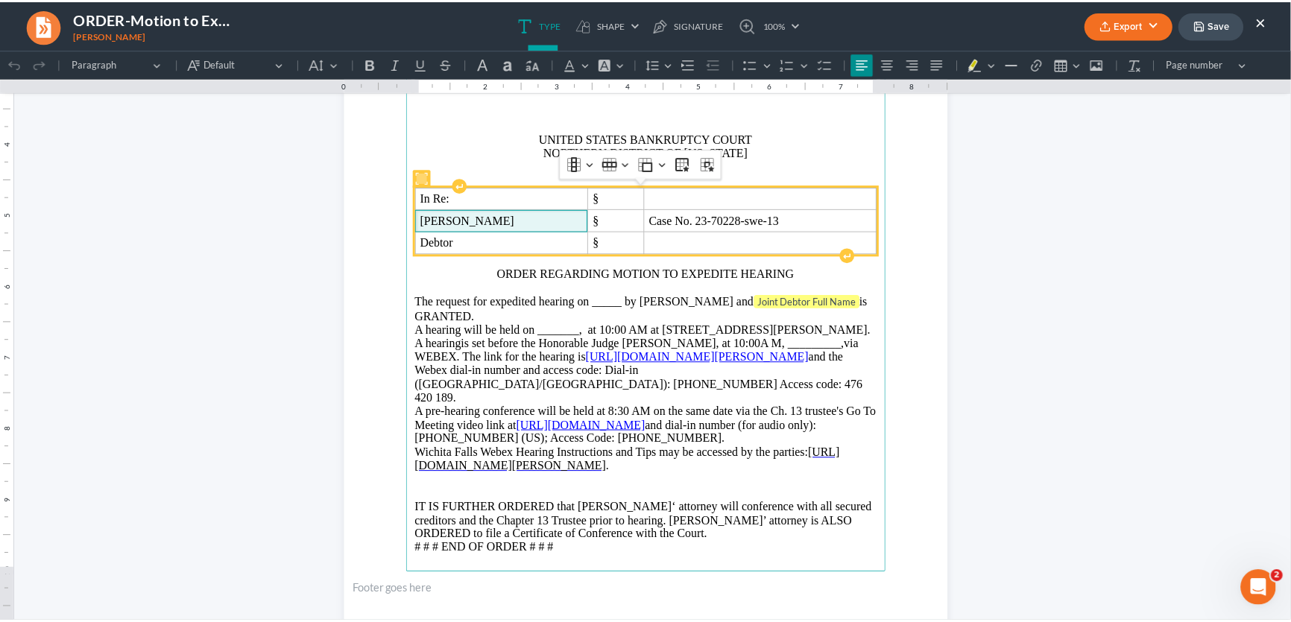
scroll to position [271, 0]
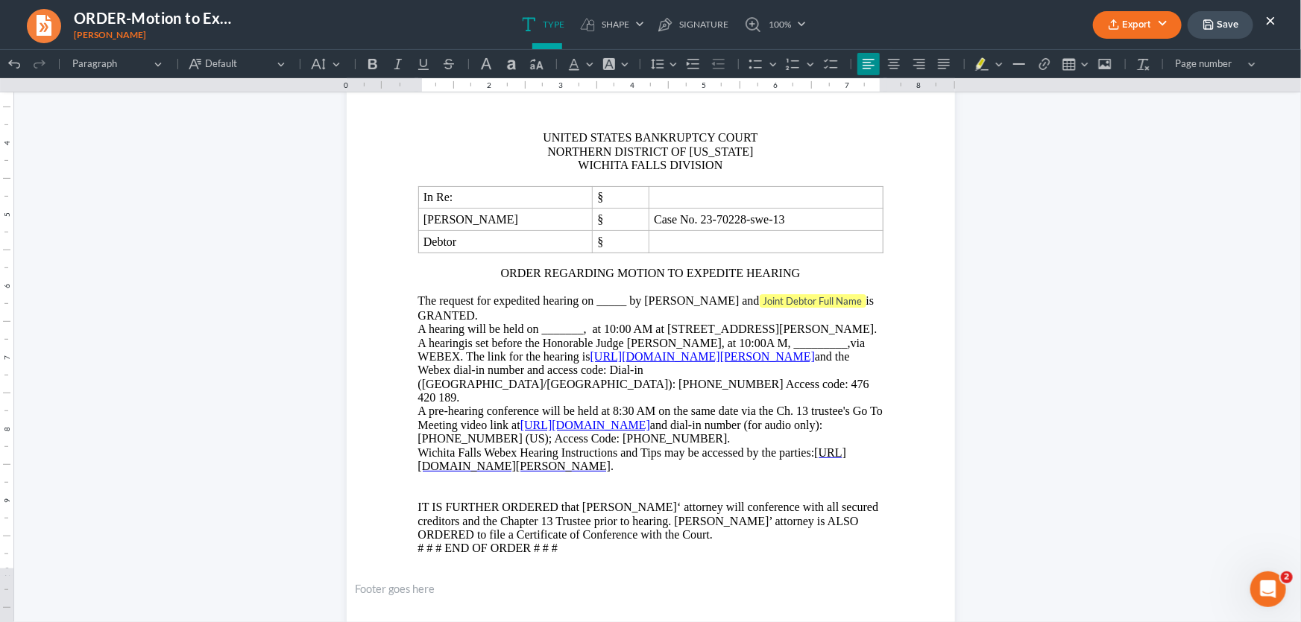
click at [1269, 19] on button "×" at bounding box center [1270, 20] width 10 height 18
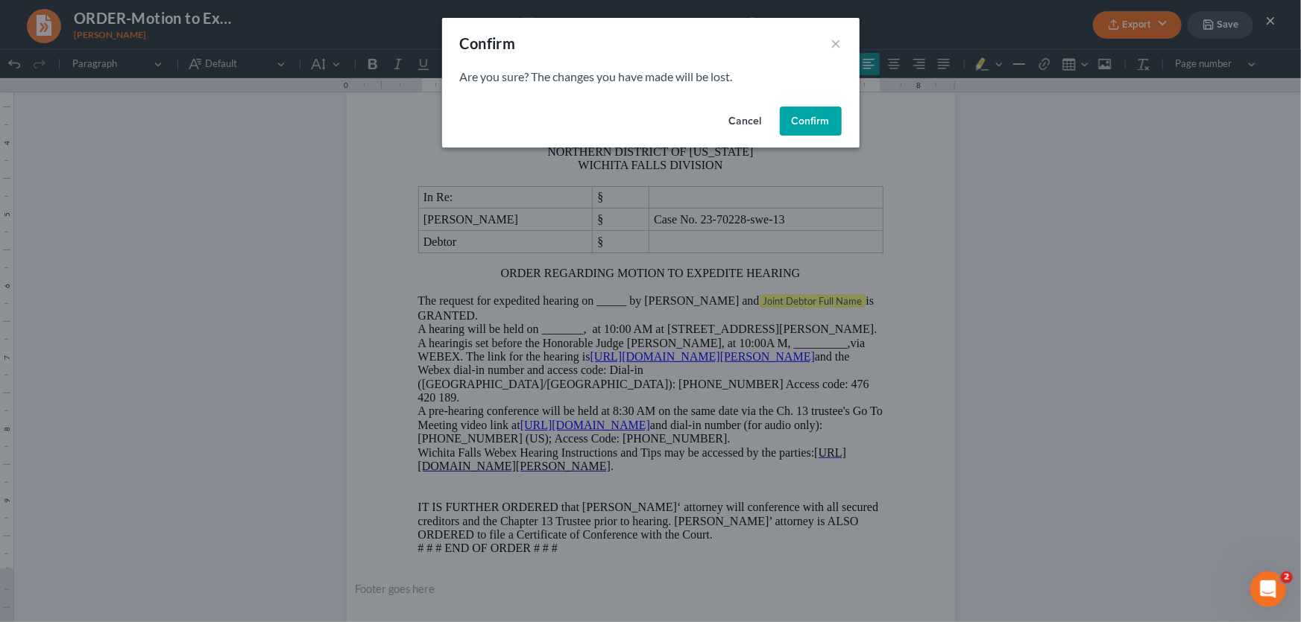
click at [811, 116] on button "Confirm" at bounding box center [811, 122] width 62 height 30
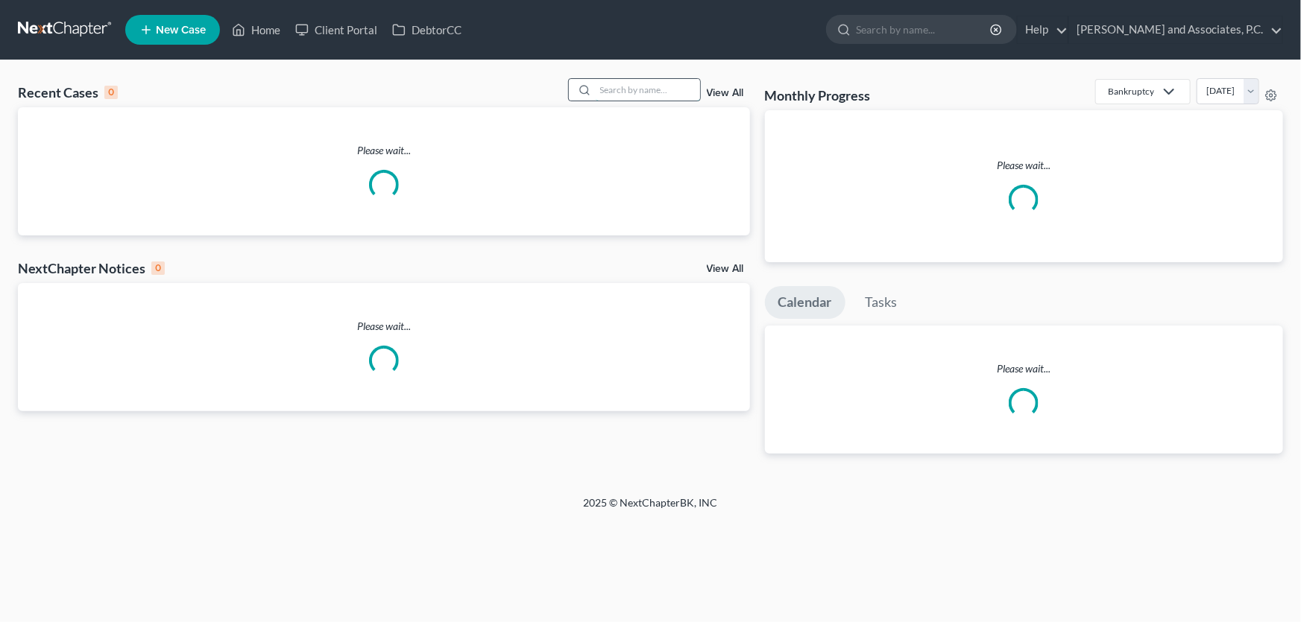
click at [654, 90] on input "search" at bounding box center [648, 90] width 104 height 22
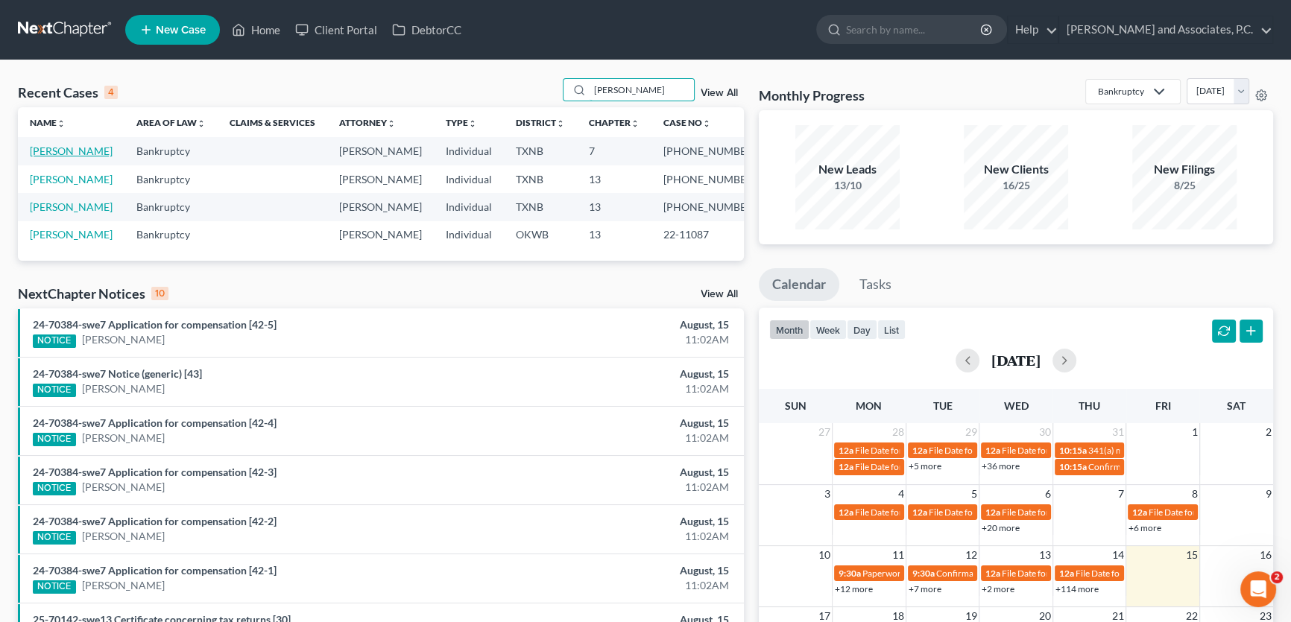
type input "[PERSON_NAME]"
click at [66, 153] on link "Elliott, William" at bounding box center [71, 151] width 83 height 13
select select "5"
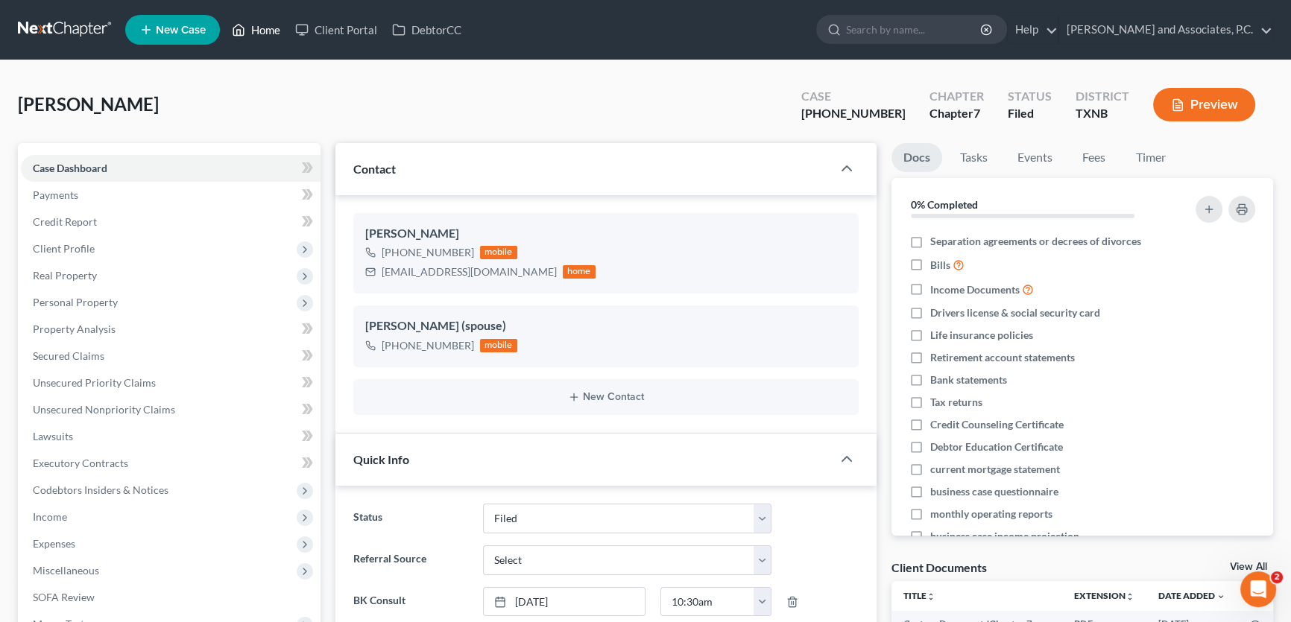
click at [268, 27] on link "Home" at bounding box center [255, 29] width 63 height 27
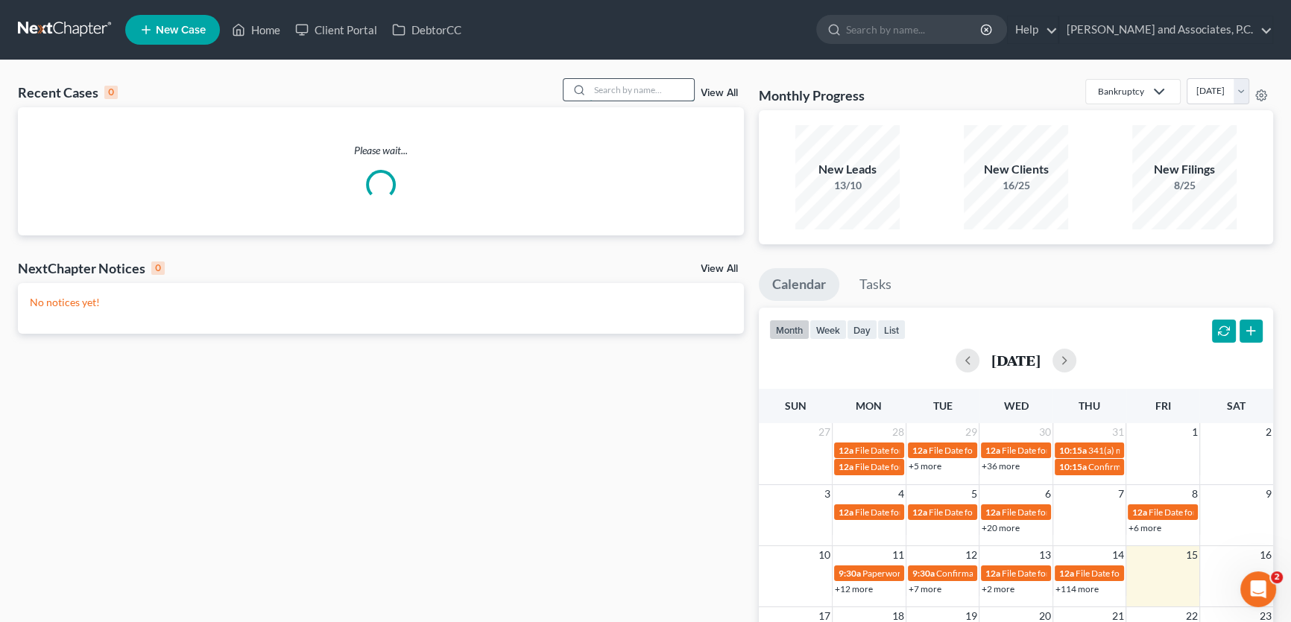
click at [603, 89] on input "search" at bounding box center [642, 90] width 104 height 22
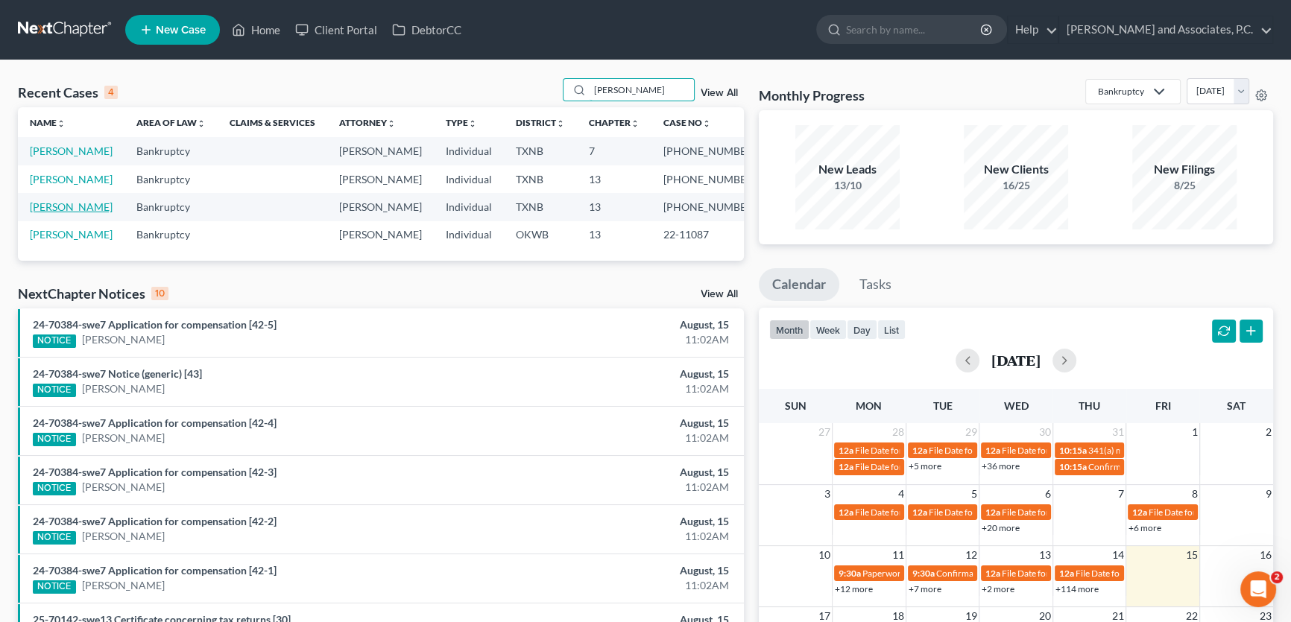
type input "elliott"
click at [71, 207] on link "Elliott, Maria" at bounding box center [71, 206] width 83 height 13
select select "3"
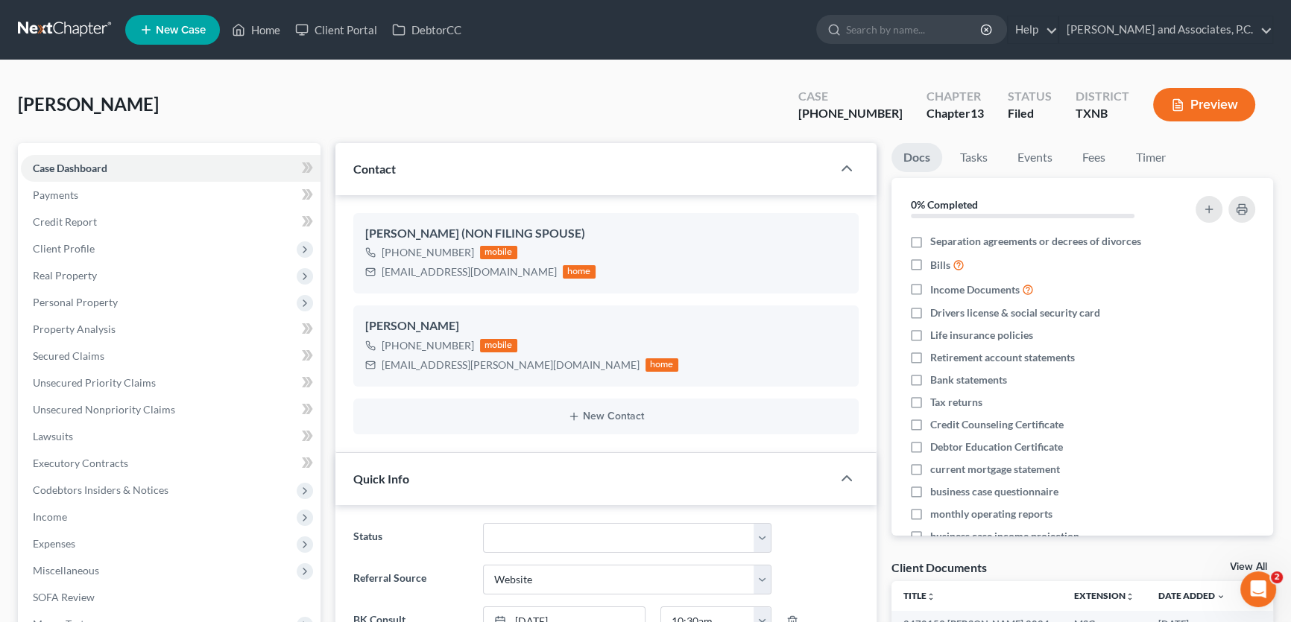
scroll to position [338, 0]
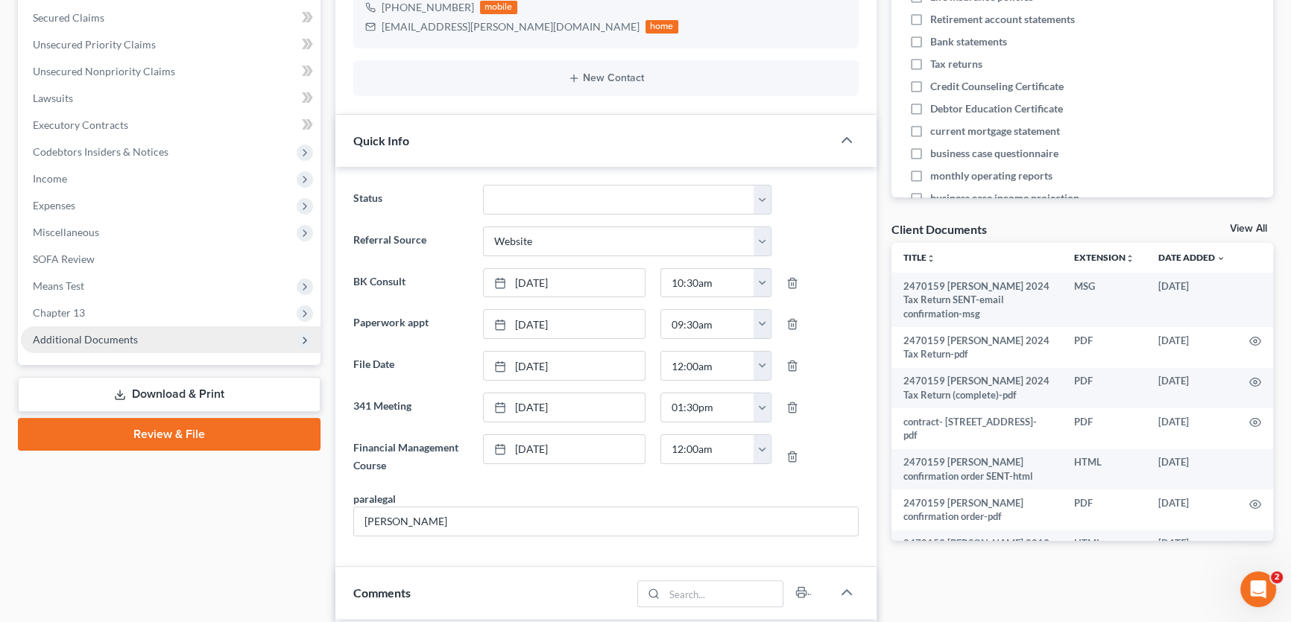
click at [105, 341] on span "Additional Documents" at bounding box center [85, 339] width 105 height 13
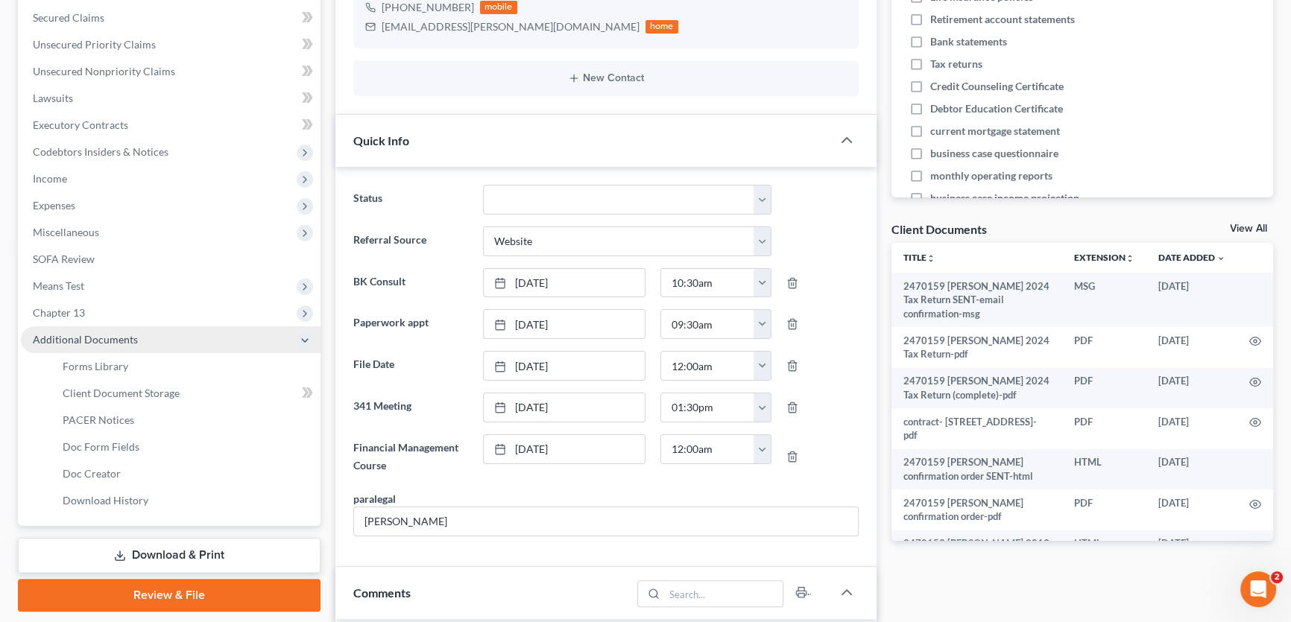
scroll to position [3518, 0]
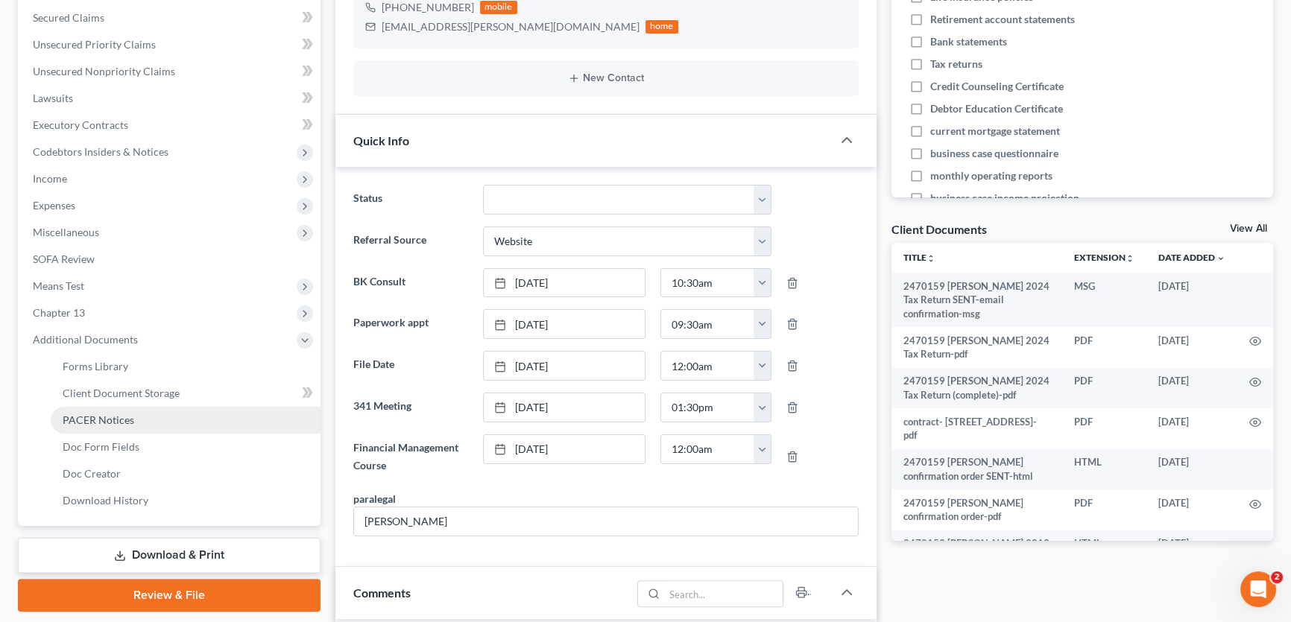
click at [100, 420] on span "PACER Notices" at bounding box center [99, 420] width 72 height 13
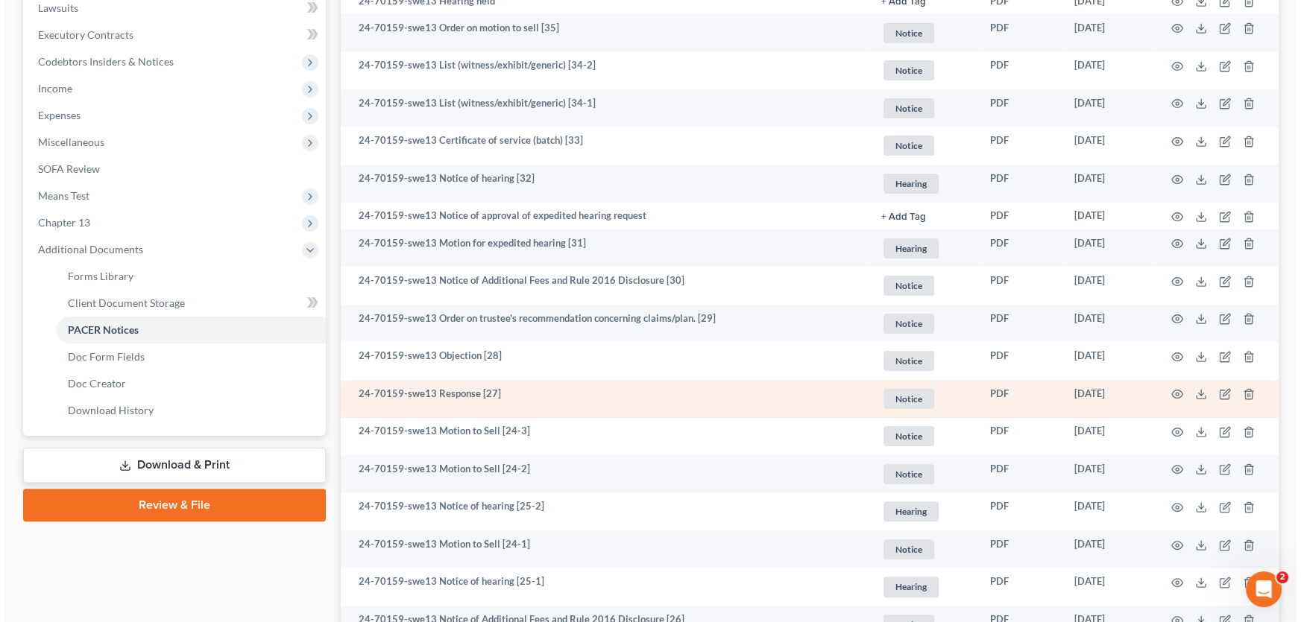
scroll to position [542, 0]
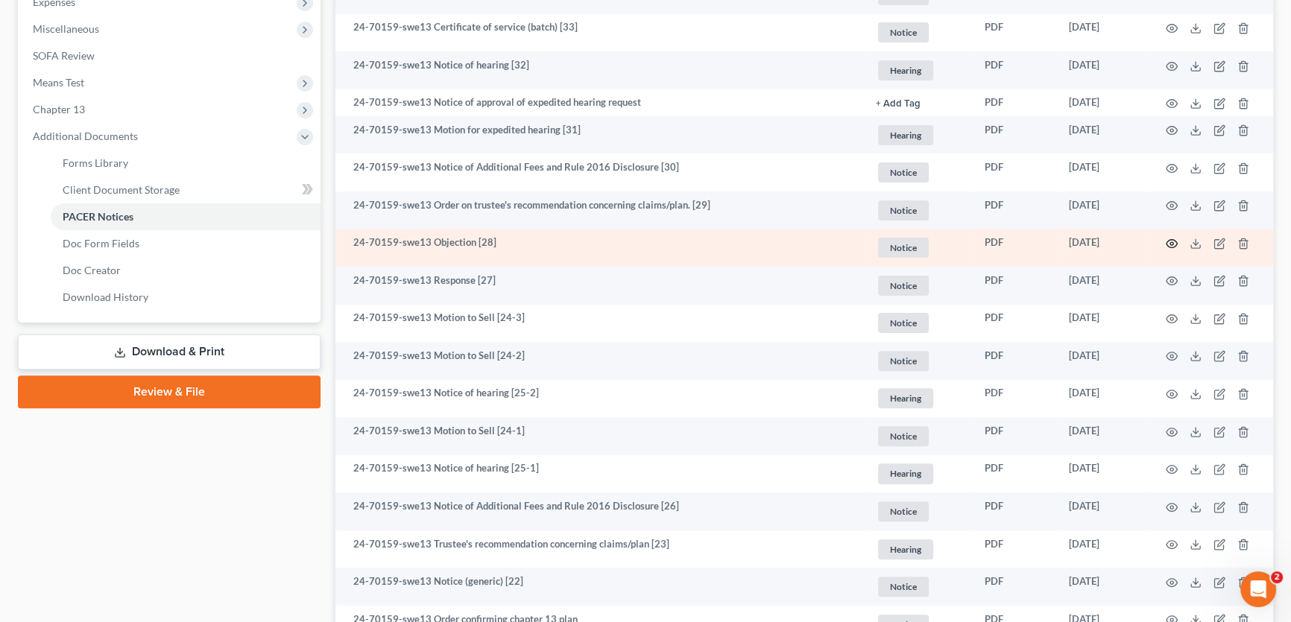
click at [1169, 240] on icon "button" at bounding box center [1172, 244] width 12 height 12
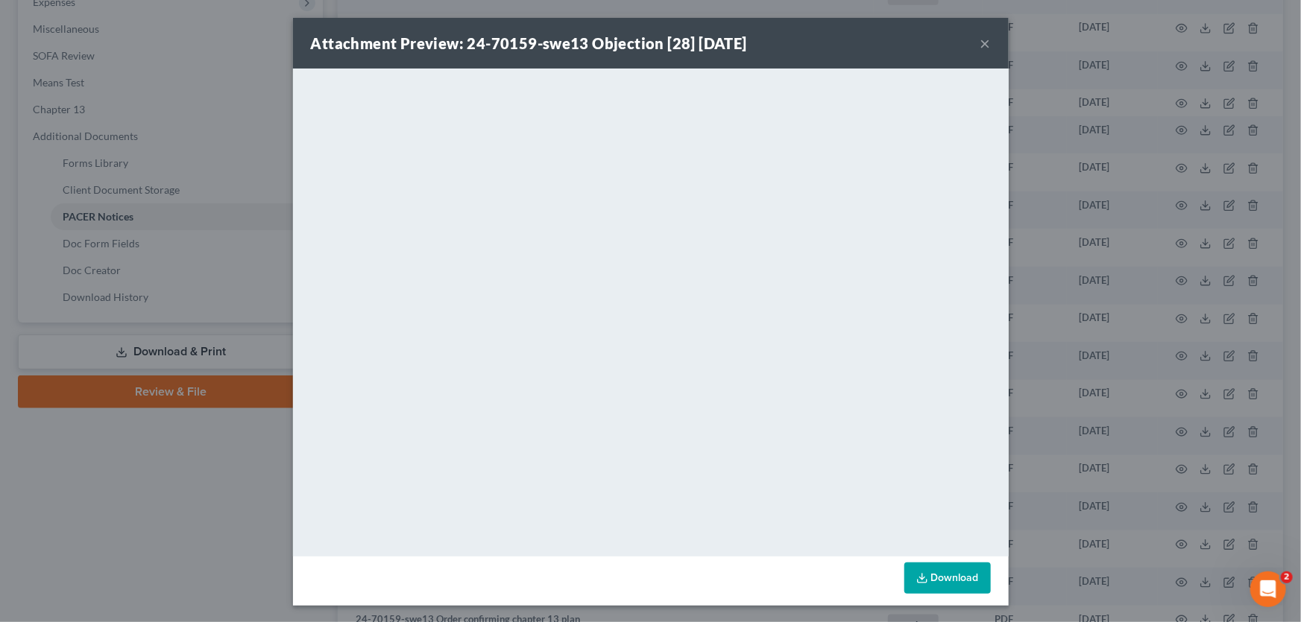
click at [980, 46] on button "×" at bounding box center [985, 43] width 10 height 18
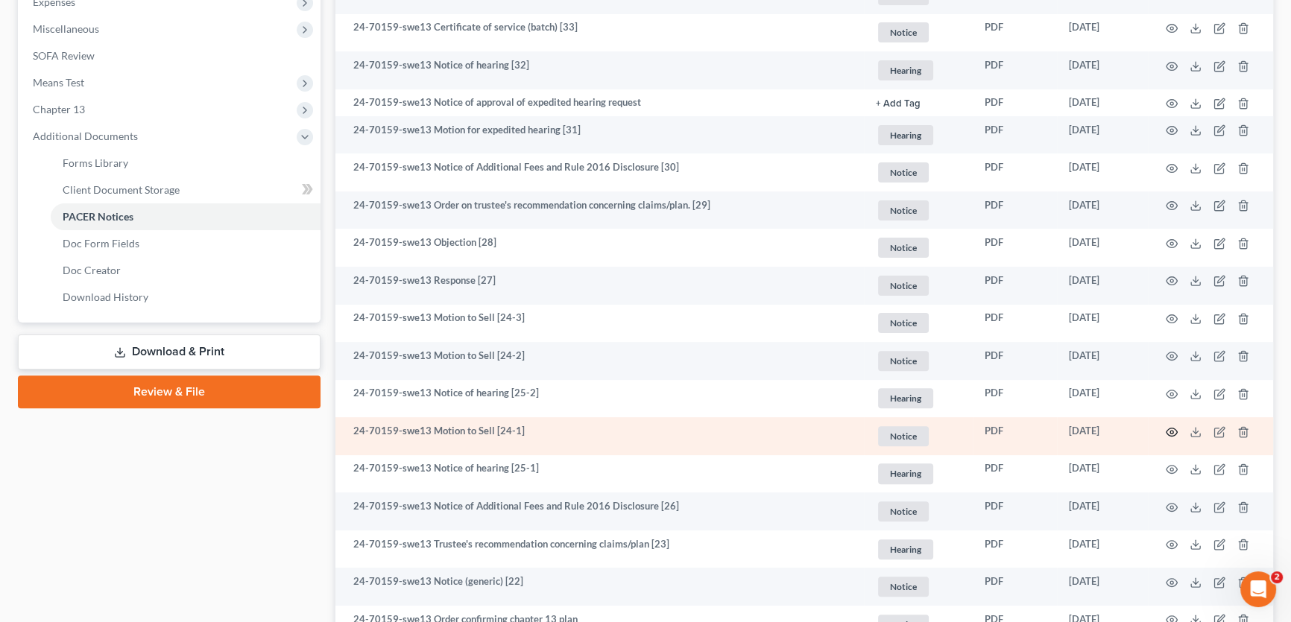
click at [1170, 431] on circle "button" at bounding box center [1171, 432] width 3 height 3
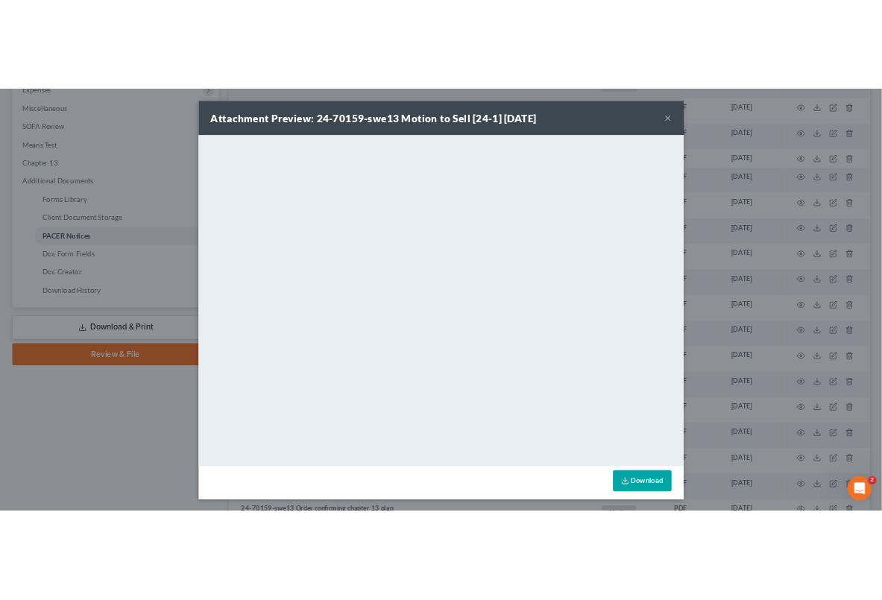
scroll to position [0, 0]
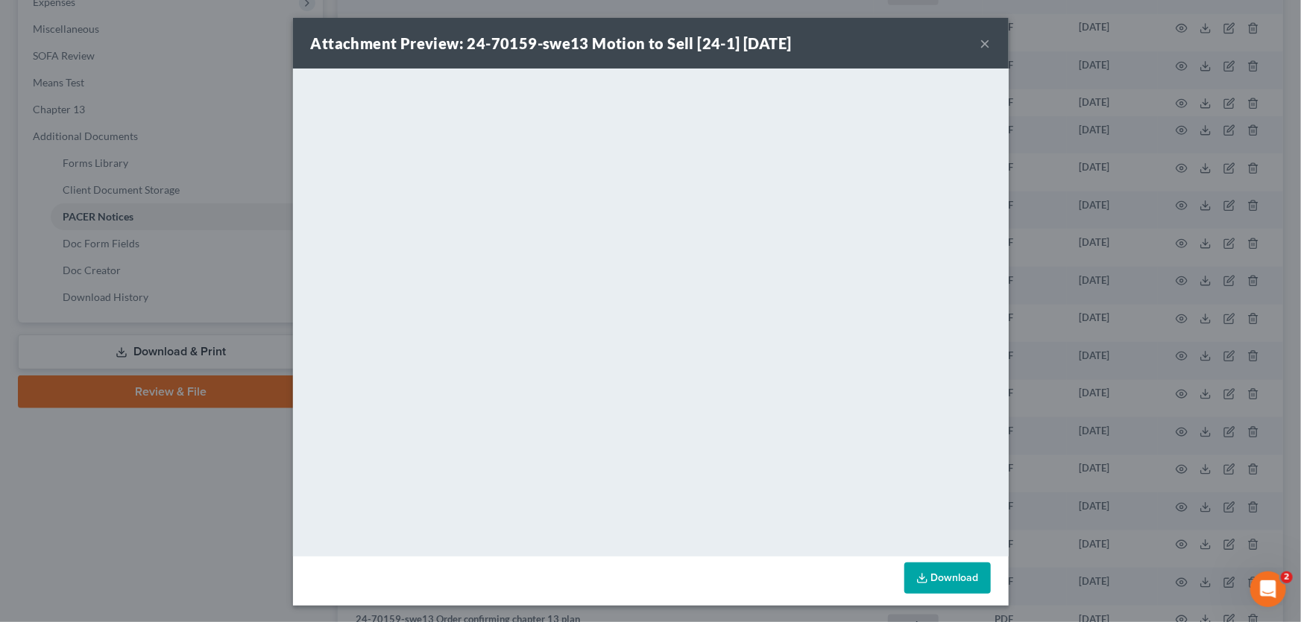
click at [982, 44] on button "×" at bounding box center [985, 43] width 10 height 18
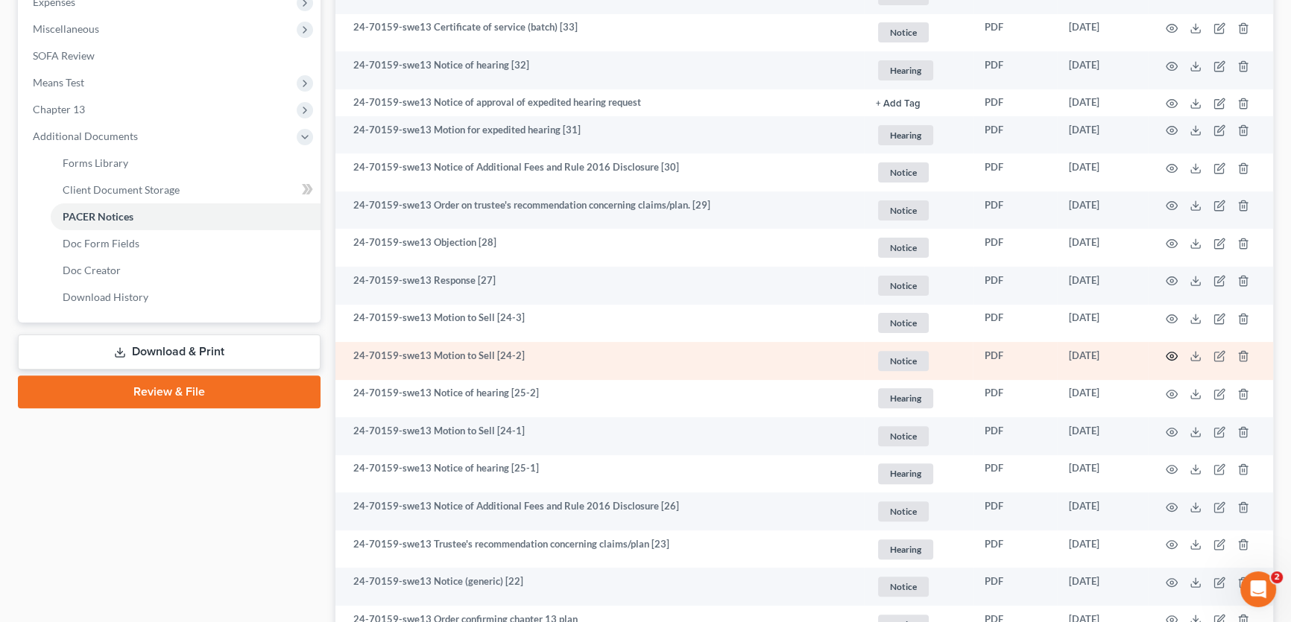
click at [1169, 356] on icon "button" at bounding box center [1172, 356] width 12 height 12
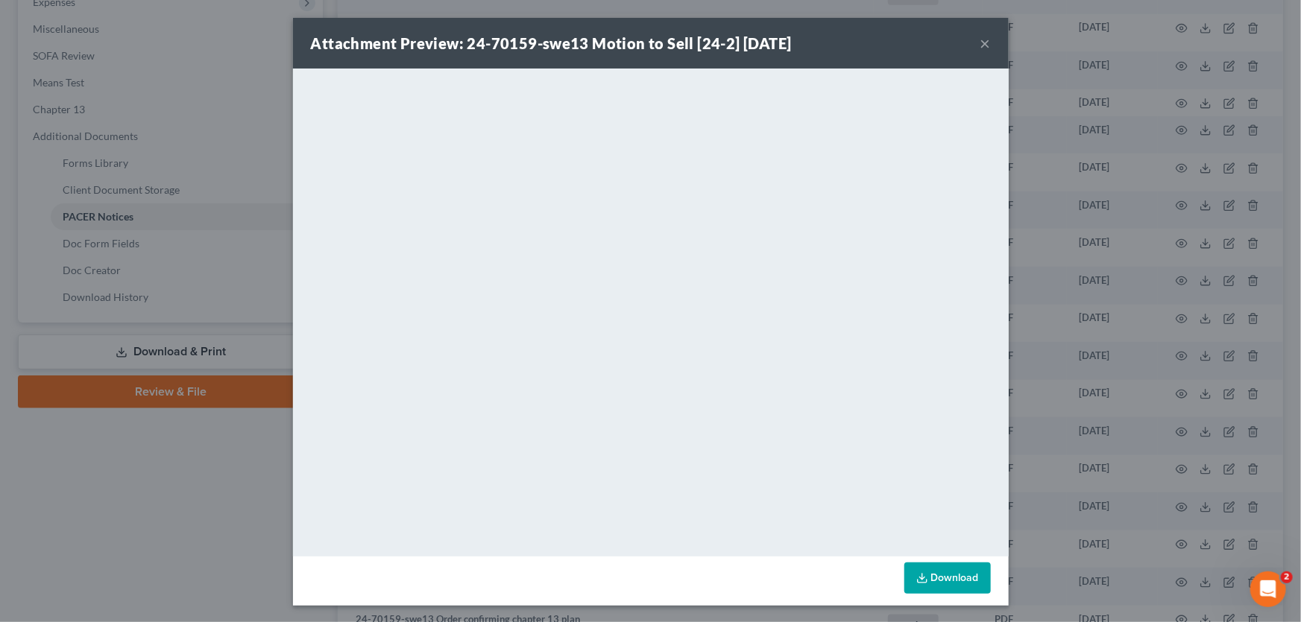
click at [980, 44] on button "×" at bounding box center [985, 43] width 10 height 18
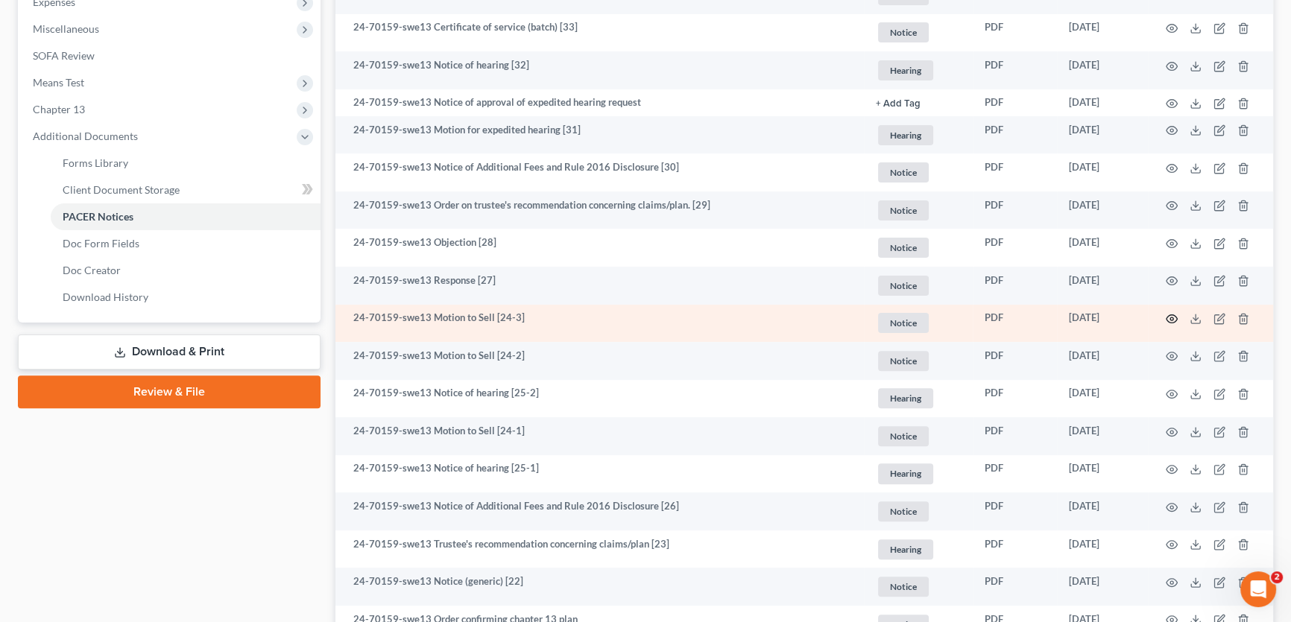
click at [1172, 318] on circle "button" at bounding box center [1171, 319] width 3 height 3
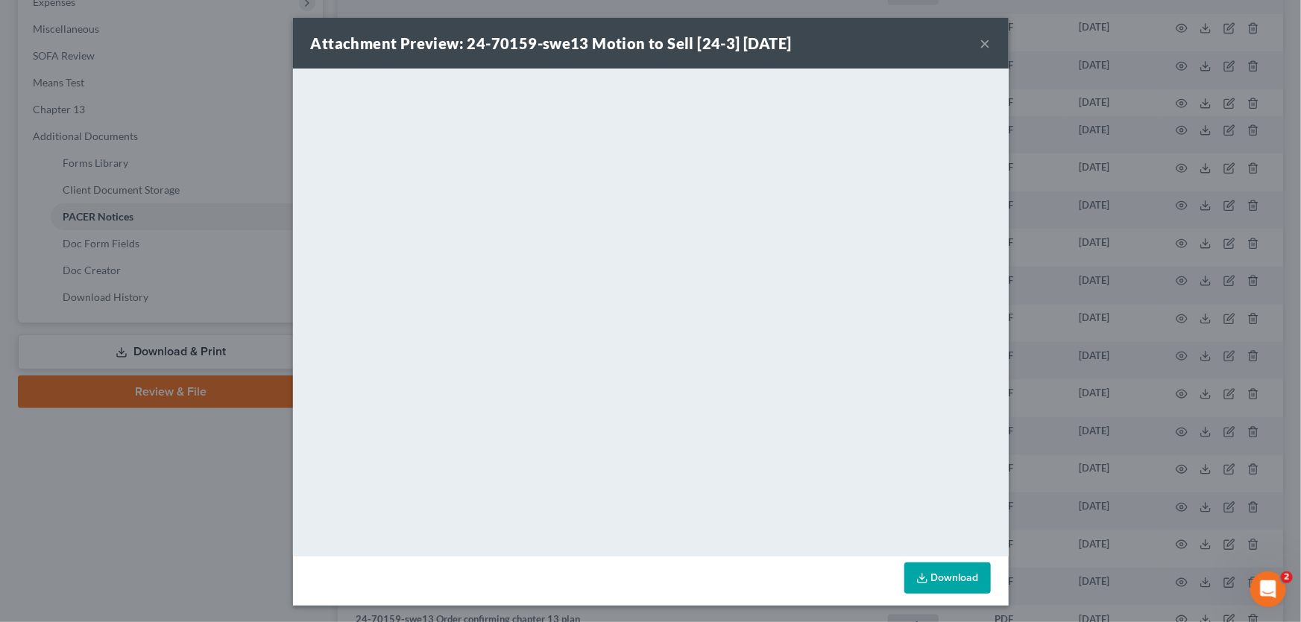
click at [980, 47] on button "×" at bounding box center [985, 43] width 10 height 18
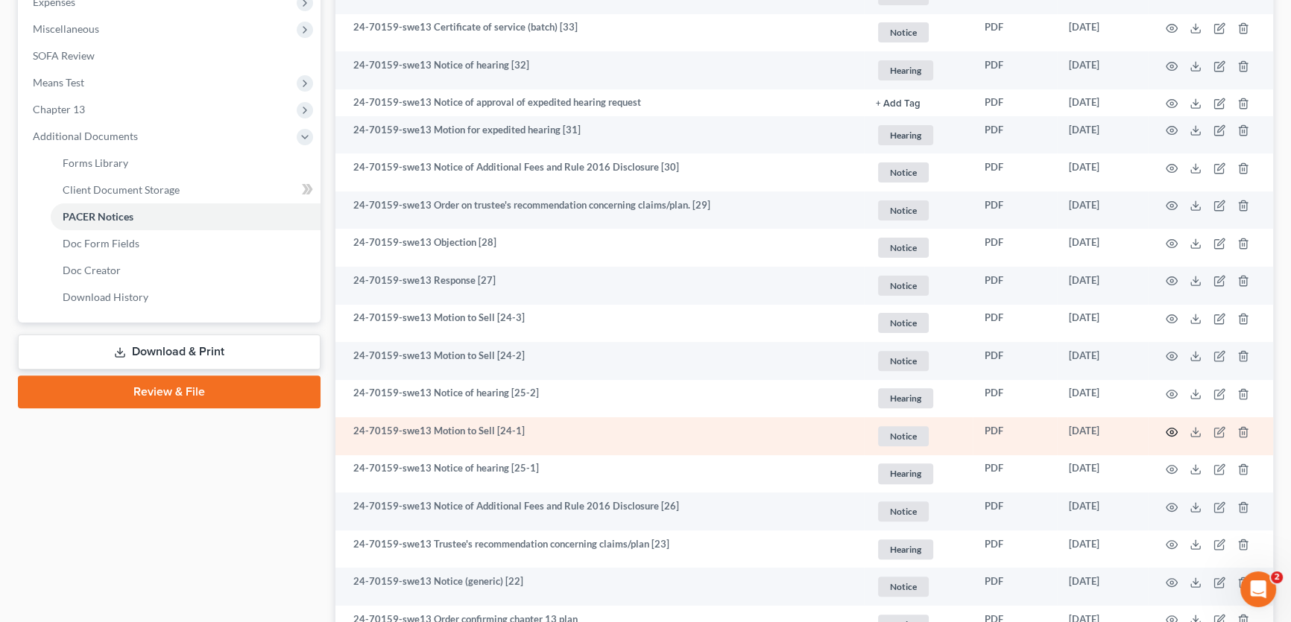
click at [1169, 431] on icon "button" at bounding box center [1172, 432] width 12 height 12
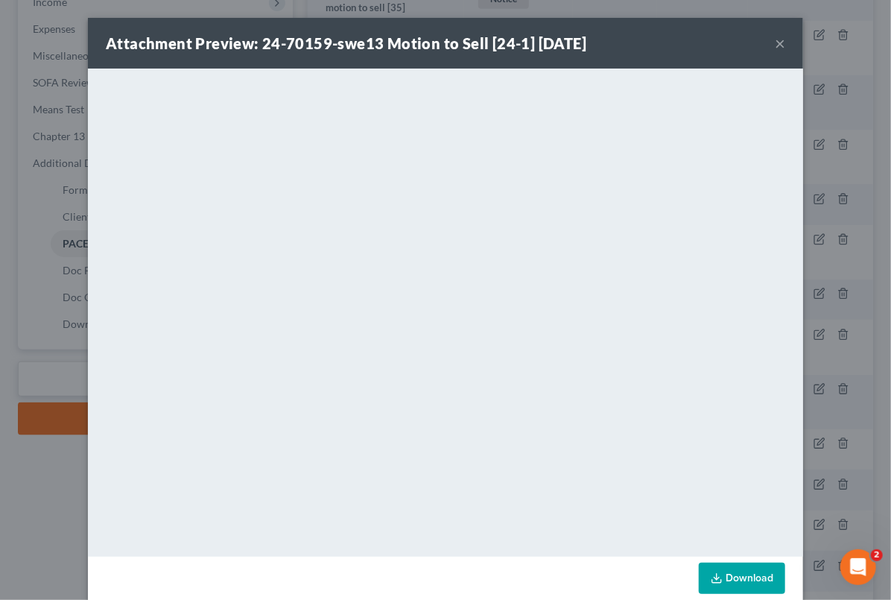
click at [775, 44] on button "×" at bounding box center [780, 43] width 10 height 18
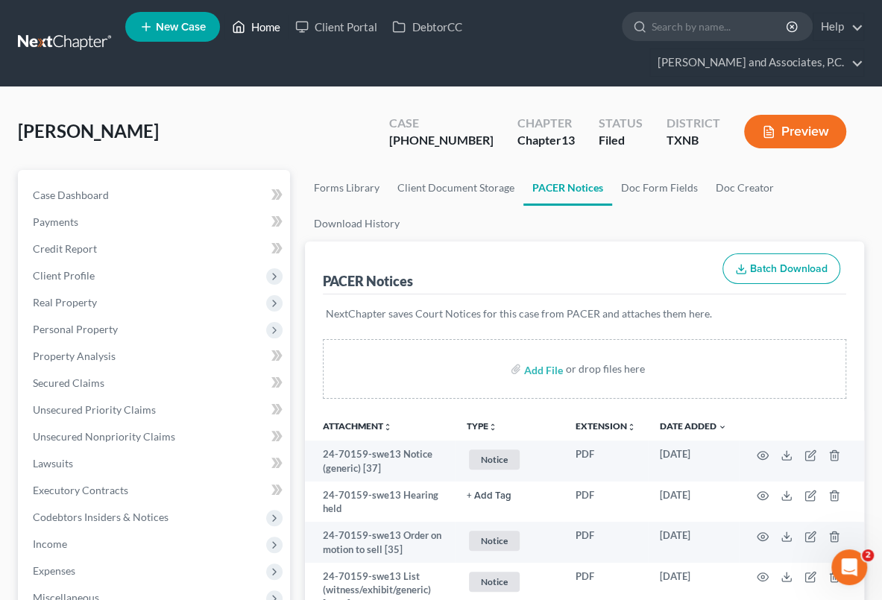
click at [267, 20] on link "Home" at bounding box center [255, 26] width 63 height 27
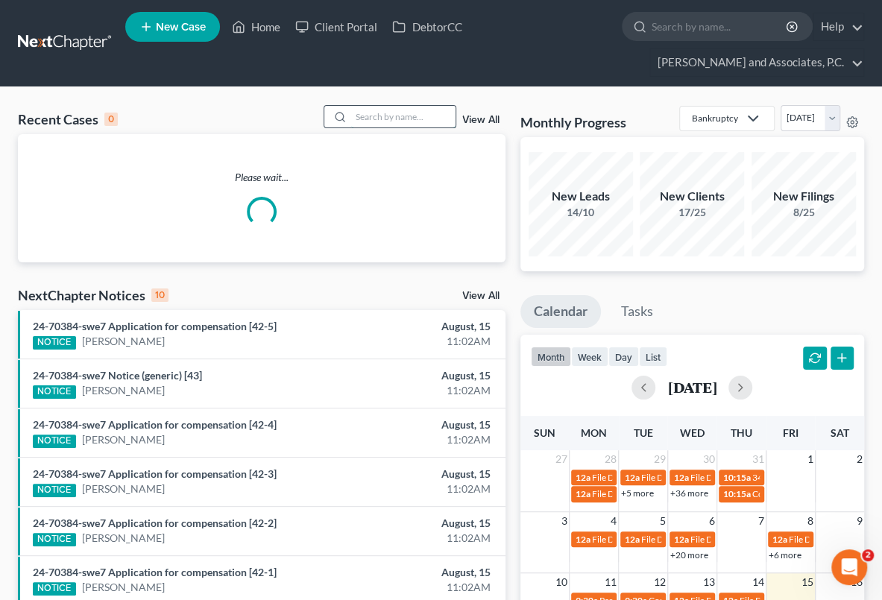
click at [373, 121] on input "search" at bounding box center [403, 117] width 104 height 22
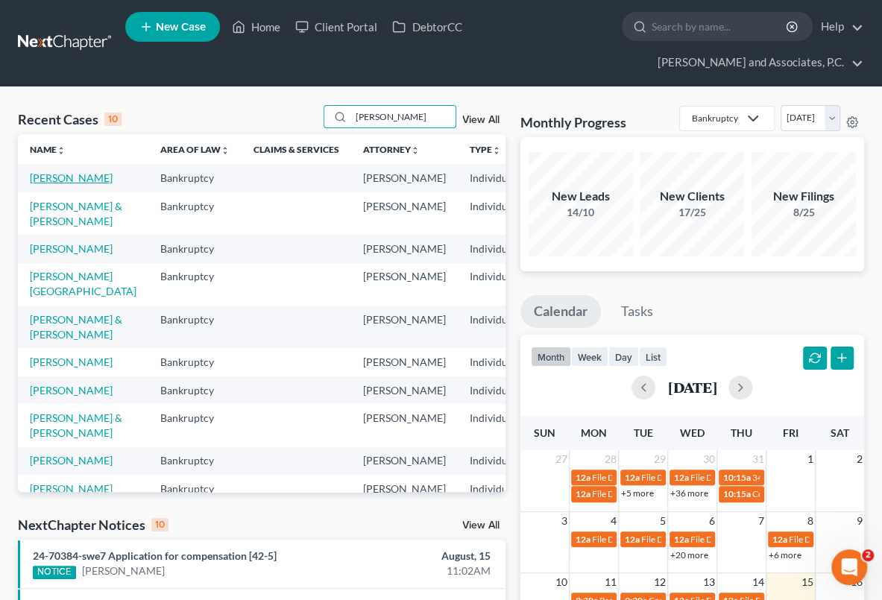
type input "brooks"
click at [46, 184] on link "[PERSON_NAME]" at bounding box center [71, 177] width 83 height 13
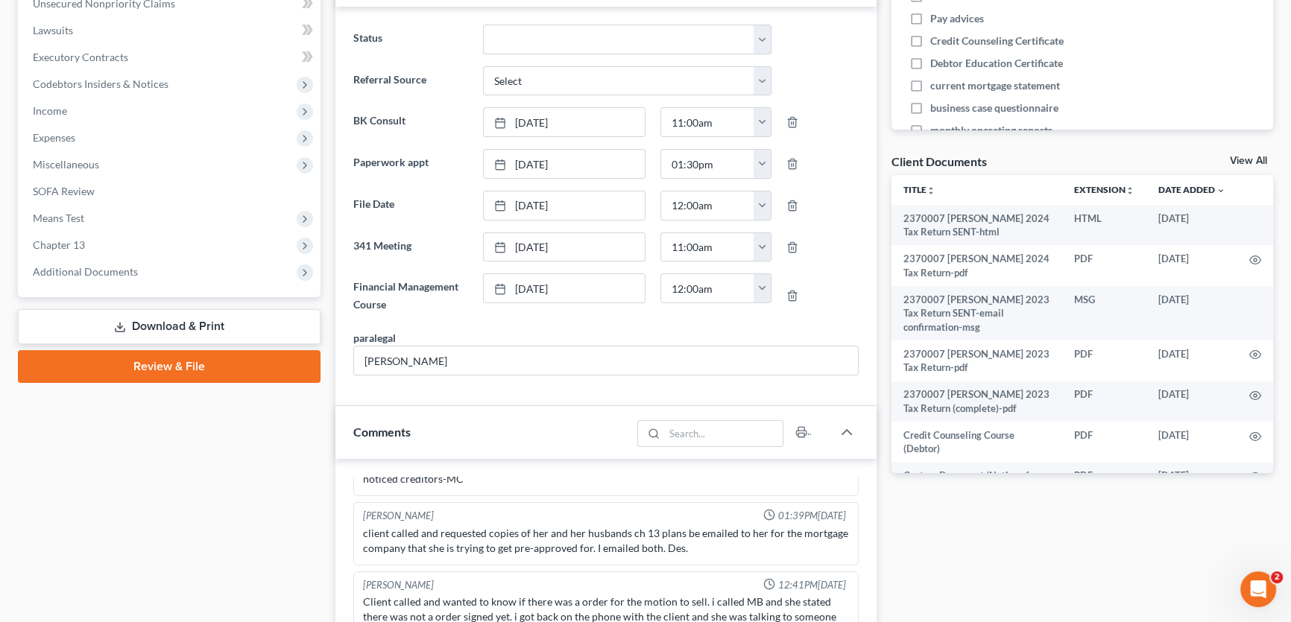
scroll to position [882, 0]
click at [119, 271] on span "Additional Documents" at bounding box center [85, 271] width 105 height 13
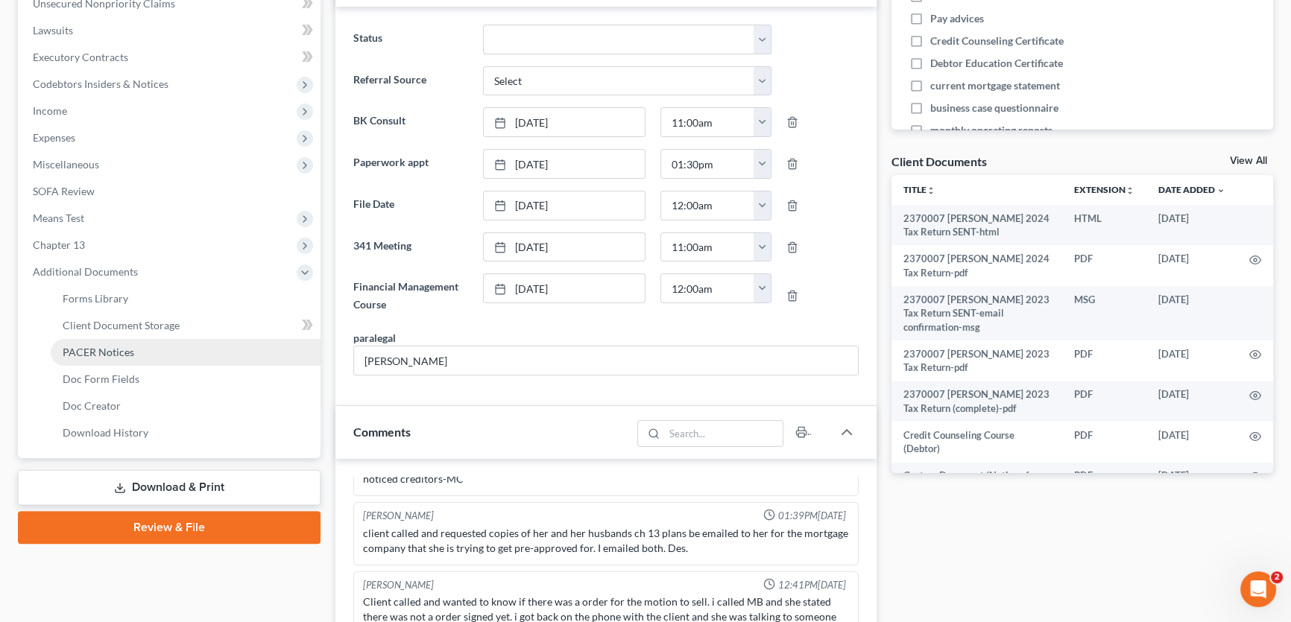
click at [116, 355] on span "PACER Notices" at bounding box center [99, 352] width 72 height 13
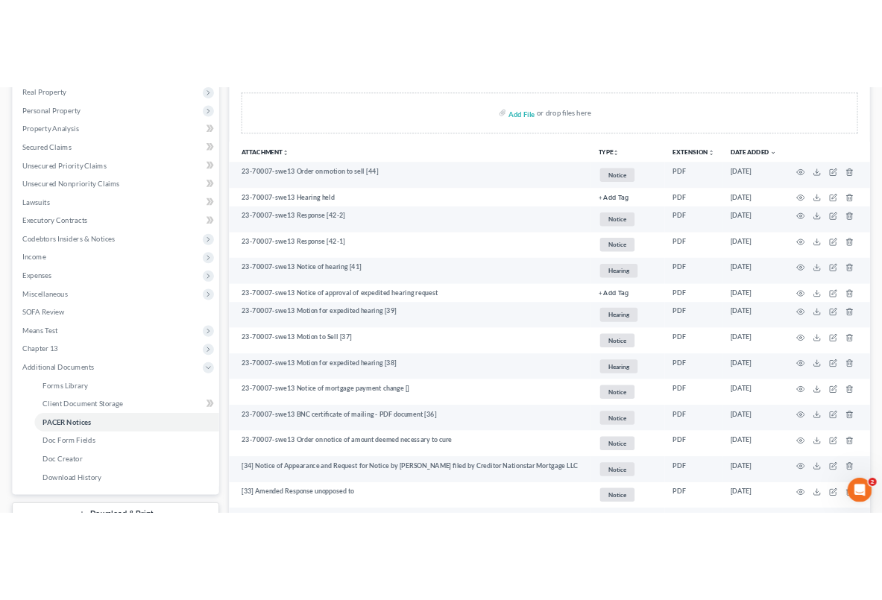
scroll to position [271, 0]
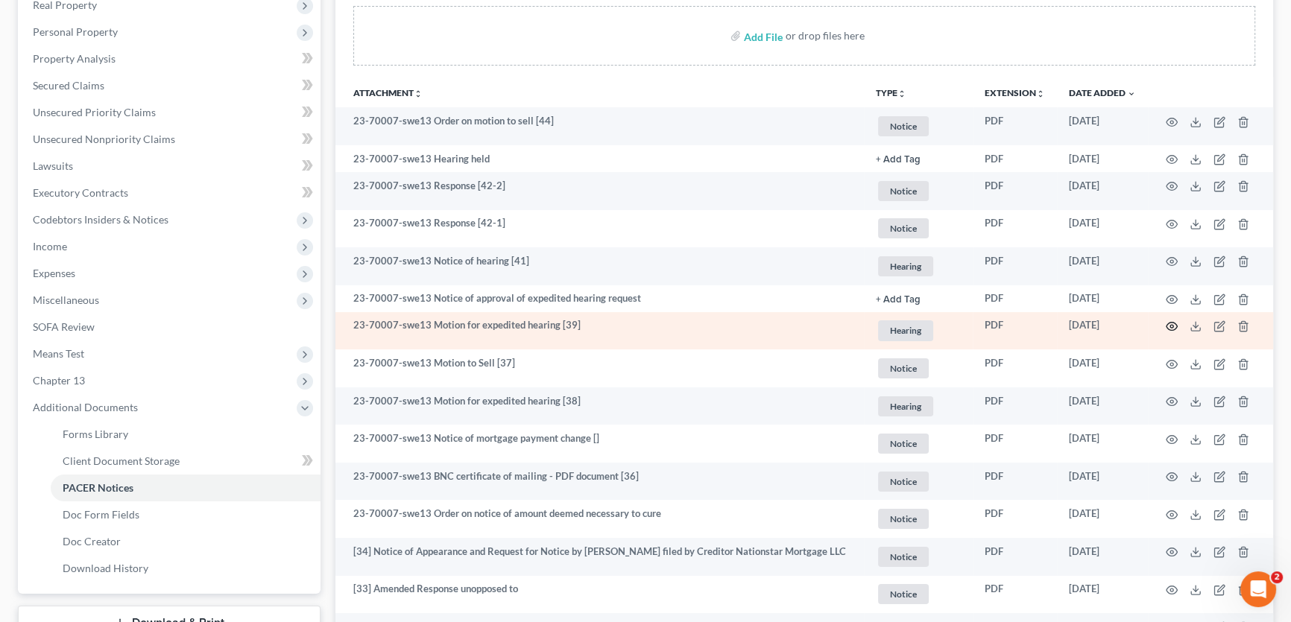
click at [1170, 323] on icon "button" at bounding box center [1172, 327] width 12 height 12
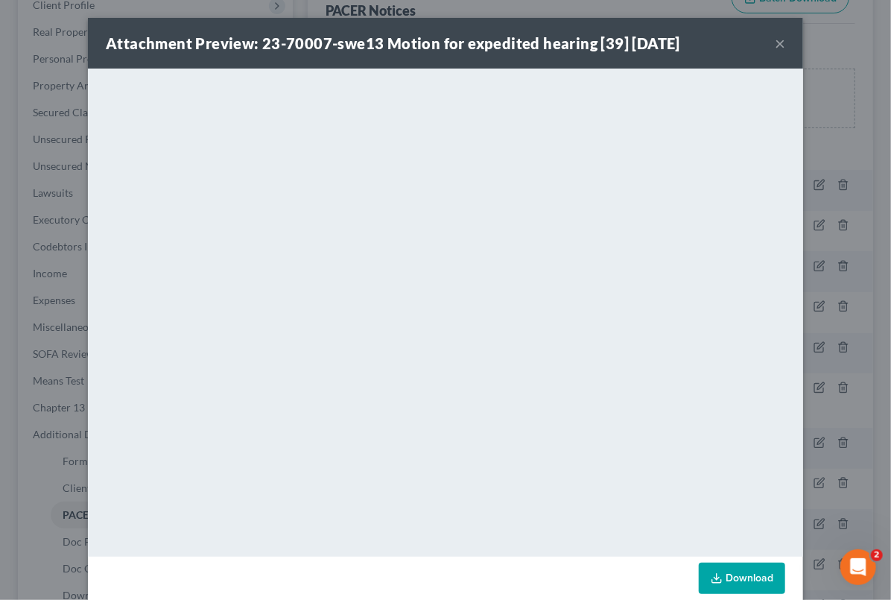
click at [777, 42] on button "×" at bounding box center [780, 43] width 10 height 18
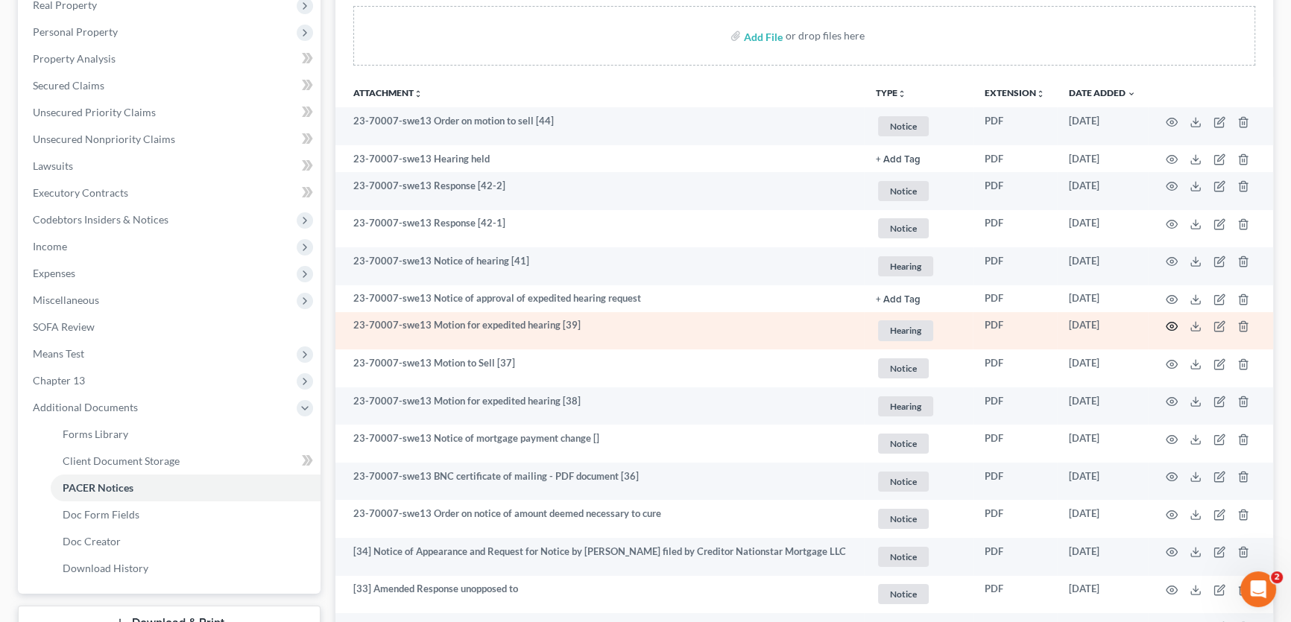
click at [1169, 322] on icon "button" at bounding box center [1172, 327] width 12 height 12
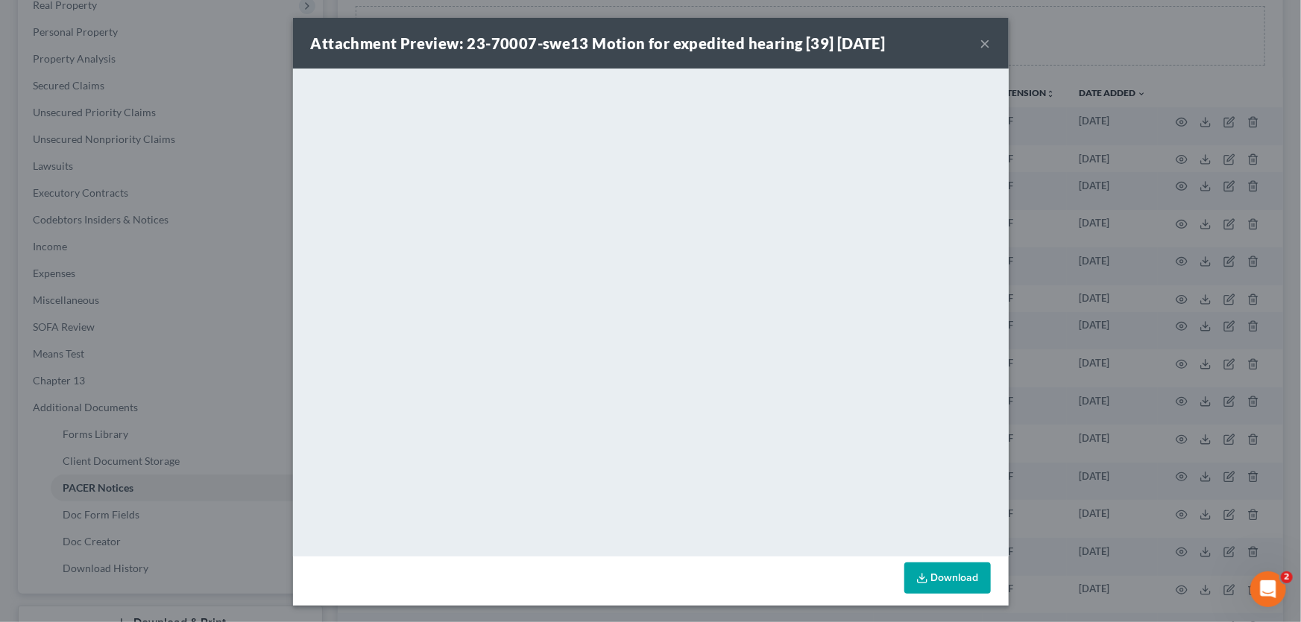
click at [980, 45] on button "×" at bounding box center [985, 43] width 10 height 18
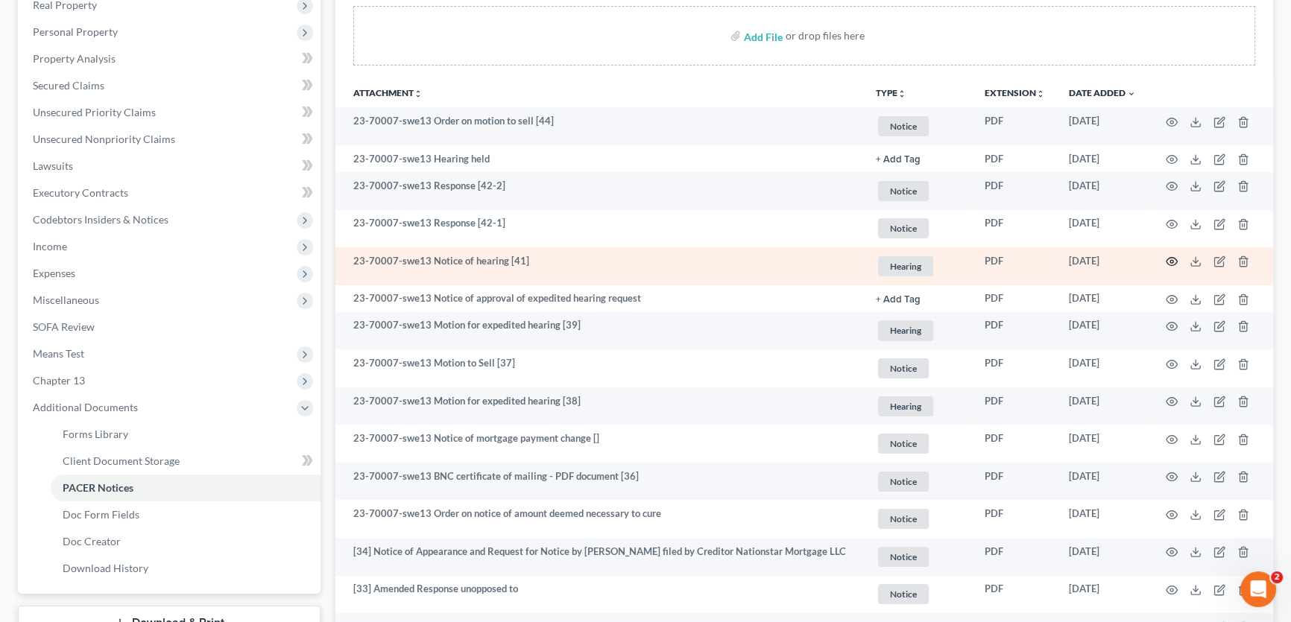
click at [1168, 258] on icon "button" at bounding box center [1171, 262] width 11 height 8
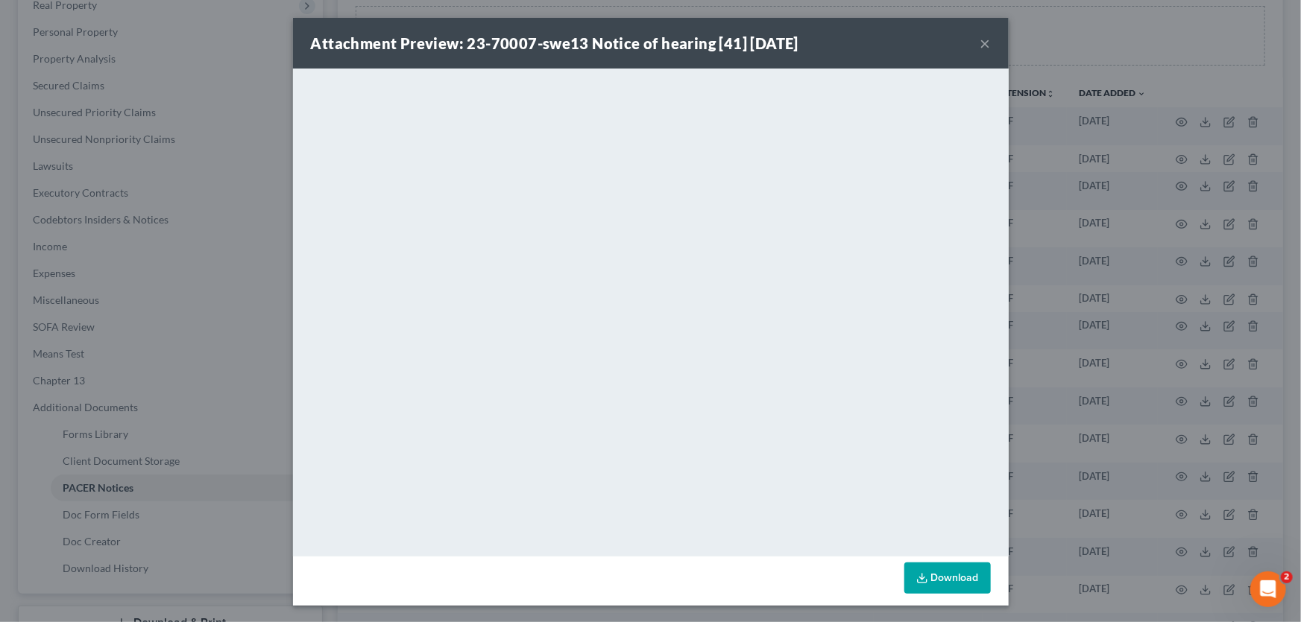
drag, startPoint x: 974, startPoint y: 44, endPoint x: 935, endPoint y: 72, distance: 48.6
click at [980, 44] on button "×" at bounding box center [985, 43] width 10 height 18
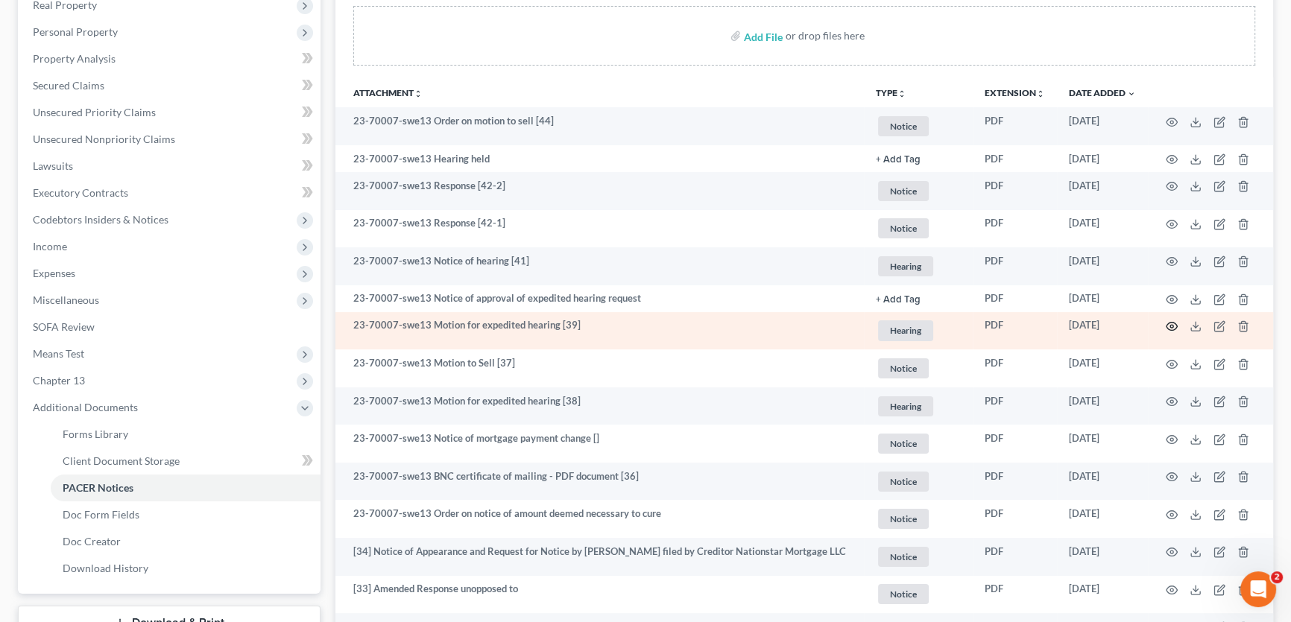
click at [1174, 321] on icon "button" at bounding box center [1172, 327] width 12 height 12
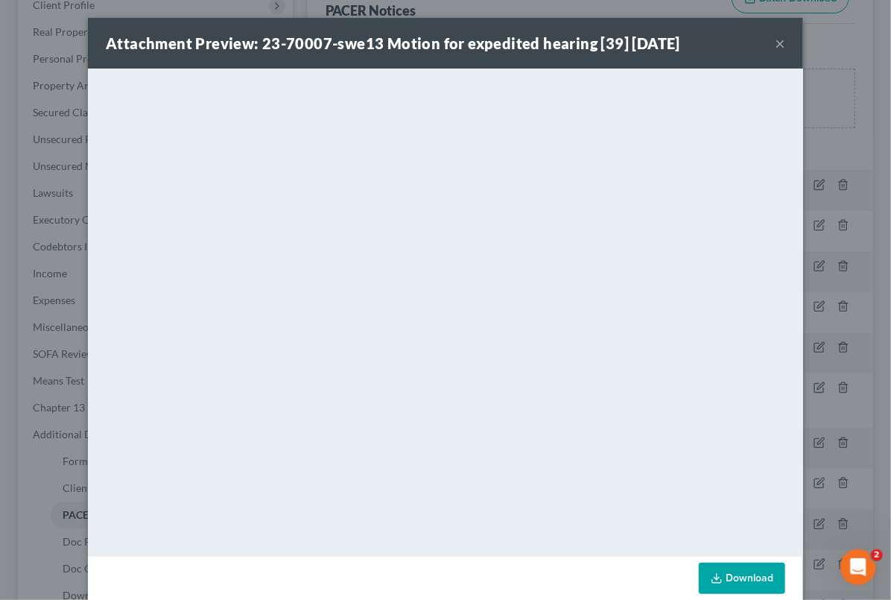
click at [780, 42] on button "×" at bounding box center [780, 43] width 10 height 18
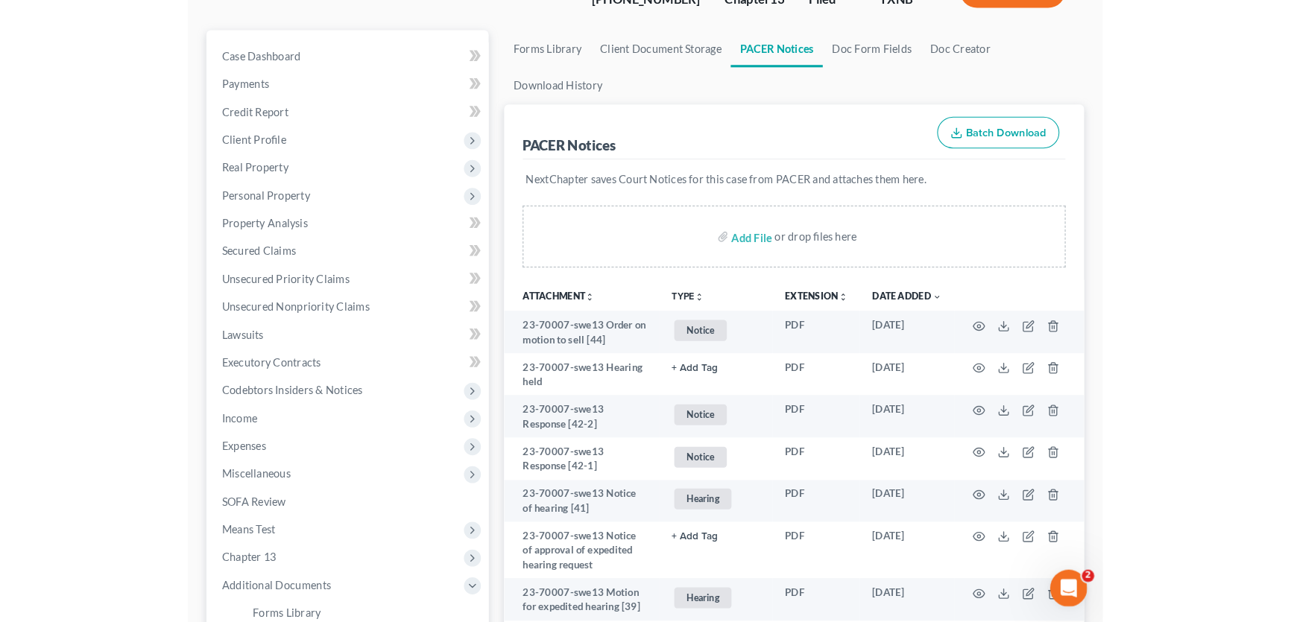
scroll to position [135, 0]
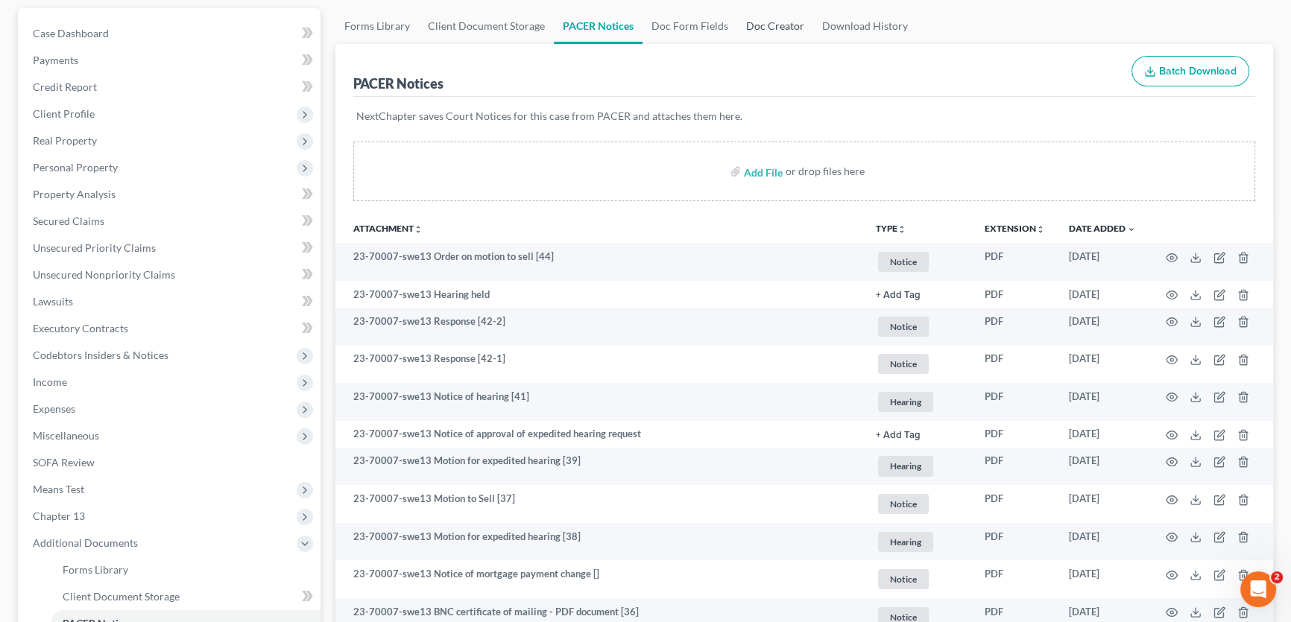
click at [777, 28] on link "Doc Creator" at bounding box center [775, 26] width 76 height 36
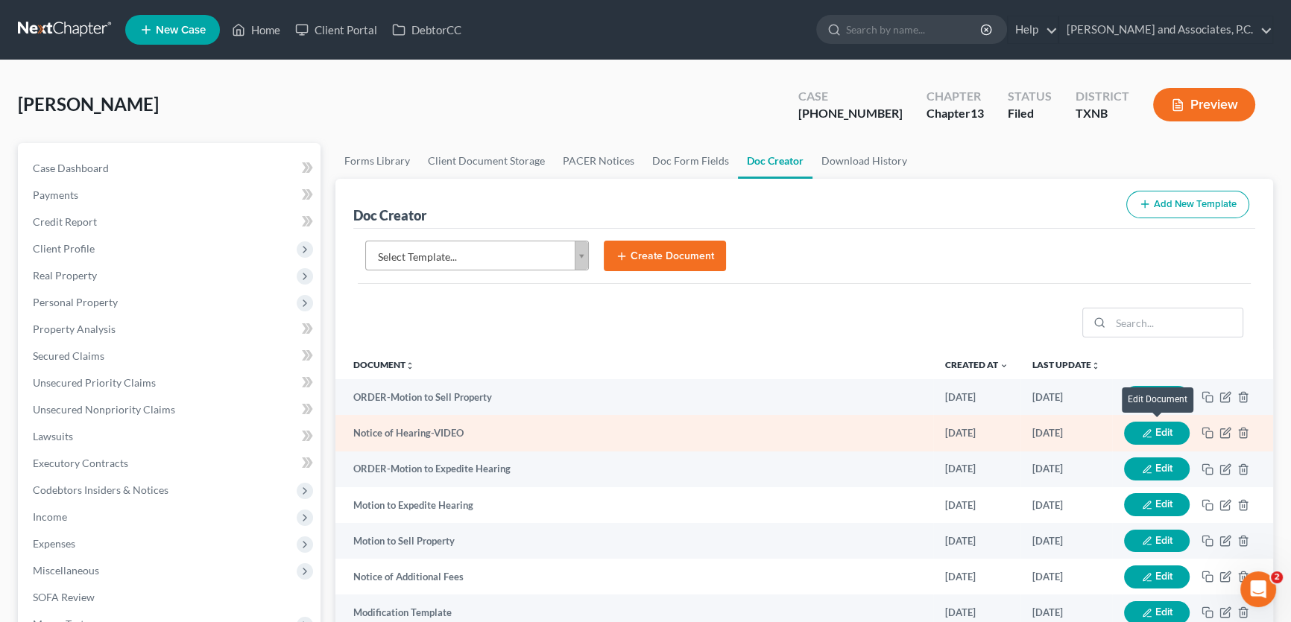
click at [1144, 425] on button "Edit" at bounding box center [1157, 433] width 66 height 23
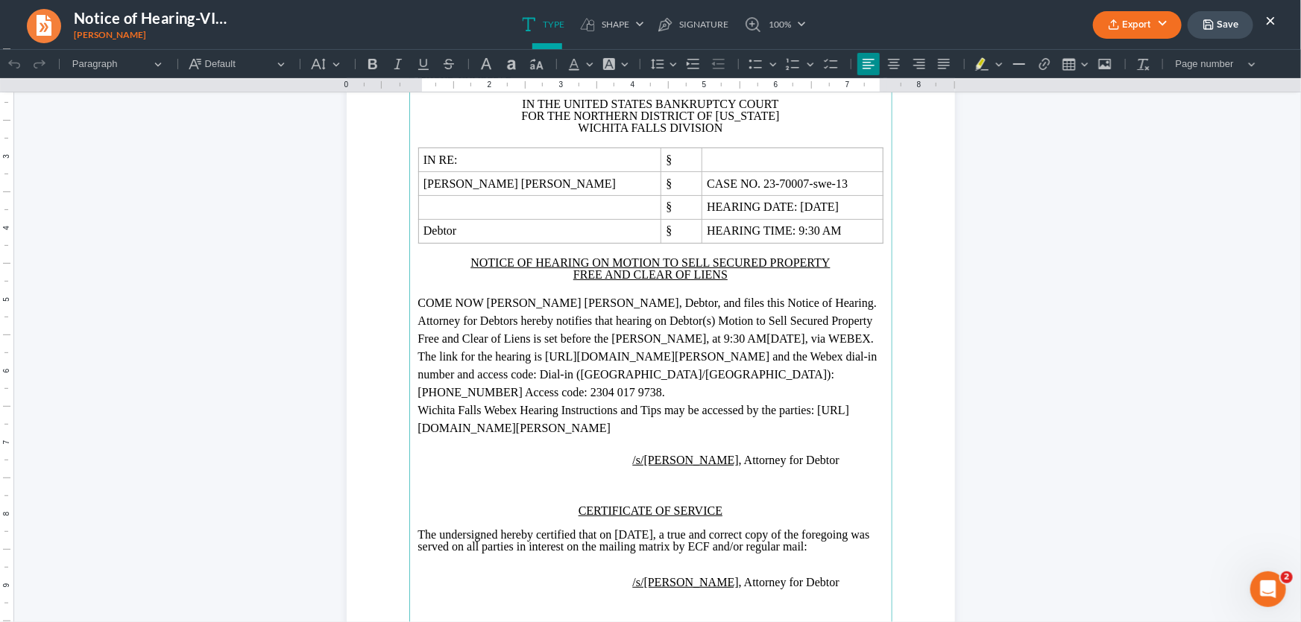
scroll to position [203, 0]
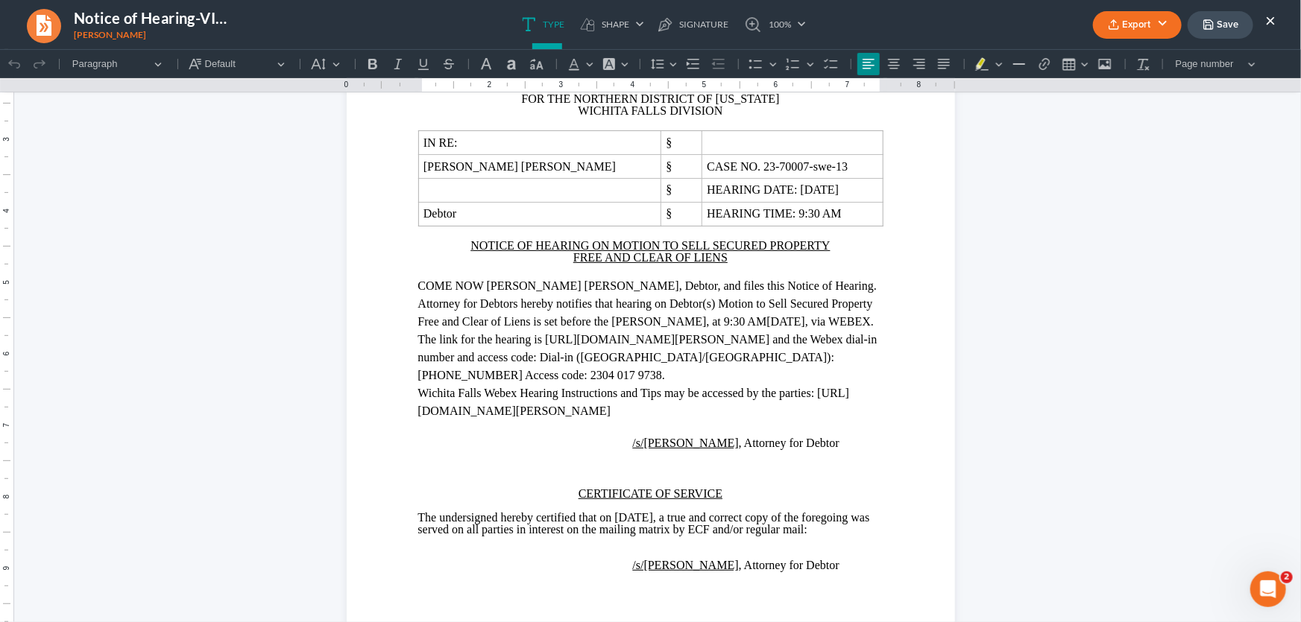
click at [1273, 16] on button "×" at bounding box center [1270, 20] width 10 height 18
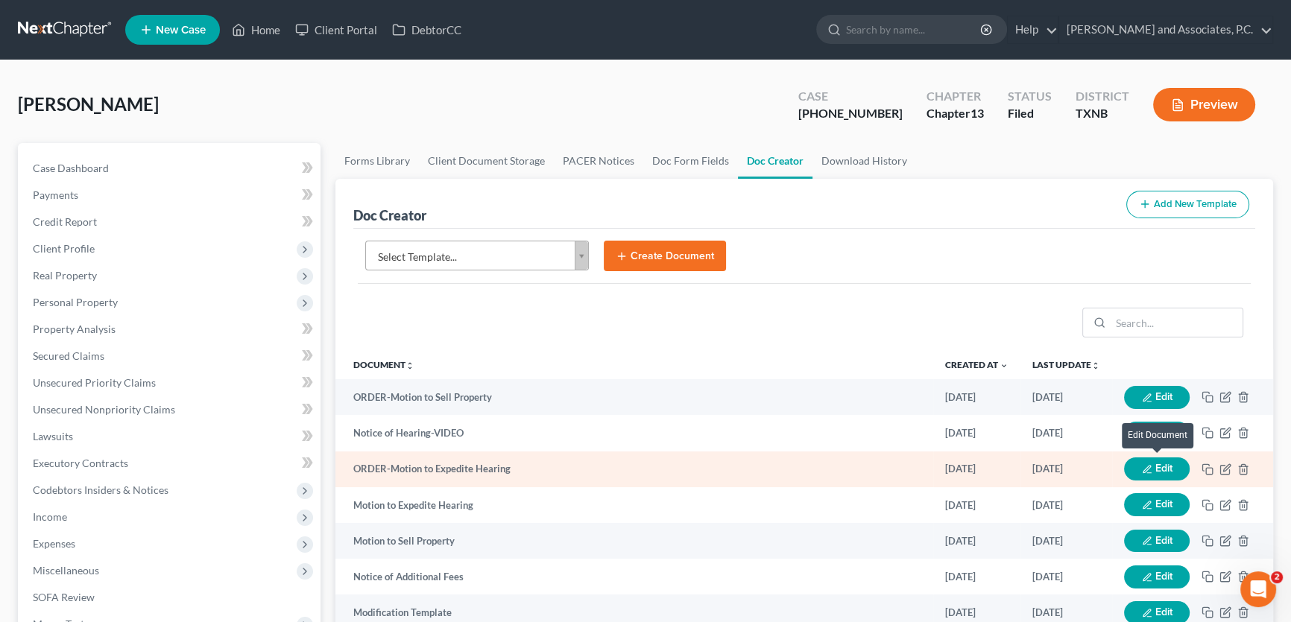
click at [1169, 465] on button "Edit" at bounding box center [1157, 469] width 66 height 23
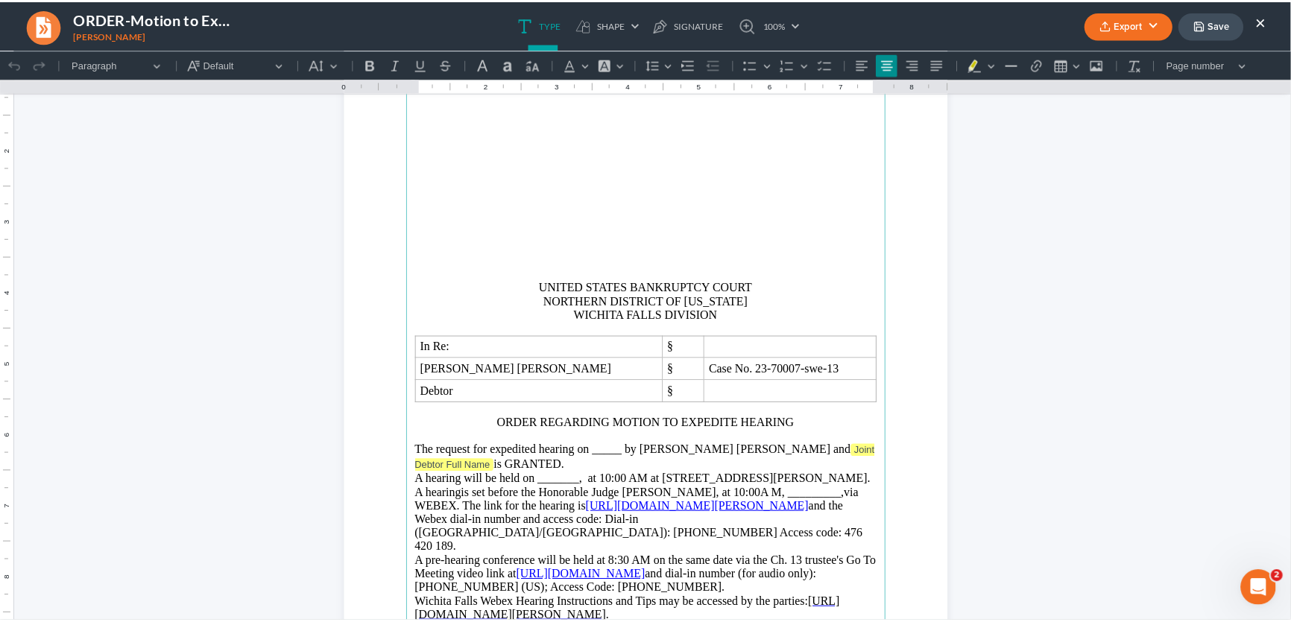
scroll to position [135, 0]
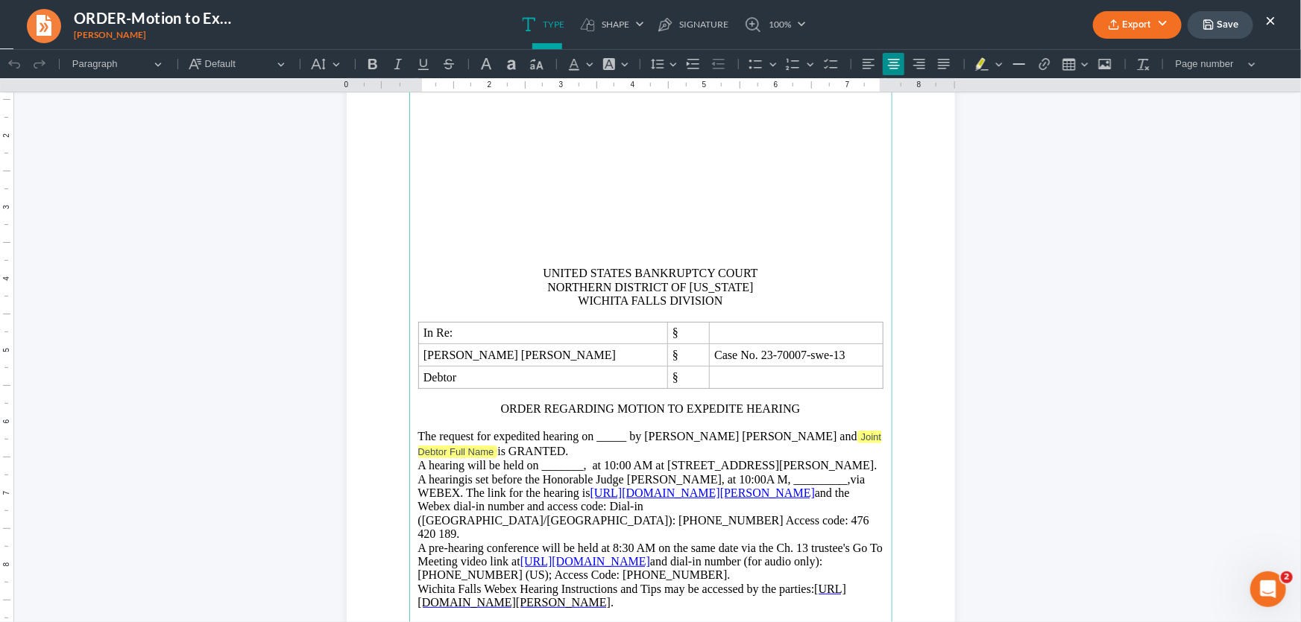
click at [1272, 19] on button "×" at bounding box center [1270, 20] width 10 height 18
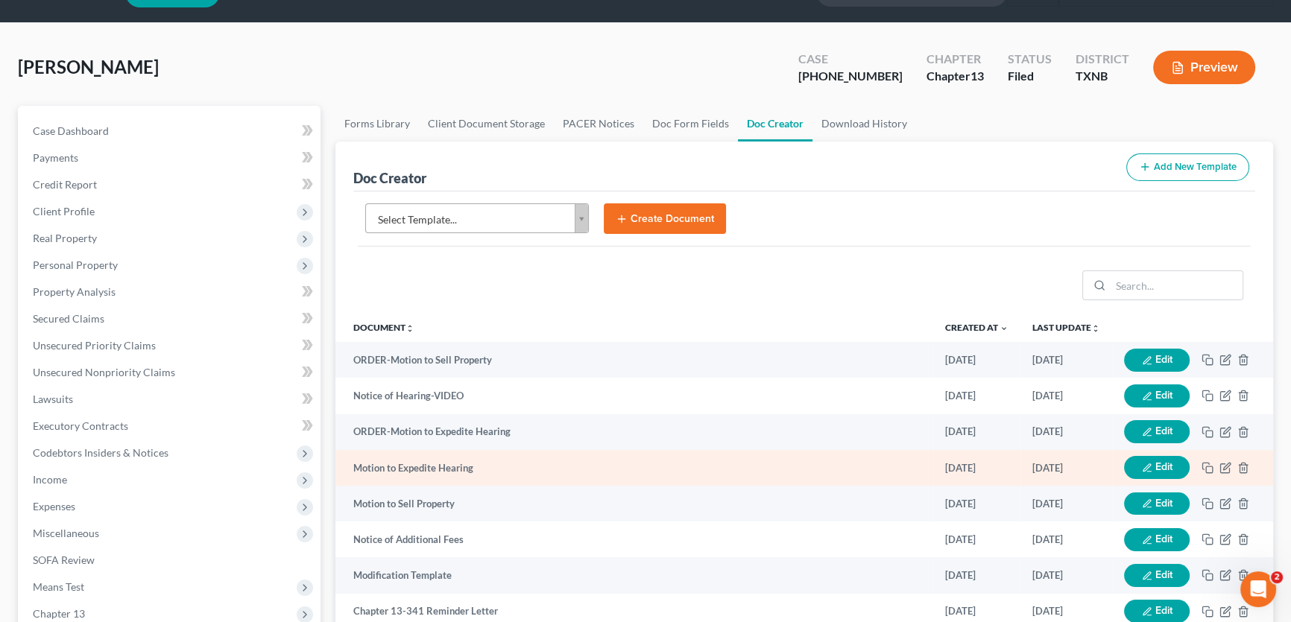
scroll to position [67, 0]
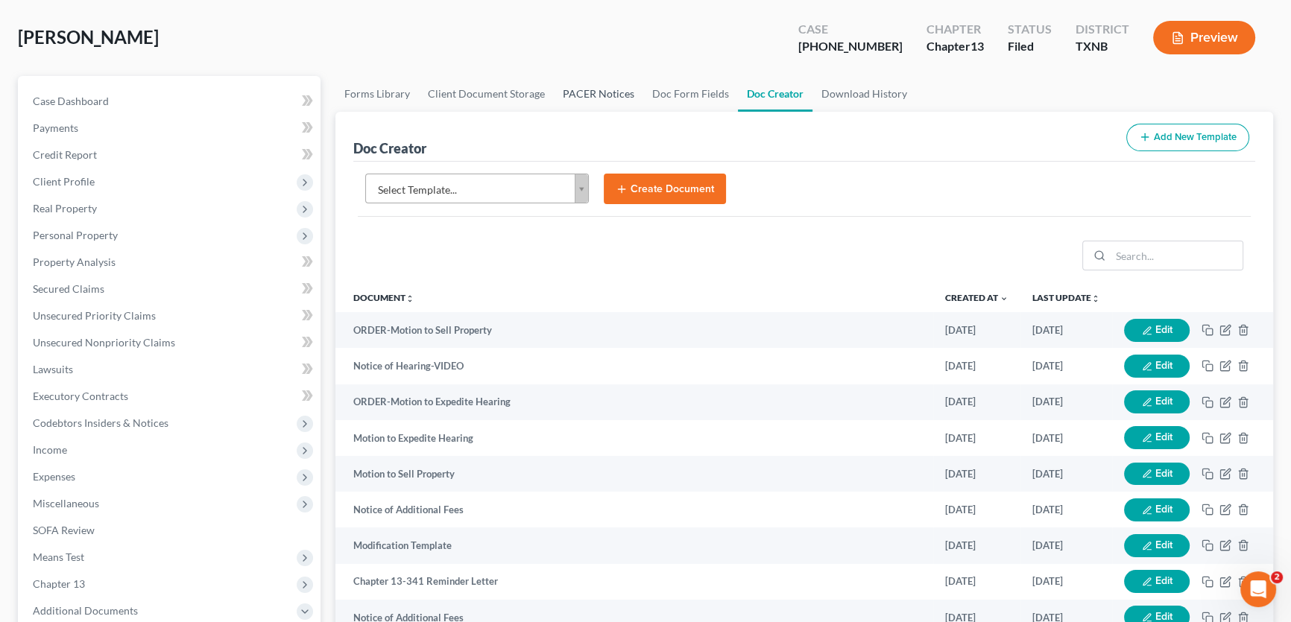
click at [612, 95] on link "PACER Notices" at bounding box center [598, 94] width 89 height 36
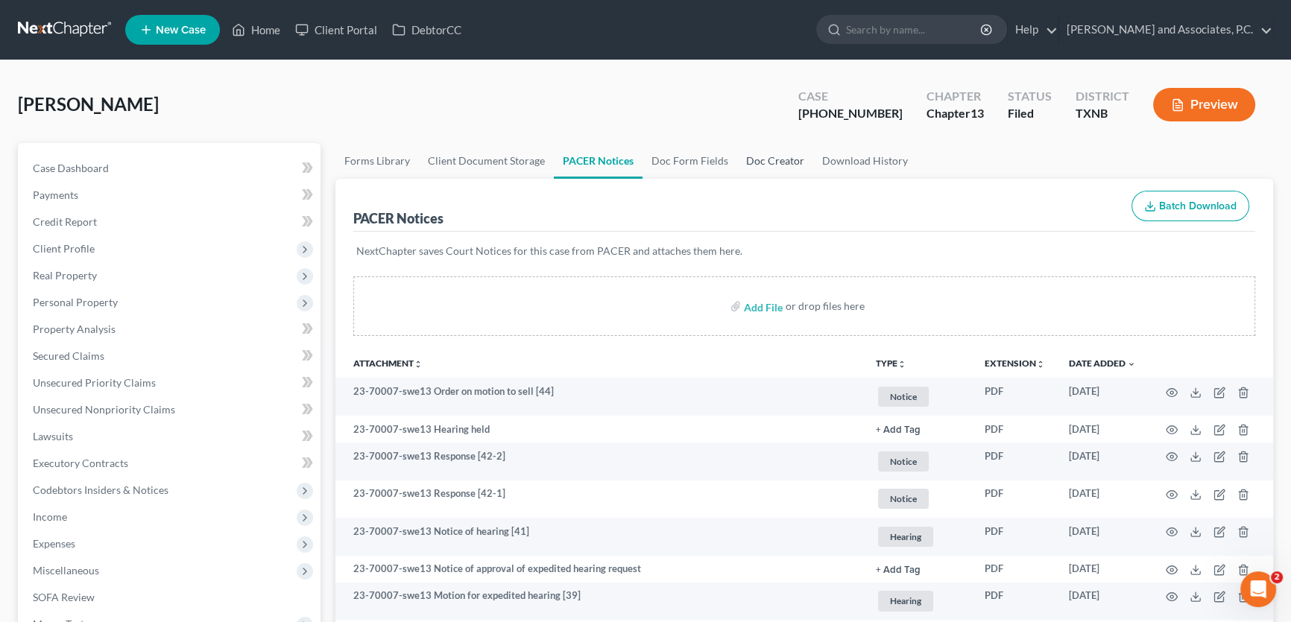
click at [780, 165] on link "Doc Creator" at bounding box center [775, 161] width 76 height 36
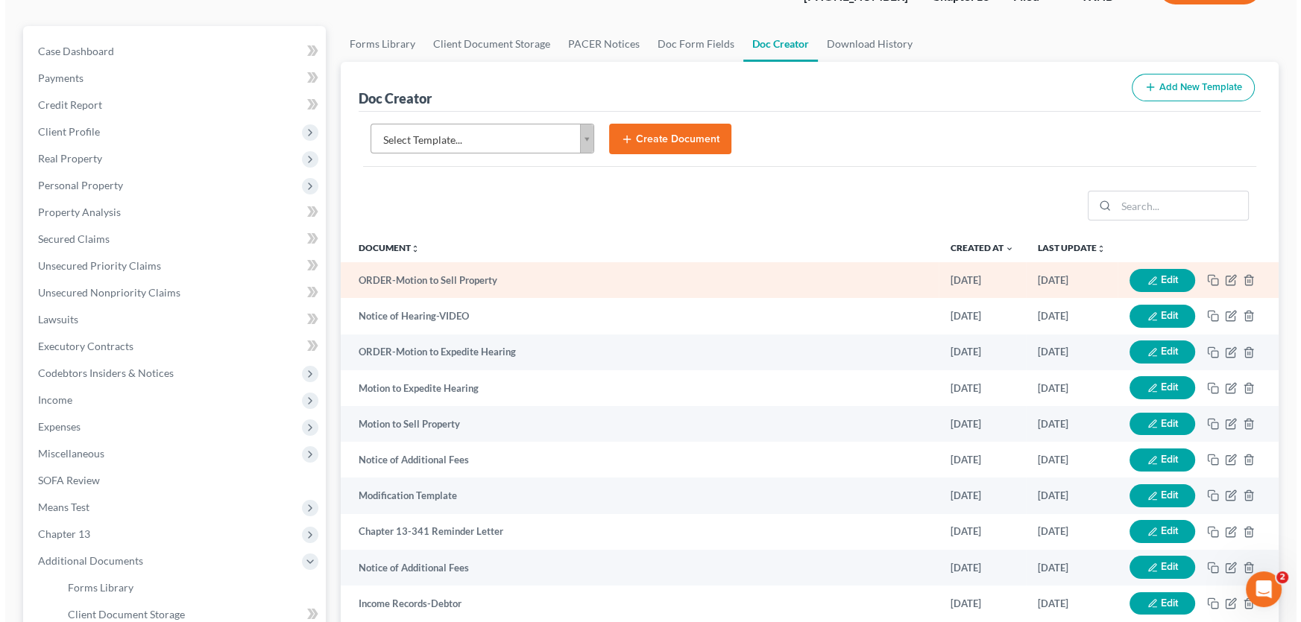
scroll to position [135, 0]
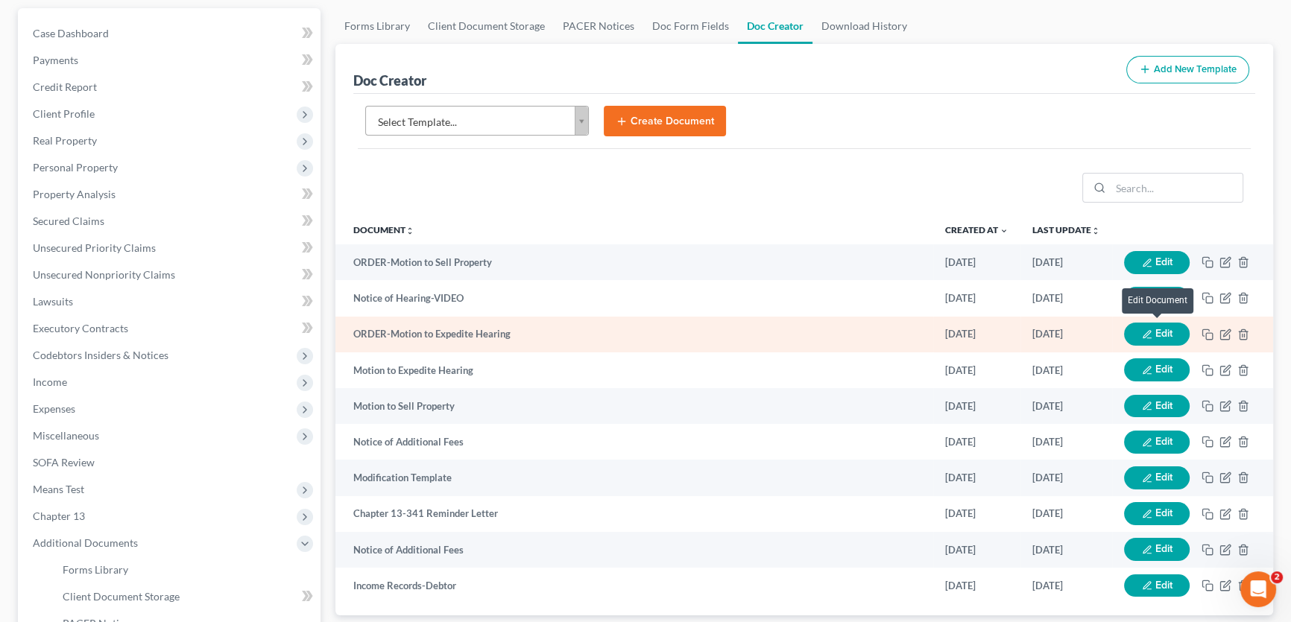
click at [1142, 335] on icon "button" at bounding box center [1147, 334] width 10 height 10
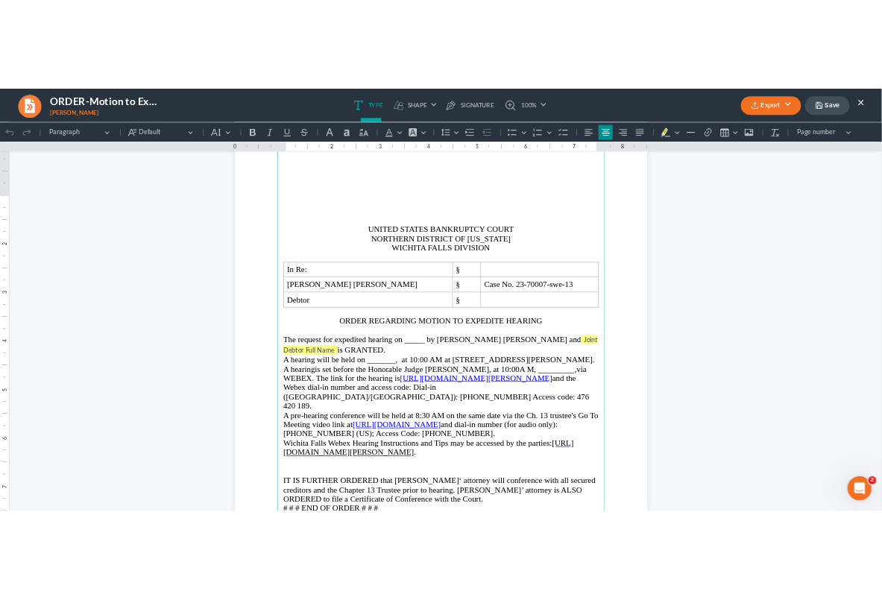
scroll to position [134, 0]
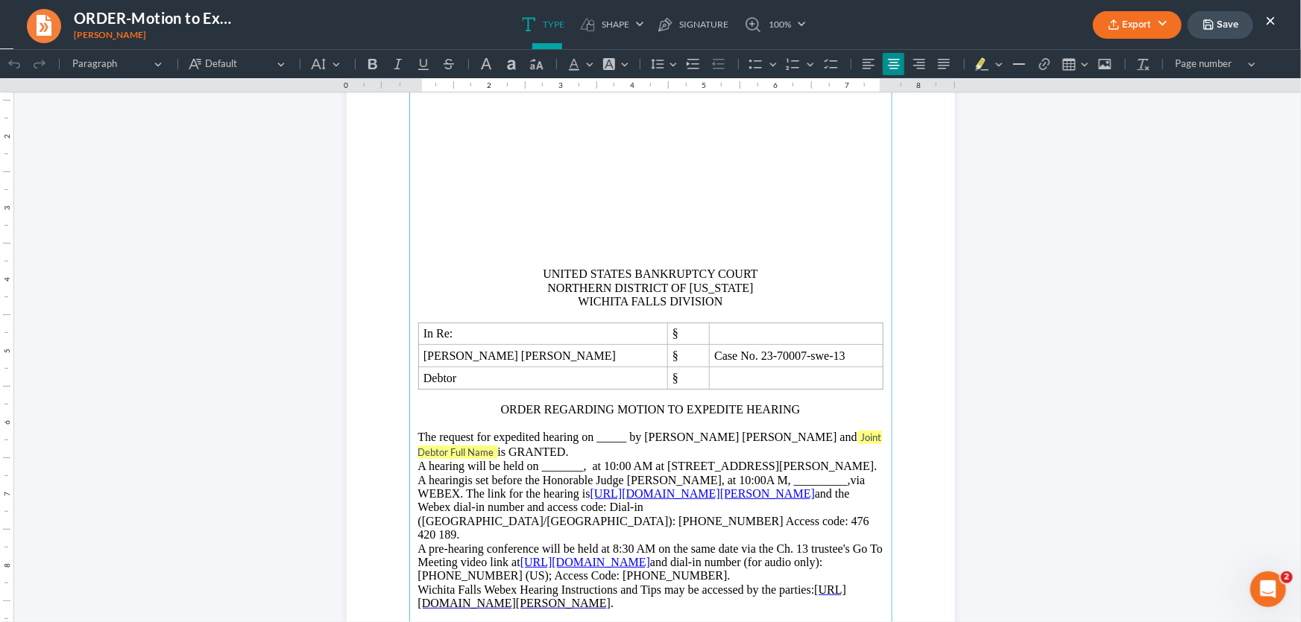
click at [1272, 21] on button "×" at bounding box center [1270, 20] width 10 height 18
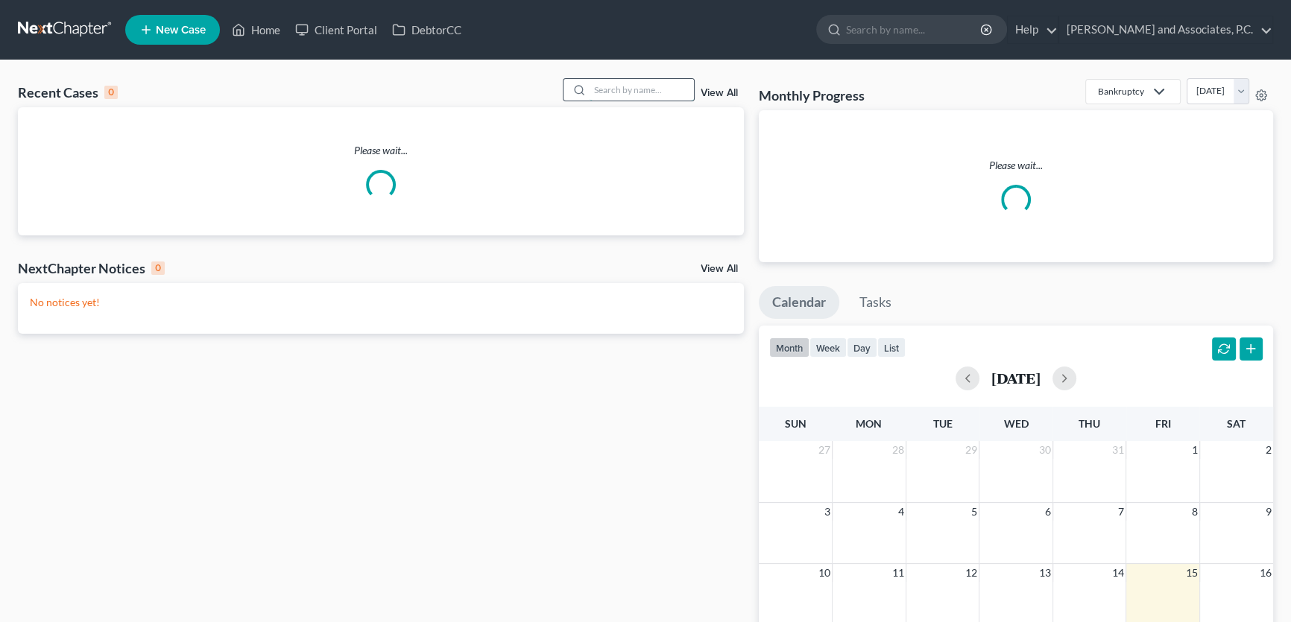
click at [611, 91] on input "search" at bounding box center [642, 90] width 104 height 22
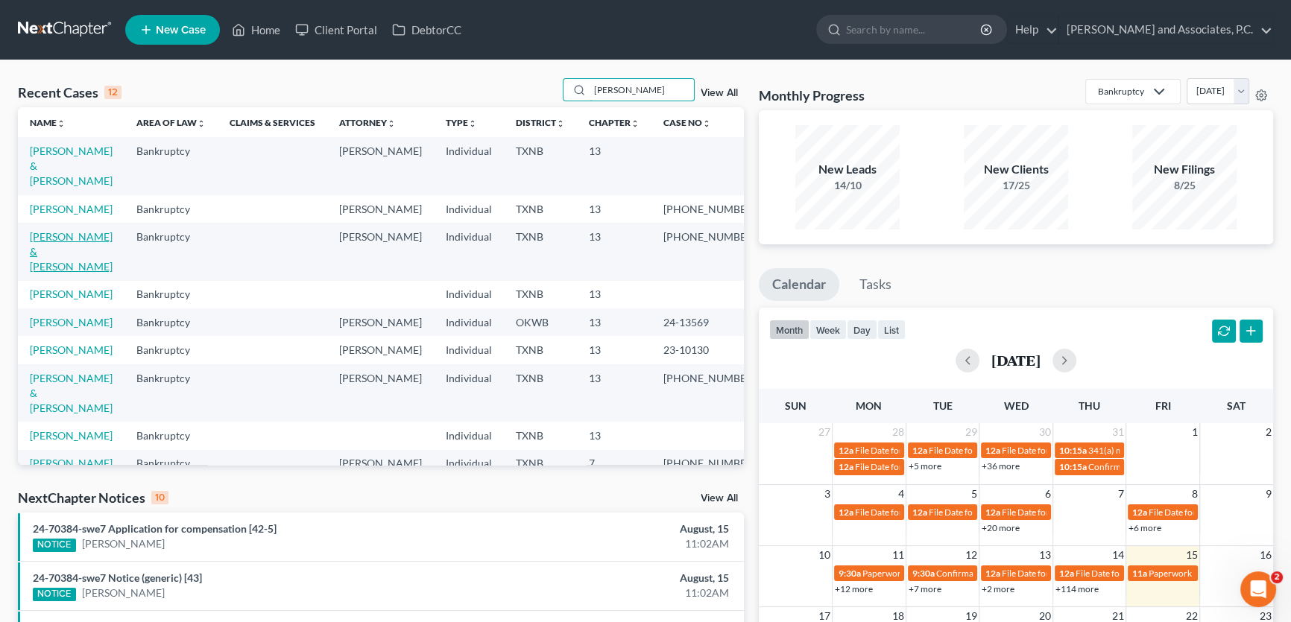
type input "[PERSON_NAME]"
click at [101, 239] on link "[PERSON_NAME] & [PERSON_NAME]" at bounding box center [71, 251] width 83 height 42
select select "5"
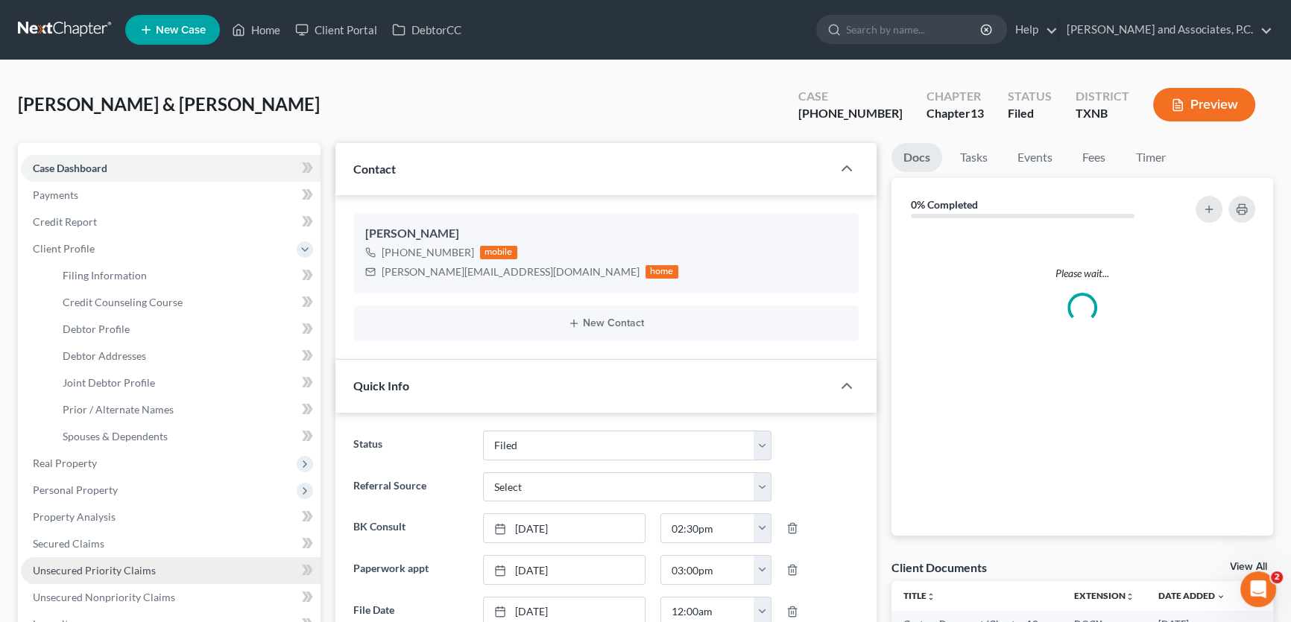
scroll to position [338, 0]
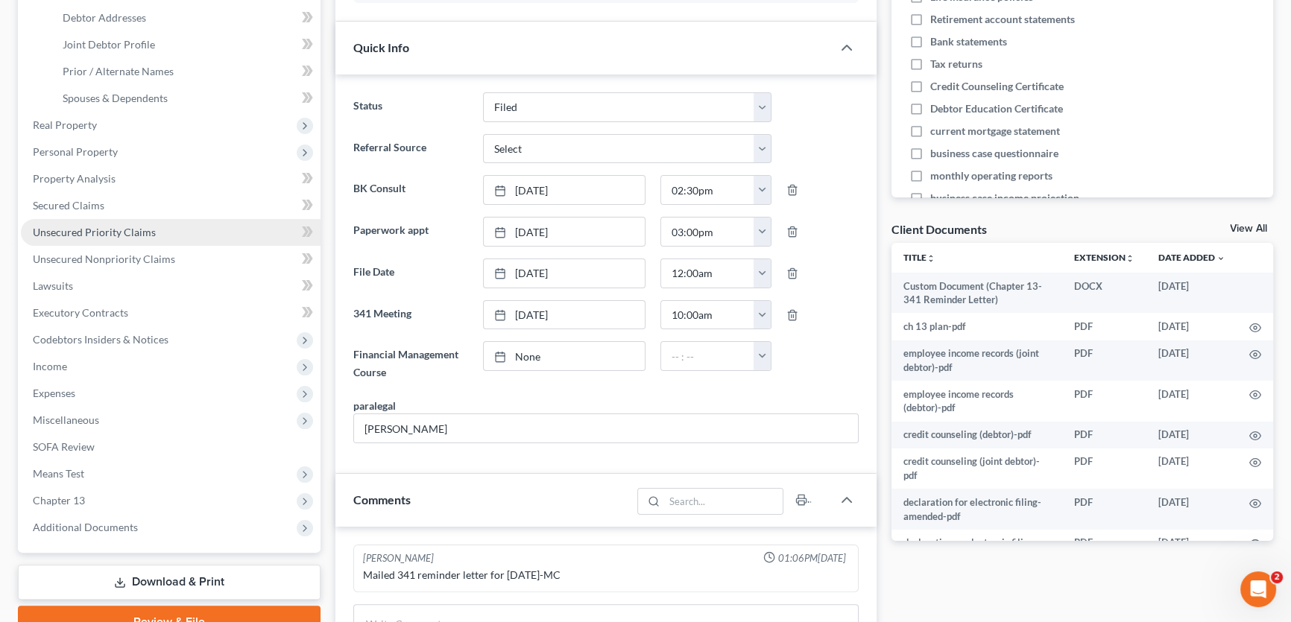
click at [101, 231] on span "Unsecured Priority Claims" at bounding box center [94, 232] width 123 height 13
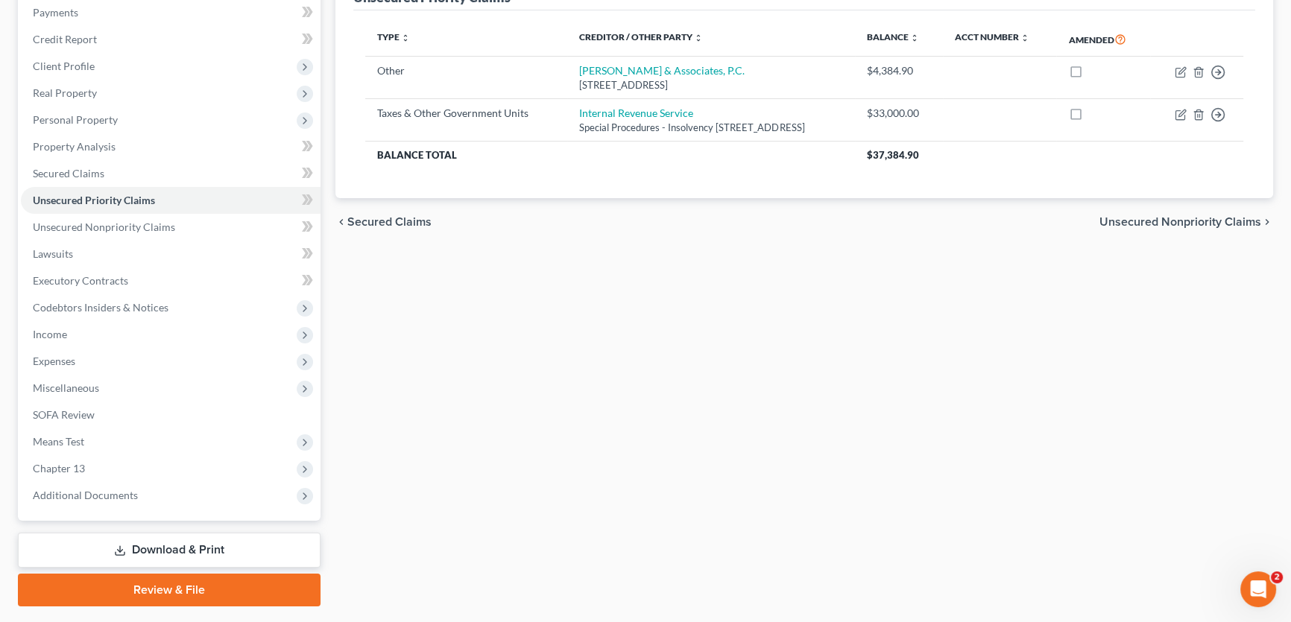
scroll to position [221, 0]
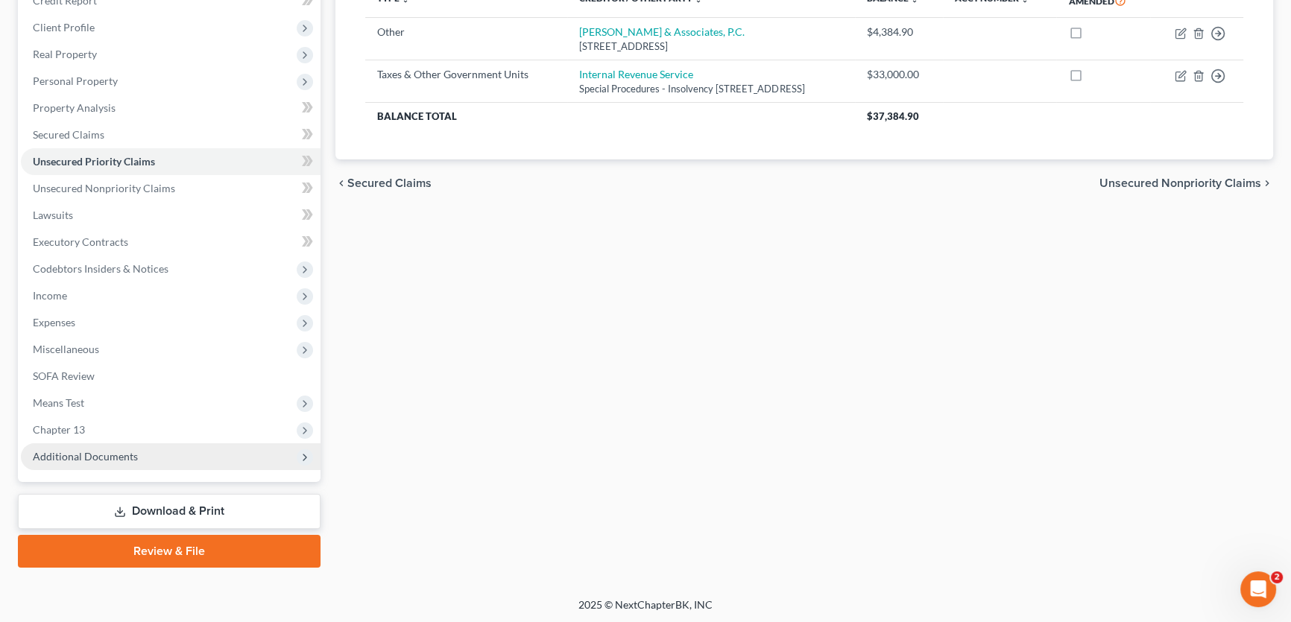
click at [119, 447] on span "Additional Documents" at bounding box center [171, 456] width 300 height 27
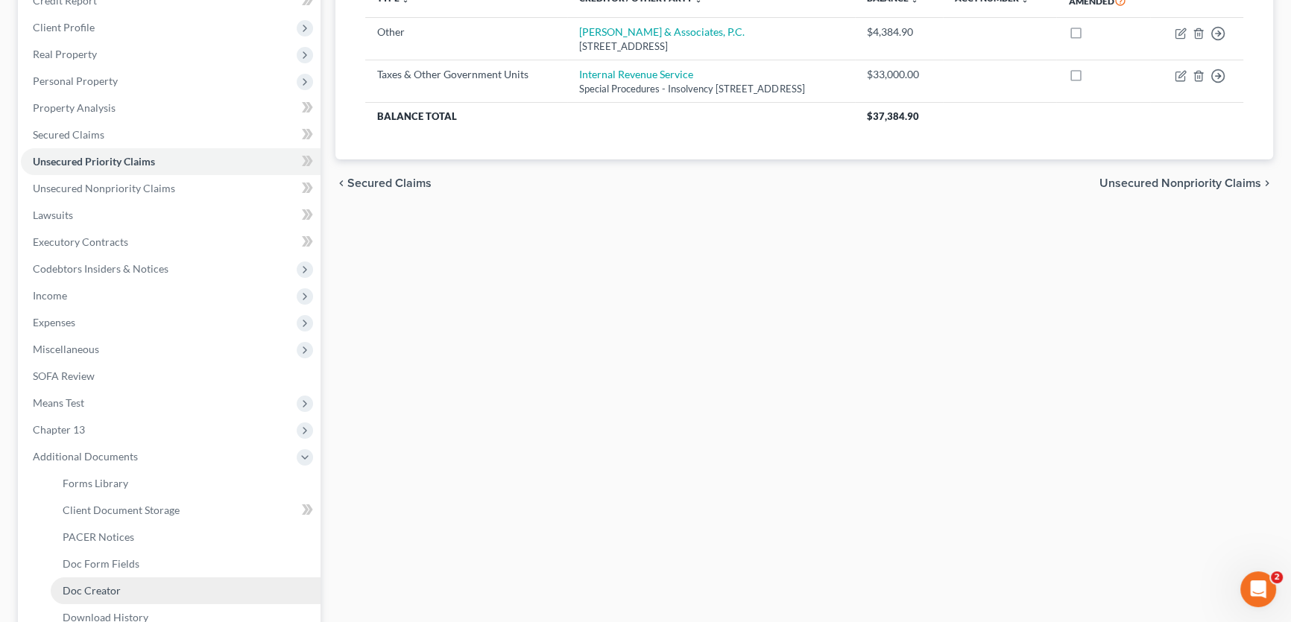
click at [112, 587] on span "Doc Creator" at bounding box center [92, 590] width 58 height 13
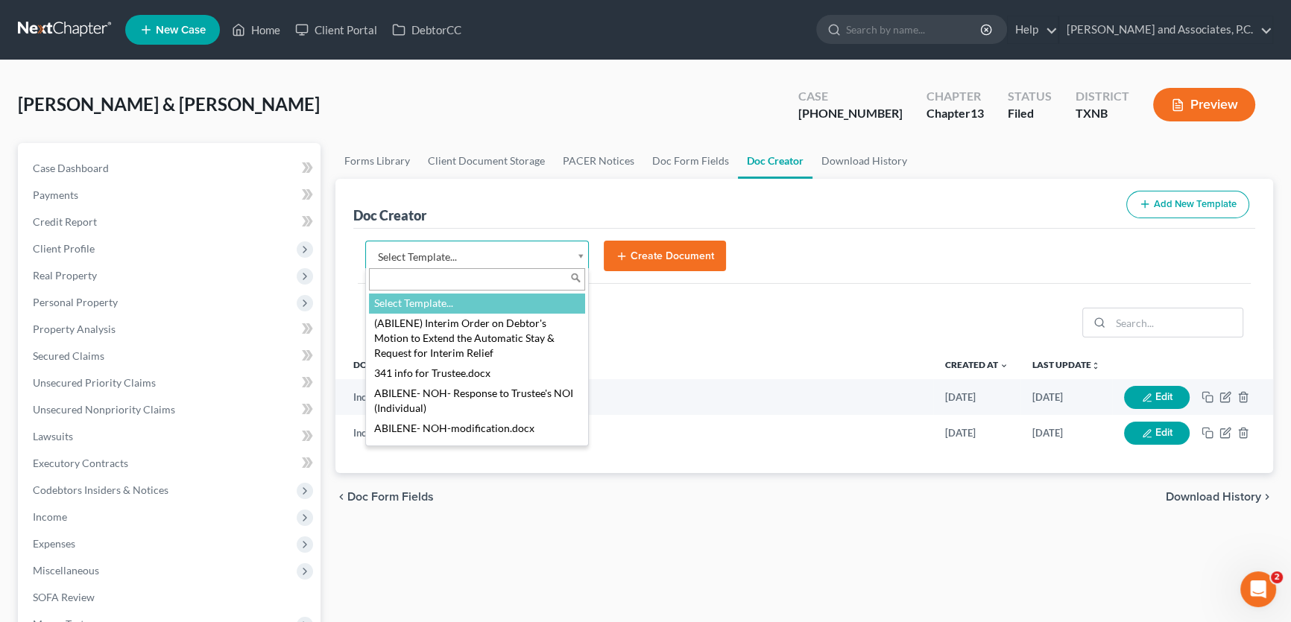
click at [513, 253] on body "Home New Case Client Portal DebtorCC [PERSON_NAME] and Associates, [PERSON_NAME…" at bounding box center [645, 503] width 1291 height 1007
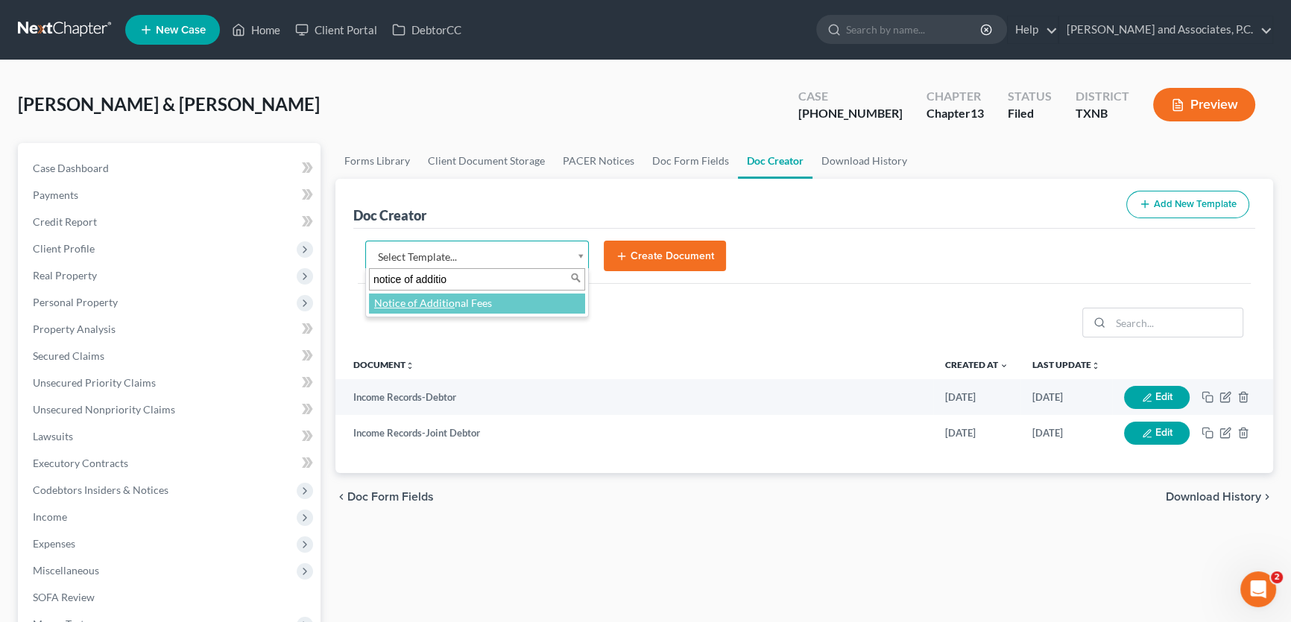
type input "notice of addition"
select select "89269"
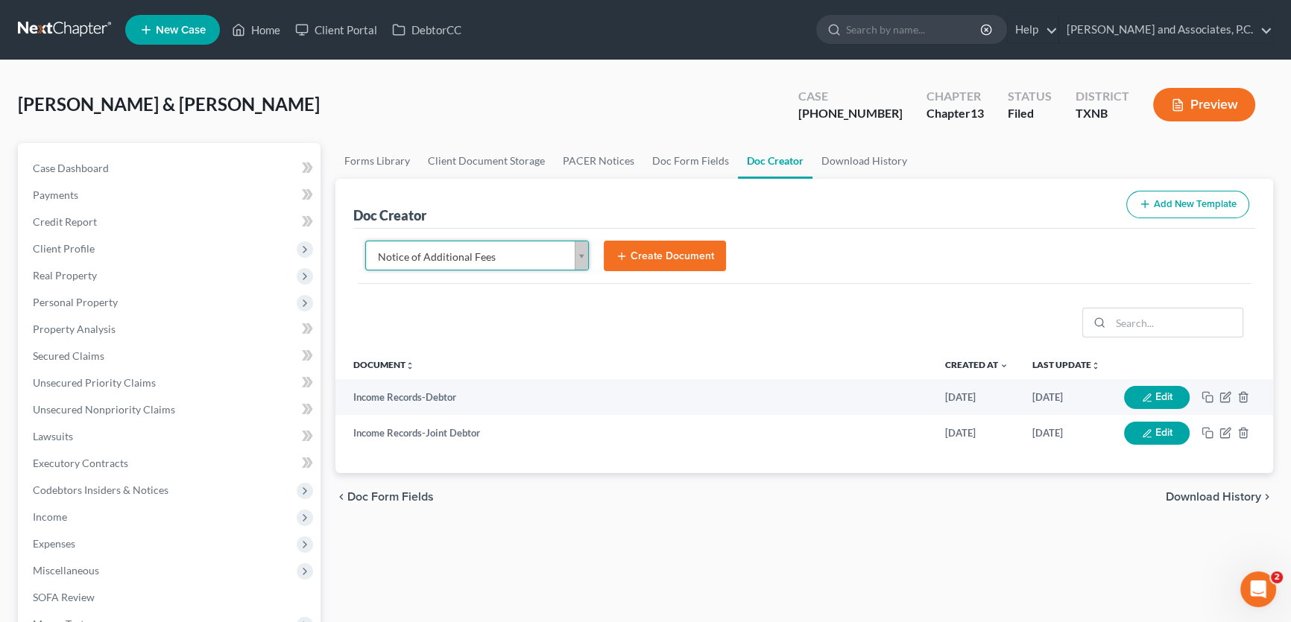
click at [647, 259] on button "Create Document" at bounding box center [665, 256] width 122 height 31
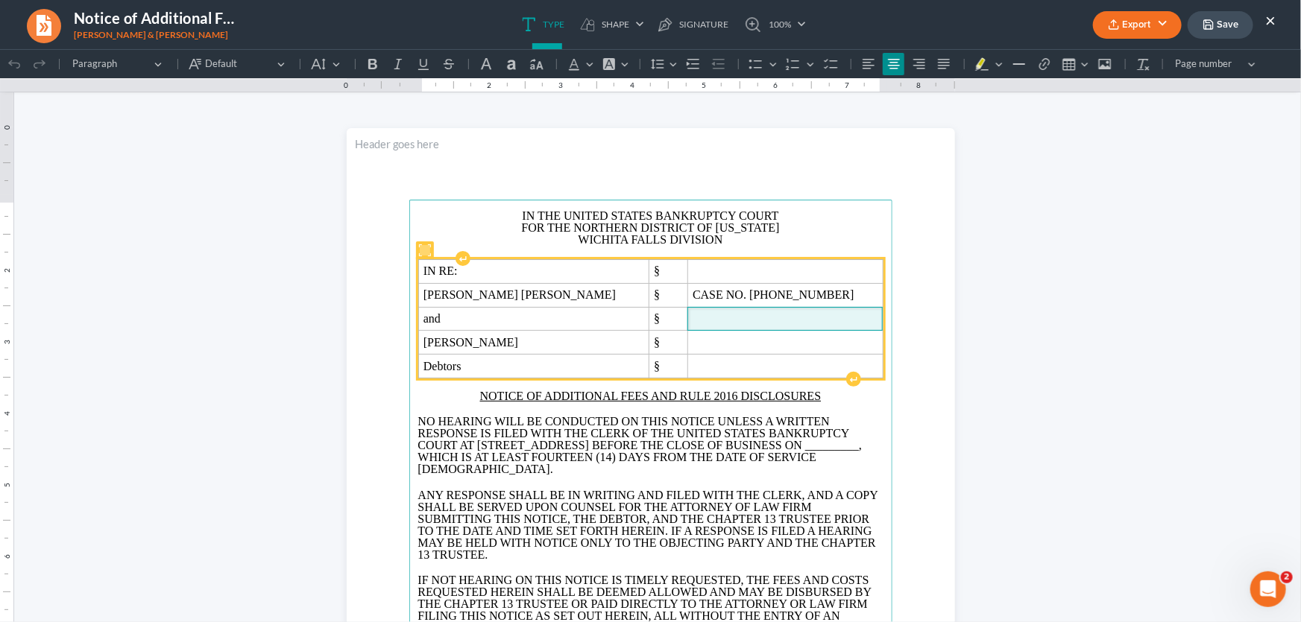
click at [722, 320] on span "Rich Text Editor, page-0-main" at bounding box center [784, 318] width 185 height 13
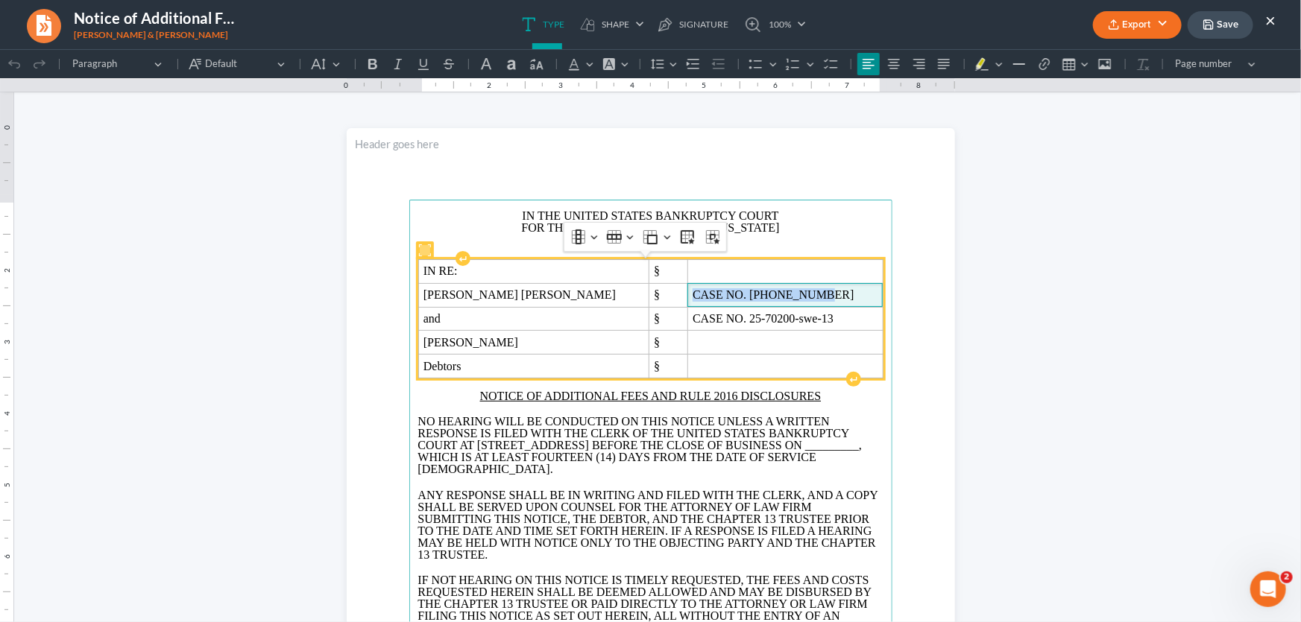
drag, startPoint x: 785, startPoint y: 293, endPoint x: 660, endPoint y: 295, distance: 124.5
click at [692, 295] on span "CASE NO. [PHONE_NUMBER]" at bounding box center [784, 294] width 185 height 13
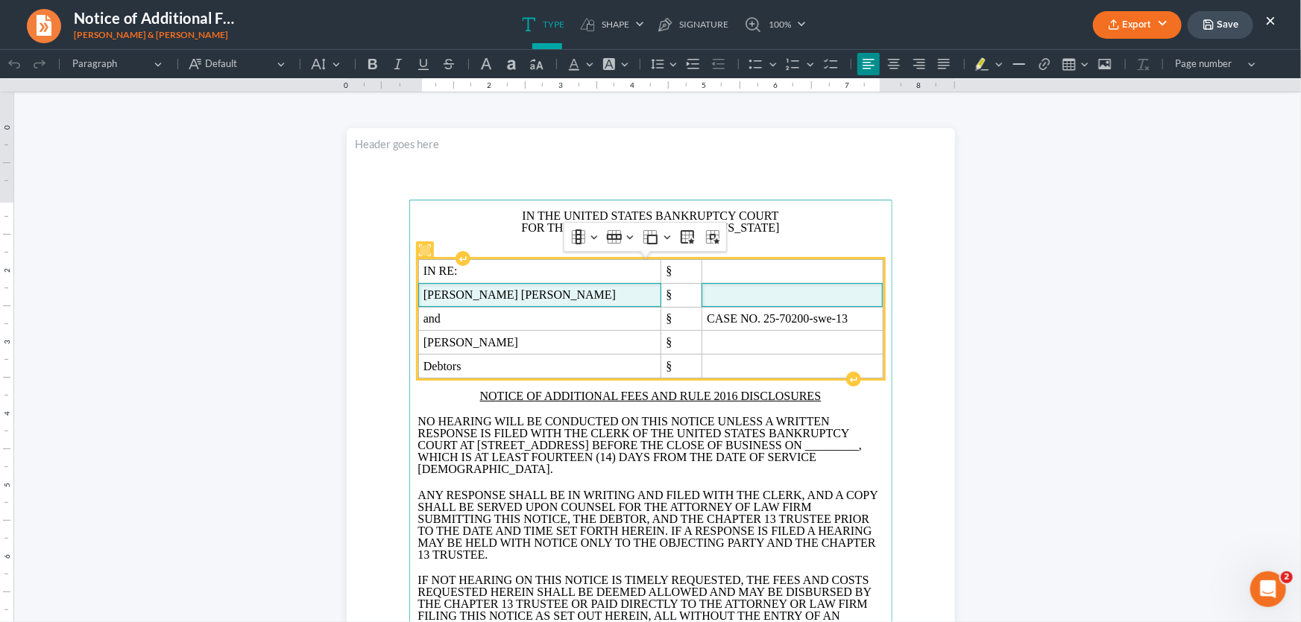
click at [578, 297] on span "[PERSON_NAME] [PERSON_NAME]" at bounding box center [539, 294] width 233 height 13
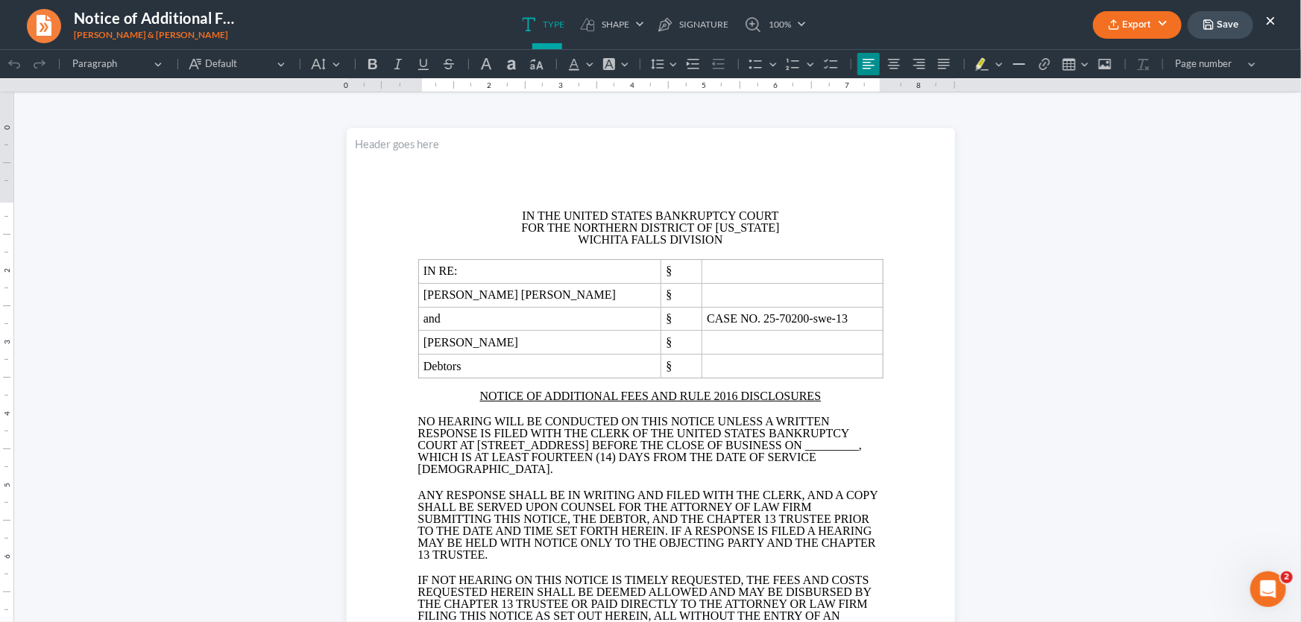
click at [805, 451] on span "_________" at bounding box center [832, 444] width 54 height 13
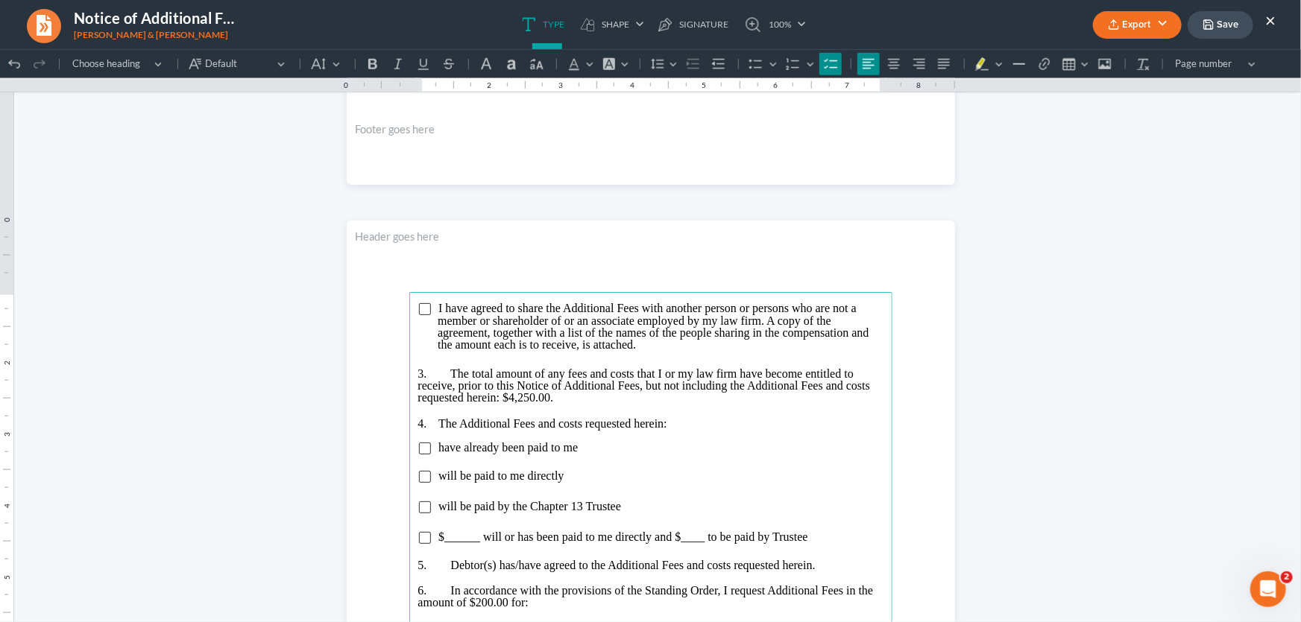
scroll to position [812, 0]
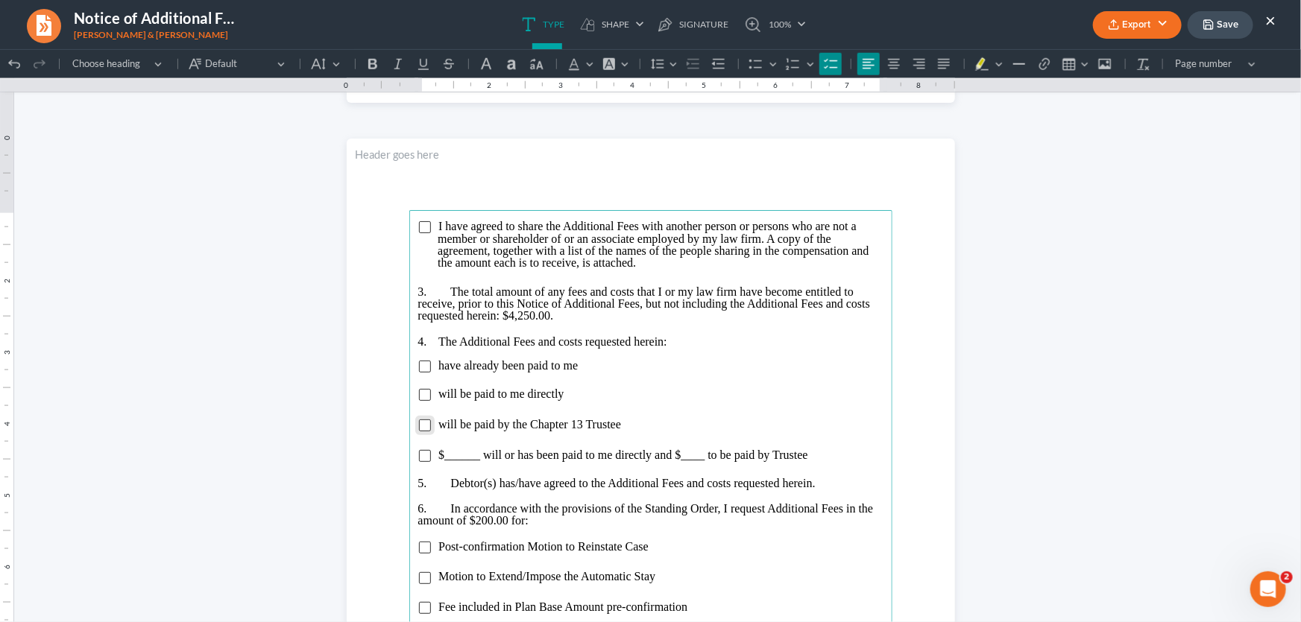
click at [420, 423] on input "Rich Text Editor, page-1-main" at bounding box center [425, 425] width 12 height 12
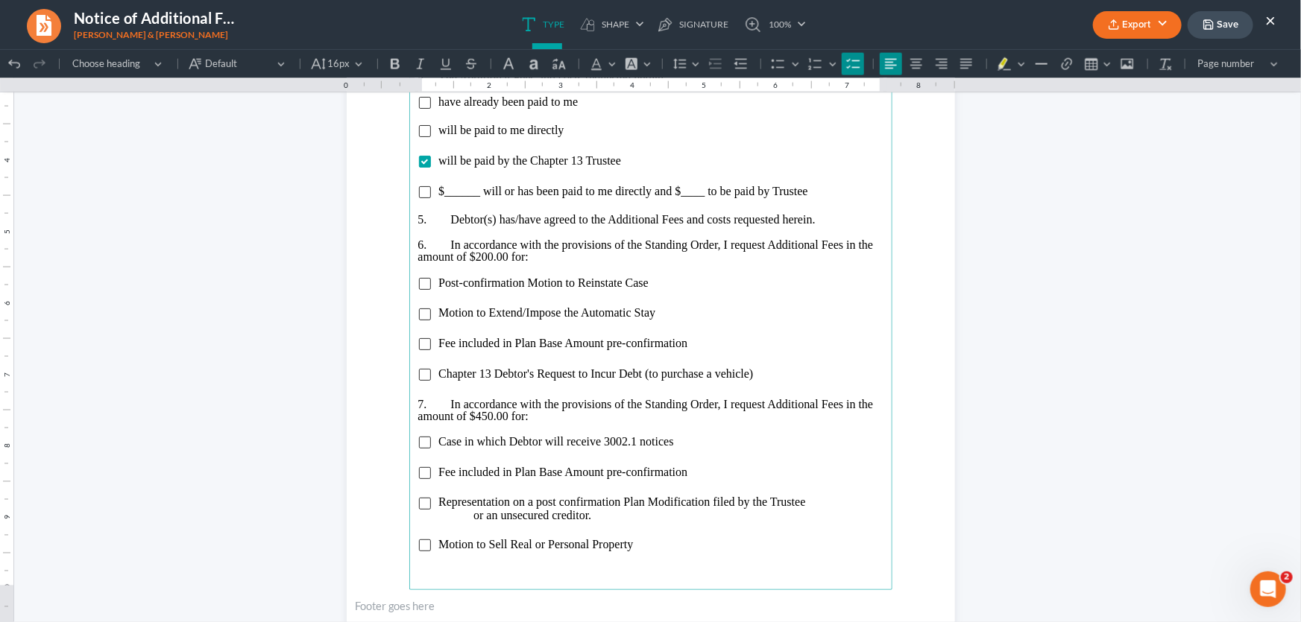
scroll to position [1084, 0]
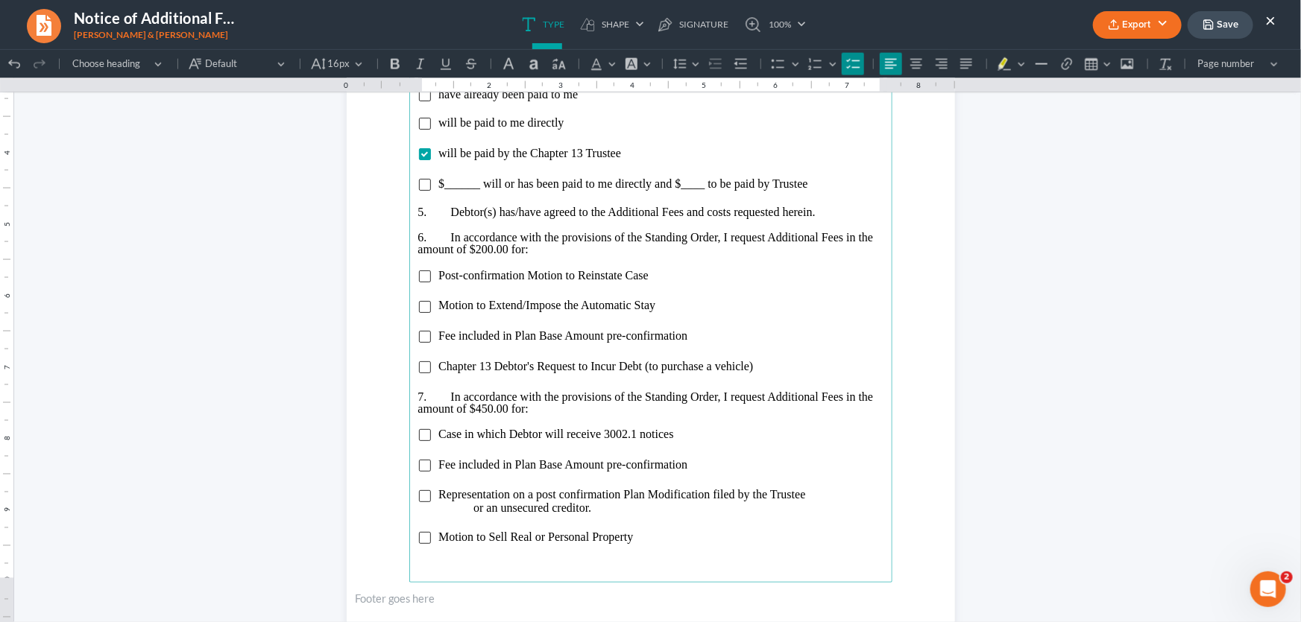
click at [411, 432] on main "I have agreed to share the Additional Fees with another person or persons who a…" at bounding box center [650, 260] width 483 height 644
click at [420, 431] on input "Rich Text Editor, page-1-main" at bounding box center [425, 435] width 12 height 12
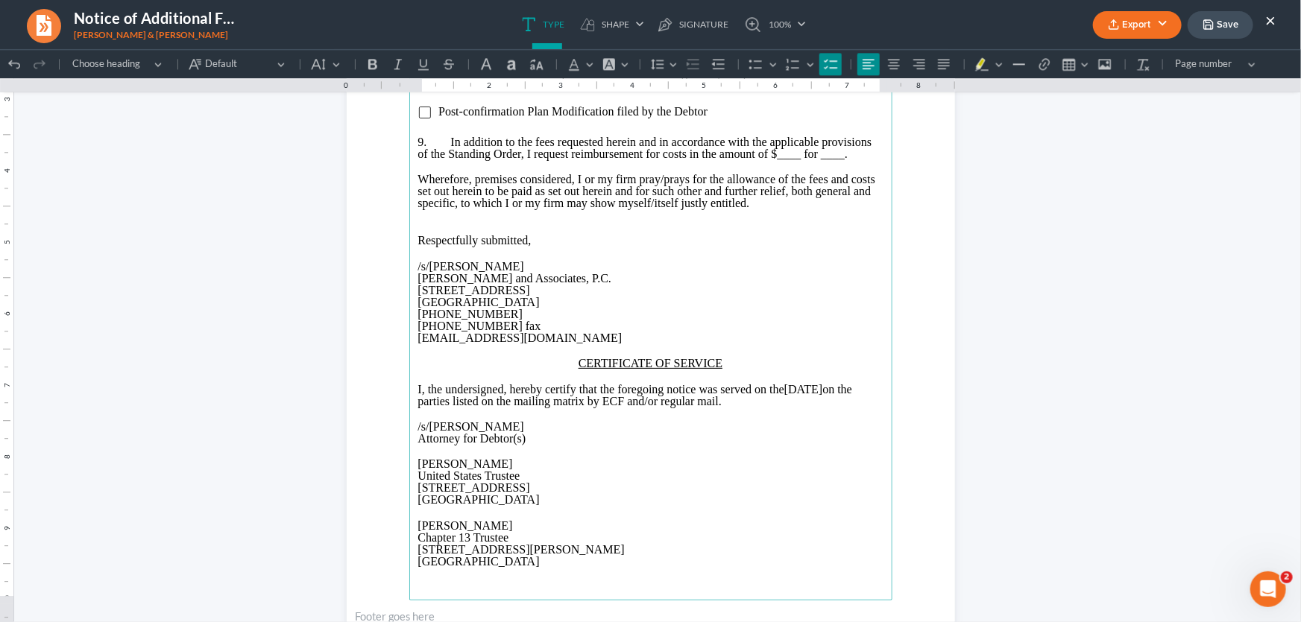
scroll to position [1897, 0]
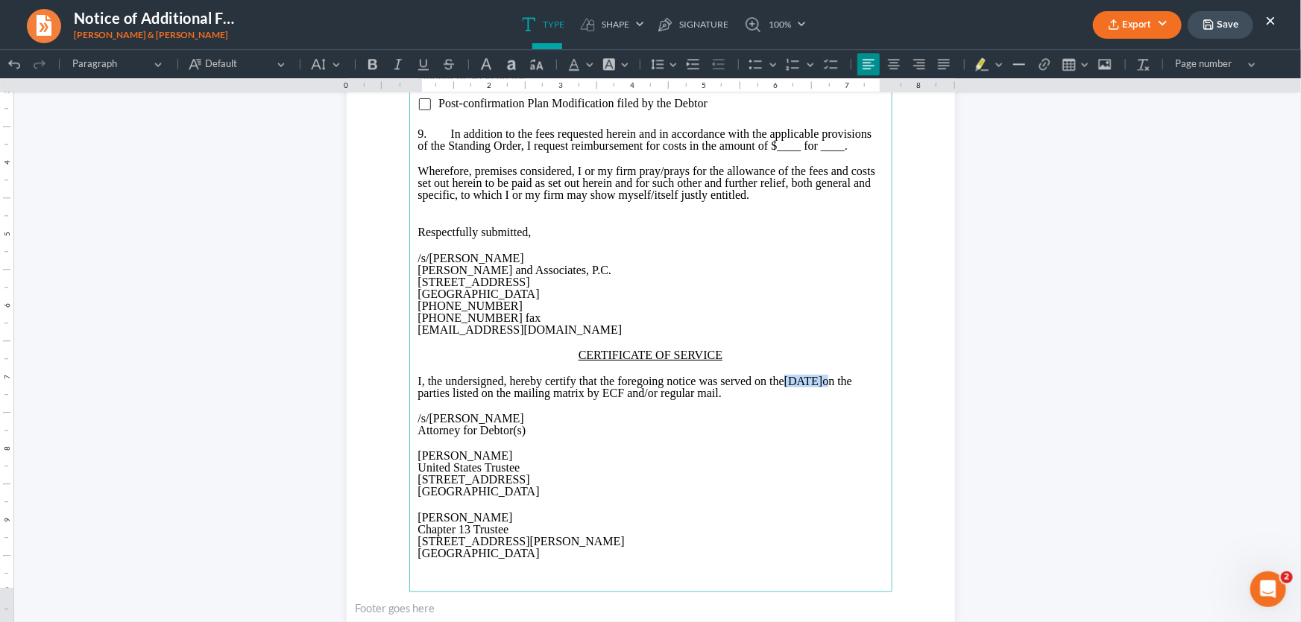
drag, startPoint x: 862, startPoint y: 389, endPoint x: 801, endPoint y: 391, distance: 61.1
click at [801, 391] on p "I, the undersigned, hereby certify that the foregoing notice was served on the …" at bounding box center [650, 387] width 465 height 24
click at [799, 391] on span "I, the undersigned, hereby certify that the foregoing notice was served on the …" at bounding box center [638, 386] width 440 height 25
drag, startPoint x: 499, startPoint y: 468, endPoint x: 403, endPoint y: 464, distance: 95.5
click at [409, 464] on main "Motion to Modify/Refinance Mortgage Motion to Approve Compromise and Settlement…" at bounding box center [650, 270] width 483 height 644
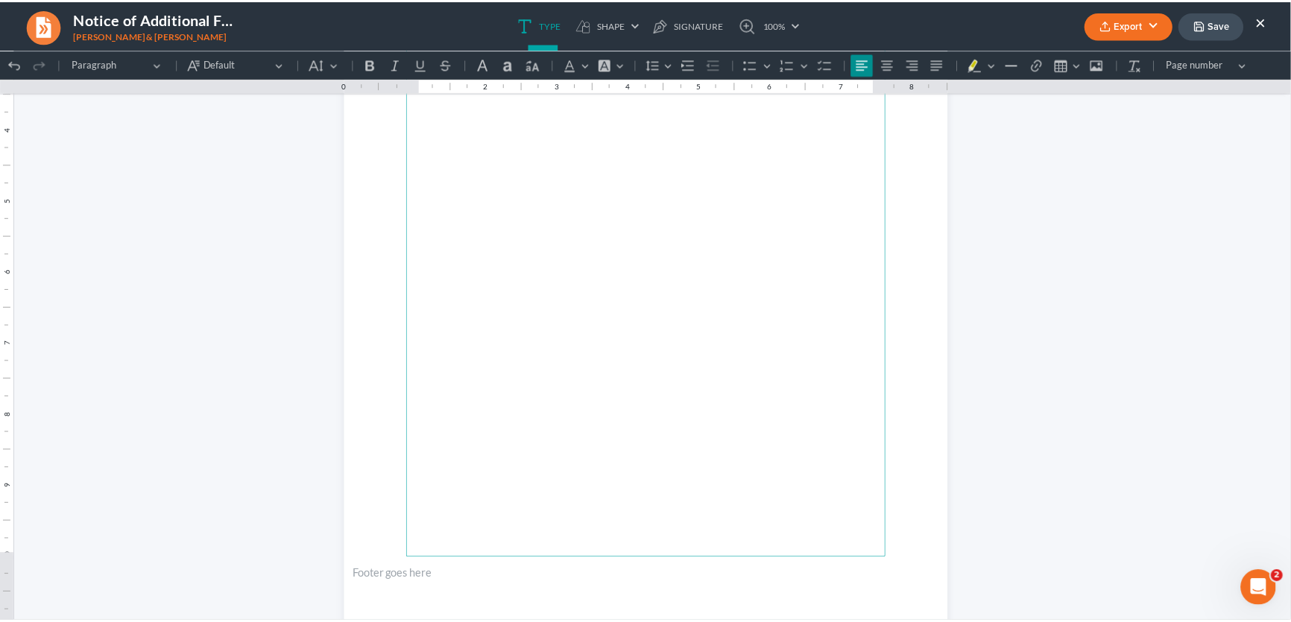
scroll to position [2797, 0]
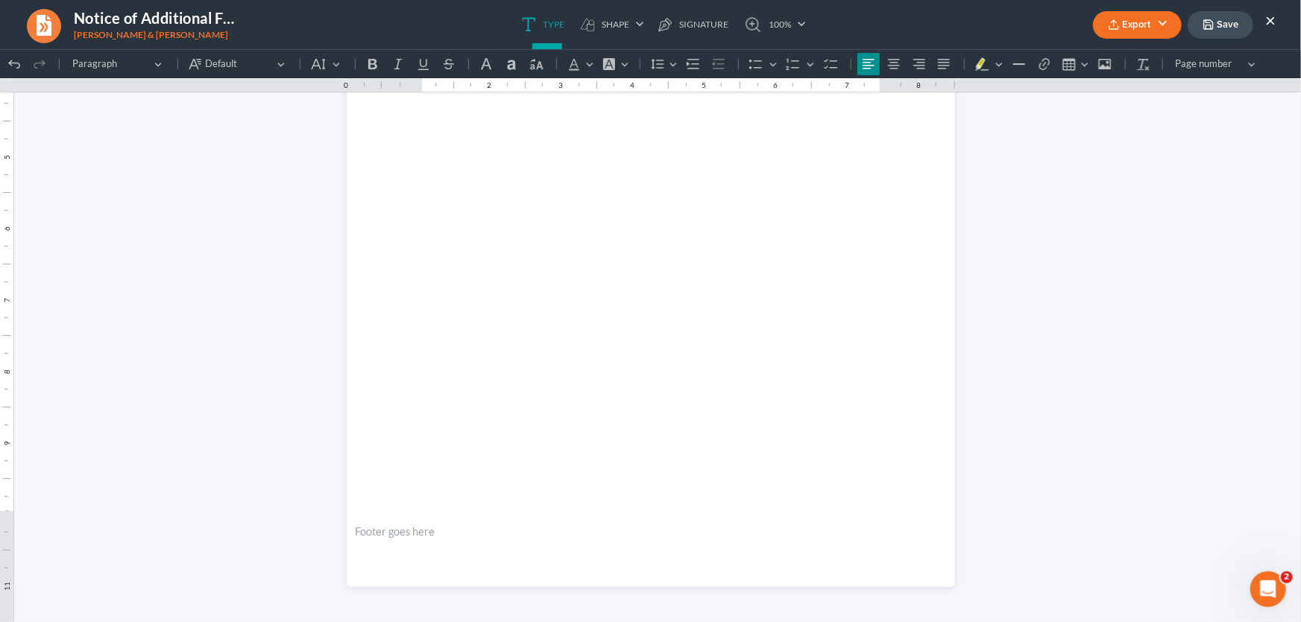
click at [1150, 25] on button "Export" at bounding box center [1137, 25] width 89 height 28
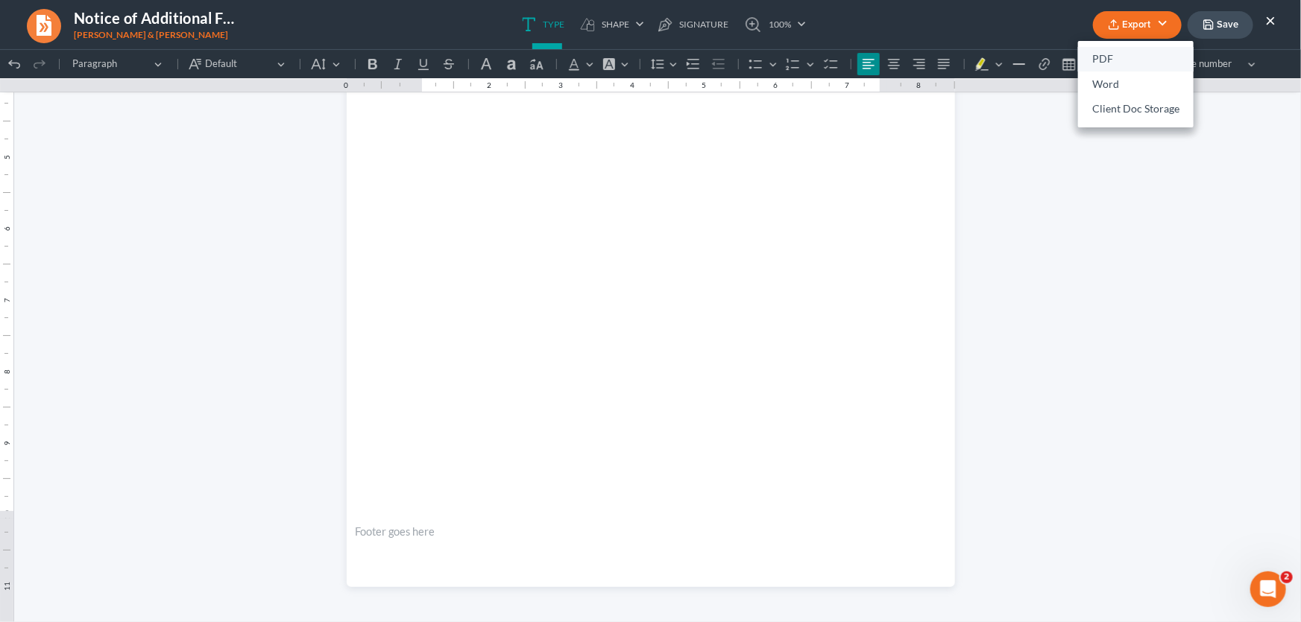
click at [1126, 56] on link "PDF" at bounding box center [1136, 59] width 116 height 25
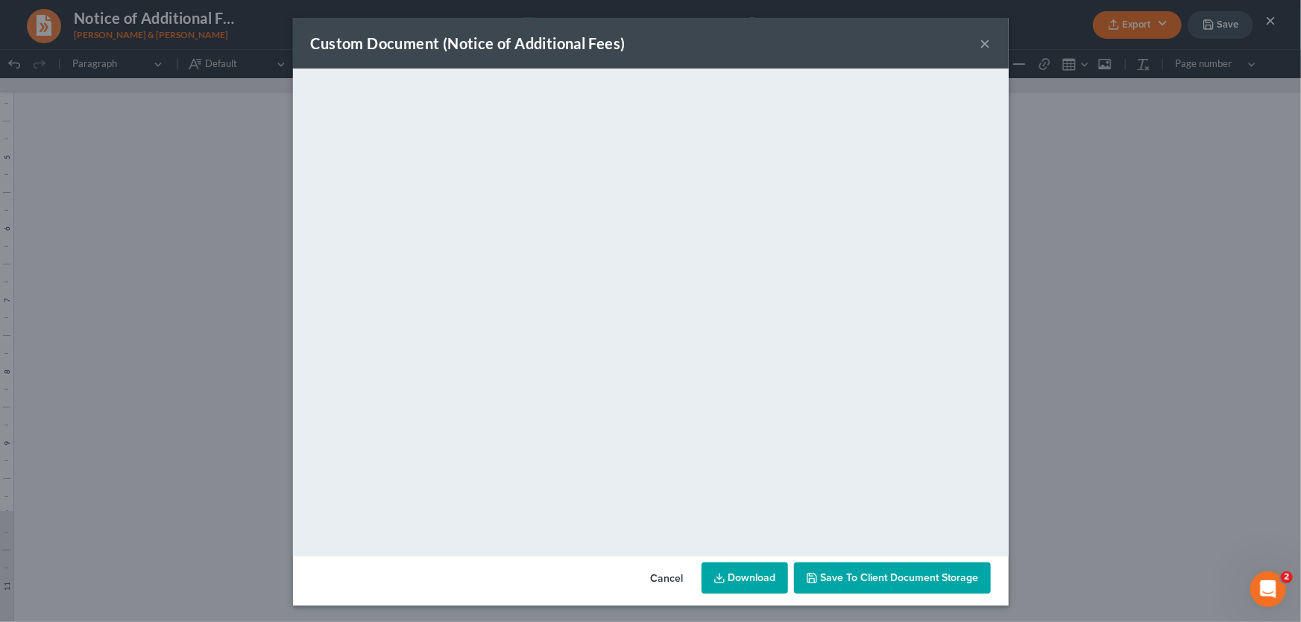
click at [980, 40] on button "×" at bounding box center [985, 43] width 10 height 18
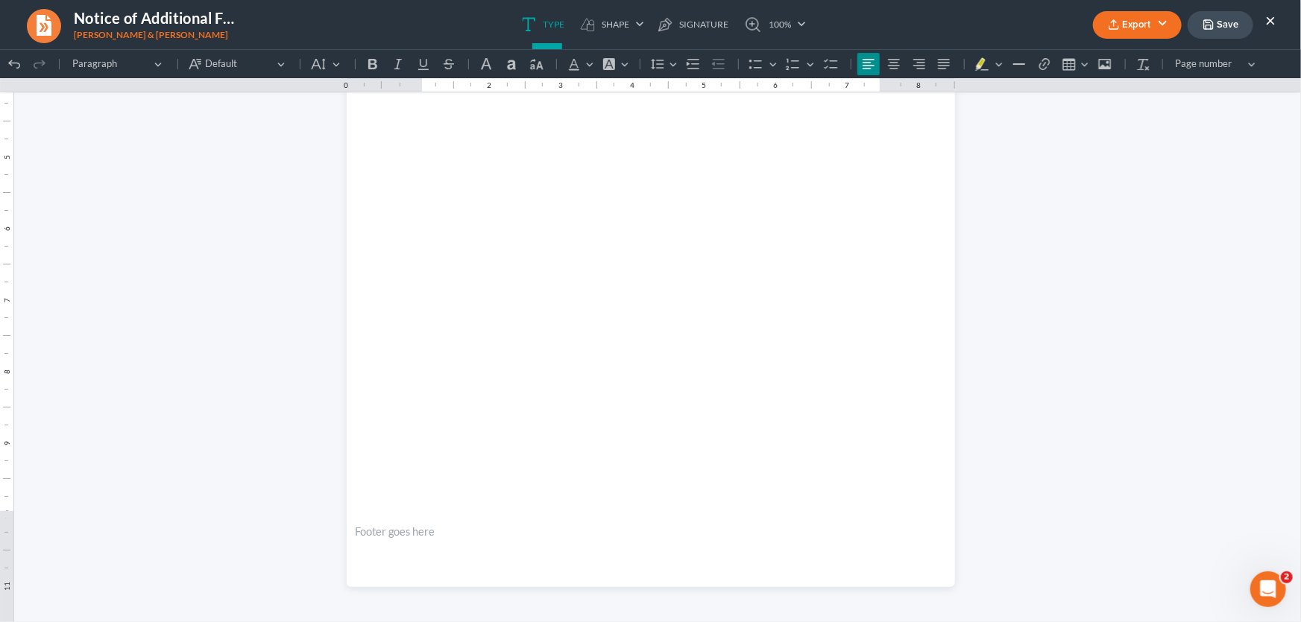
click at [1219, 28] on button "Save" at bounding box center [1220, 25] width 66 height 28
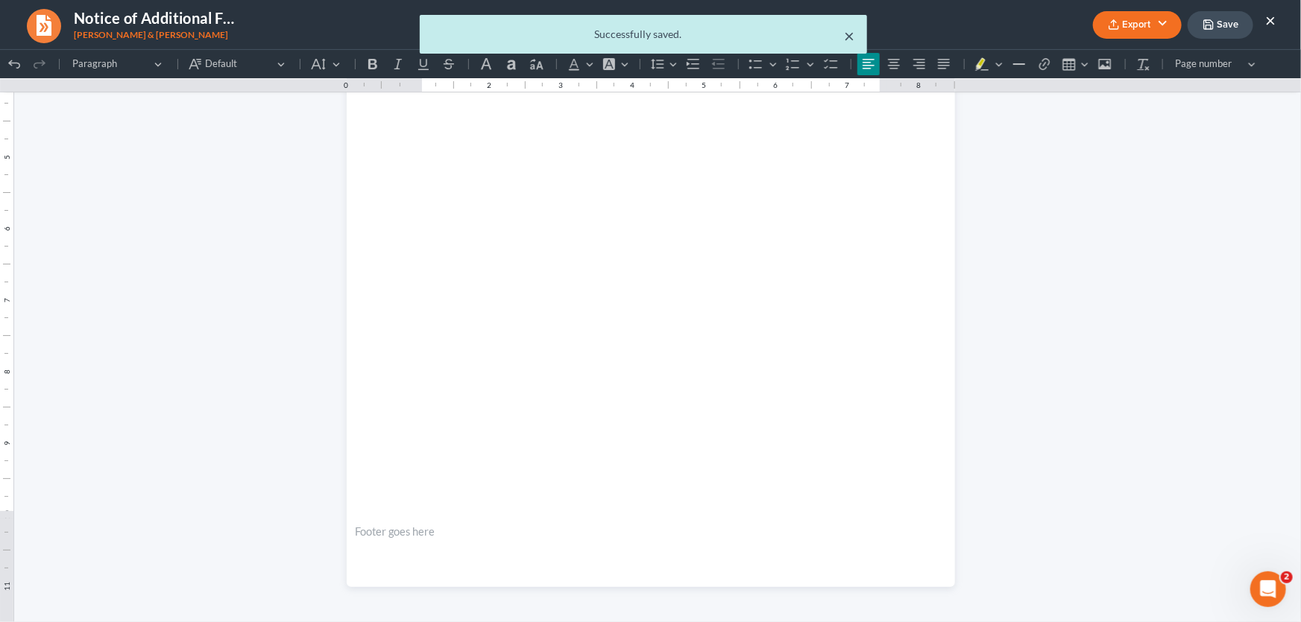
click at [848, 33] on button "×" at bounding box center [849, 36] width 10 height 18
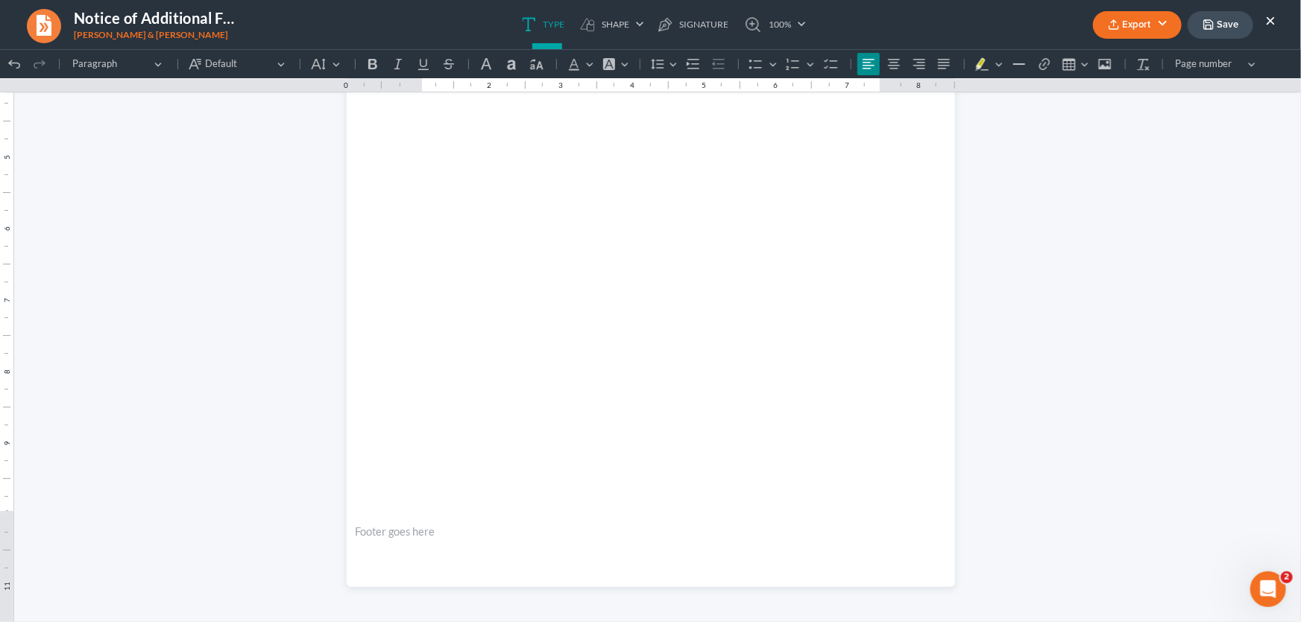
click at [1269, 22] on button "×" at bounding box center [1270, 20] width 10 height 18
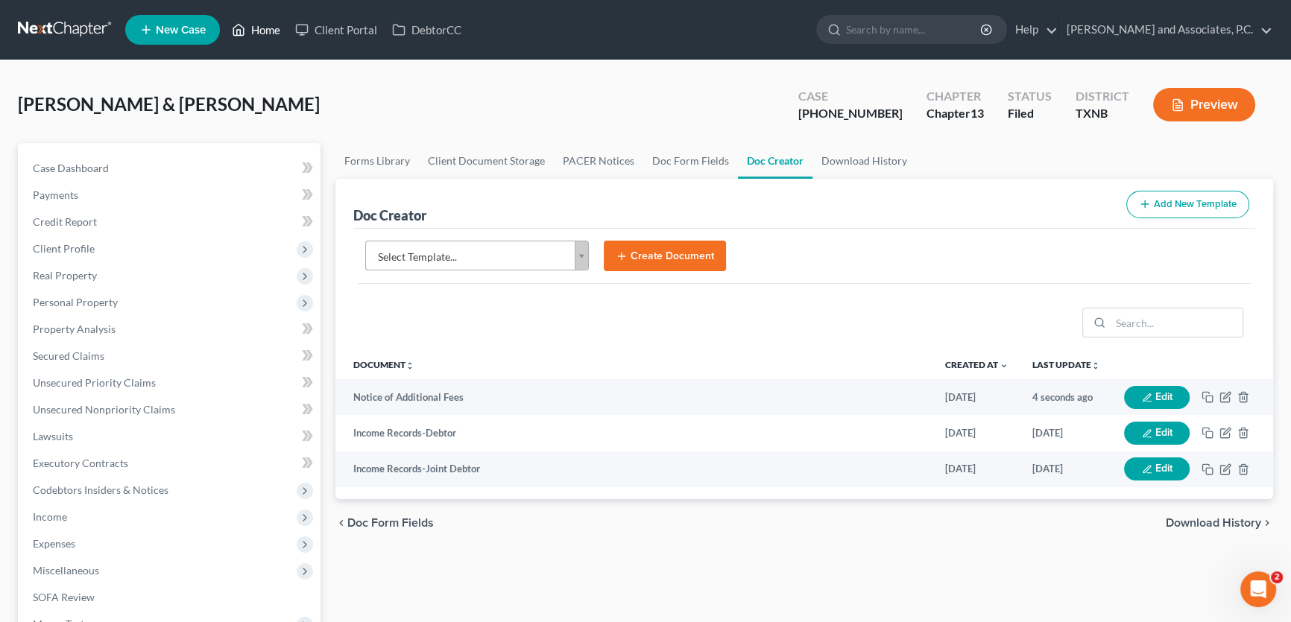
click at [261, 30] on link "Home" at bounding box center [255, 29] width 63 height 27
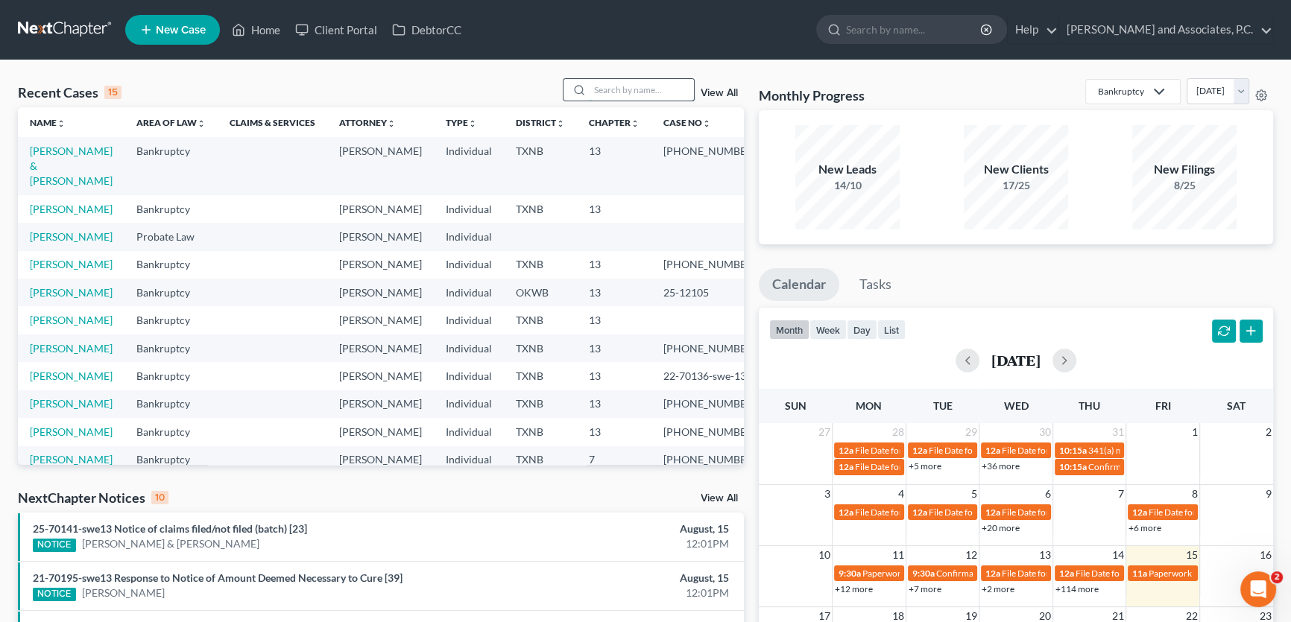
click at [660, 87] on input "search" at bounding box center [642, 90] width 104 height 22
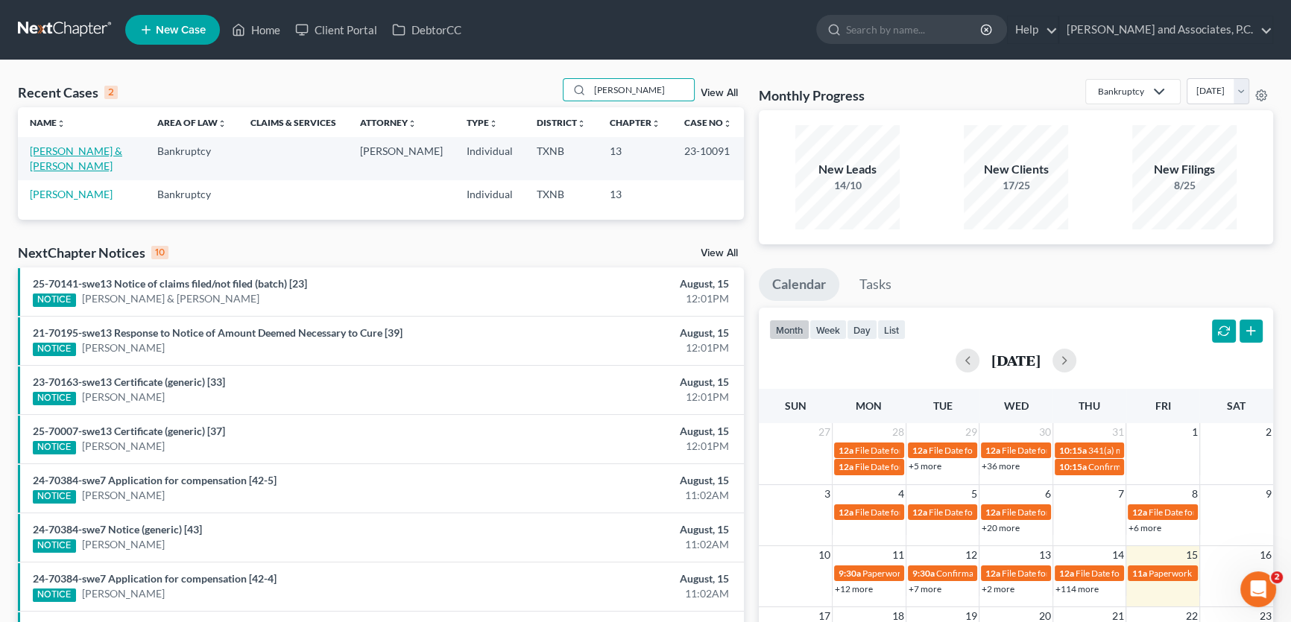
type input "[PERSON_NAME]"
click at [95, 153] on link "[PERSON_NAME] & [PERSON_NAME]" at bounding box center [76, 159] width 92 height 28
select select "5"
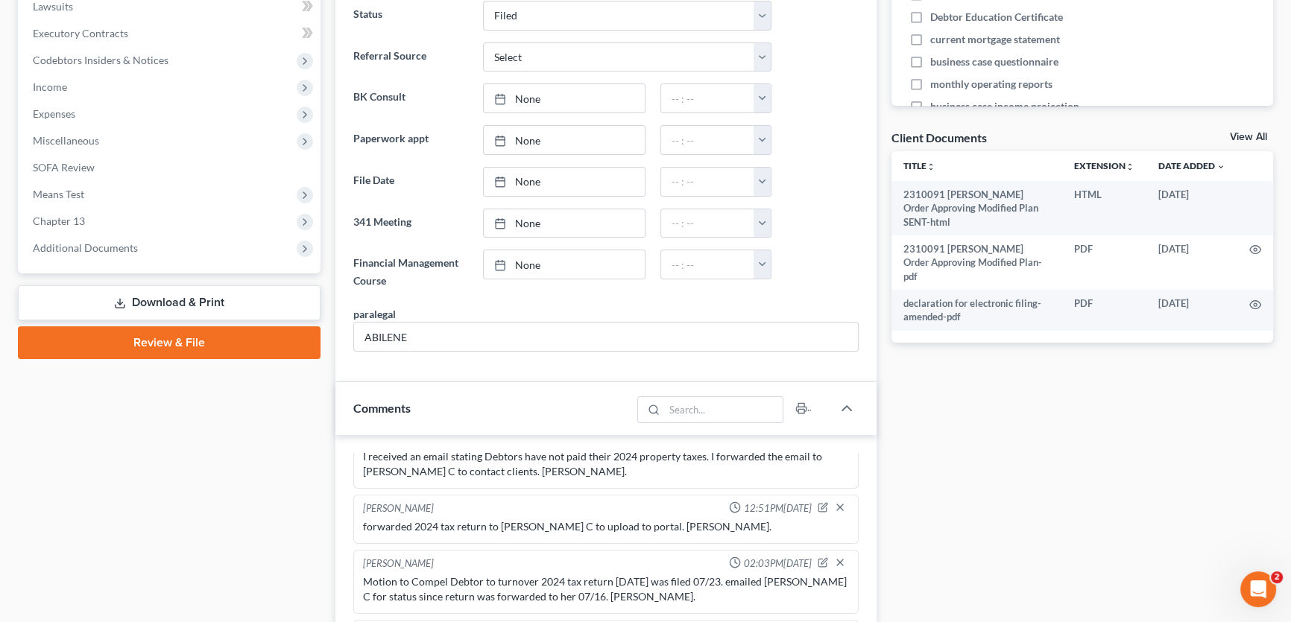
scroll to position [411, 0]
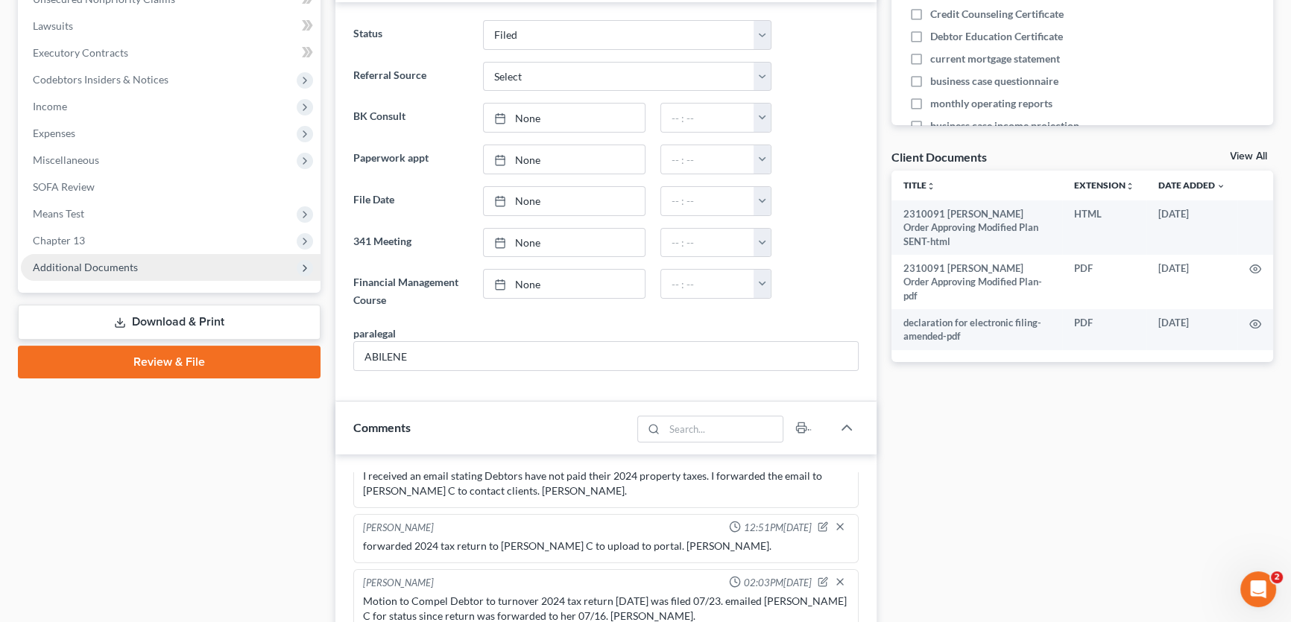
click at [121, 261] on span "Additional Documents" at bounding box center [85, 267] width 105 height 13
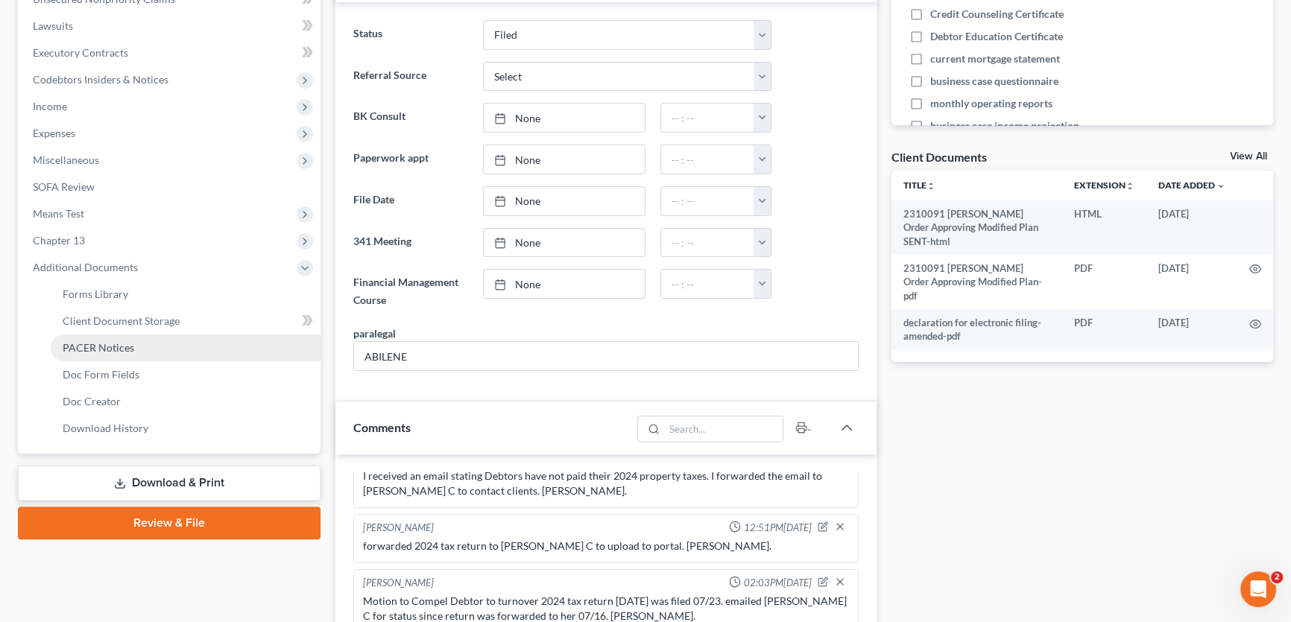
click at [134, 347] on link "PACER Notices" at bounding box center [186, 348] width 270 height 27
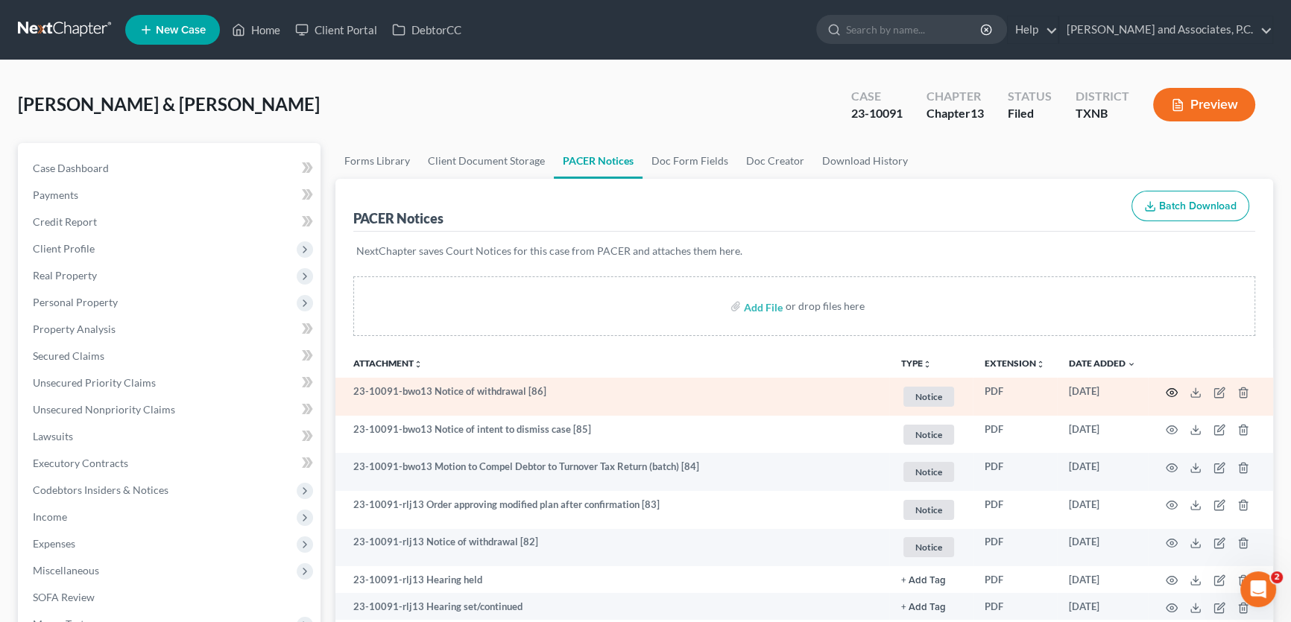
click at [1170, 391] on icon "button" at bounding box center [1172, 393] width 12 height 12
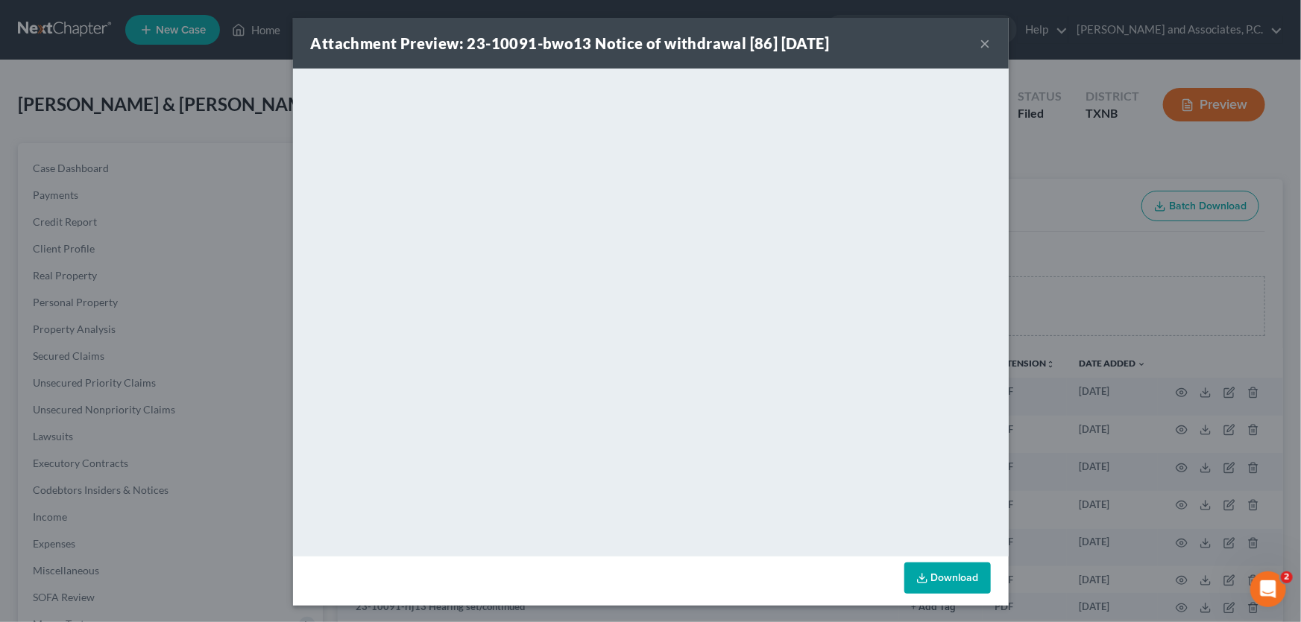
click at [980, 40] on button "×" at bounding box center [985, 43] width 10 height 18
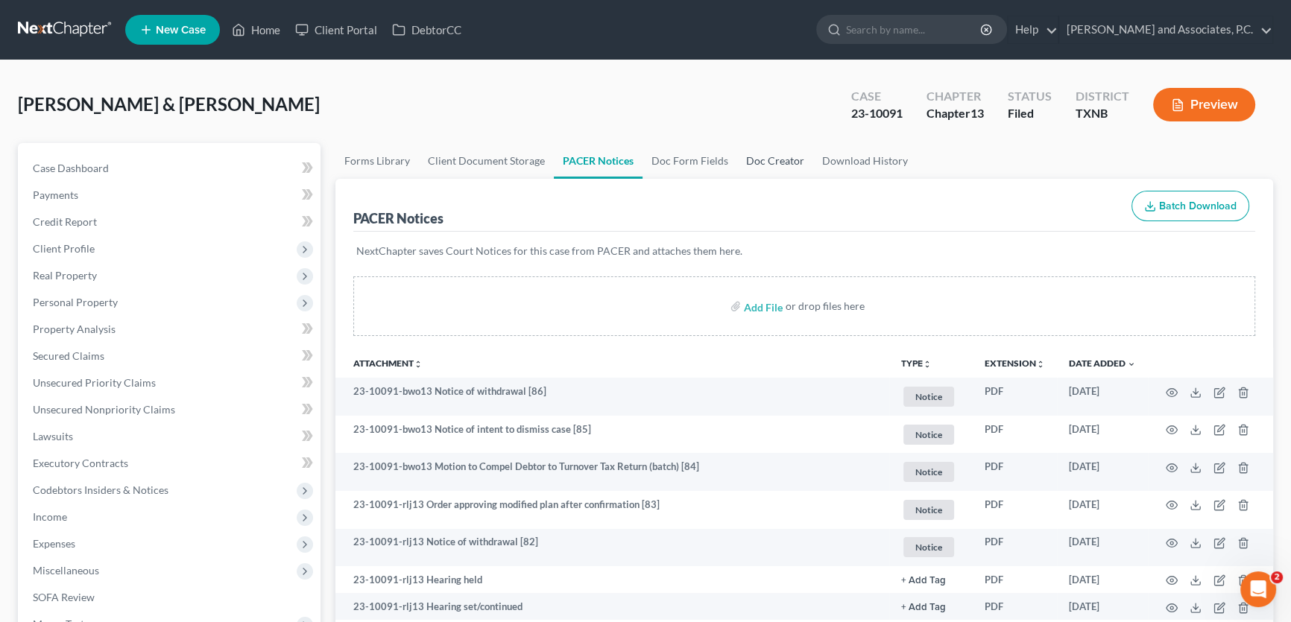
click at [751, 156] on link "Doc Creator" at bounding box center [775, 161] width 76 height 36
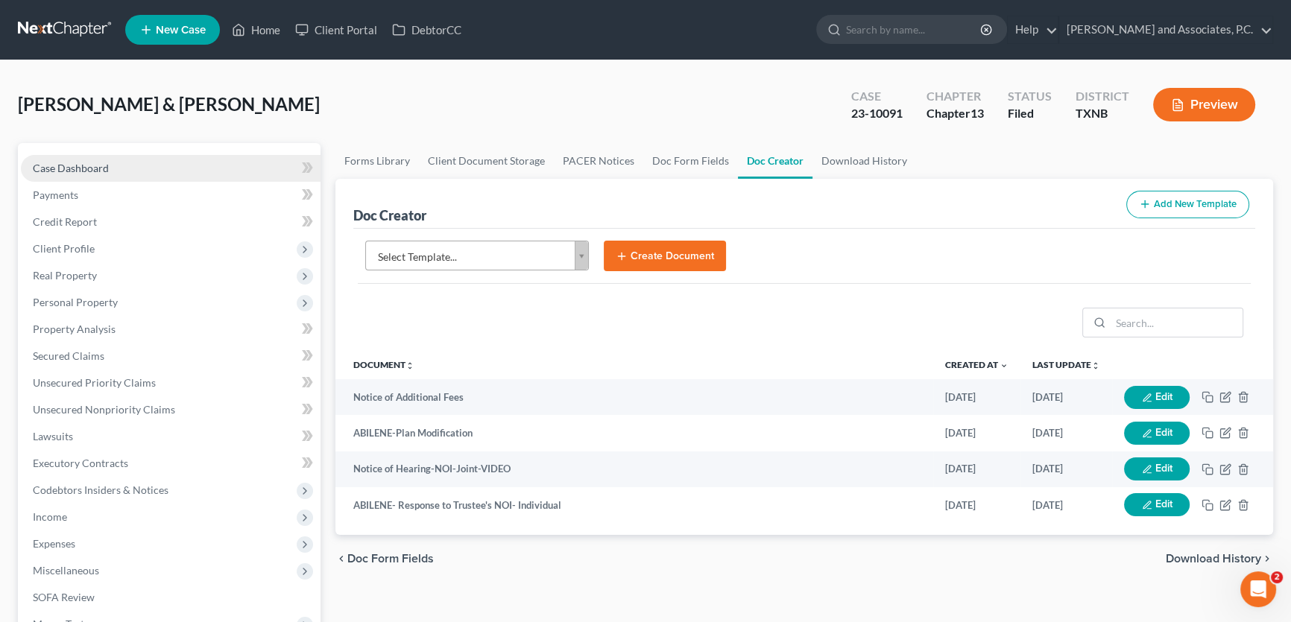
click at [142, 160] on link "Case Dashboard" at bounding box center [171, 168] width 300 height 27
select select "5"
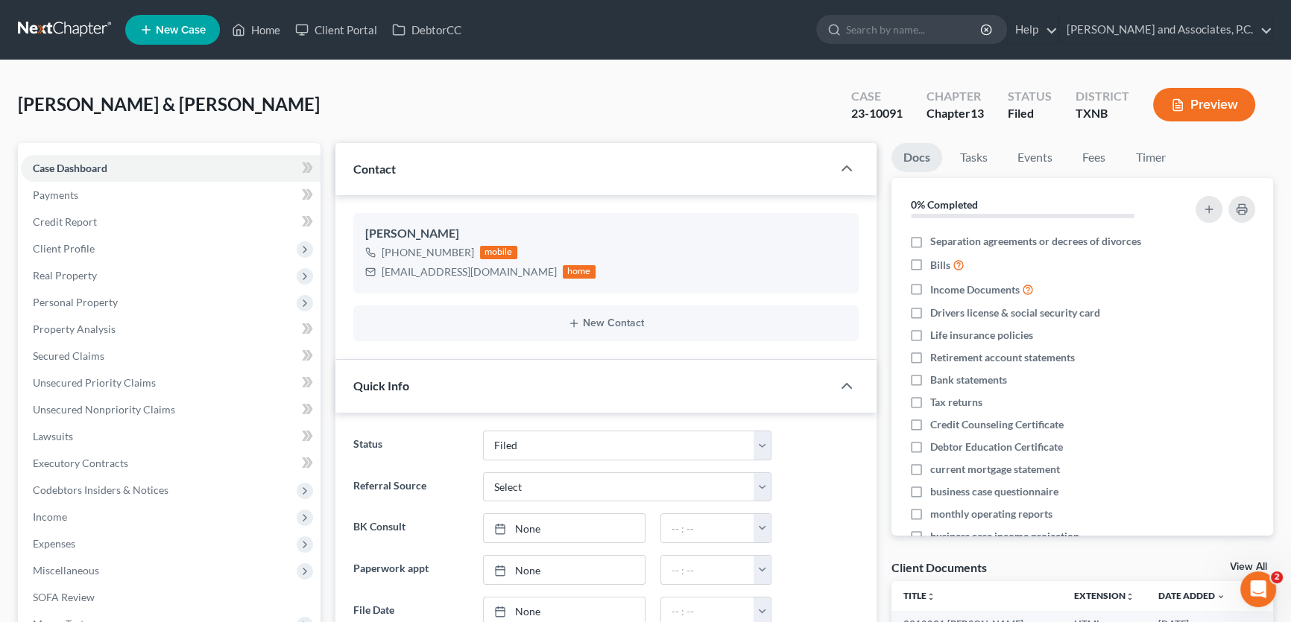
scroll to position [944, 0]
click at [268, 29] on link "Home" at bounding box center [255, 29] width 63 height 27
